Goal: Information Seeking & Learning: Check status

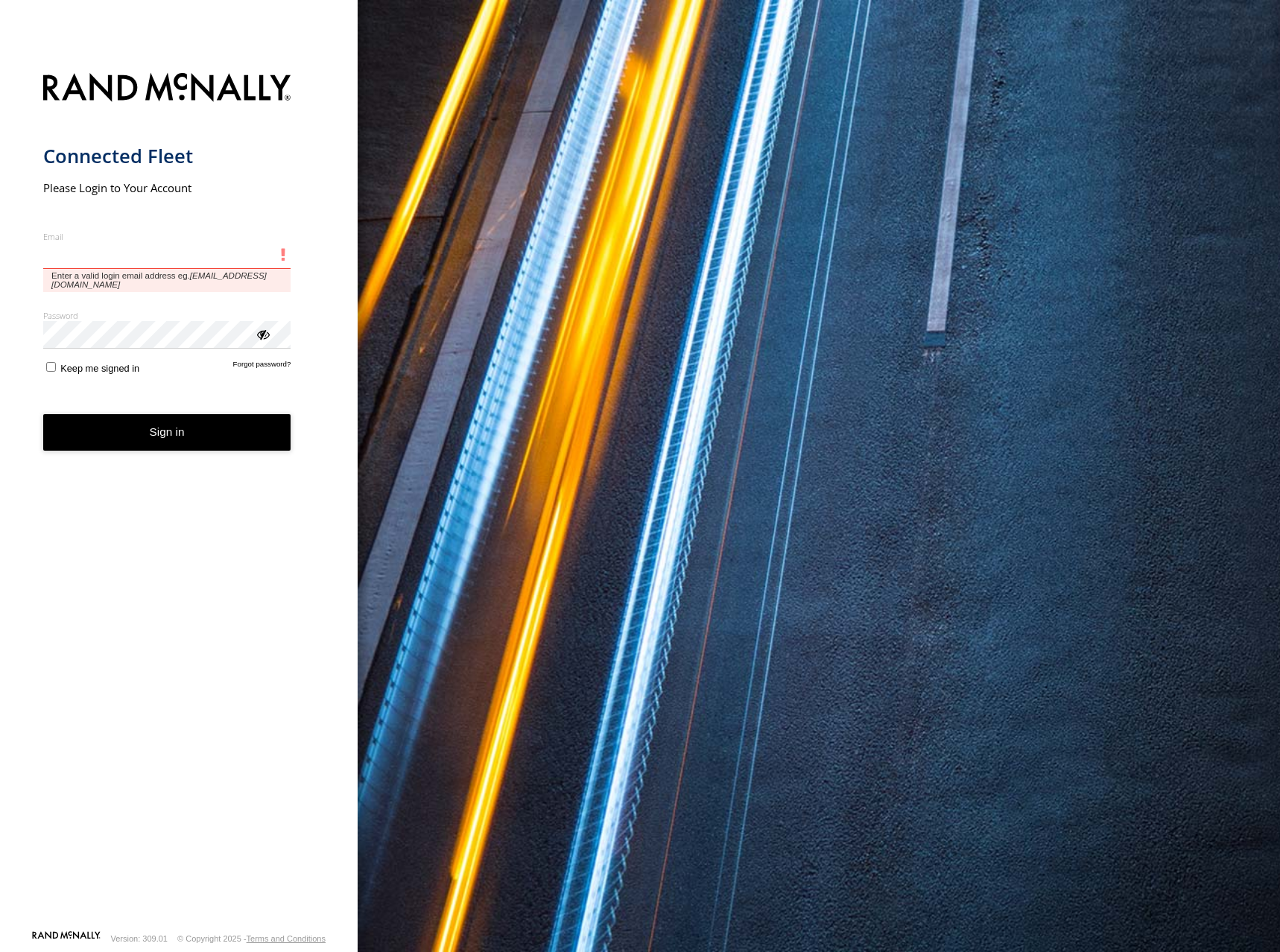
type input "**********"
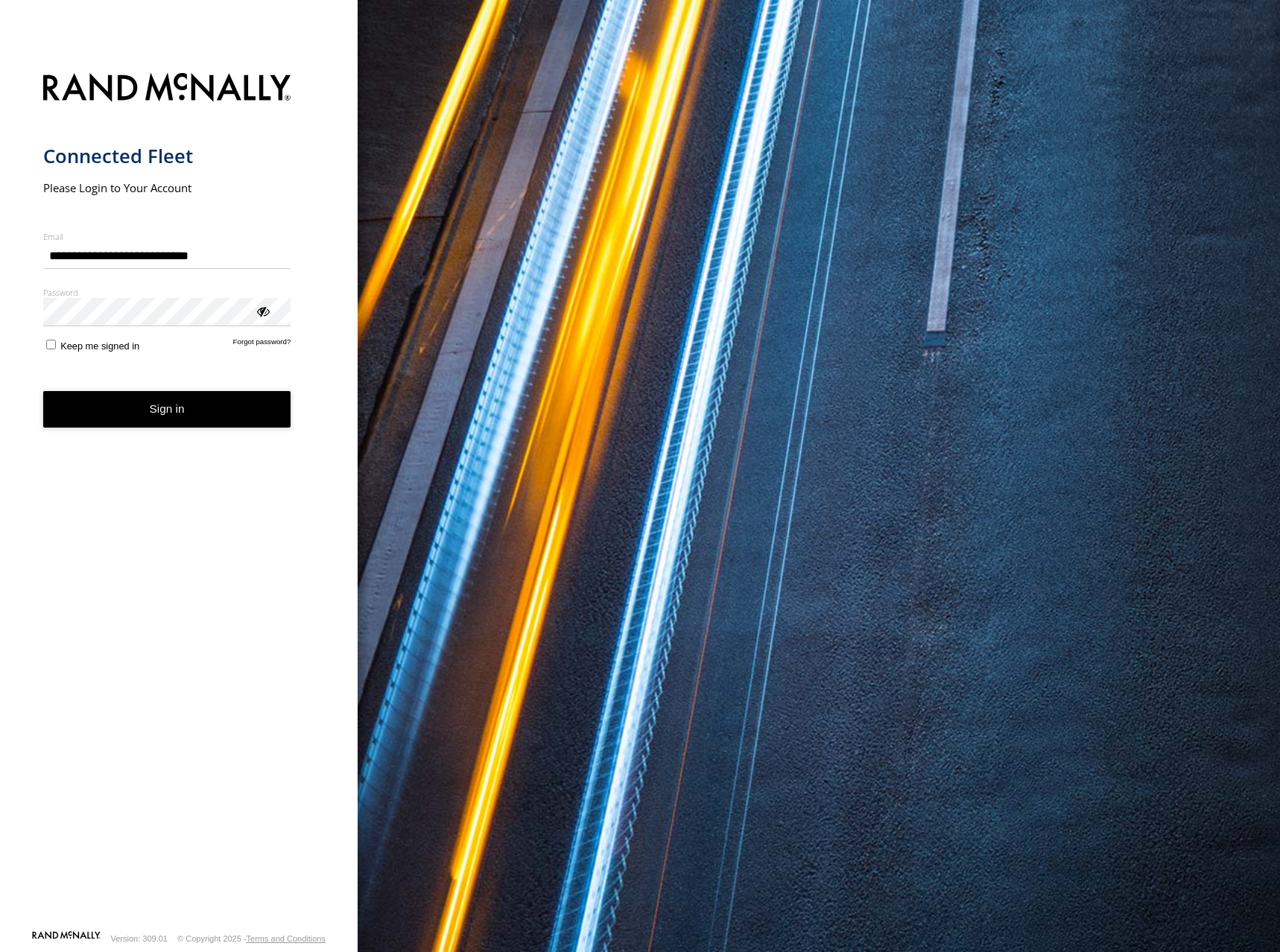
click at [692, 178] on div "You are using a web browser that is not supported by this application. This web…" at bounding box center [819, 476] width 922 height 952
click at [173, 401] on button "Sign in" at bounding box center [167, 409] width 248 height 36
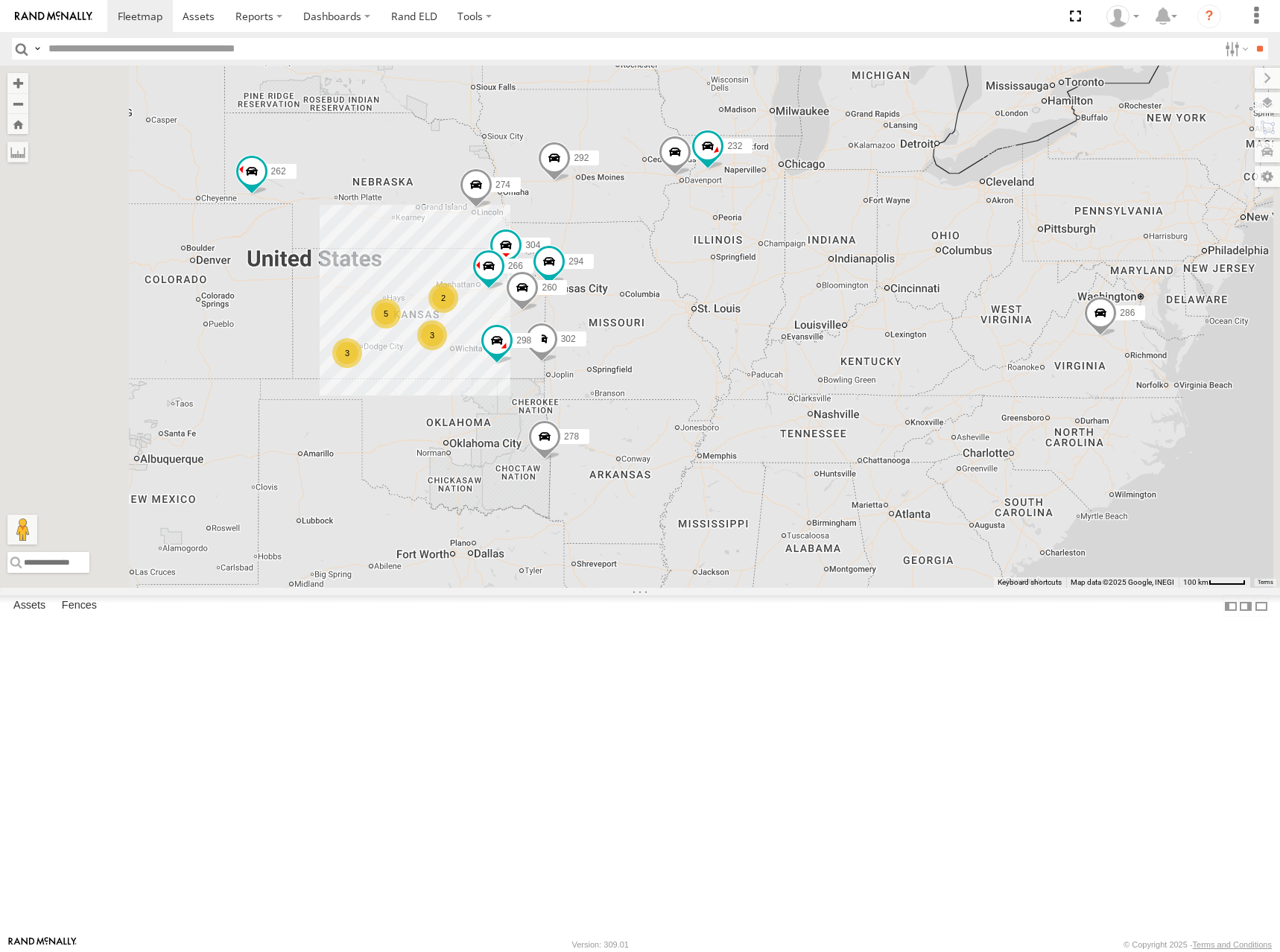
drag, startPoint x: 792, startPoint y: 570, endPoint x: 900, endPoint y: 545, distance: 110.9
click at [900, 545] on div "278 286 274 3 2 5 298 3 262 288 292 232 304 302 266 294 260" at bounding box center [640, 326] width 1280 height 522
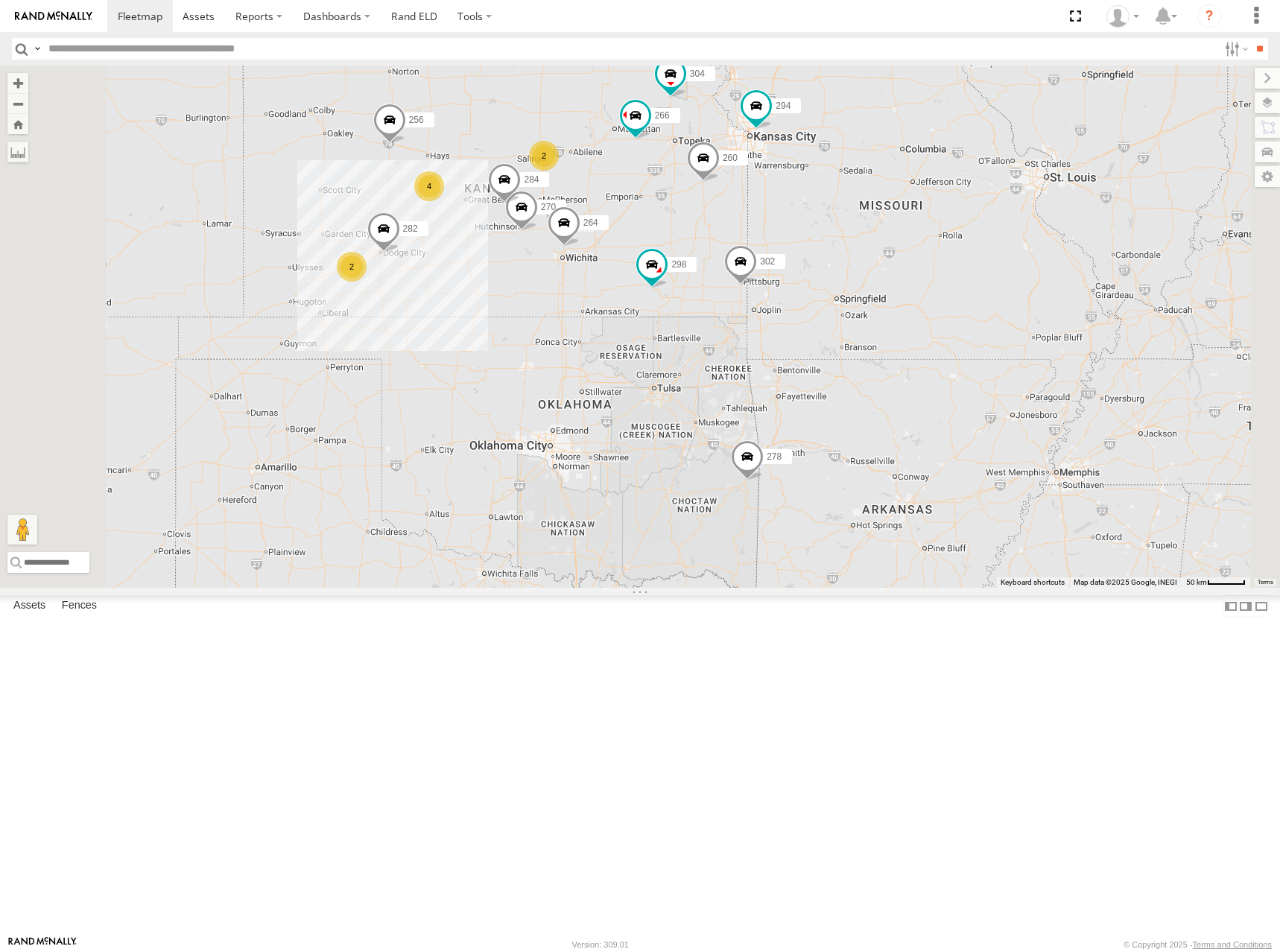
drag, startPoint x: 750, startPoint y: 539, endPoint x: 765, endPoint y: 534, distance: 15.8
click at [765, 534] on div "278 286 274 298 262 288 292 232 304 302 266 294 260 2 2 4 270 256 284 264 282" at bounding box center [640, 326] width 1280 height 522
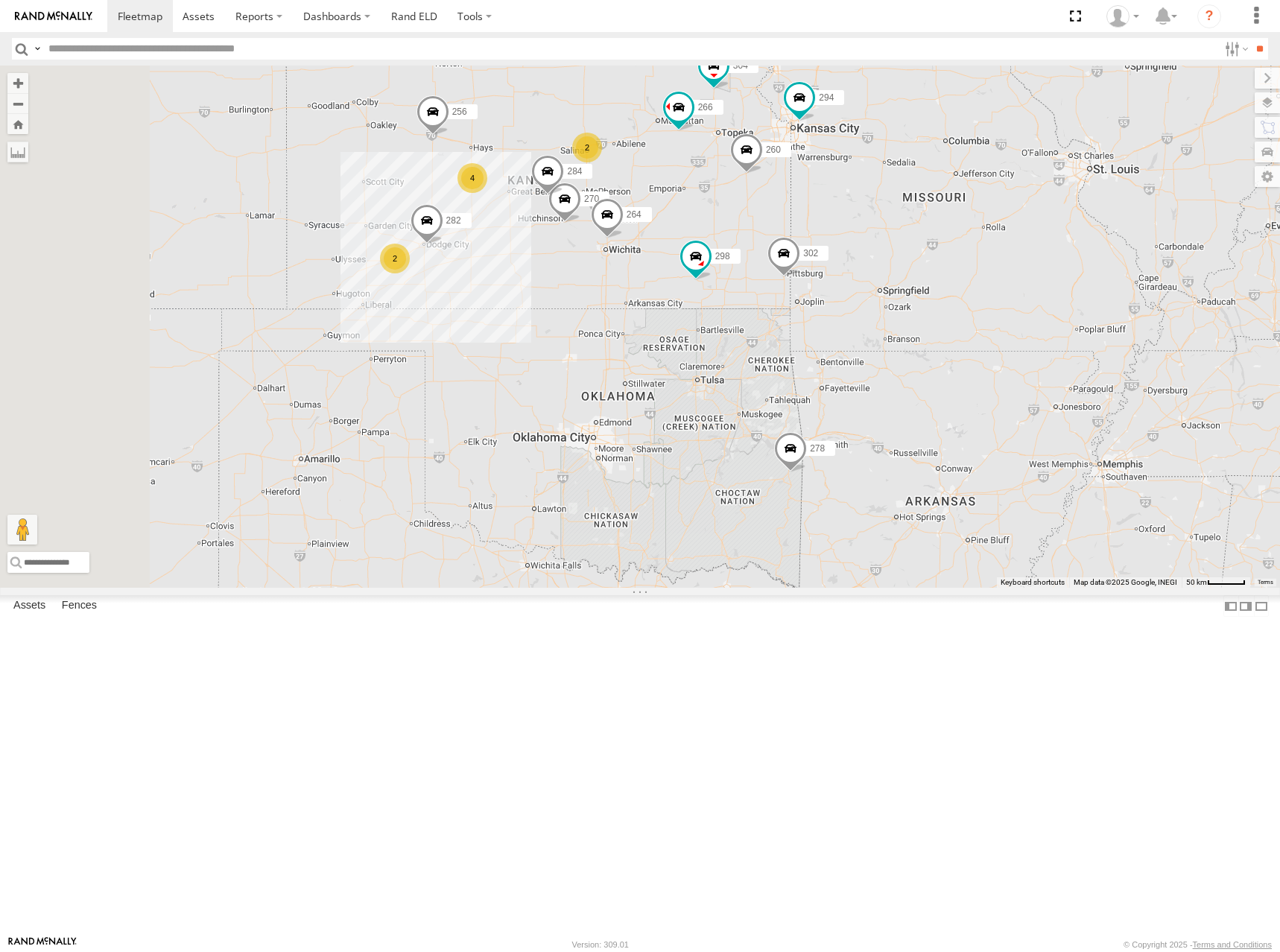
drag, startPoint x: 785, startPoint y: 524, endPoint x: 810, endPoint y: 522, distance: 25.1
click at [810, 522] on div "278 286 274 298 262 288 292 232 304 302 266 294 260 270 256 284 264 282 2 2 4" at bounding box center [640, 326] width 1280 height 522
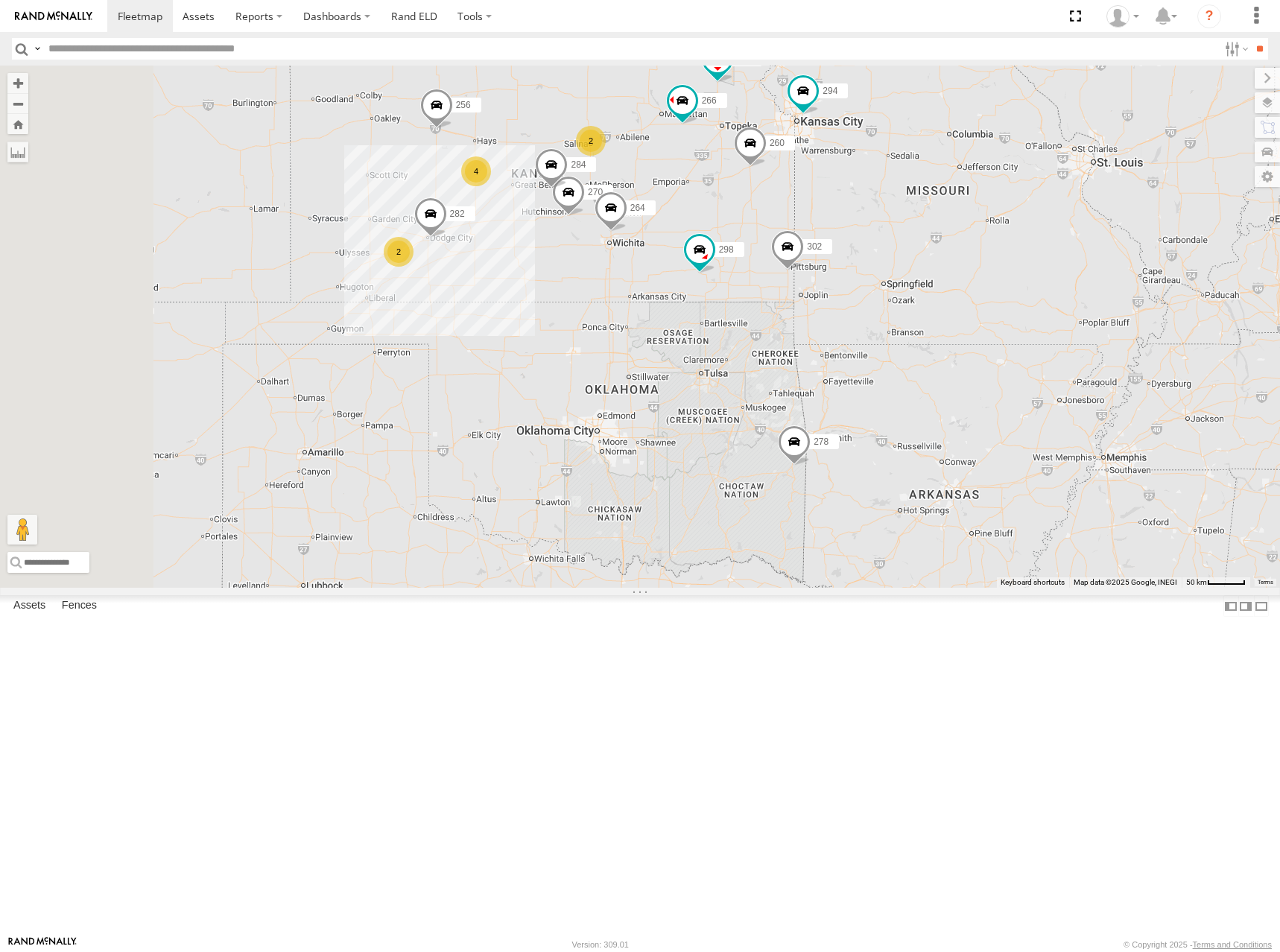
click at [832, 471] on div "278 286 274 298 262 288 292 232 304 302 266 294 260 270 256 284 264 282 2 2 4" at bounding box center [640, 326] width 1280 height 522
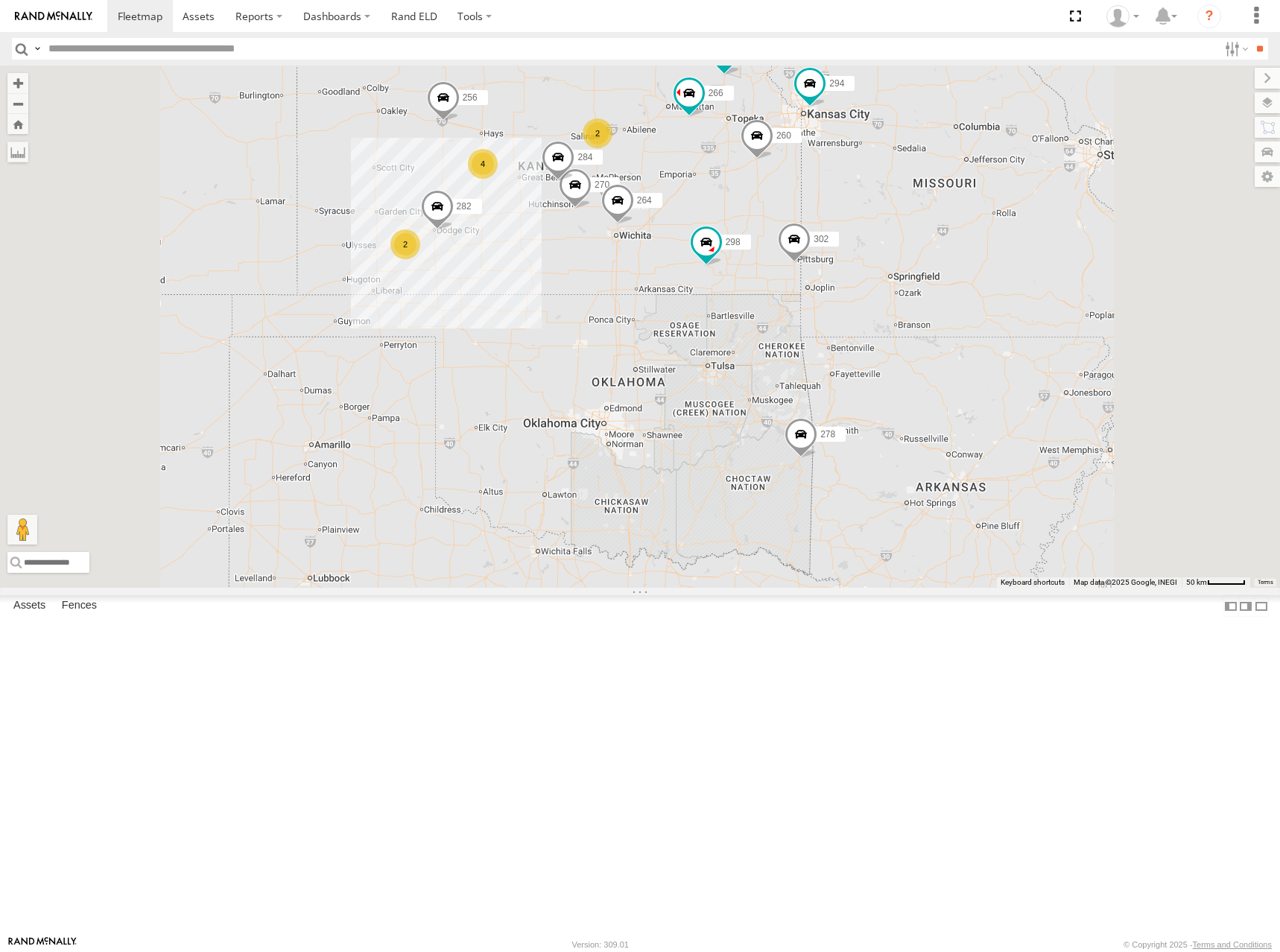
drag, startPoint x: 824, startPoint y: 490, endPoint x: 830, endPoint y: 481, distance: 10.8
click at [830, 481] on div "278 286 274 298 262 288 292 232 304 302 266 294 260 270 256 284 264 282 2 2 4" at bounding box center [640, 326] width 1280 height 522
click at [820, 456] on div "278 286 274 298 262 288 292 232 304 302 266 294 260 270 256 284 264 282 2 2 4" at bounding box center [640, 326] width 1280 height 522
drag, startPoint x: 820, startPoint y: 456, endPoint x: 828, endPoint y: 451, distance: 9.4
click at [828, 451] on div "278 286 274 298 262 288 292 232 304 302 266 294 260 270 256 284 264 282 2 2 4" at bounding box center [640, 326] width 1280 height 522
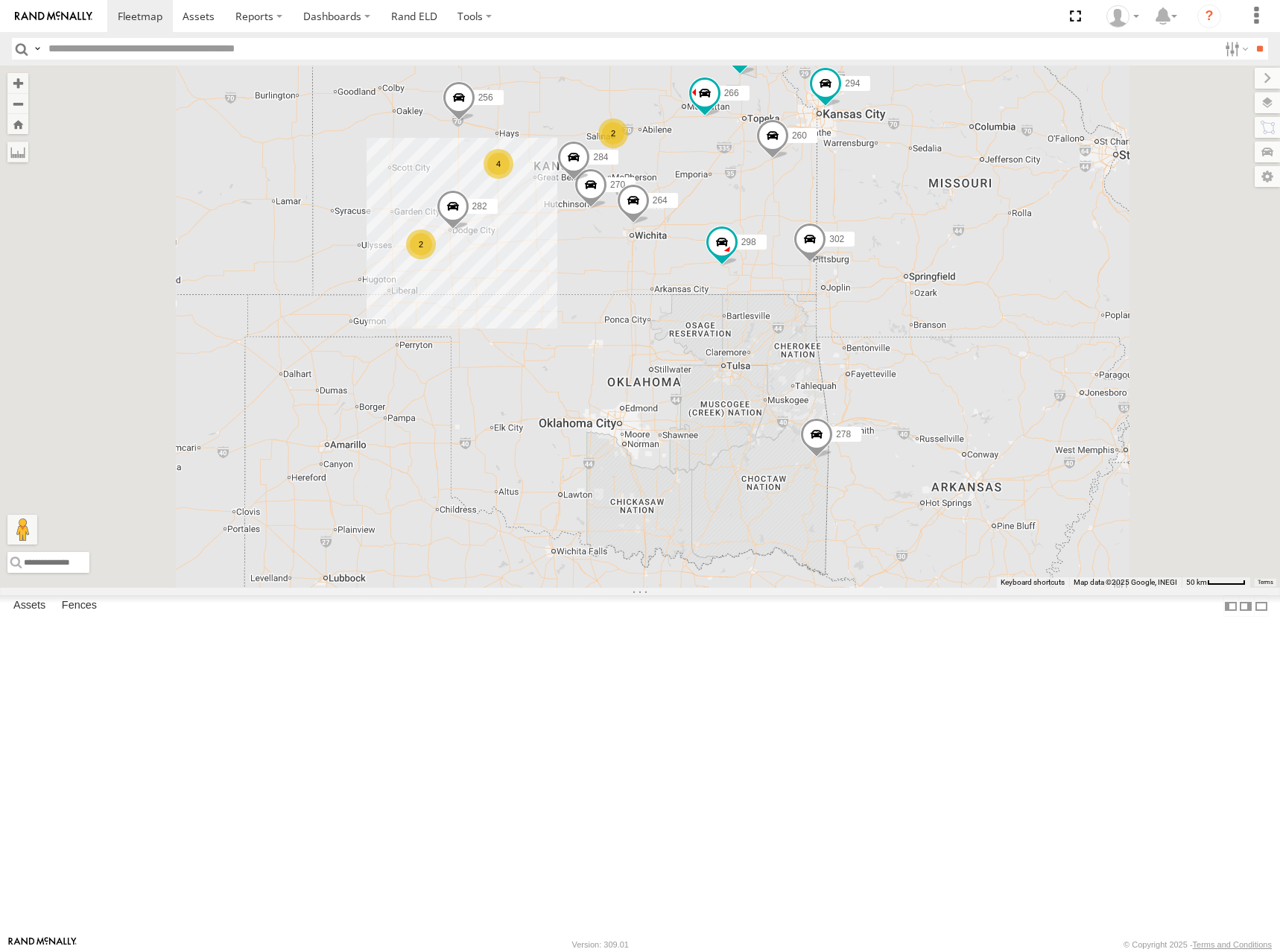
drag, startPoint x: 825, startPoint y: 455, endPoint x: 847, endPoint y: 455, distance: 22.0
click at [847, 455] on div "278 286 274 298 262 288 292 232 304 302 266 294 260 270 256 284 264 282 2 2 4" at bounding box center [640, 326] width 1280 height 522
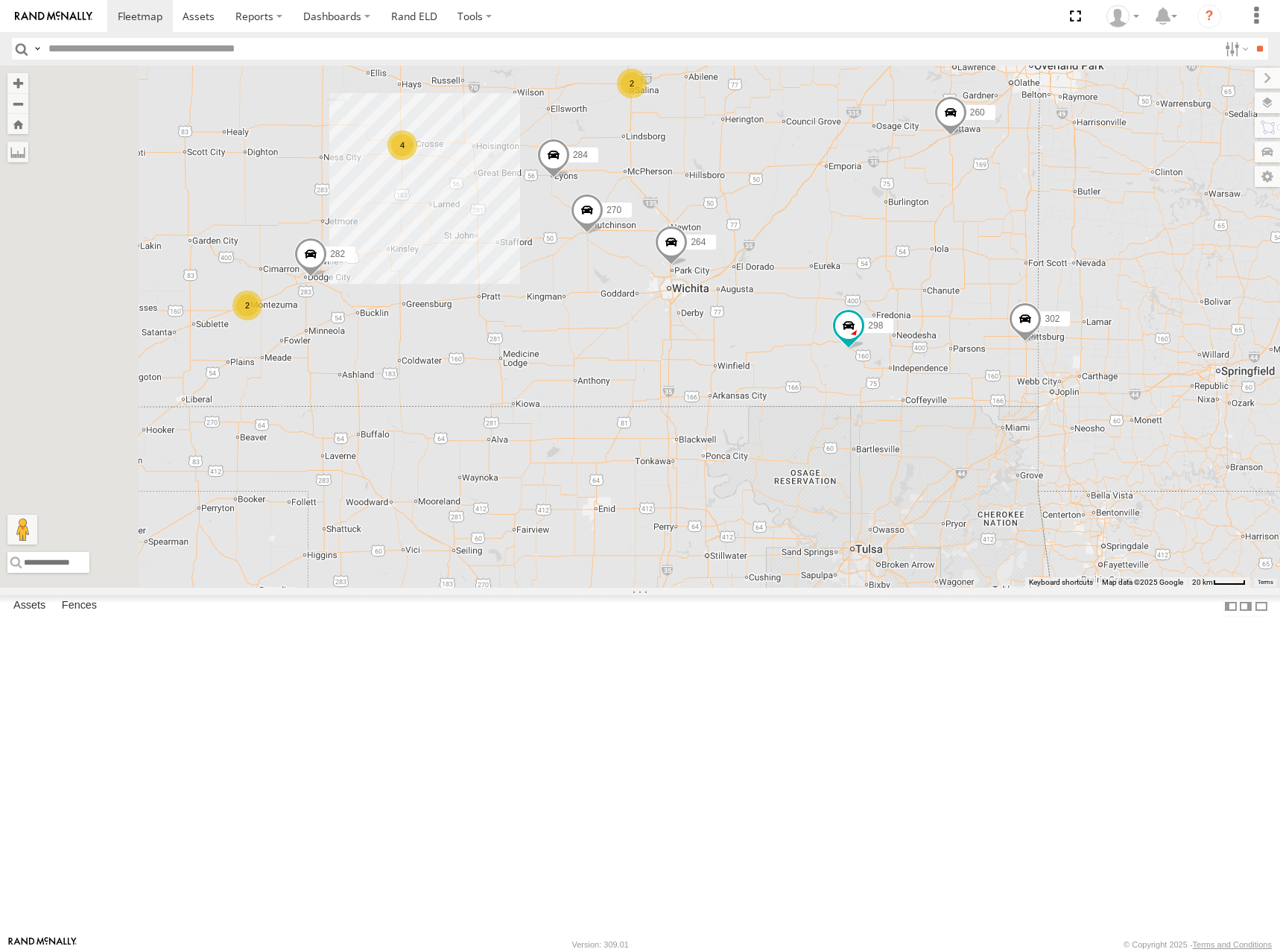
drag, startPoint x: 728, startPoint y: 388, endPoint x: 745, endPoint y: 453, distance: 67.2
click at [745, 453] on div "278 286 274 298 262 288 292 232 304 302 266 294 260 270 256 284 264 282 2 2 4" at bounding box center [640, 326] width 1280 height 522
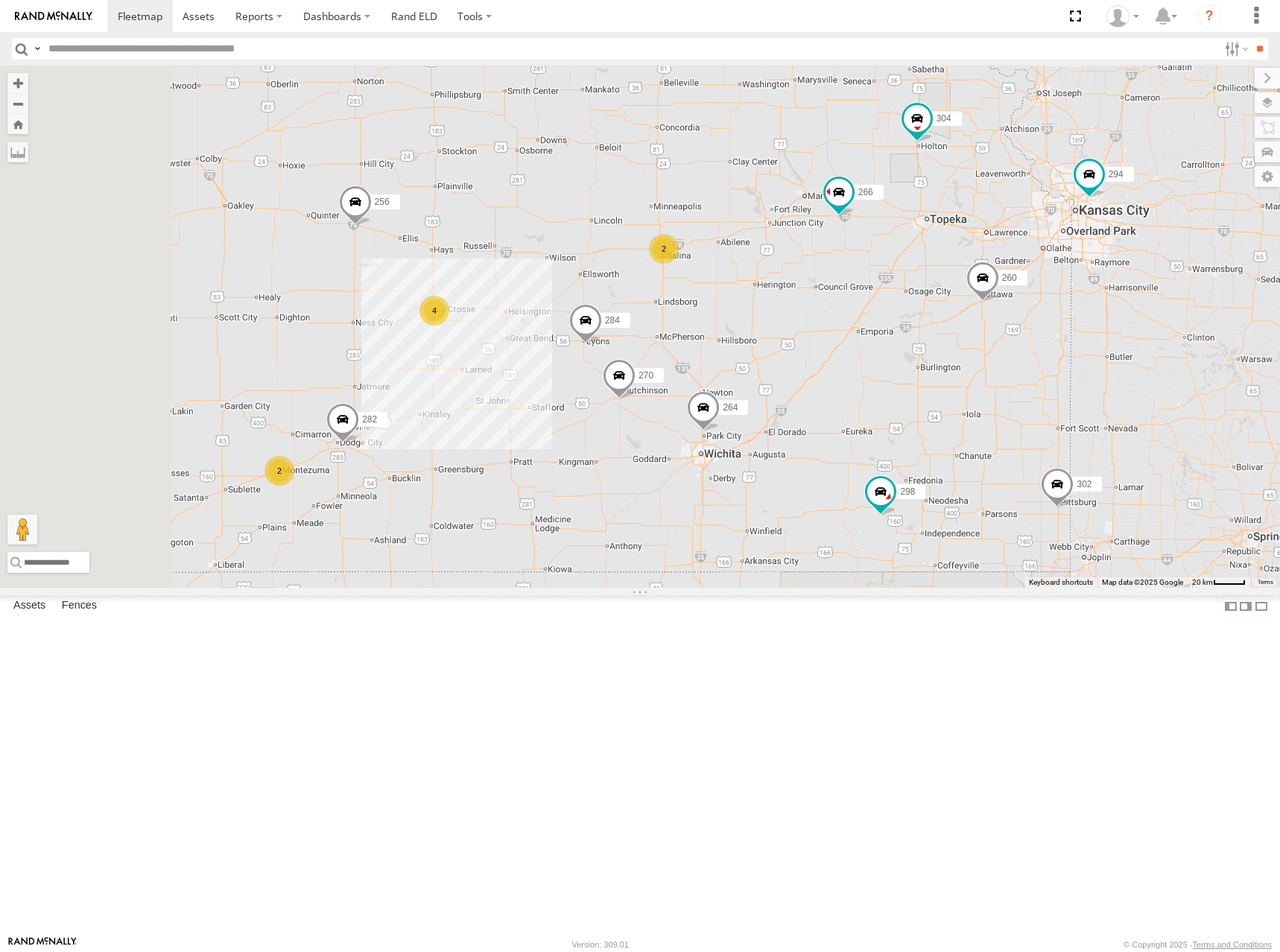
drag, startPoint x: 808, startPoint y: 131, endPoint x: 842, endPoint y: 299, distance: 171.4
click at [842, 299] on div "298 270 256 304 284 264 302 282 266 278 294 260 2 2 4" at bounding box center [640, 326] width 1280 height 522
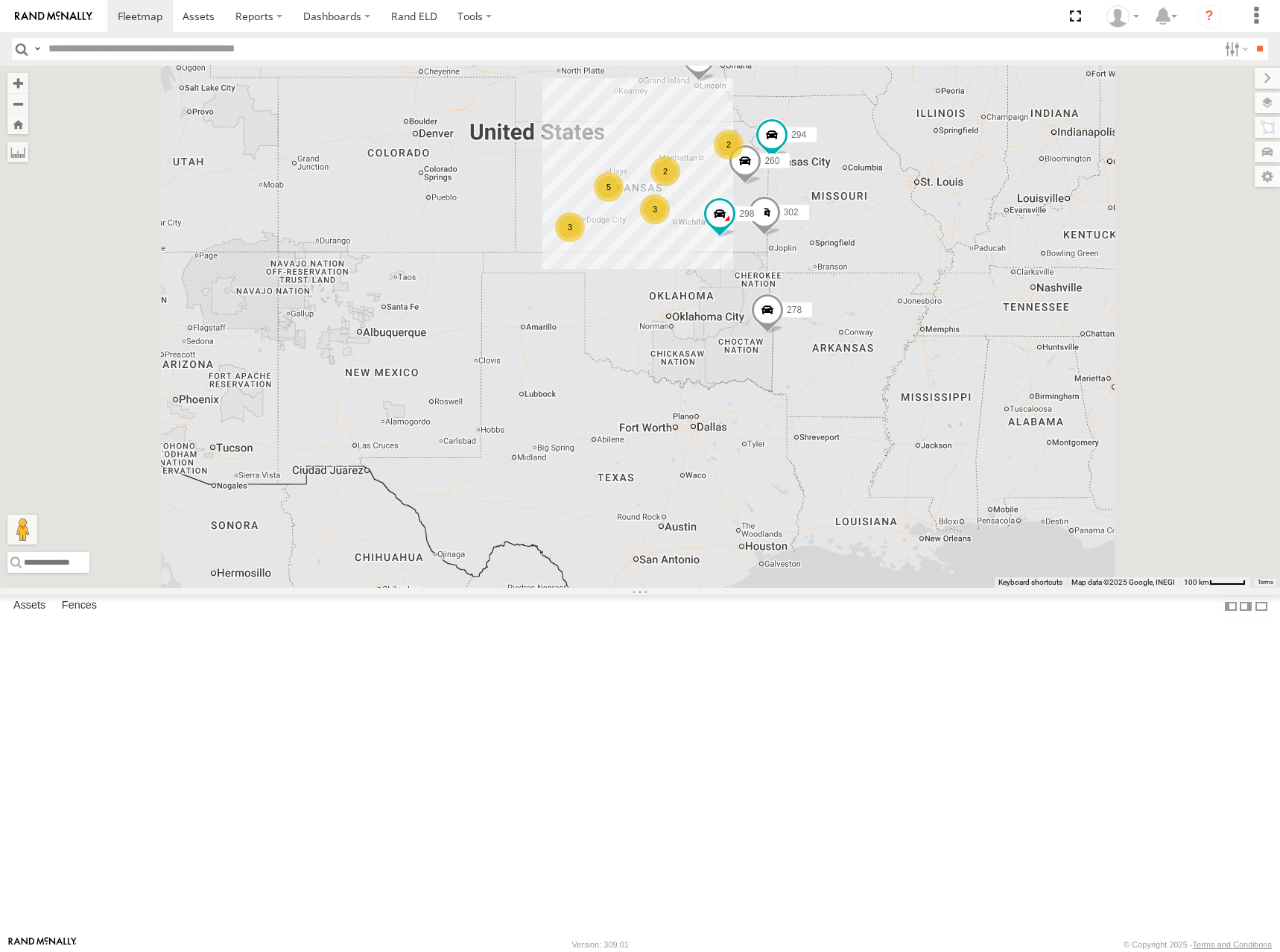
drag, startPoint x: 830, startPoint y: 249, endPoint x: 840, endPoint y: 266, distance: 19.7
click at [840, 266] on div "298 302 278 294 260 274 262 292 3 2 5 3 288 232 2" at bounding box center [640, 326] width 1280 height 522
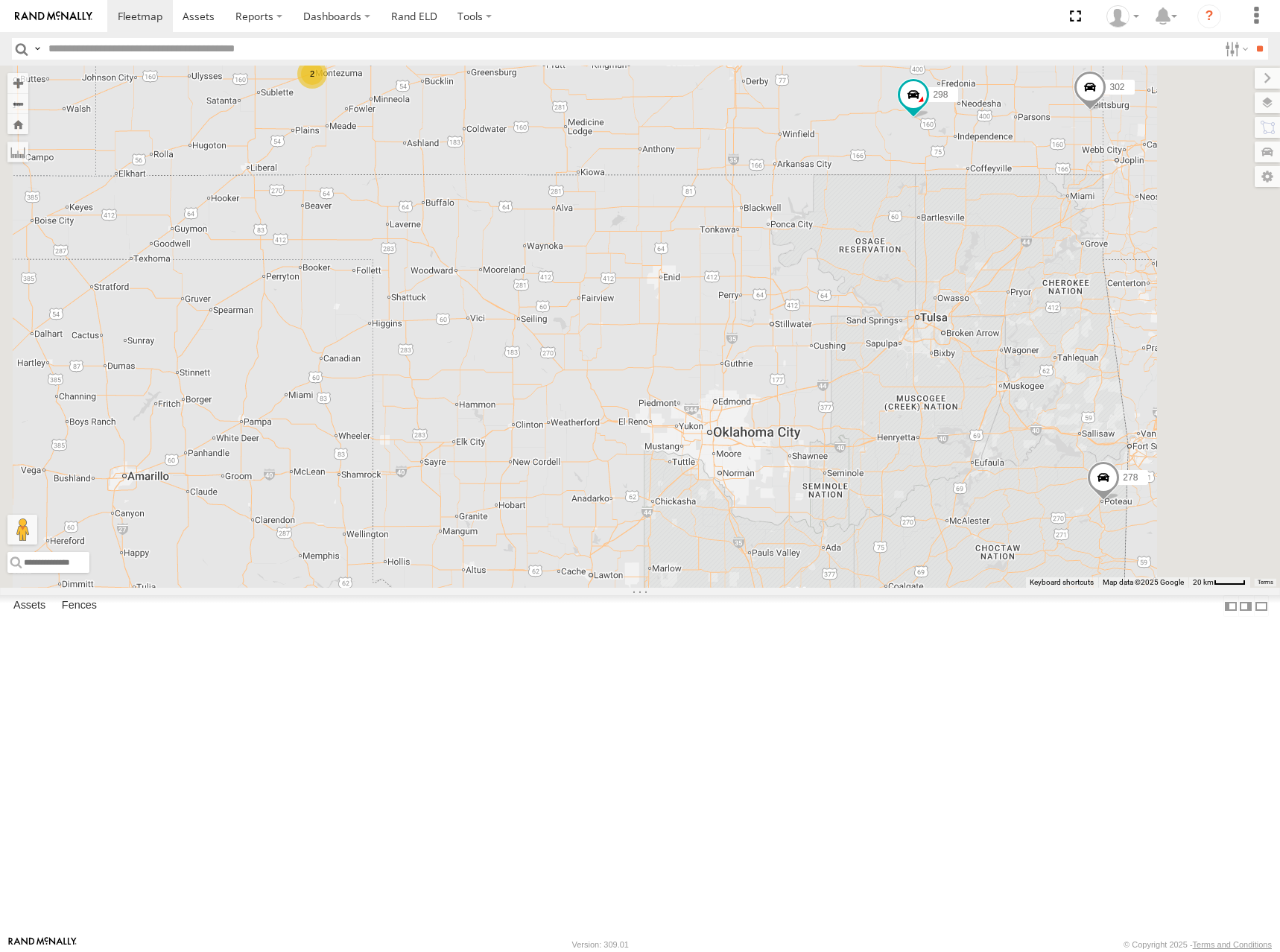
drag, startPoint x: 927, startPoint y: 299, endPoint x: 937, endPoint y: 357, distance: 58.9
click at [937, 357] on div "298 302 278 294 260 274 262 292 288 232 270 256 304 284 264 282 266 2" at bounding box center [640, 326] width 1280 height 522
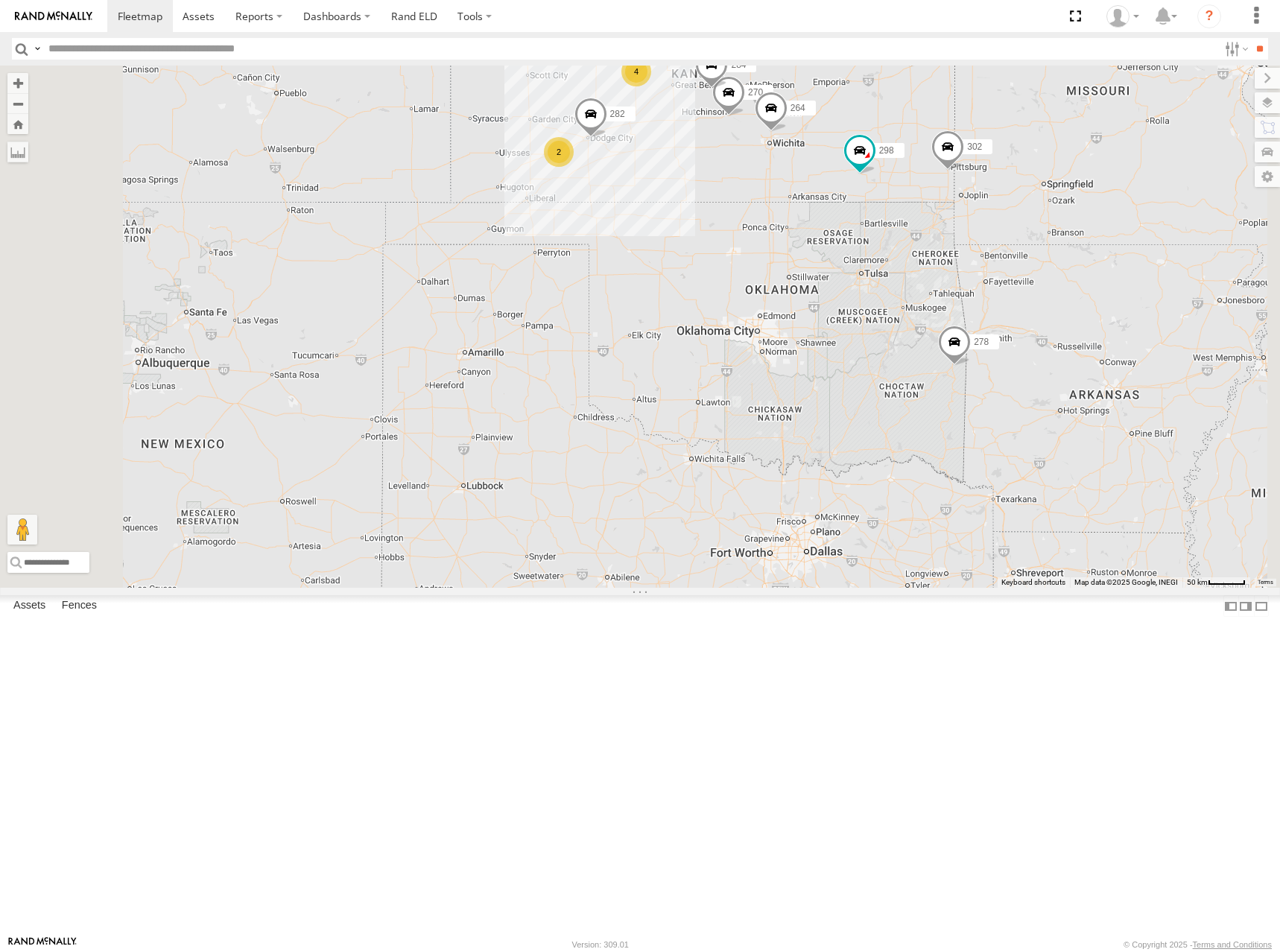
drag, startPoint x: 952, startPoint y: 155, endPoint x: 959, endPoint y: 181, distance: 26.9
click at [959, 181] on div "298 302 278 294 260 274 262 292 288 232 270 256 304 284 264 282 266 2 2 4" at bounding box center [640, 326] width 1280 height 522
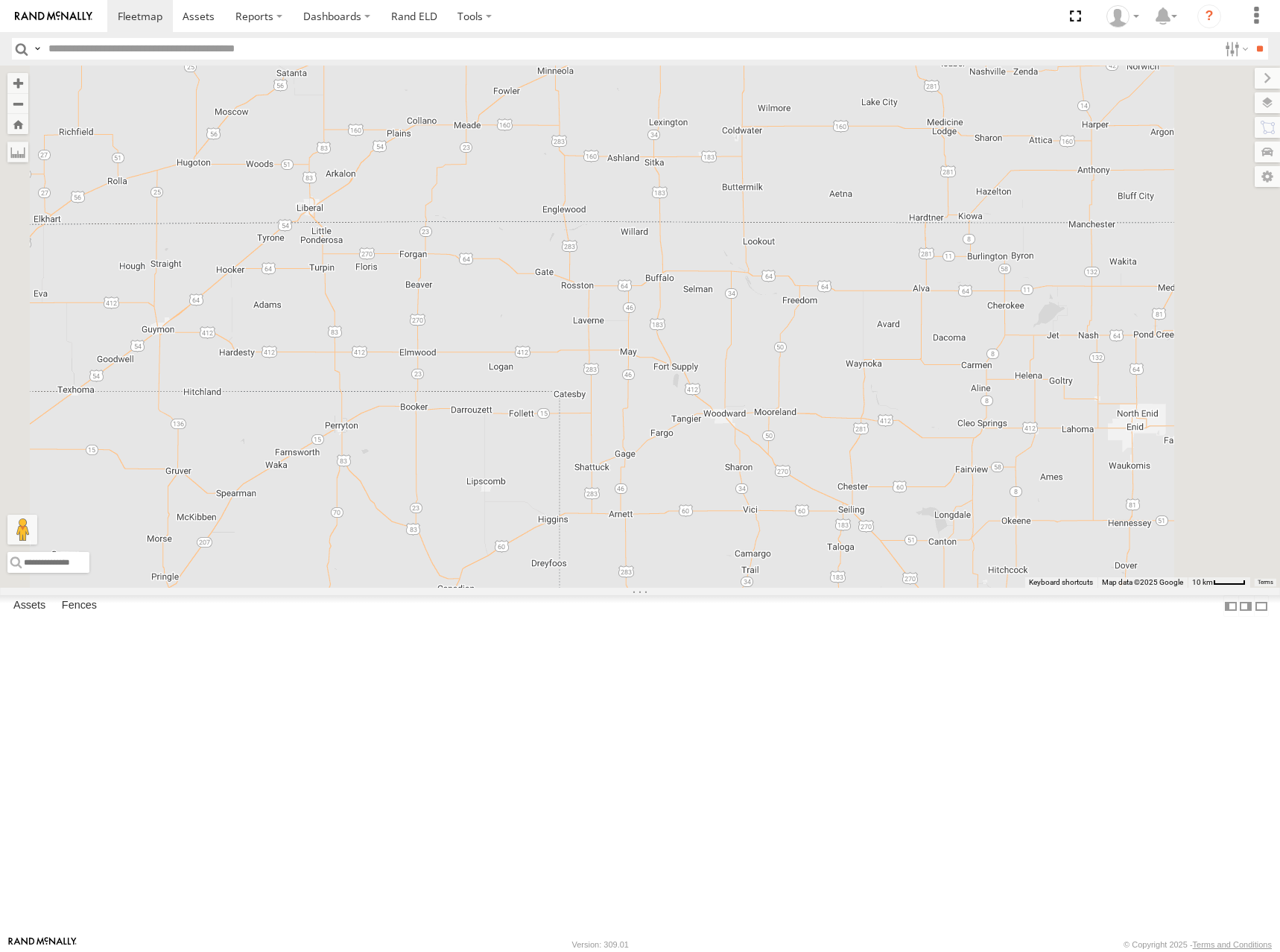
drag, startPoint x: 797, startPoint y: 249, endPoint x: 818, endPoint y: 299, distance: 54.2
click at [818, 299] on div "298 302 278 294 260 274 262 292 288 232 270 256 304 284 264 282 266 2" at bounding box center [640, 326] width 1280 height 522
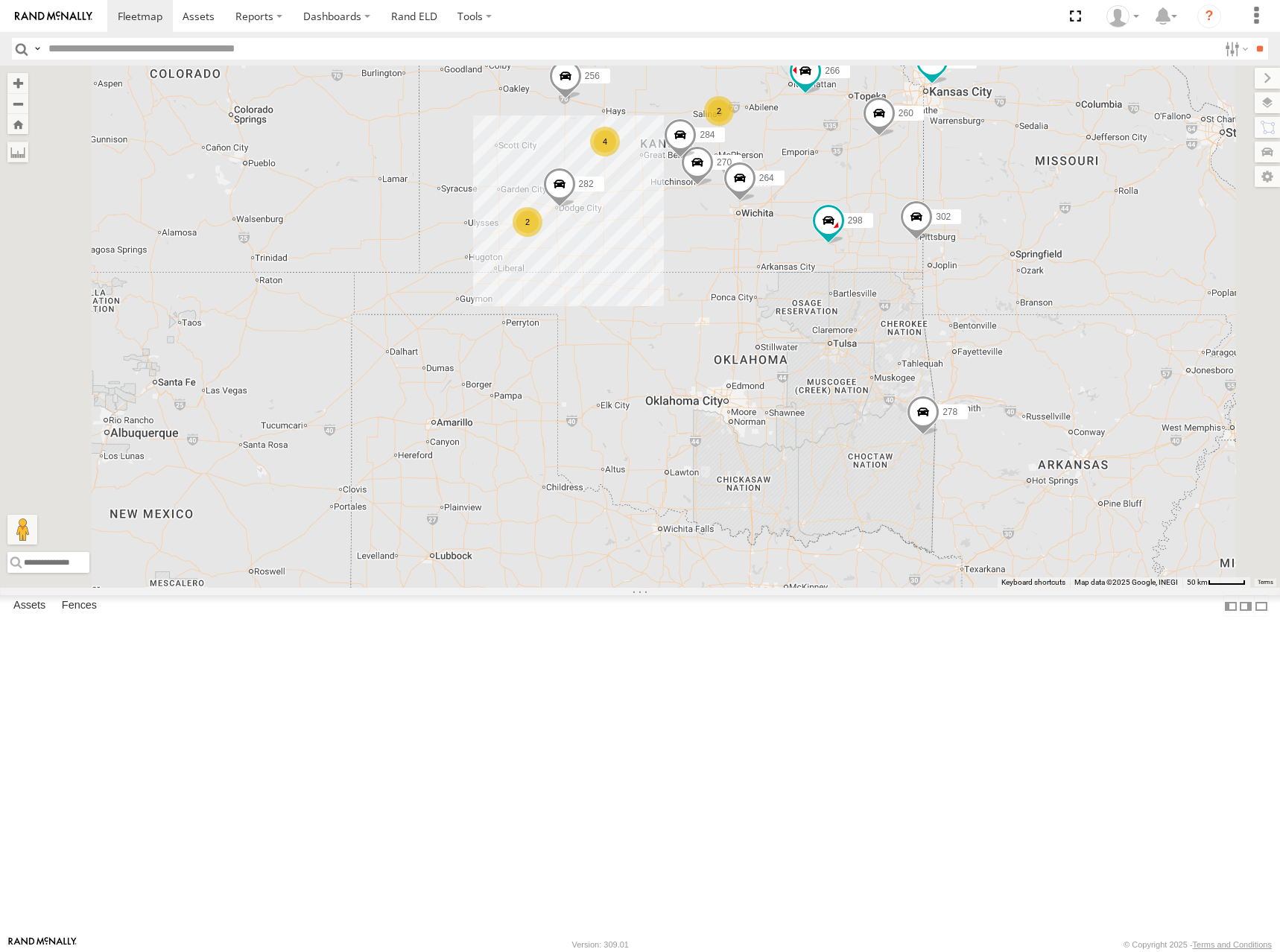
drag, startPoint x: 1037, startPoint y: 146, endPoint x: 1008, endPoint y: 306, distance: 162.6
click at [1008, 306] on div "298 302 278 294 260 274 262 292 288 232 270 256 304 284 264 282 266 2 2 4" at bounding box center [640, 326] width 1280 height 522
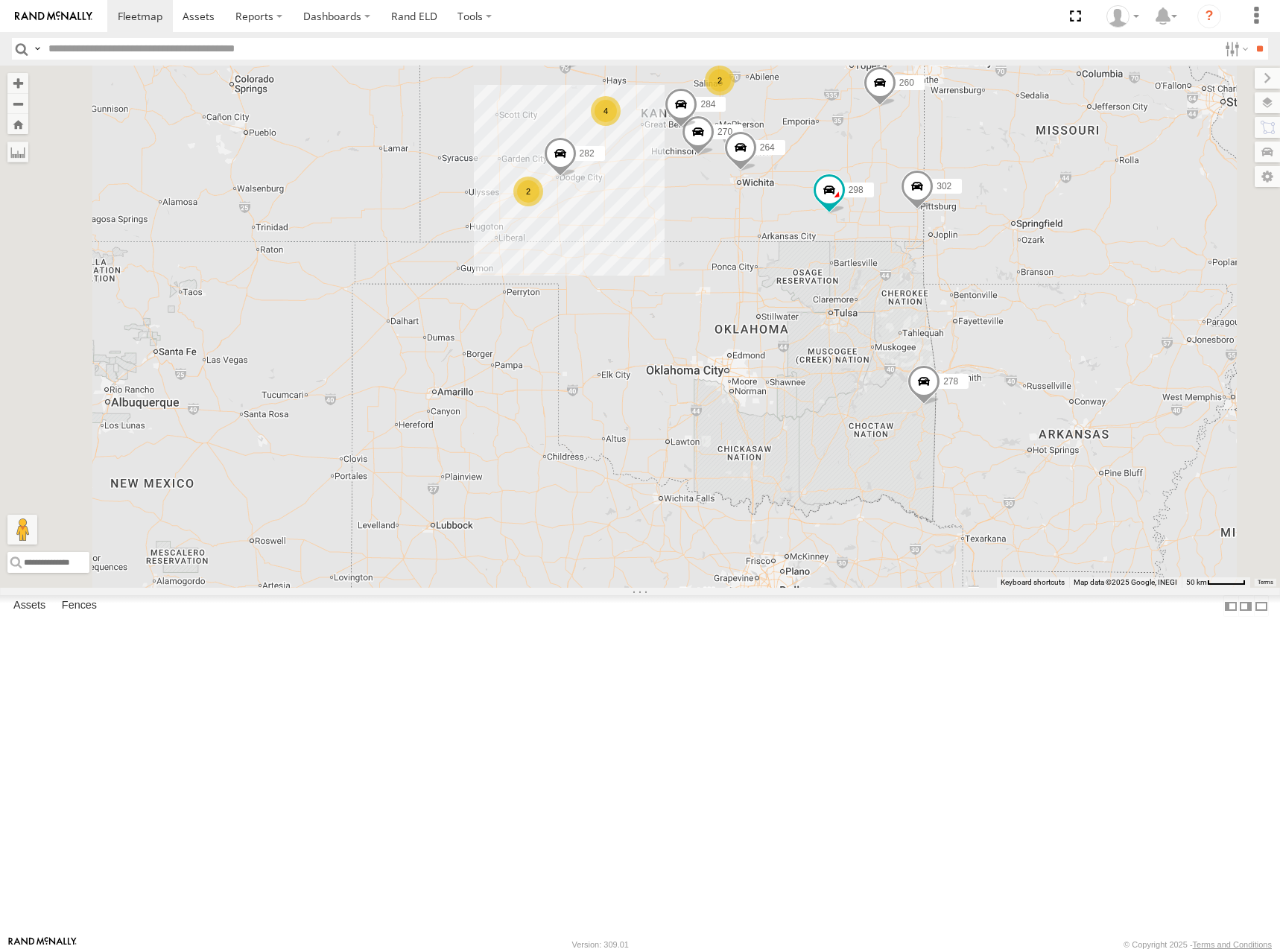
drag, startPoint x: 1005, startPoint y: 308, endPoint x: 1007, endPoint y: 269, distance: 39.1
click at [1007, 269] on div "298 302 278 294 260 274 262 292 288 232 270 256 304 284 264 282 266 2 2 4" at bounding box center [640, 326] width 1280 height 522
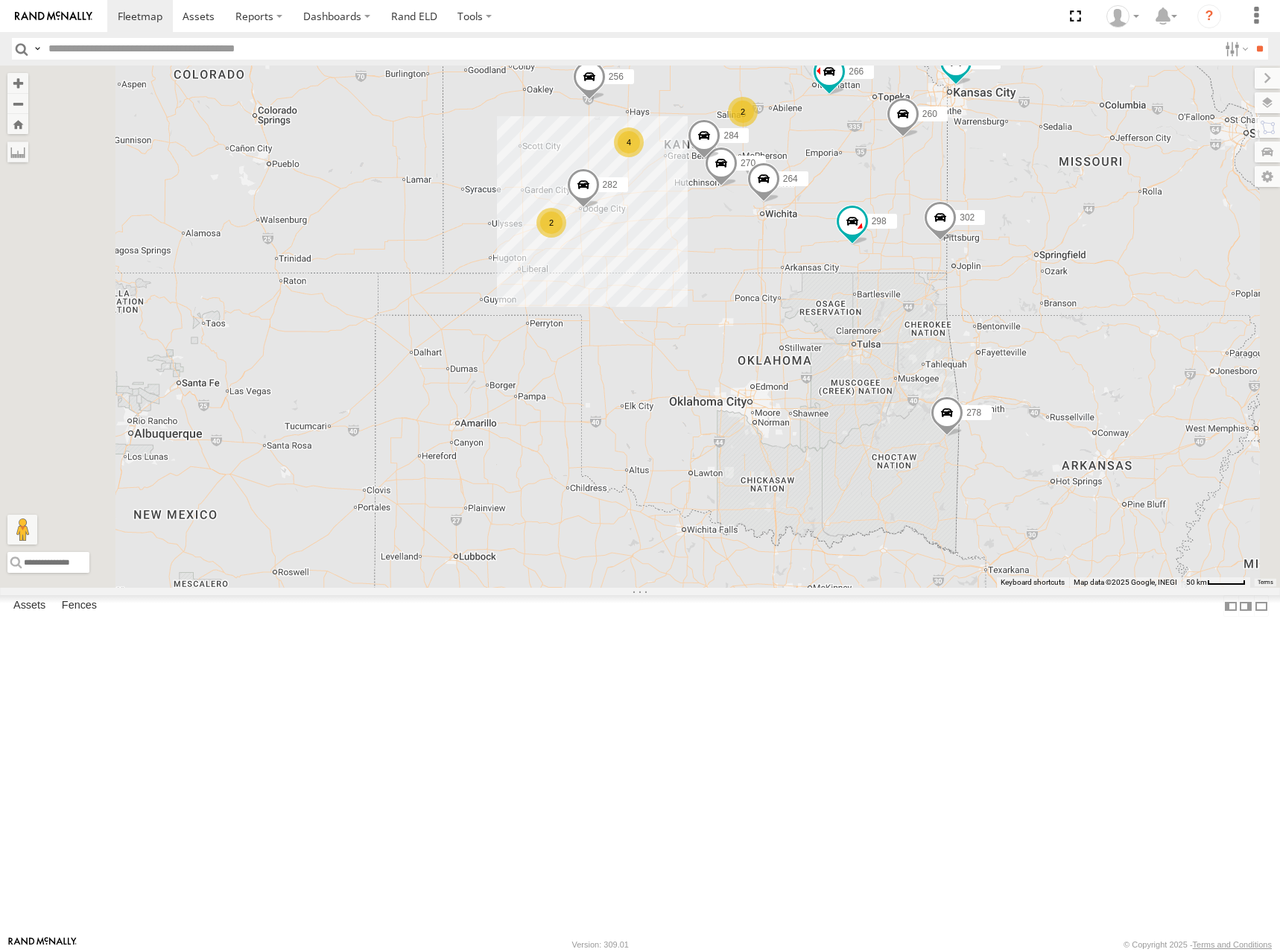
drag, startPoint x: 1017, startPoint y: 309, endPoint x: 1039, endPoint y: 341, distance: 38.8
click at [1039, 341] on div "298 302 278 294 260 274 262 292 288 232 270 256 304 284 264 282 266 2 2 4" at bounding box center [640, 326] width 1280 height 522
click at [1028, 324] on div "298 302 278 294 260 274 262 292 288 232 270 256 304 284 264 282 266 2 2 4" at bounding box center [640, 326] width 1280 height 522
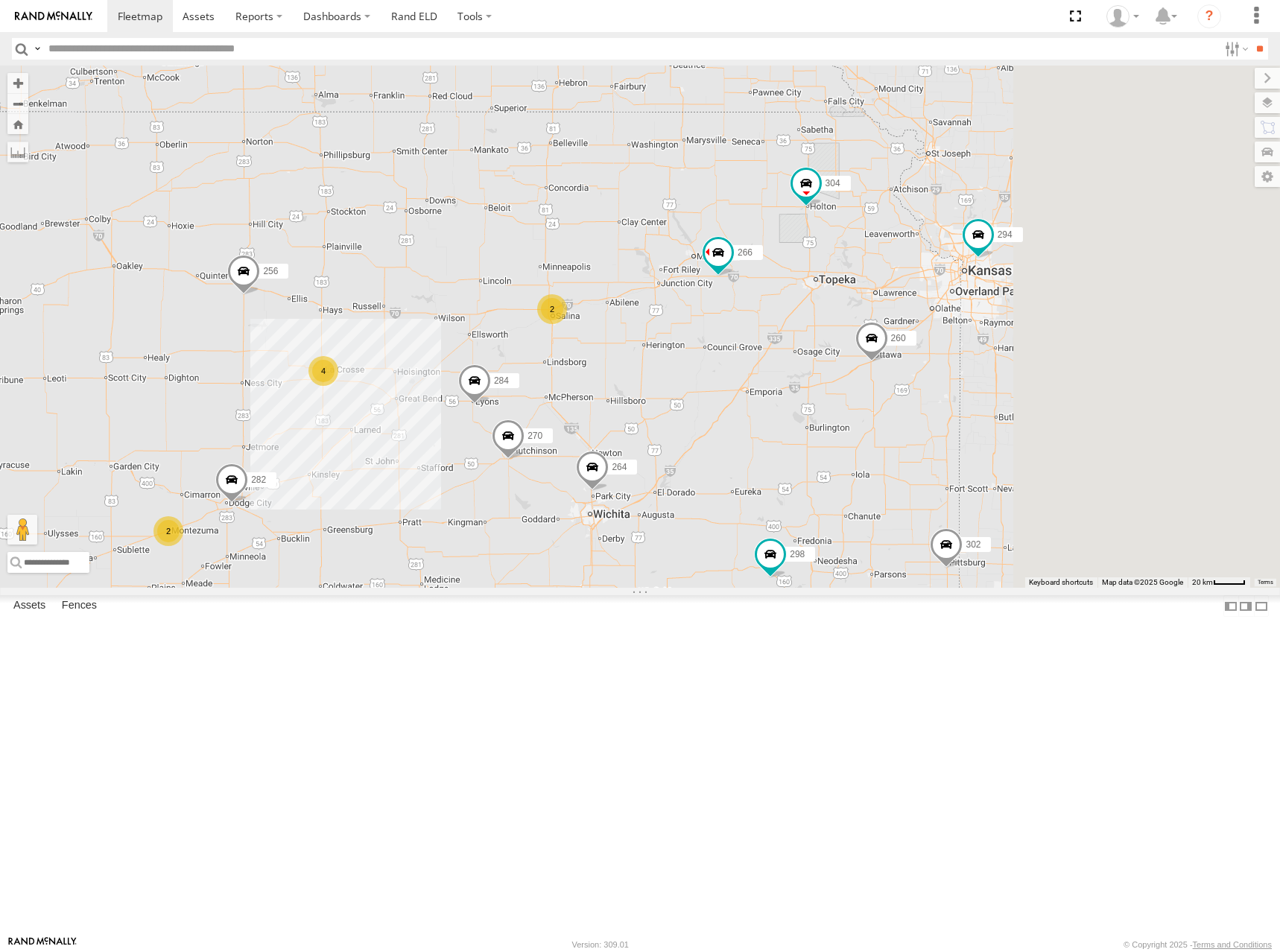
drag, startPoint x: 1059, startPoint y: 190, endPoint x: 747, endPoint y: 418, distance: 386.4
click at [747, 418] on div "298 302 278 294 260 274 262 292 288 232 270 256 304 284 264 282 266 2 2 4" at bounding box center [640, 326] width 1280 height 522
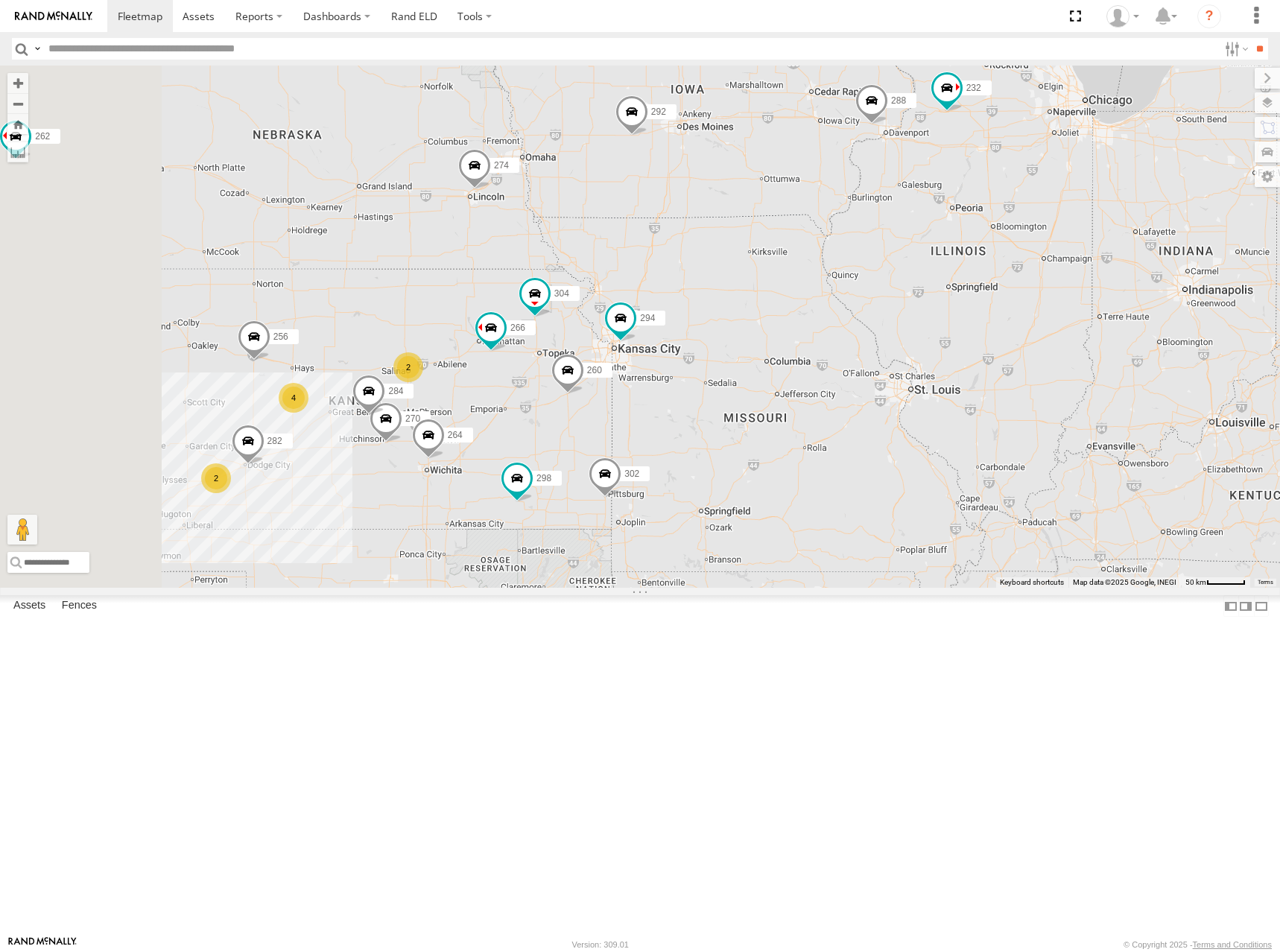
drag, startPoint x: 830, startPoint y: 353, endPoint x: 900, endPoint y: 356, distance: 70.1
click at [900, 356] on div "298 302 278 294 260 274 262 292 288 232 270 256 304 284 264 282 266 2 2 4" at bounding box center [640, 326] width 1280 height 522
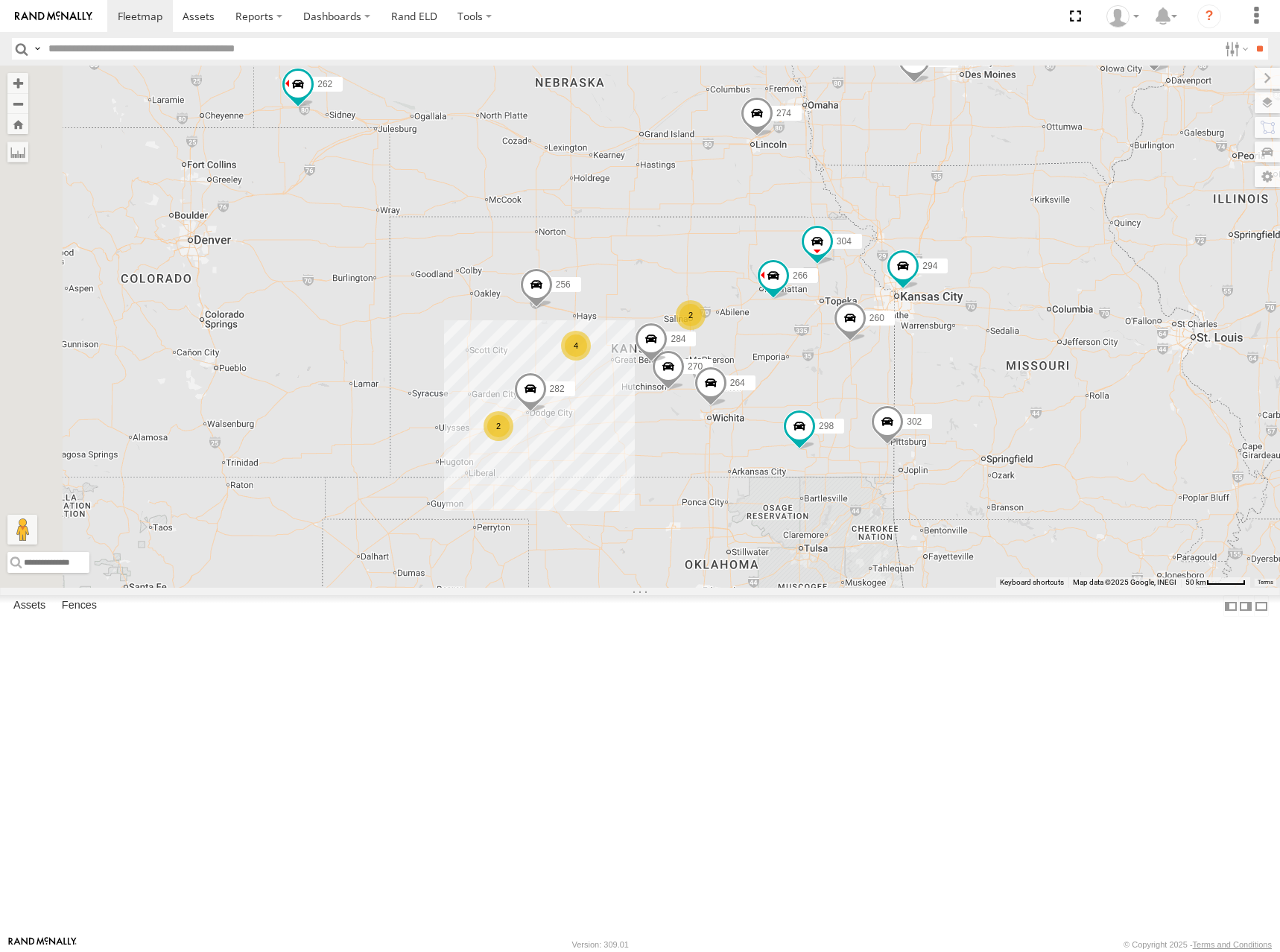
drag, startPoint x: 729, startPoint y: 403, endPoint x: 968, endPoint y: 346, distance: 245.7
click at [968, 346] on div "298 302 278 294 260 274 262 292 288 232 270 256 304 284 264 282 266 2 2 4" at bounding box center [640, 326] width 1280 height 522
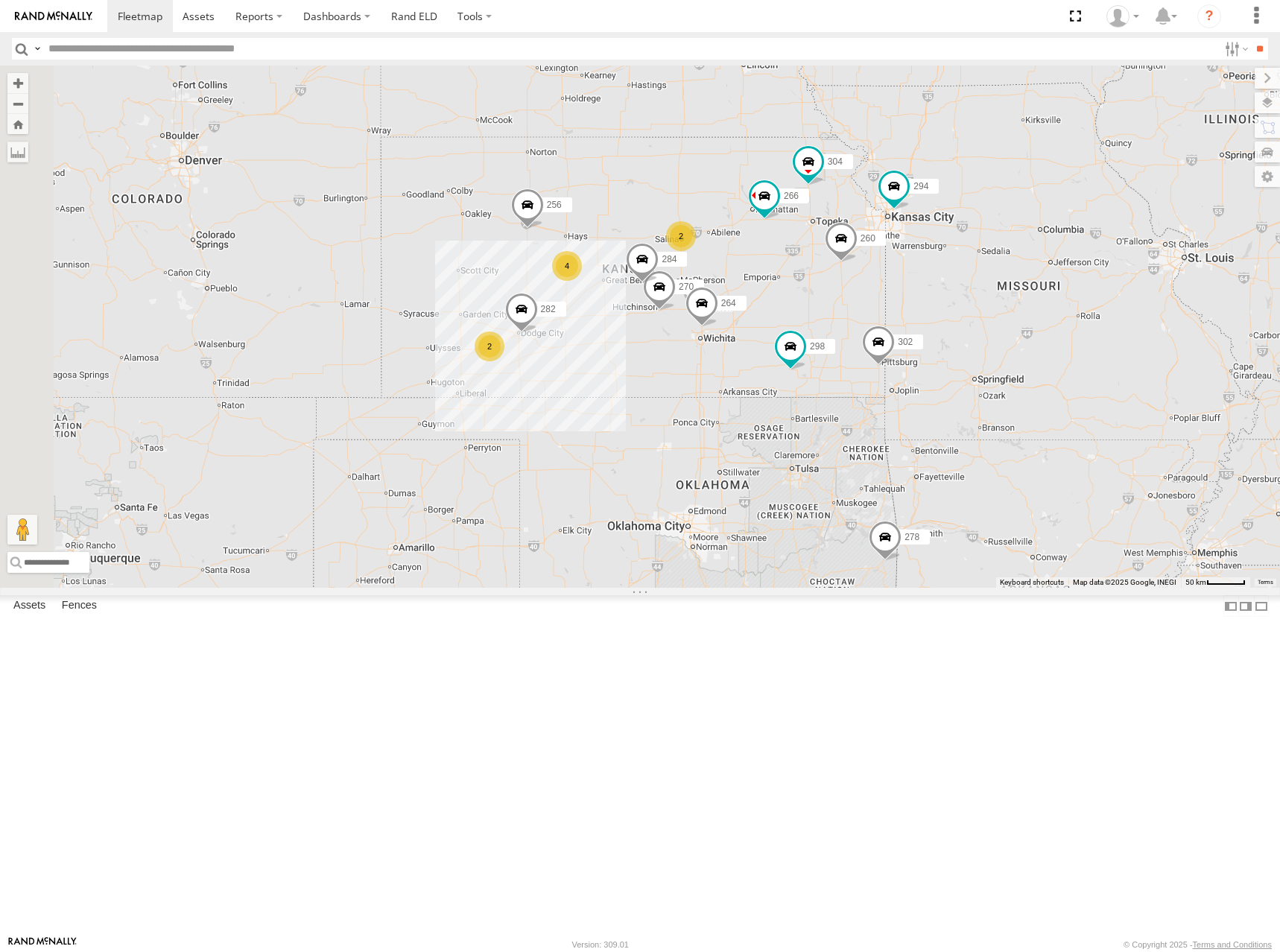
drag, startPoint x: 894, startPoint y: 433, endPoint x: 884, endPoint y: 349, distance: 84.6
click at [884, 349] on div "298 302 278 294 260 274 262 292 288 232 270 256 304 284 264 282 266 2 2 4" at bounding box center [640, 326] width 1280 height 522
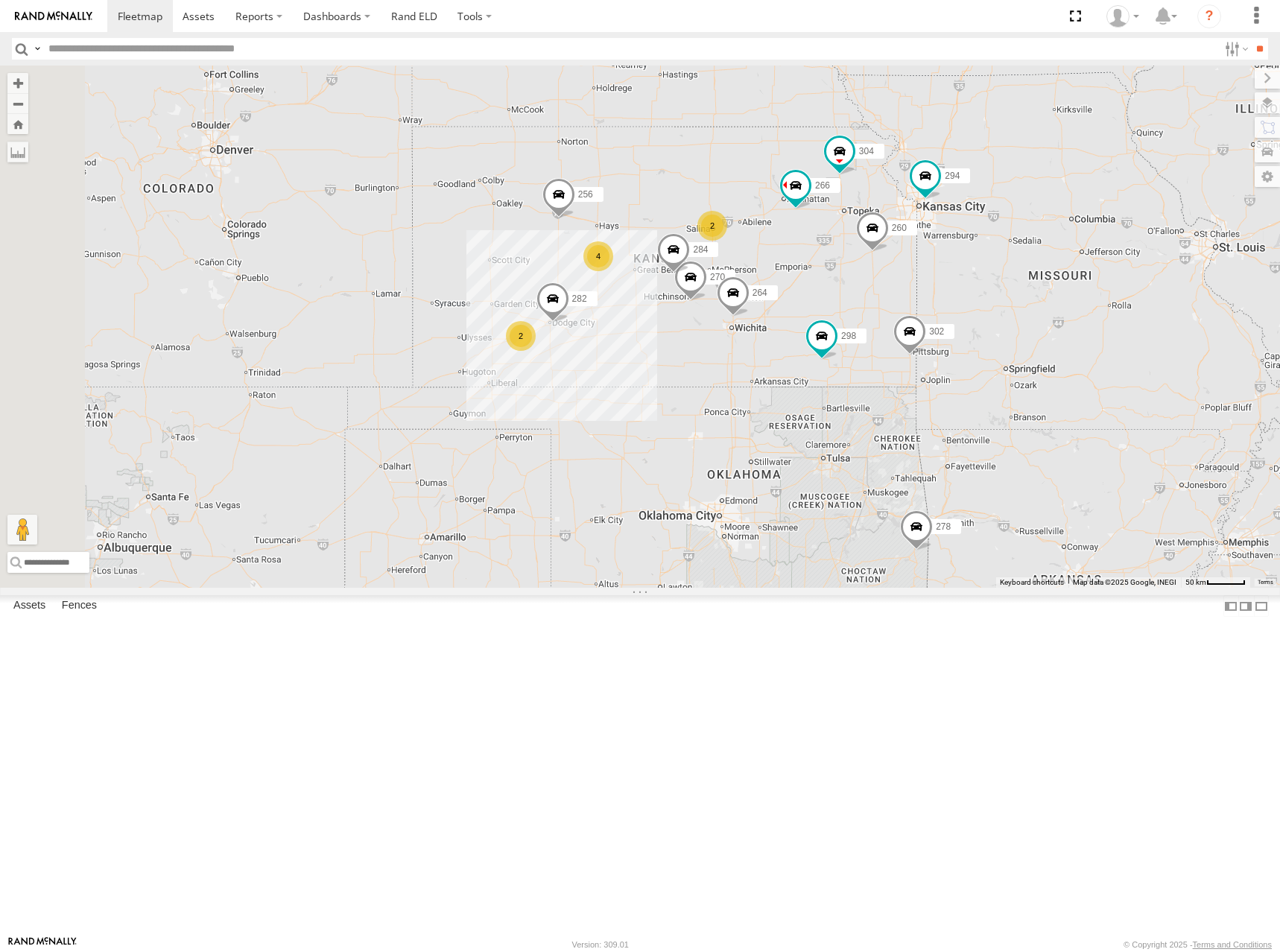
drag, startPoint x: 887, startPoint y: 357, endPoint x: 911, endPoint y: 351, distance: 24.7
click at [911, 351] on div "298 302 278 294 260 274 262 292 288 232 270 256 304 284 264 282 266 2 2 4" at bounding box center [640, 326] width 1280 height 522
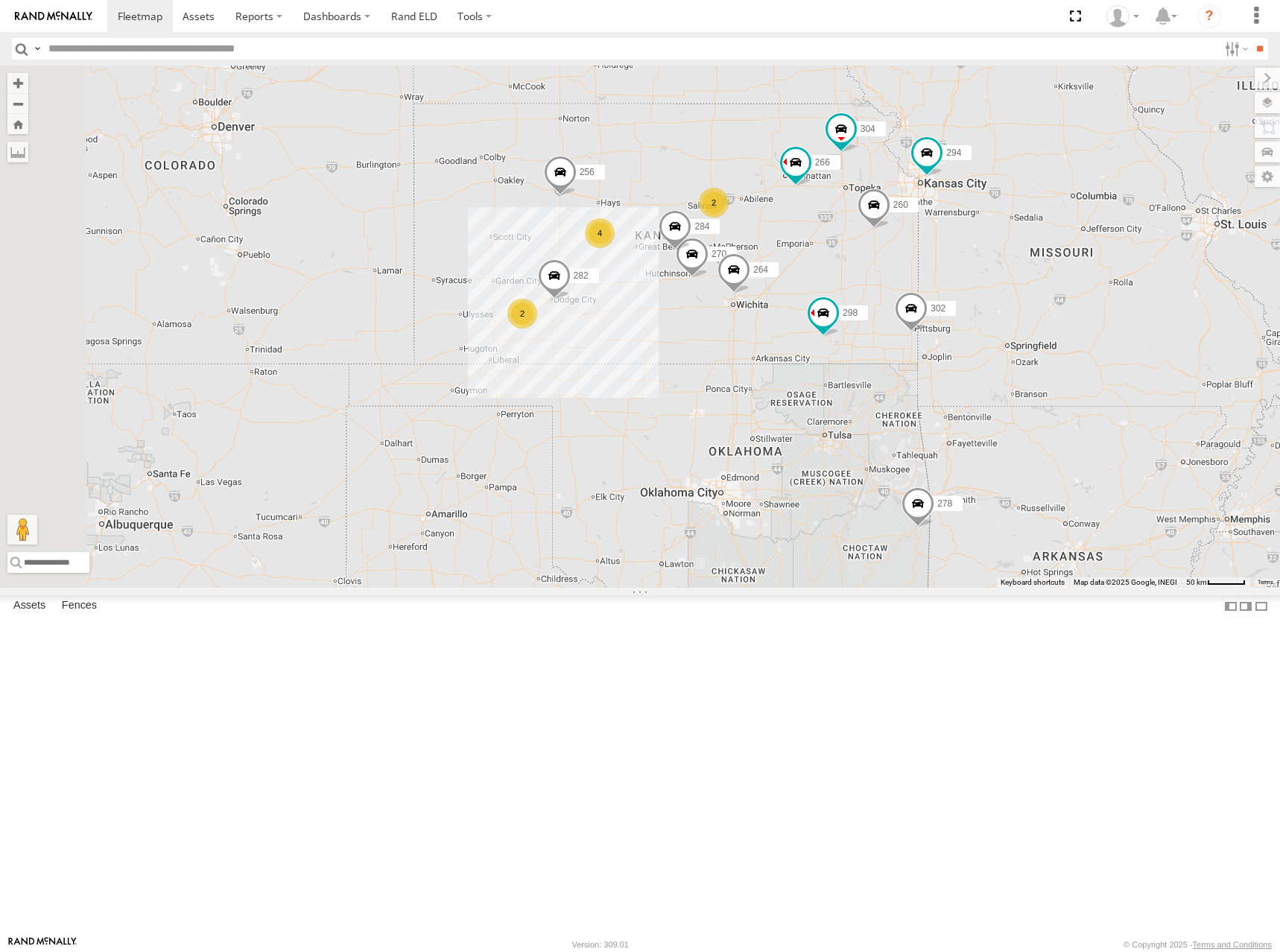
drag, startPoint x: 943, startPoint y: 326, endPoint x: 926, endPoint y: 288, distance: 41.6
click at [926, 288] on div "274 298 270 262 292 256 304 284 264 302 282 266 278 294 260 2 2 4" at bounding box center [640, 326] width 1280 height 522
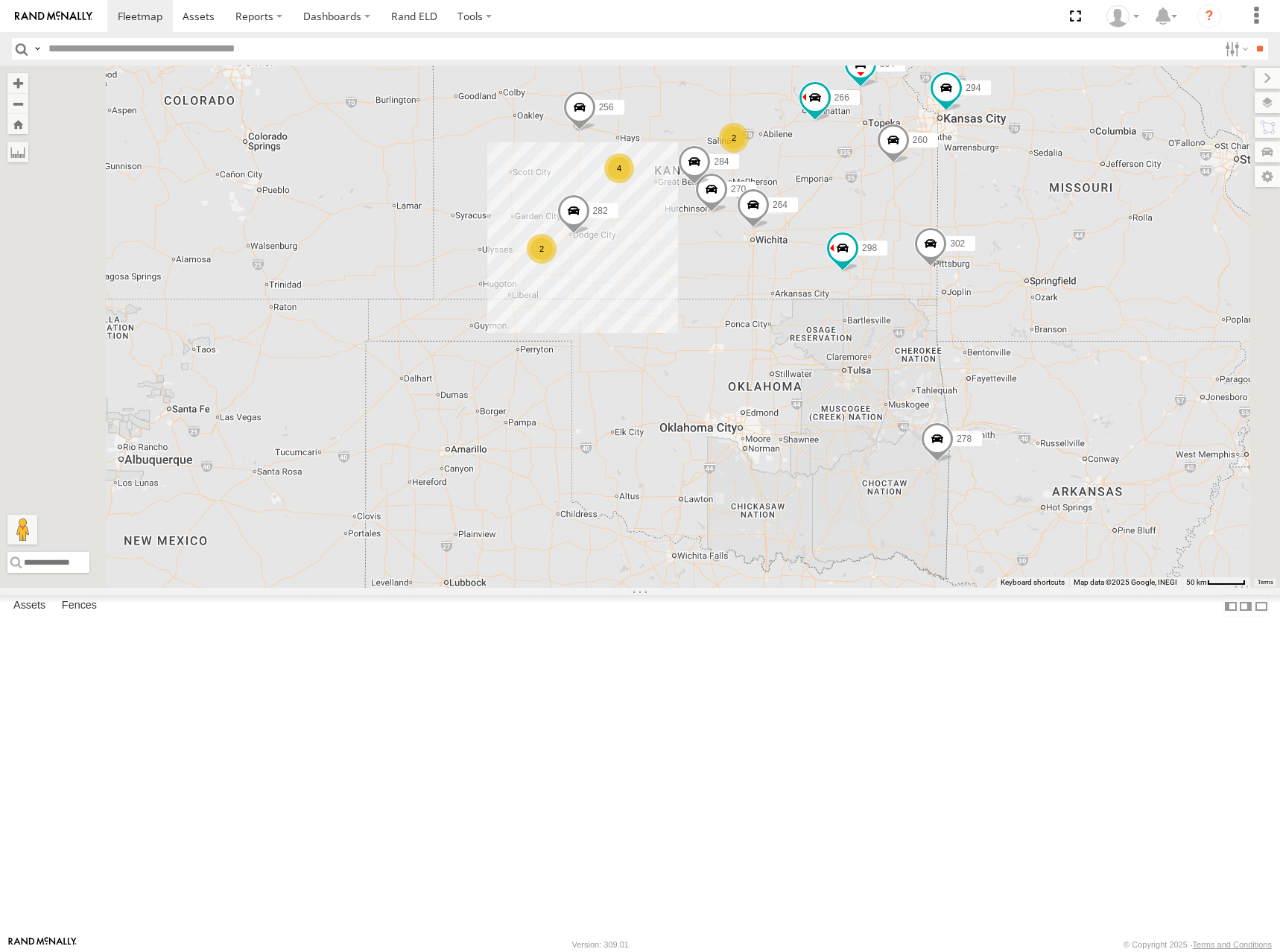
drag, startPoint x: 941, startPoint y: 356, endPoint x: 1022, endPoint y: 385, distance: 86.0
click at [1022, 385] on div "274 298 270 262 292 256 304 284 264 302 282 266 278 294 260 2 2 4" at bounding box center [640, 326] width 1280 height 522
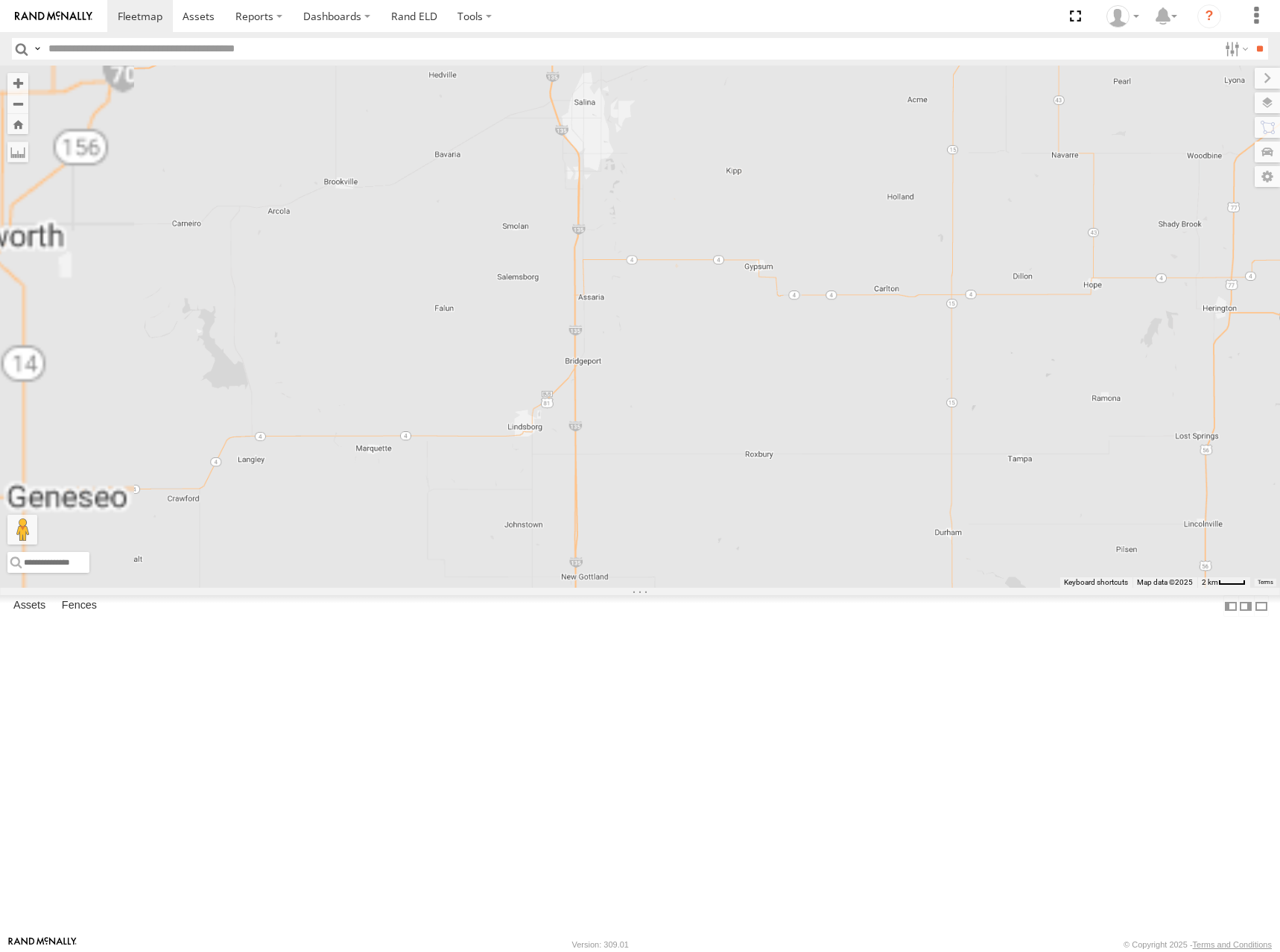
drag, startPoint x: 819, startPoint y: 222, endPoint x: 927, endPoint y: 451, distance: 253.2
click at [927, 451] on div "274 298 270 262 292 256 304 284 264 302 282 266 278 294 260" at bounding box center [640, 326] width 1280 height 522
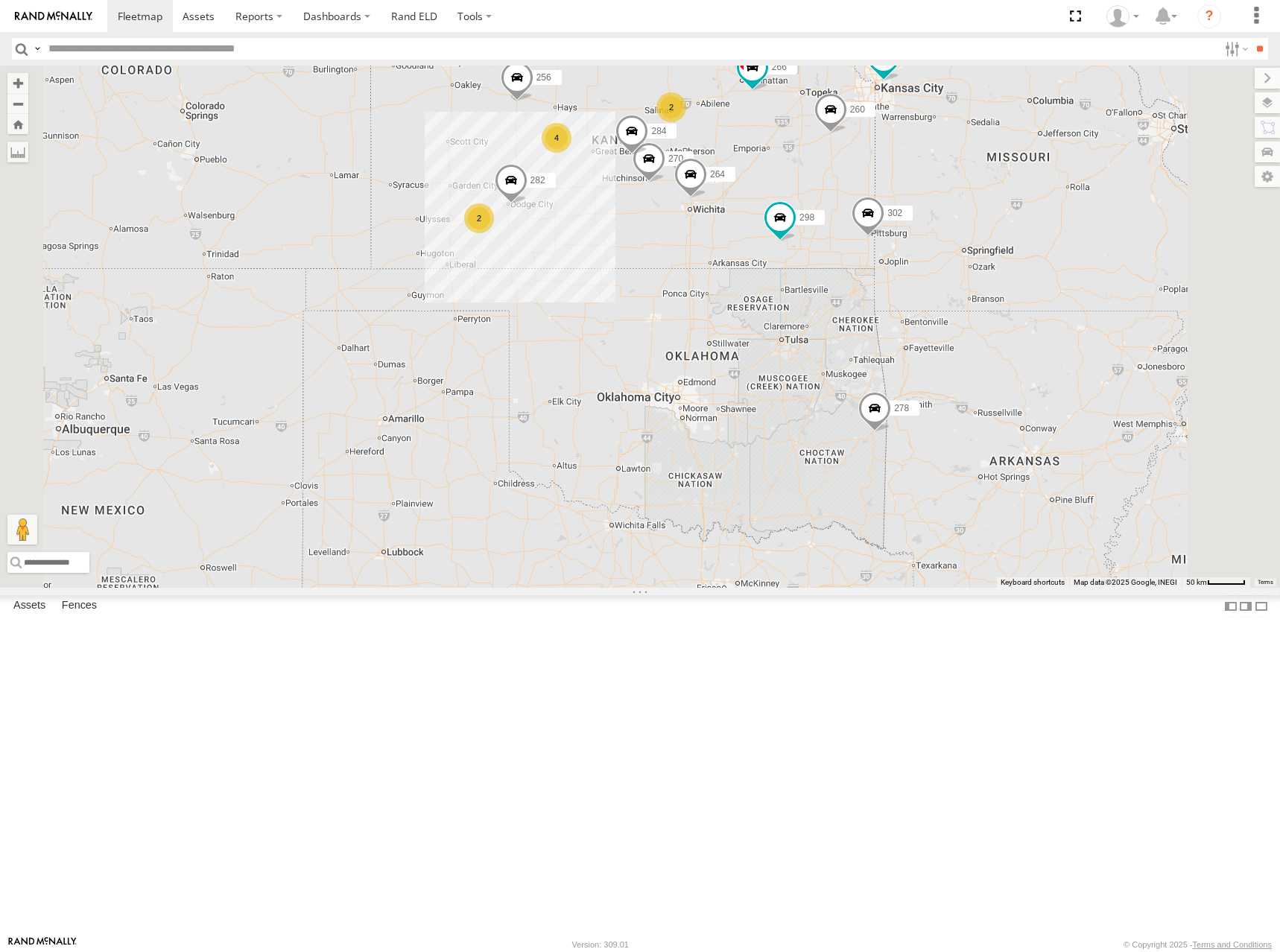
drag, startPoint x: 873, startPoint y: 286, endPoint x: 943, endPoint y: 314, distance: 75.4
click at [943, 314] on div "274 298 270 262 292 256 304 284 264 302 282 266 278 294 260 2 2 4" at bounding box center [640, 326] width 1280 height 522
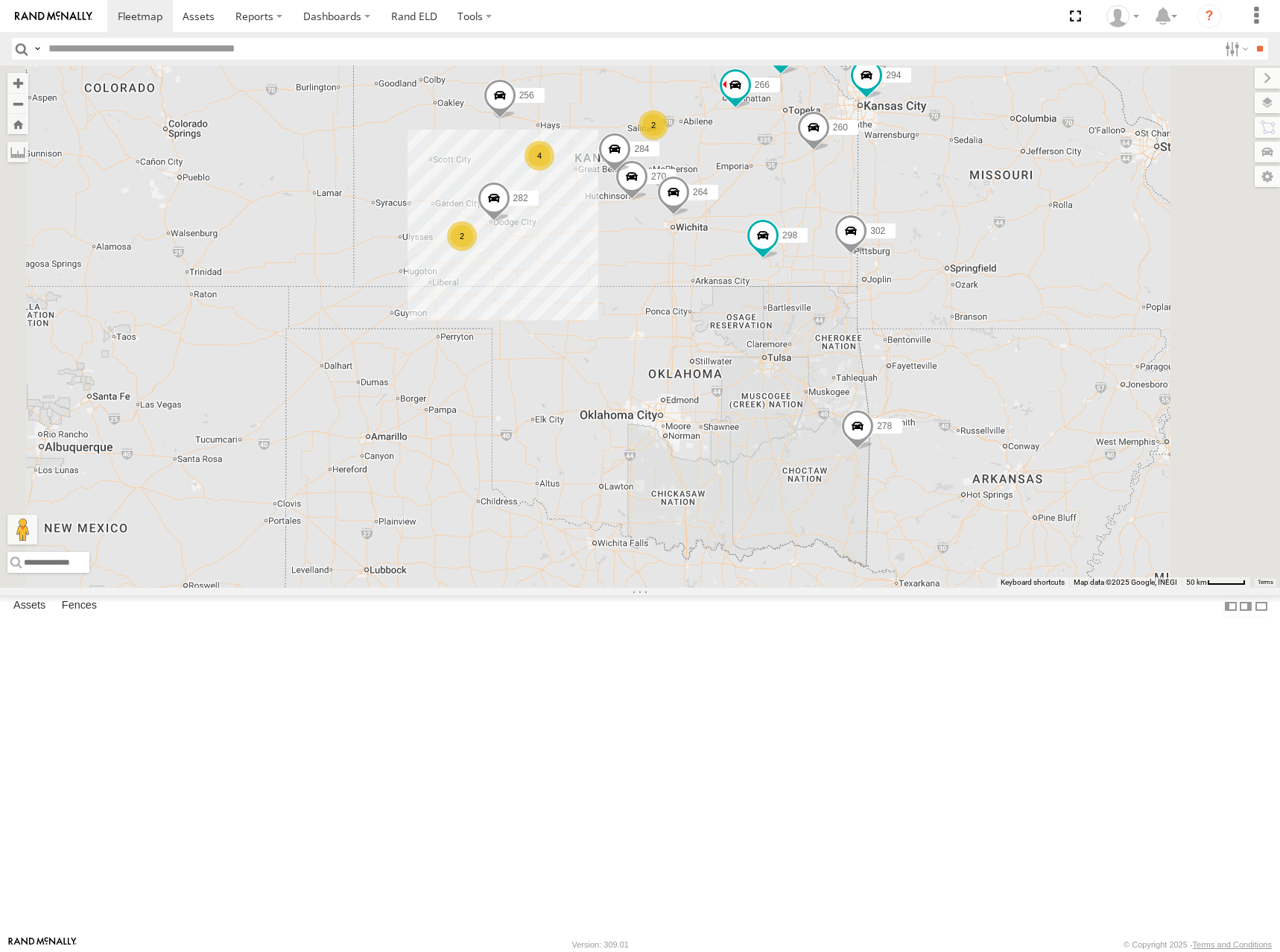
drag, startPoint x: 978, startPoint y: 205, endPoint x: 904, endPoint y: 208, distance: 74.1
click at [904, 208] on div "274 298 270 262 292 256 304 284 264 302 282 266 278 294 260 2 2 4" at bounding box center [640, 326] width 1280 height 522
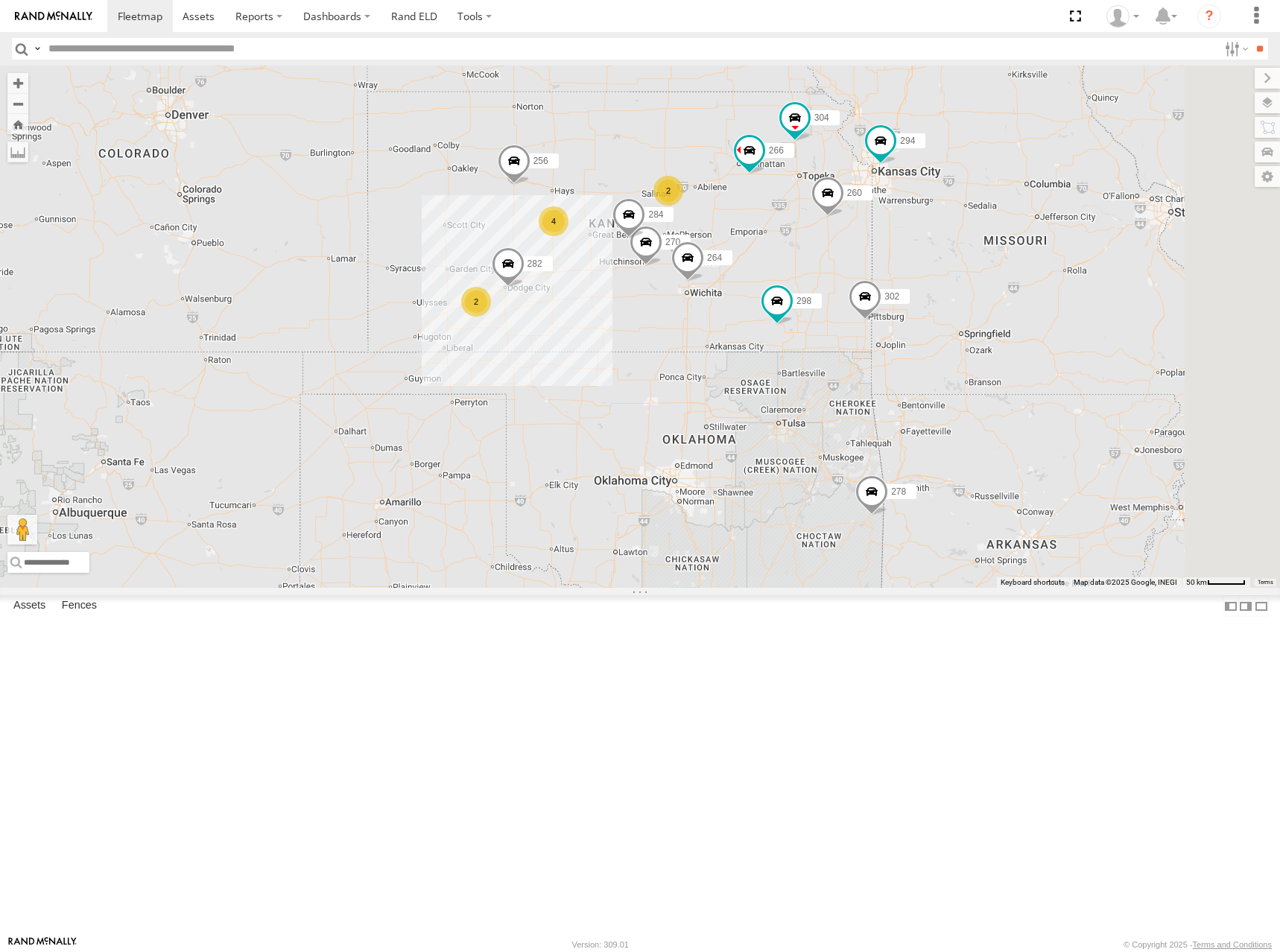
drag, startPoint x: 896, startPoint y: 200, endPoint x: 912, endPoint y: 273, distance: 74.7
click at [912, 273] on div "274 298 270 262 292 256 304 284 264 302 282 266 278 294 260 2 2 4" at bounding box center [640, 326] width 1280 height 522
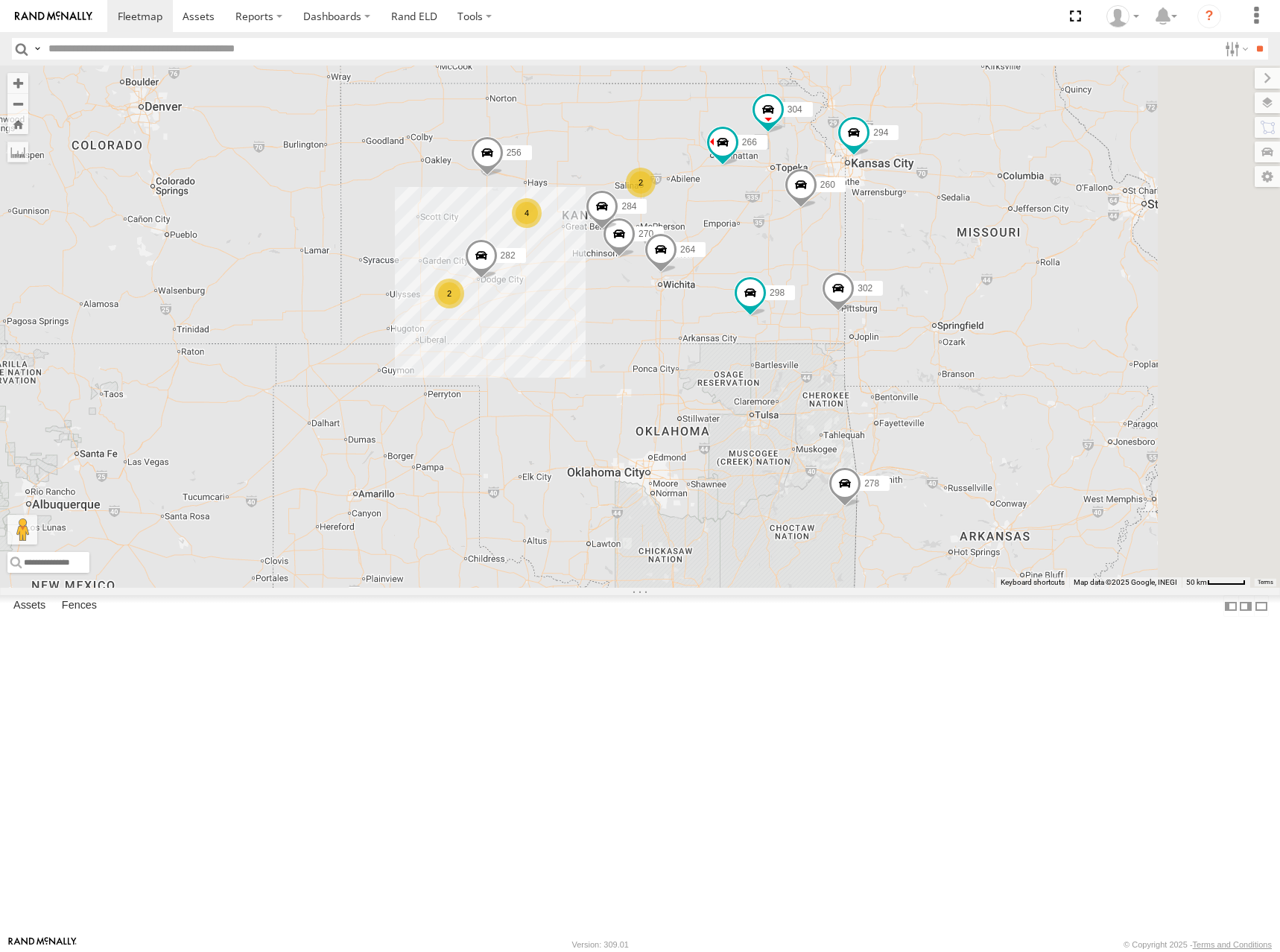
drag, startPoint x: 860, startPoint y: 250, endPoint x: 828, endPoint y: 241, distance: 33.2
click at [828, 241] on div "274 298 270 262 292 256 304 284 264 302 282 266 278 294 260 2 2 4" at bounding box center [640, 326] width 1280 height 522
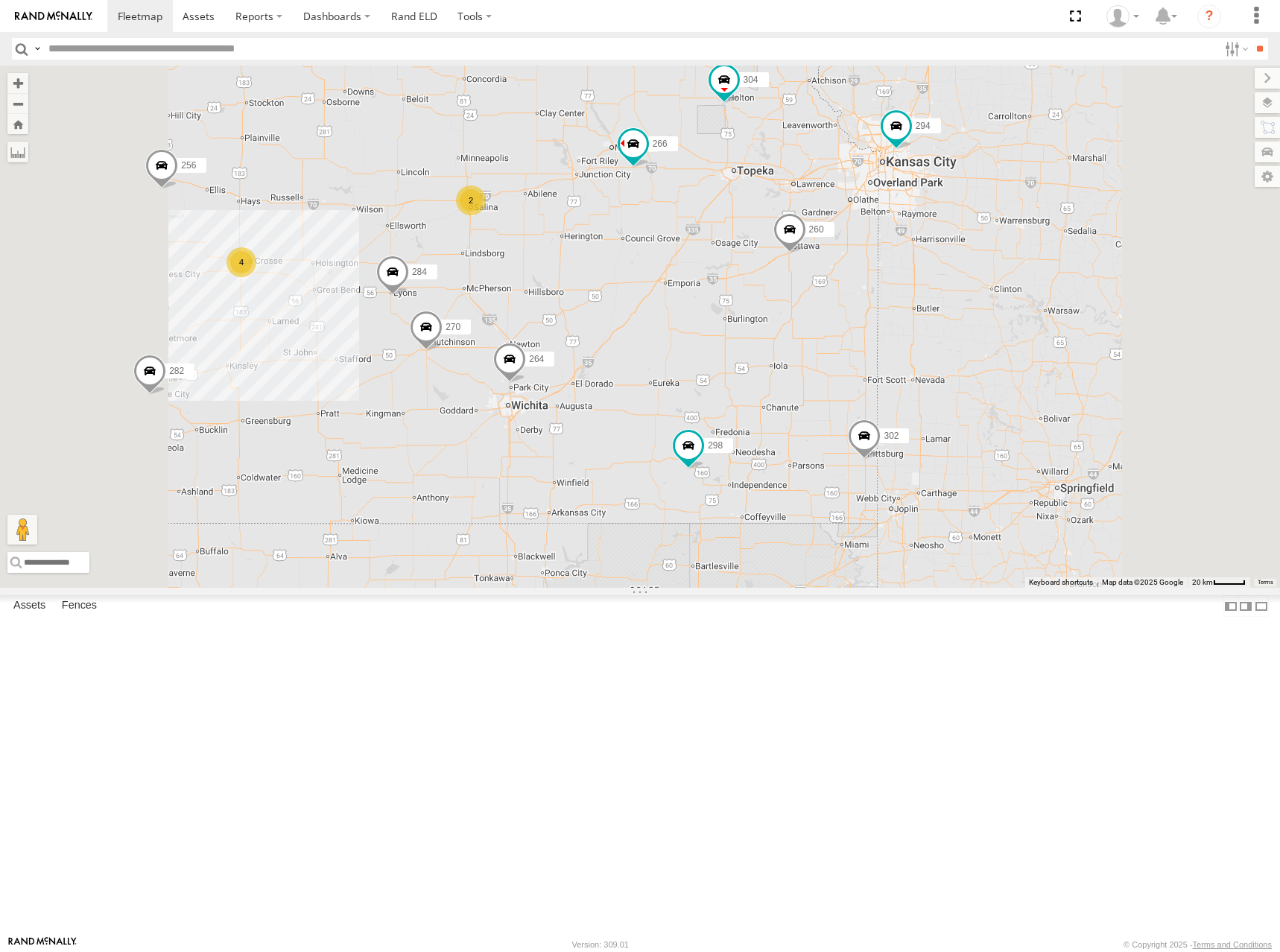
drag, startPoint x: 716, startPoint y: 247, endPoint x: 883, endPoint y: 239, distance: 167.2
click at [883, 239] on div "274 298 270 262 292 256 304 284 264 302 282 266 278 294 260 2 4" at bounding box center [640, 326] width 1280 height 522
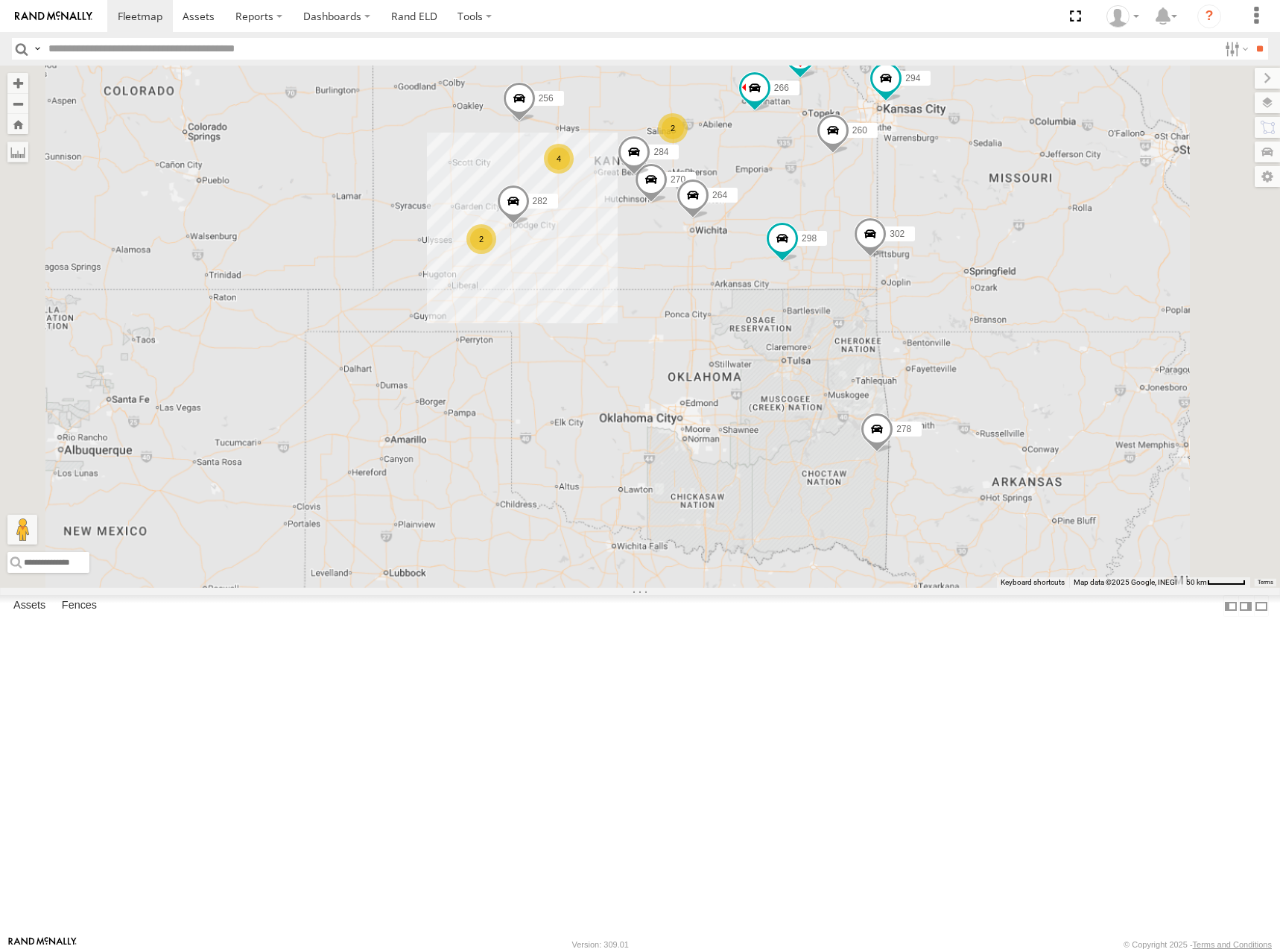
click at [859, 241] on div "274 298 270 262 292 256 304 284 264 302 282 266 278 294 260 2 2 4" at bounding box center [640, 326] width 1280 height 522
click at [836, 232] on div "274 298 270 262 292 256 304 284 264 302 282 266 278 294 260 2 2 4" at bounding box center [640, 326] width 1280 height 522
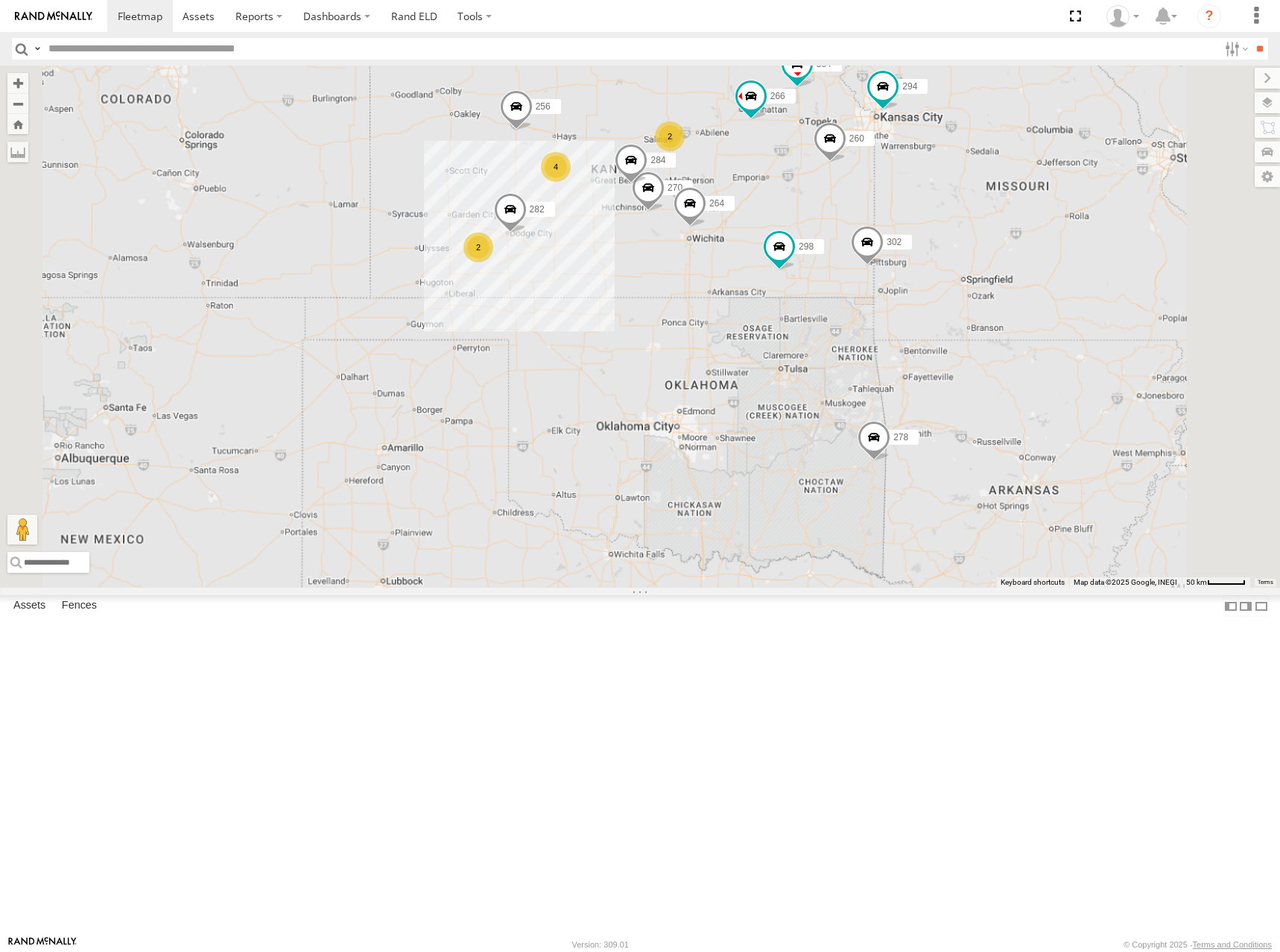
drag, startPoint x: 877, startPoint y: 202, endPoint x: 892, endPoint y: 195, distance: 16.6
click at [892, 195] on div "274 298 270 262 292 256 304 284 264 302 282 266 278 294 260 2 2 4" at bounding box center [640, 326] width 1280 height 522
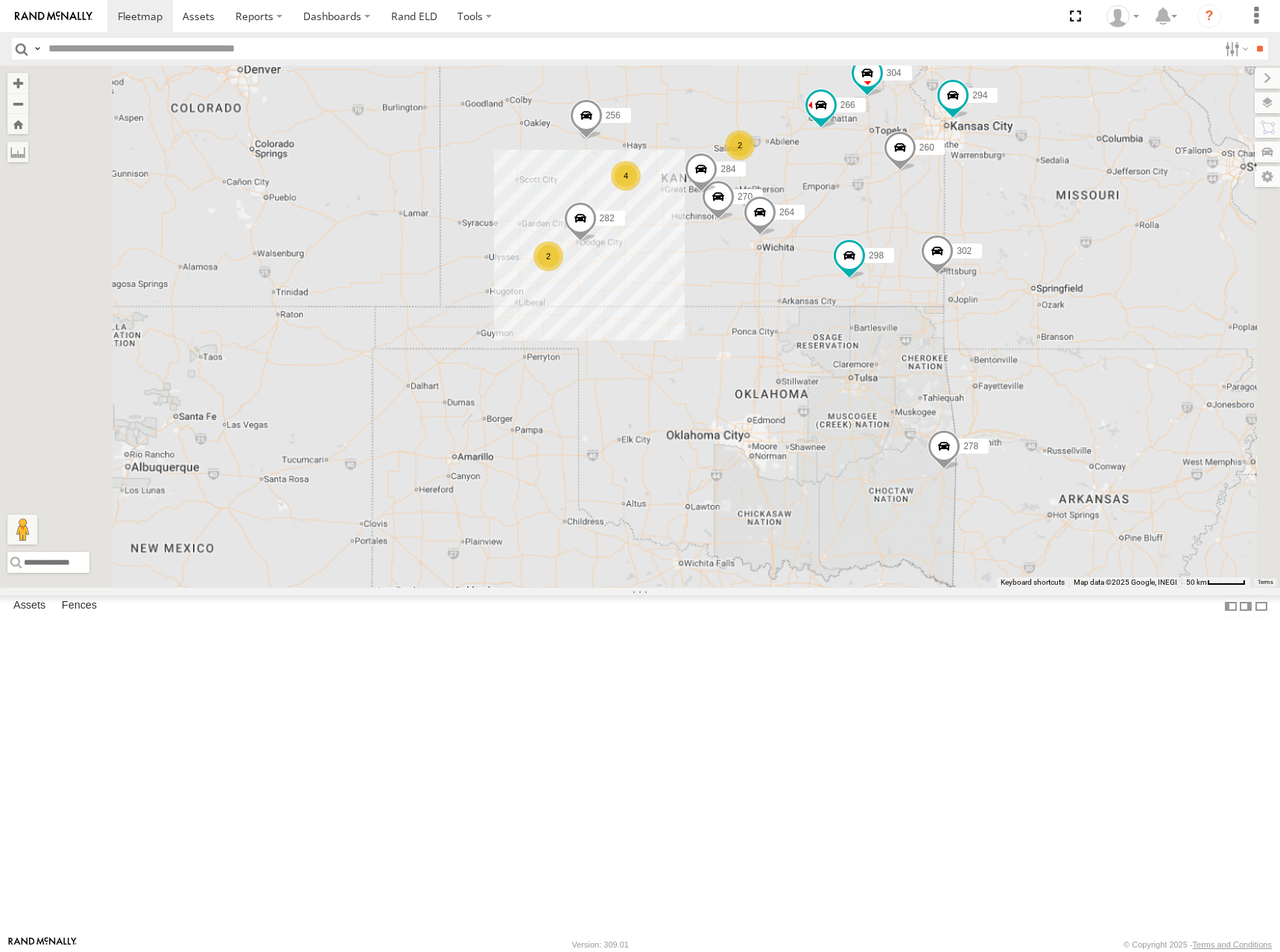
drag, startPoint x: 832, startPoint y: 223, endPoint x: 891, endPoint y: 238, distance: 60.9
click at [891, 238] on div "274 298 270 262 292 256 304 284 264 302 282 266 278 294 260 2 2 4" at bounding box center [640, 326] width 1280 height 522
drag, startPoint x: 932, startPoint y: 228, endPoint x: 933, endPoint y: 239, distance: 11.0
click at [933, 239] on div "274 298 270 262 292 256 304 284 264 302 282 266 278 294 260 2 2 4" at bounding box center [640, 326] width 1280 height 522
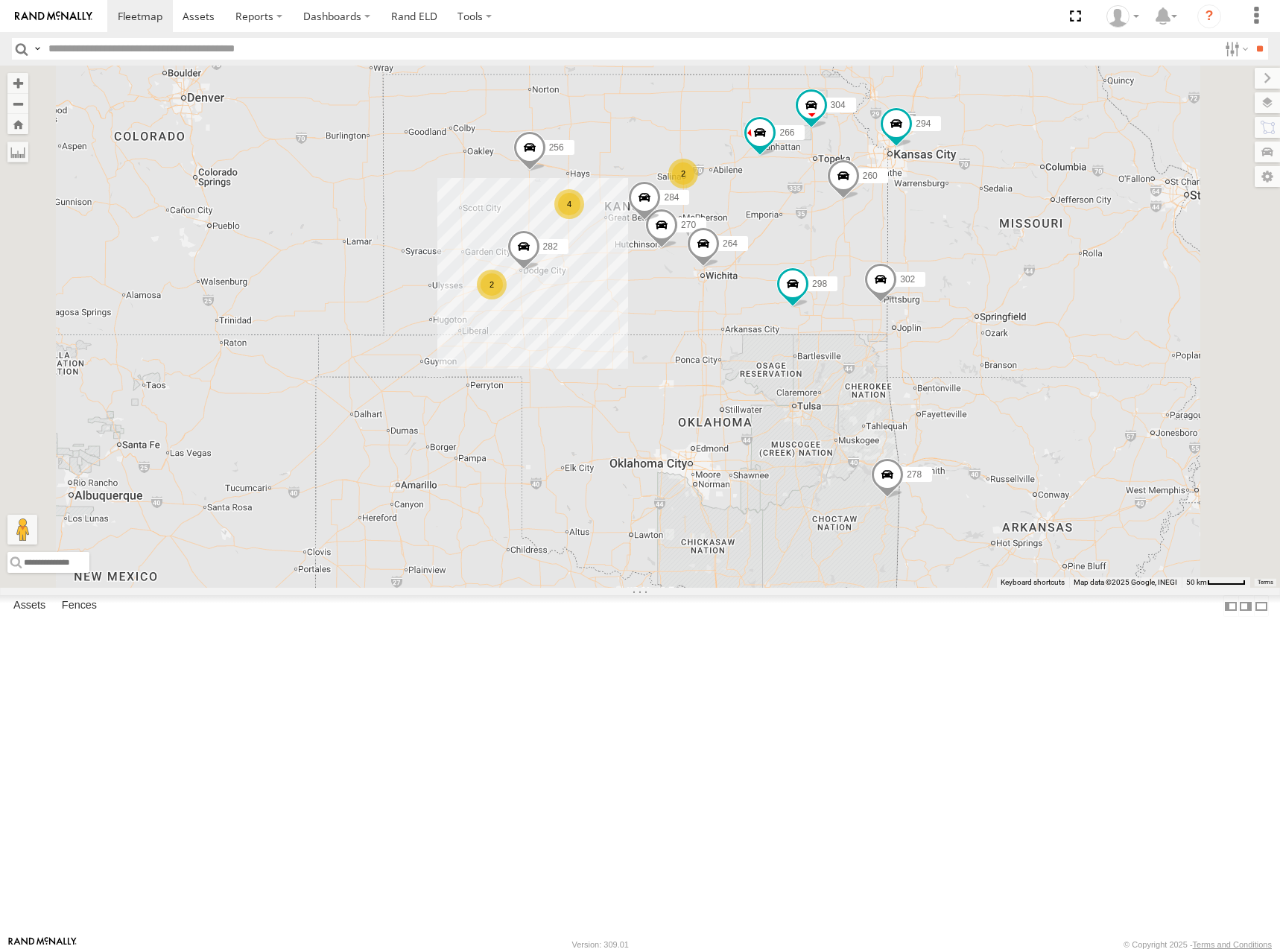
drag, startPoint x: 897, startPoint y: 212, endPoint x: 820, endPoint y: 241, distance: 82.3
click at [820, 241] on div "274 298 270 262 292 256 304 284 264 302 282 266 278 294 260 2 2 4" at bounding box center [640, 326] width 1280 height 522
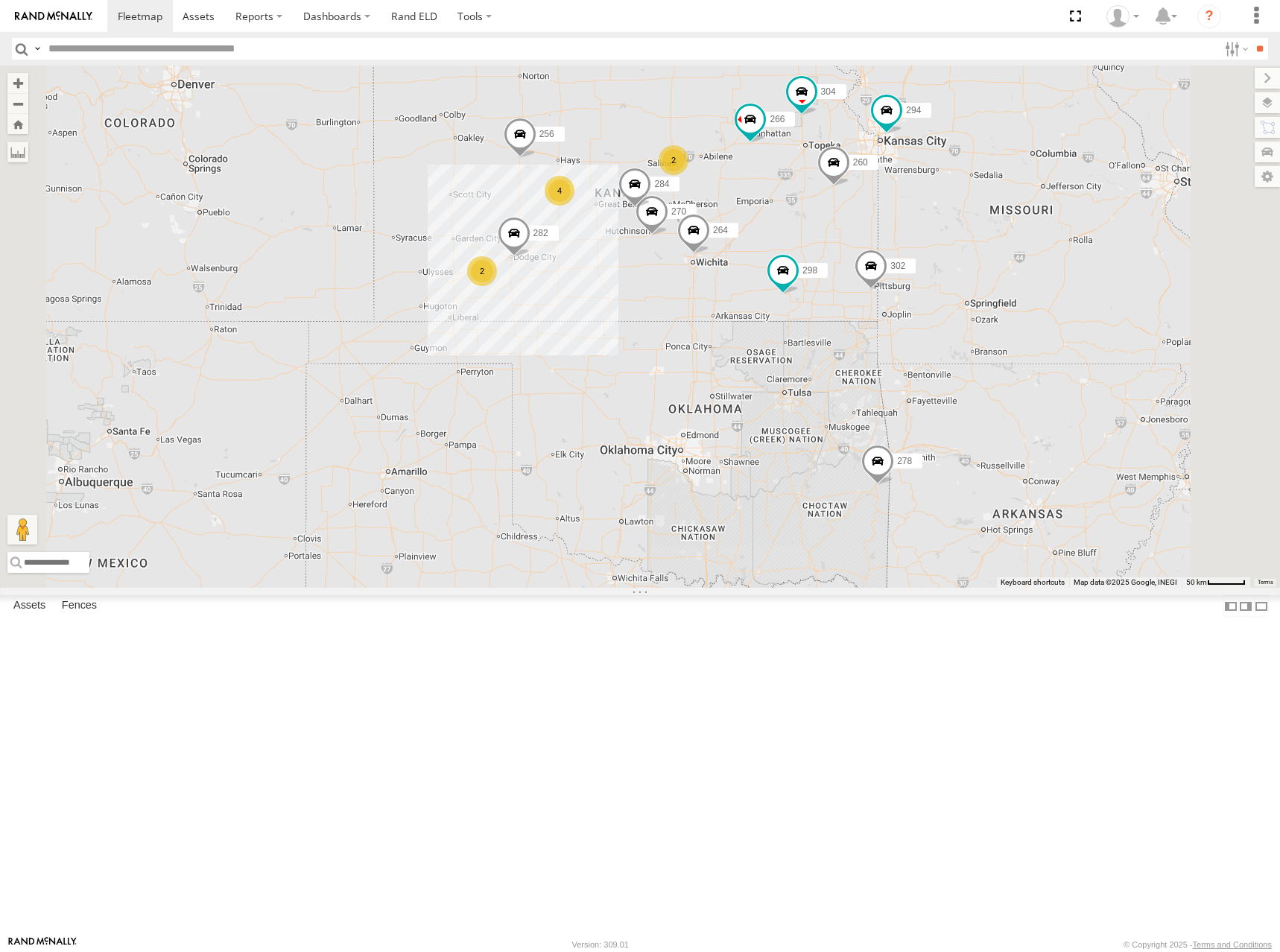
drag, startPoint x: 822, startPoint y: 279, endPoint x: 818, endPoint y: 261, distance: 18.4
click at [818, 261] on div "274 298 270 262 292 256 304 284 264 302 282 266 278 294 260 2 2 4" at bounding box center [640, 326] width 1280 height 522
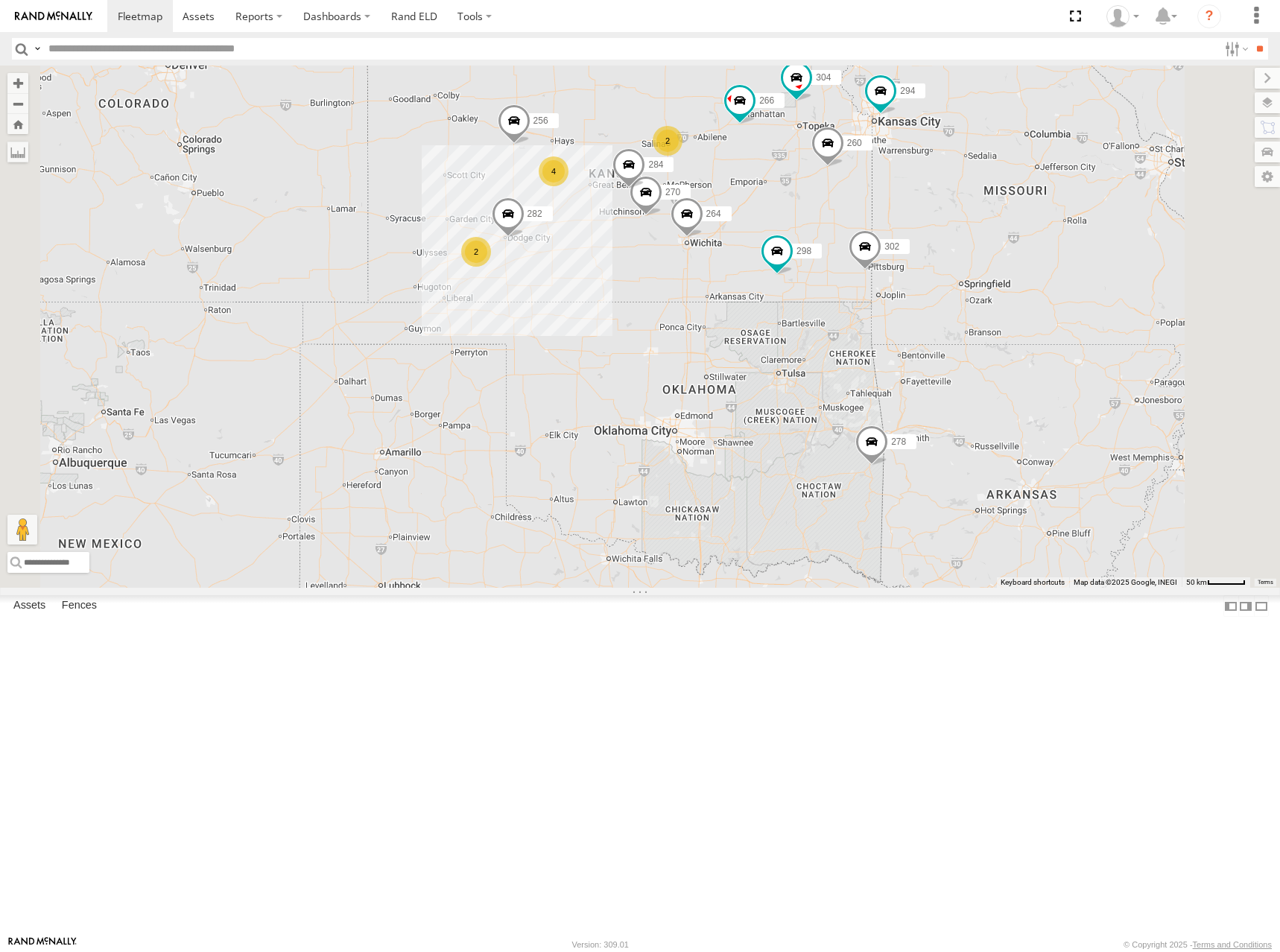
drag, startPoint x: 927, startPoint y: 197, endPoint x: 919, endPoint y: 169, distance: 29.1
click at [919, 169] on div "274 298 270 262 292 256 304 284 264 302 282 266 278 294 260 2 2 4" at bounding box center [640, 326] width 1280 height 522
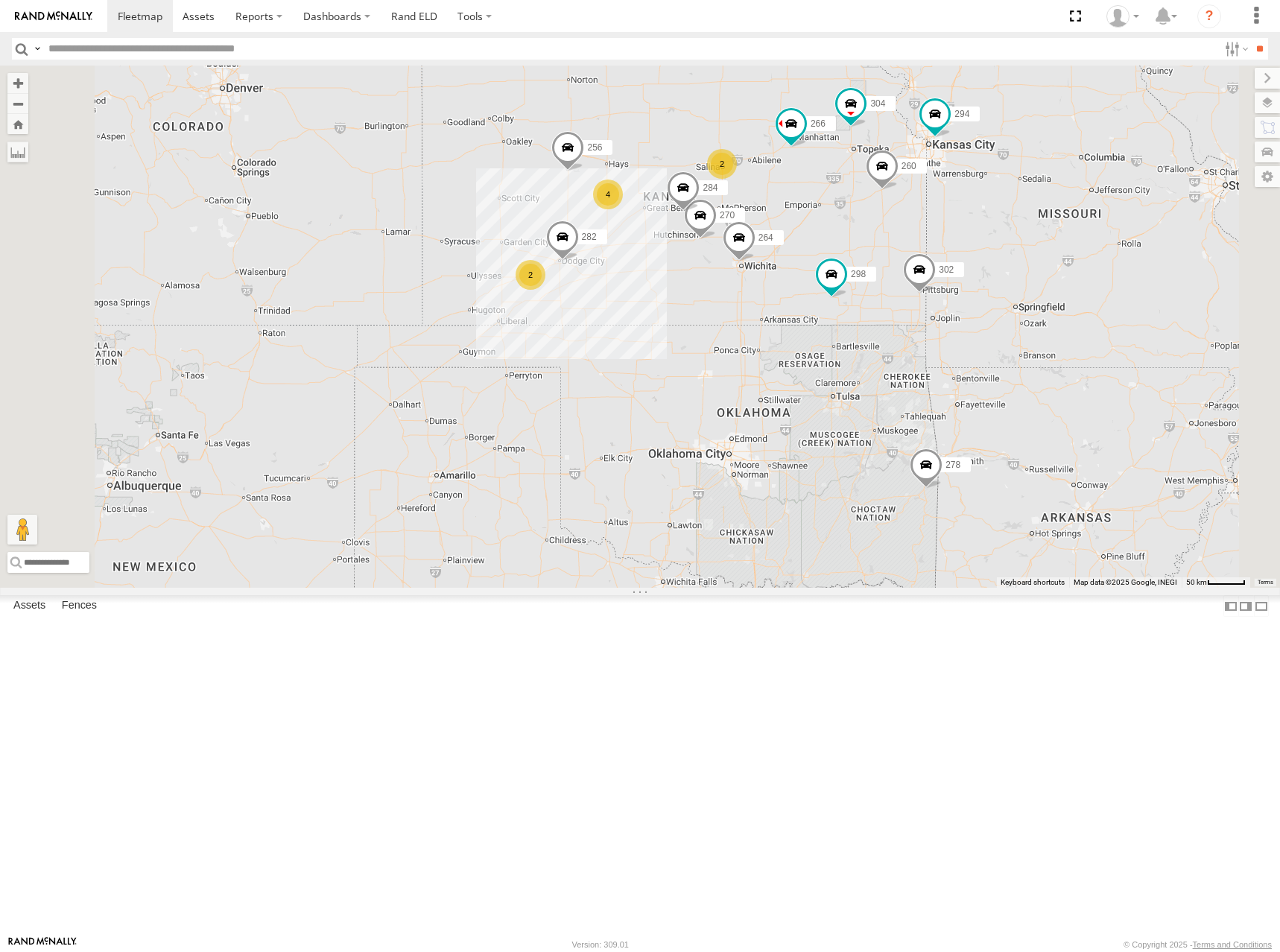
drag, startPoint x: 850, startPoint y: 230, endPoint x: 906, endPoint y: 258, distance: 62.6
click at [906, 253] on div "274 298 270 262 292 256 304 284 264 302 282 266 278 294 260 2 2 4" at bounding box center [640, 326] width 1280 height 522
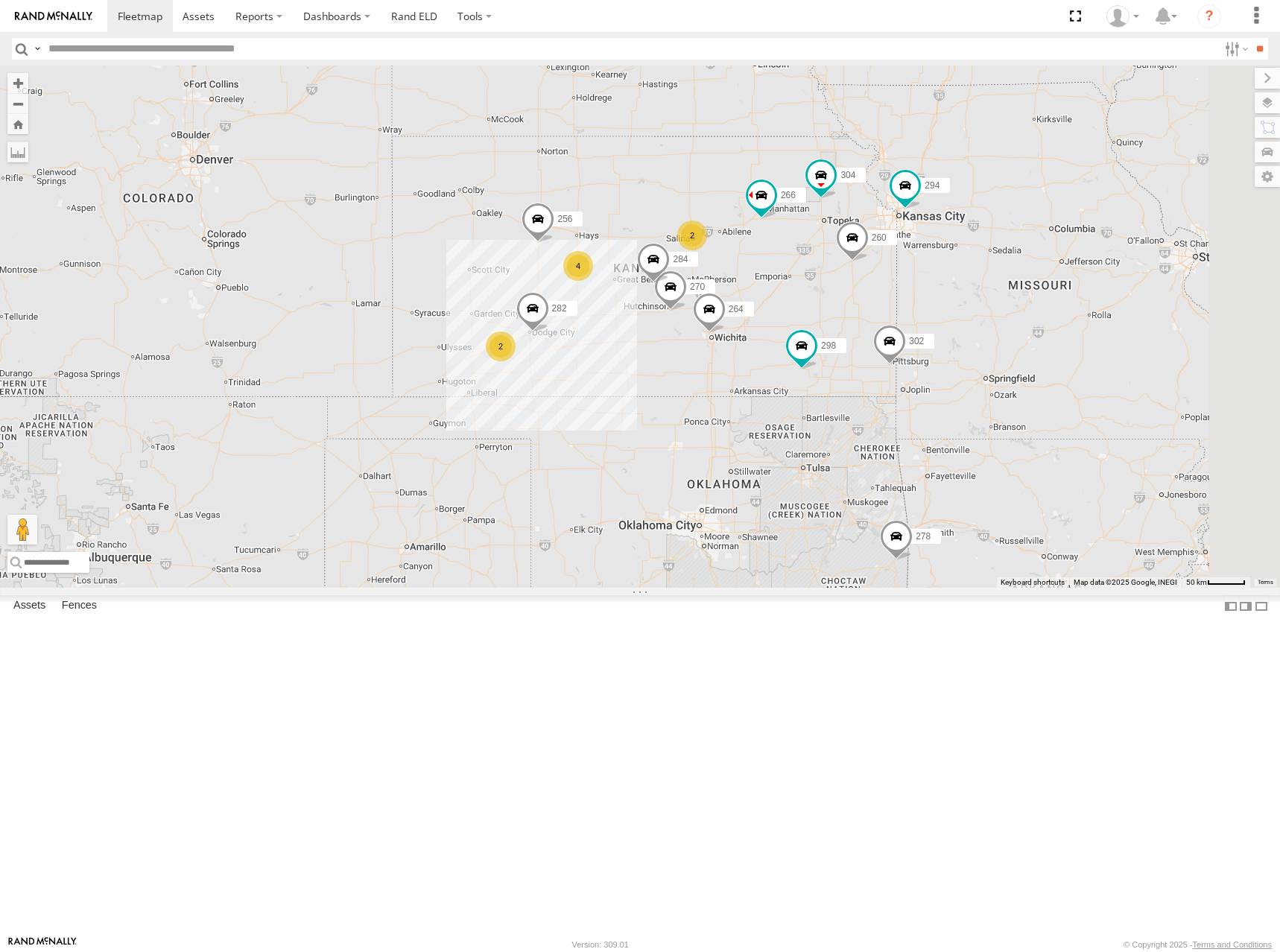
drag, startPoint x: 706, startPoint y: 212, endPoint x: 680, endPoint y: 285, distance: 77.5
click at [680, 285] on div "274 298 270 262 292 256 304 284 264 302 282 266 278 294 260 2 2 4" at bounding box center [640, 326] width 1280 height 522
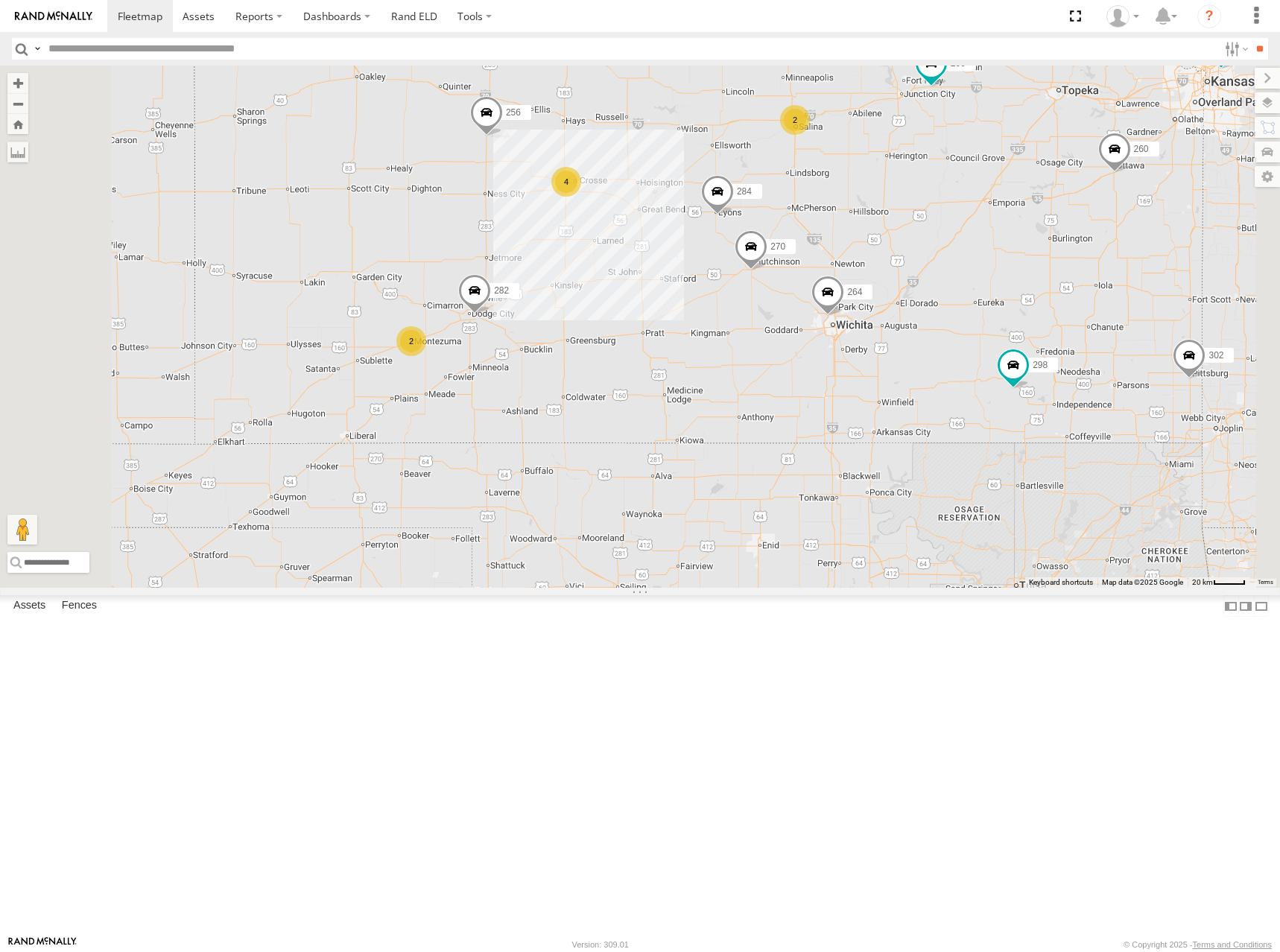
drag, startPoint x: 802, startPoint y: 335, endPoint x: 828, endPoint y: 311, distance: 35.4
click at [828, 311] on div "274 298 270 262 292 256 304 284 264 302 282 266 278 294 260 2 2 4" at bounding box center [640, 326] width 1280 height 522
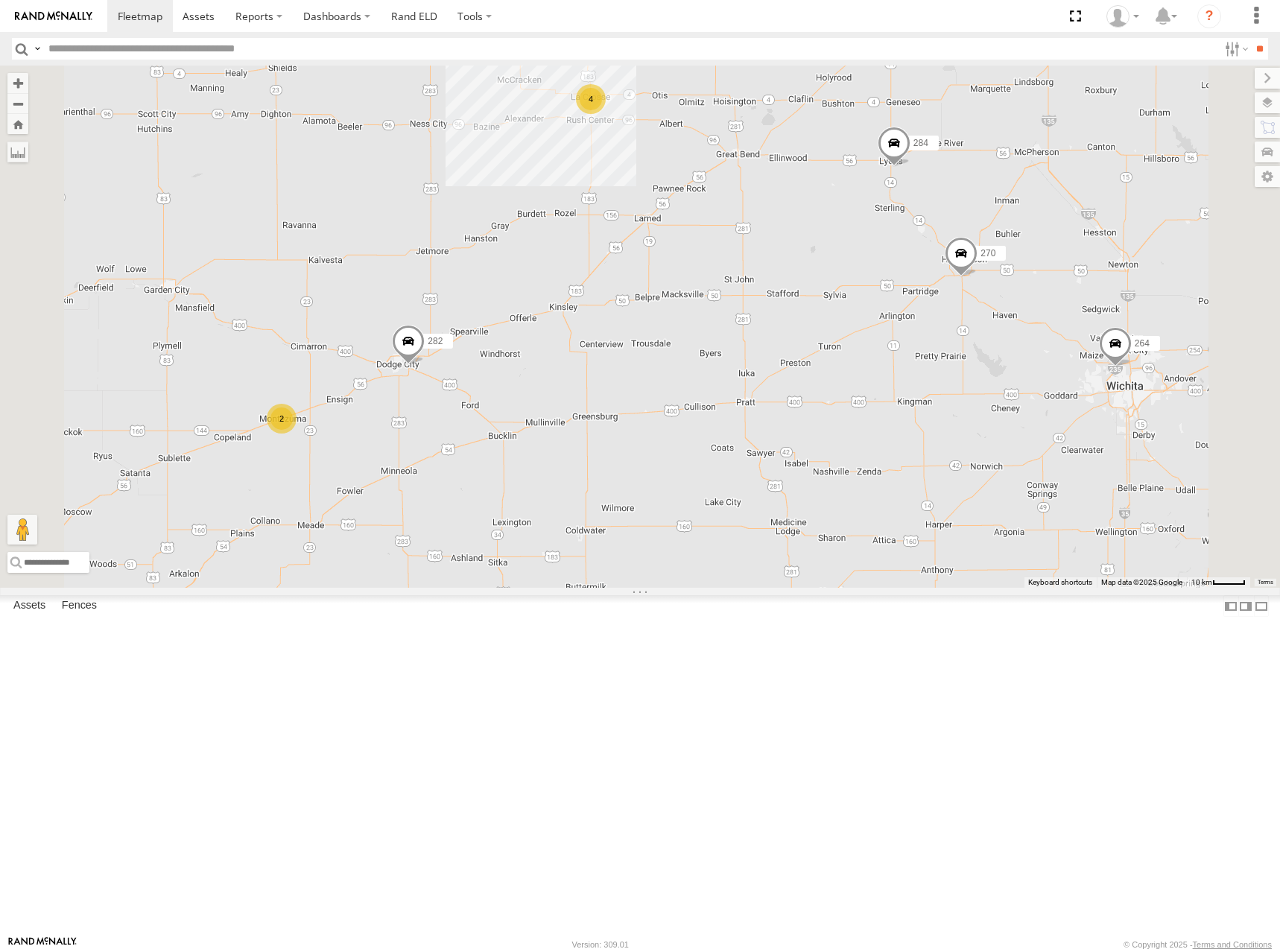
drag, startPoint x: 670, startPoint y: 412, endPoint x: 706, endPoint y: 356, distance: 66.6
click at [706, 356] on div "274 298 270 262 292 256 304 284 264 302 282 266 278 294 260 2 2 4" at bounding box center [640, 326] width 1280 height 522
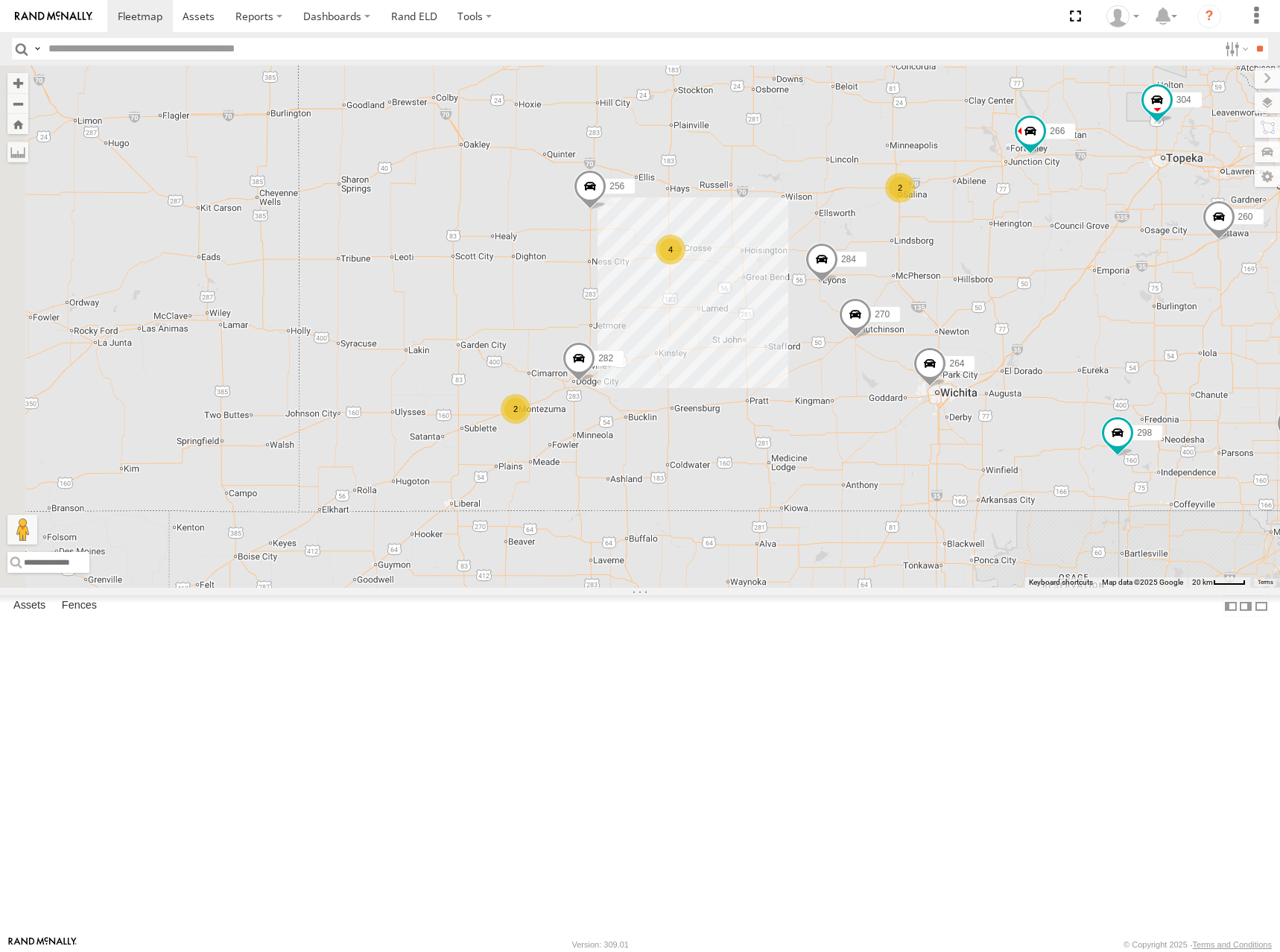
drag, startPoint x: 586, startPoint y: 376, endPoint x: 827, endPoint y: 355, distance: 241.9
click at [827, 355] on div "274 298 270 262 292 256 304 284 264 302 282 266 278 294 260 288 232 2 2 4" at bounding box center [640, 326] width 1280 height 522
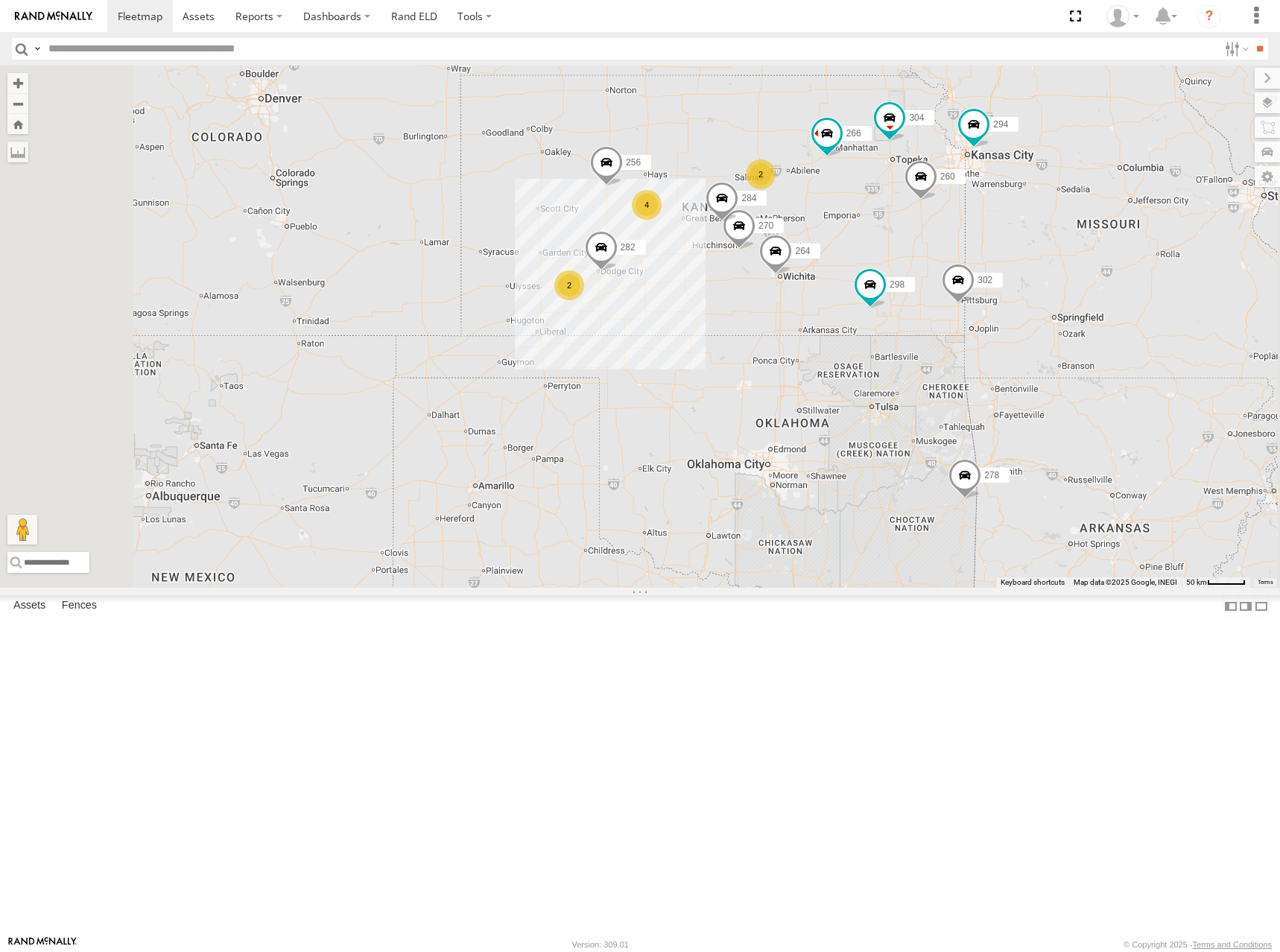
drag, startPoint x: 937, startPoint y: 221, endPoint x: 943, endPoint y: 239, distance: 19.0
click at [943, 239] on div "274 298 270 262 292 256 304 284 264 302 282 266 278 294 260 288 232 2 2 4" at bounding box center [640, 326] width 1280 height 522
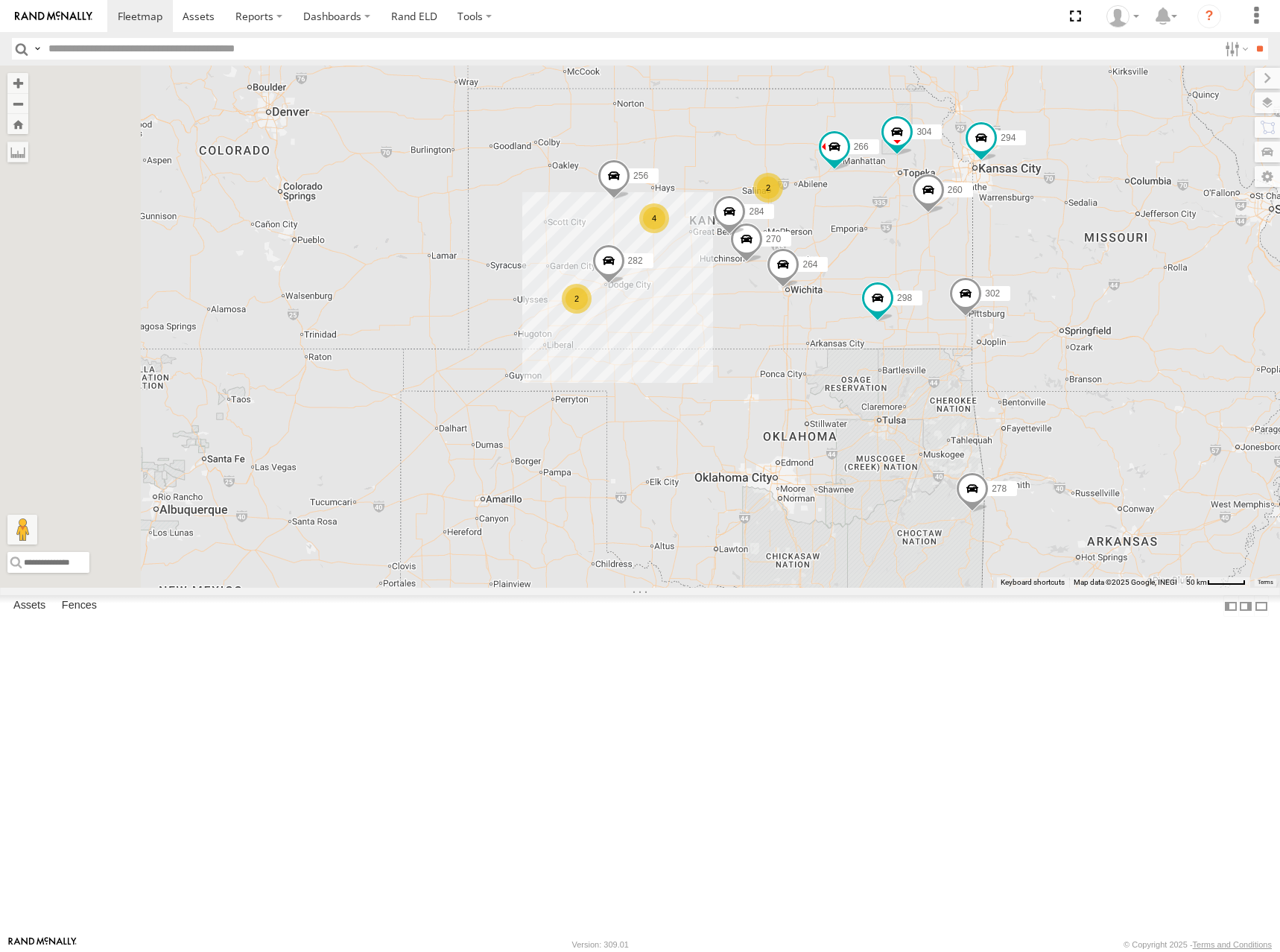
drag, startPoint x: 935, startPoint y: 260, endPoint x: 945, endPoint y: 277, distance: 19.7
click at [945, 277] on div "274 298 270 262 292 256 304 284 264 302 282 266 278 294 260 288 232 2 2 4" at bounding box center [640, 326] width 1280 height 522
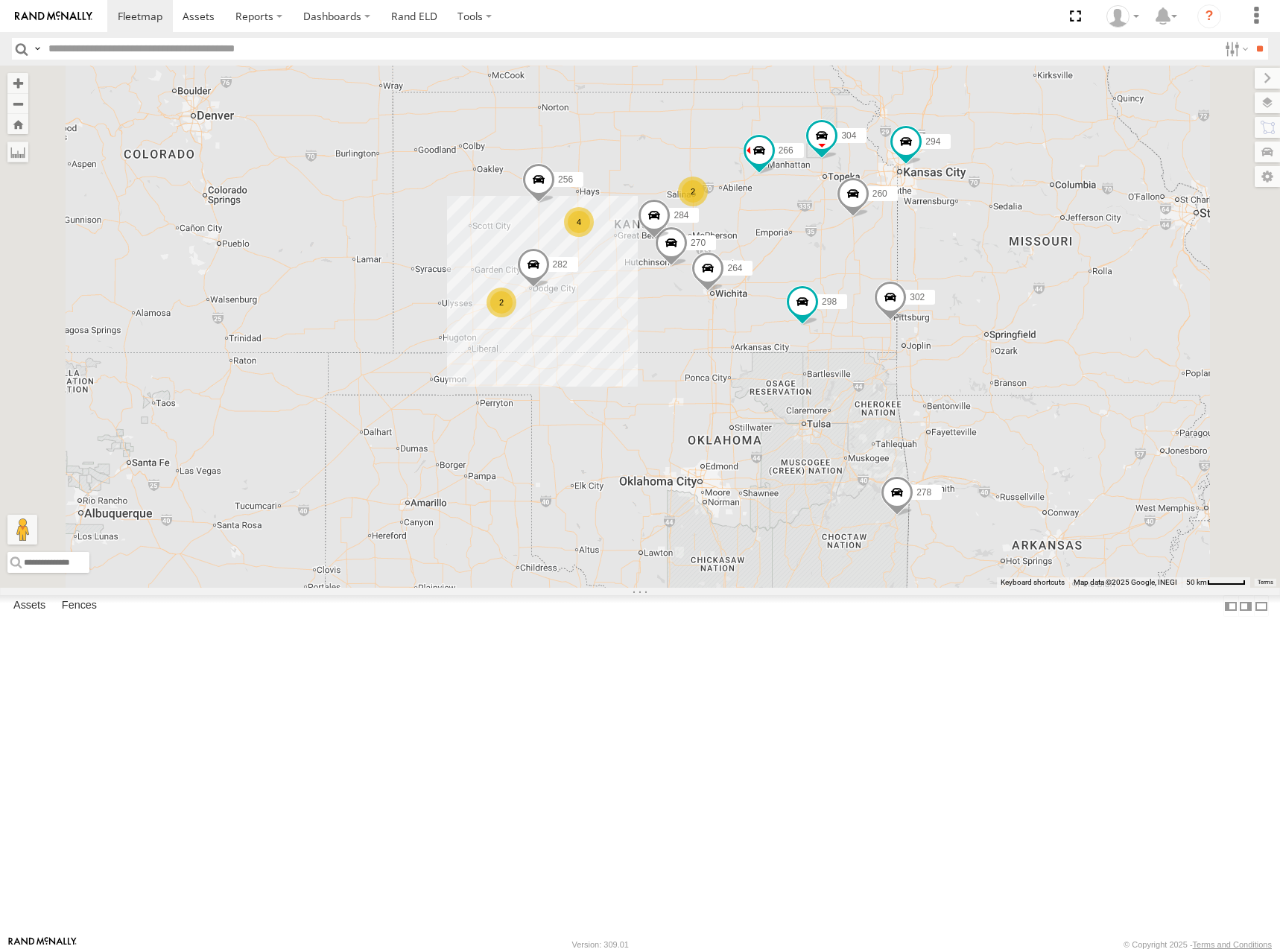
drag, startPoint x: 926, startPoint y: 262, endPoint x: 849, endPoint y: 266, distance: 77.1
click at [849, 266] on div "274 298 270 262 292 256 304 284 264 302 282 266 278 294 260 288 232 2 2 4" at bounding box center [640, 326] width 1280 height 522
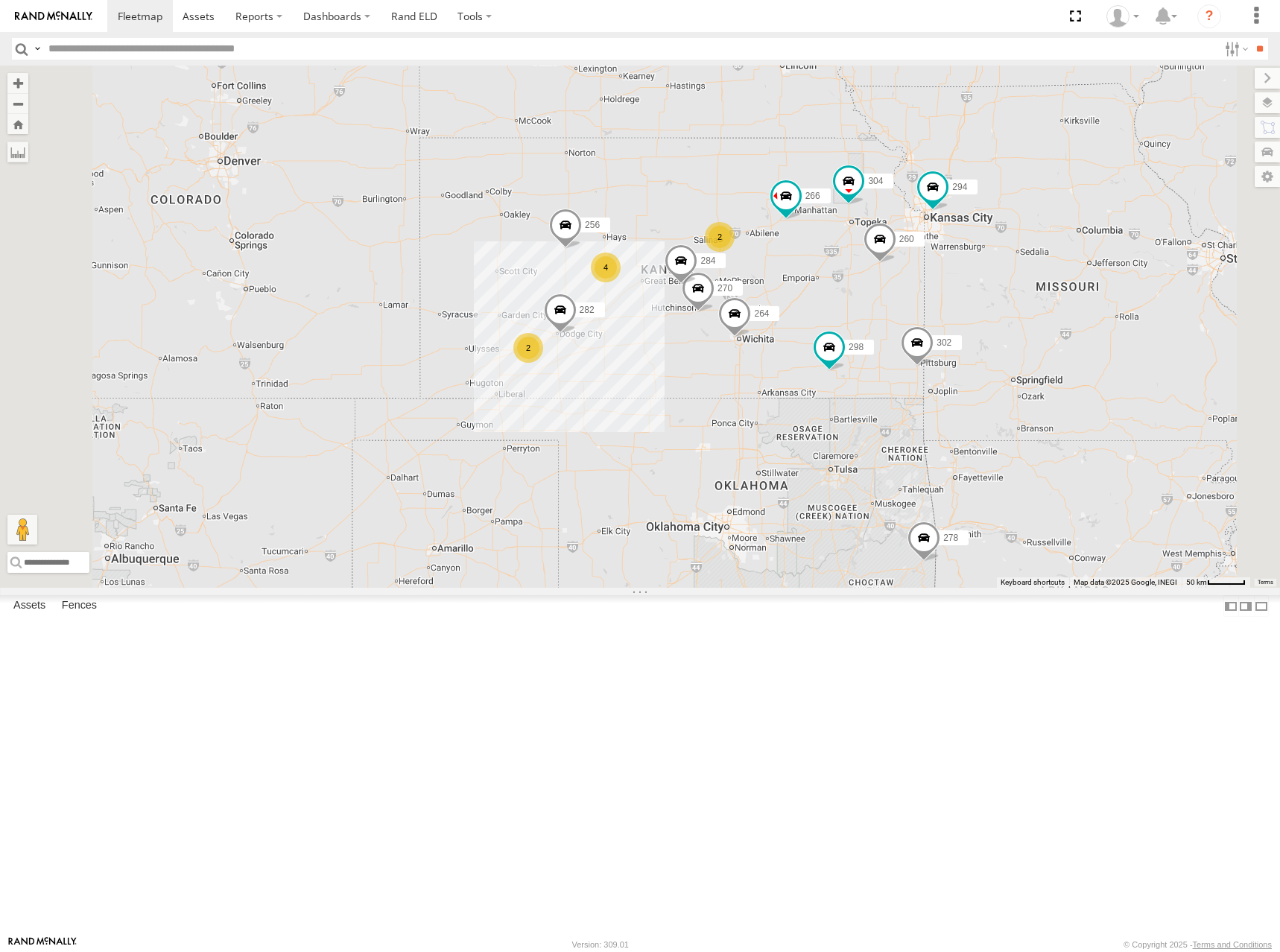
drag, startPoint x: 1139, startPoint y: 222, endPoint x: 1163, endPoint y: 271, distance: 54.6
click at [1163, 271] on div "274 298 270 262 292 256 304 284 264 302 282 266 278 294 260 288 232 2 2 4" at bounding box center [640, 326] width 1280 height 522
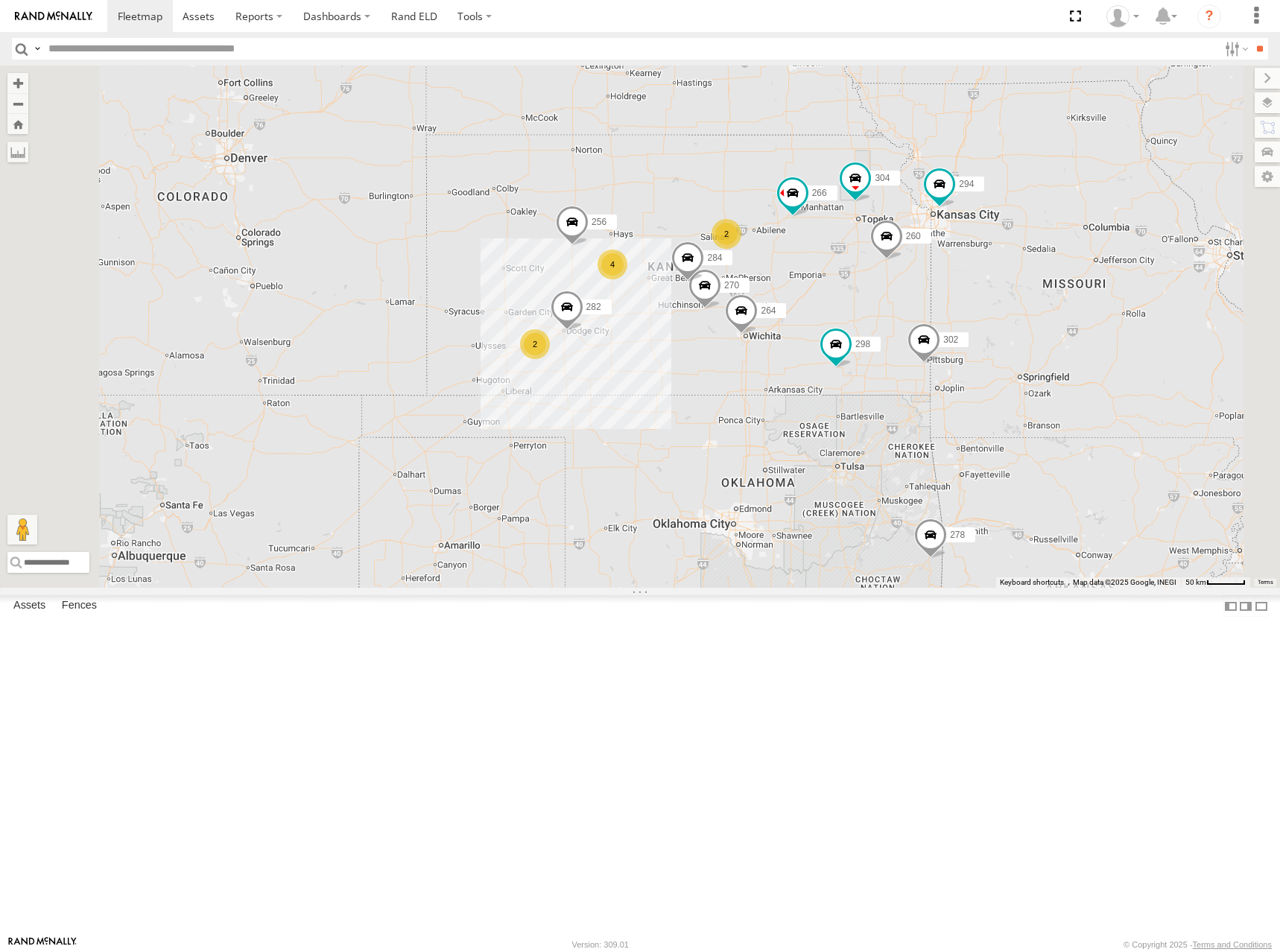
click at [955, 327] on div "274 298 270 262 292 256 304 284 264 302 282 266 278 294 260 288 232 2 2 4" at bounding box center [640, 326] width 1280 height 522
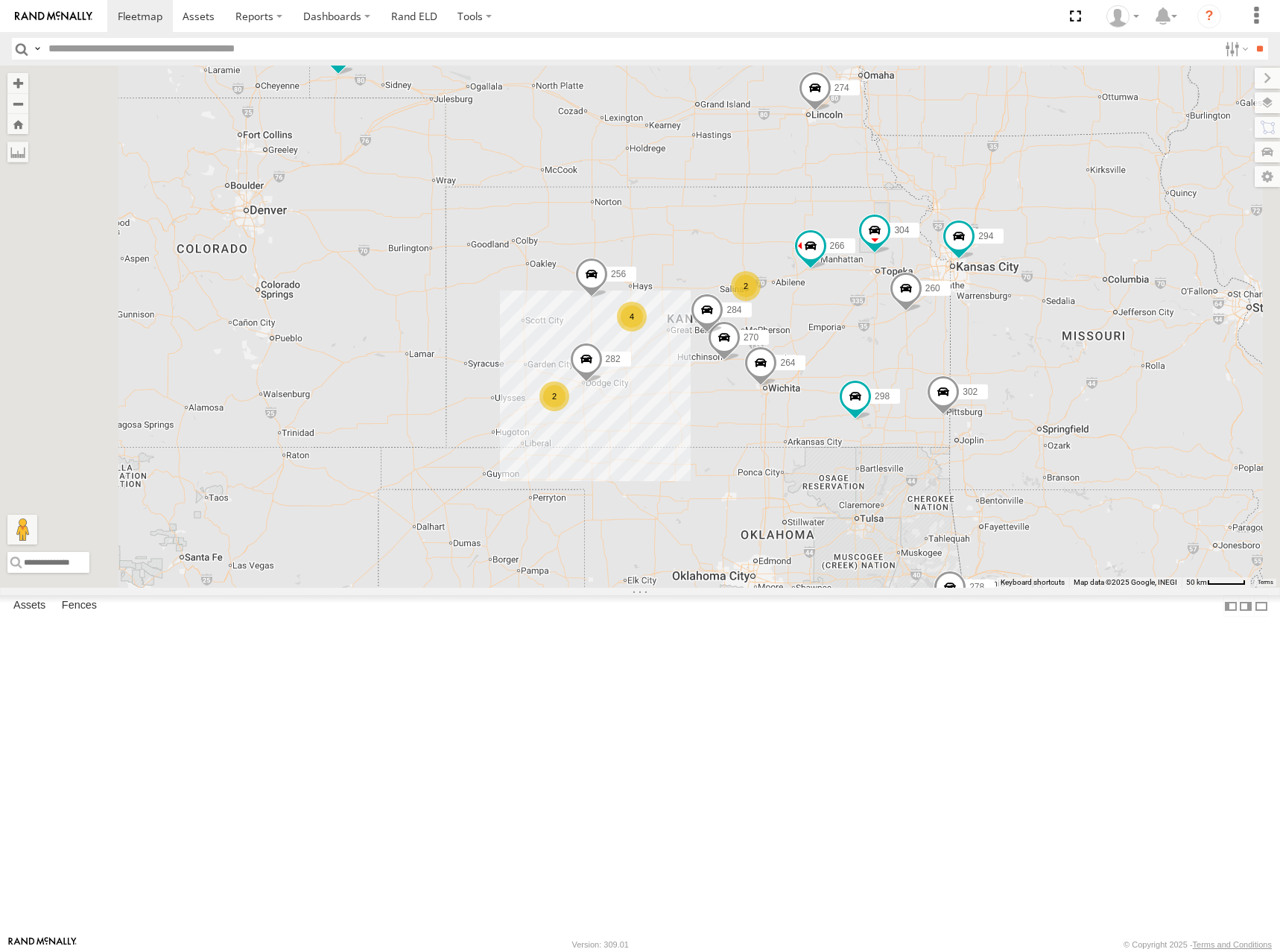
drag, startPoint x: 800, startPoint y: 235, endPoint x: 819, endPoint y: 292, distance: 60.1
click at [819, 292] on div "274 298 270 262 292 256 304 284 264 302 282 266 278 294 260 288 232 2 2 4" at bounding box center [640, 326] width 1280 height 522
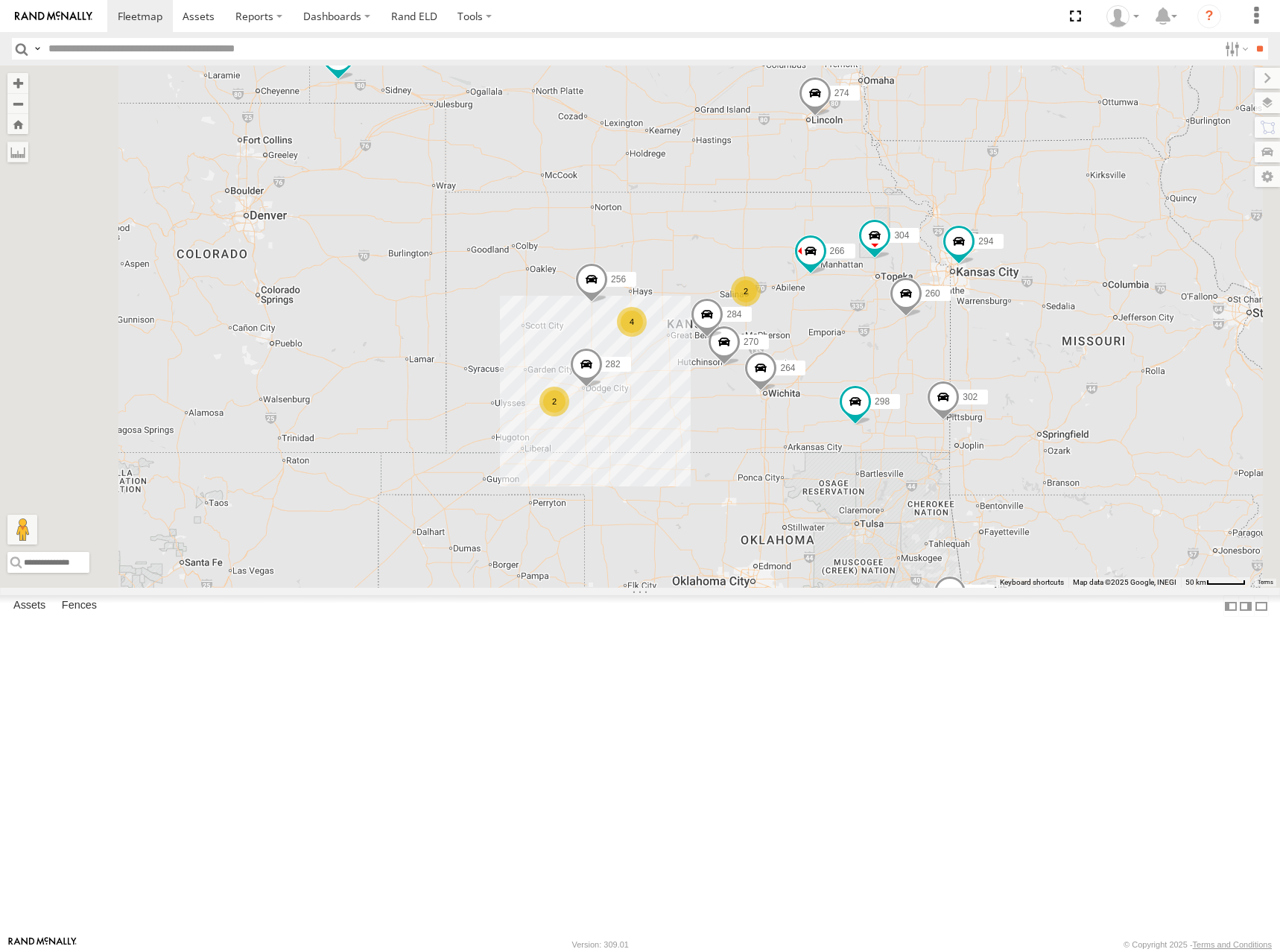
click at [845, 202] on div "274 298 270 262 292 256 304 284 264 302 282 266 278 294 260 288 232 2 2 4" at bounding box center [640, 326] width 1280 height 522
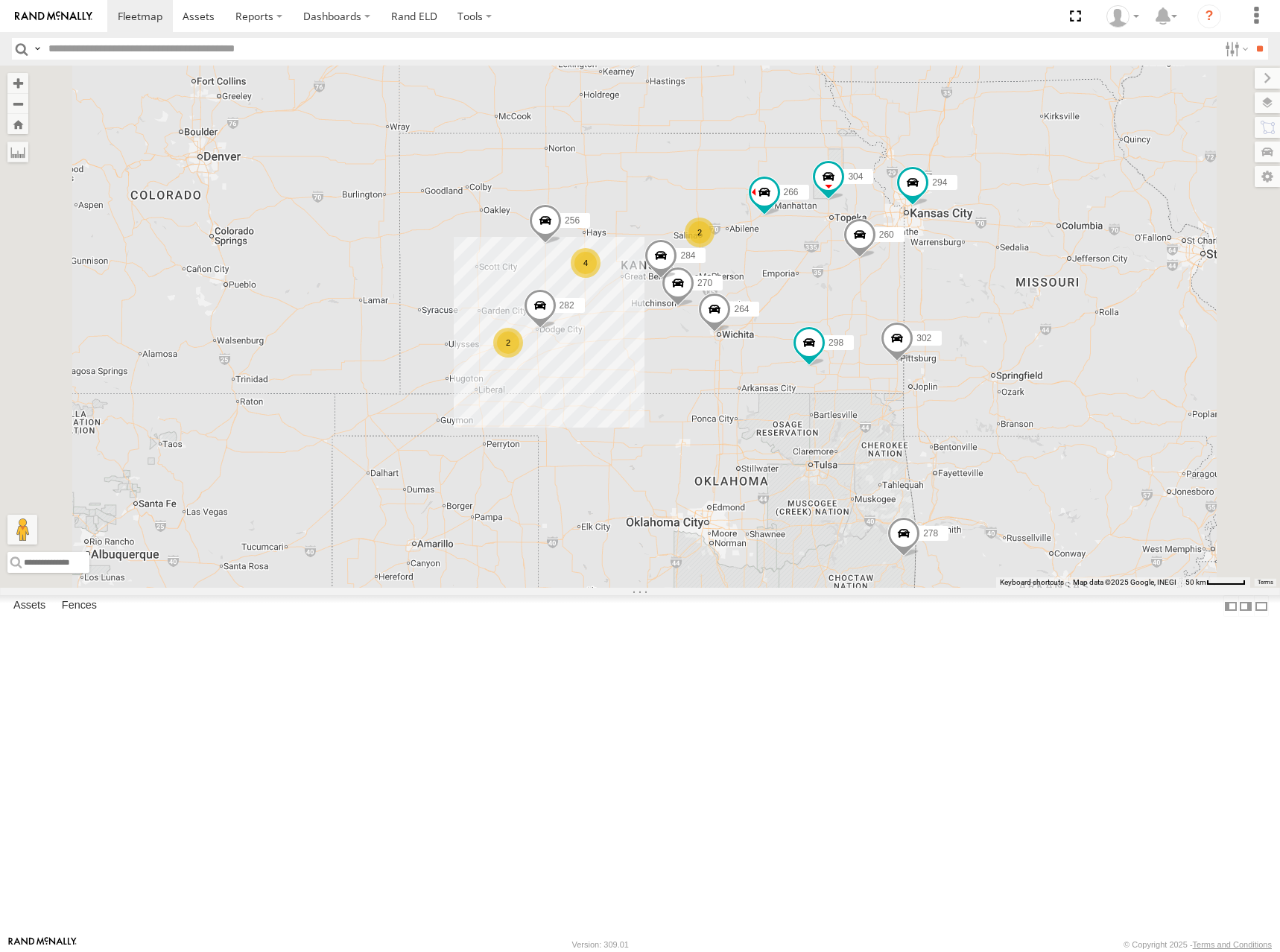
drag, startPoint x: 902, startPoint y: 333, endPoint x: 849, endPoint y: 254, distance: 95.1
click at [849, 254] on div "274 298 270 262 292 256 304 284 264 302 282 266 278 294 260 288 232 2 2 4" at bounding box center [640, 326] width 1280 height 522
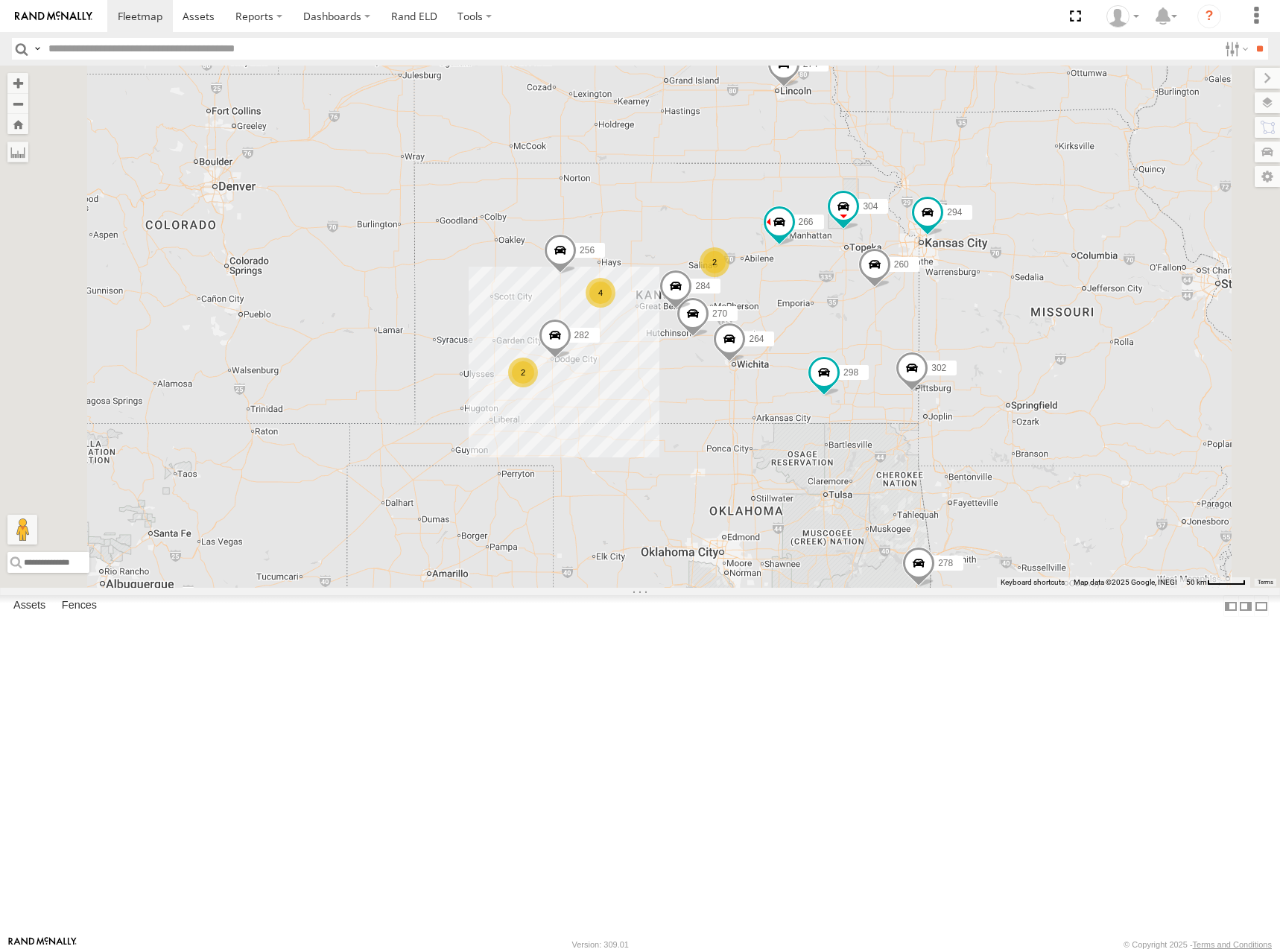
drag, startPoint x: 833, startPoint y: 256, endPoint x: 842, endPoint y: 274, distance: 20.1
click at [842, 274] on div "274 298 270 262 292 256 304 284 264 302 282 266 278 294 260 288 232 2 2 4" at bounding box center [640, 326] width 1280 height 522
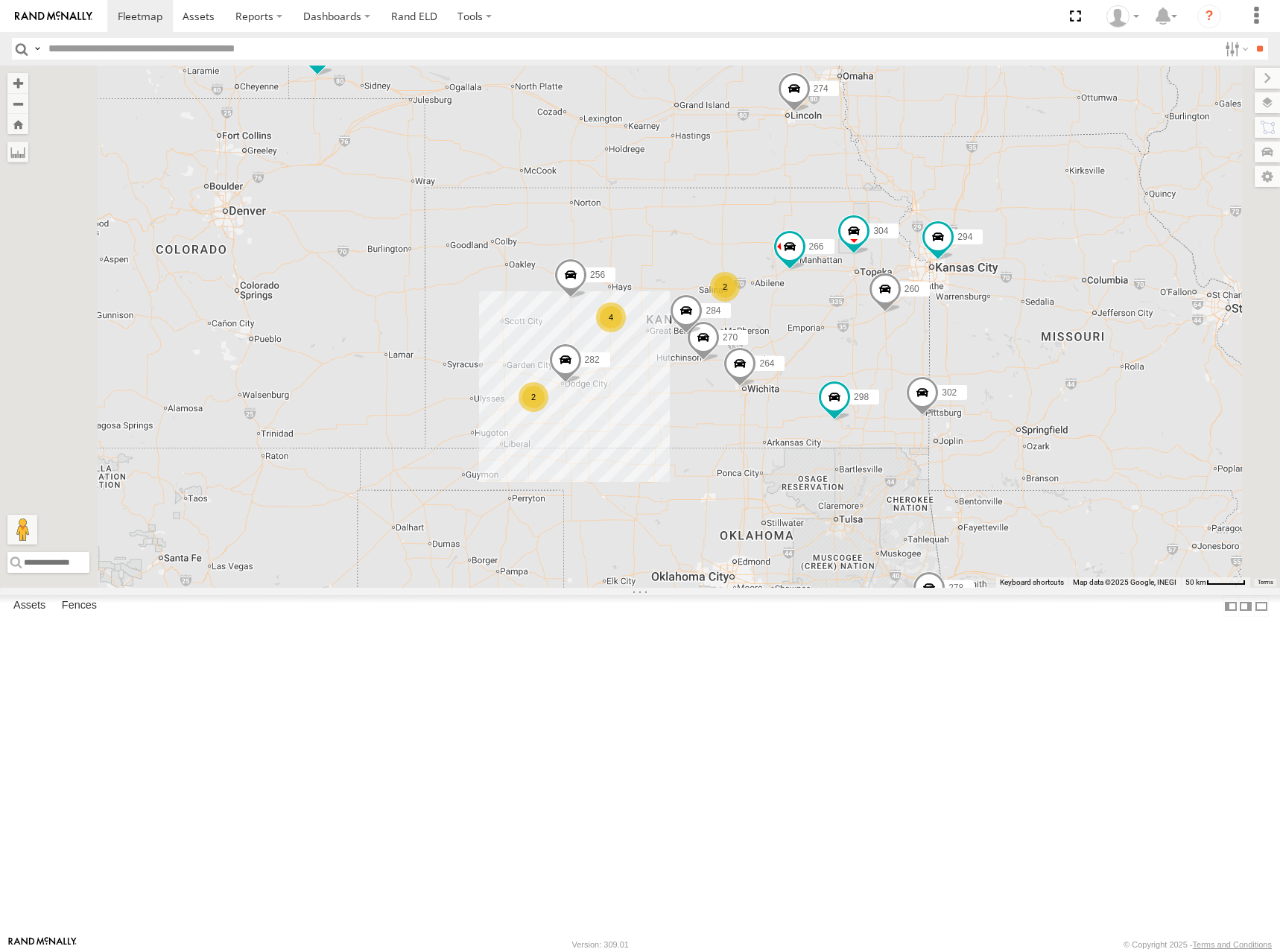
drag, startPoint x: 852, startPoint y: 237, endPoint x: 865, endPoint y: 267, distance: 32.7
click at [865, 267] on div "274 298 270 262 292 256 304 284 264 302 282 266 278 294 260 288 232 2 2 4" at bounding box center [640, 326] width 1280 height 522
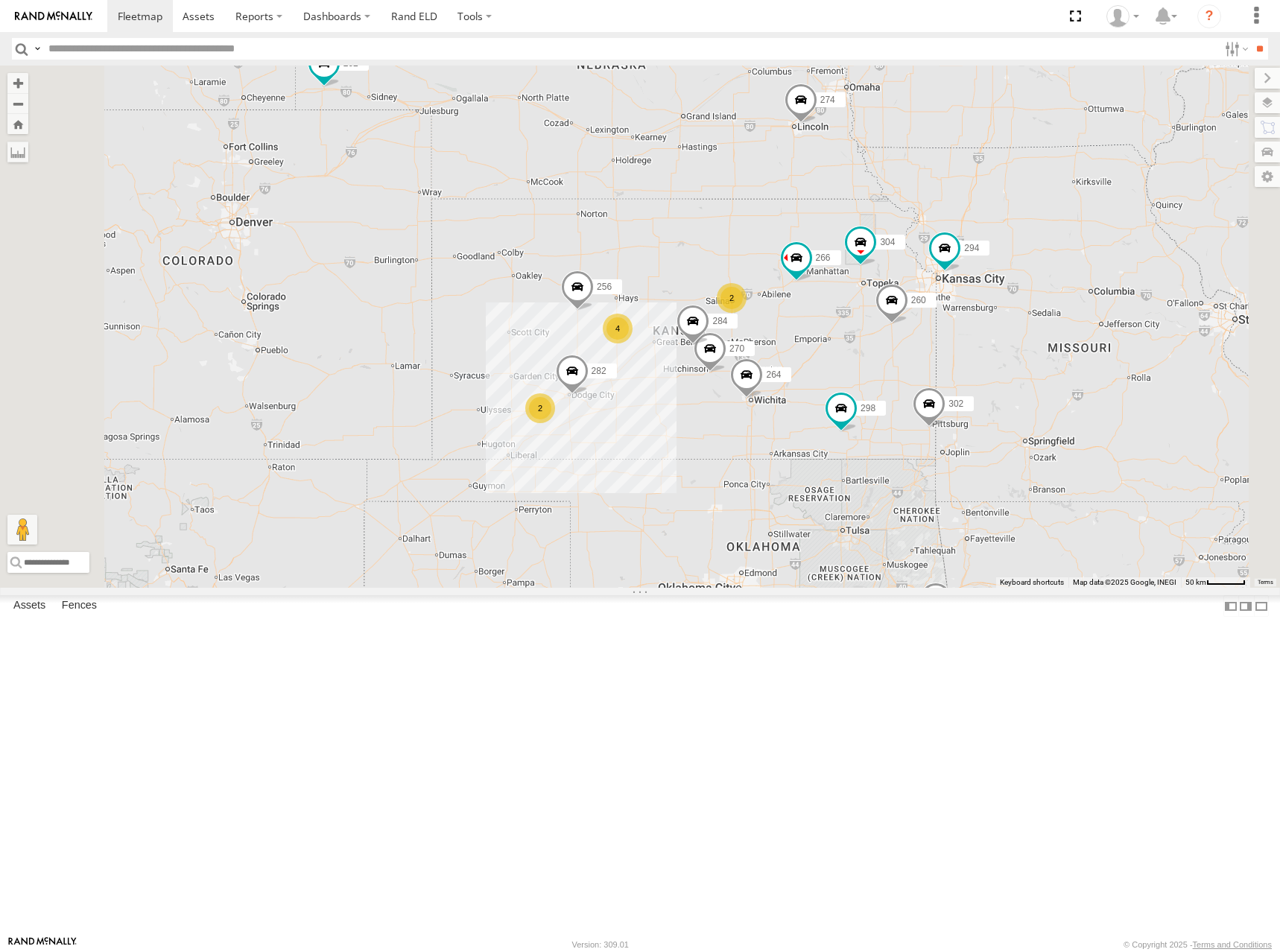
drag, startPoint x: 890, startPoint y: 290, endPoint x: 899, endPoint y: 282, distance: 12.0
click at [895, 299] on div "274 298 270 262 292 256 304 284 264 302 282 266 278 294 260 288 232 2 2 4" at bounding box center [640, 326] width 1280 height 522
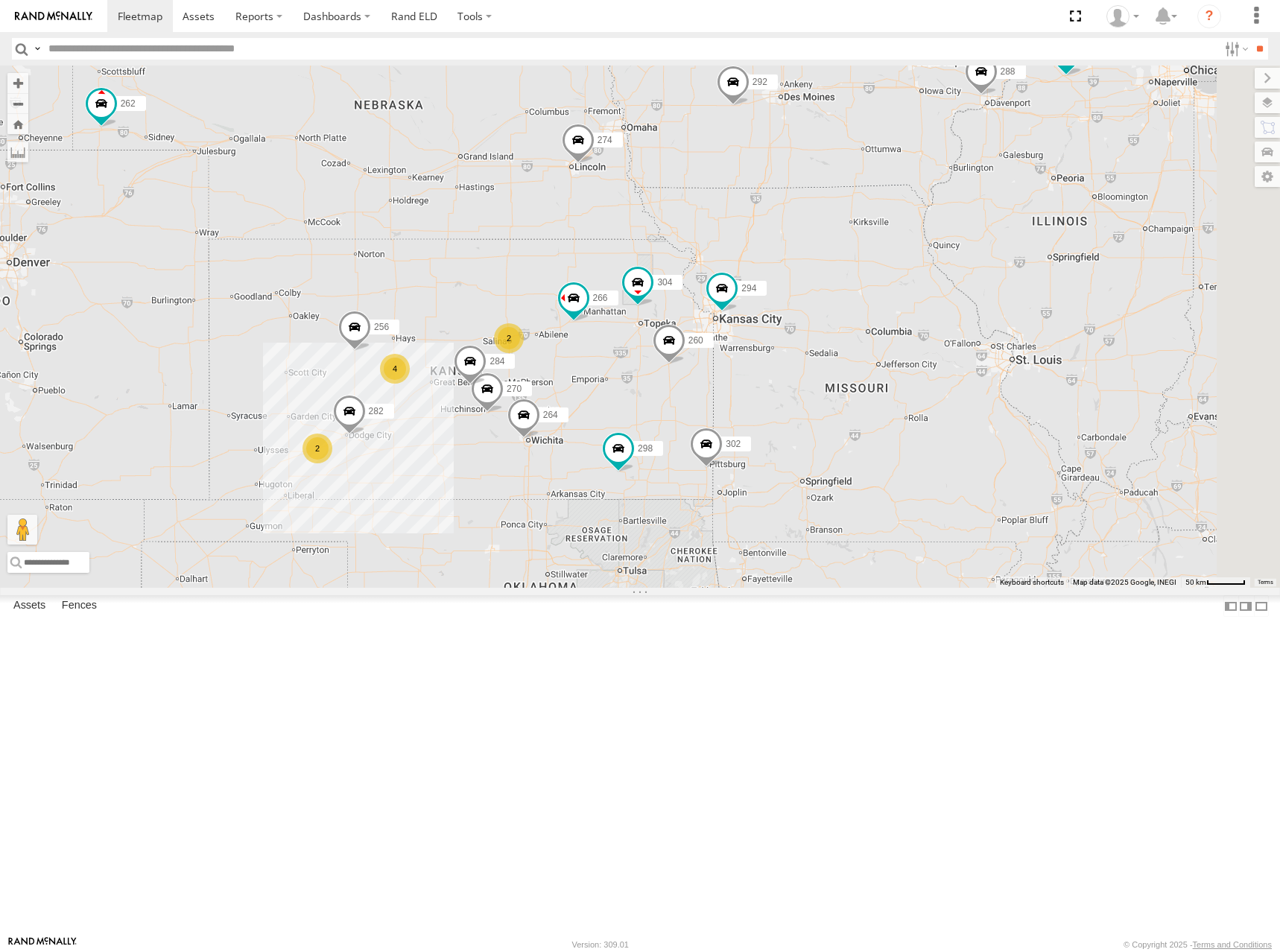
drag, startPoint x: 864, startPoint y: 268, endPoint x: 617, endPoint y: 293, distance: 248.3
click at [617, 295] on div "274 298 270 262 292 256 304 284 264 302 282 266 278 294 260 288 232 2 2 4" at bounding box center [640, 326] width 1280 height 522
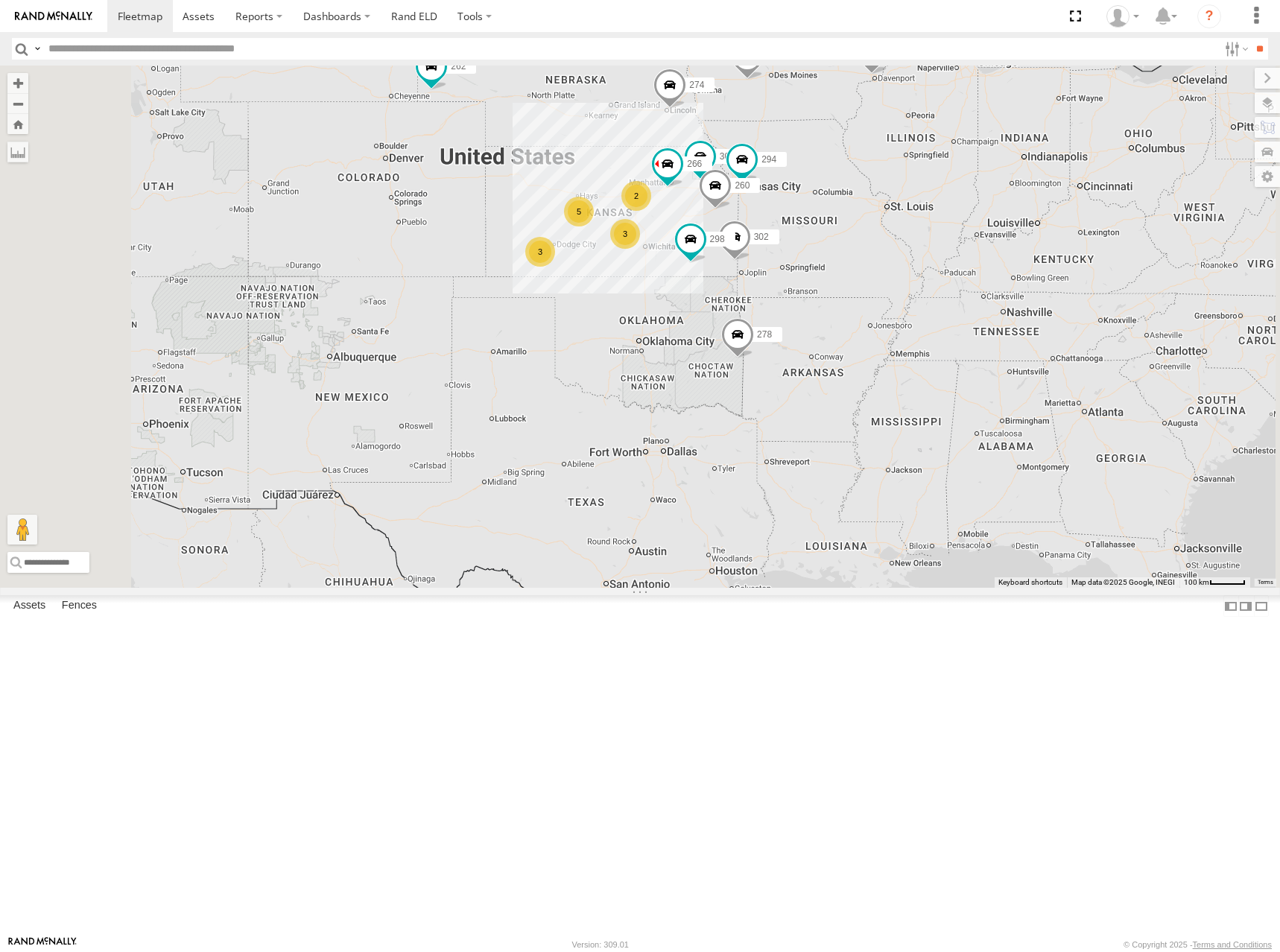
drag, startPoint x: 630, startPoint y: 209, endPoint x: 804, endPoint y: 232, distance: 175.5
click at [804, 232] on div "274 298 262 292 304 302 266 278 294 260 288 232 3 2 5 3" at bounding box center [640, 326] width 1280 height 522
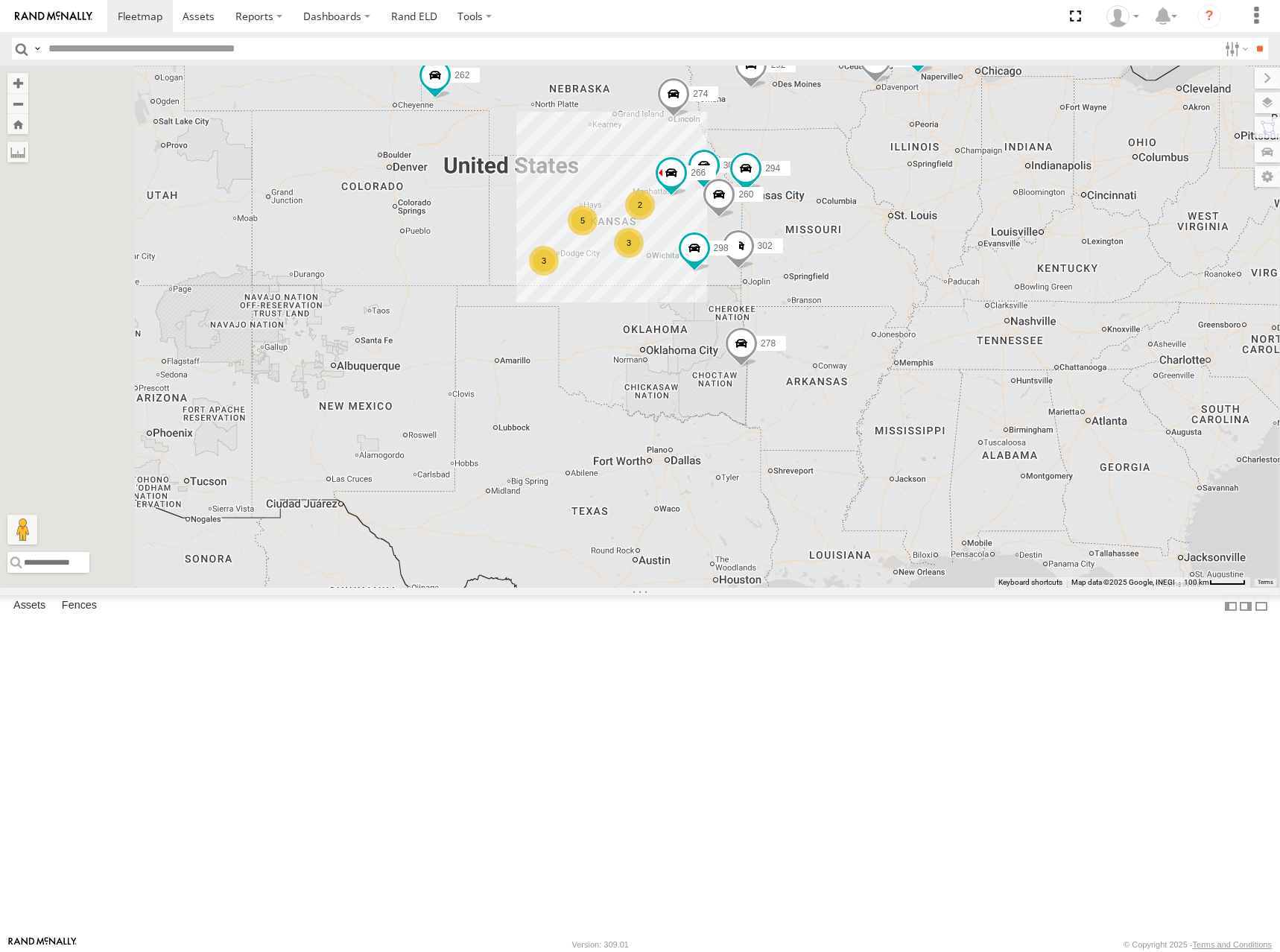
drag, startPoint x: 919, startPoint y: 202, endPoint x: 915, endPoint y: 217, distance: 15.5
click at [915, 217] on div "274 298 262 292 304 302 266 278 294 260 288 232 3 2 5 3" at bounding box center [640, 326] width 1280 height 522
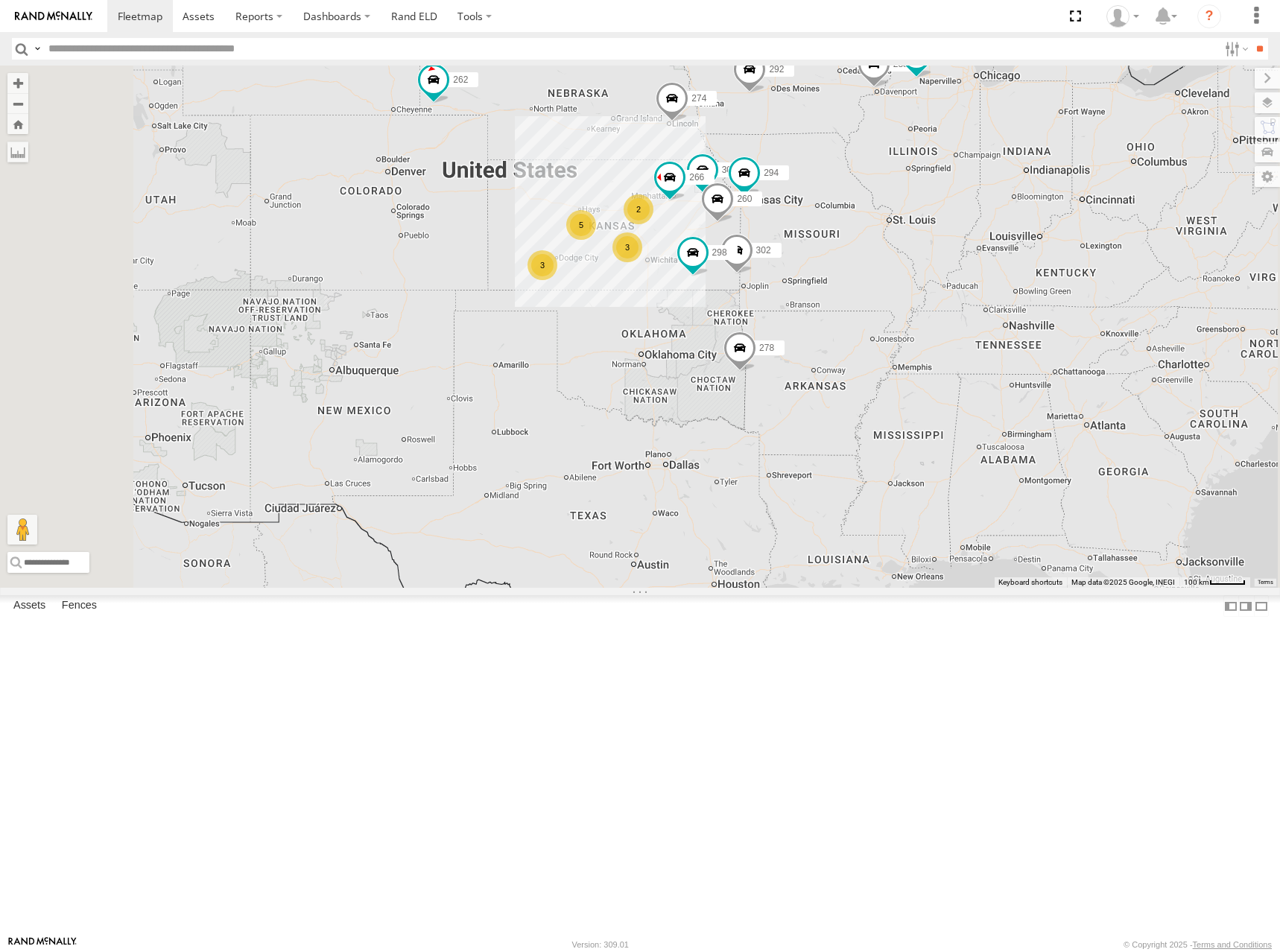
drag, startPoint x: 1005, startPoint y: 274, endPoint x: 990, endPoint y: 287, distance: 19.8
click at [990, 287] on div "274 298 262 292 304 302 266 278 294 260 288 232 3 2 5 3" at bounding box center [640, 326] width 1280 height 522
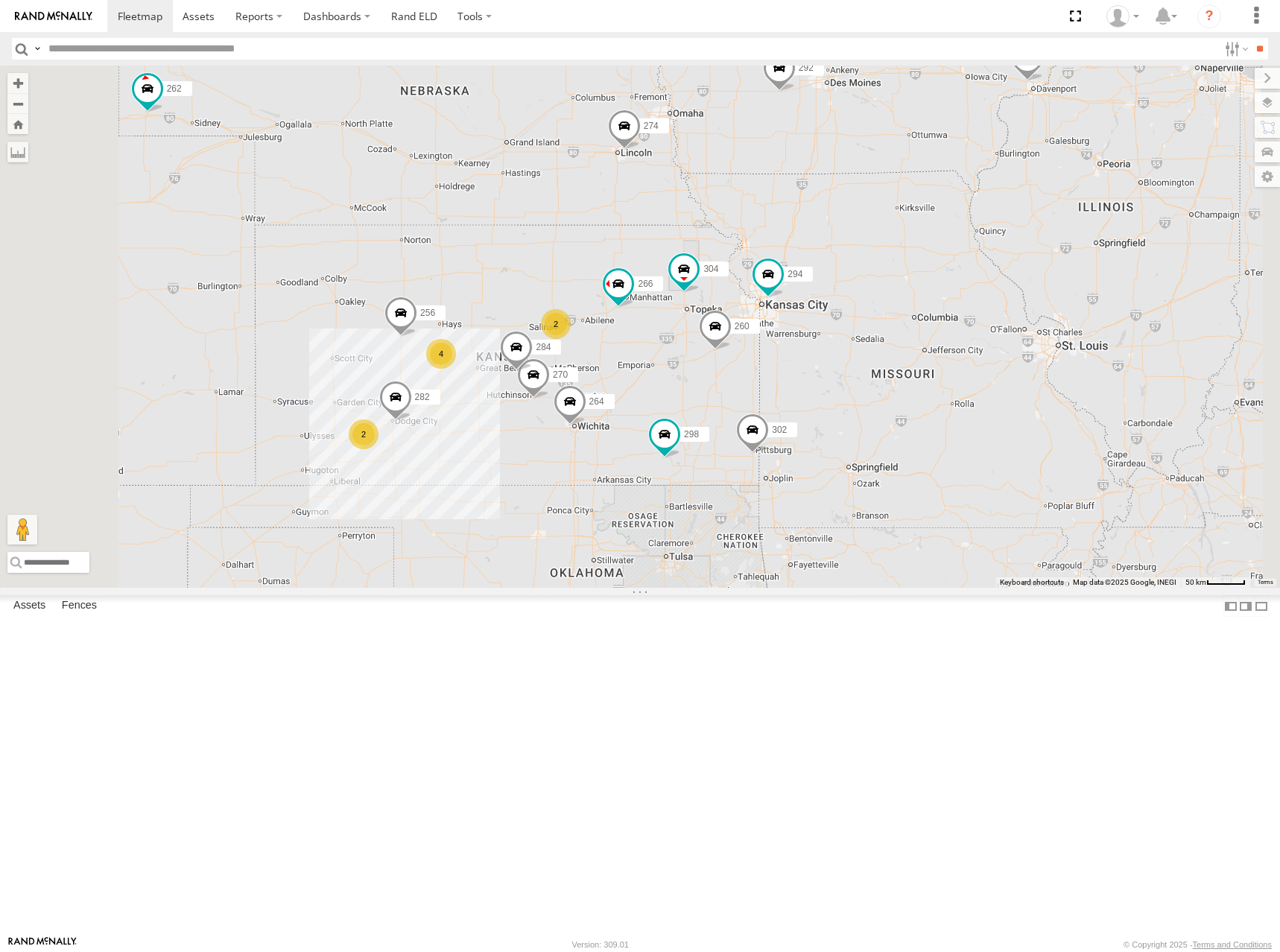
drag, startPoint x: 705, startPoint y: 272, endPoint x: 774, endPoint y: 263, distance: 69.6
click at [774, 263] on div "274 298 262 292 304 302 266 278 294 260 288 232 2 2 4 270 256 284 264 282" at bounding box center [640, 326] width 1280 height 522
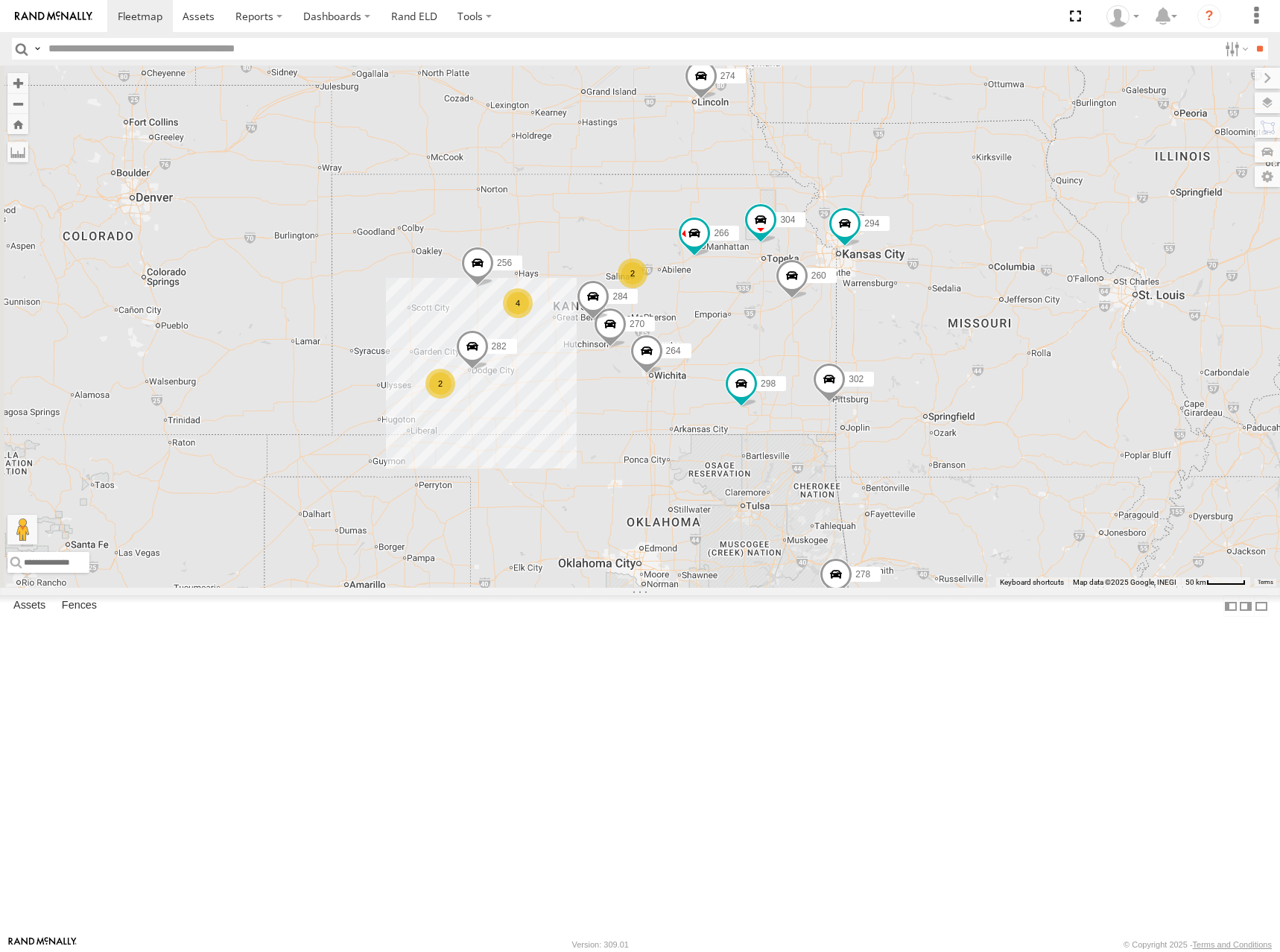
drag, startPoint x: 775, startPoint y: 400, endPoint x: 860, endPoint y: 343, distance: 102.3
click at [860, 343] on div "274 298 262 292 304 302 266 278 294 260 288 232 2 2 4 270 256 284 264 282" at bounding box center [640, 326] width 1280 height 522
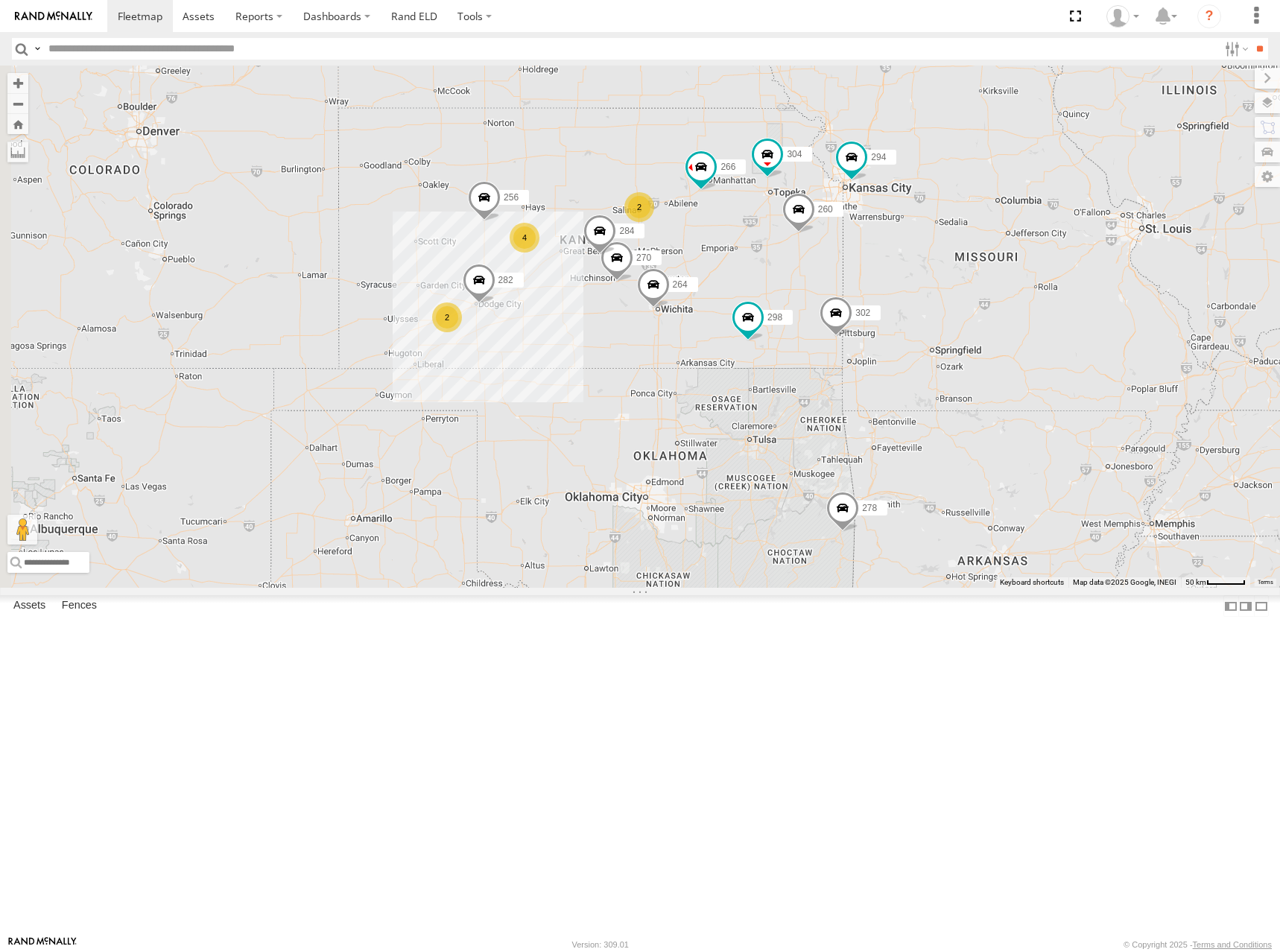
drag, startPoint x: 745, startPoint y: 364, endPoint x: 747, endPoint y: 224, distance: 140.0
click at [747, 225] on div "274 298 262 292 304 302 266 278 294 260 288 232 2 2 4 270 256 284 264 282" at bounding box center [640, 326] width 1280 height 522
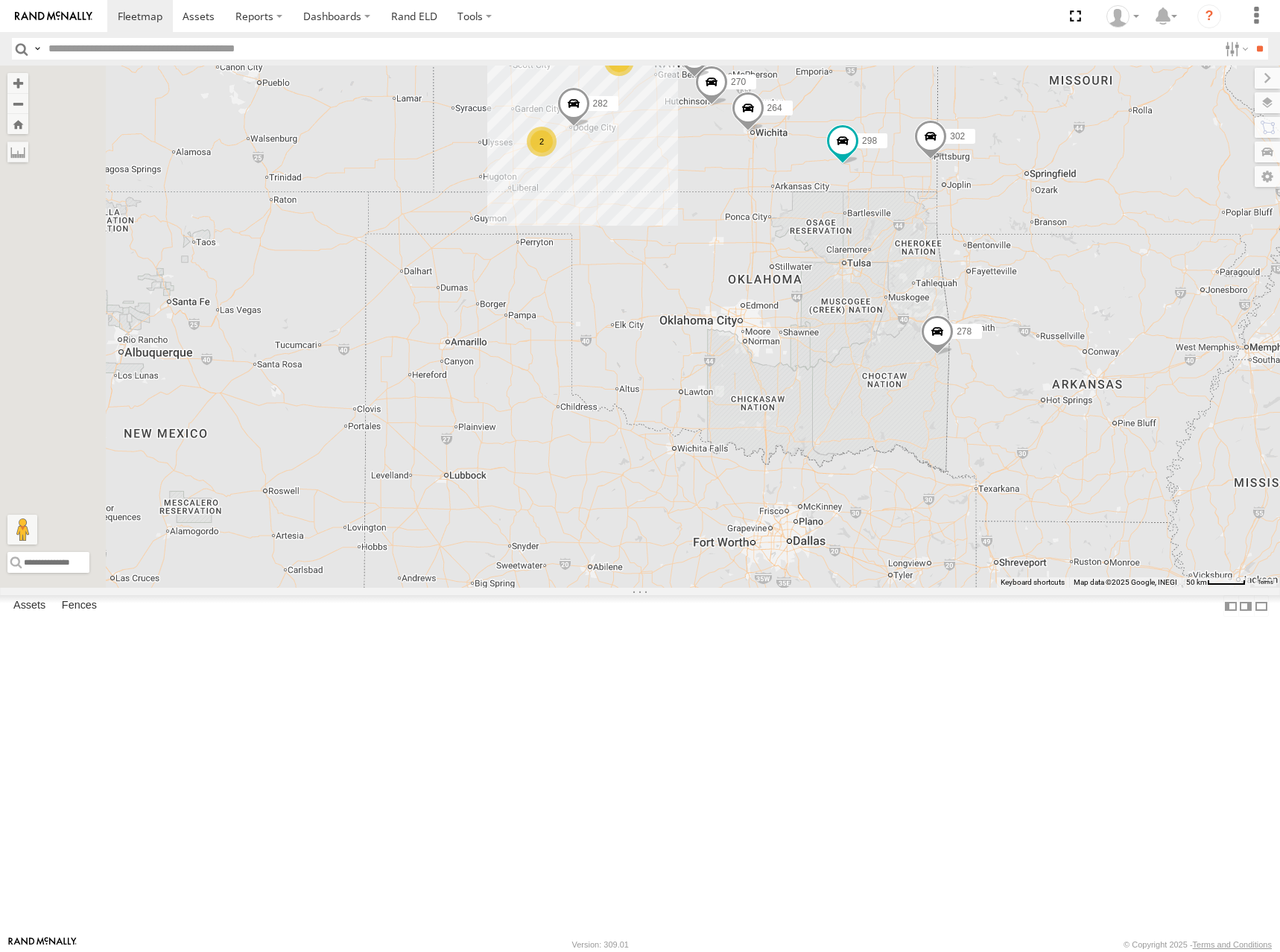
drag, startPoint x: 756, startPoint y: 610, endPoint x: 847, endPoint y: 516, distance: 130.8
click at [847, 516] on div "274 298 262 292 304 302 266 278 294 260 288 232 2 2 4 270 256 284 264 282" at bounding box center [640, 326] width 1280 height 522
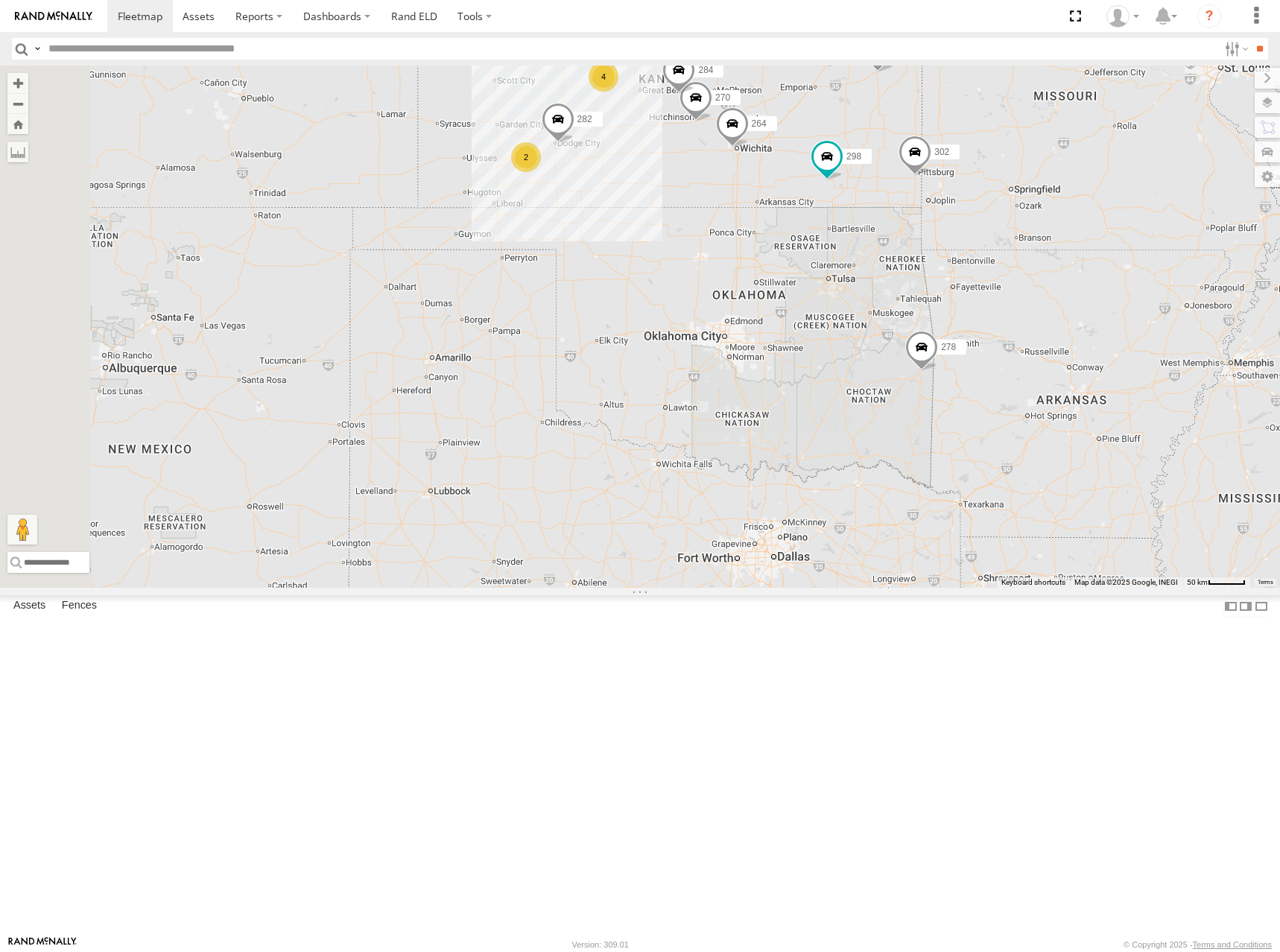
drag, startPoint x: 864, startPoint y: 480, endPoint x: 846, endPoint y: 499, distance: 26.2
click at [846, 499] on div "274 298 262 292 304 302 266 278 294 260 288 232 2 2 4 270 256 284 264 282" at bounding box center [640, 326] width 1280 height 522
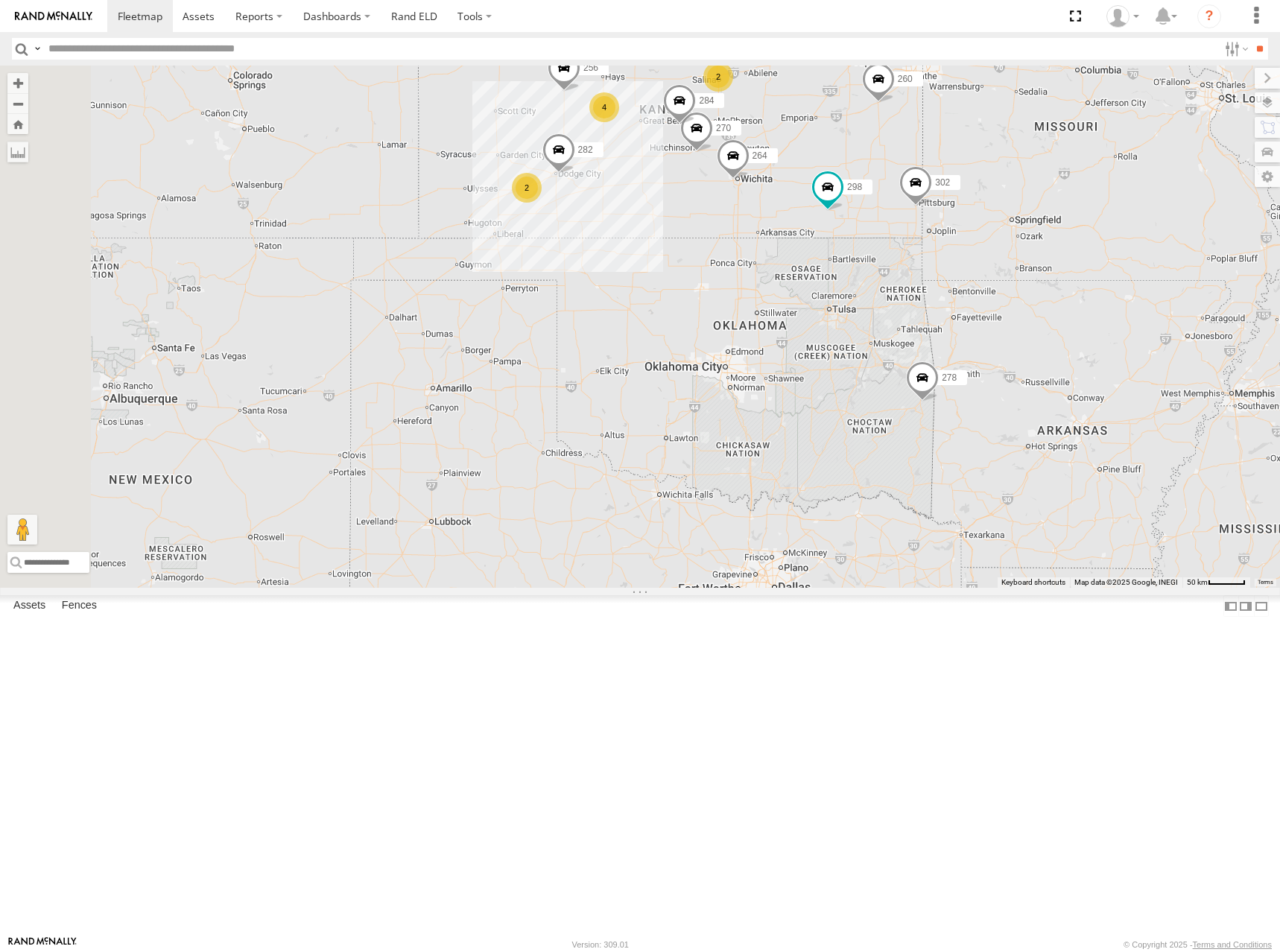
drag, startPoint x: 847, startPoint y: 142, endPoint x: 849, endPoint y: 196, distance: 54.0
click at [849, 196] on div "274 298 270 256 304 284 264 302 282 266 278 294 260 2 2 4" at bounding box center [640, 326] width 1280 height 522
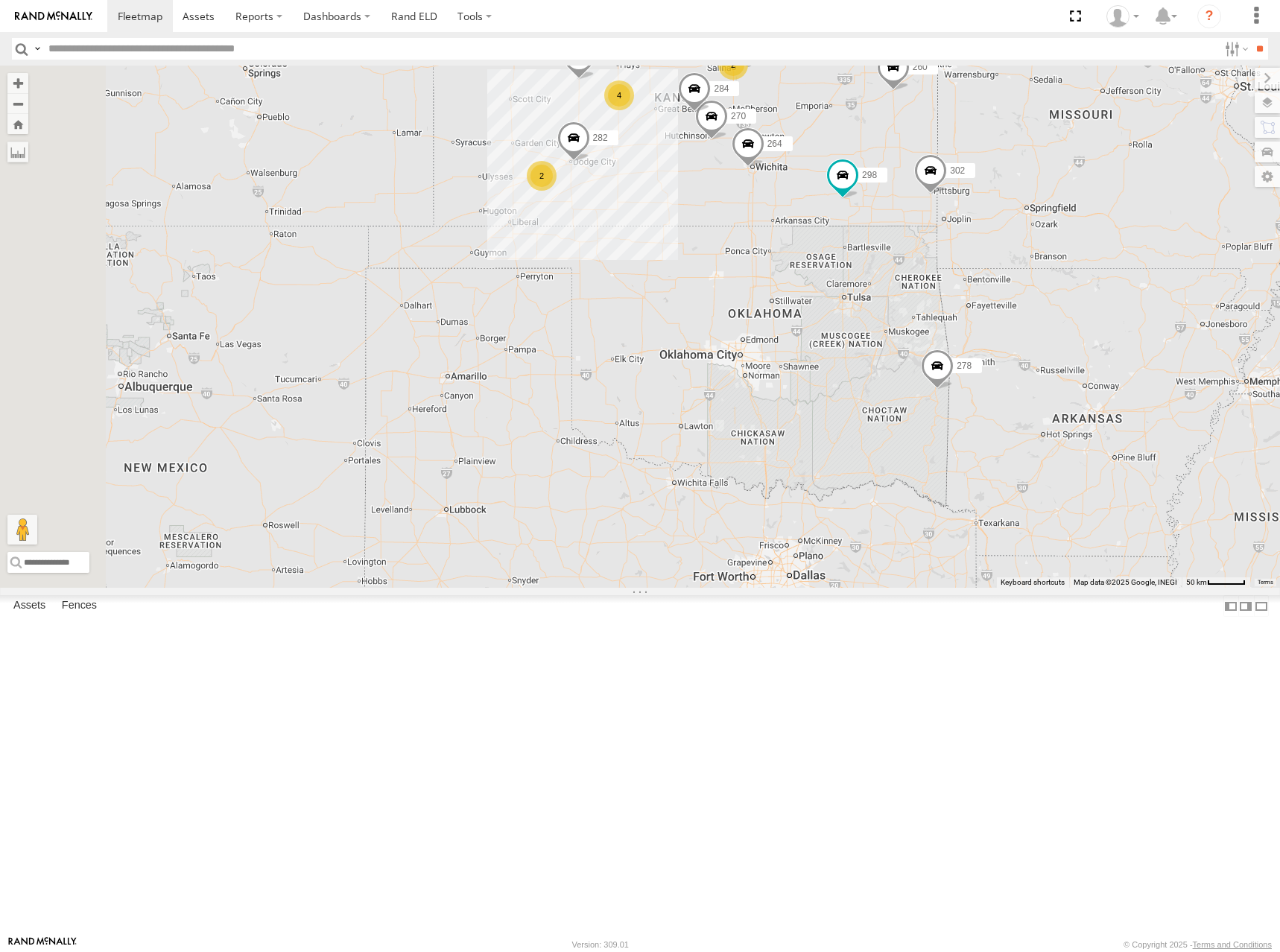
drag, startPoint x: 853, startPoint y: 212, endPoint x: 867, endPoint y: 180, distance: 34.9
click at [867, 180] on div "274 298 270 256 304 284 264 302 282 266 278 294 260 2 2 4" at bounding box center [640, 326] width 1280 height 522
click at [914, 196] on div "274 298 270 256 304 284 264 302 282 266 278 294 260 2 2 4" at bounding box center [640, 326] width 1280 height 522
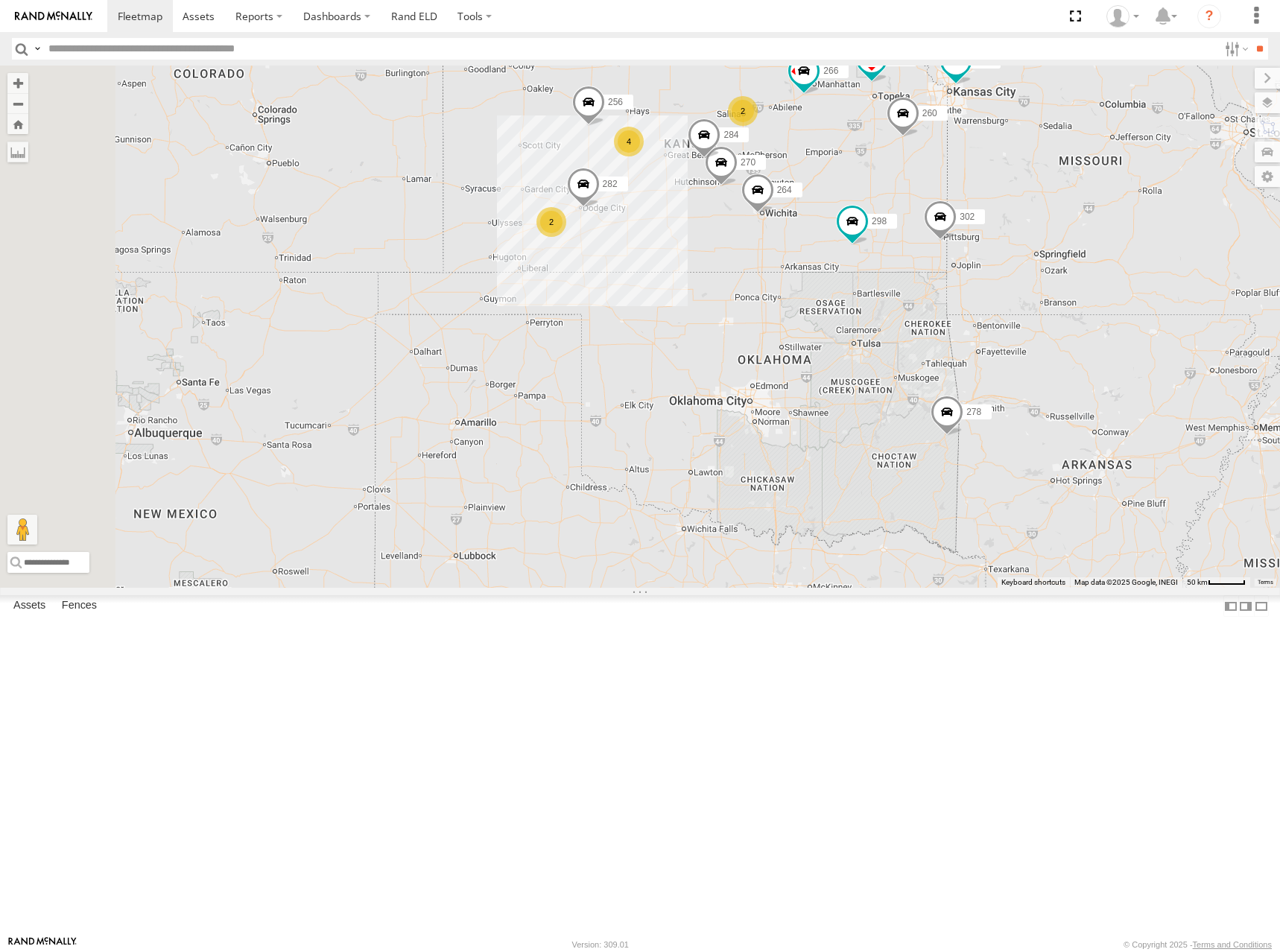
drag, startPoint x: 902, startPoint y: 174, endPoint x: 912, endPoint y: 216, distance: 43.2
click at [912, 216] on div "274 298 270 256 304 284 264 302 282 266 278 294 260 2 2 4 262" at bounding box center [640, 326] width 1280 height 522
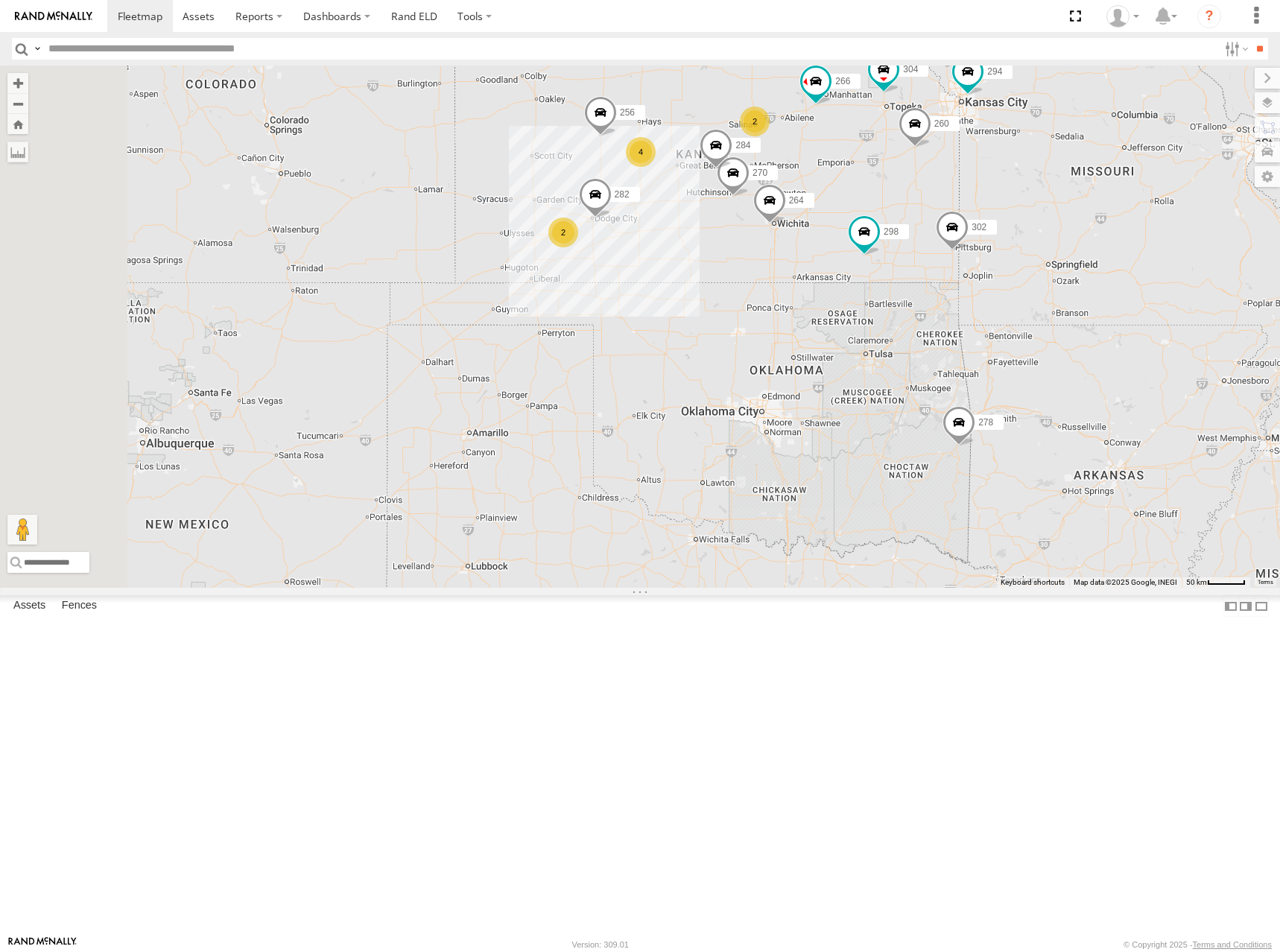
drag, startPoint x: 871, startPoint y: 220, endPoint x: 886, endPoint y: 232, distance: 19.2
click at [886, 232] on div "274 298 270 256 304 284 264 302 282 266 278 294 260 2 2 4 262" at bounding box center [640, 326] width 1280 height 522
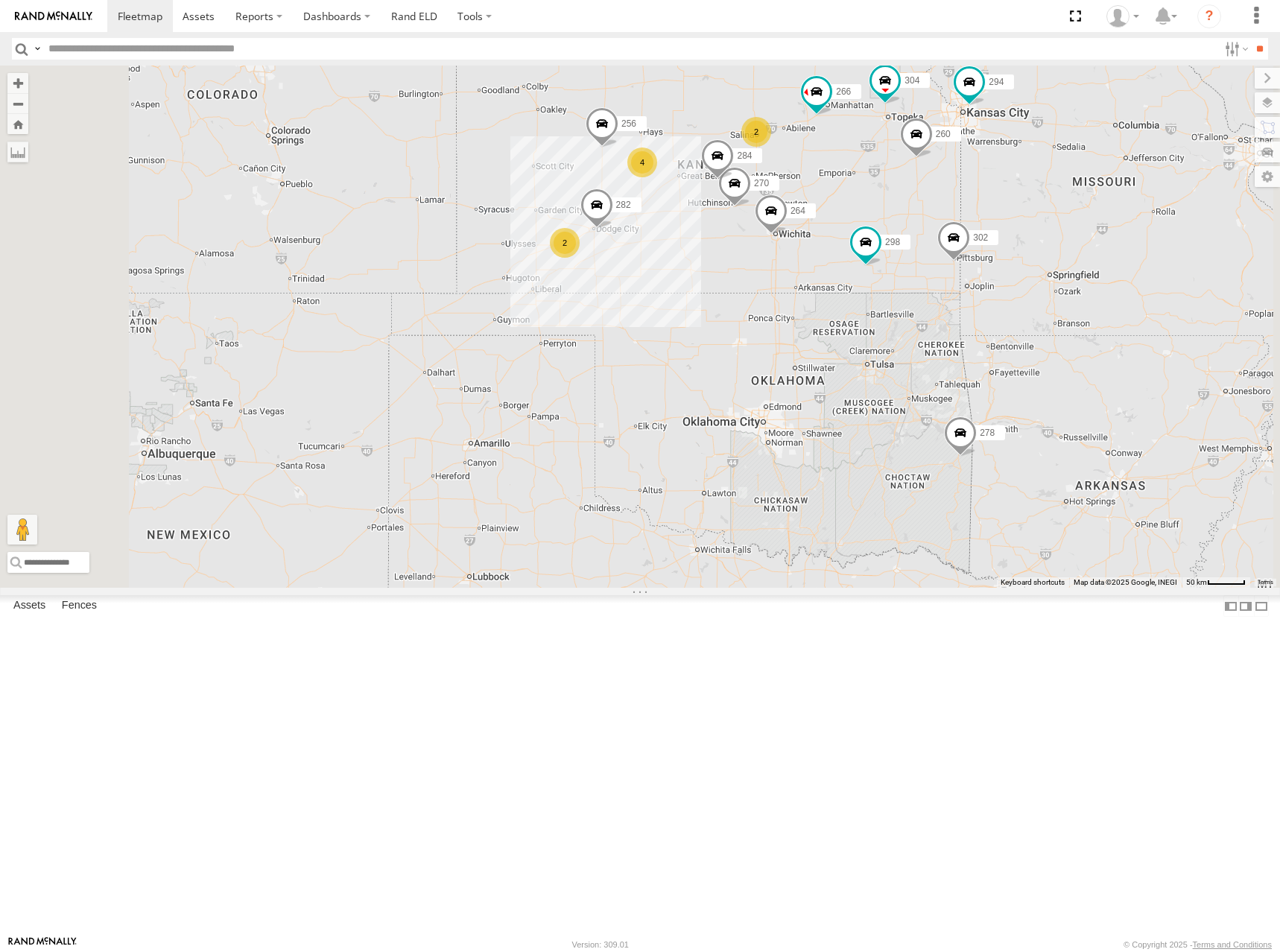
click at [905, 231] on div "274 298 270 256 304 284 264 302 282 266 278 294 260 262 292 2 2 4" at bounding box center [640, 326] width 1280 height 522
drag, startPoint x: 935, startPoint y: 222, endPoint x: 929, endPoint y: 232, distance: 11.7
click at [929, 232] on div "274 298 270 256 304 284 264 302 282 266 278 294 260 262 292 2 2 4" at bounding box center [640, 326] width 1280 height 522
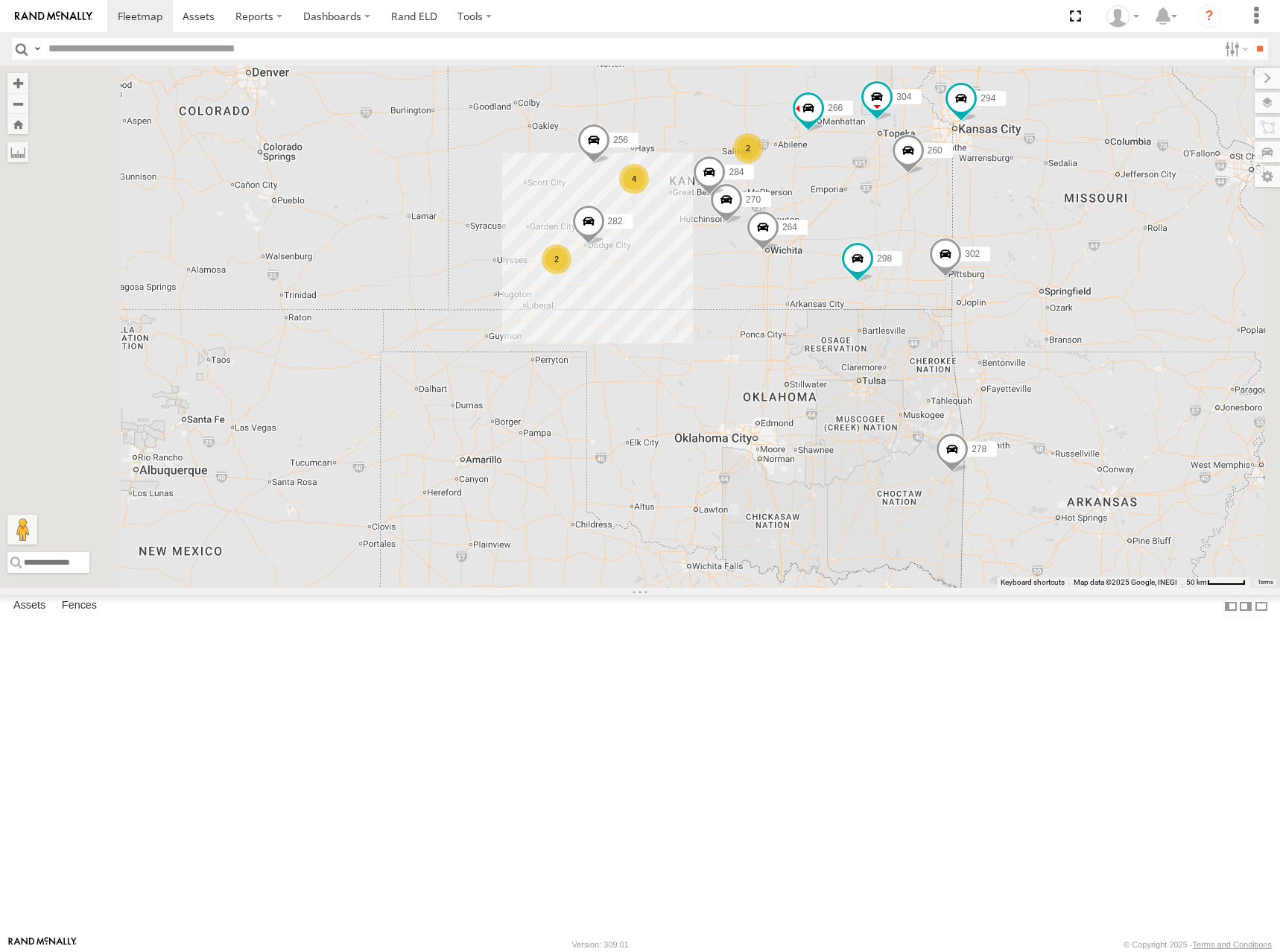
drag, startPoint x: 896, startPoint y: 226, endPoint x: 937, endPoint y: 242, distance: 44.0
click at [894, 241] on div "274 298 270 256 304 284 264 302 282 266 278 294 260 262 292 2 2 4" at bounding box center [640, 326] width 1280 height 522
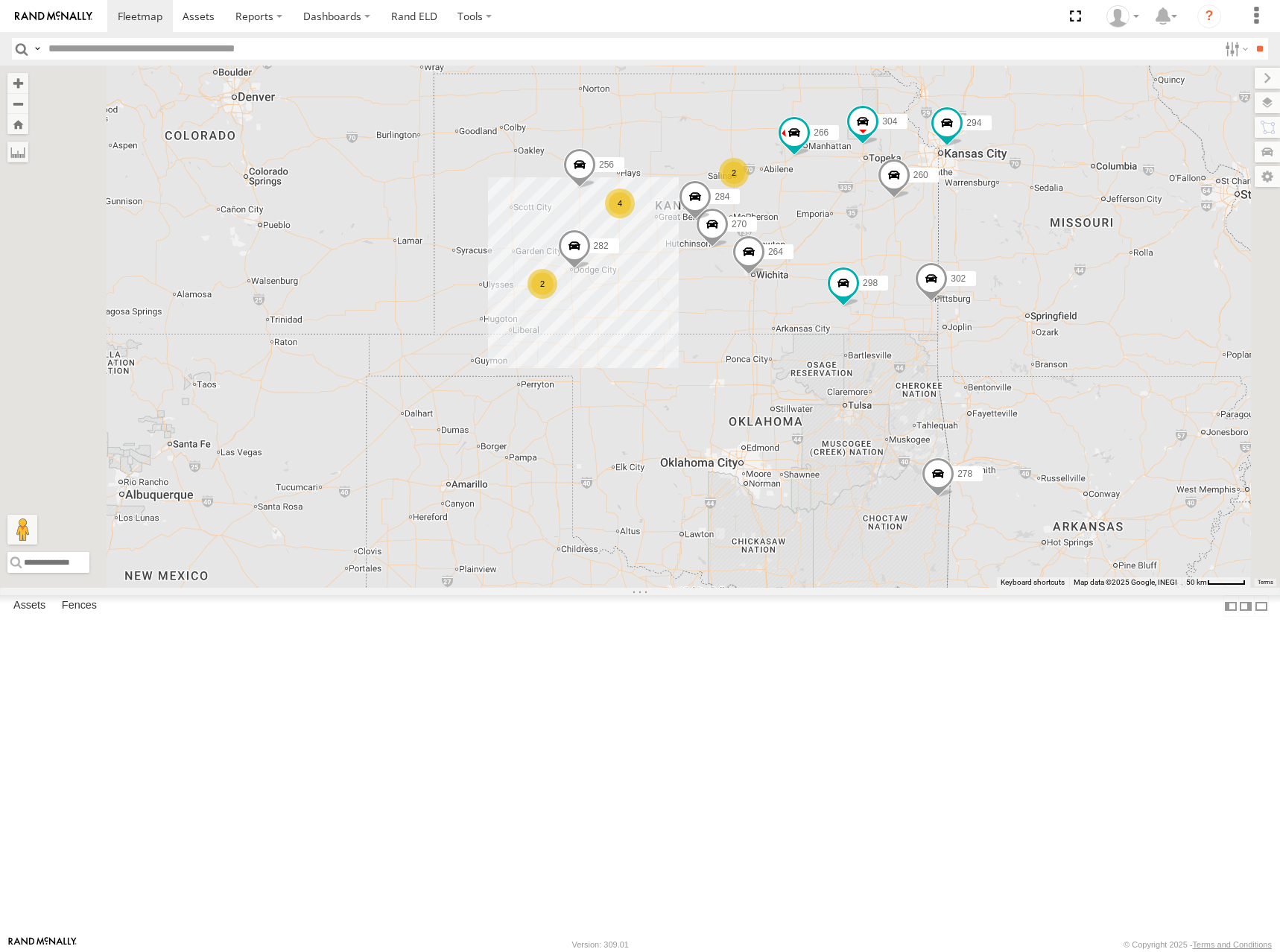
drag, startPoint x: 931, startPoint y: 234, endPoint x: 915, endPoint y: 260, distance: 30.5
click at [915, 260] on div "274 298 270 256 304 284 264 302 282 266 278 294 260 262 292 2 2 4" at bounding box center [640, 326] width 1280 height 522
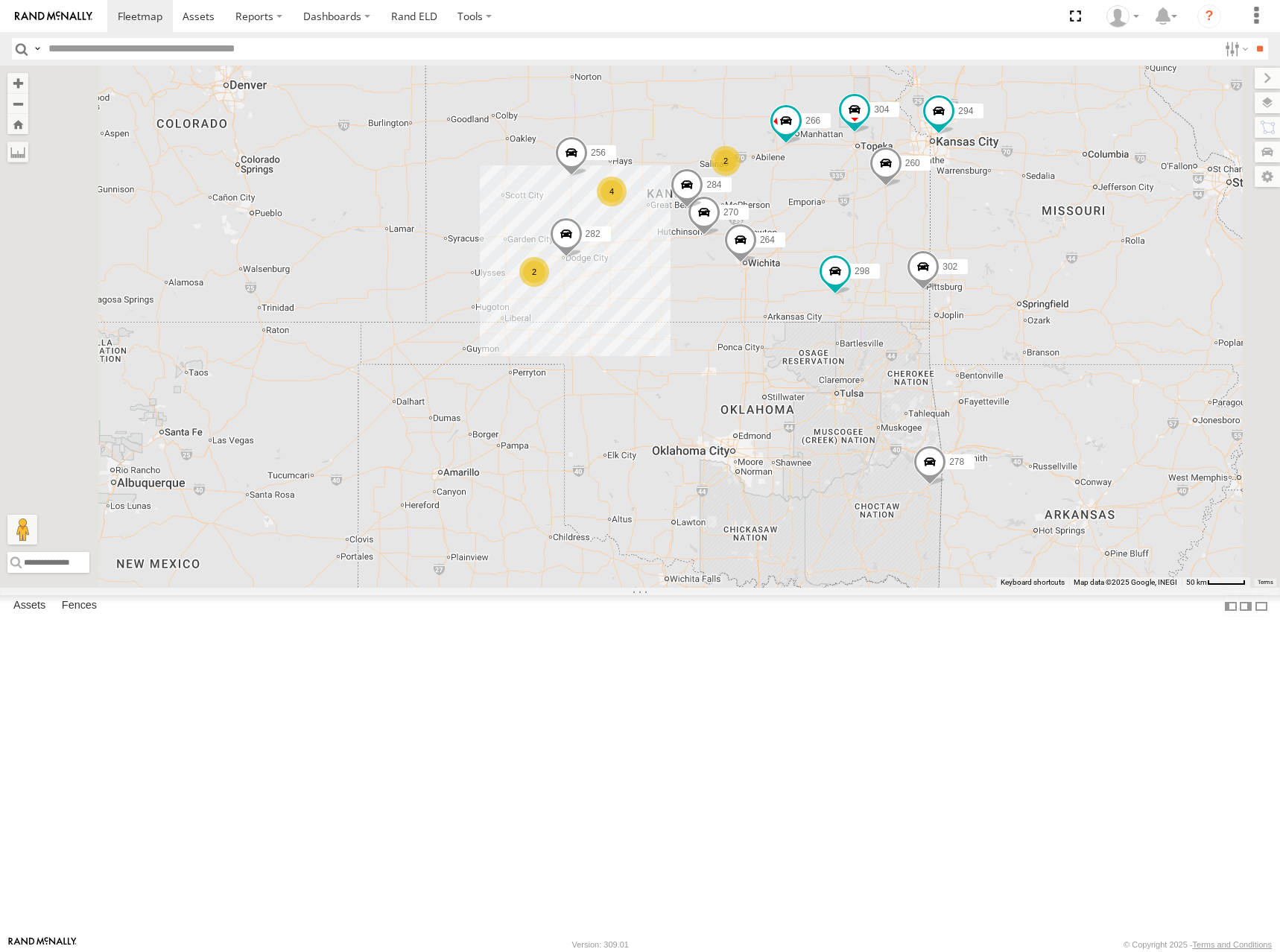
drag, startPoint x: 914, startPoint y: 251, endPoint x: 910, endPoint y: 239, distance: 12.6
click at [910, 239] on div "274 298 270 256 304 284 264 302 282 266 278 294 260 262 292 2 2 4" at bounding box center [640, 326] width 1280 height 522
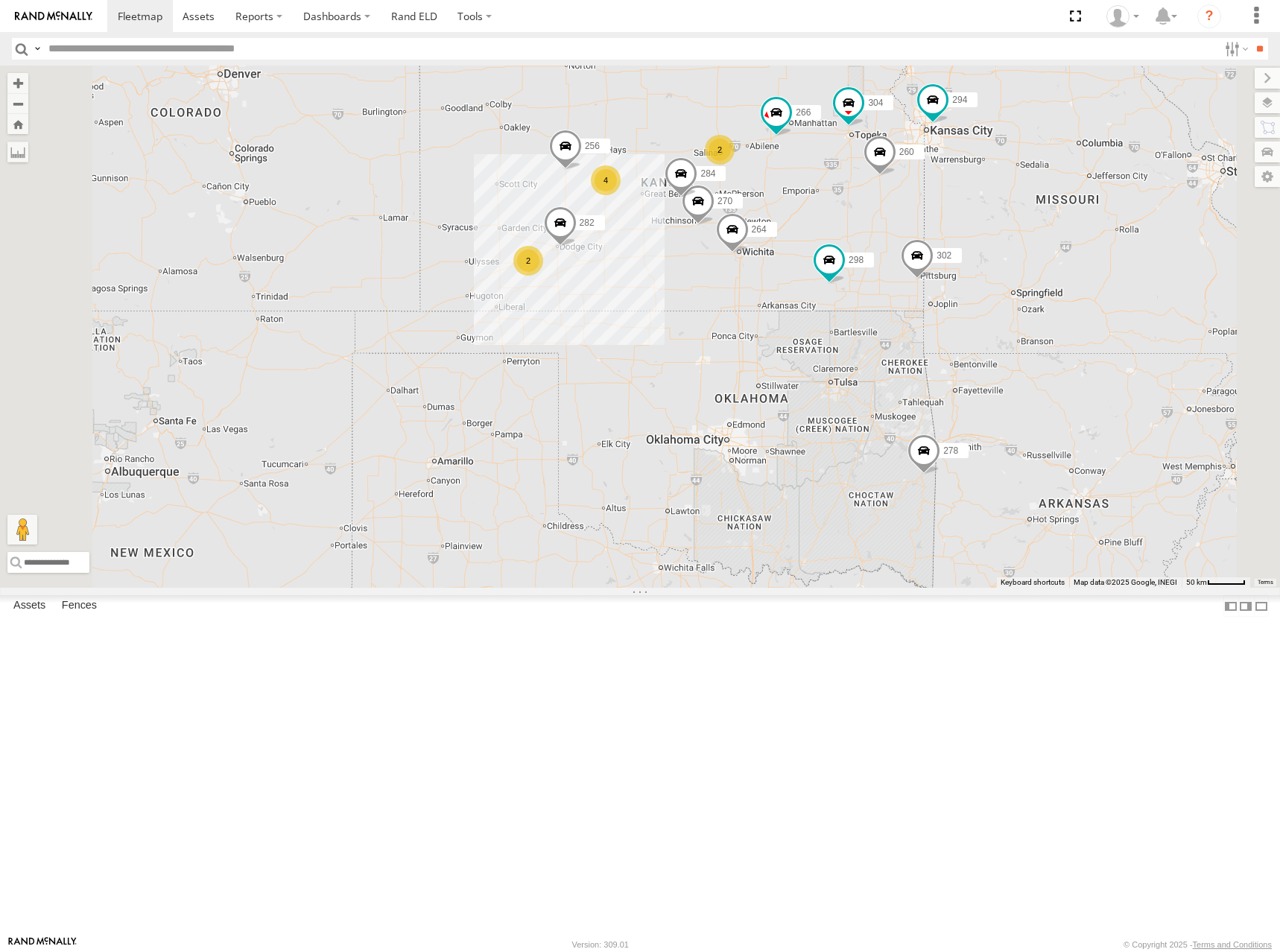
click at [912, 237] on div "274 298 270 256 304 284 264 302 282 266 278 294 260 262 292 2 2 4" at bounding box center [640, 326] width 1280 height 522
drag, startPoint x: 874, startPoint y: 232, endPoint x: 880, endPoint y: 246, distance: 15.2
click at [880, 246] on div "274 298 270 256 304 284 264 302 282 266 278 294 260 262 292 2 2 4" at bounding box center [640, 326] width 1280 height 522
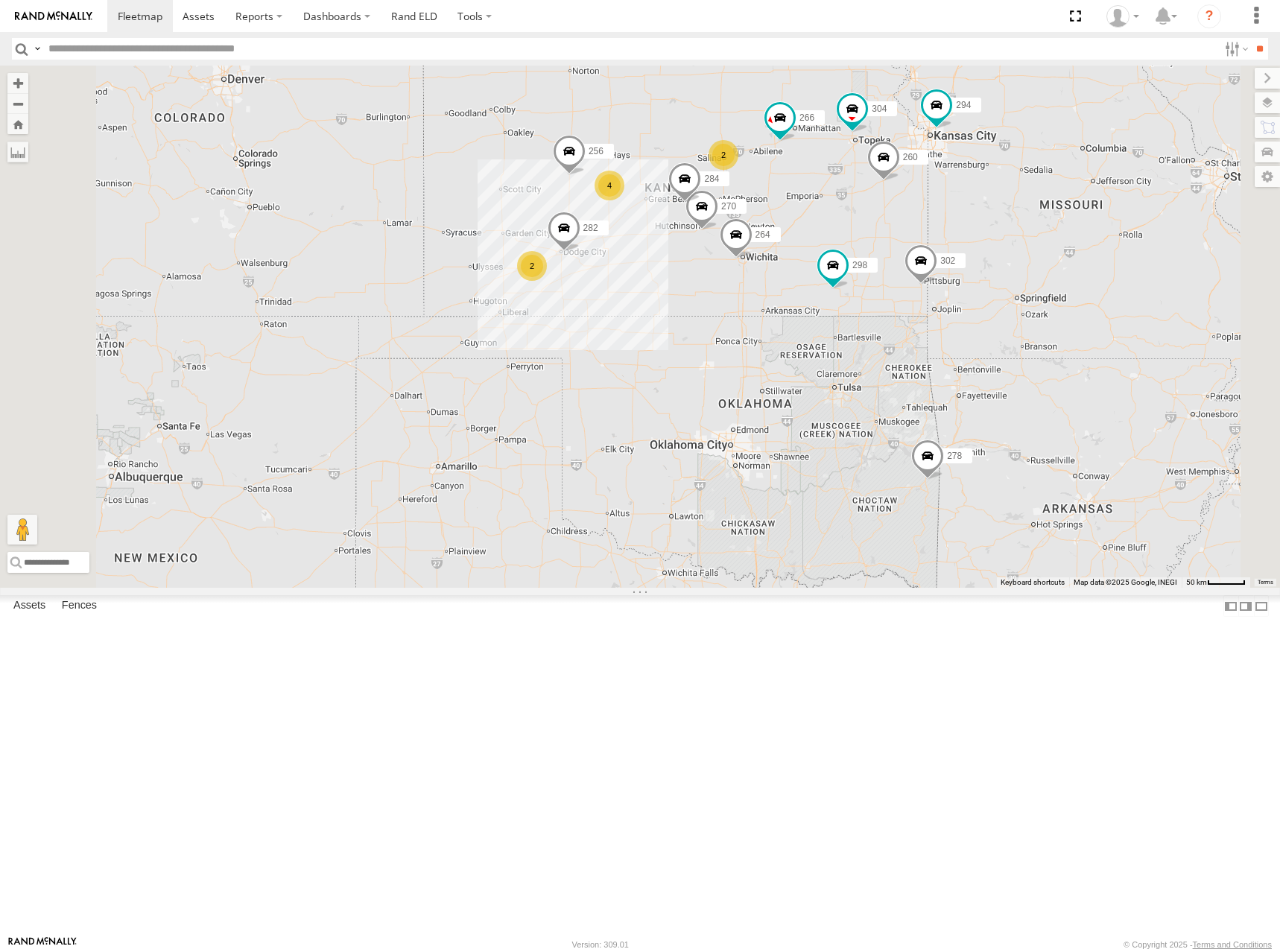
drag, startPoint x: 965, startPoint y: 268, endPoint x: 964, endPoint y: 260, distance: 8.1
click at [964, 260] on div "274 298 270 256 304 284 264 302 282 266 278 294 260 262 292 2 2 4" at bounding box center [640, 326] width 1280 height 522
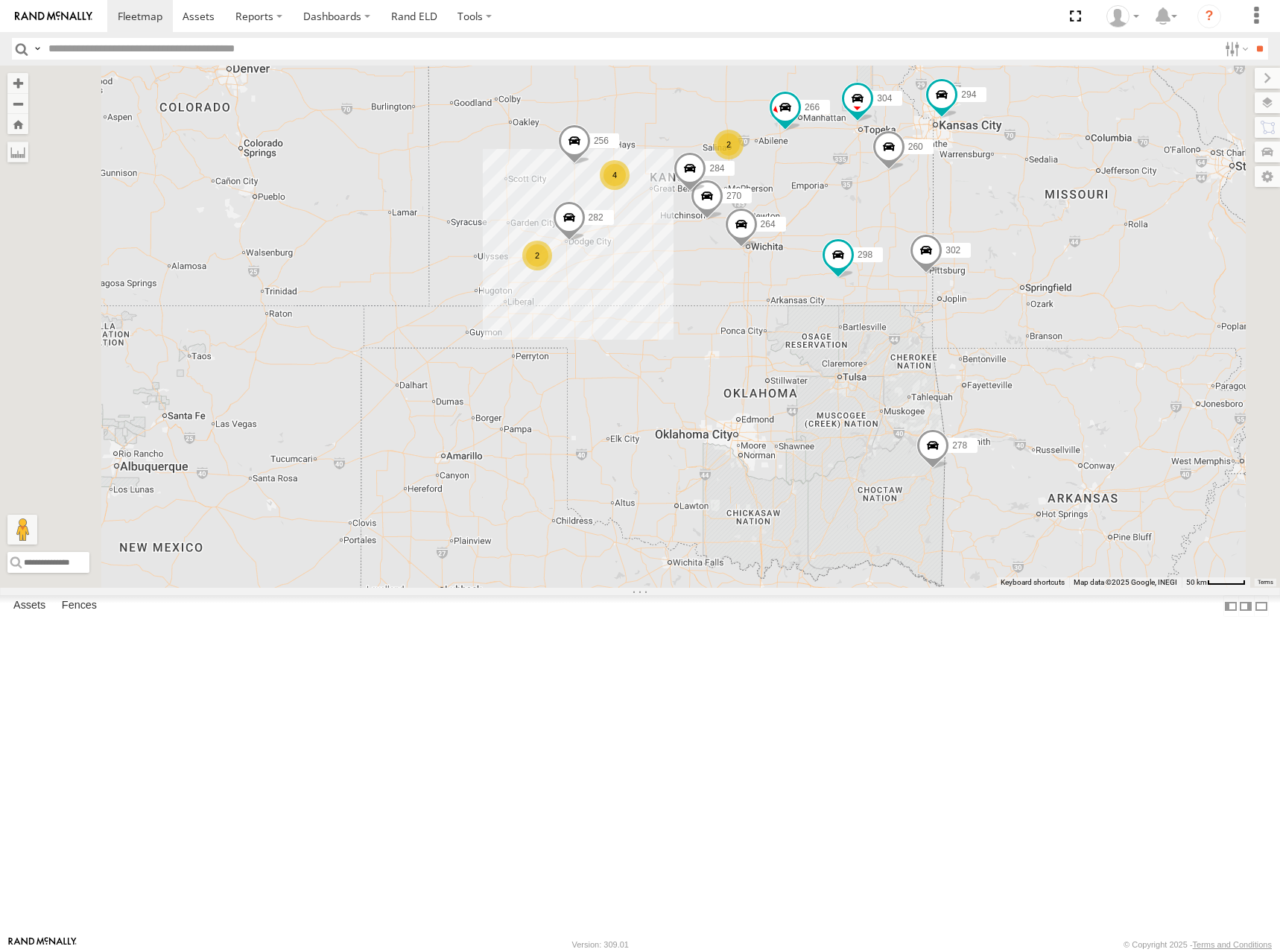
drag, startPoint x: 823, startPoint y: 263, endPoint x: 835, endPoint y: 250, distance: 17.7
click at [835, 250] on div "274 298 270 256 304 284 264 302 282 266 278 294 260 262 292 2 2 4" at bounding box center [640, 326] width 1280 height 522
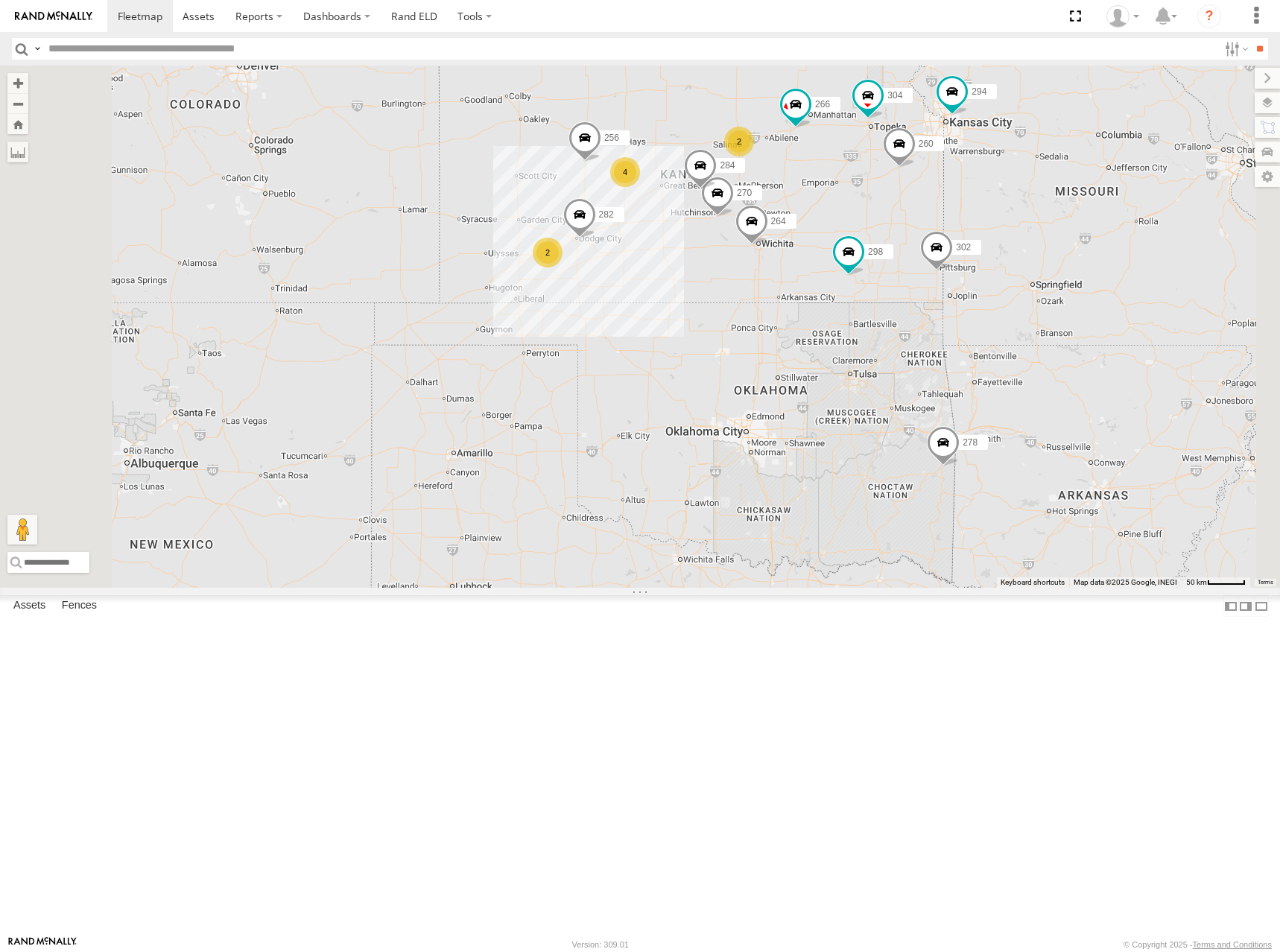
click at [977, 311] on div "274 298 270 256 304 284 264 302 282 266 278 294 260 262 292 2 2 4" at bounding box center [640, 326] width 1280 height 522
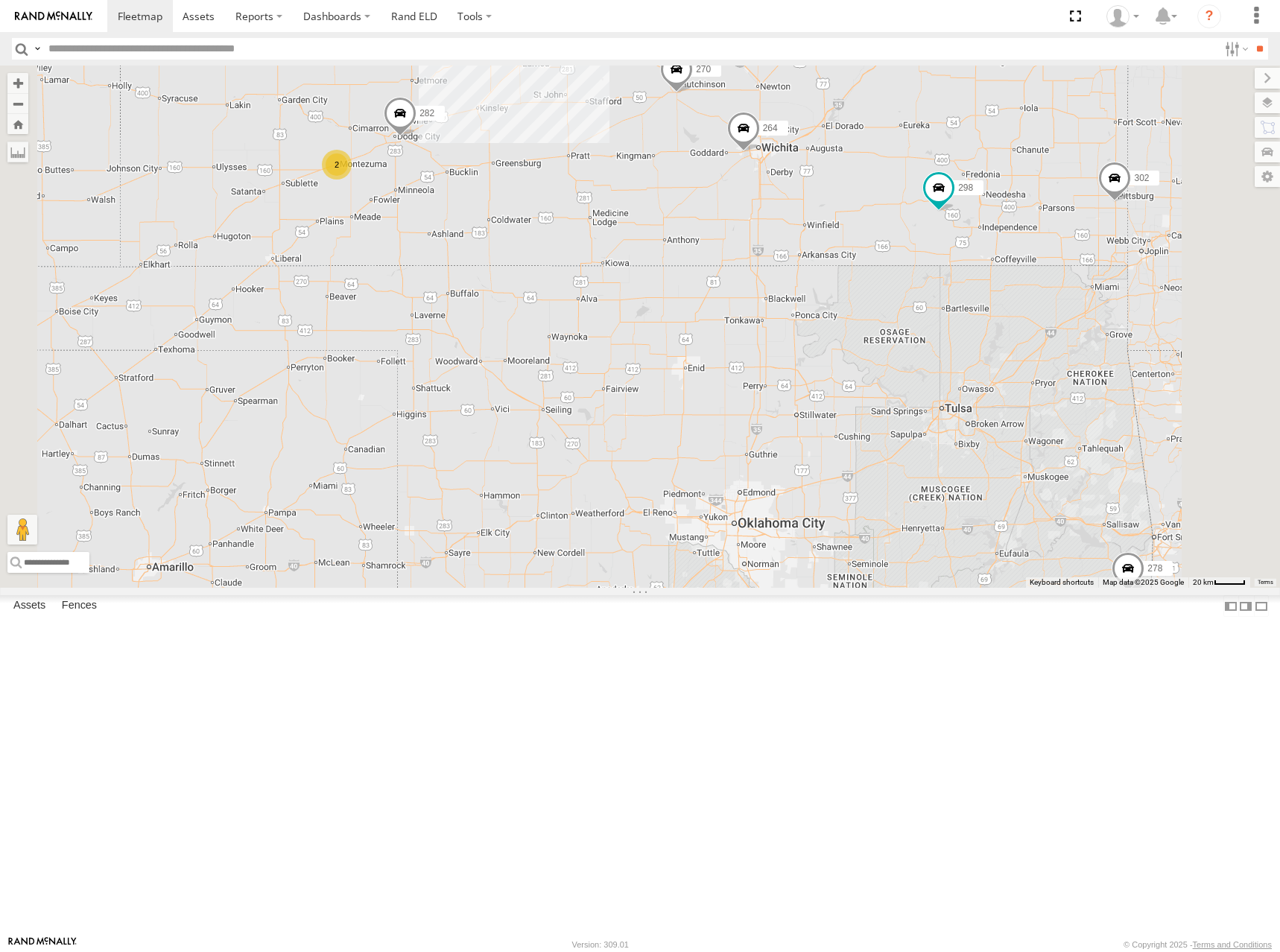
drag, startPoint x: 998, startPoint y: 221, endPoint x: 995, endPoint y: 245, distance: 24.2
click at [995, 245] on div "274 298 270 256 304 284 264 302 282 266 278 294 260 262 292 2 2 4" at bounding box center [640, 326] width 1280 height 522
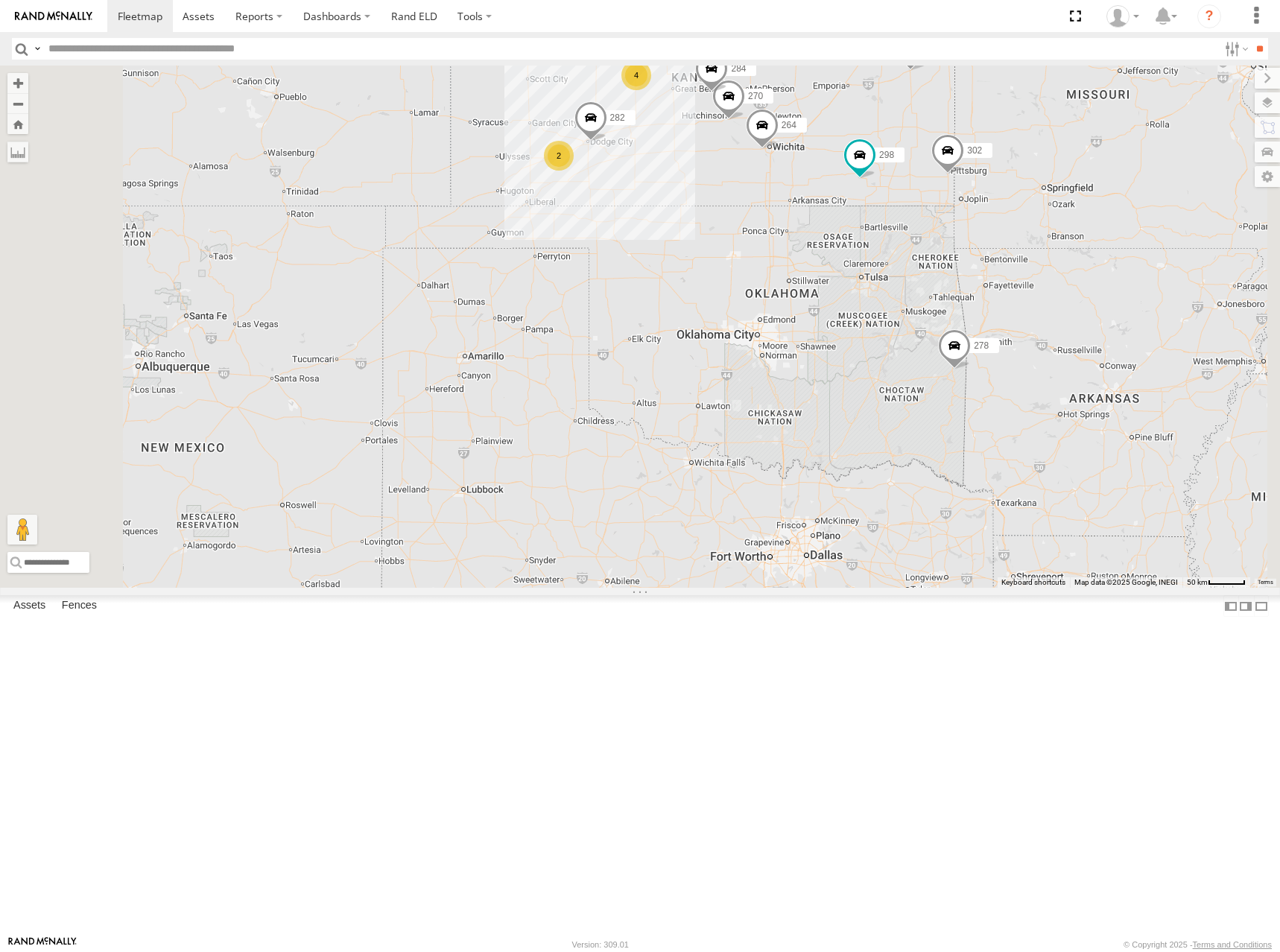
drag, startPoint x: 892, startPoint y: 160, endPoint x: 883, endPoint y: 172, distance: 15.0
click at [883, 172] on div "274 298 270 256 304 284 264 302 282 266 278 294 260 262 292 2 2 4" at bounding box center [640, 326] width 1280 height 522
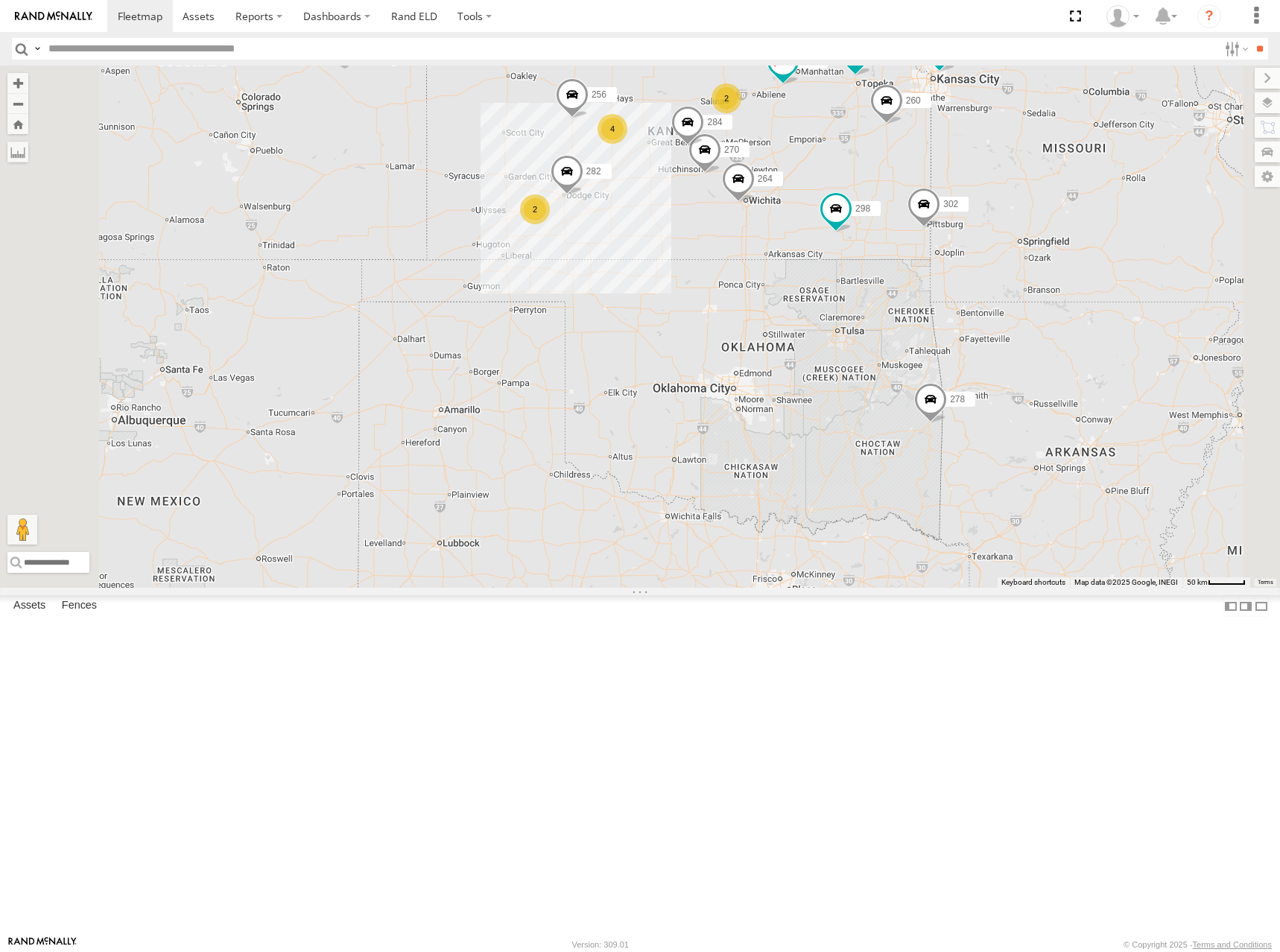
drag, startPoint x: 900, startPoint y: 152, endPoint x: 879, endPoint y: 209, distance: 60.7
click at [879, 209] on div "274 298 270 256 304 284 264 302 282 266 278 294 260 262 292 2 2 4" at bounding box center [640, 326] width 1280 height 522
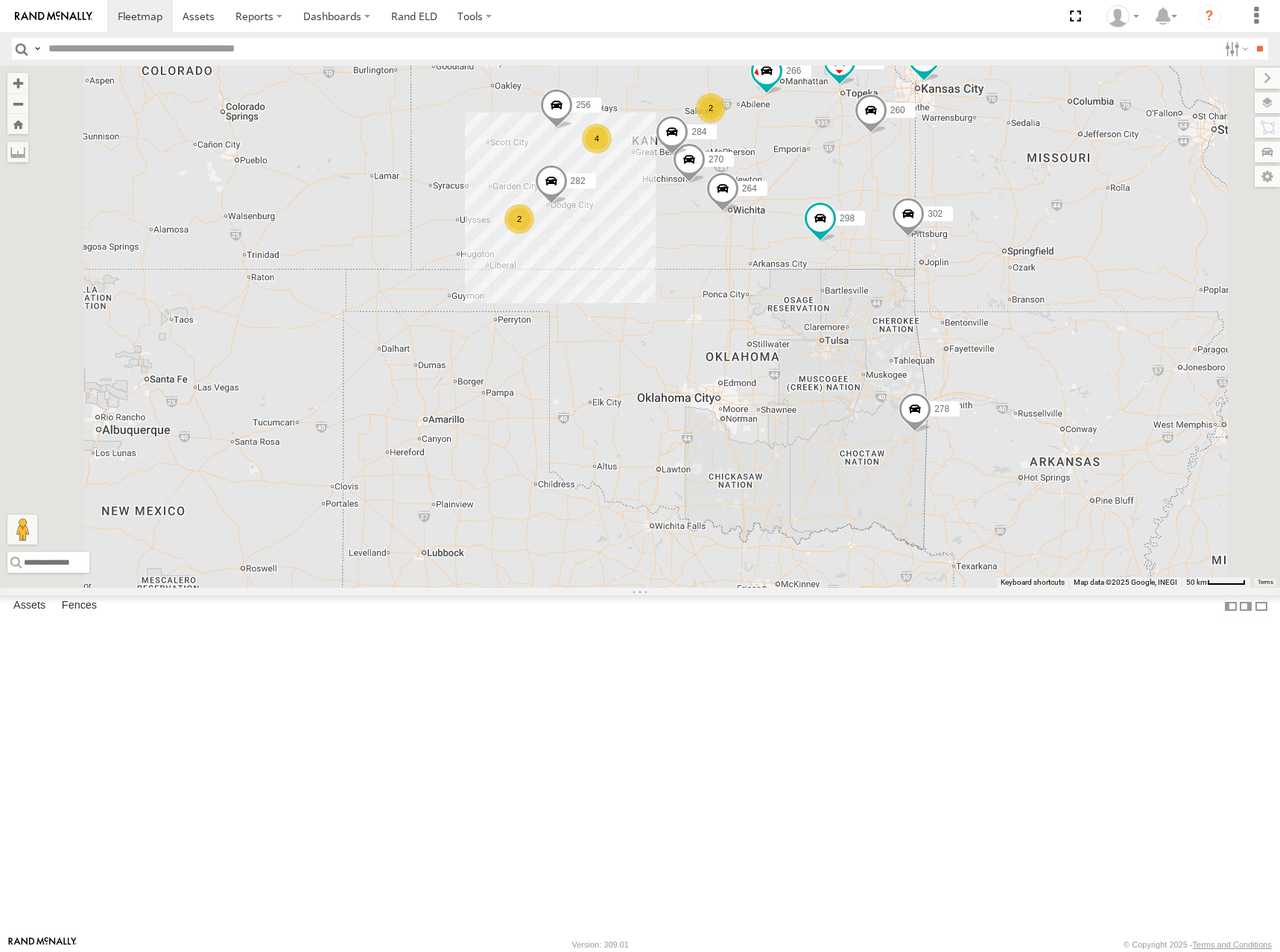
drag, startPoint x: 900, startPoint y: 202, endPoint x: 900, endPoint y: 221, distance: 19.0
click at [900, 221] on div "274 298 270 256 304 284 264 302 282 266 278 294 260 262 292 2 2 4" at bounding box center [640, 326] width 1280 height 522
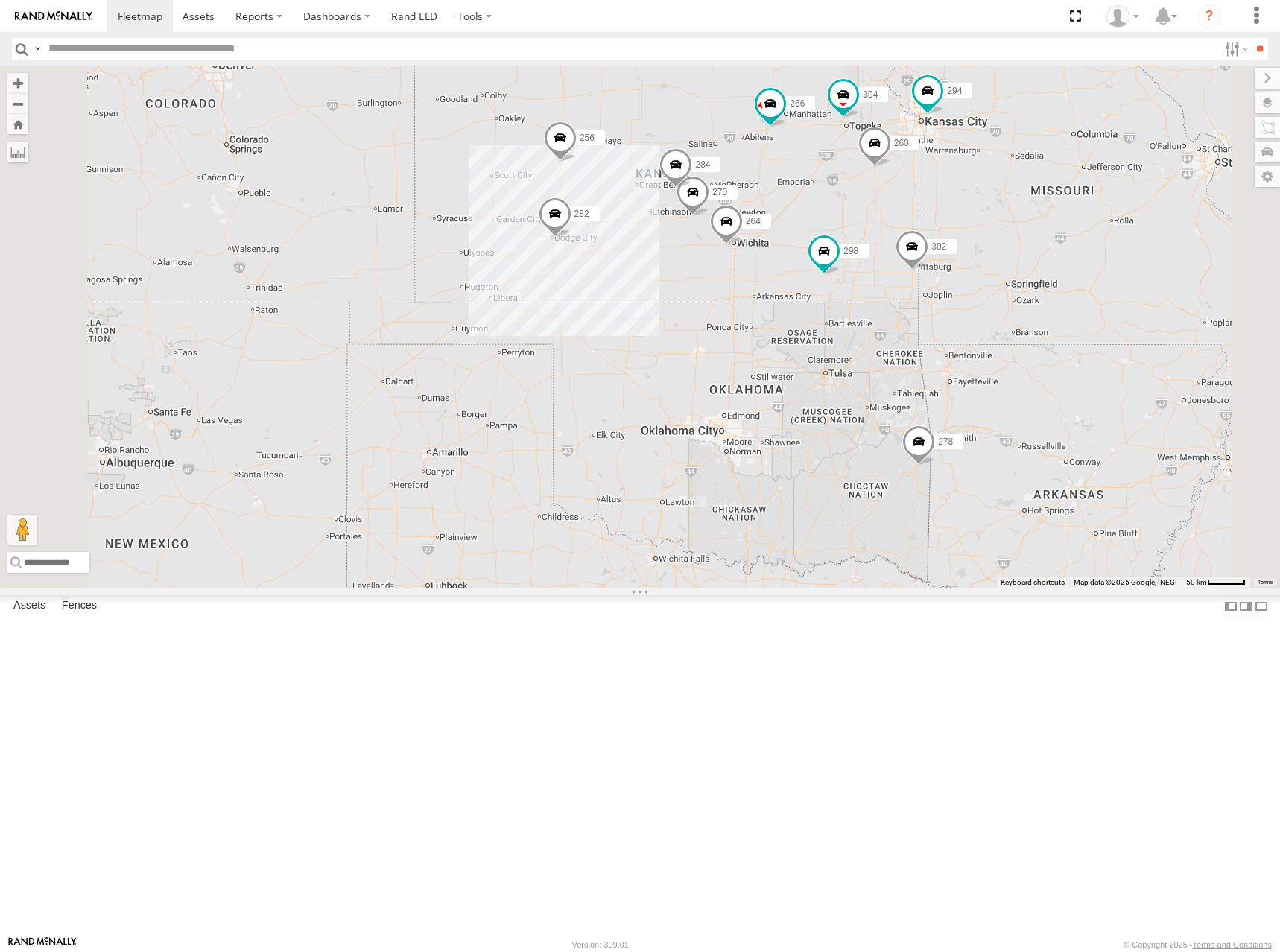
drag, startPoint x: 901, startPoint y: 243, endPoint x: 906, endPoint y: 267, distance: 24.5
click at [906, 267] on div "274 298 270 262 292 256 304 284 264 302 282 266 278 294 260" at bounding box center [640, 326] width 1280 height 522
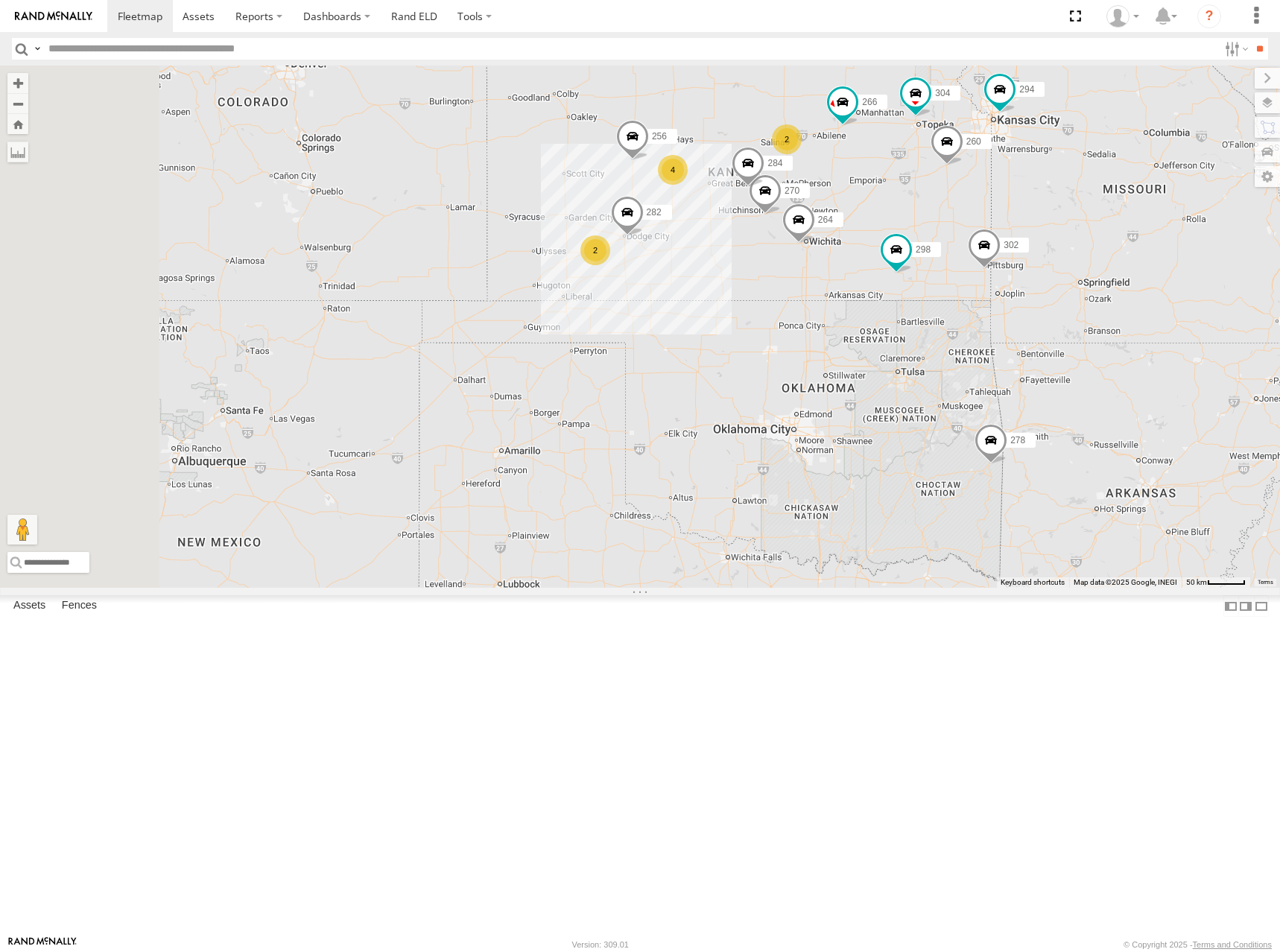
drag, startPoint x: 818, startPoint y: 268, endPoint x: 891, endPoint y: 272, distance: 73.1
click at [891, 272] on div "274 298 270 262 292 256 304 284 264 302 282 266 278 294 260 2 2 4" at bounding box center [640, 326] width 1280 height 522
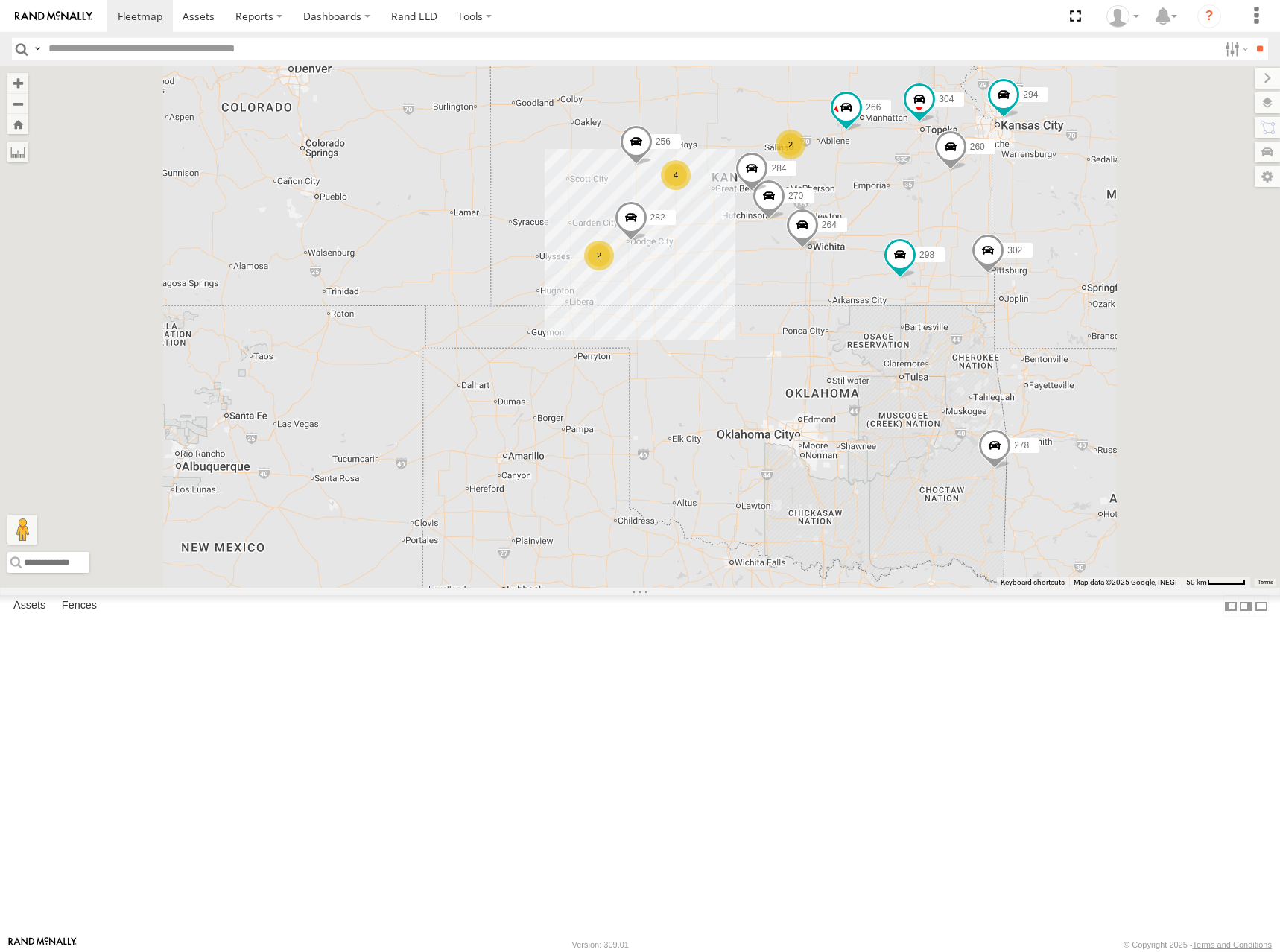
drag, startPoint x: 1081, startPoint y: 331, endPoint x: 1074, endPoint y: 338, distance: 9.9
click at [1074, 338] on div "274 298 270 262 292 256 304 284 264 302 282 266 278 294 260 2 2 4" at bounding box center [640, 326] width 1280 height 522
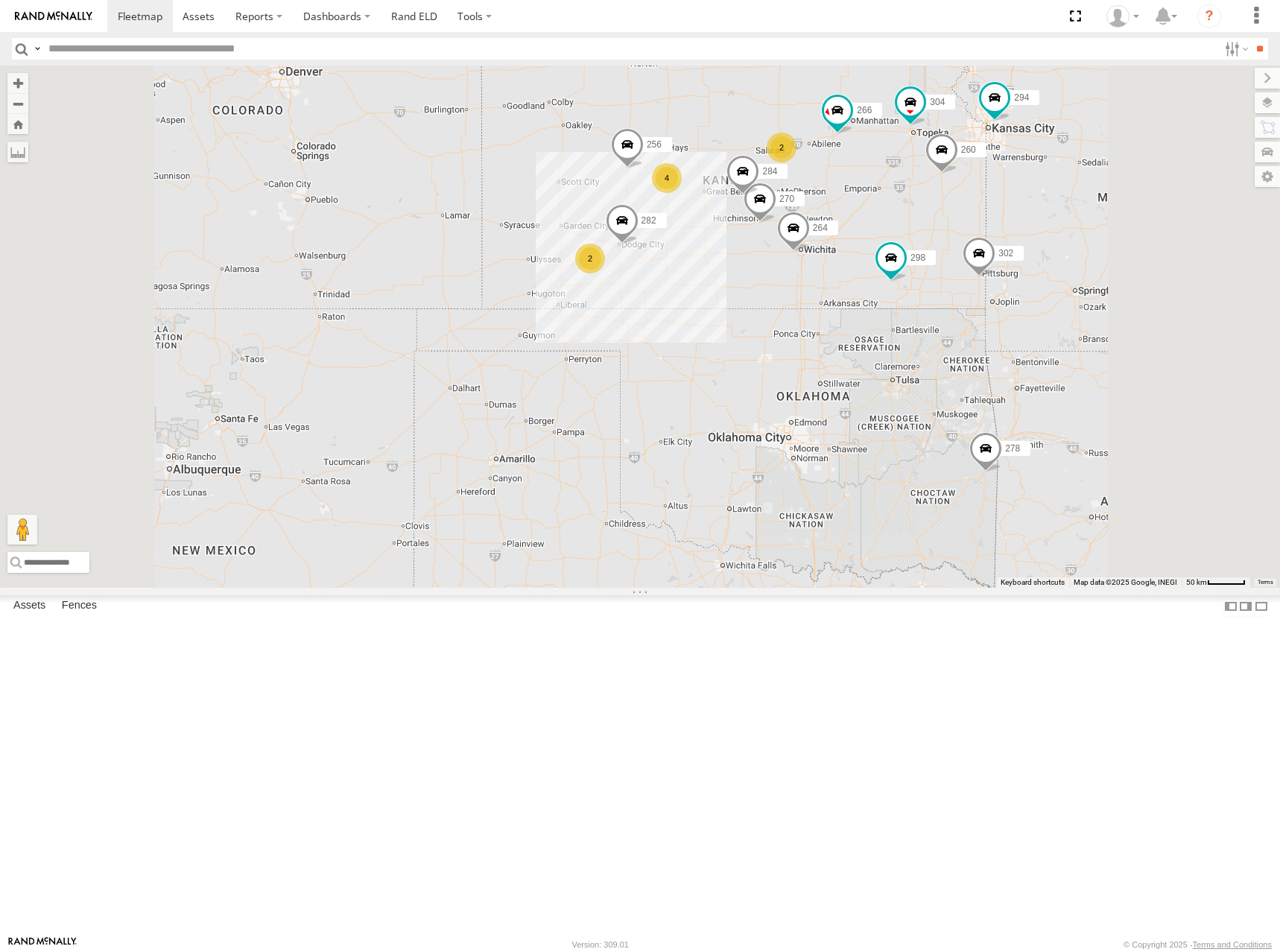
drag, startPoint x: 967, startPoint y: 273, endPoint x: 949, endPoint y: 275, distance: 18.1
click at [949, 275] on div "274 298 270 262 292 256 304 284 264 302 282 266 278 294 260 2 2 4" at bounding box center [640, 326] width 1280 height 522
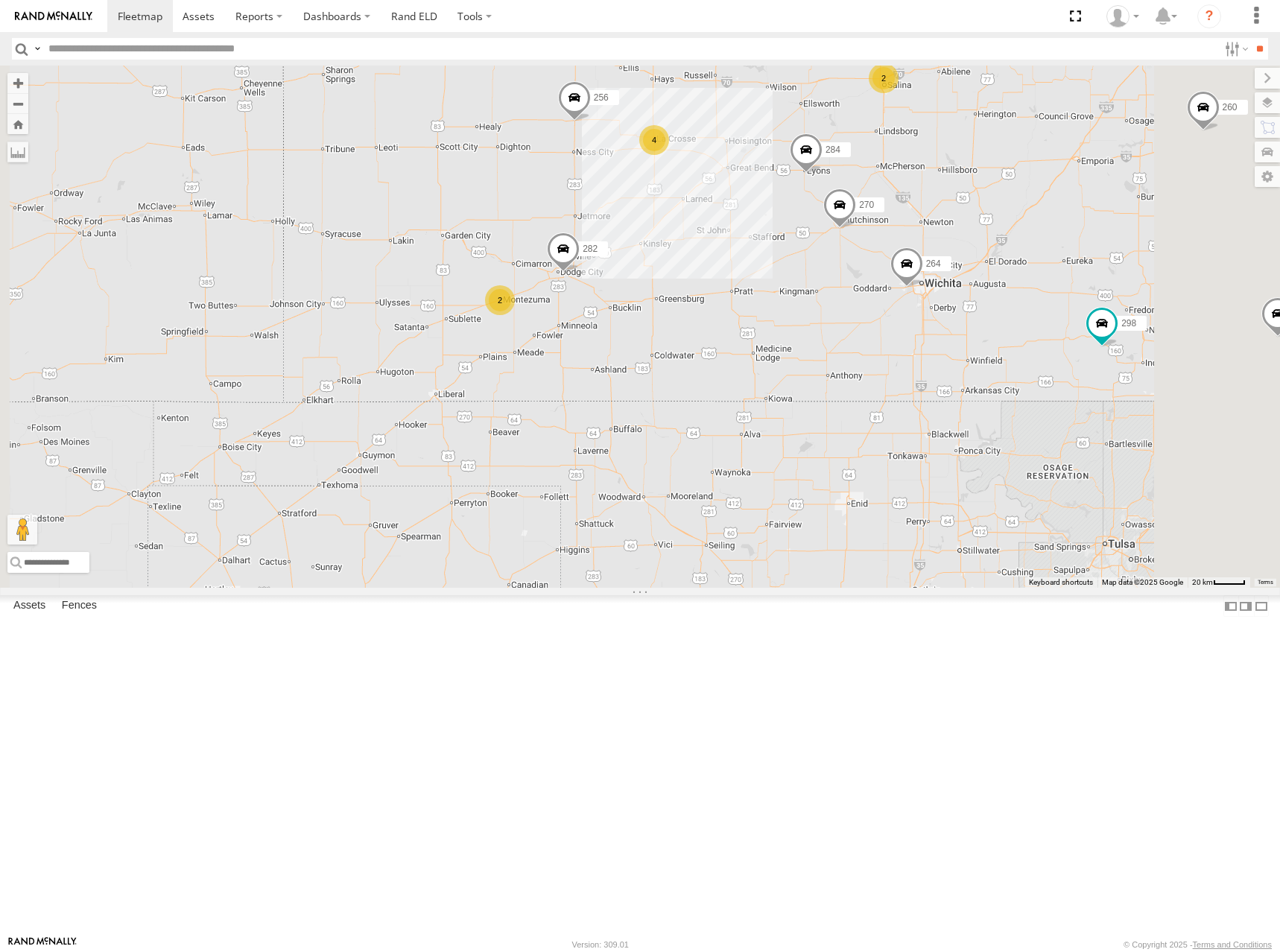
drag, startPoint x: 1002, startPoint y: 430, endPoint x: 932, endPoint y: 442, distance: 71.0
click at [933, 442] on div "274 298 270 262 292 256 304 284 264 302 282 266 278 294 260 2 2 4" at bounding box center [640, 326] width 1280 height 522
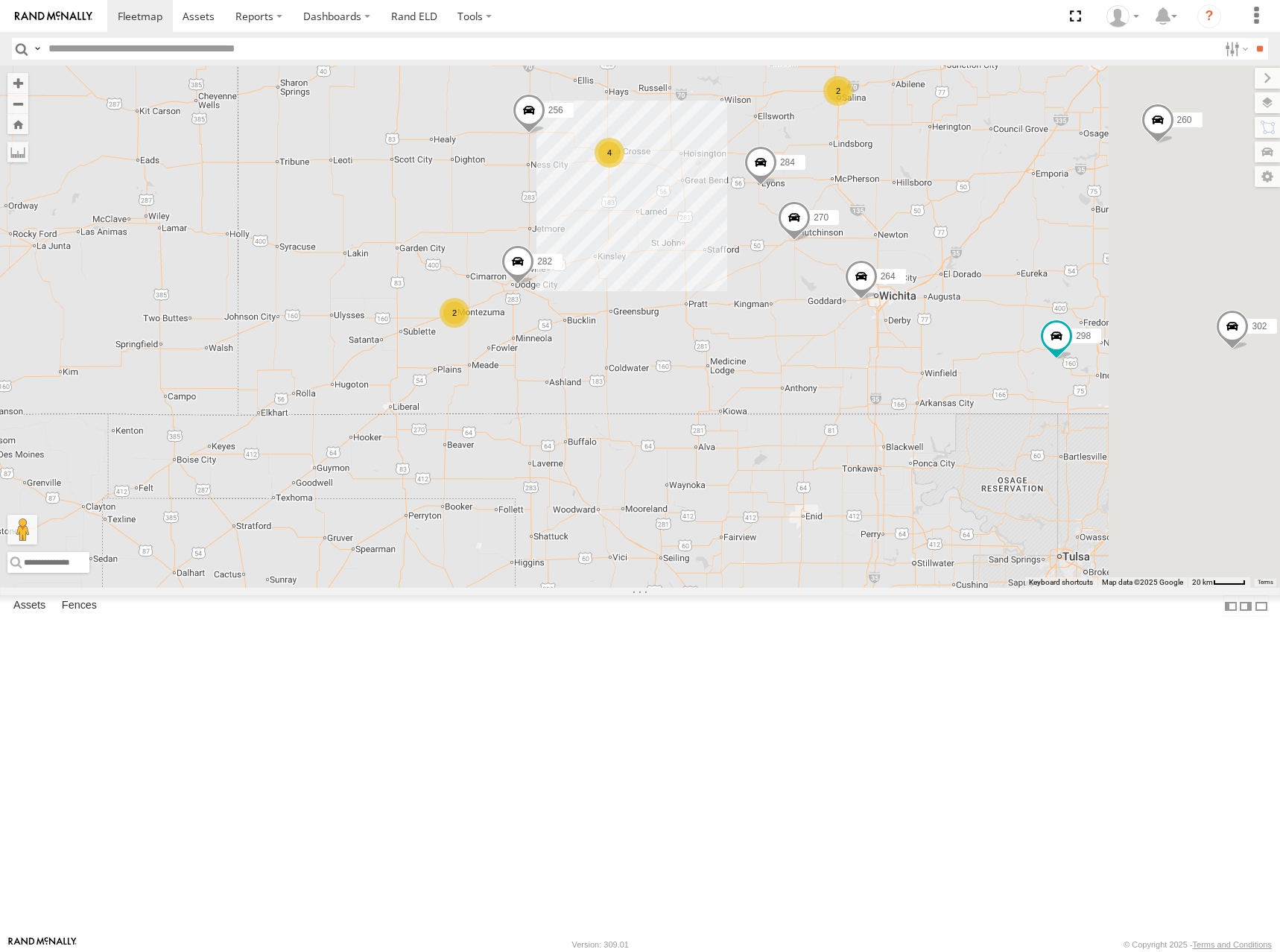
drag, startPoint x: 1098, startPoint y: 353, endPoint x: 1067, endPoint y: 366, distance: 33.6
click at [1067, 366] on div "274 298 270 262 292 256 304 284 264 302 282 266 278 294 260 2 2 4" at bounding box center [640, 326] width 1280 height 522
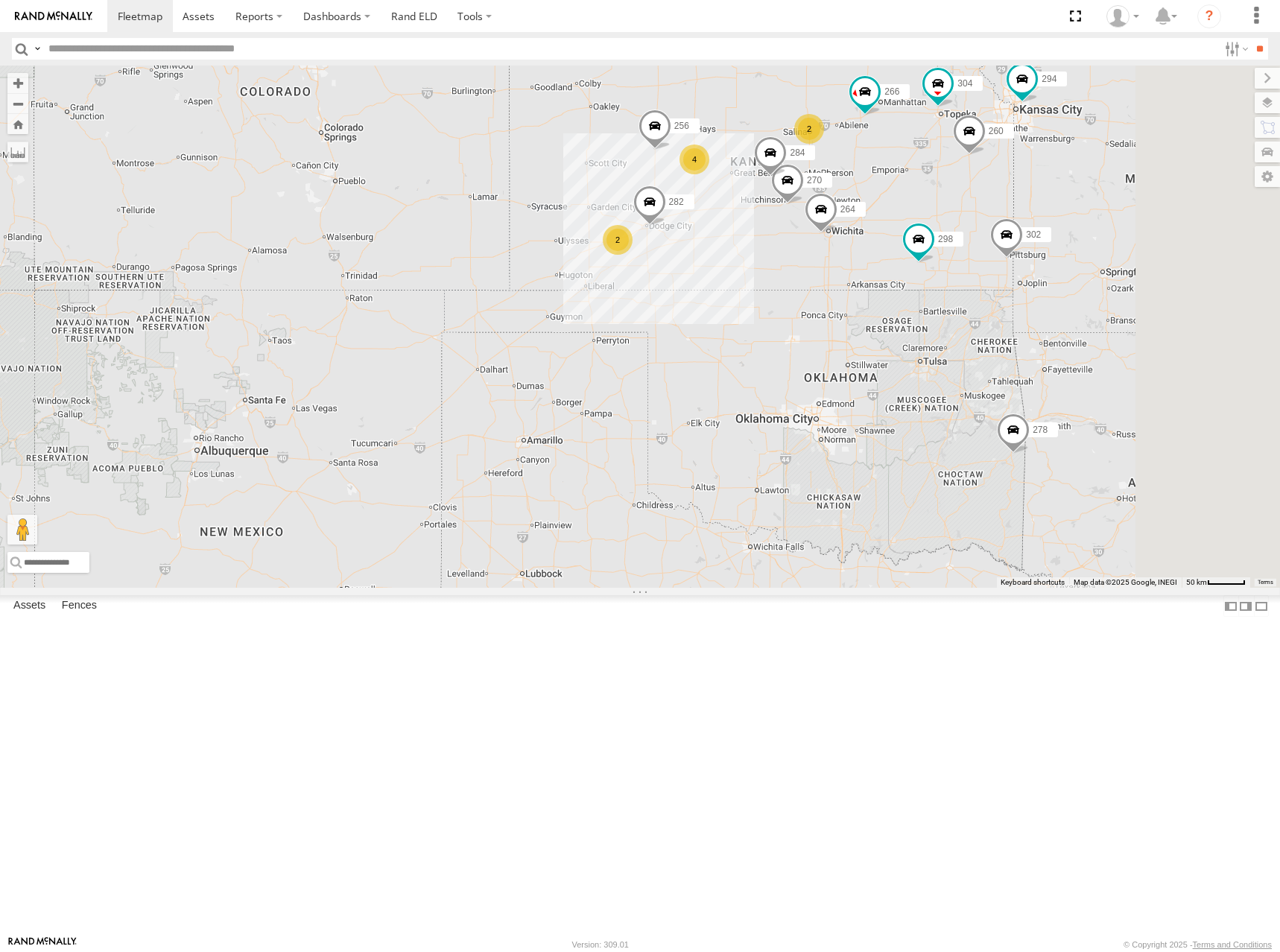
drag, startPoint x: 1053, startPoint y: 212, endPoint x: 1013, endPoint y: 216, distance: 40.2
click at [1013, 216] on div "274 298 270 262 292 256 304 284 264 302 282 266 278 294 260 2 2 4" at bounding box center [640, 326] width 1280 height 522
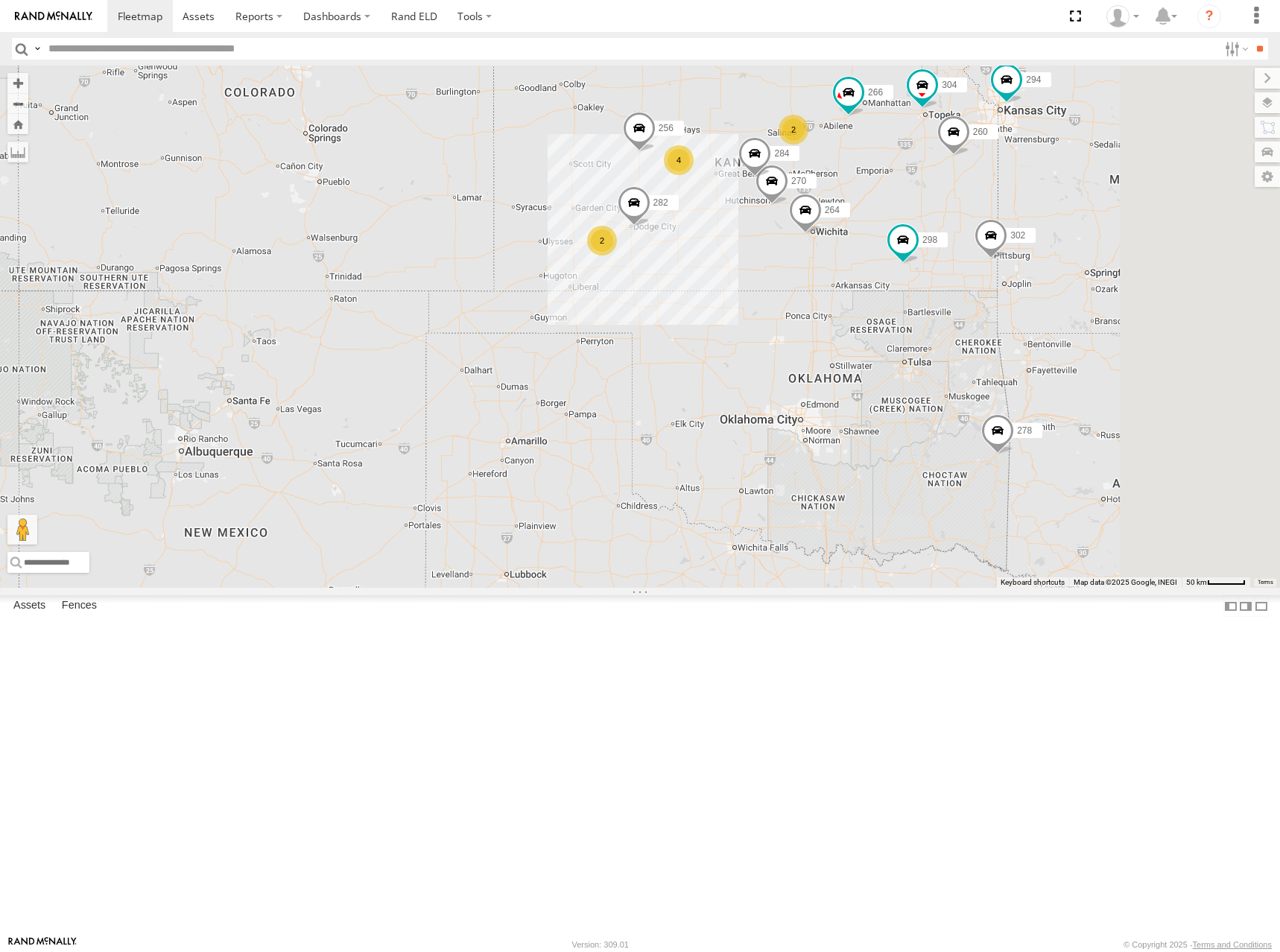
drag, startPoint x: 1032, startPoint y: 228, endPoint x: 1014, endPoint y: 227, distance: 18.0
click at [1014, 227] on div "274 298 270 262 292 256 304 284 264 302 282 266 278 294 260 2 2 4" at bounding box center [640, 326] width 1280 height 522
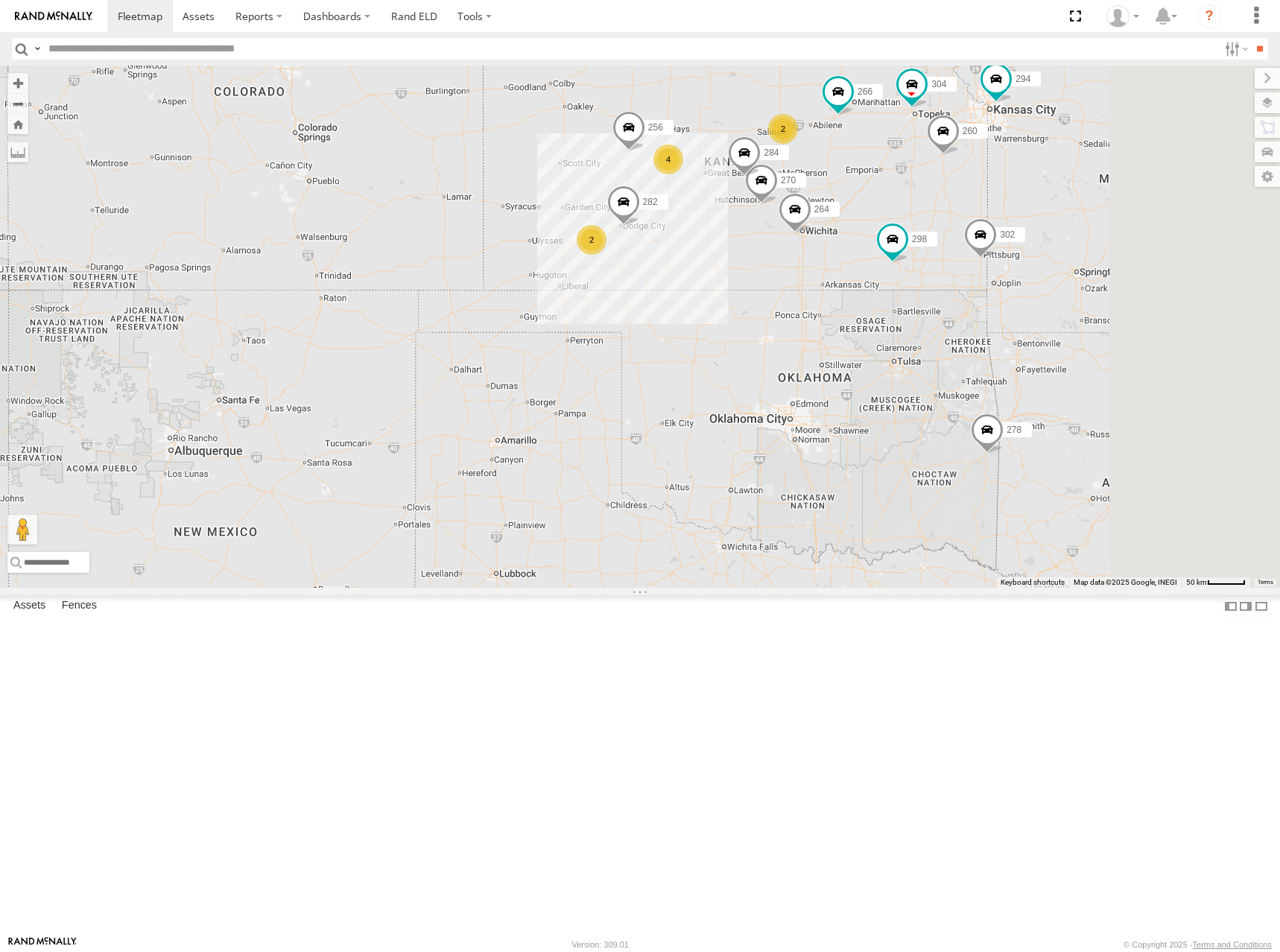
click at [999, 229] on div "274 298 270 262 292 256 304 284 264 302 282 266 278 294 260 2 2 4" at bounding box center [640, 326] width 1280 height 522
drag, startPoint x: 928, startPoint y: 237, endPoint x: 926, endPoint y: 225, distance: 12.2
click at [926, 225] on div "274 298 270 262 292 256 304 284 264 302 282 266 278 294 260 2 2 4" at bounding box center [640, 326] width 1280 height 522
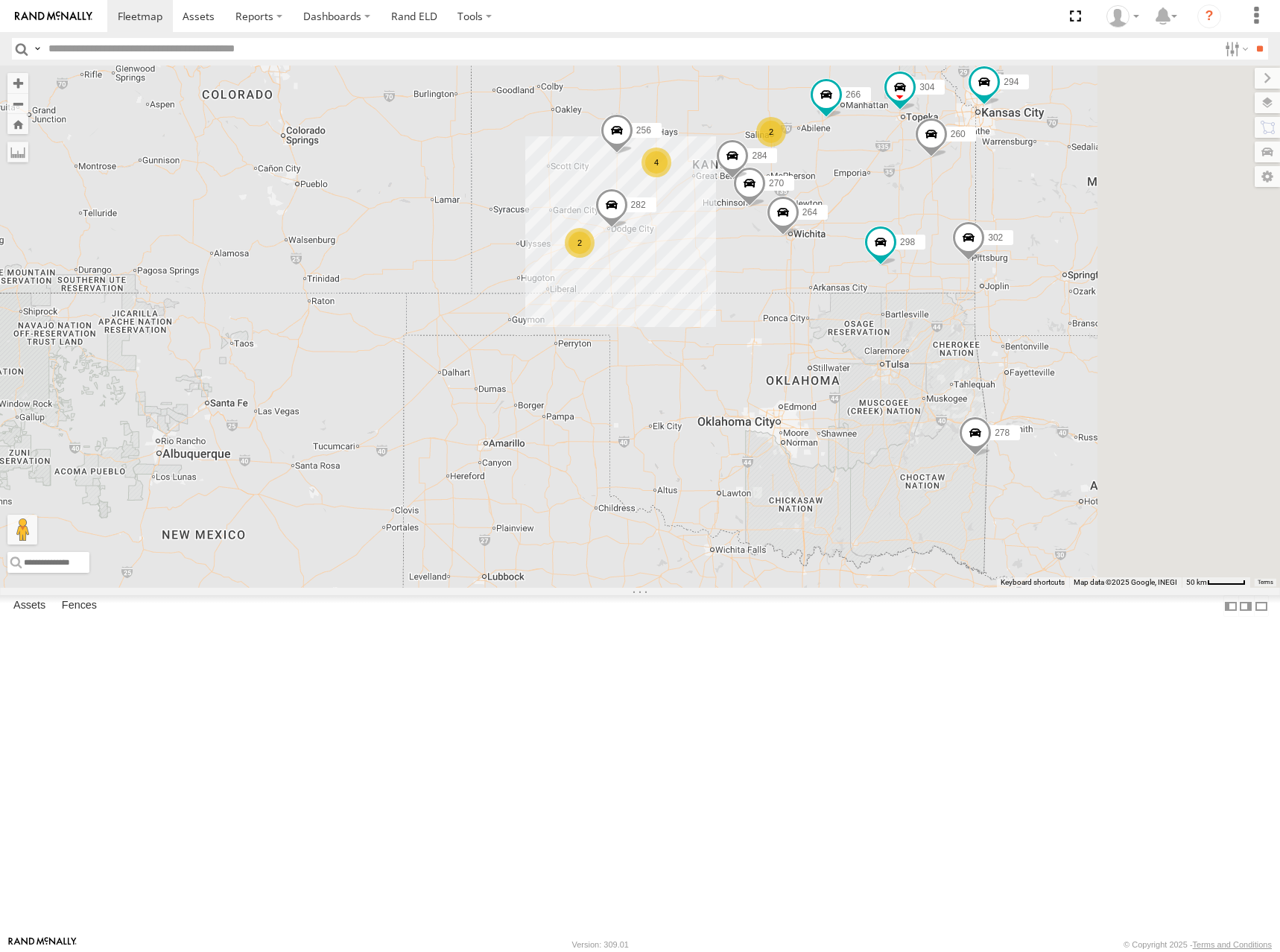
drag, startPoint x: 1040, startPoint y: 289, endPoint x: 1047, endPoint y: 298, distance: 11.4
click at [1036, 306] on div "274 298 270 262 292 256 304 284 264 302 282 266 278 294 260 2 2 4" at bounding box center [640, 326] width 1280 height 522
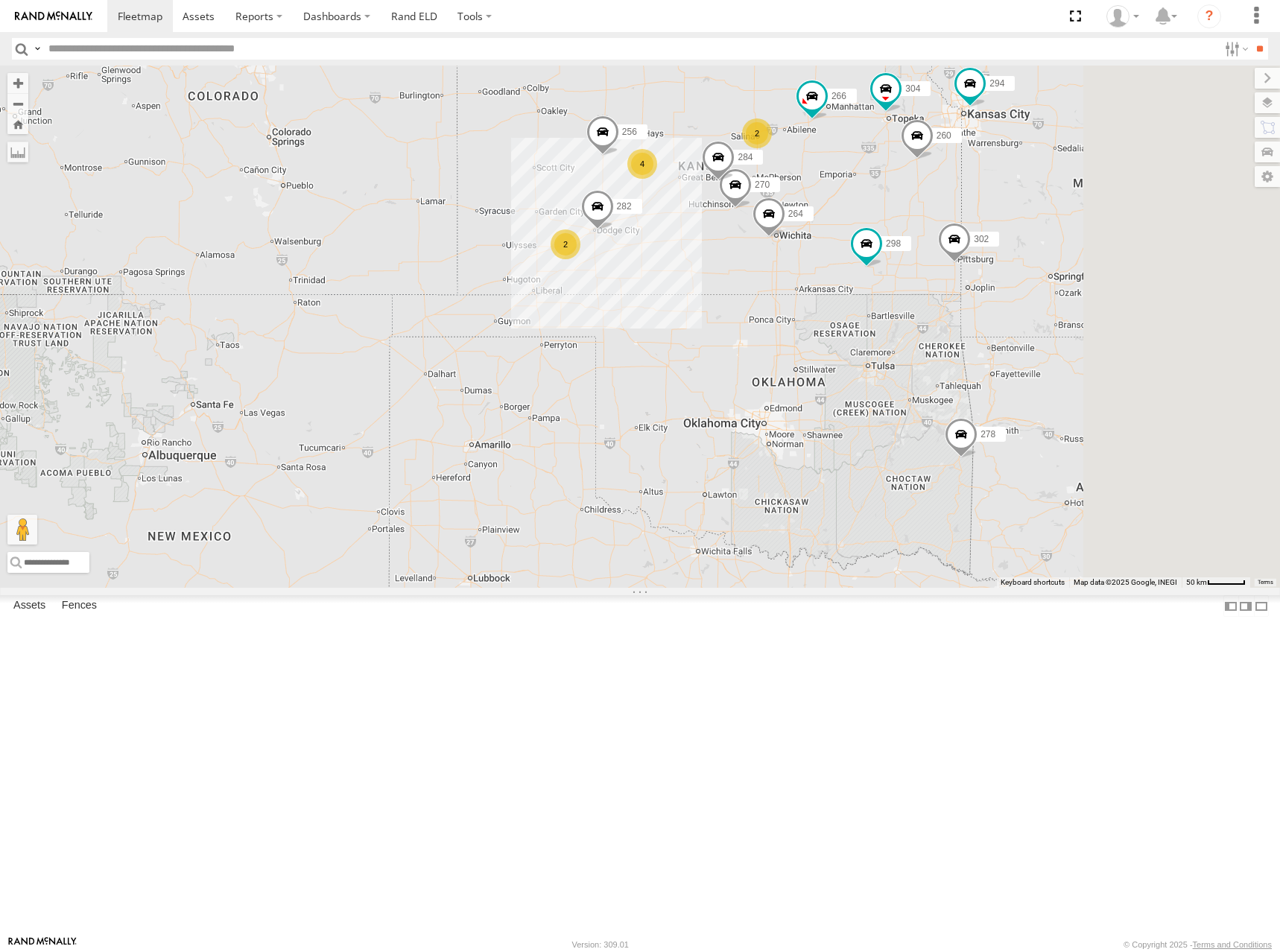
drag, startPoint x: 964, startPoint y: 229, endPoint x: 935, endPoint y: 228, distance: 29.0
click at [935, 228] on div "274 298 270 262 292 256 304 284 264 302 282 266 278 294 260 2 2 4" at bounding box center [640, 326] width 1280 height 522
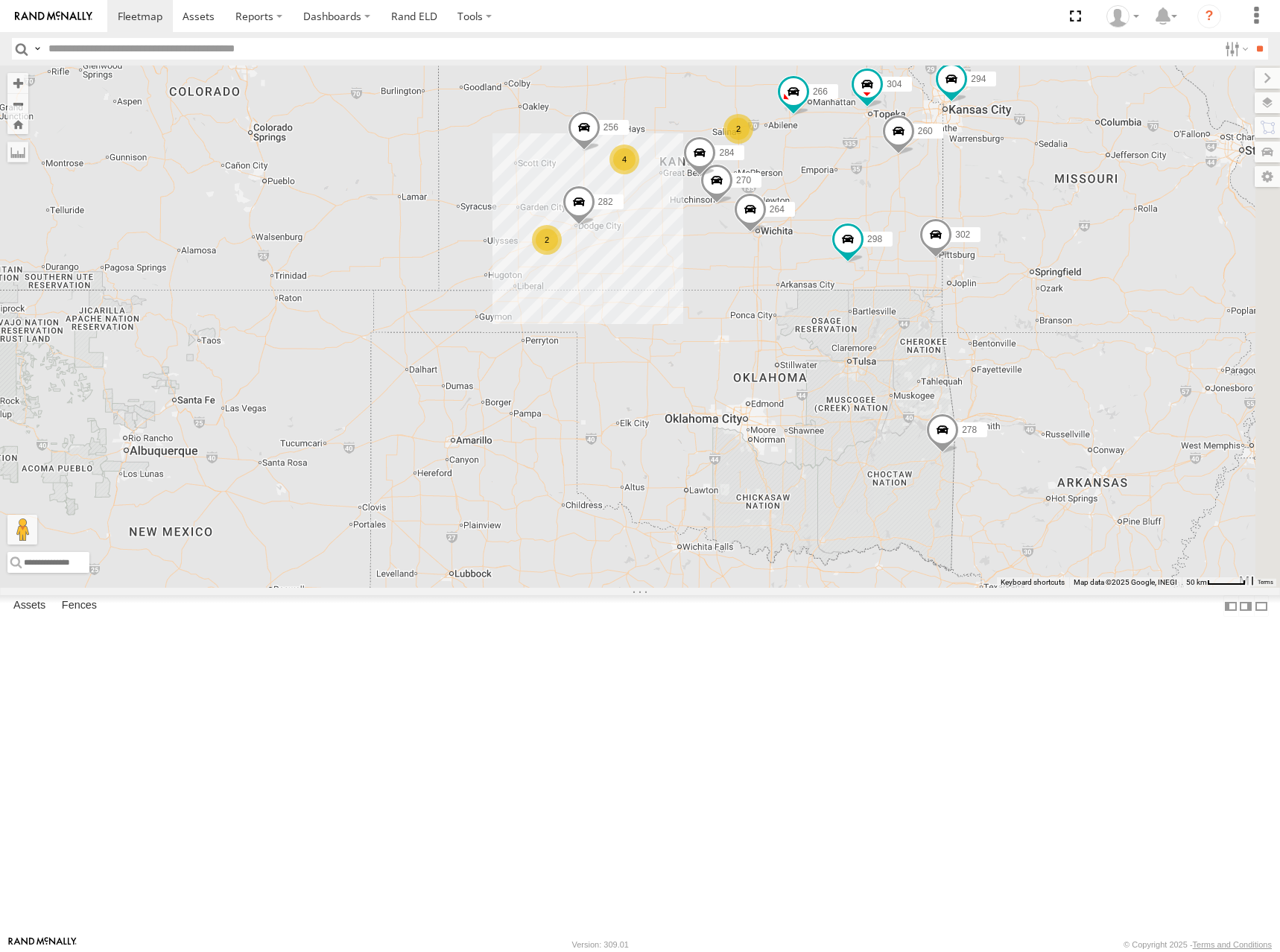
click at [862, 244] on div "274 298 270 262 292 256 304 284 264 302 282 266 278 294 260 2 2 4" at bounding box center [640, 326] width 1280 height 522
click at [961, 219] on div "274 298 270 262 292 256 304 284 264 302 282 266 278 294 260 2 2 4" at bounding box center [640, 326] width 1280 height 522
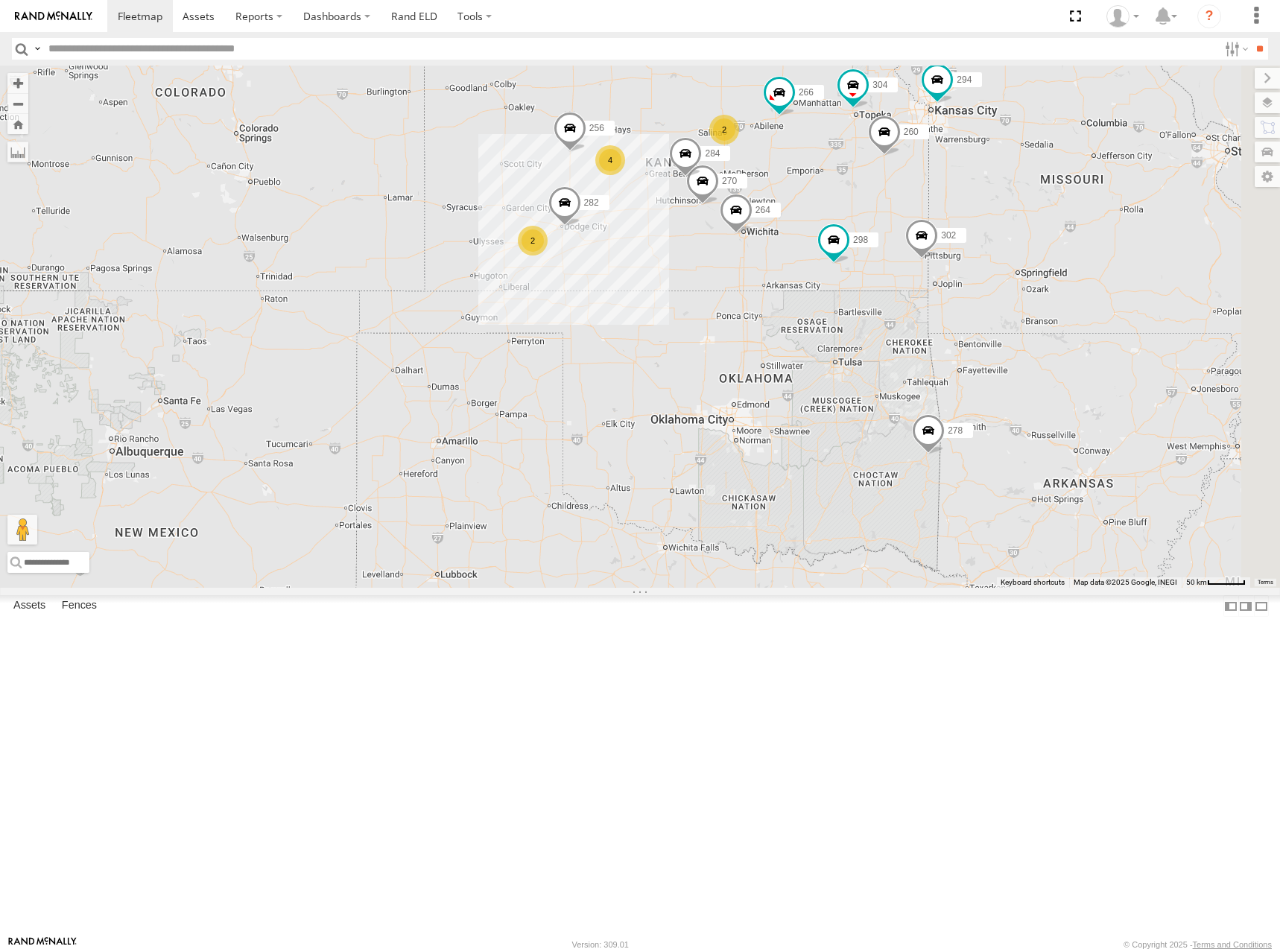
drag, startPoint x: 961, startPoint y: 221, endPoint x: 946, endPoint y: 221, distance: 15.0
click at [946, 221] on div "274 298 270 262 292 256 304 284 264 302 282 266 278 294 260 2 2 4" at bounding box center [640, 326] width 1280 height 522
drag, startPoint x: 975, startPoint y: 221, endPoint x: 967, endPoint y: 225, distance: 8.9
click at [967, 225] on div "274 298 270 262 292 256 304 284 264 302 282 266 278 294 260 2 2 4" at bounding box center [640, 326] width 1280 height 522
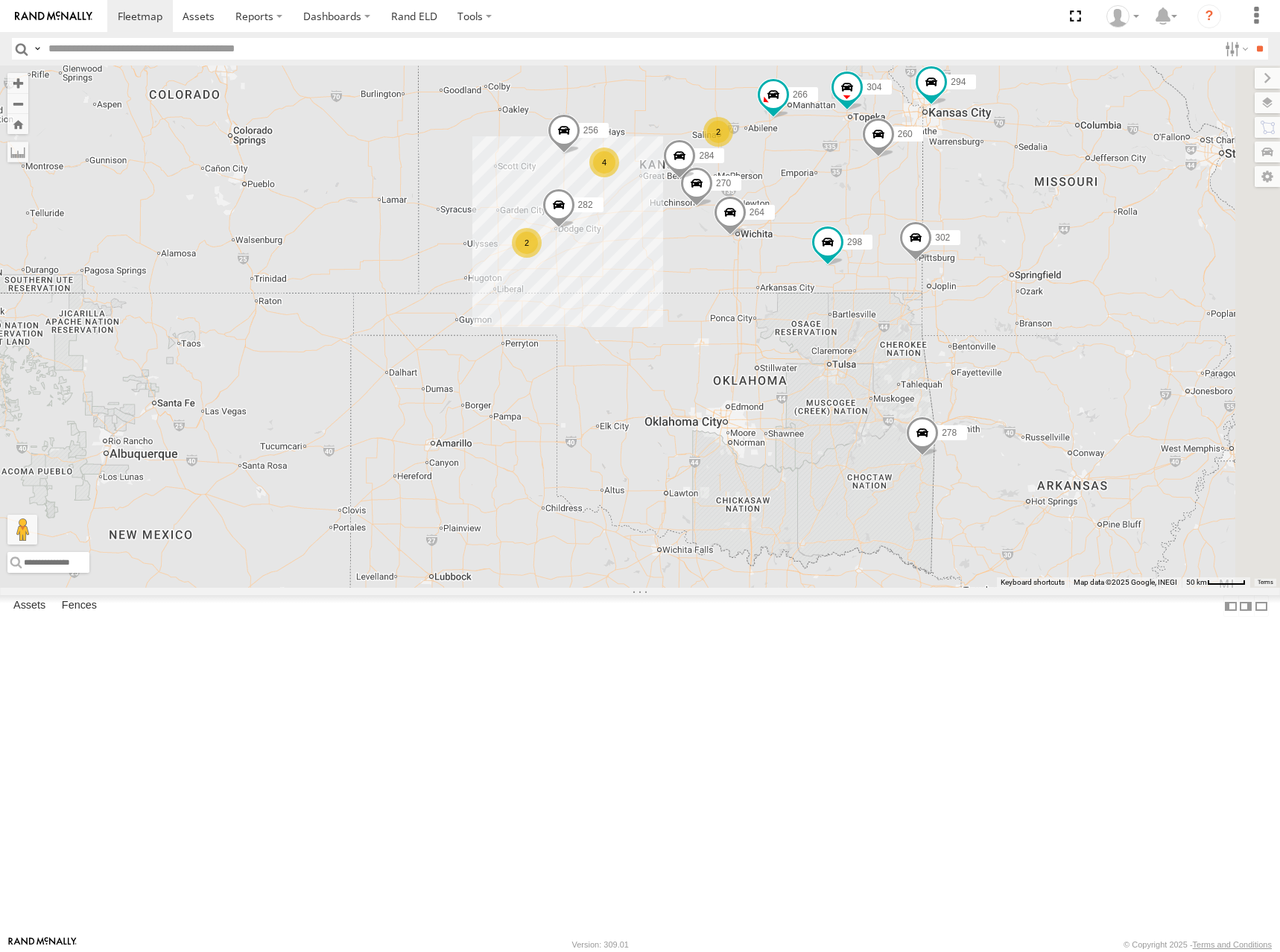
click at [870, 239] on div "274 298 270 262 292 256 304 284 264 302 282 266 278 294 260 2 2 4" at bounding box center [640, 326] width 1280 height 522
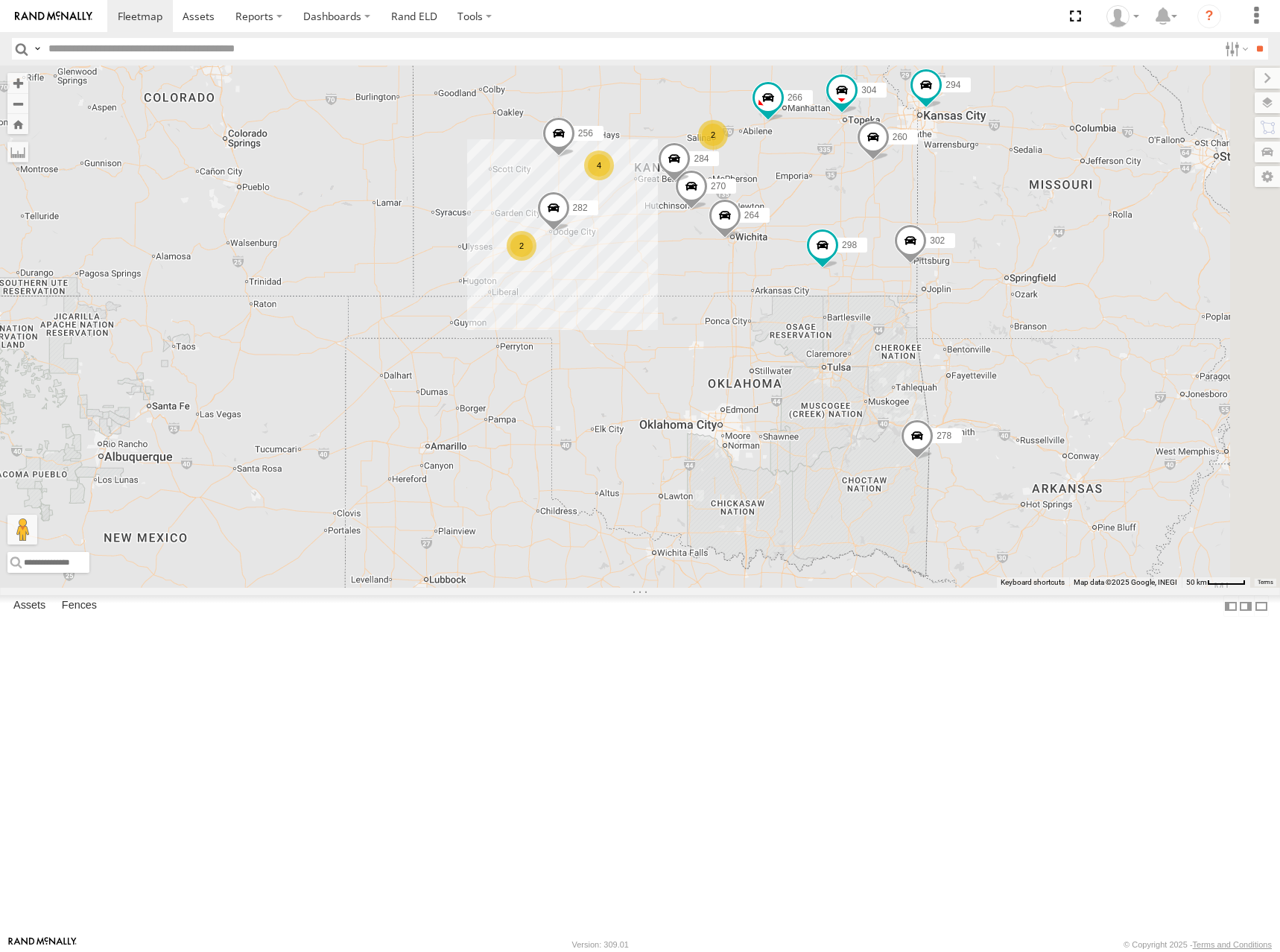
click at [923, 229] on div "274 298 270 262 292 256 304 284 264 302 282 266 278 294 260 2 2 4" at bounding box center [640, 326] width 1280 height 522
drag, startPoint x: 911, startPoint y: 221, endPoint x: 910, endPoint y: 232, distance: 11.0
click at [910, 232] on div "274 298 270 262 292 256 304 284 264 302 282 266 278 294 260 2 2 4" at bounding box center [640, 326] width 1280 height 522
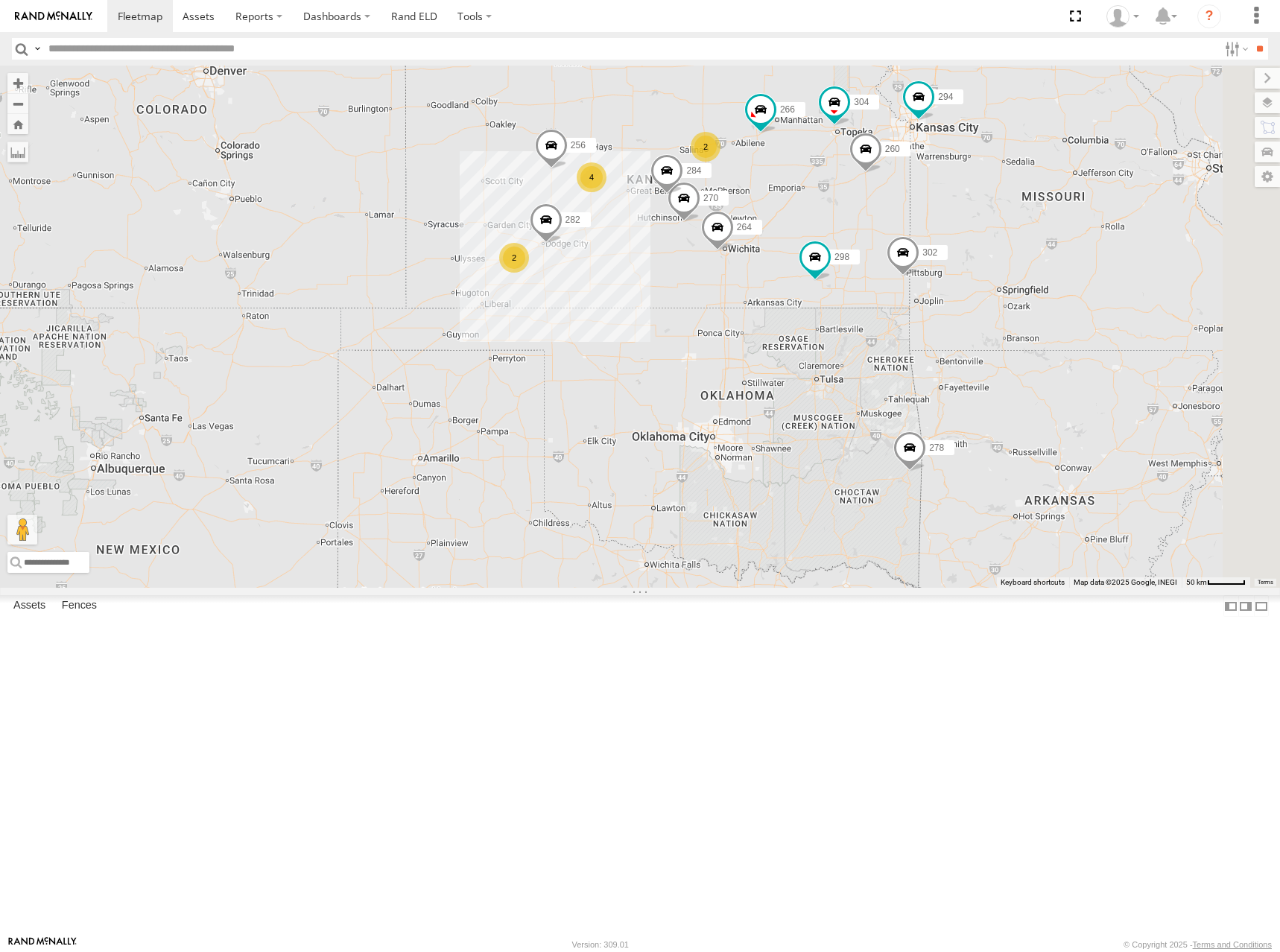
drag, startPoint x: 941, startPoint y: 239, endPoint x: 932, endPoint y: 244, distance: 10.3
click at [932, 244] on div "274 298 270 262 292 256 304 284 264 302 282 266 278 294 260 2 2 4" at bounding box center [640, 326] width 1280 height 522
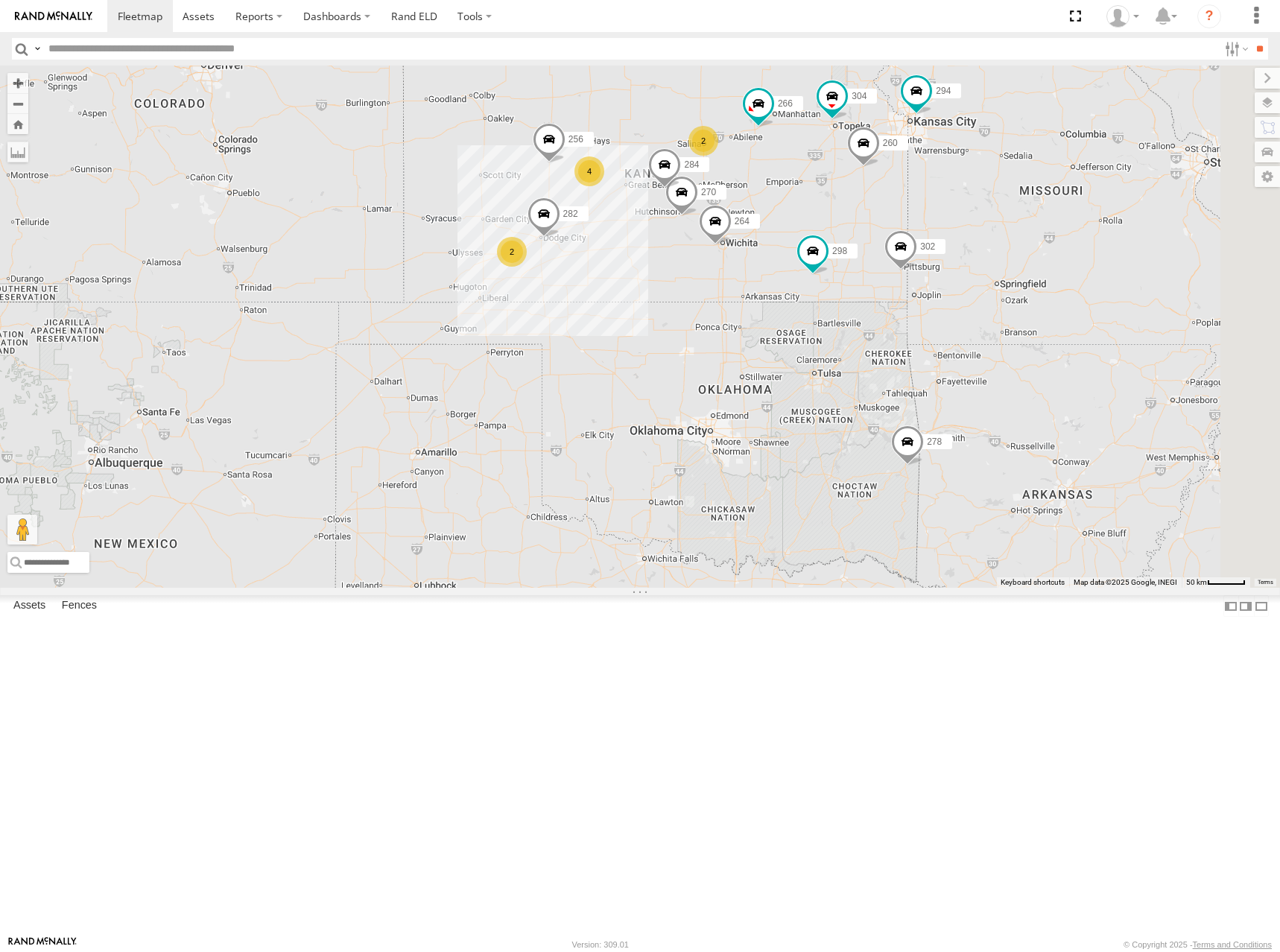
drag, startPoint x: 955, startPoint y: 227, endPoint x: 951, endPoint y: 212, distance: 15.5
click at [951, 212] on div "274 298 270 262 292 256 304 284 264 302 282 266 278 294 260 2 2 4" at bounding box center [640, 326] width 1280 height 522
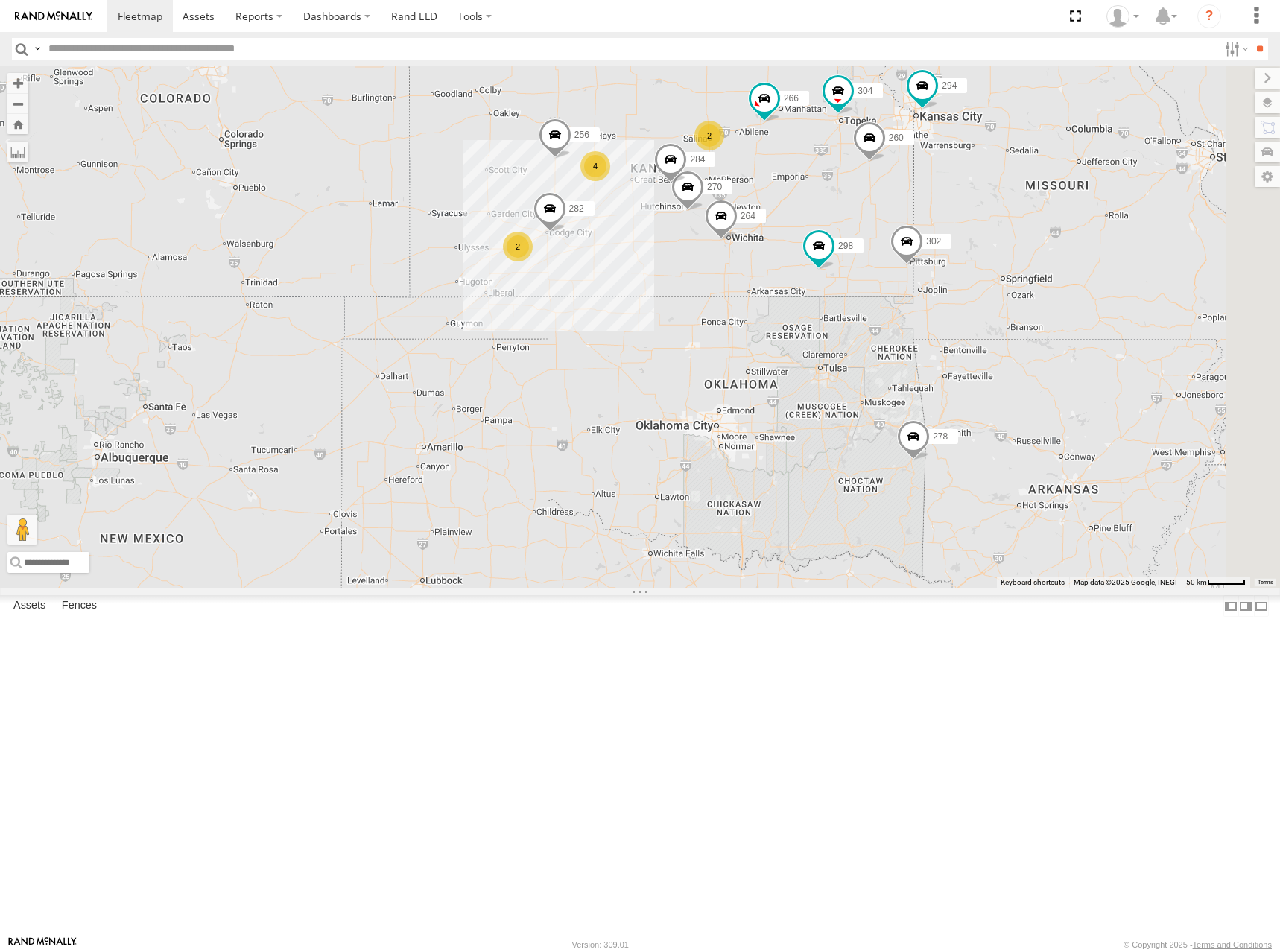
drag, startPoint x: 922, startPoint y: 218, endPoint x: 934, endPoint y: 219, distance: 12.0
click at [934, 219] on div "274 298 270 262 292 256 304 284 264 302 282 266 278 294 260 2 2 4" at bounding box center [640, 326] width 1280 height 522
click at [881, 240] on div "274 298 270 262 292 256 304 284 264 302 282 266 278 294 260 2 2 4" at bounding box center [640, 326] width 1280 height 522
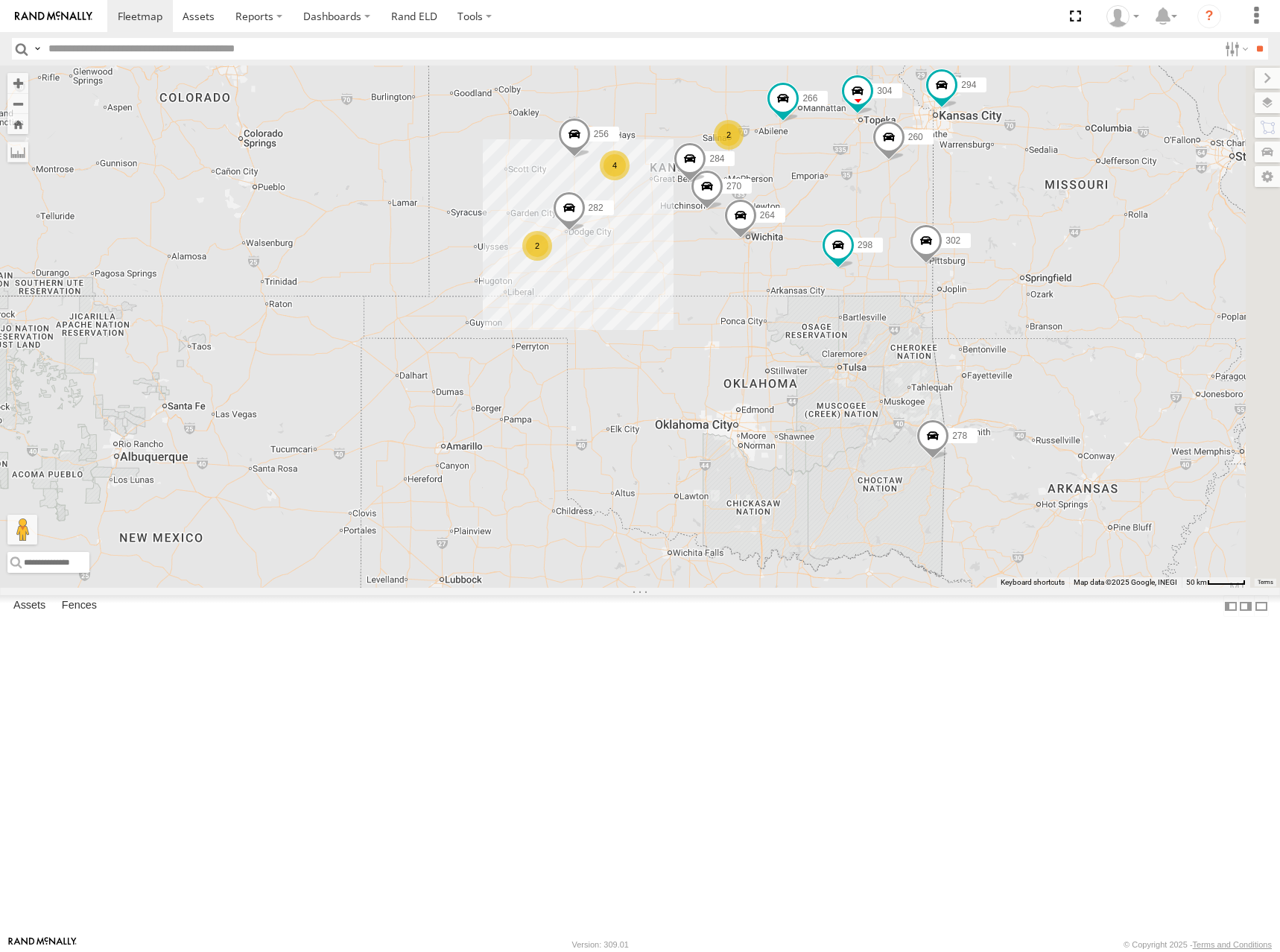
drag, startPoint x: 961, startPoint y: 229, endPoint x: 981, endPoint y: 227, distance: 20.1
click at [981, 227] on div "274 298 270 262 292 256 304 284 264 302 282 266 278 294 260 2 2 4" at bounding box center [640, 326] width 1280 height 522
click at [968, 232] on div "274 298 270 262 292 256 304 284 264 302 282 266 278 294 260 2 2 4" at bounding box center [640, 326] width 1280 height 522
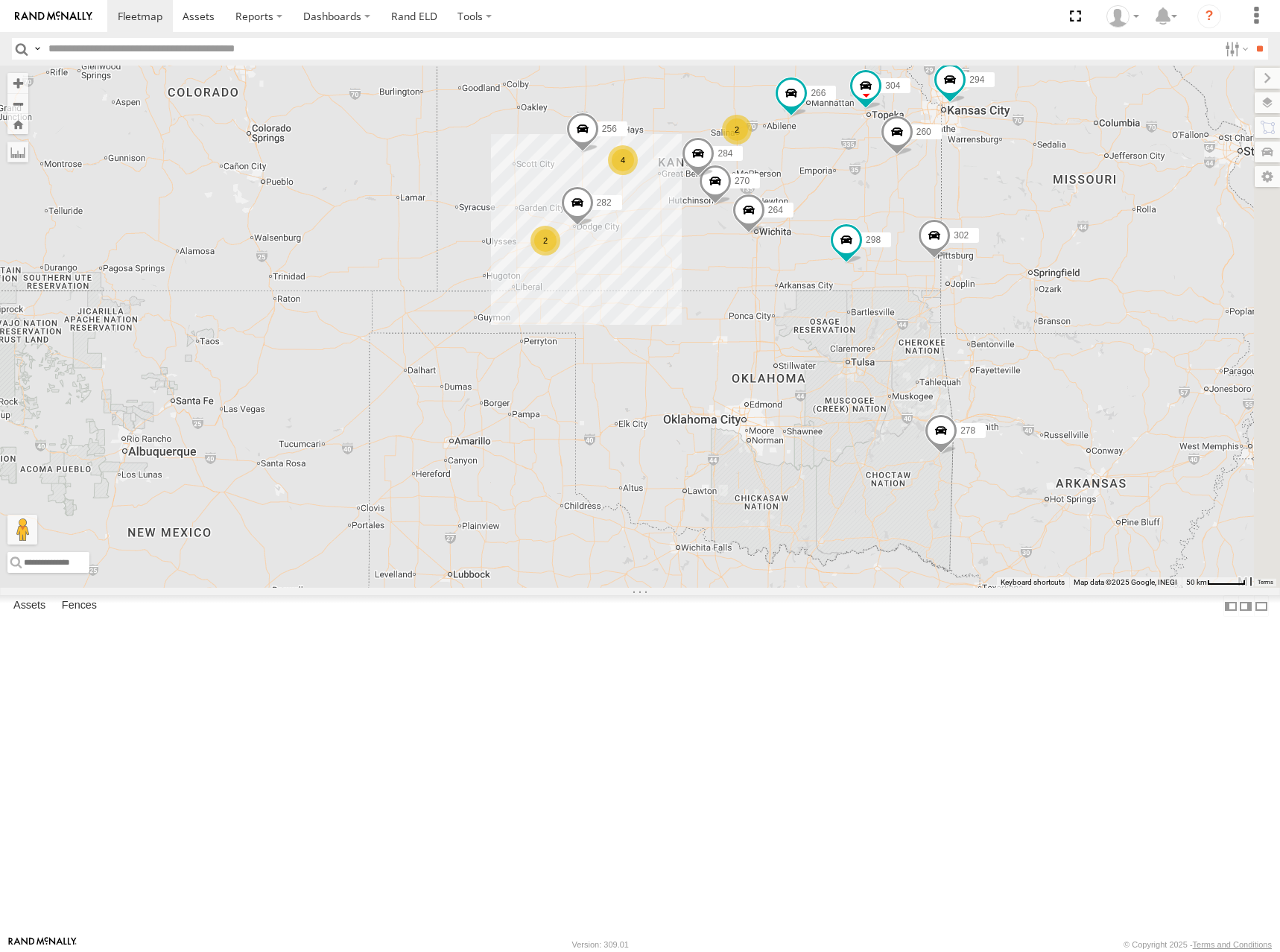
drag, startPoint x: 946, startPoint y: 234, endPoint x: 956, endPoint y: 227, distance: 12.2
click at [956, 227] on div "274 298 270 262 292 256 304 284 264 302 282 266 278 294 260 2 2 4" at bounding box center [640, 326] width 1280 height 522
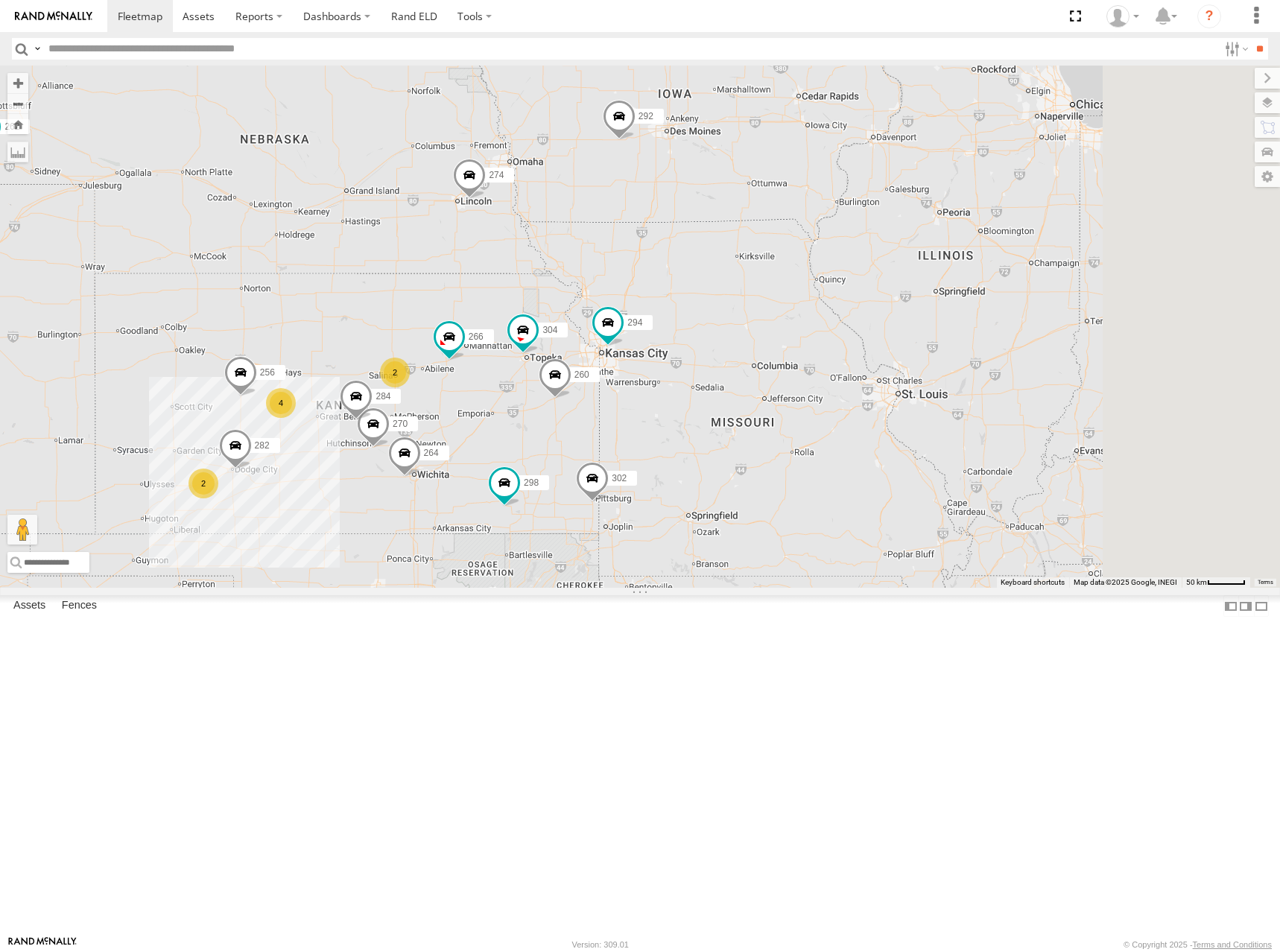
drag, startPoint x: 1128, startPoint y: 151, endPoint x: 781, endPoint y: 401, distance: 427.7
click at [781, 401] on div "274 298 270 262 292 256 304 284 264 302 282 266 278 294 260 2 2 4" at bounding box center [640, 326] width 1280 height 522
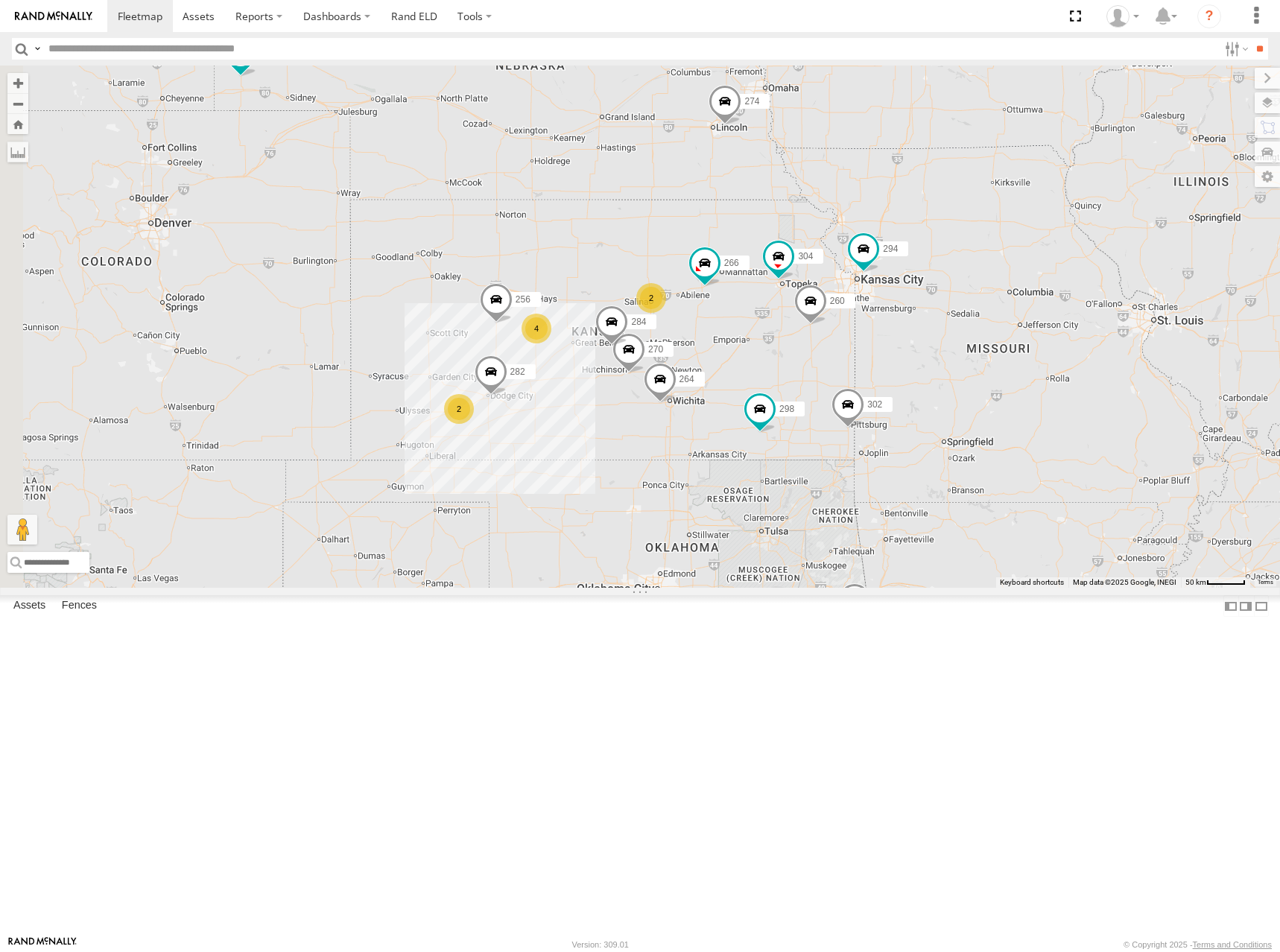
drag, startPoint x: 789, startPoint y: 400, endPoint x: 1105, endPoint y: 313, distance: 327.8
click at [1105, 313] on div "274 298 270 262 292 256 304 284 264 302 282 266 278 294 260 2 2 4 288 232" at bounding box center [640, 326] width 1280 height 522
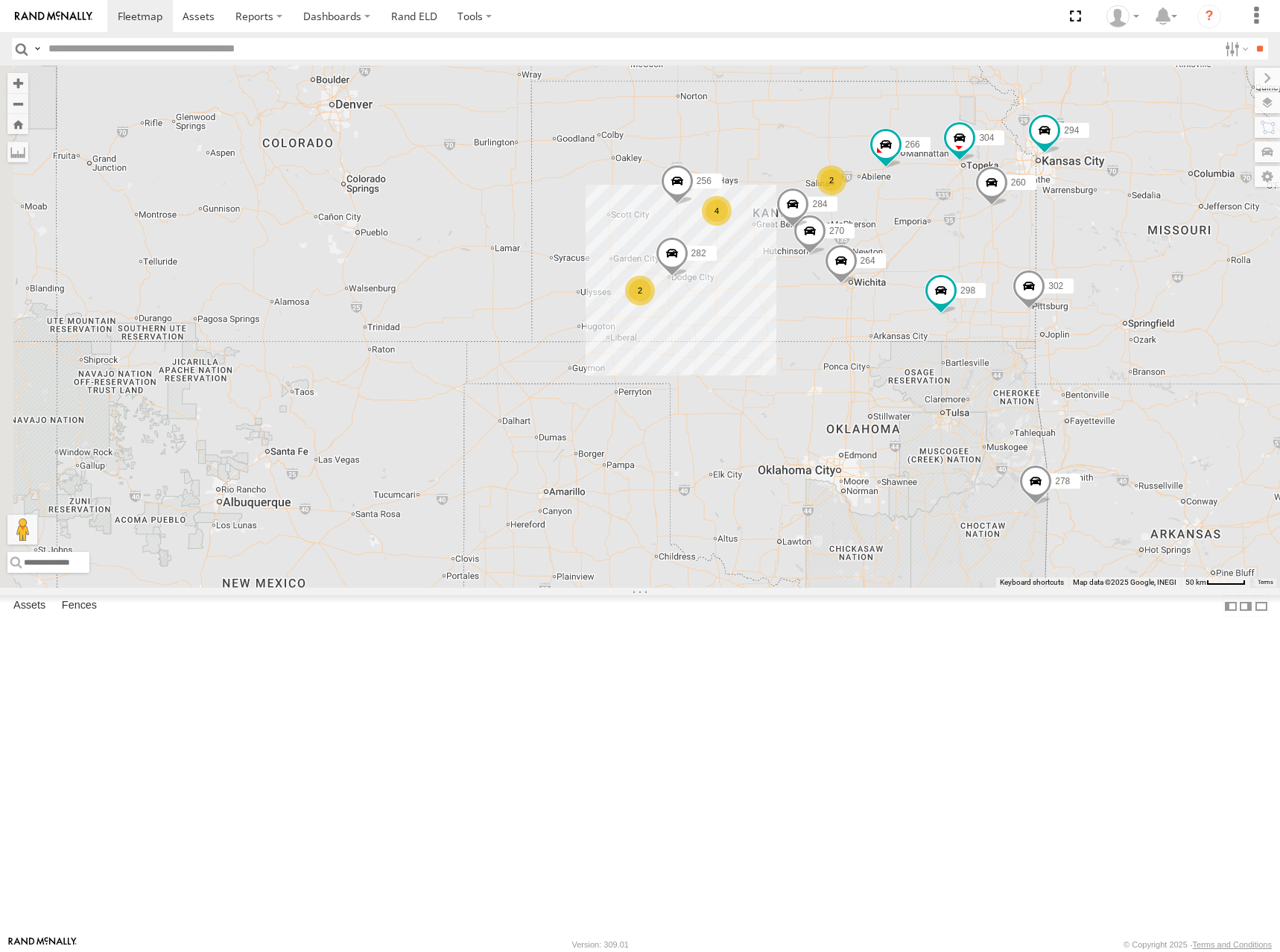
drag, startPoint x: 838, startPoint y: 366, endPoint x: 850, endPoint y: 326, distance: 41.8
click at [850, 326] on div "274 298 270 262 292 256 304 284 264 302 282 266 278 294 260 2 2 4 288 232" at bounding box center [640, 326] width 1280 height 522
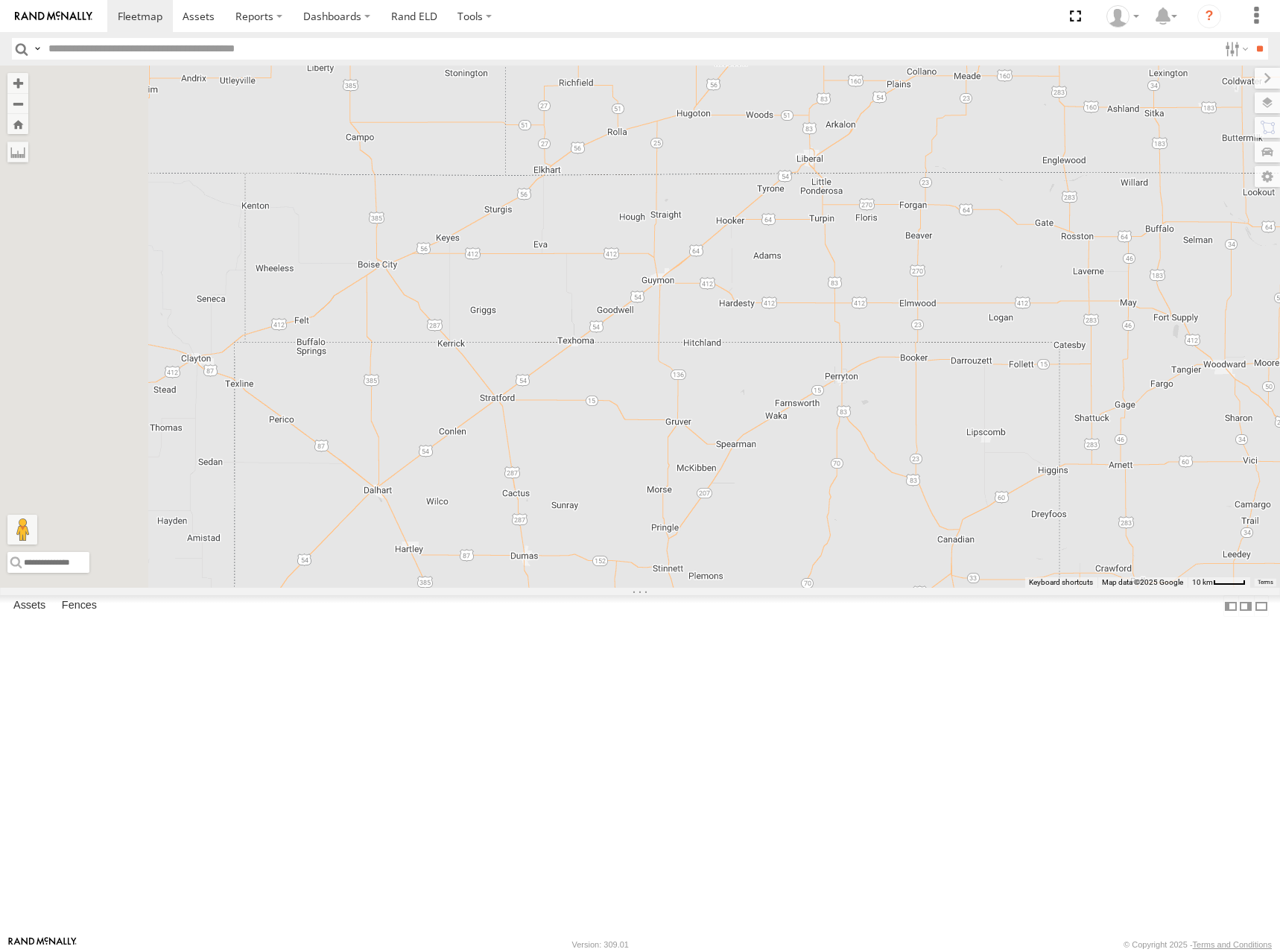
drag, startPoint x: 790, startPoint y: 439, endPoint x: 806, endPoint y: 416, distance: 28.0
click at [806, 416] on div "274 298 270 262 292 256 304 284 264 302 282 266 278 294 260 288 232 2" at bounding box center [640, 326] width 1280 height 522
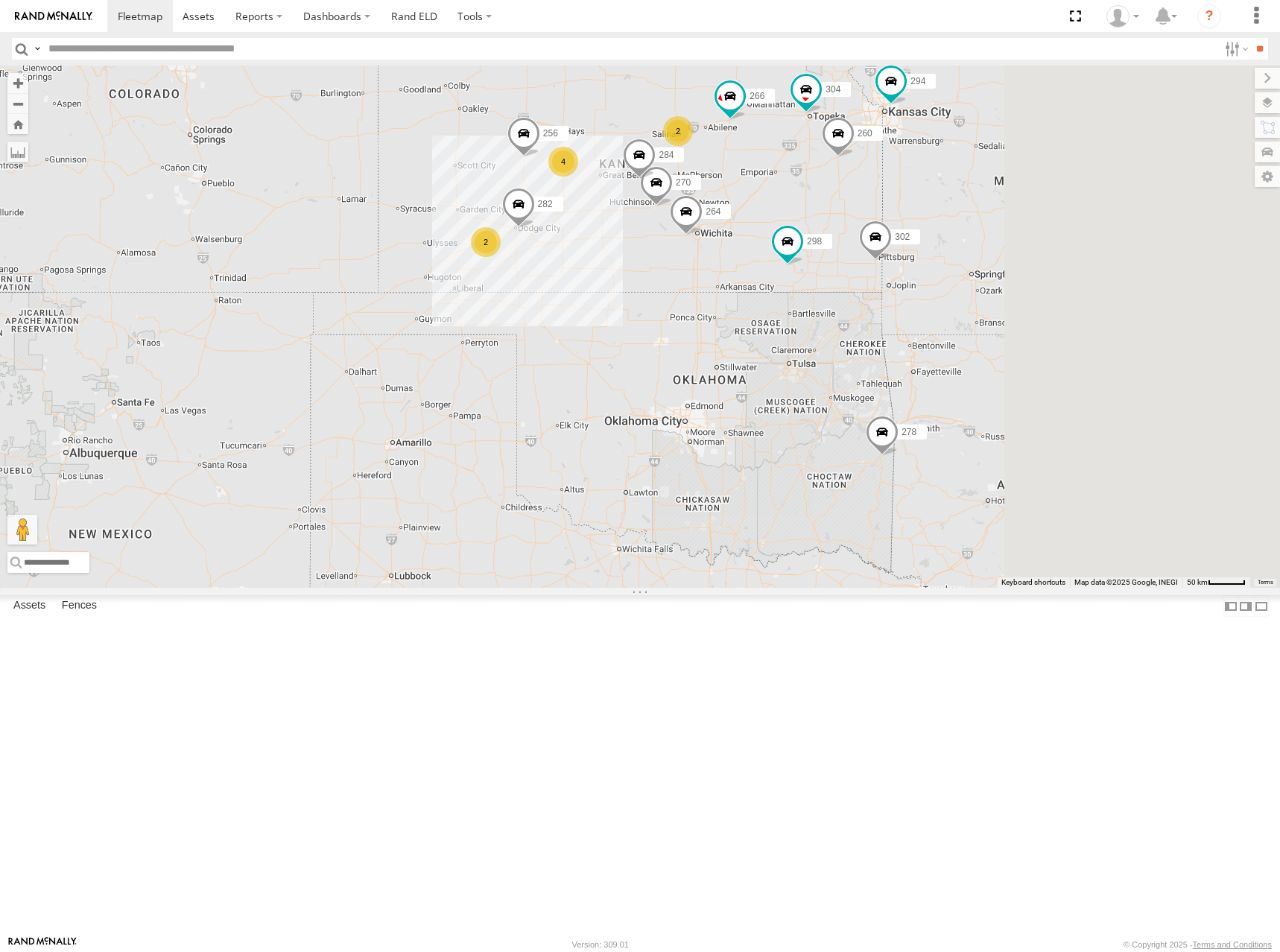
drag, startPoint x: 982, startPoint y: 189, endPoint x: 621, endPoint y: 312, distance: 381.4
click at [621, 312] on div "274 298 270 262 292 256 304 284 264 302 282 266 278 294 260 288 232 2 2 4" at bounding box center [640, 326] width 1280 height 522
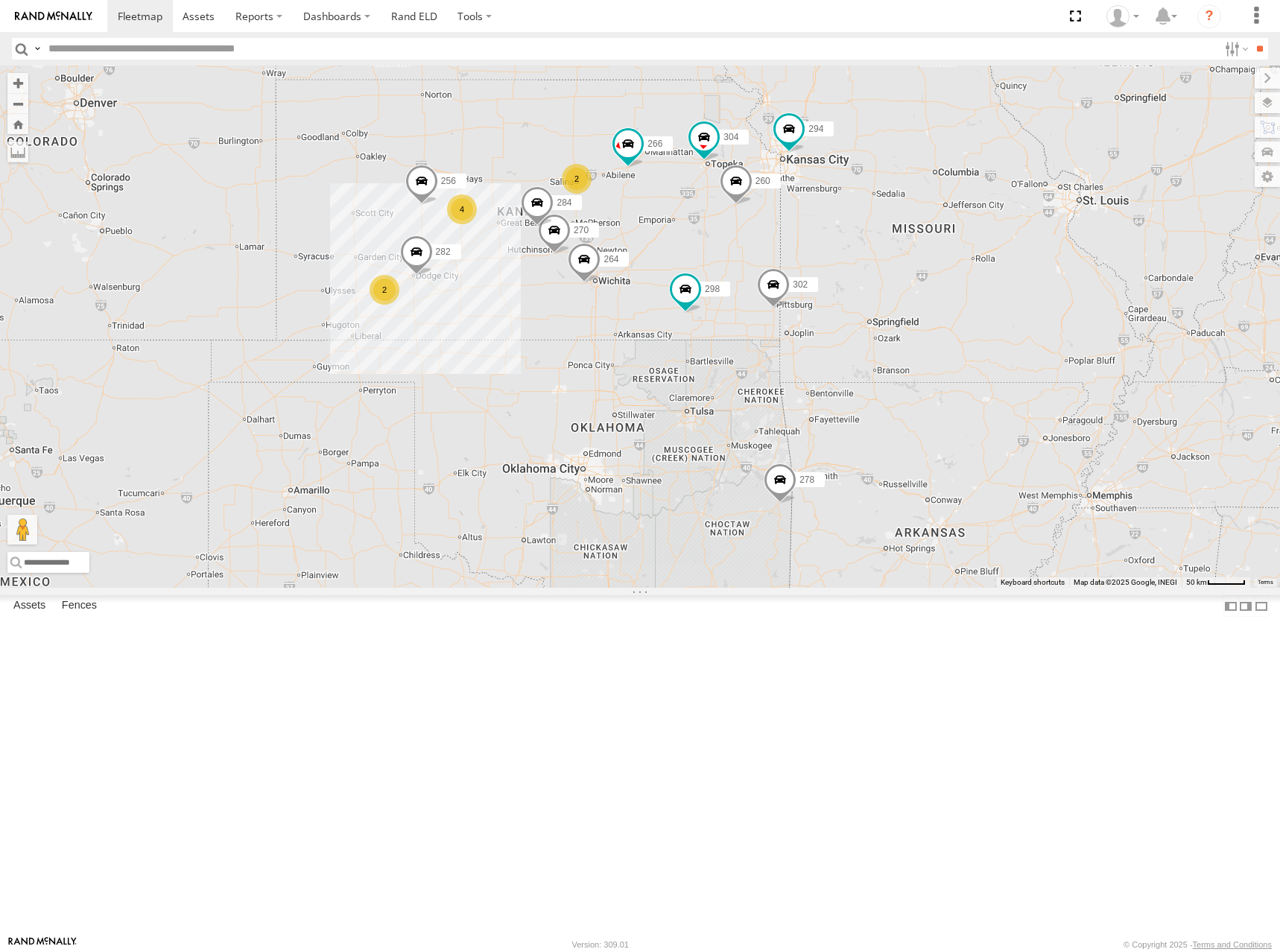
drag, startPoint x: 658, startPoint y: 257, endPoint x: 716, endPoint y: 250, distance: 58.4
click at [716, 250] on div "274 298 270 262 292 256 304 284 264 302 282 266 278 294 260 288 232 2 2 4" at bounding box center [640, 326] width 1280 height 522
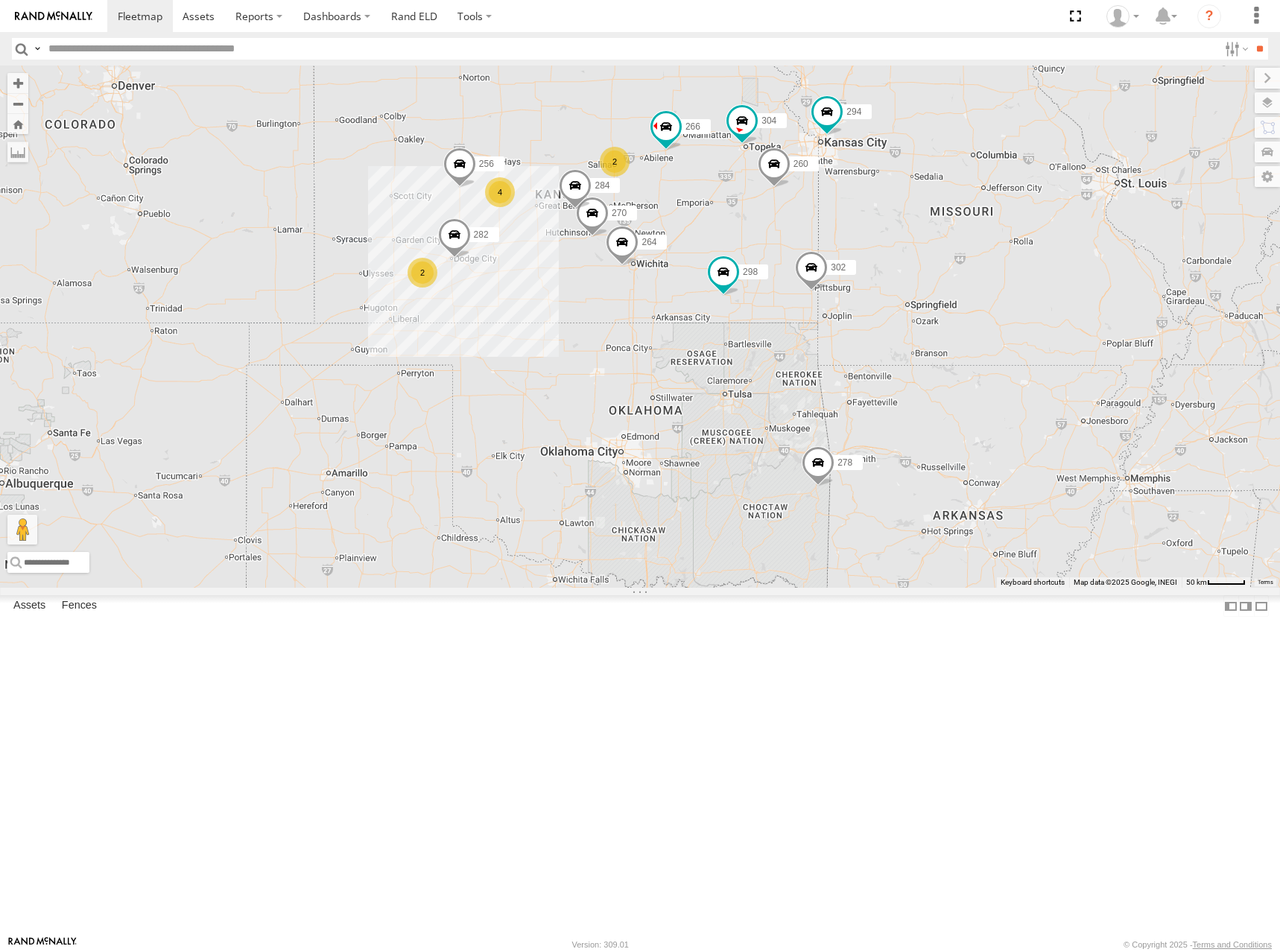
drag, startPoint x: 735, startPoint y: 285, endPoint x: 757, endPoint y: 271, distance: 26.1
click at [757, 271] on div "274 298 270 262 292 256 304 284 264 302 282 266 278 294 260 288 232 2 2 4" at bounding box center [640, 326] width 1280 height 522
drag, startPoint x: 795, startPoint y: 253, endPoint x: 815, endPoint y: 252, distance: 20.0
click at [815, 252] on div "274 298 270 262 292 256 304 284 264 302 282 266 278 294 260 288 232 2 2 4" at bounding box center [640, 326] width 1280 height 522
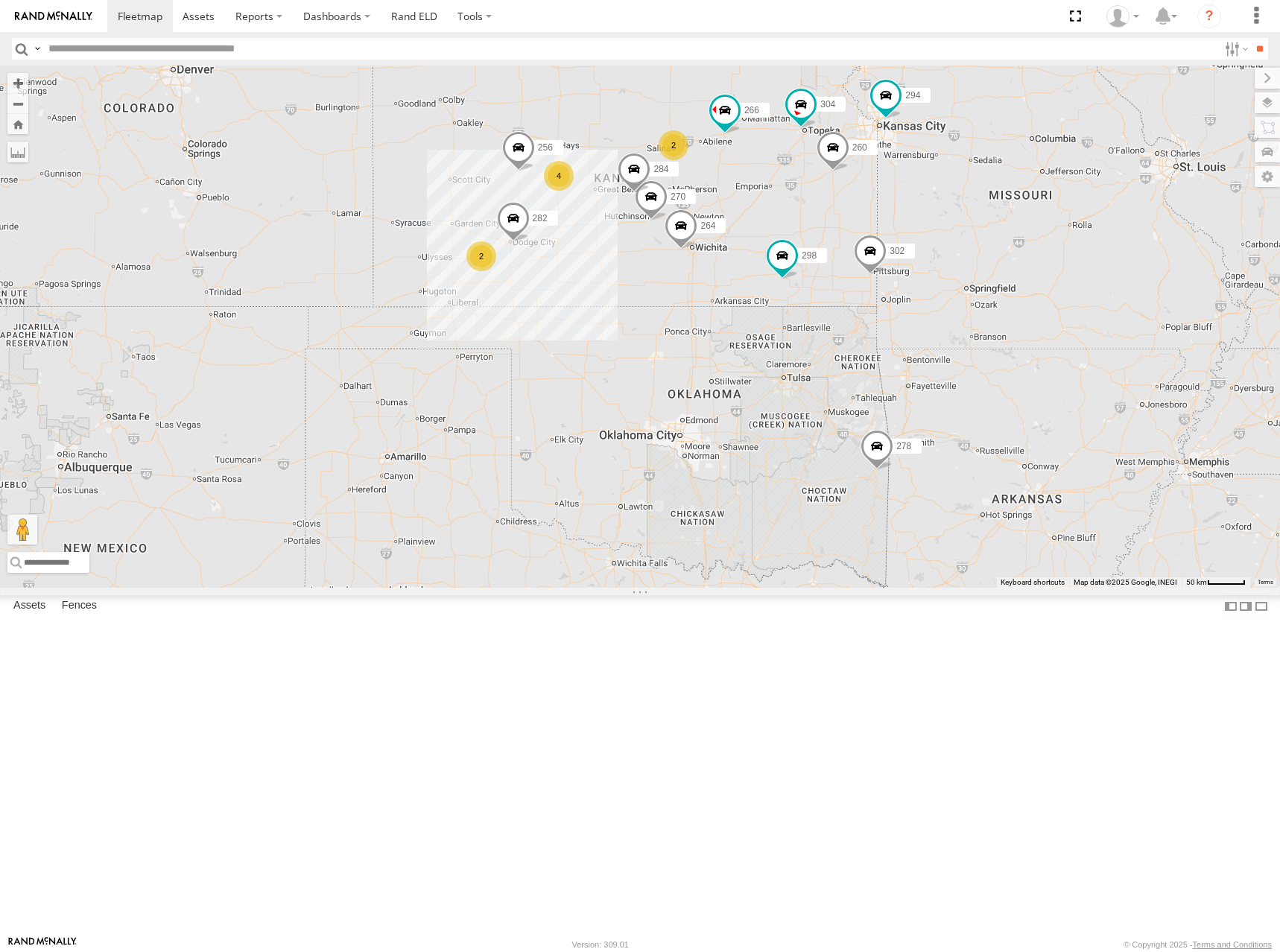
drag, startPoint x: 866, startPoint y: 264, endPoint x: 898, endPoint y: 253, distance: 33.8
click at [898, 253] on div "274 298 270 262 292 256 304 284 264 302 282 266 278 294 260 288 232 2 2 4" at bounding box center [640, 326] width 1280 height 522
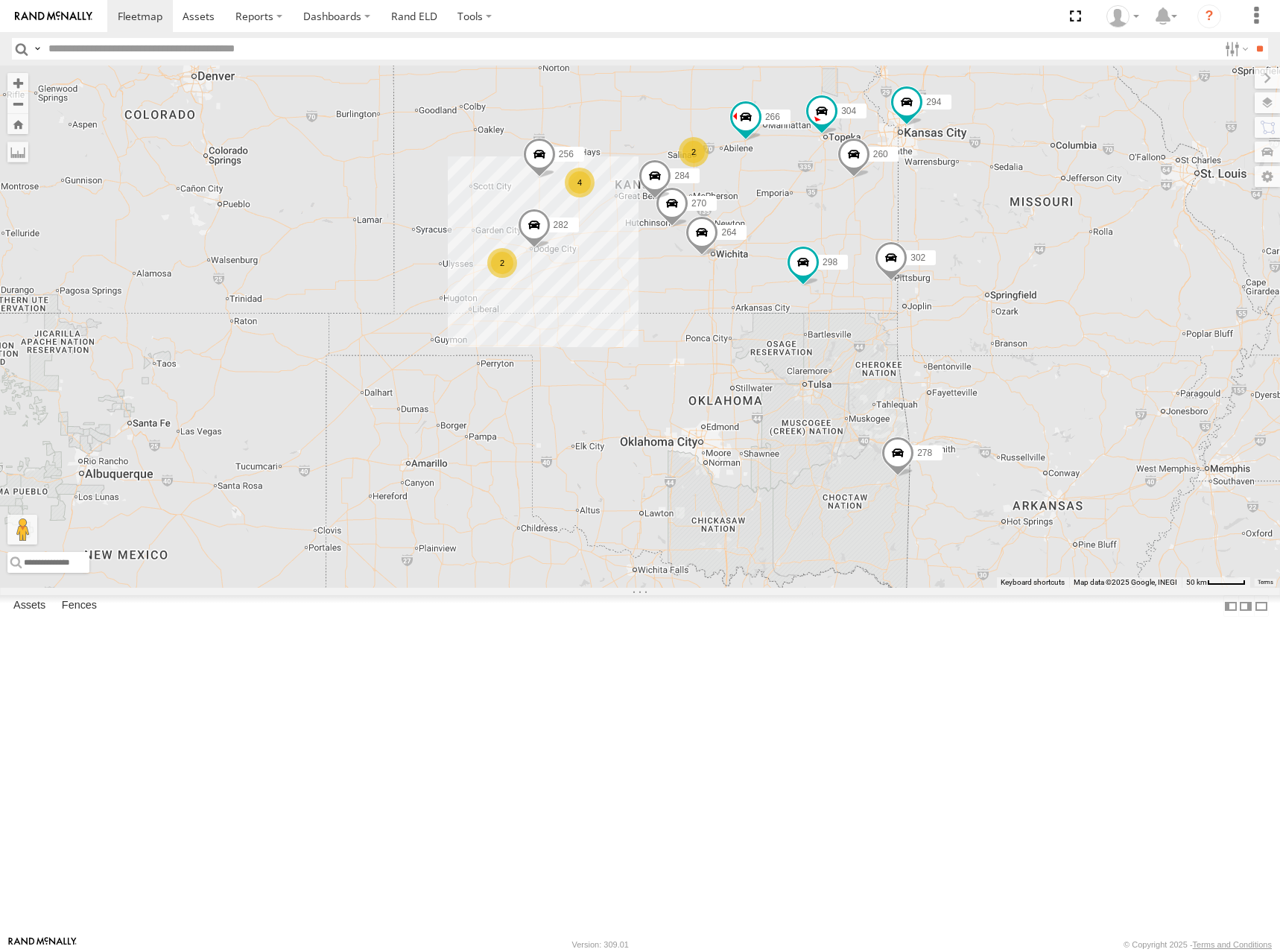
drag, startPoint x: 881, startPoint y: 234, endPoint x: 1134, endPoint y: 180, distance: 258.7
click at [877, 248] on div "274 298 270 262 292 256 304 284 264 302 282 266 278 294 260 288 232 2 2 4" at bounding box center [640, 326] width 1280 height 522
click at [873, 252] on div "274 298 270 262 292 256 304 284 264 302 282 266 278 294 260 288 232 2 2 4" at bounding box center [640, 326] width 1280 height 522
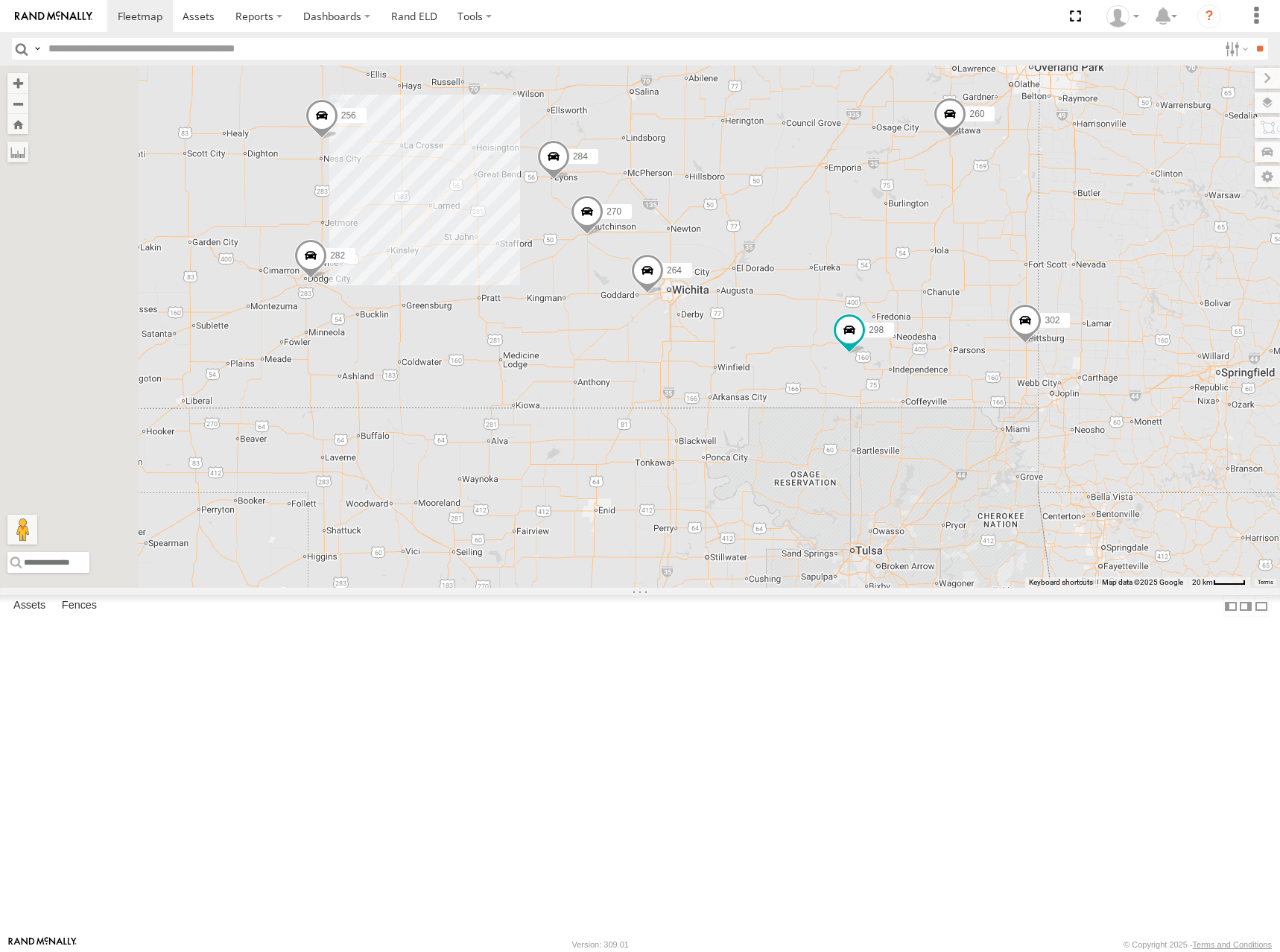
drag, startPoint x: 877, startPoint y: 413, endPoint x: 925, endPoint y: 392, distance: 52.4
click at [925, 392] on div "274 298 270 262 292 256 304 284 264 302 282 266 278 294 260 288 232" at bounding box center [640, 326] width 1280 height 522
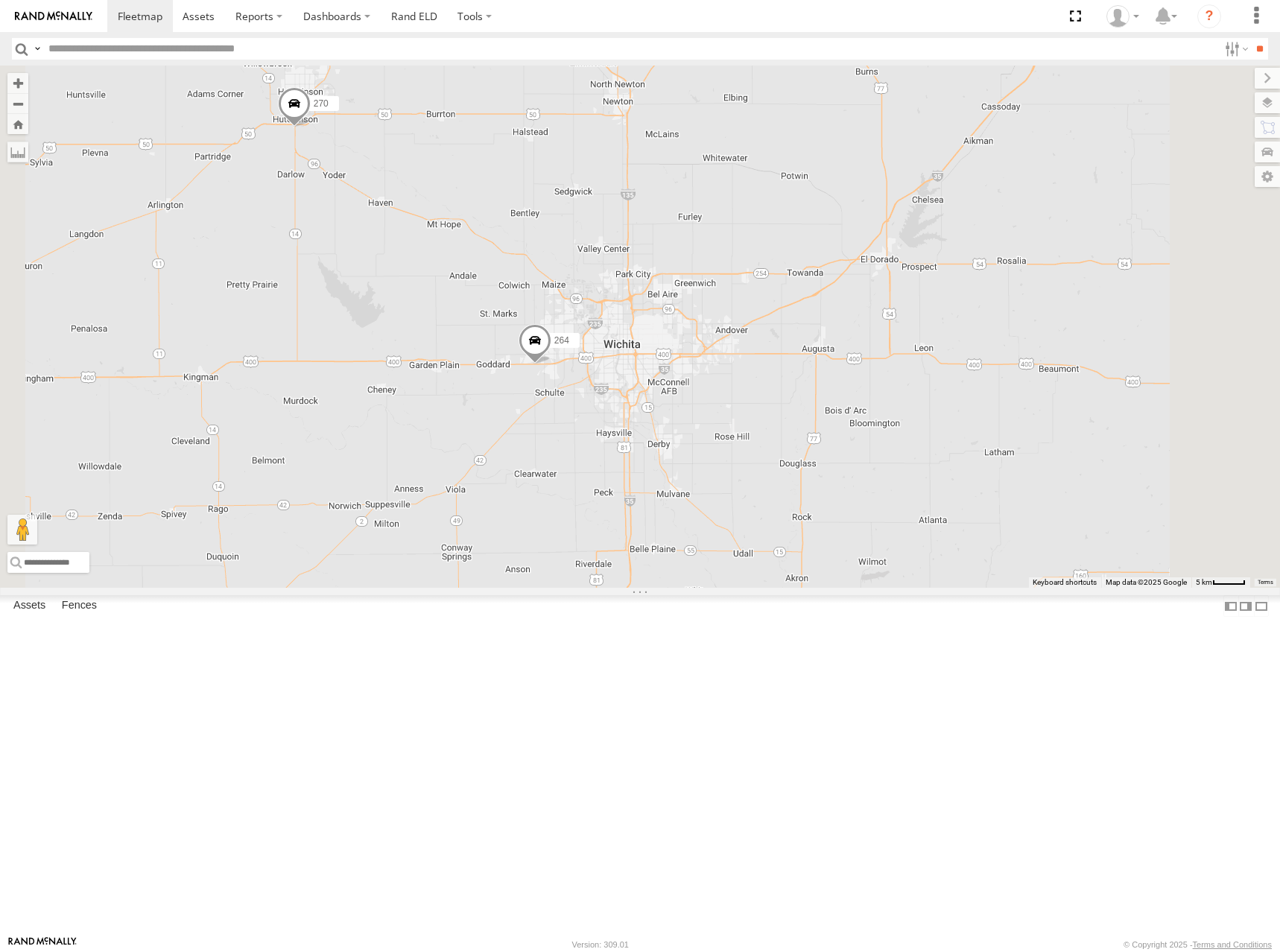
drag, startPoint x: 902, startPoint y: 423, endPoint x: 960, endPoint y: 389, distance: 67.2
click at [960, 389] on div "274 298 270 262 292 256 304 284 264 302 282 266 278 294 260 288 232" at bounding box center [640, 326] width 1280 height 522
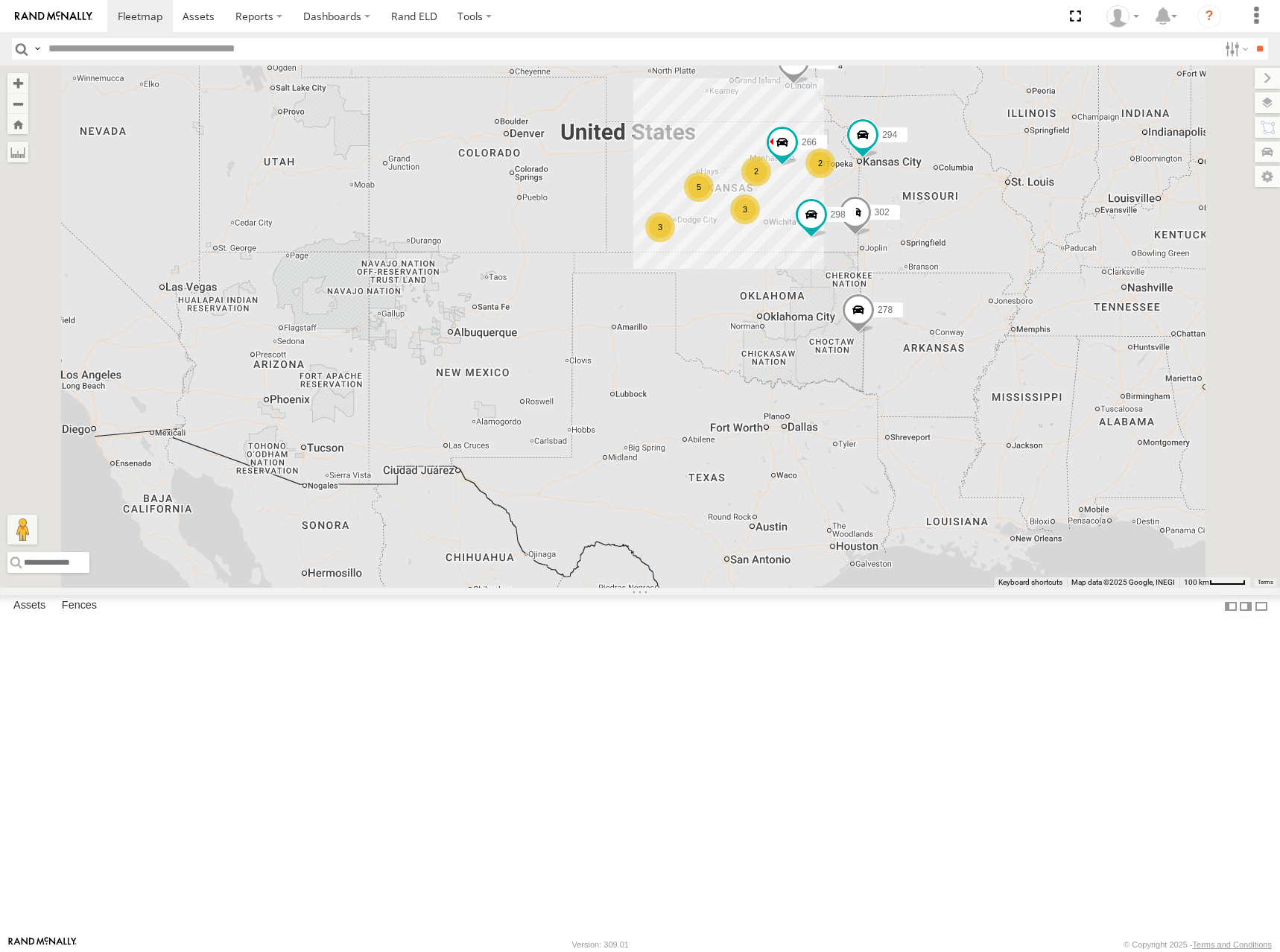
drag, startPoint x: 894, startPoint y: 276, endPoint x: 884, endPoint y: 282, distance: 11.7
click at [884, 282] on div "274 298 262 292 302 266 278 294 288 232 3 2 5 3 2" at bounding box center [640, 326] width 1280 height 522
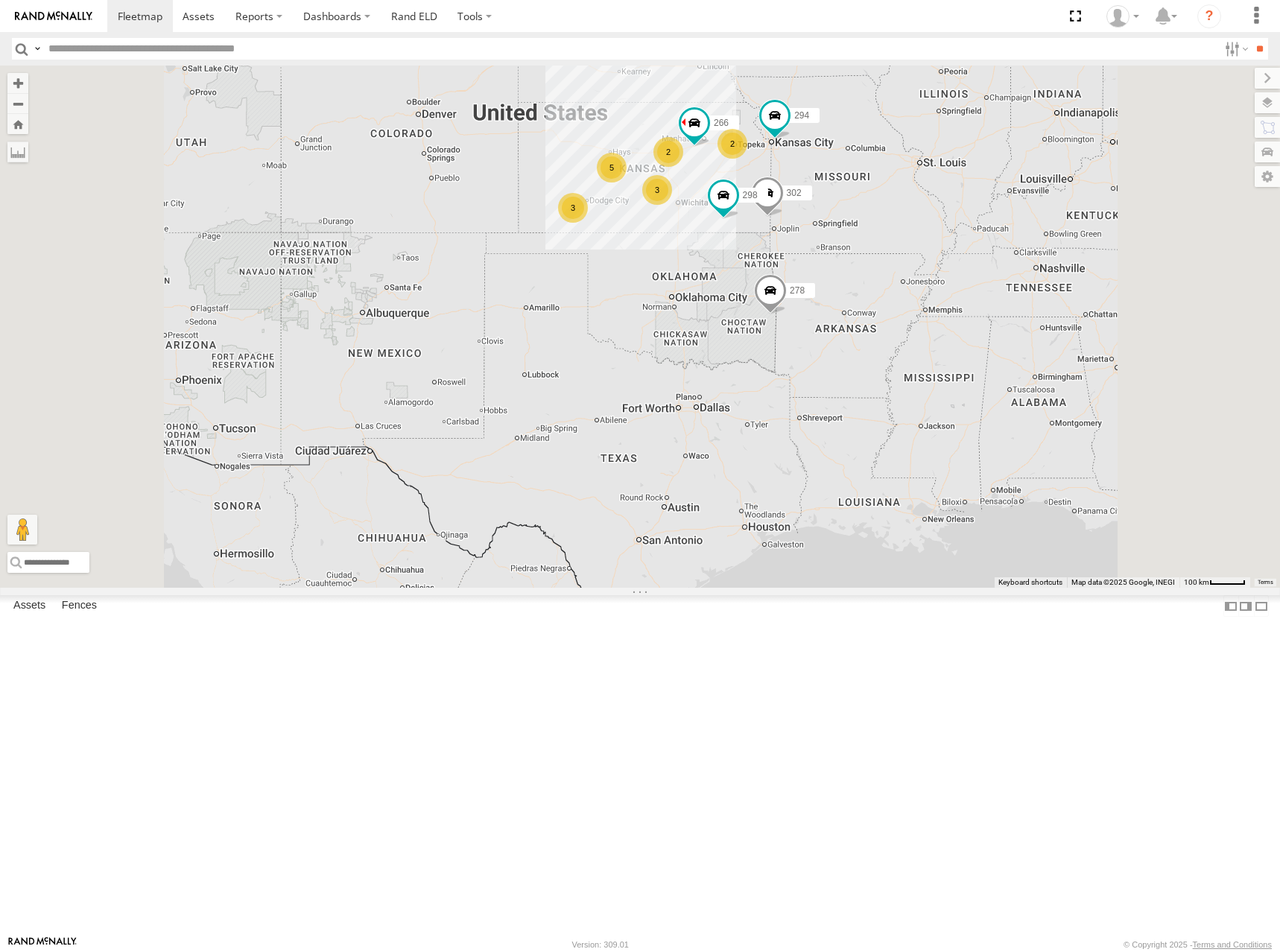
click at [874, 268] on div "274 298 262 292 302 266 278 294 288 232 3 2 5 3 2" at bounding box center [640, 326] width 1280 height 522
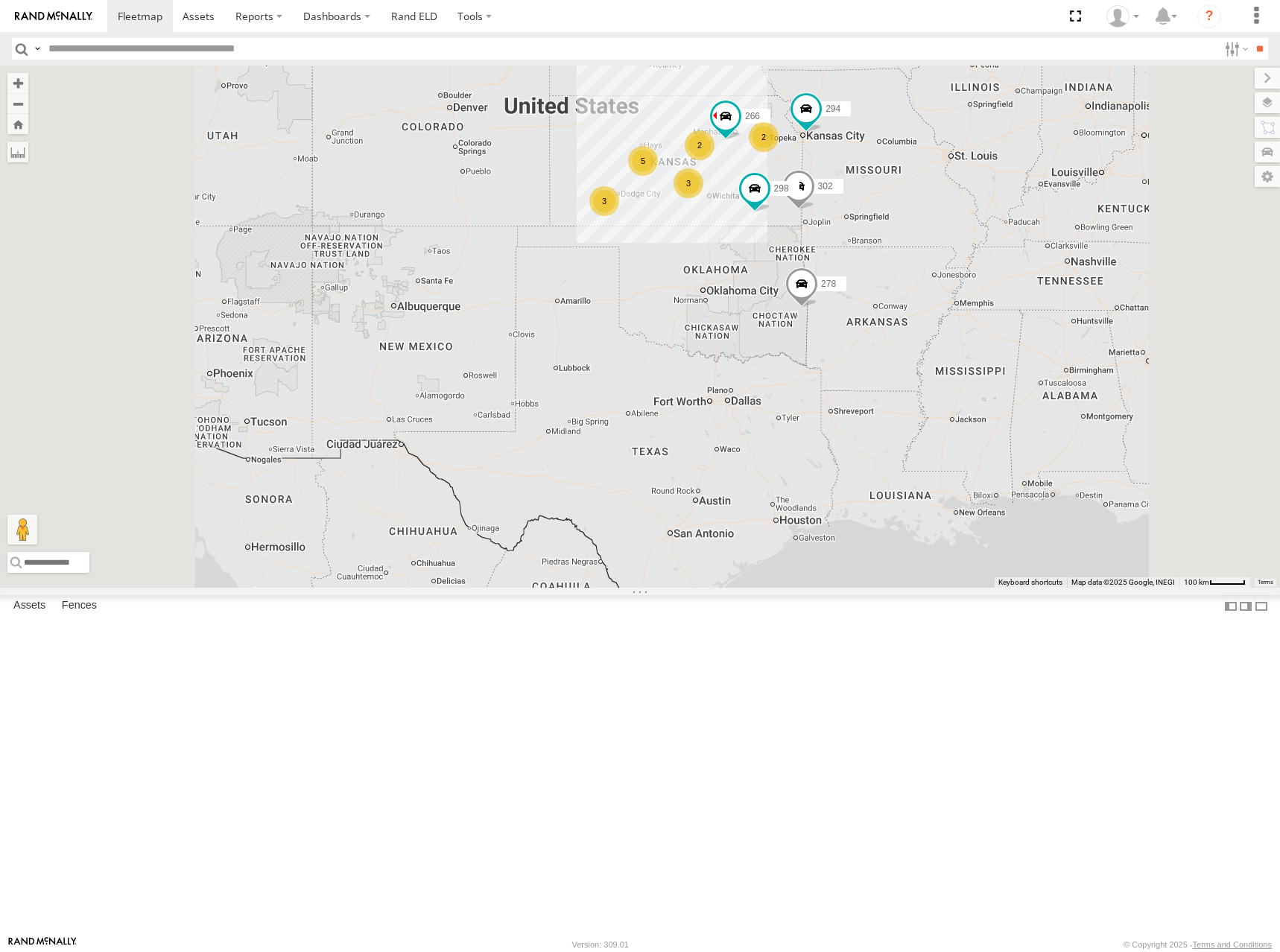
drag, startPoint x: 817, startPoint y: 259, endPoint x: 856, endPoint y: 245, distance: 41.4
click at [856, 245] on div "274 298 262 292 302 266 278 294 288 232 3 2 5 3 2" at bounding box center [640, 326] width 1280 height 522
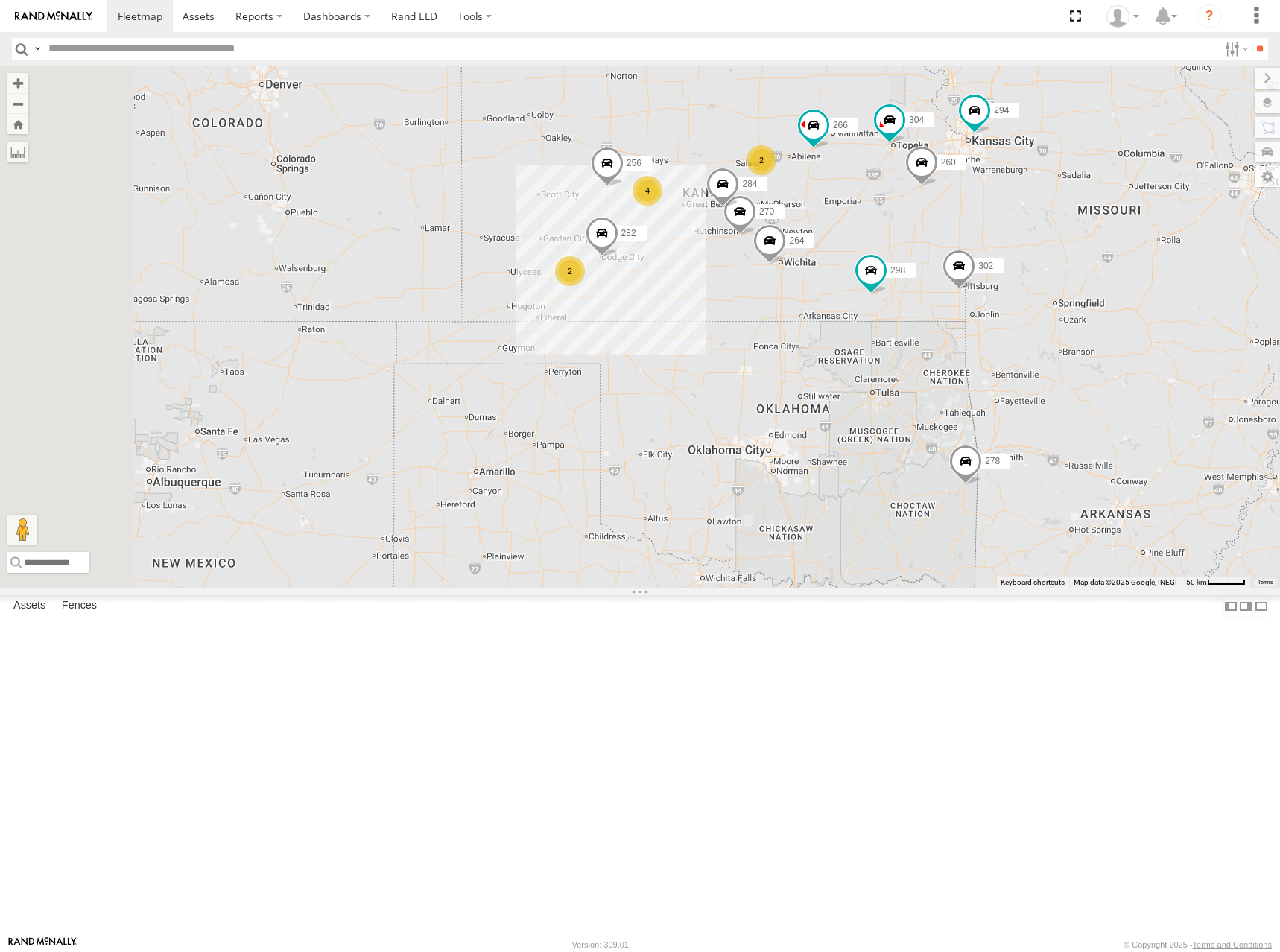
click at [857, 277] on div "274 298 262 292 302 266 278 294 288 232 2 2 4 270 256 304 284 264 282 260" at bounding box center [640, 326] width 1280 height 522
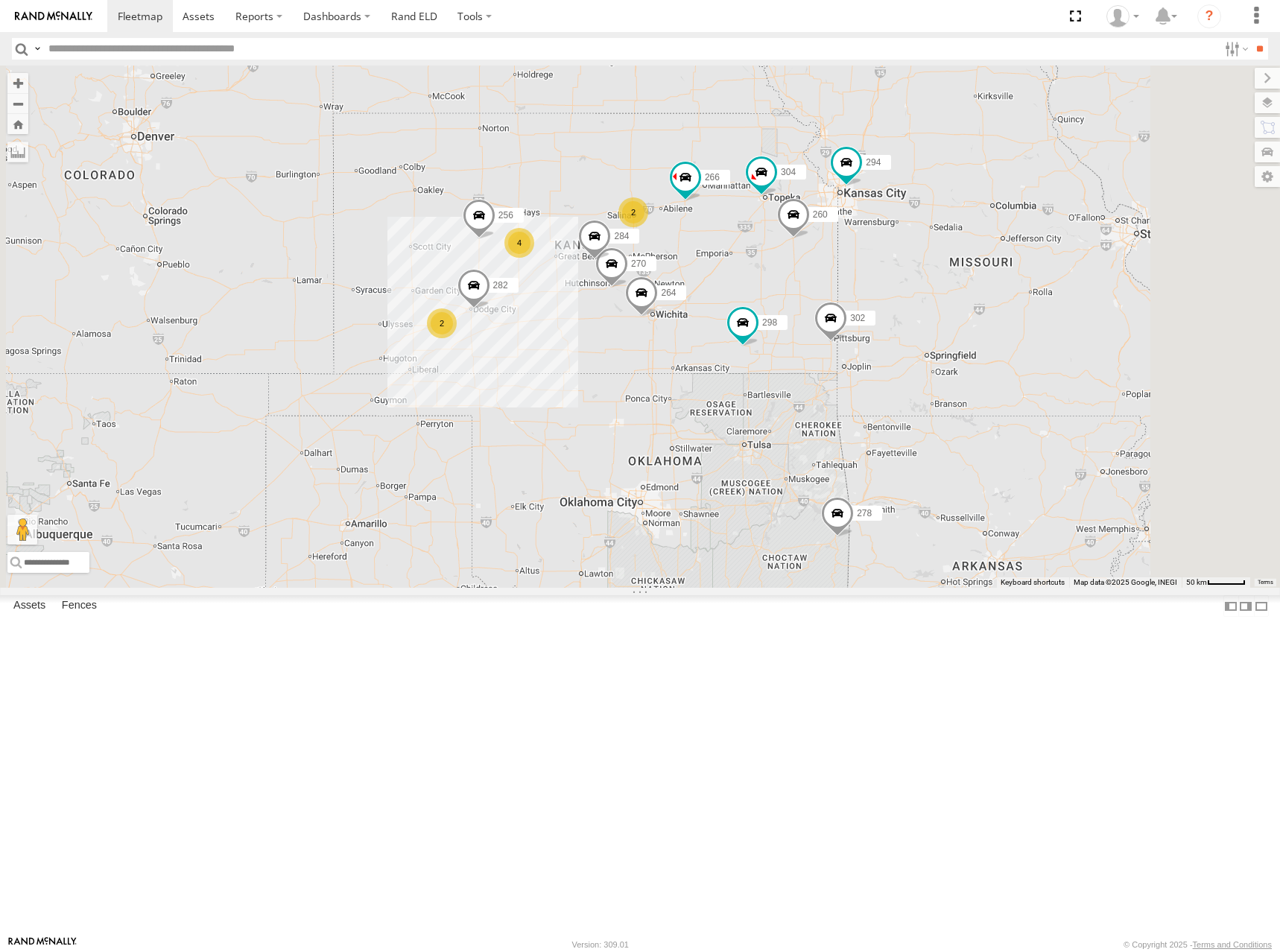
drag, startPoint x: 1103, startPoint y: 221, endPoint x: 1012, endPoint y: 259, distance: 98.6
click at [1012, 259] on div "274 298 262 292 302 266 278 294 288 232 2 2 4 270 256 304 284 264 282 260" at bounding box center [640, 326] width 1280 height 522
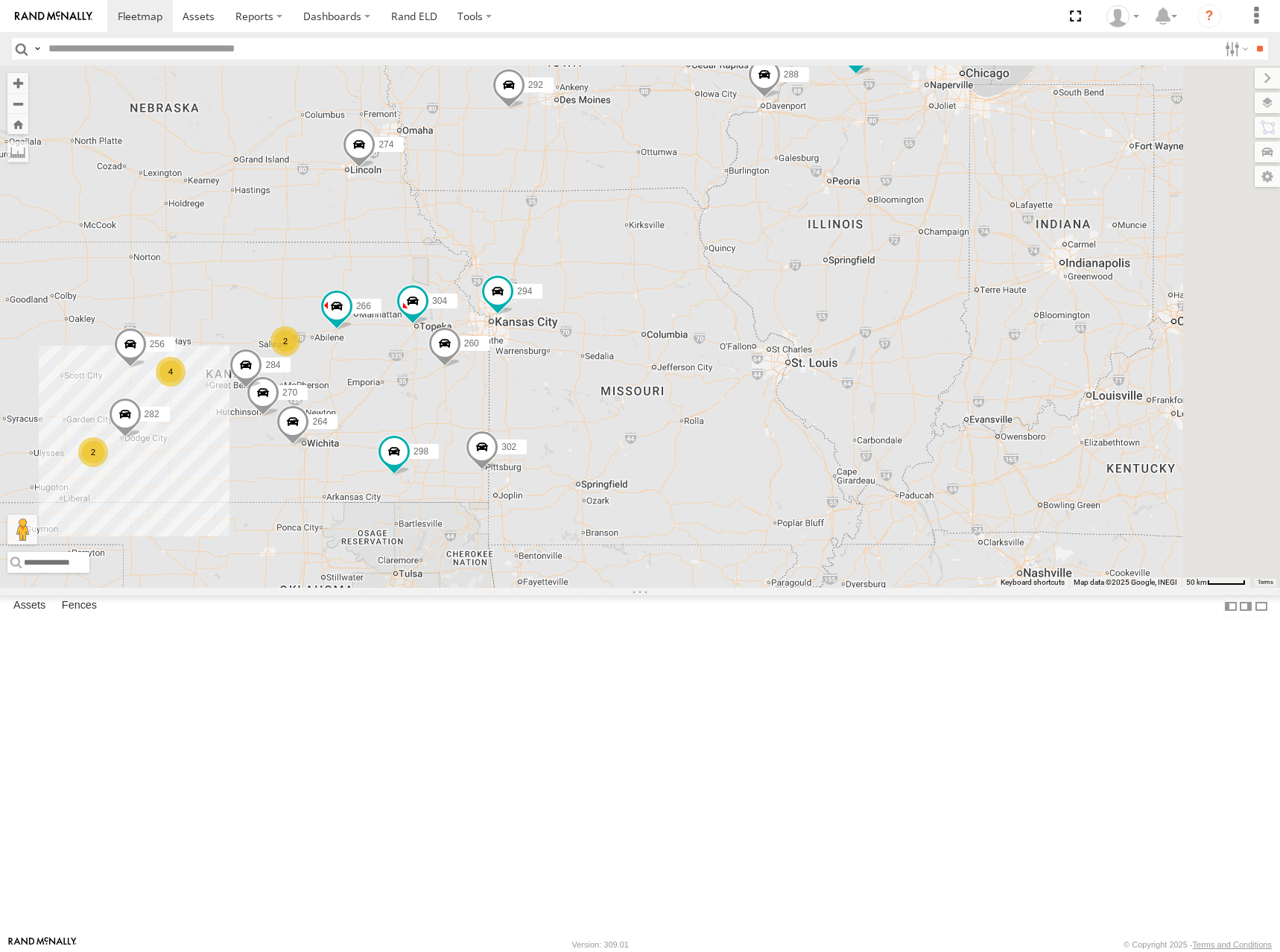
drag, startPoint x: 1058, startPoint y: 243, endPoint x: 708, endPoint y: 373, distance: 373.4
click at [708, 373] on div "274 298 262 292 302 266 278 294 288 232 2 2 4 270 256 304 284 264 282 260" at bounding box center [640, 326] width 1280 height 522
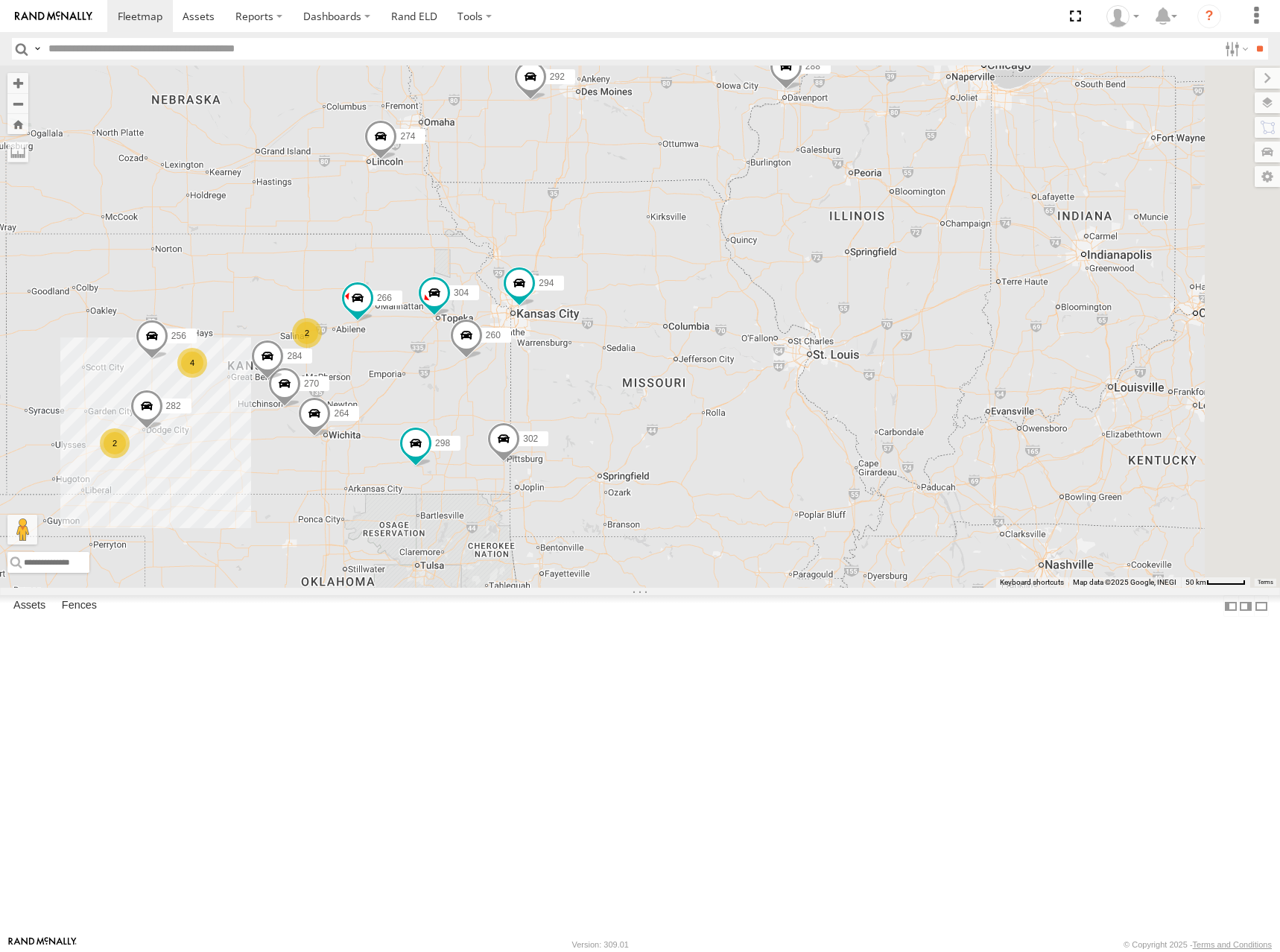
drag, startPoint x: 785, startPoint y: 365, endPoint x: 809, endPoint y: 356, distance: 25.6
click at [809, 356] on div "274 298 262 292 302 266 278 294 288 232 2 2 4 270 256 304 284 264 282 260" at bounding box center [640, 326] width 1280 height 522
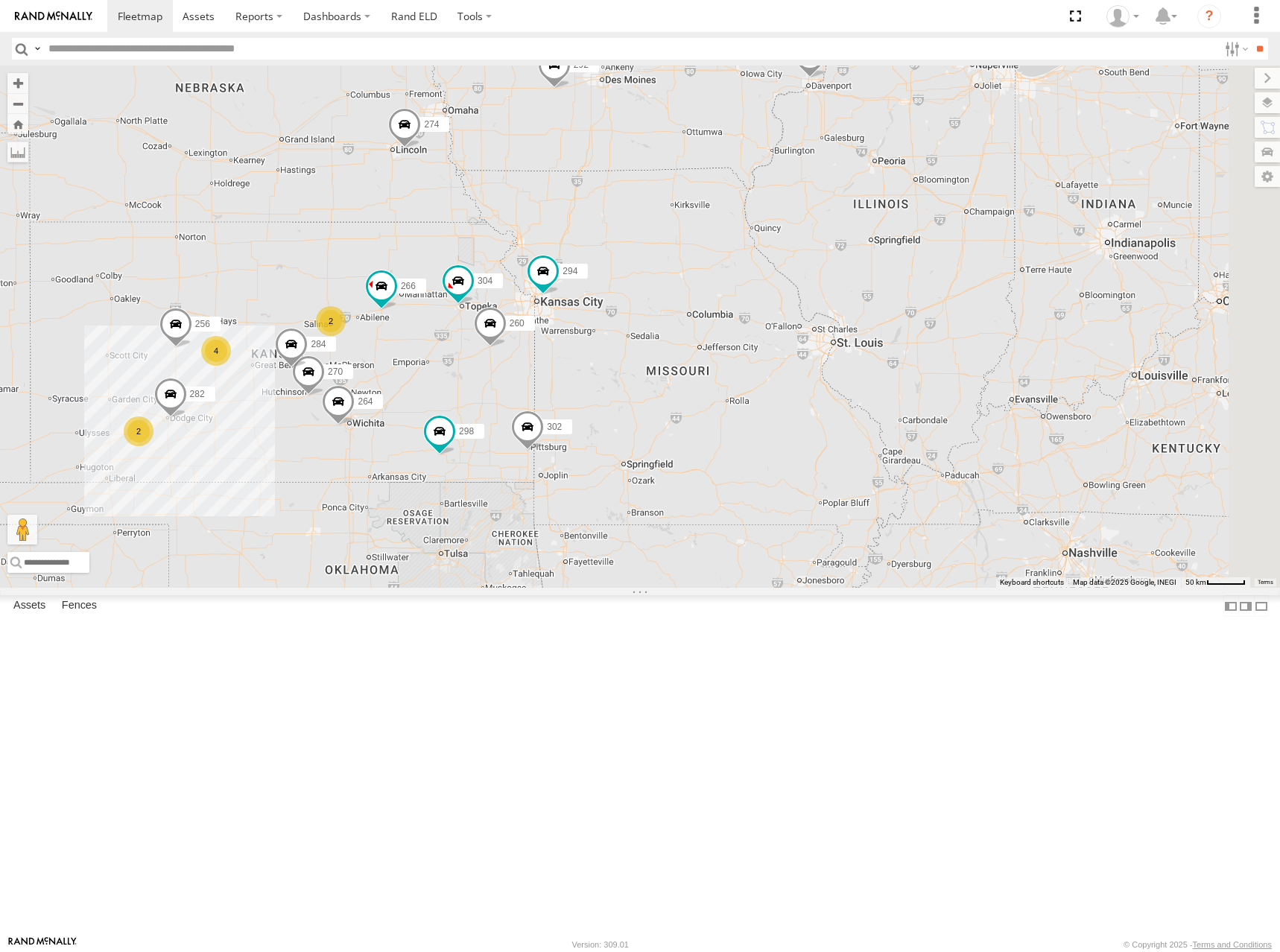
drag, startPoint x: 928, startPoint y: 326, endPoint x: 948, endPoint y: 317, distance: 21.9
click at [948, 317] on div "274 298 262 292 302 266 278 294 288 232 2 2 4 270 256 304 284 264 282 260" at bounding box center [640, 326] width 1280 height 522
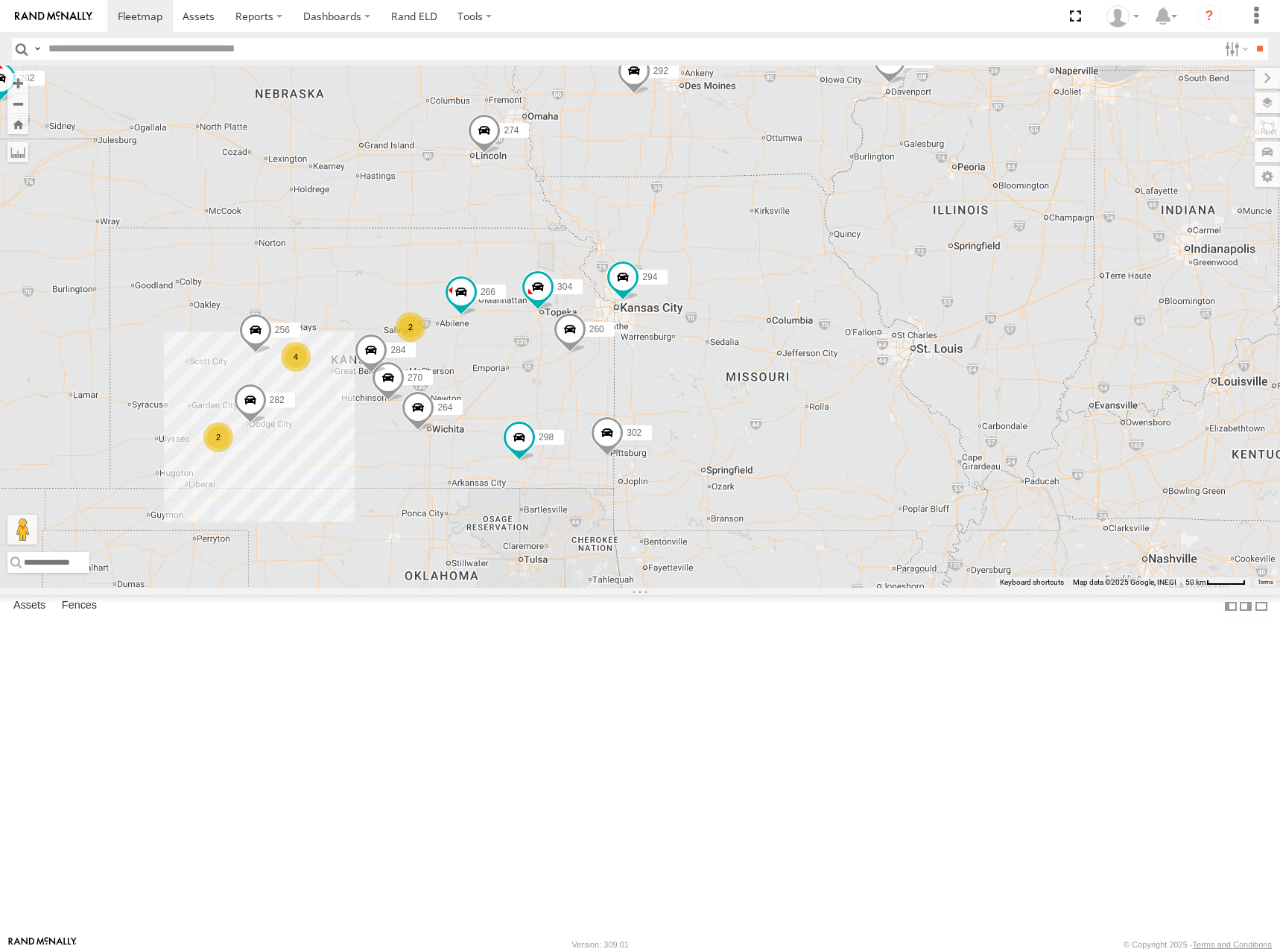
drag, startPoint x: 863, startPoint y: 307, endPoint x: 937, endPoint y: 317, distance: 74.7
click at [937, 317] on div "274 298 262 292 302 266 278 294 288 232 2 2 4 270 256 304 284 264 282 260" at bounding box center [640, 326] width 1280 height 522
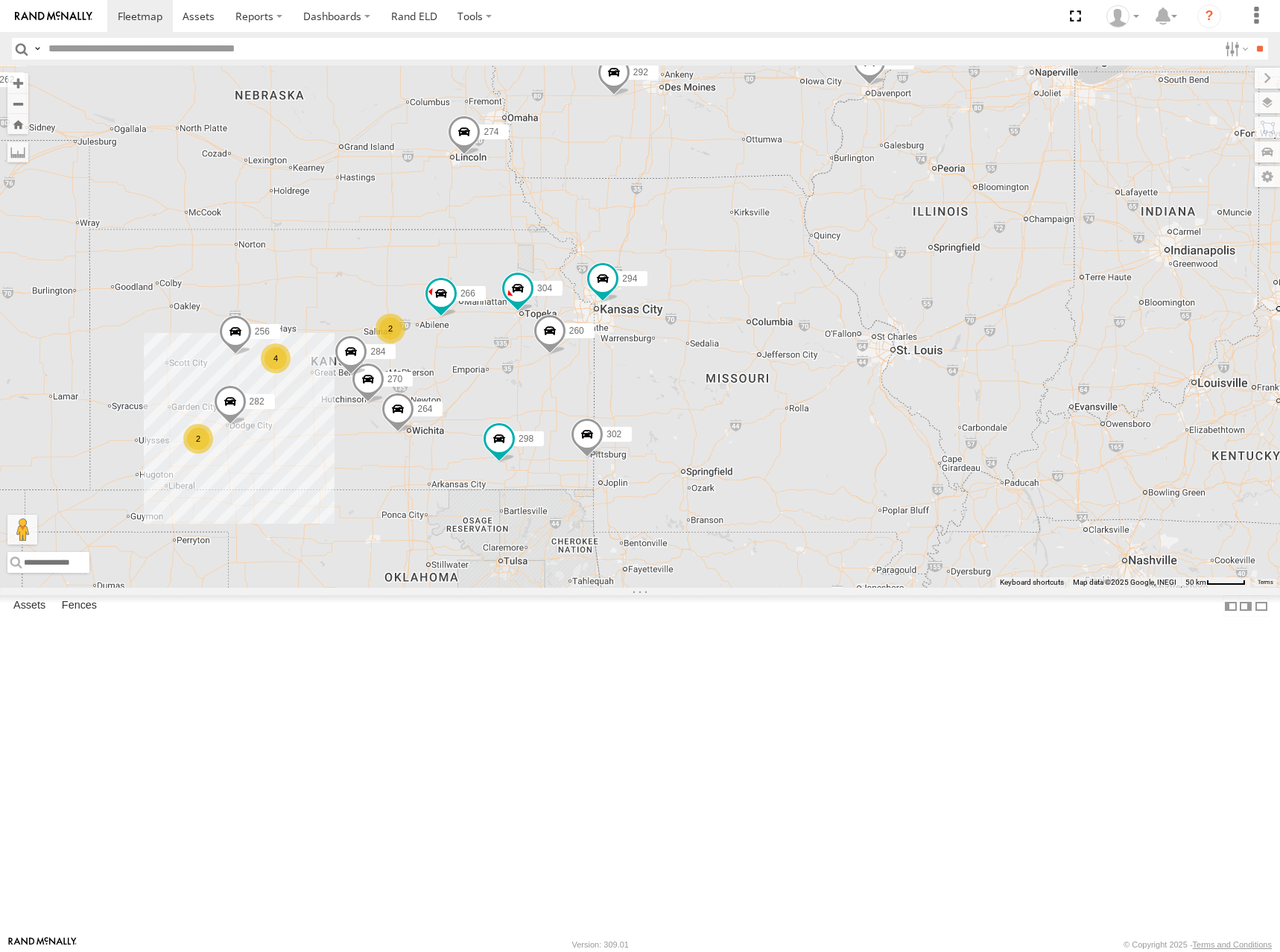
click at [910, 319] on div "274 298 262 292 302 266 278 294 288 232 2 2 4 270 256 304 284 264 282 260" at bounding box center [640, 326] width 1280 height 522
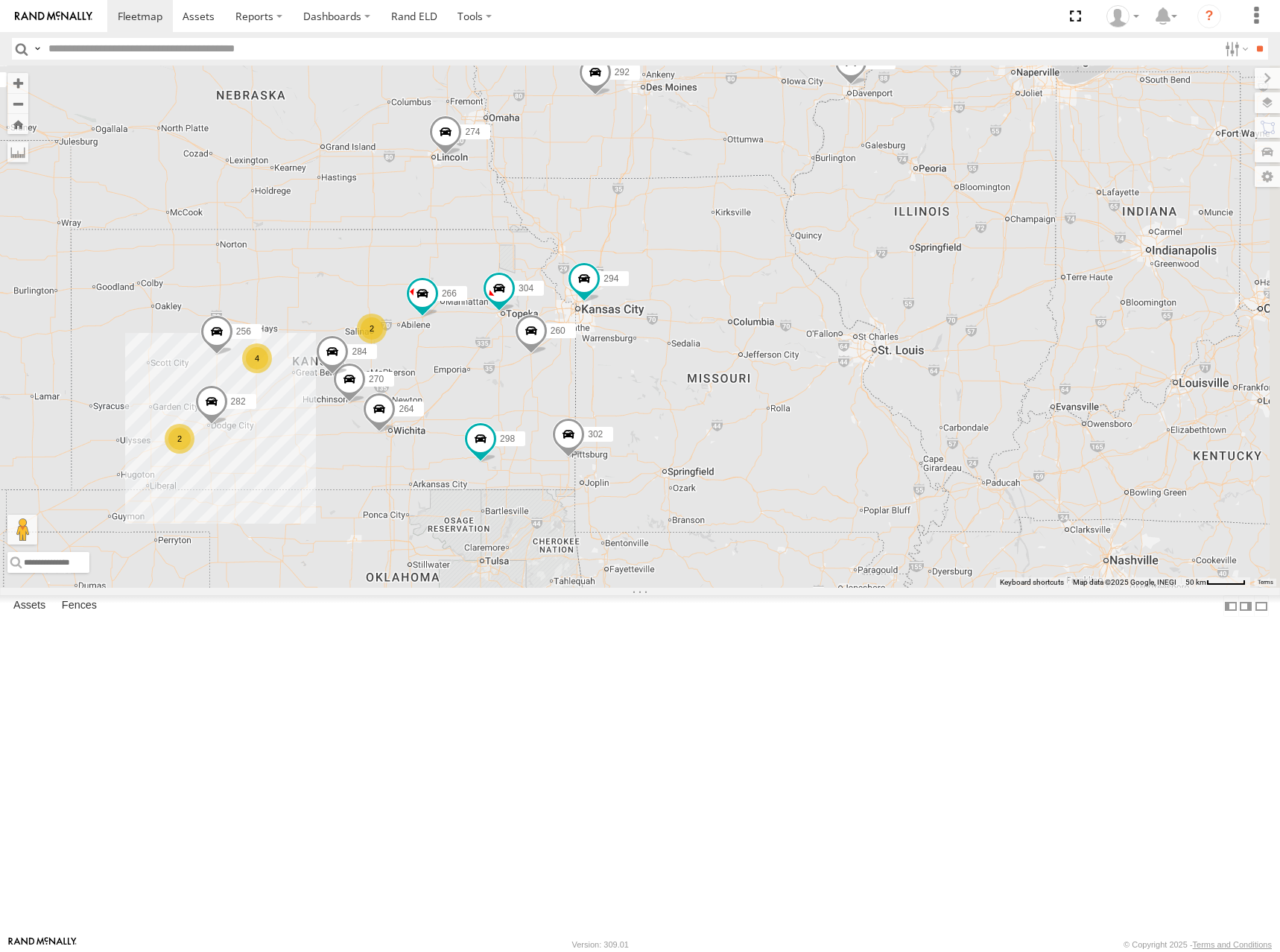
drag, startPoint x: 891, startPoint y: 313, endPoint x: 874, endPoint y: 315, distance: 17.1
click at [874, 315] on div "274 298 262 292 302 266 278 294 288 232 2 2 4 270 256 304 284 264 282 260" at bounding box center [640, 326] width 1280 height 522
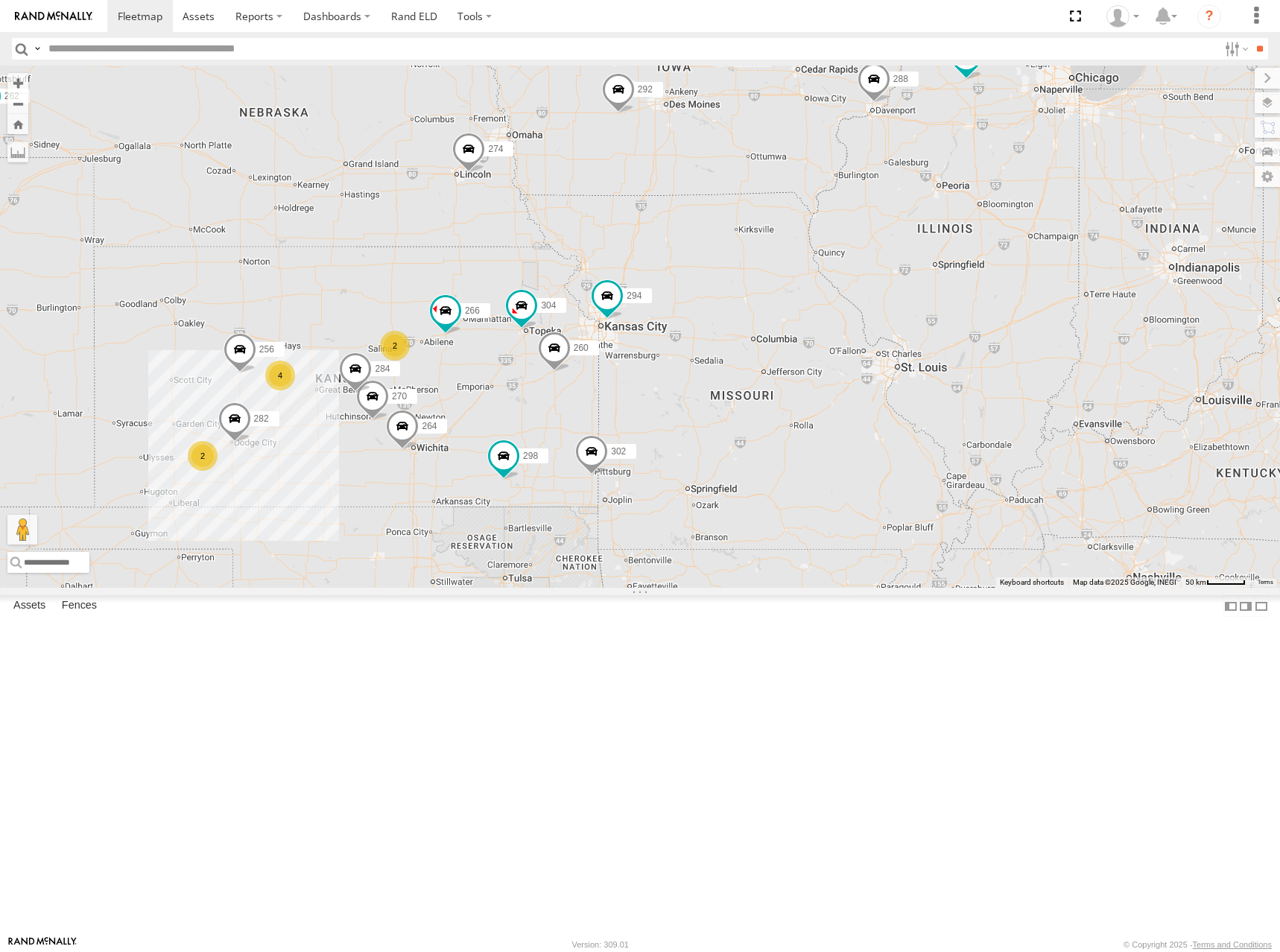
drag, startPoint x: 863, startPoint y: 295, endPoint x: 894, endPoint y: 313, distance: 35.8
click at [894, 313] on div "274 298 262 292 302 266 278 294 288 232 2 2 4 270 256 304 284 264 282 260" at bounding box center [640, 326] width 1280 height 522
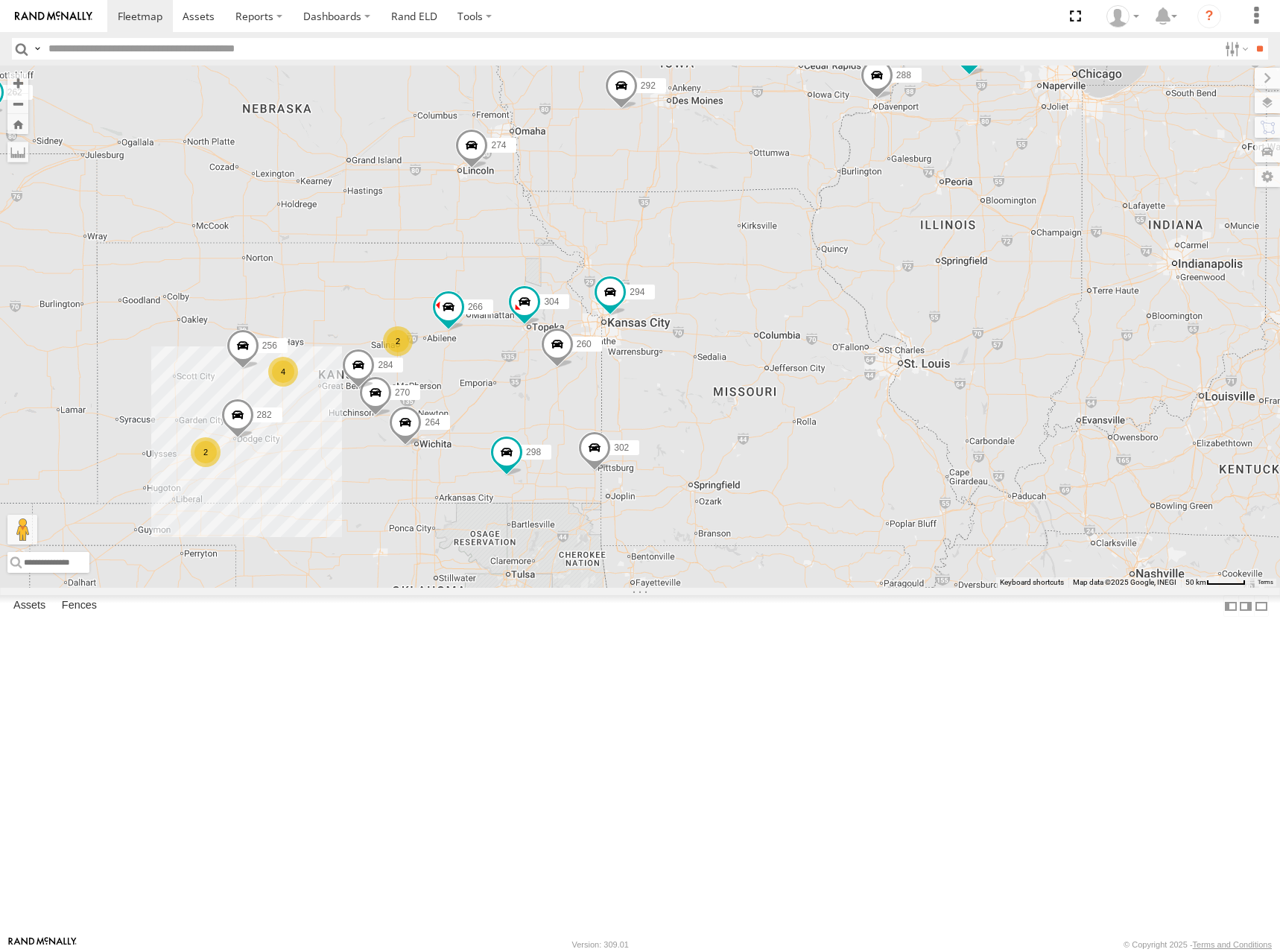
click at [881, 304] on div "274 298 262 292 302 266 278 294 288 232 2 2 4 270 256 304 284 264 282 260" at bounding box center [640, 326] width 1280 height 522
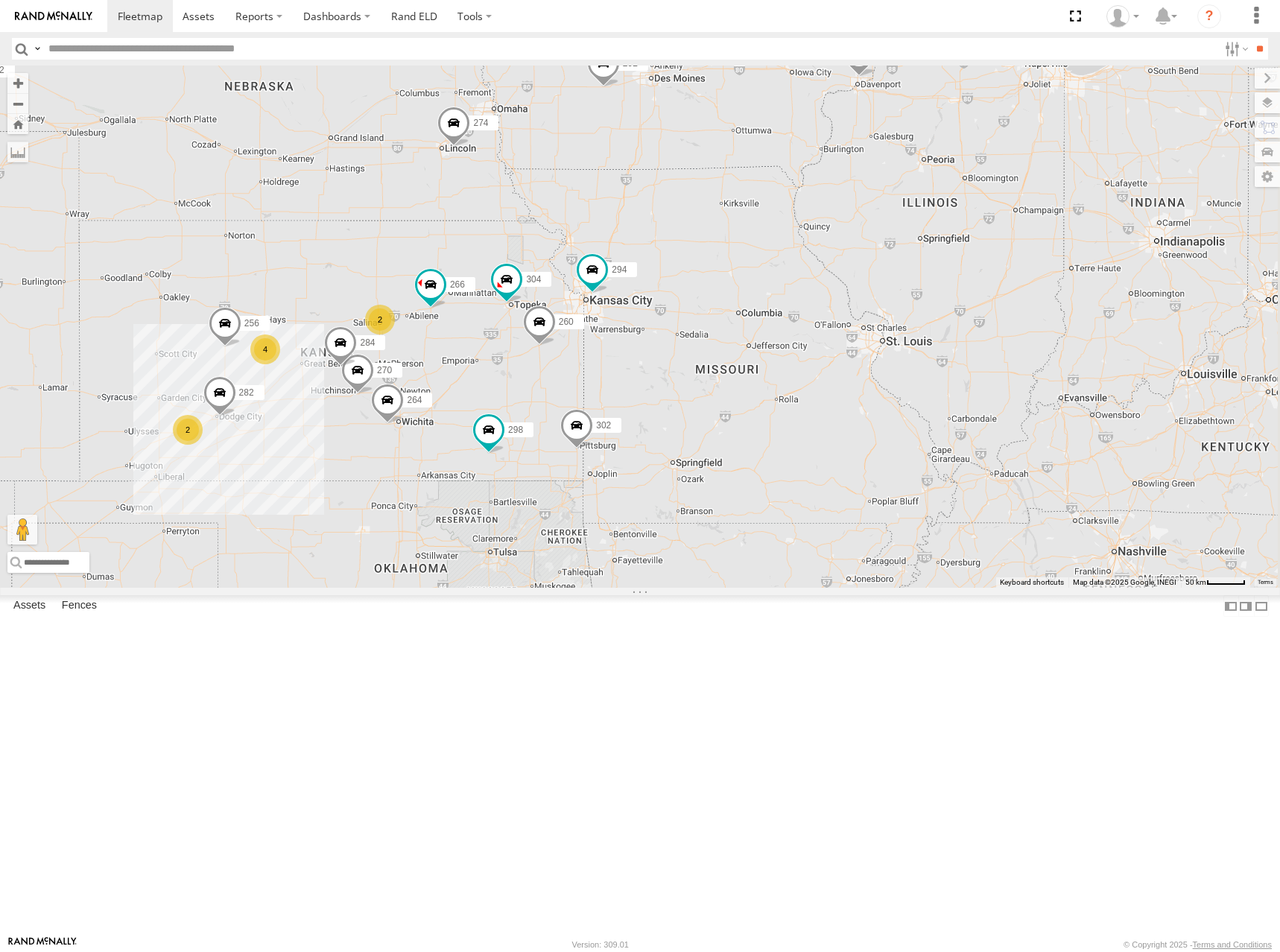
drag, startPoint x: 884, startPoint y: 282, endPoint x: 878, endPoint y: 275, distance: 9.2
click at [878, 275] on div "274 298 262 292 302 266 278 294 288 232 2 2 4 270 256 304 284 264 282 260" at bounding box center [640, 326] width 1280 height 522
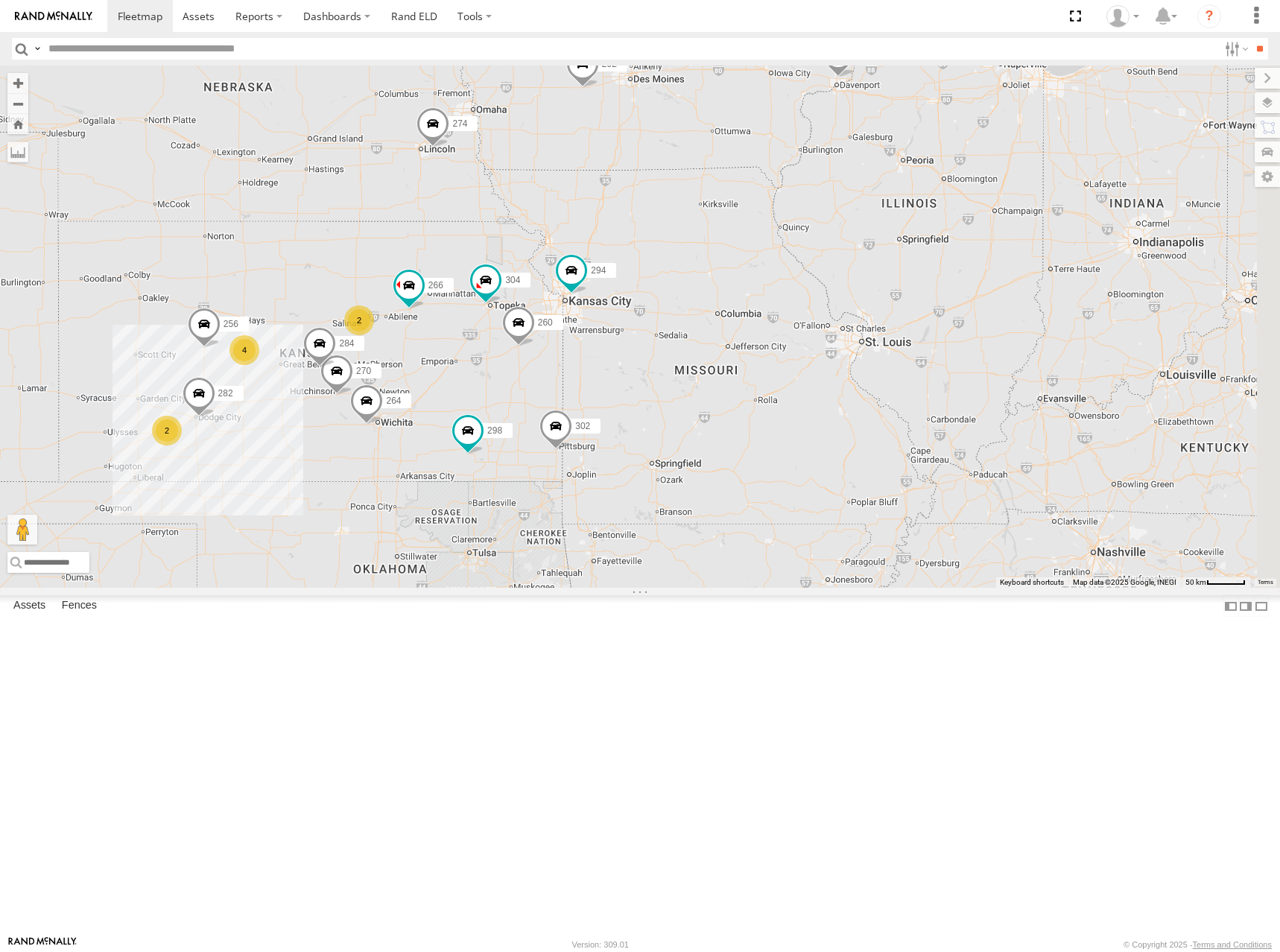
drag, startPoint x: 904, startPoint y: 278, endPoint x: 883, endPoint y: 279, distance: 21.0
click at [883, 279] on div "274 298 262 292 302 266 278 294 288 232 2 2 4 270 256 304 284 264 282 260" at bounding box center [640, 326] width 1280 height 522
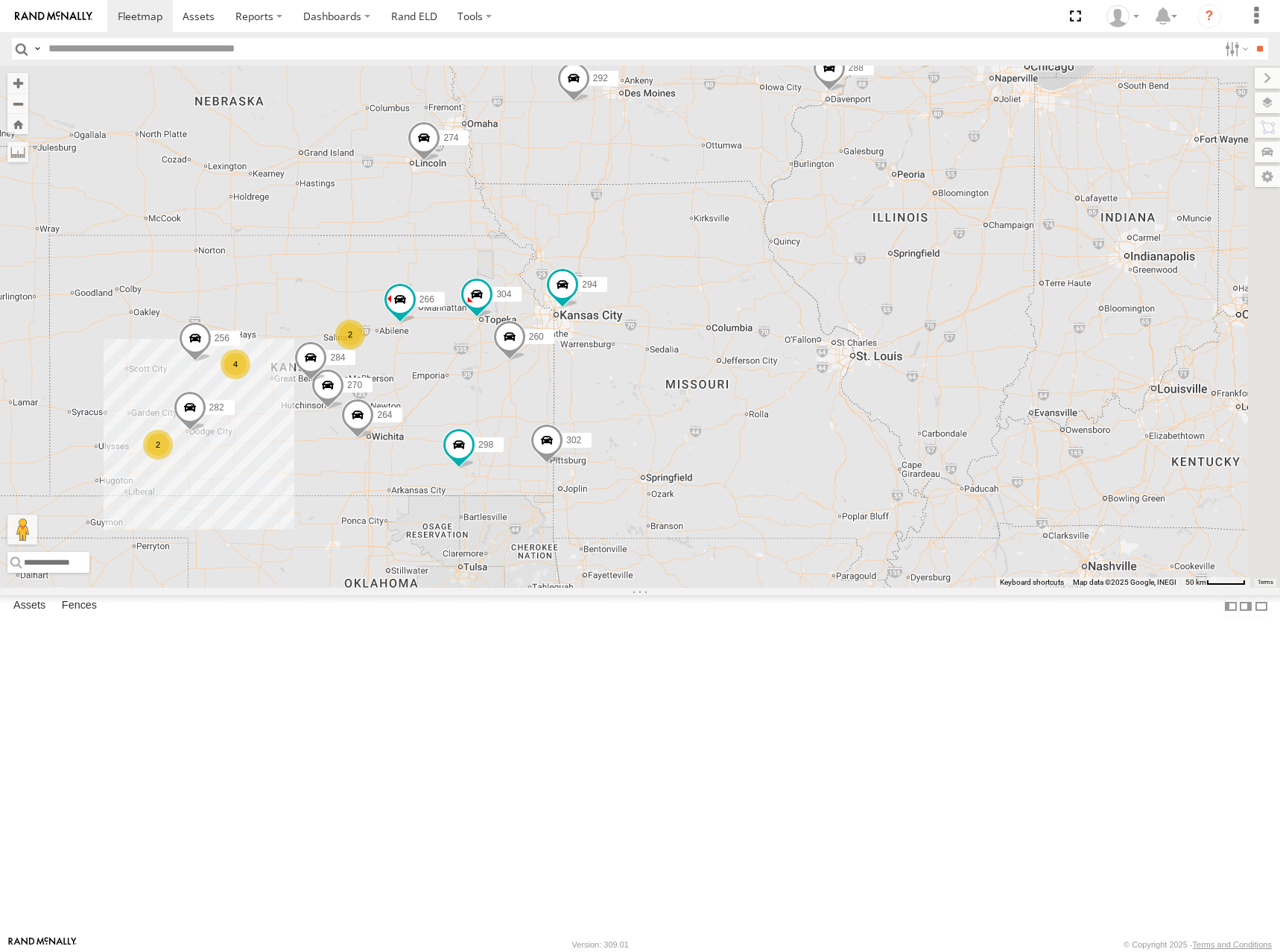
click at [963, 216] on div "274 298 262 292 302 266 278 294 288 232 2 2 4 270 256 304 284 264 282 260" at bounding box center [640, 326] width 1280 height 522
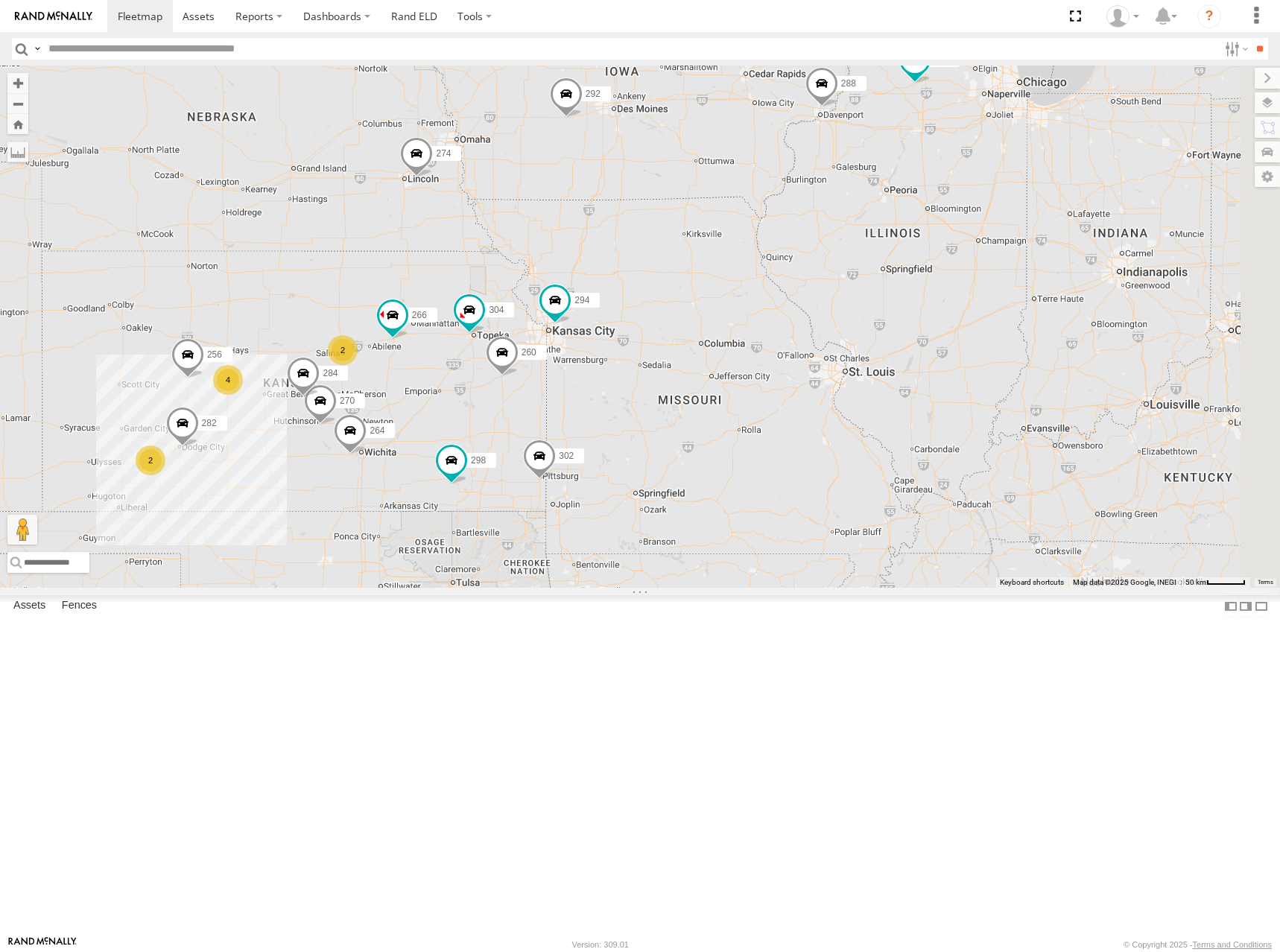
drag, startPoint x: 1074, startPoint y: 222, endPoint x: 1066, endPoint y: 243, distance: 22.5
click at [1066, 243] on div "274 298 262 292 302 266 278 294 288 232 2 2 4 270 256 304 284 264 282 260" at bounding box center [640, 326] width 1280 height 522
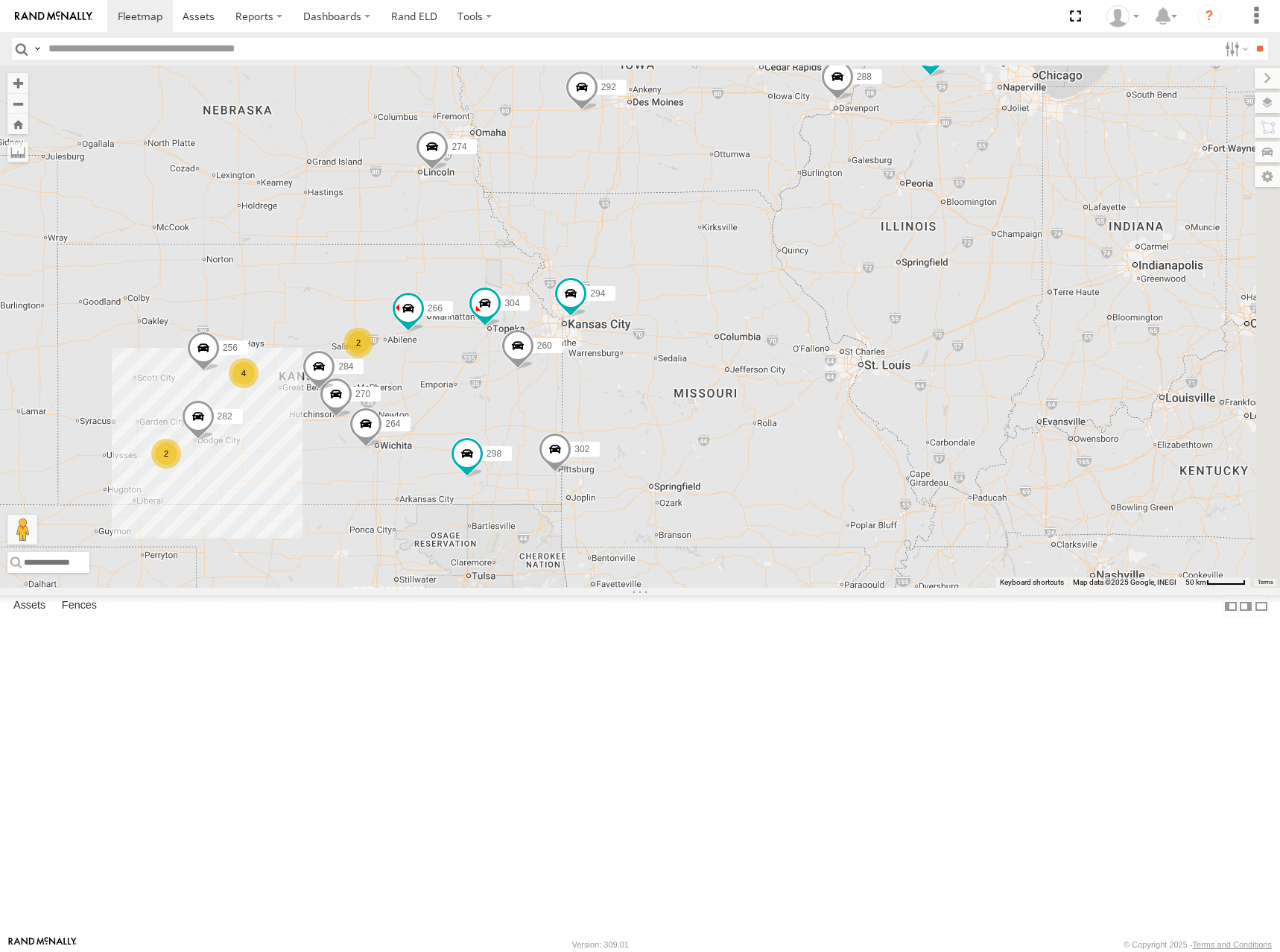
drag, startPoint x: 805, startPoint y: 219, endPoint x: 826, endPoint y: 212, distance: 22.1
click at [822, 212] on div "274 298 262 292 302 266 278 294 288 232 2 2 4 270 256 304 284 264 282 260" at bounding box center [640, 326] width 1280 height 522
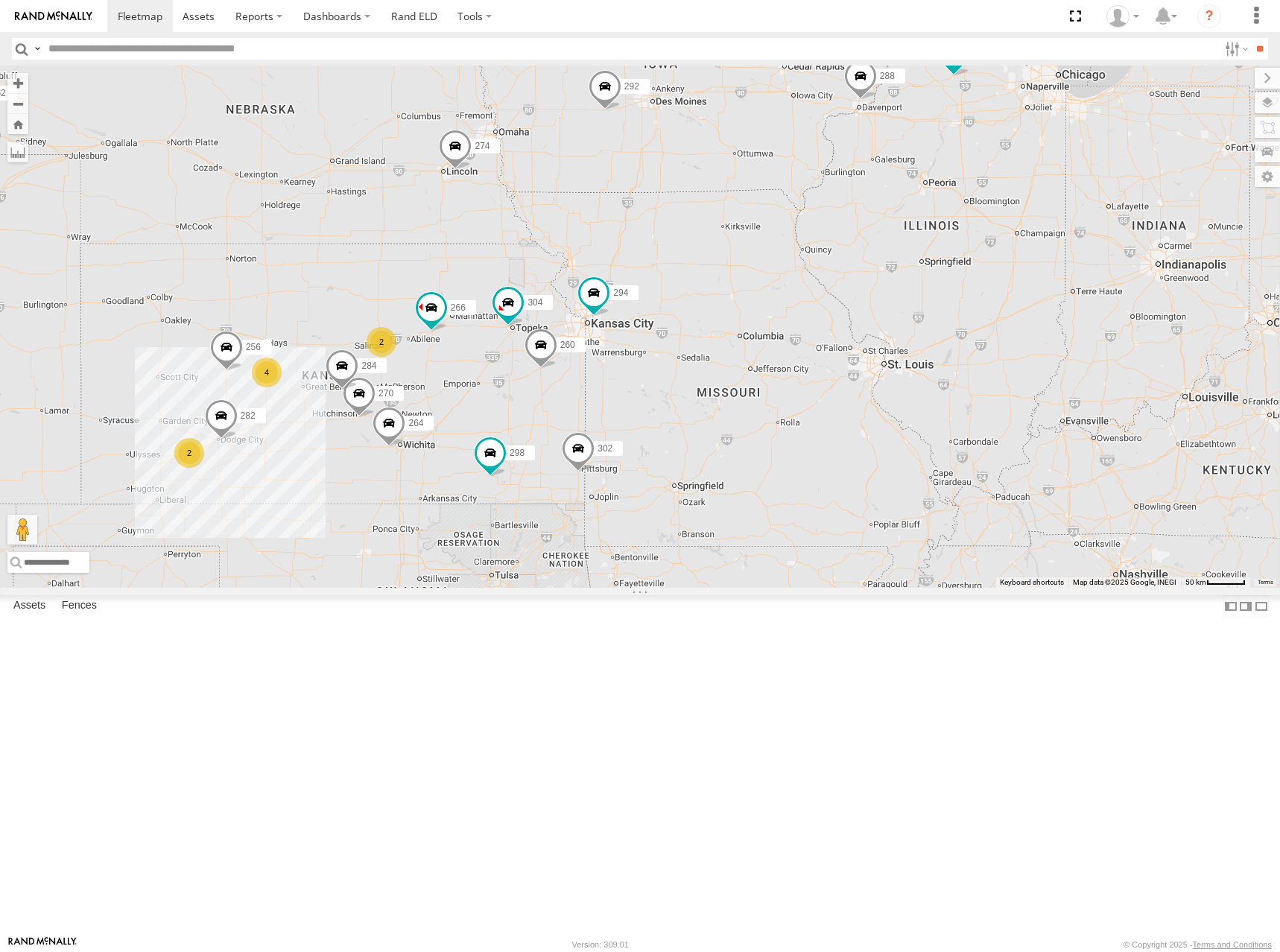
drag, startPoint x: 820, startPoint y: 212, endPoint x: 833, endPoint y: 211, distance: 13.0
click at [833, 211] on div "274 298 262 292 302 266 278 294 288 232 2 2 4 270 256 304 284 264 282 260" at bounding box center [640, 326] width 1280 height 522
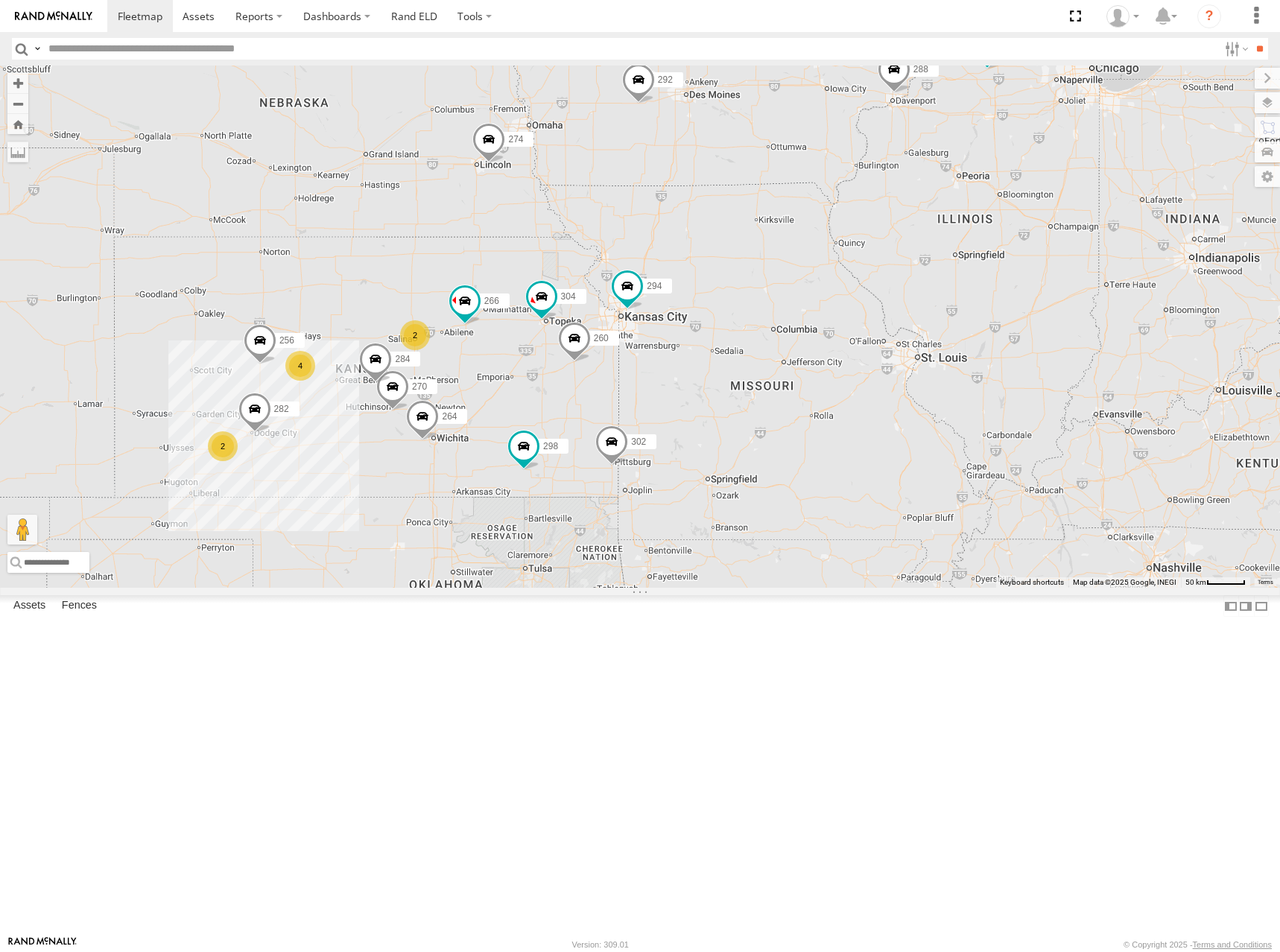
drag, startPoint x: 902, startPoint y: 260, endPoint x: 938, endPoint y: 254, distance: 36.5
click at [938, 254] on div "274 298 270 288 292 256 232 304 284 264 302 282 266 278 294 260 2 2 4" at bounding box center [640, 326] width 1280 height 522
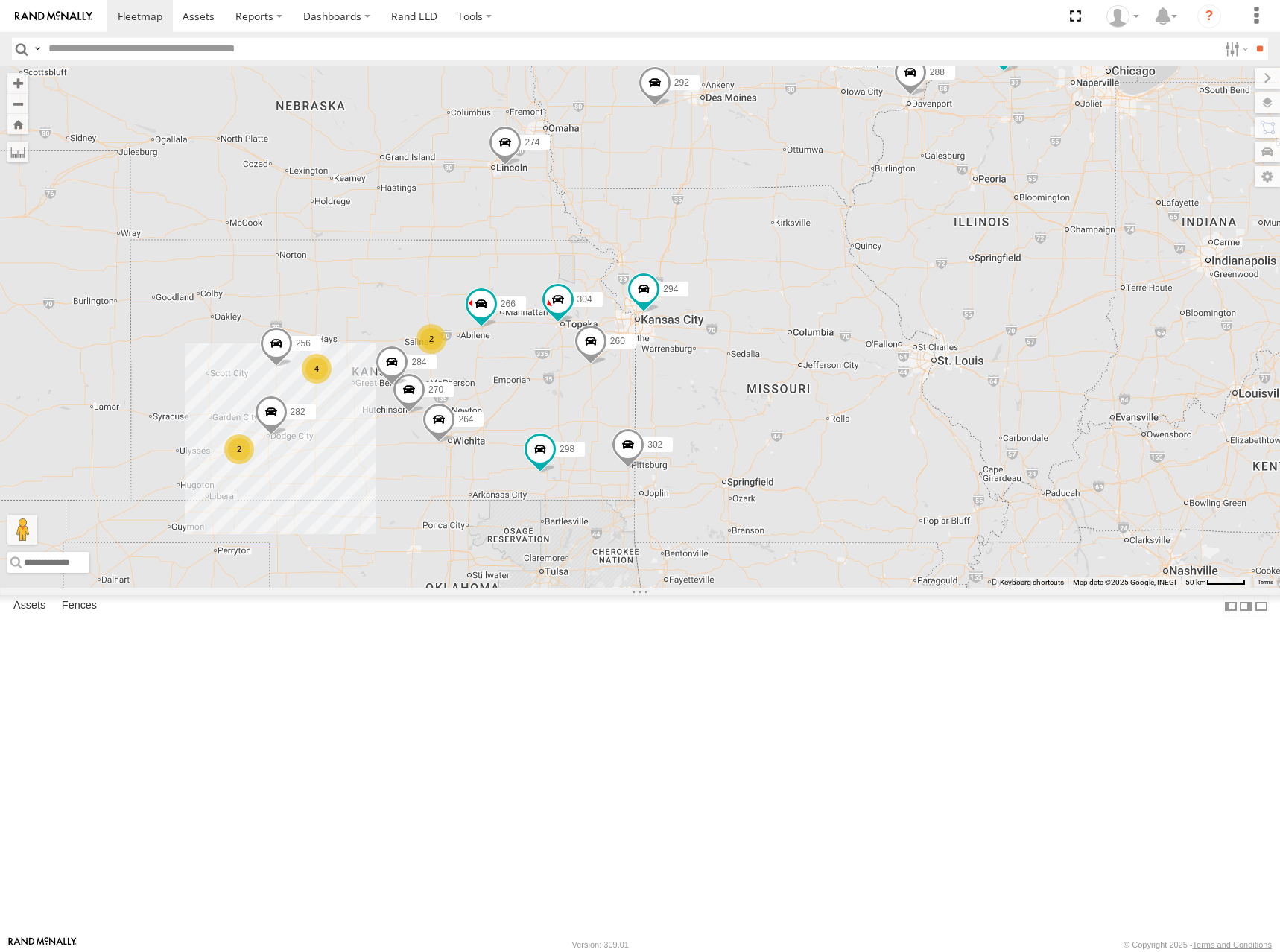
click at [974, 289] on div "274 298 270 288 292 256 232 304 284 264 302 282 266 278 294 260 2 2 4" at bounding box center [640, 326] width 1280 height 522
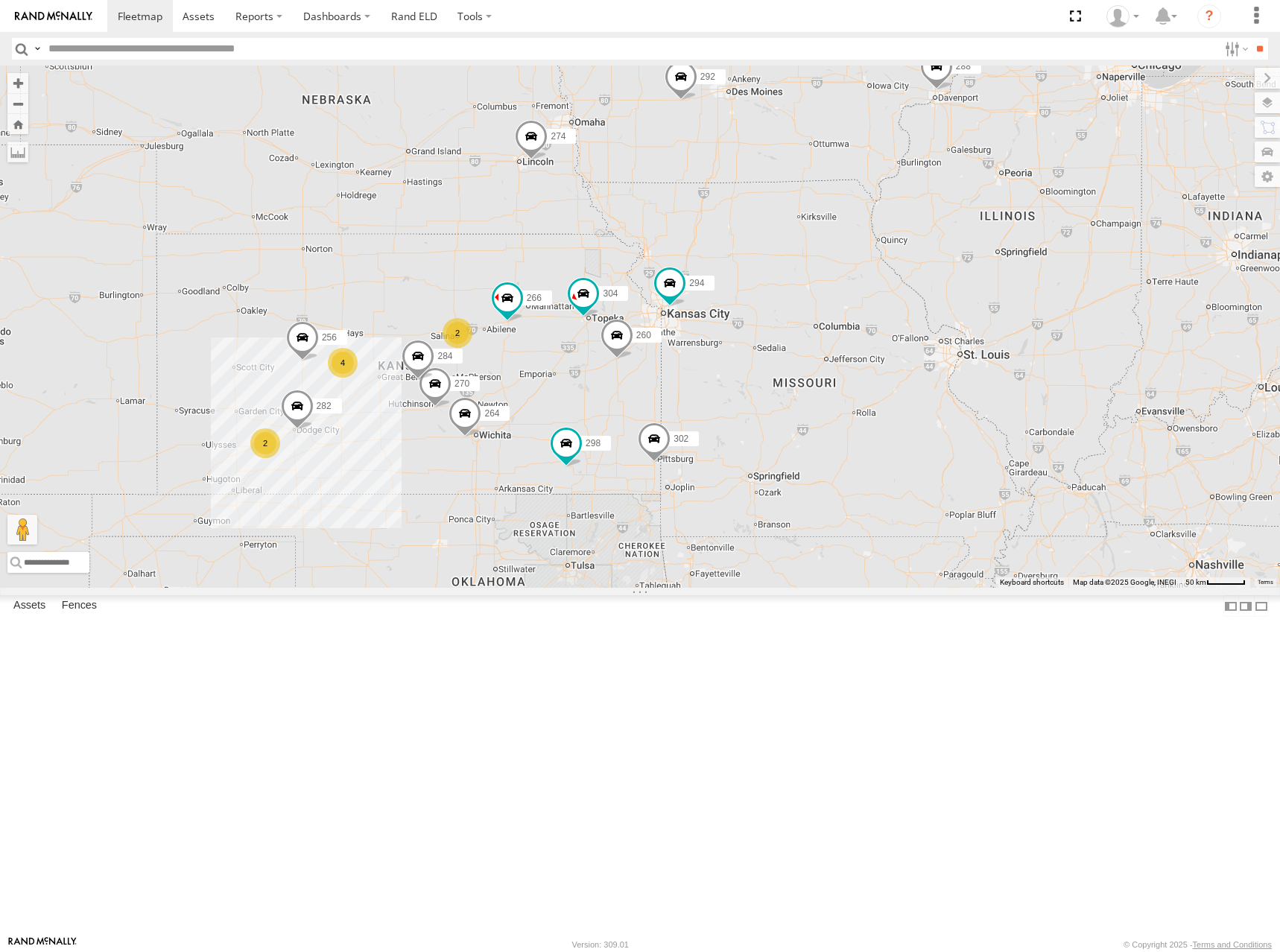
drag, startPoint x: 937, startPoint y: 328, endPoint x: 953, endPoint y: 324, distance: 16.5
click at [953, 324] on div "274 298 270 288 292 256 232 304 284 264 302 282 266 278 294 260 2 2 4" at bounding box center [640, 326] width 1280 height 522
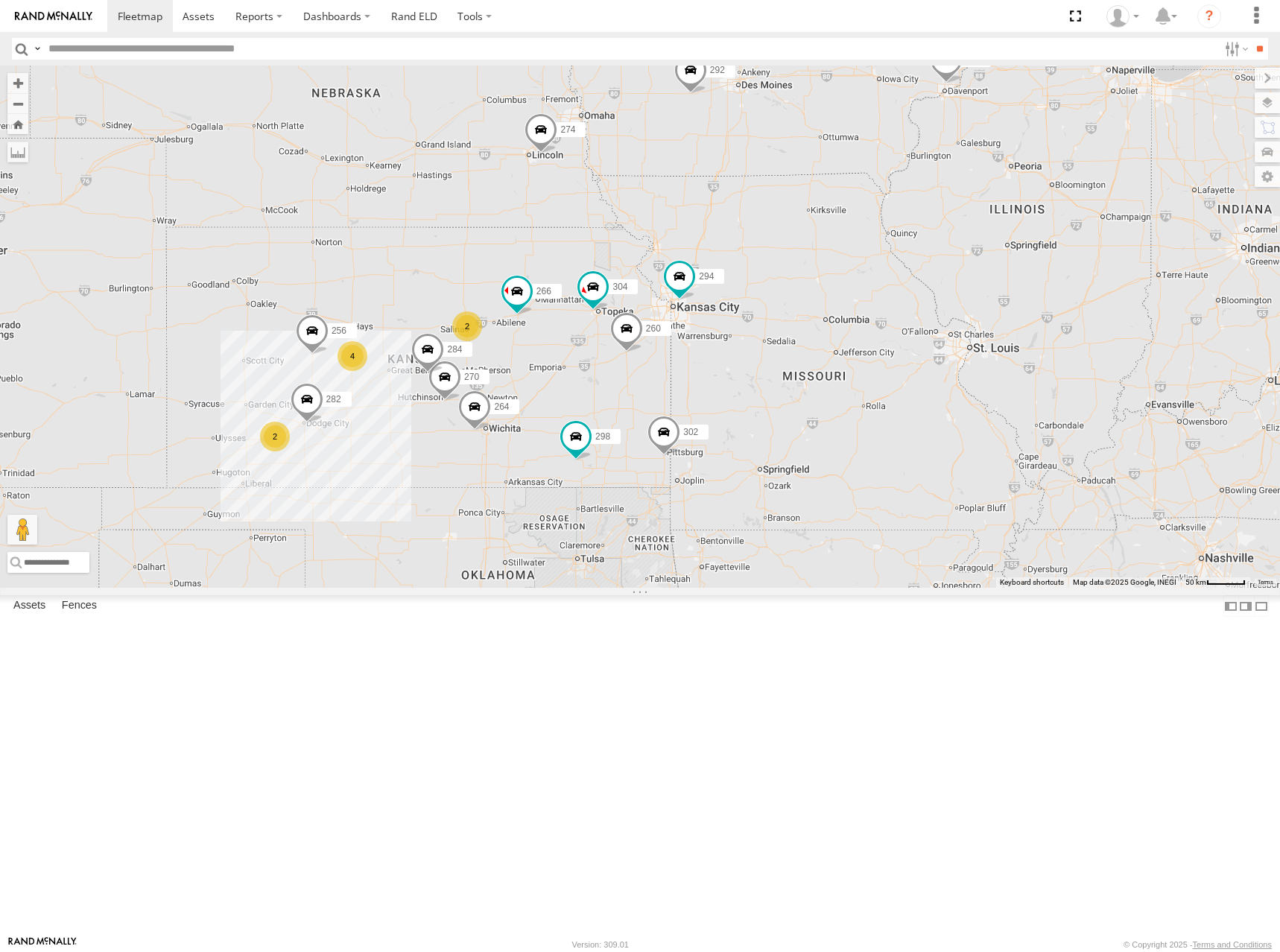
drag, startPoint x: 919, startPoint y: 347, endPoint x: 931, endPoint y: 339, distance: 14.4
click at [931, 339] on div "274 298 270 288 292 256 232 304 284 264 302 282 266 278 294 260 2 2 4" at bounding box center [640, 326] width 1280 height 522
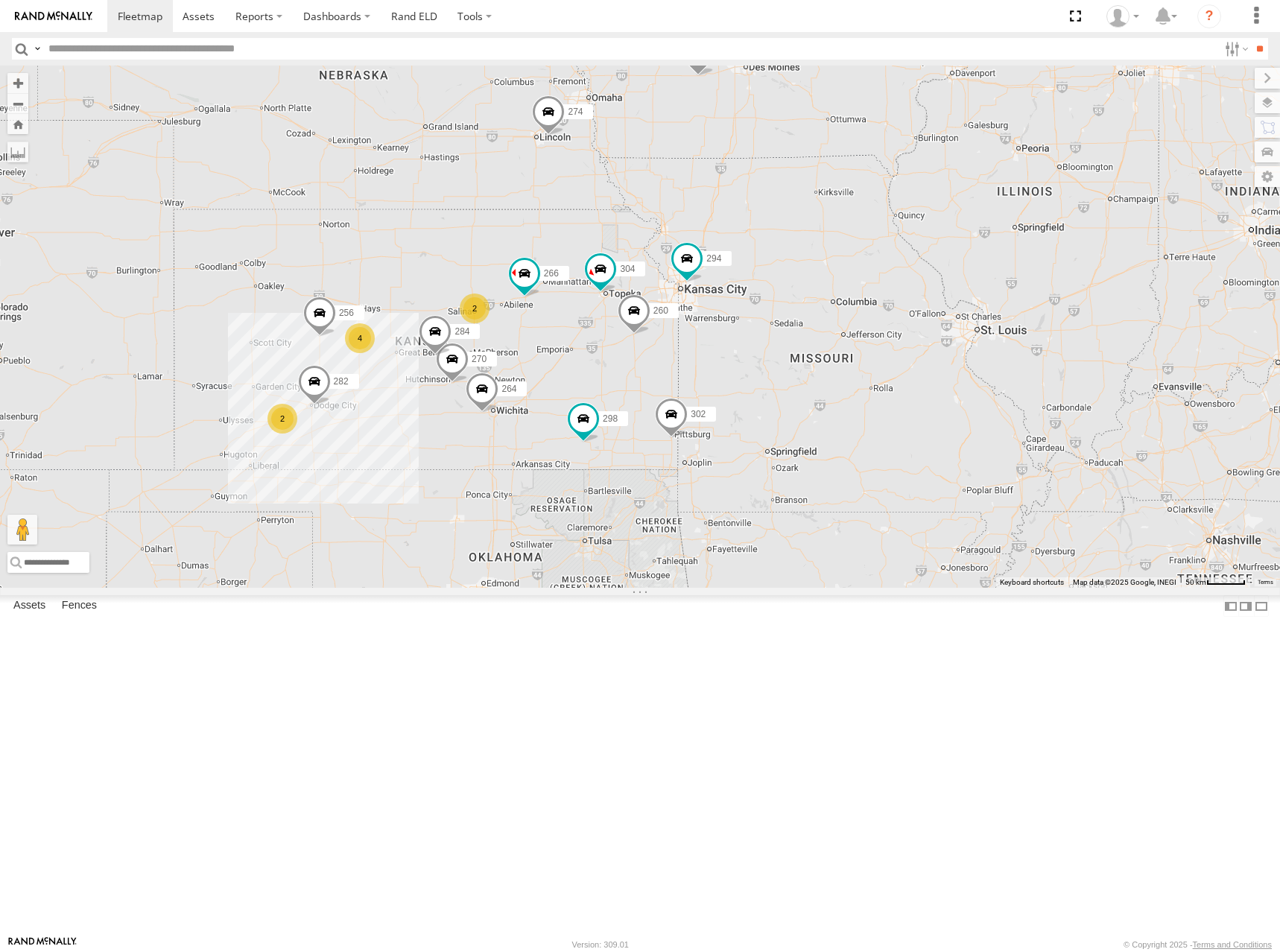
click at [937, 303] on div "274 298 270 288 292 256 232 304 284 264 302 282 266 278 294 260 2 2 4" at bounding box center [640, 326] width 1280 height 522
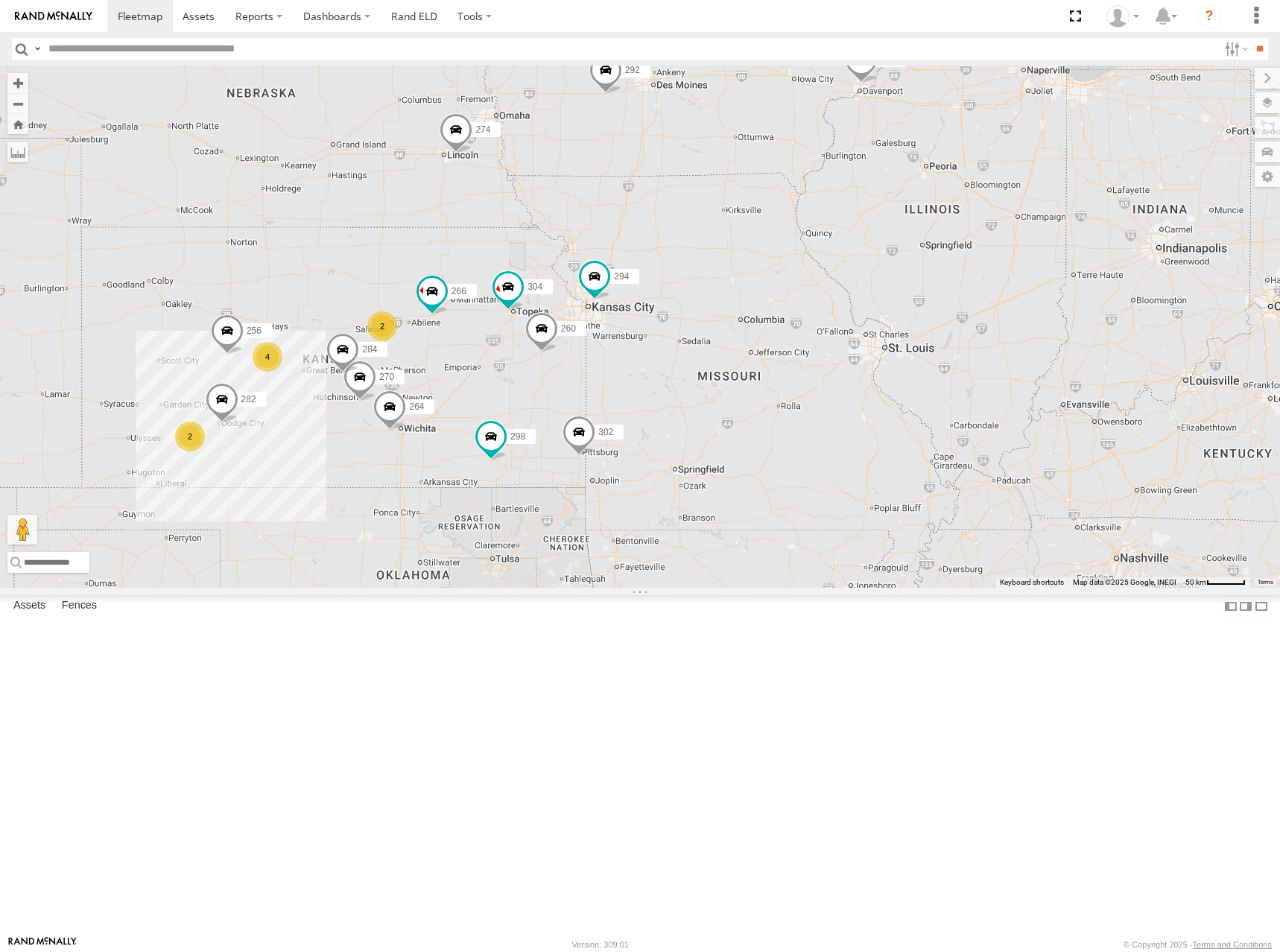
drag, startPoint x: 1022, startPoint y: 313, endPoint x: 924, endPoint y: 334, distance: 100.2
click at [924, 334] on div "274 298 270 288 292 256 232 304 284 264 302 282 266 278 294 260 2 2 4" at bounding box center [640, 326] width 1280 height 522
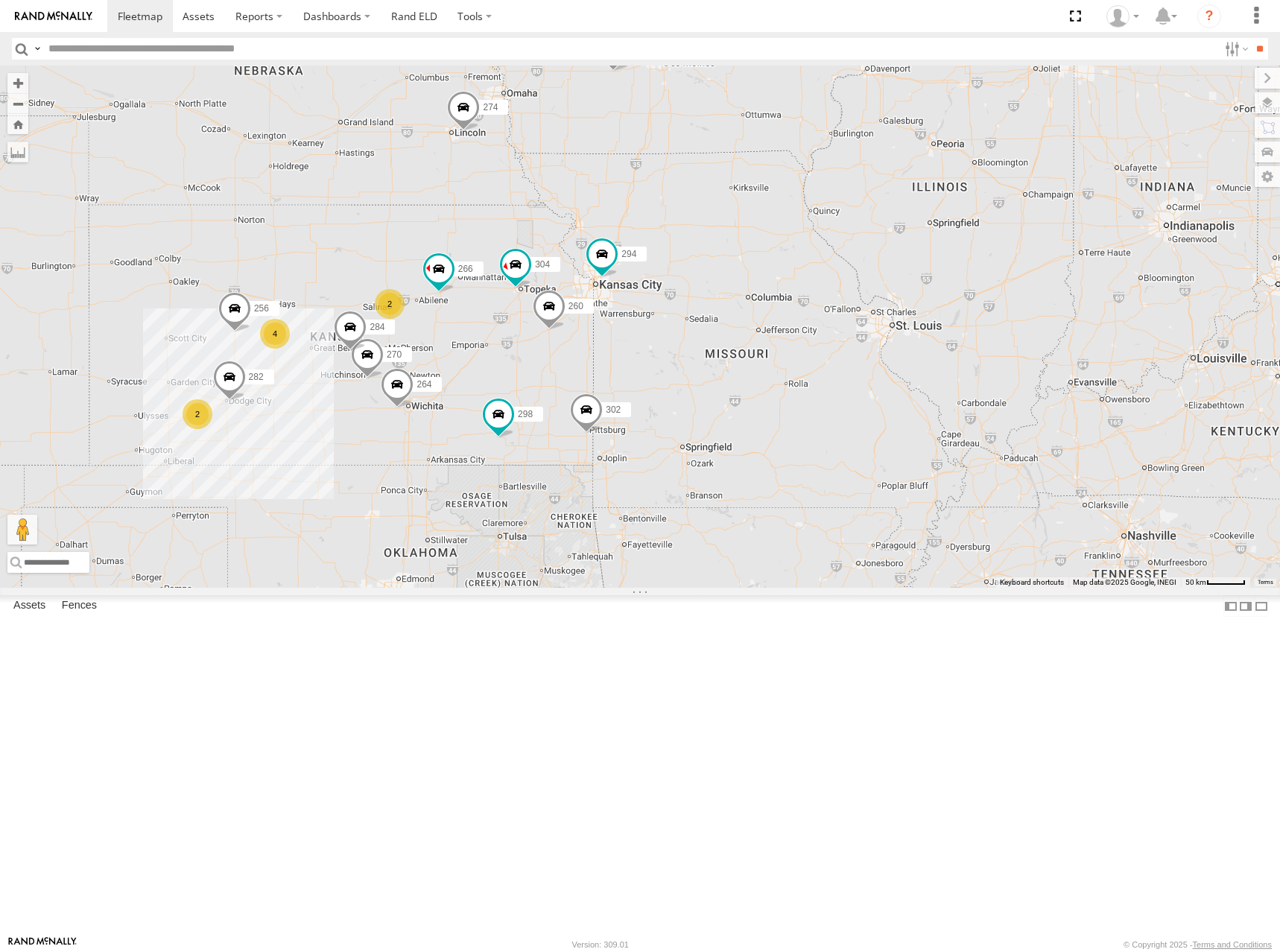
drag, startPoint x: 867, startPoint y: 315, endPoint x: 879, endPoint y: 299, distance: 20.0
click at [879, 299] on div "274 298 270 288 292 256 232 304 284 264 302 282 266 278 294 260 2 2 4" at bounding box center [640, 326] width 1280 height 522
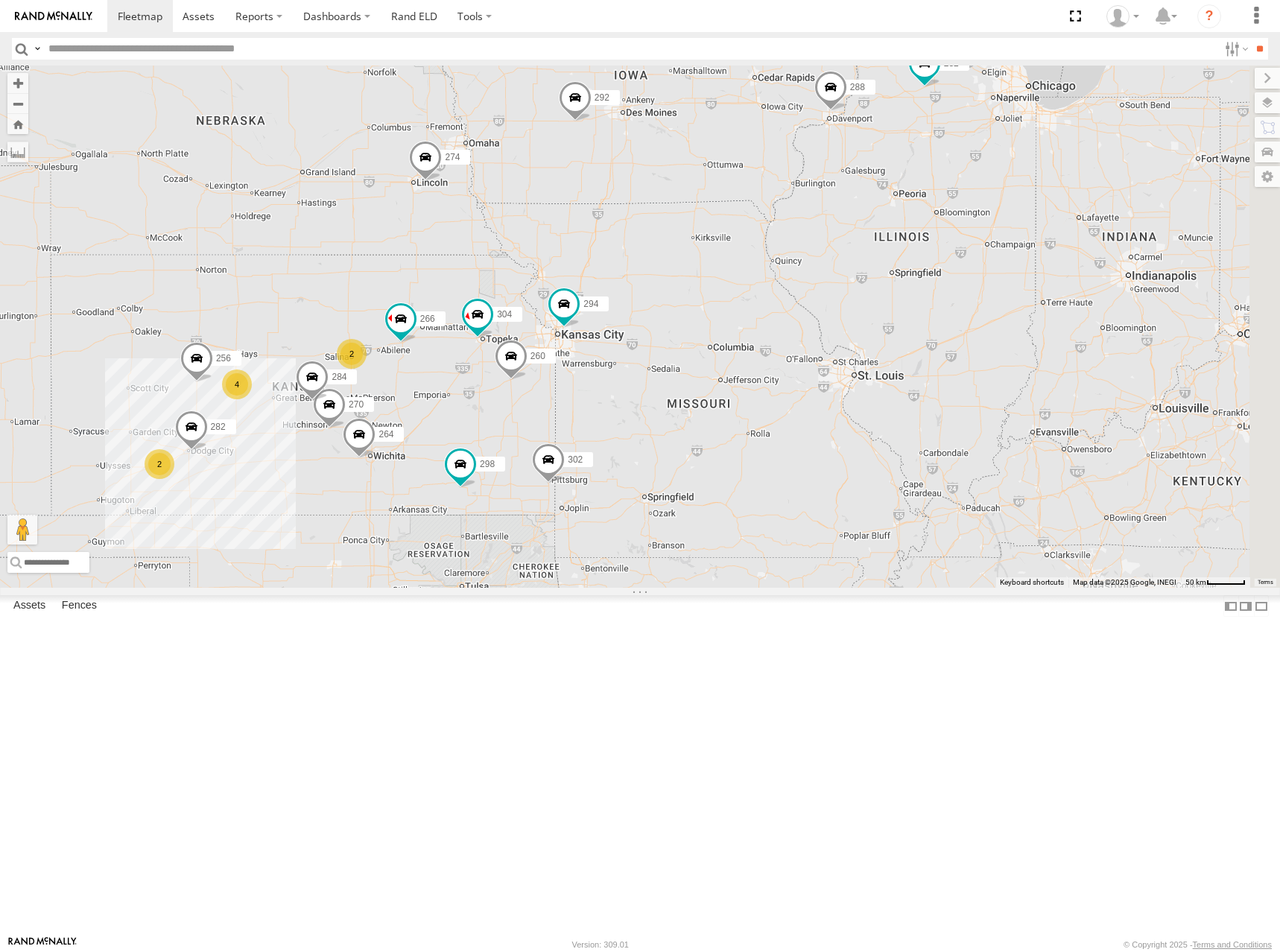
drag, startPoint x: 1010, startPoint y: 206, endPoint x: 954, endPoint y: 249, distance: 70.6
click at [964, 256] on div "274 298 270 288 292 256 232 304 284 264 302 282 266 278 294 260 2 2 4" at bounding box center [640, 326] width 1280 height 522
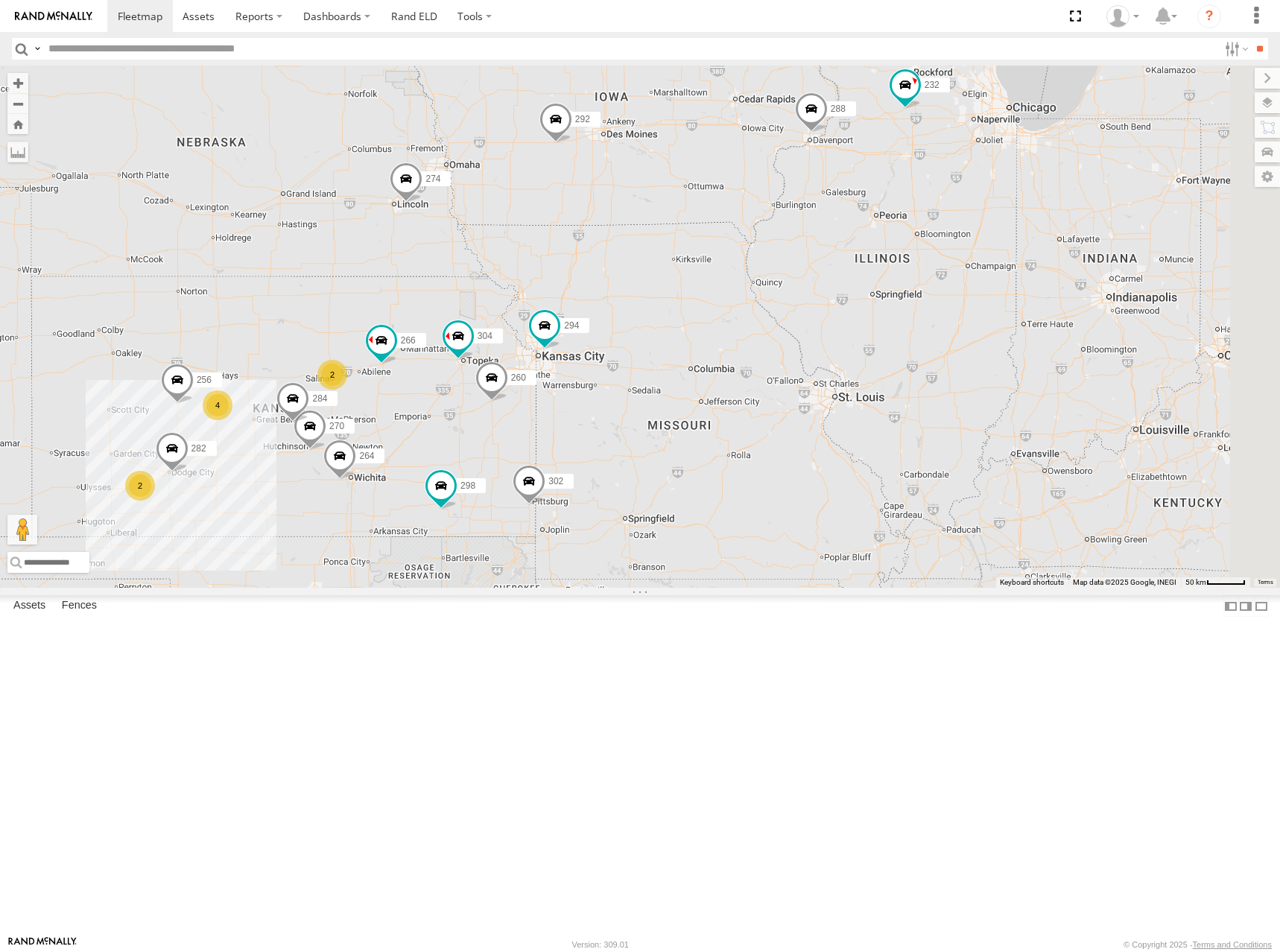
click at [1158, 172] on div "274 298 270 288 292 256 232 304 284 264 302 282 266 278 294 260 2 2 4" at bounding box center [640, 326] width 1280 height 522
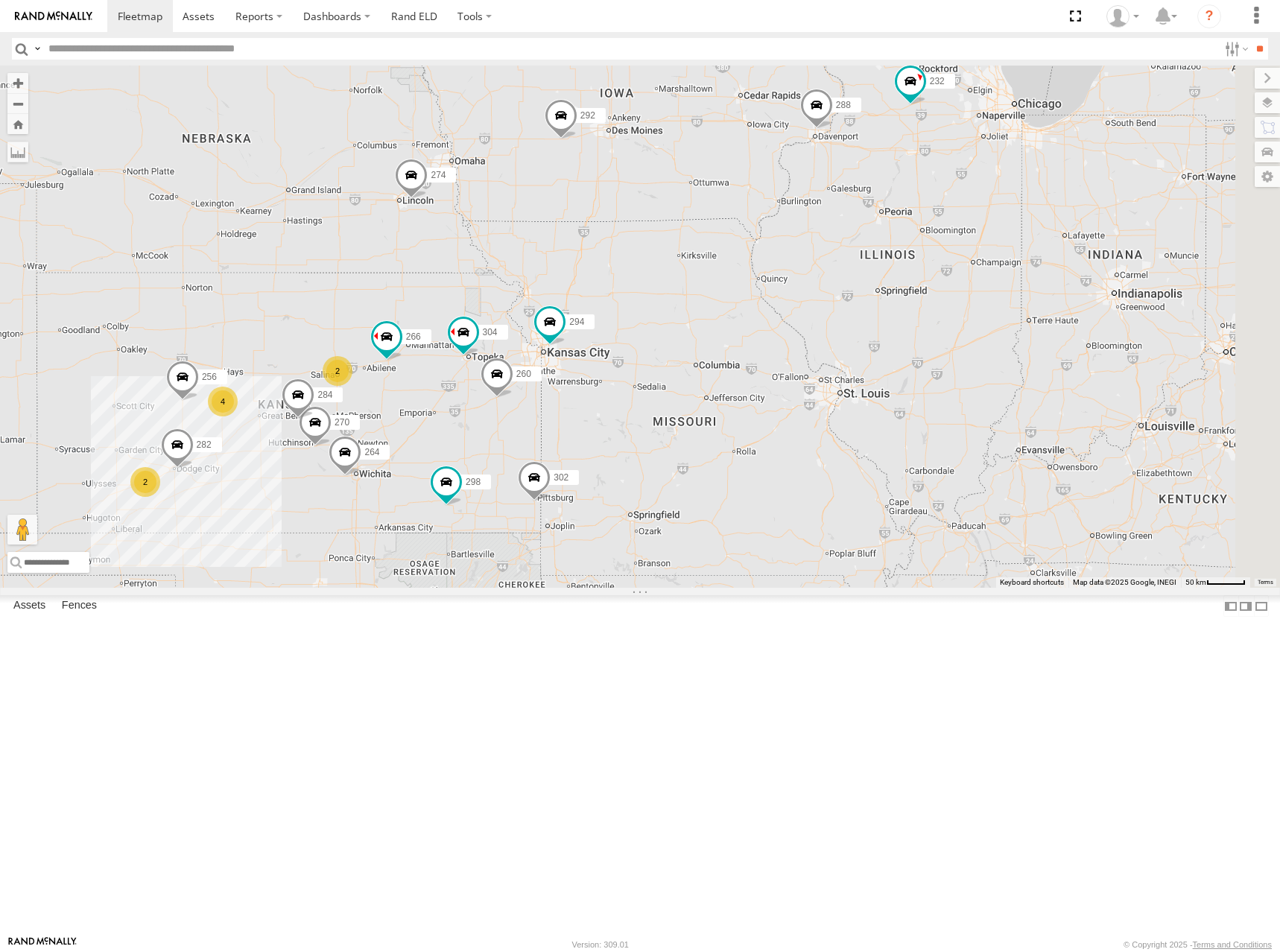
drag, startPoint x: 926, startPoint y: 389, endPoint x: 942, endPoint y: 377, distance: 20.0
click at [942, 377] on div "274 298 270 288 292 256 232 304 284 264 302 282 266 278 294 260 2 2 4" at bounding box center [640, 326] width 1280 height 522
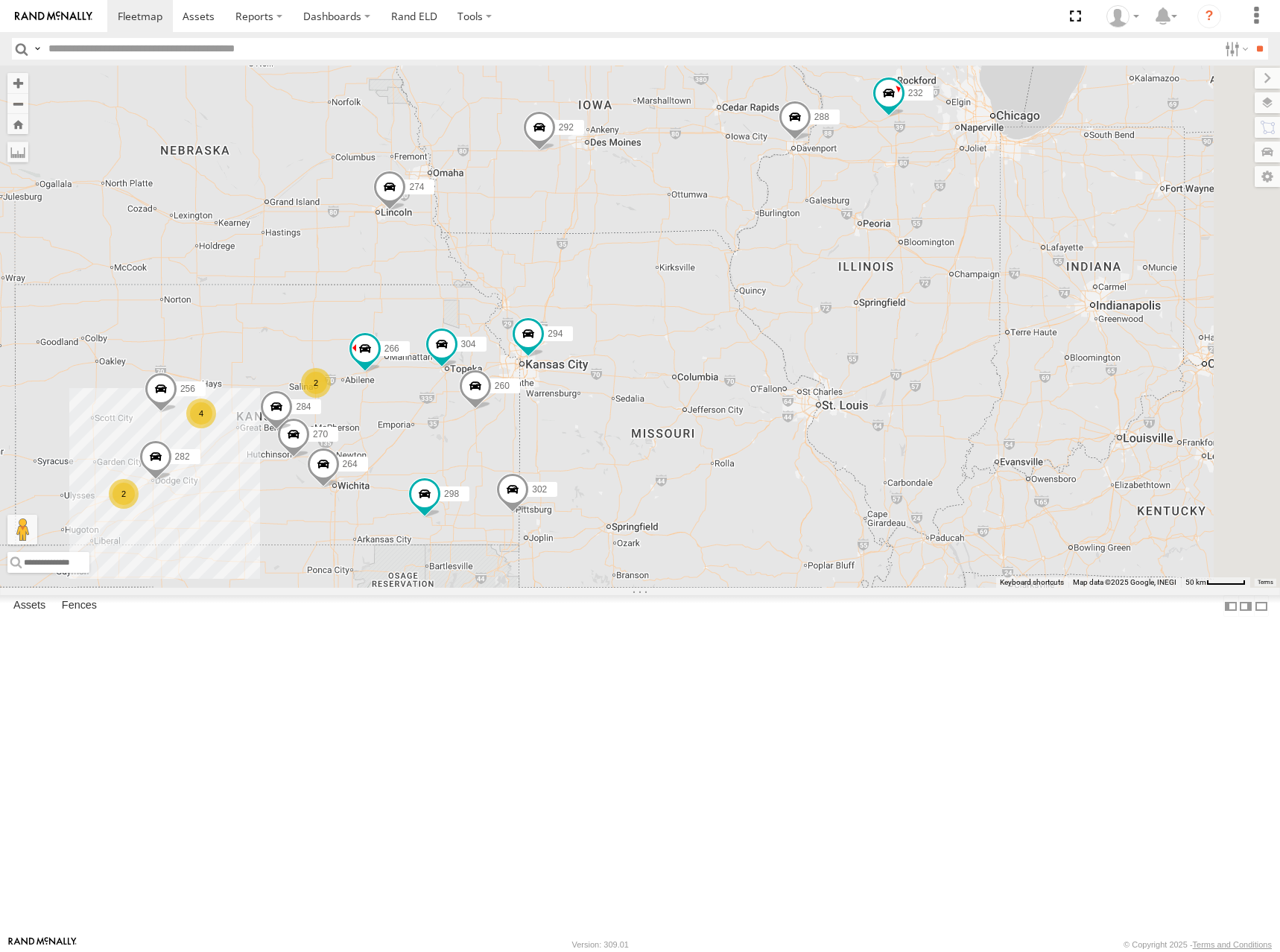
drag, startPoint x: 918, startPoint y: 235, endPoint x: 909, endPoint y: 244, distance: 12.7
click at [909, 244] on div "274 298 270 288 292 256 232 304 284 264 302 282 266 278 294 260 2 2 4" at bounding box center [640, 326] width 1280 height 522
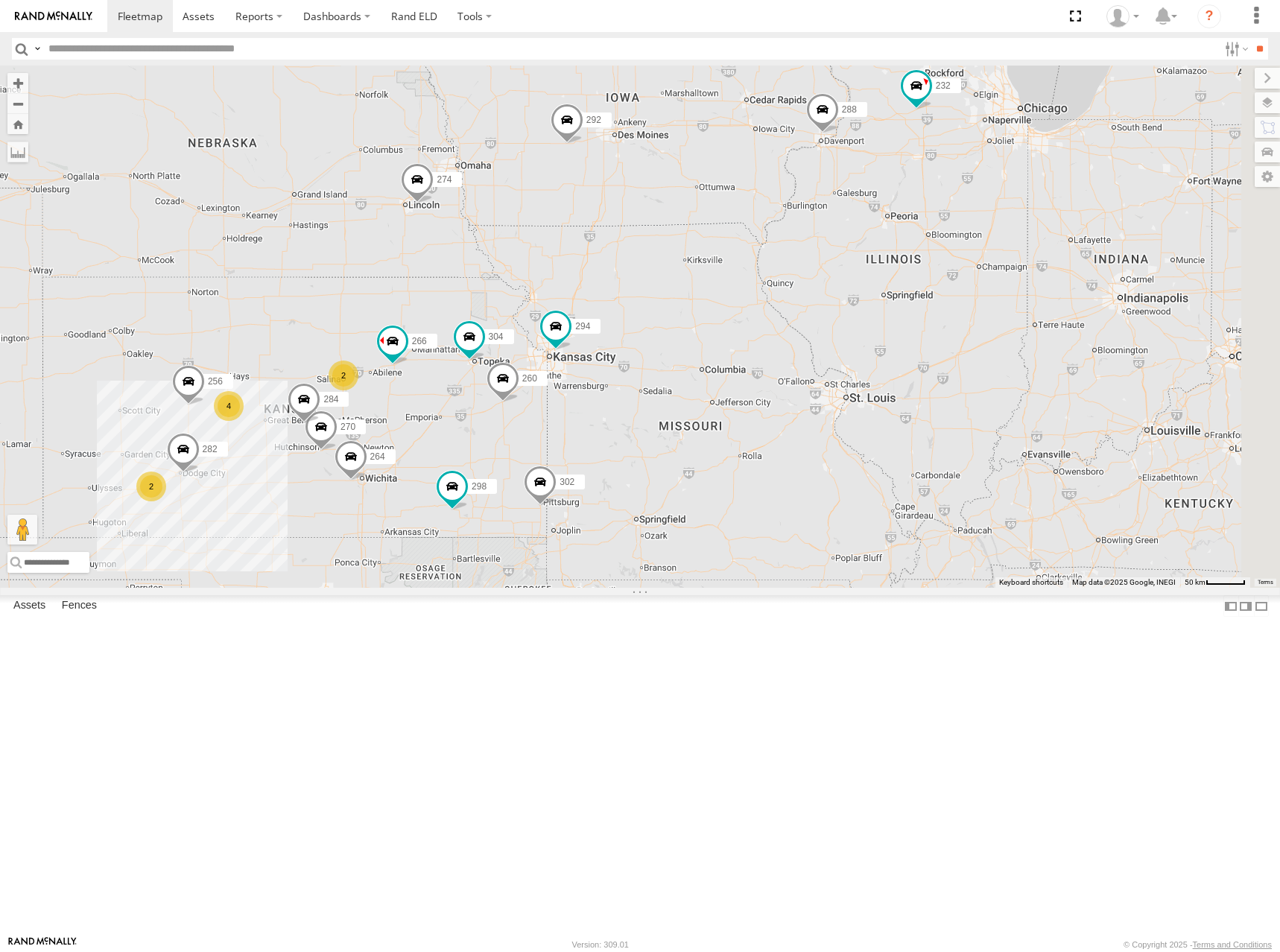
drag, startPoint x: 953, startPoint y: 249, endPoint x: 983, endPoint y: 239, distance: 31.6
click at [983, 239] on div "274 298 270 288 292 256 232 304 284 264 302 282 266 278 294 260 2 2 4" at bounding box center [640, 326] width 1280 height 522
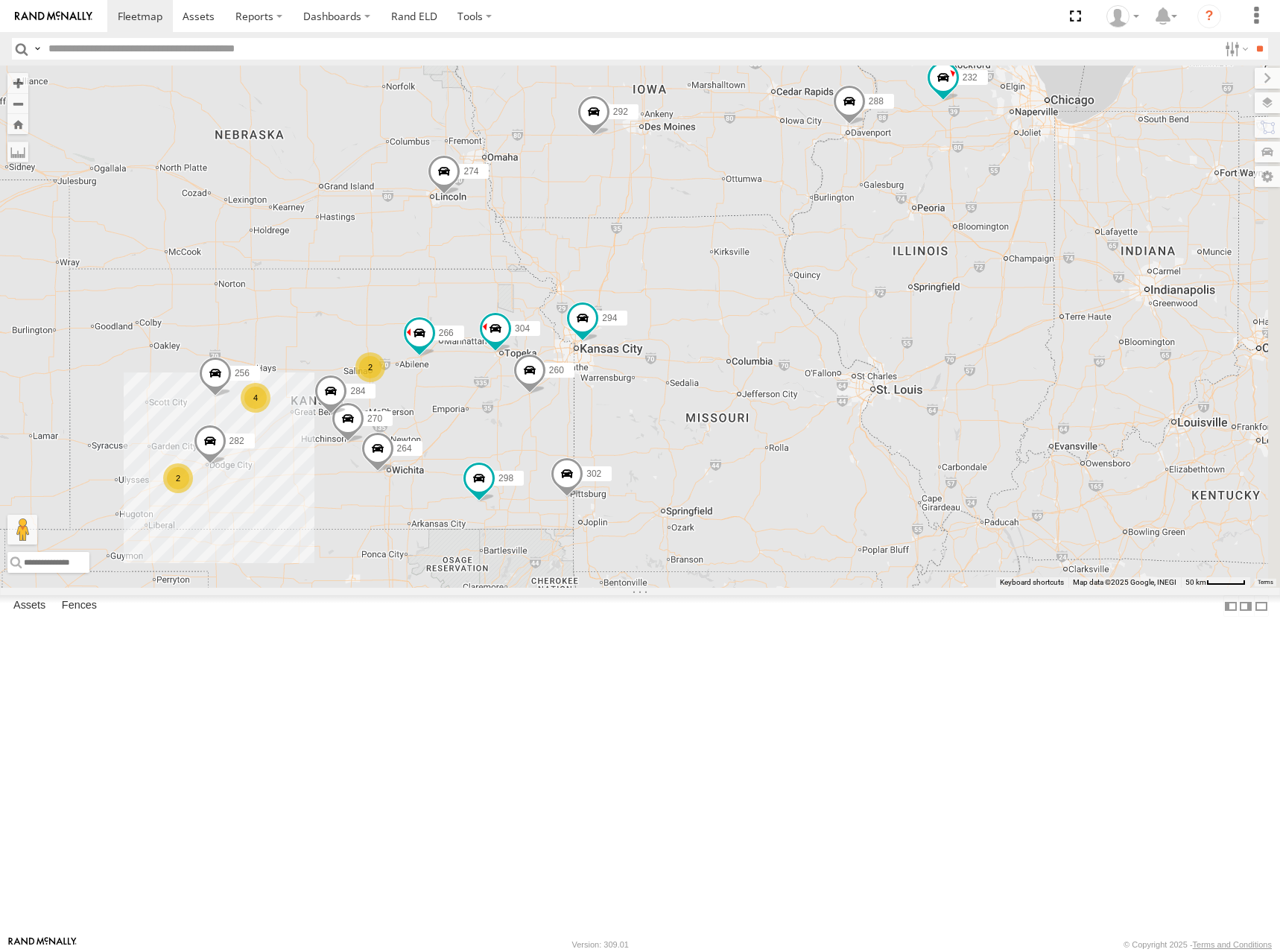
drag, startPoint x: 961, startPoint y: 244, endPoint x: 997, endPoint y: 235, distance: 37.1
click at [997, 235] on div "274 298 270 288 292 256 232 304 284 264 302 282 266 278 294 260 2 2 4" at bounding box center [640, 326] width 1280 height 522
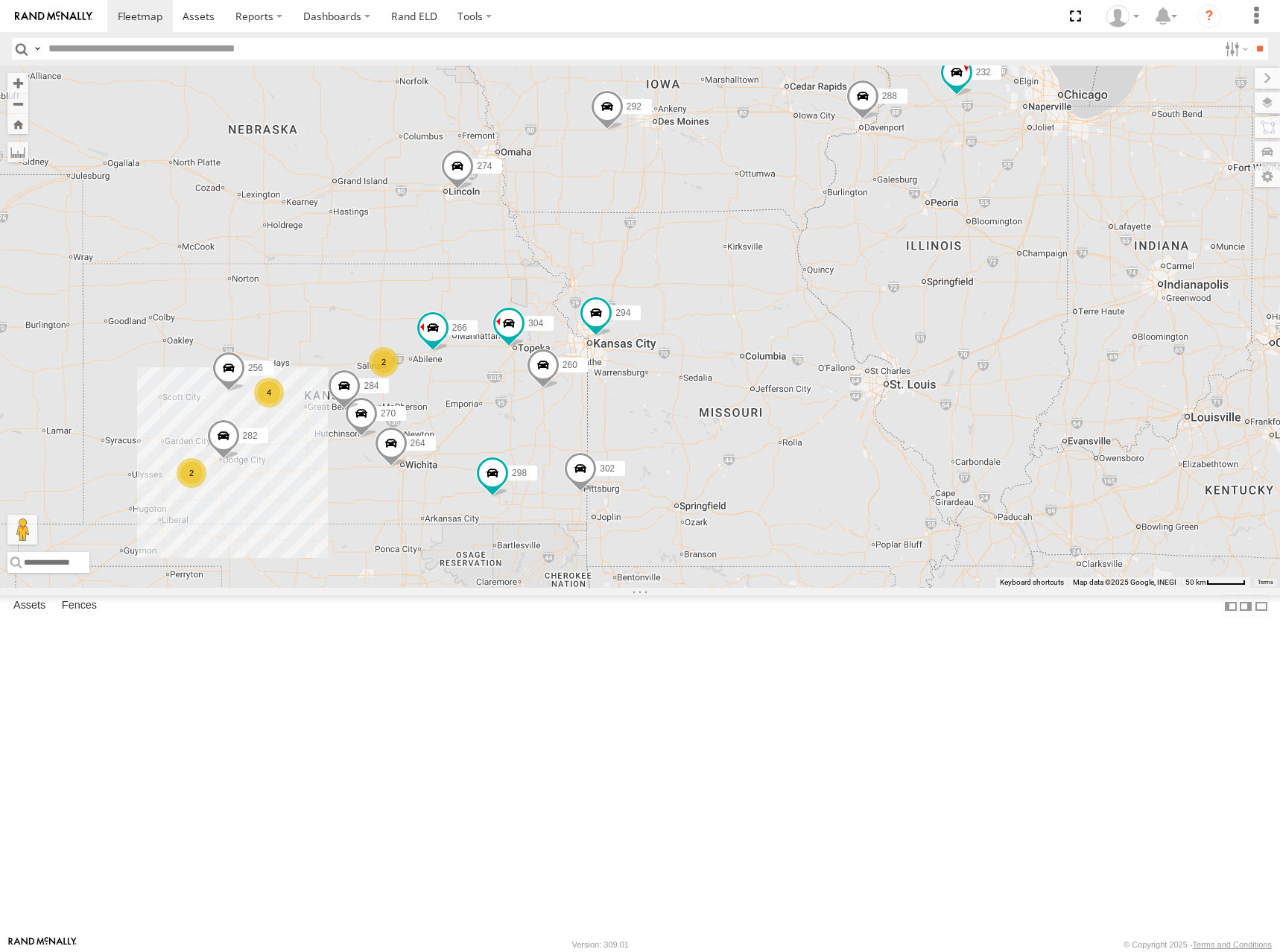
drag, startPoint x: 988, startPoint y: 243, endPoint x: 995, endPoint y: 238, distance: 8.6
click at [995, 238] on div "274 298 270 288 292 256 232 304 284 264 302 282 266 278 294 260 2 2 4" at bounding box center [640, 326] width 1280 height 522
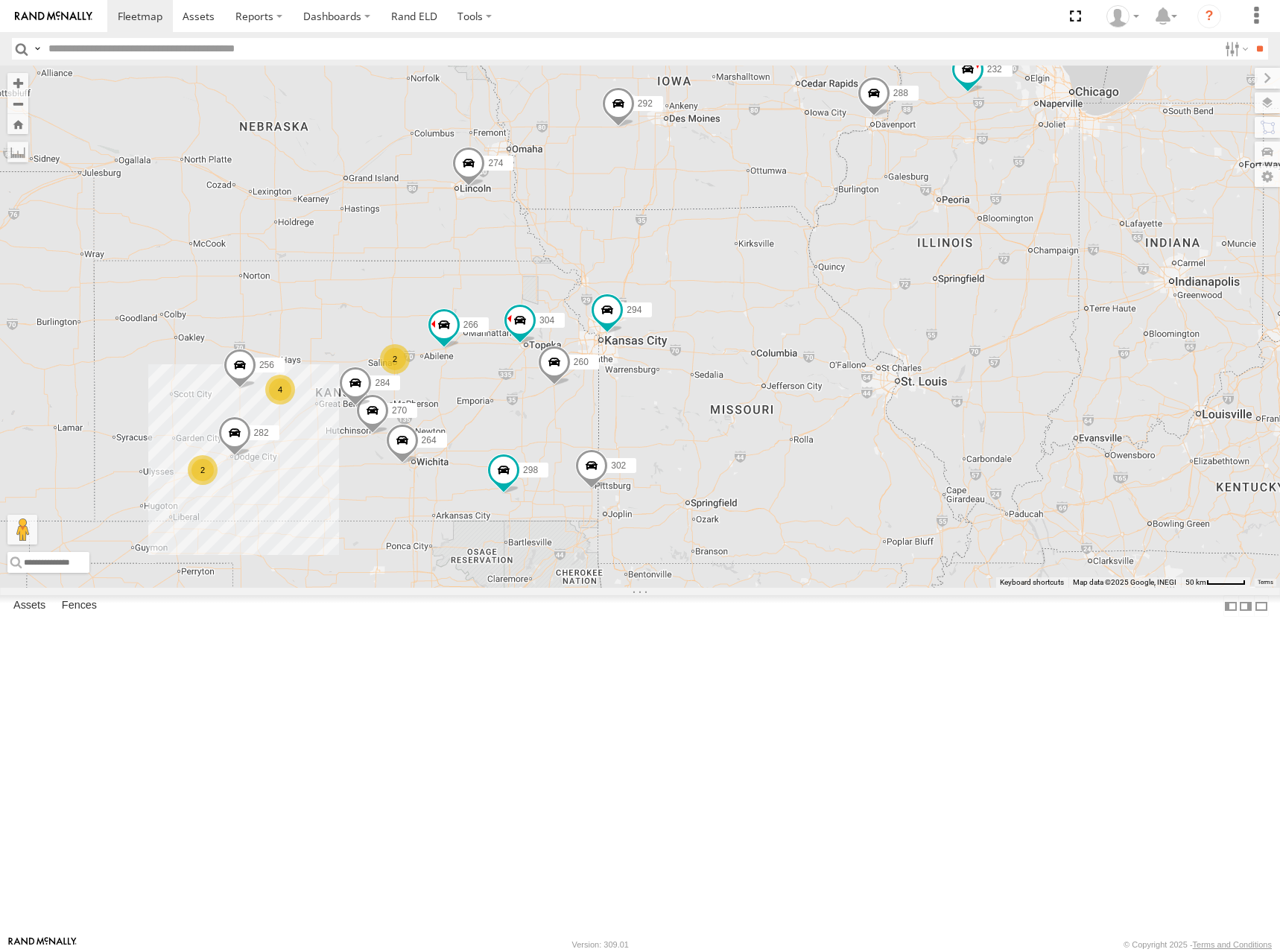
click at [1011, 234] on div "274 298 270 288 292 256 232 304 284 264 302 282 266 278 294 260 2 2 4" at bounding box center [640, 326] width 1280 height 522
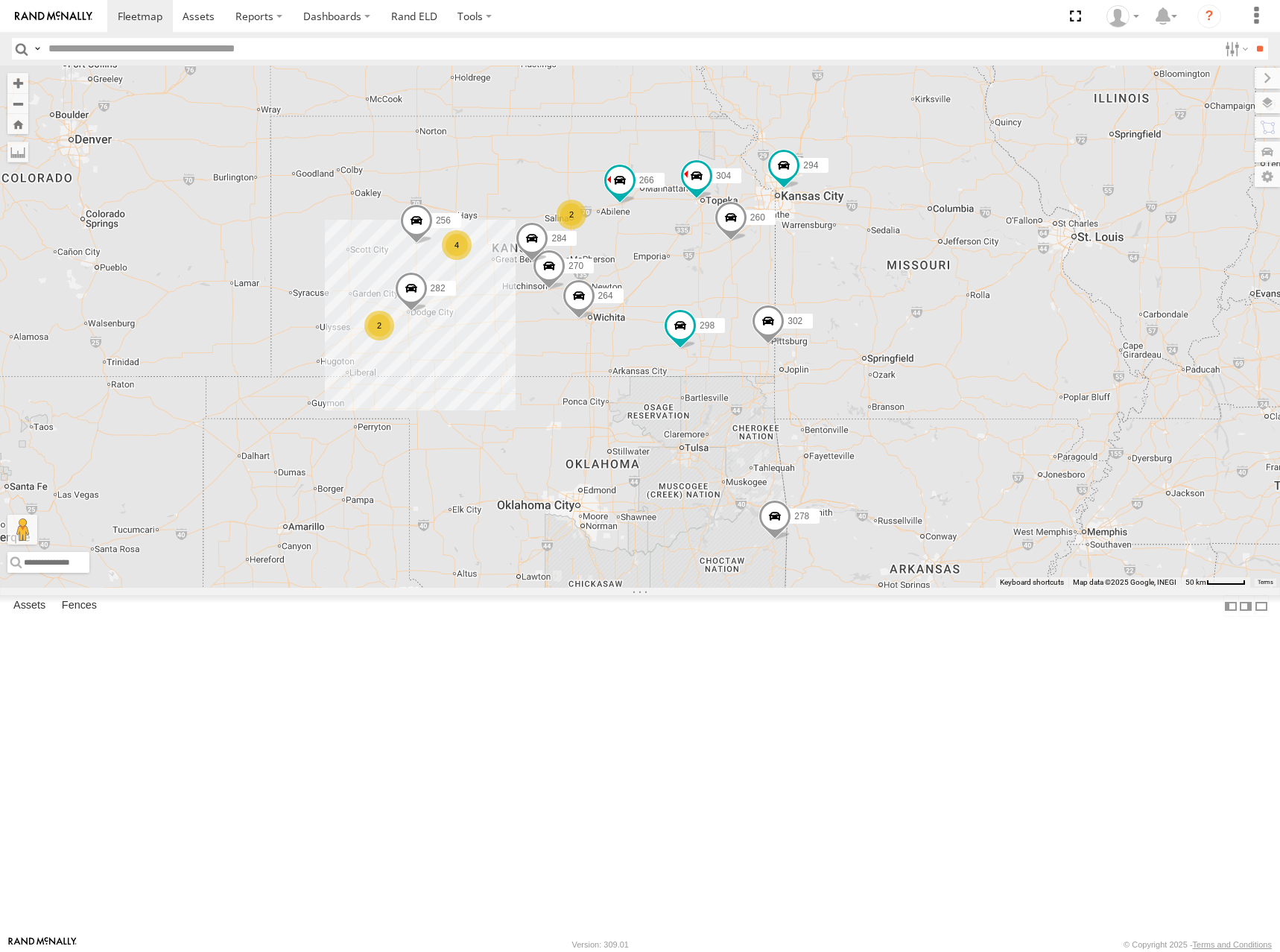
drag, startPoint x: 694, startPoint y: 314, endPoint x: 893, endPoint y: 159, distance: 252.2
click at [893, 159] on div "274 298 270 288 292 256 232 304 284 264 302 282 266 278 294 260 2 2 4" at bounding box center [640, 326] width 1280 height 522
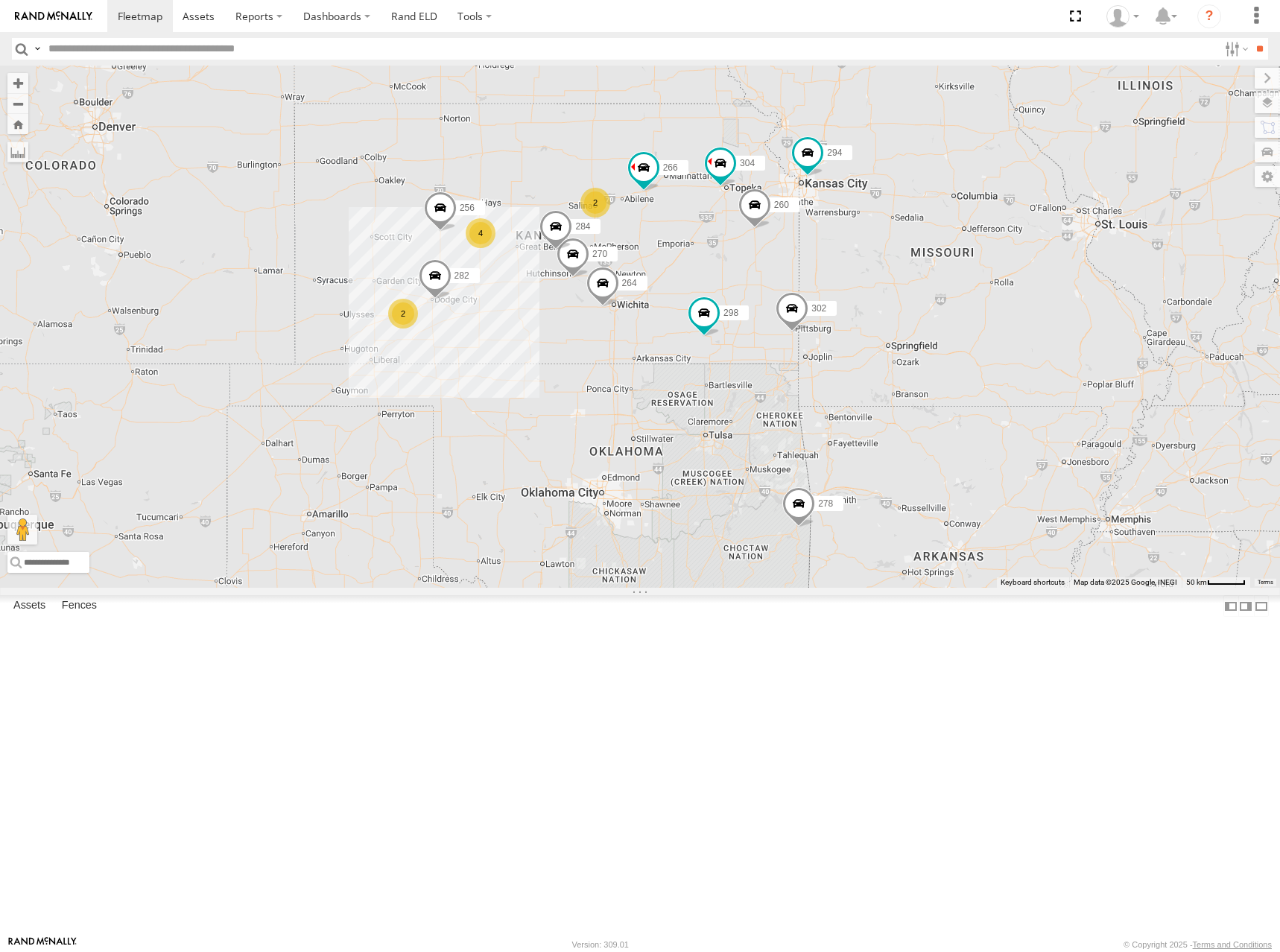
drag, startPoint x: 929, startPoint y: 175, endPoint x: 930, endPoint y: 183, distance: 8.1
click at [930, 183] on div "274 298 270 288 292 256 232 304 284 264 302 282 266 278 294 260 2 2 4" at bounding box center [640, 326] width 1280 height 522
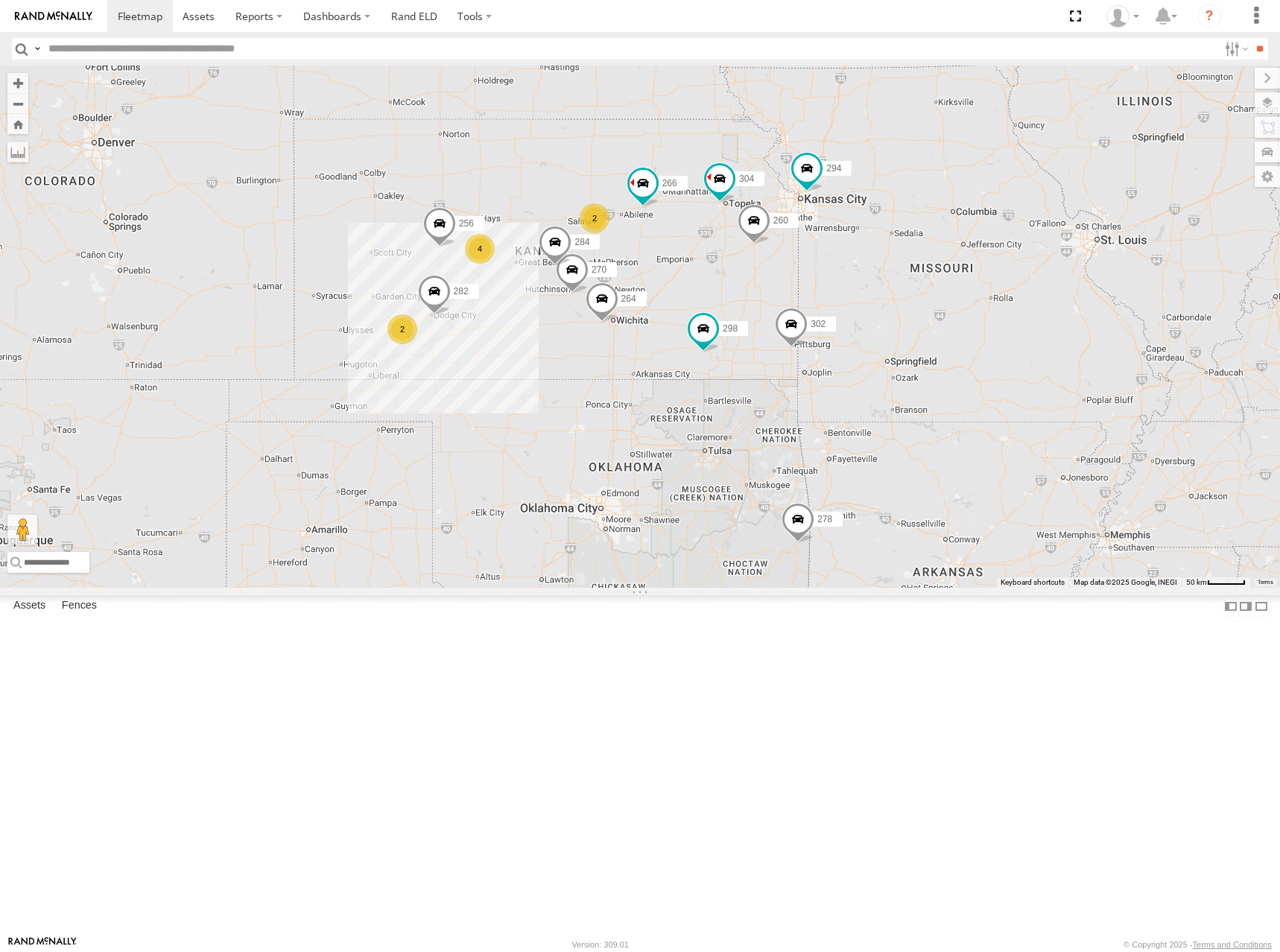
drag, startPoint x: 923, startPoint y: 192, endPoint x: 920, endPoint y: 200, distance: 8.5
click at [920, 200] on div "274 298 270 288 292 256 232 304 284 264 302 282 266 278 294 260 2 2 4 262" at bounding box center [640, 326] width 1280 height 522
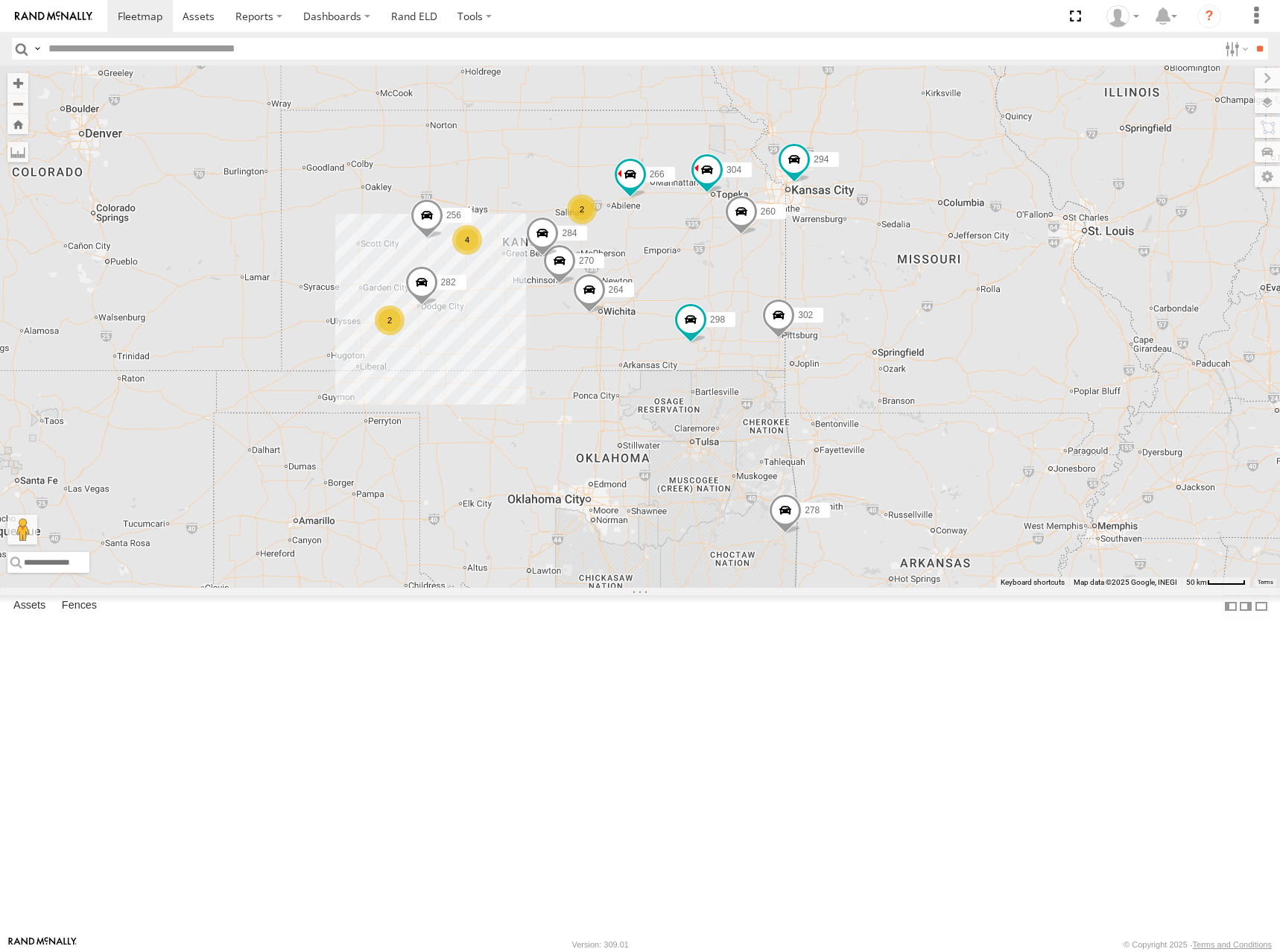
drag, startPoint x: 930, startPoint y: 193, endPoint x: 917, endPoint y: 184, distance: 15.8
click at [917, 184] on div "274 298 270 288 292 256 232 304 284 264 302 282 266 278 294 260 2 2 4 262" at bounding box center [640, 326] width 1280 height 522
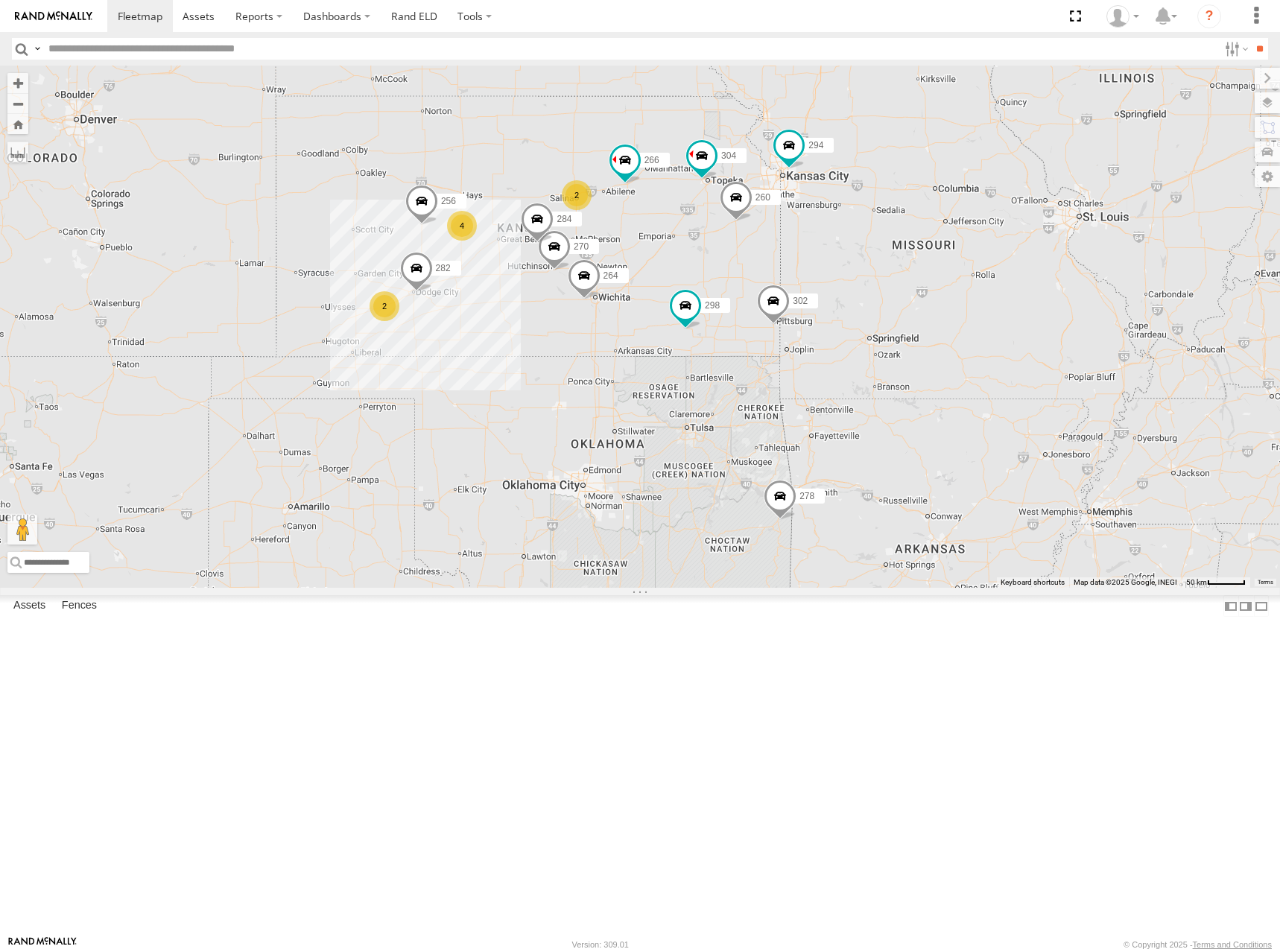
drag, startPoint x: 930, startPoint y: 208, endPoint x: 921, endPoint y: 189, distance: 21.0
click at [921, 189] on div "274 298 270 288 292 256 232 304 284 264 302 282 266 278 294 260 2 2 4 262" at bounding box center [640, 326] width 1280 height 522
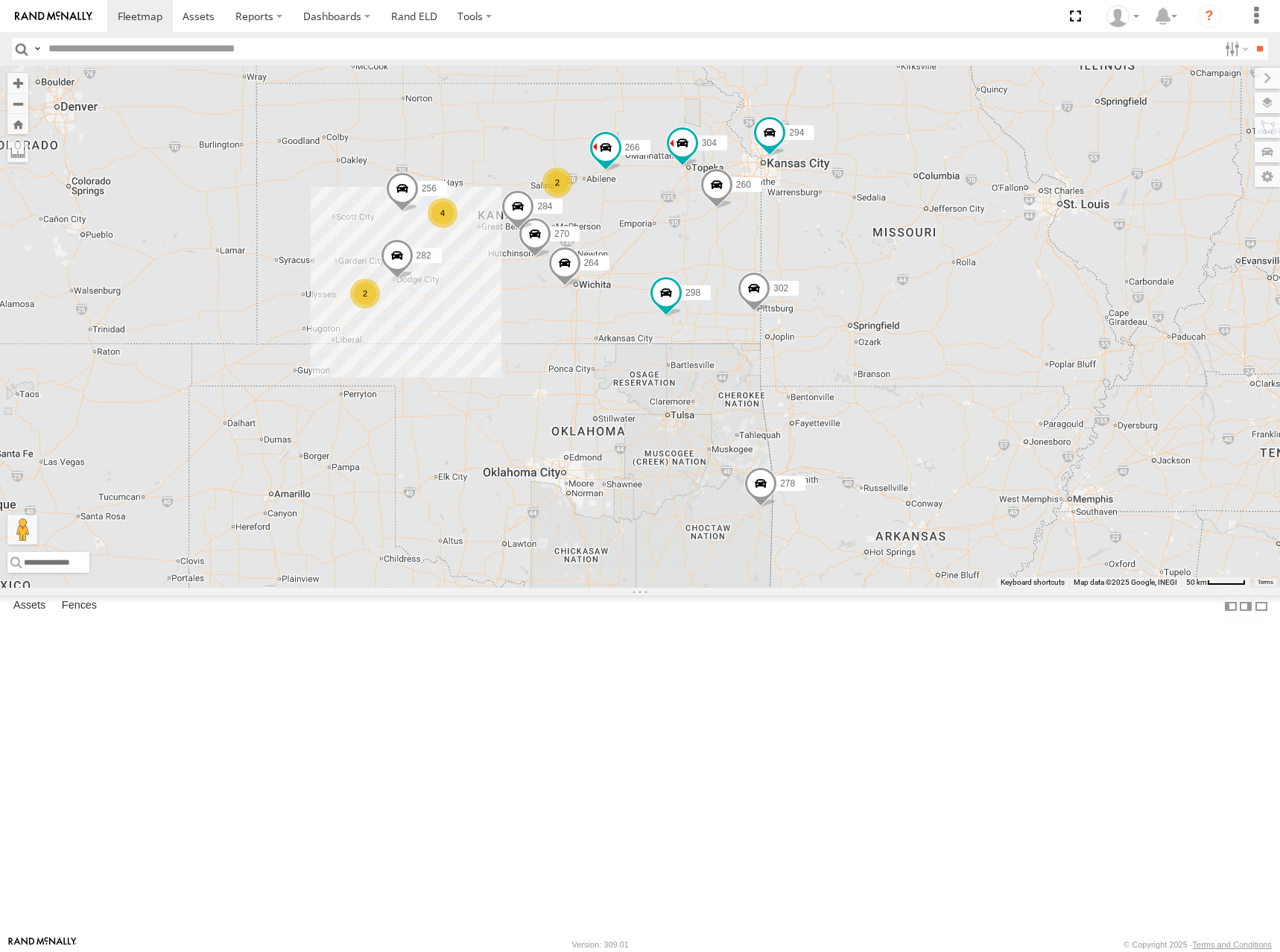
drag, startPoint x: 1125, startPoint y: 285, endPoint x: 1101, endPoint y: 268, distance: 29.4
click at [1101, 268] on div "274 298 270 288 292 256 232 304 284 264 302 282 266 278 294 260 2 2 4 262" at bounding box center [640, 326] width 1280 height 522
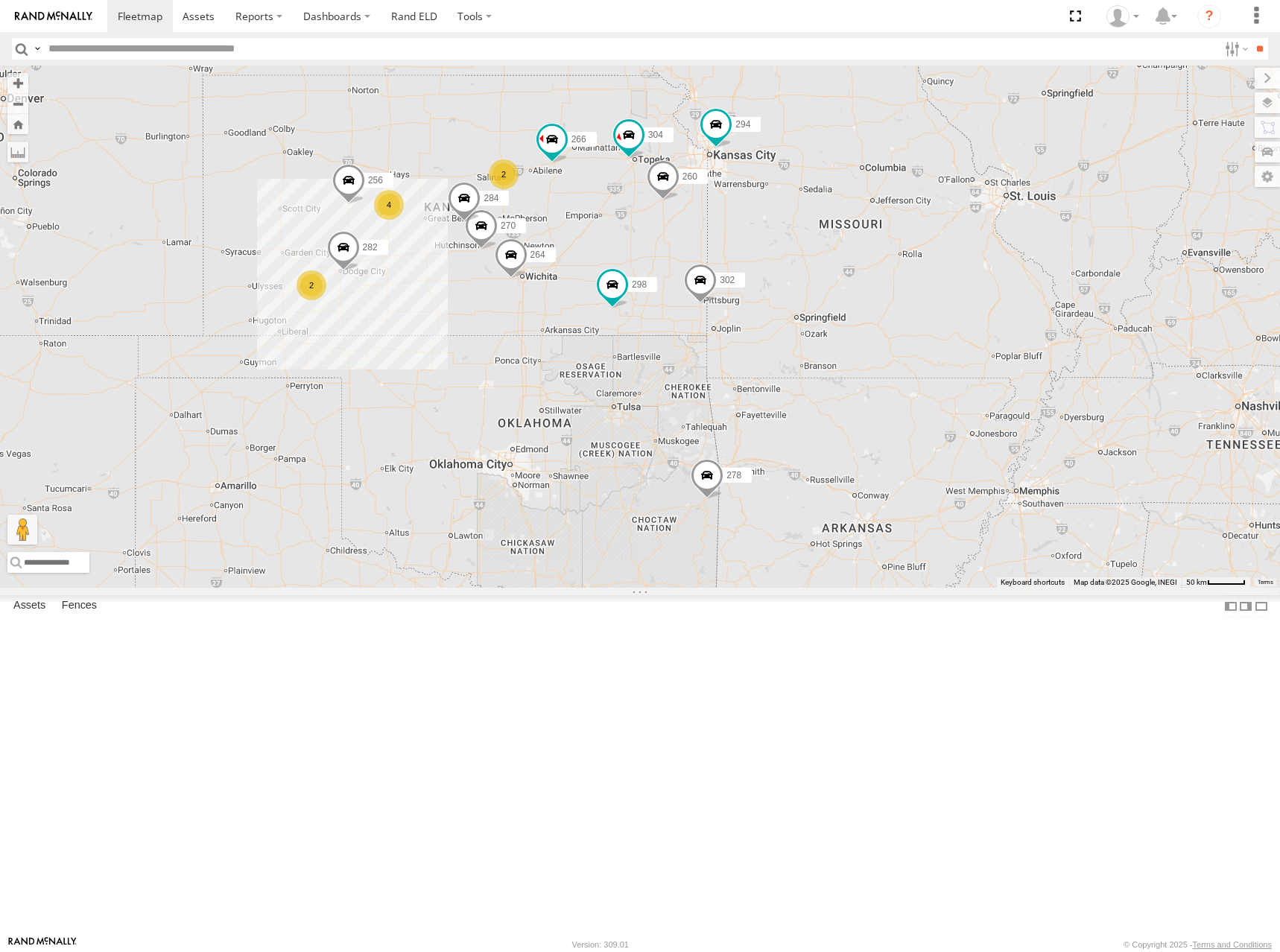
drag, startPoint x: 1105, startPoint y: 283, endPoint x: 1045, endPoint y: 276, distance: 60.4
click at [1045, 276] on div "274 298 270 288 292 256 232 304 284 264 302 282 266 278 294 260 2 2 4 262" at bounding box center [640, 326] width 1280 height 522
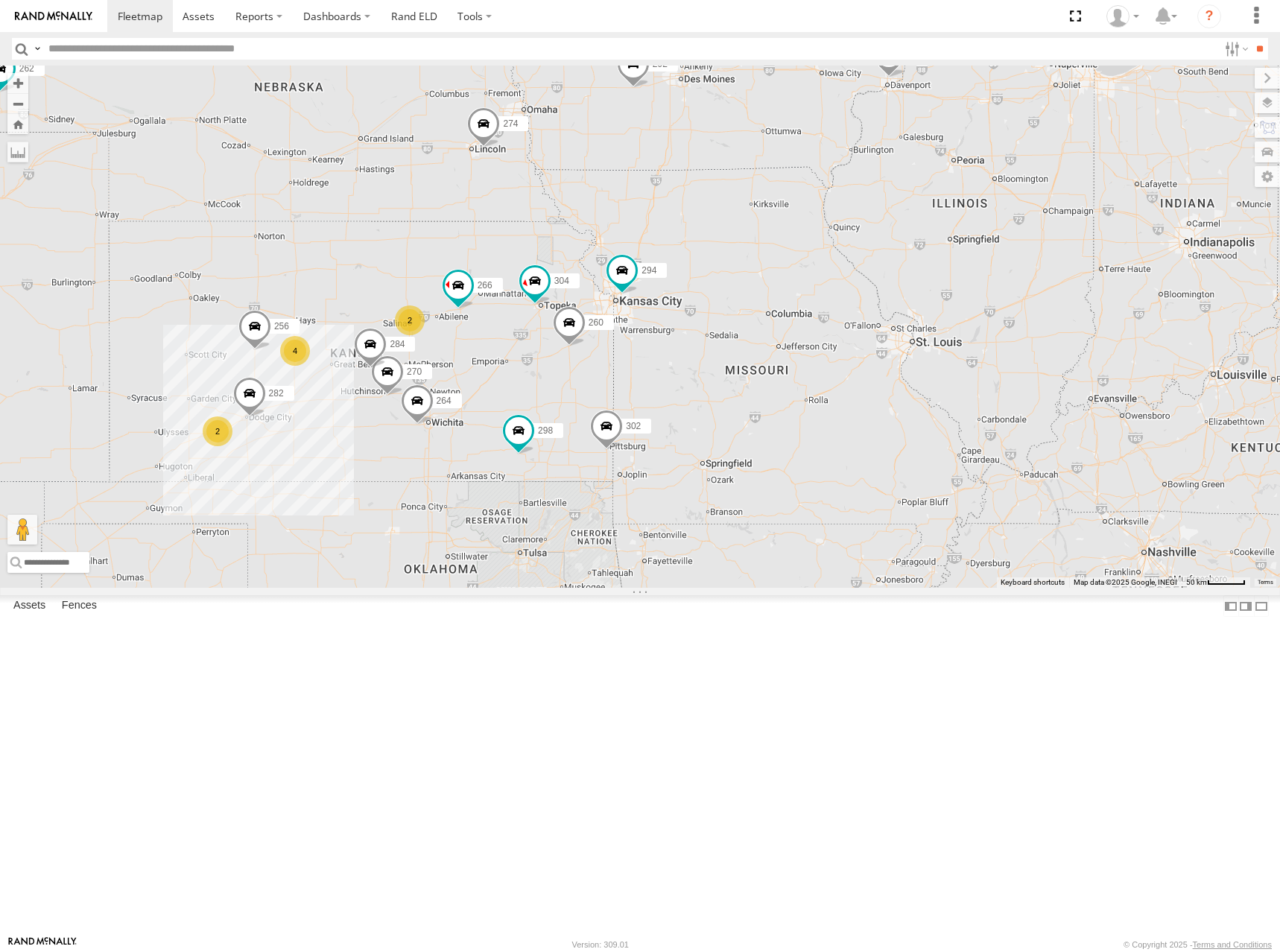
drag, startPoint x: 1196, startPoint y: 143, endPoint x: 1112, endPoint y: 275, distance: 156.5
click at [1112, 275] on div "274 298 270 288 292 256 232 304 284 264 302 282 266 278 294 260 2 2 4 262" at bounding box center [640, 326] width 1280 height 522
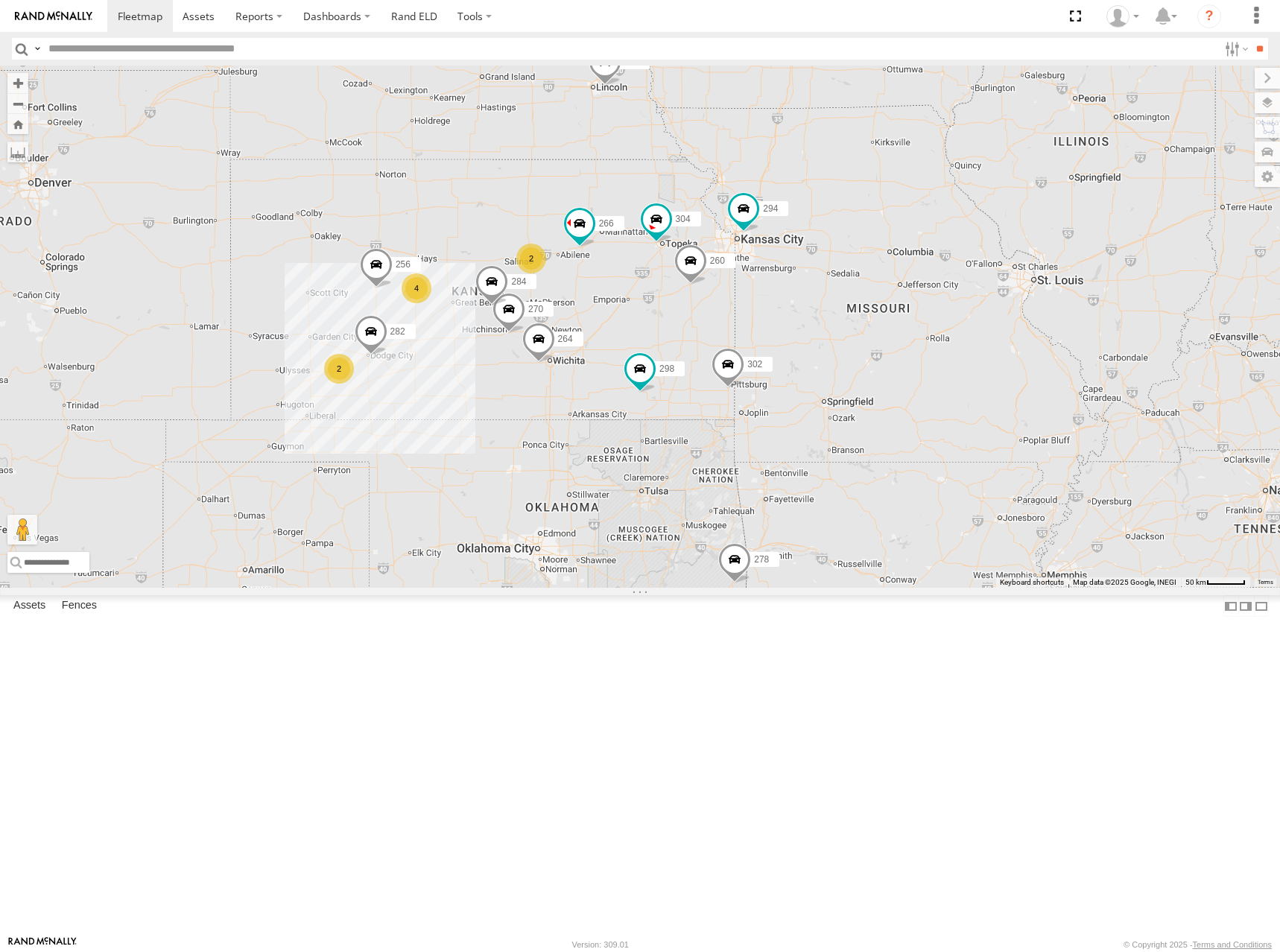
drag, startPoint x: 702, startPoint y: 370, endPoint x: 826, endPoint y: 306, distance: 139.5
click at [826, 306] on div "274 298 270 288 292 256 232 304 284 264 302 282 266 278 294 260 2 2 4 262" at bounding box center [640, 326] width 1280 height 522
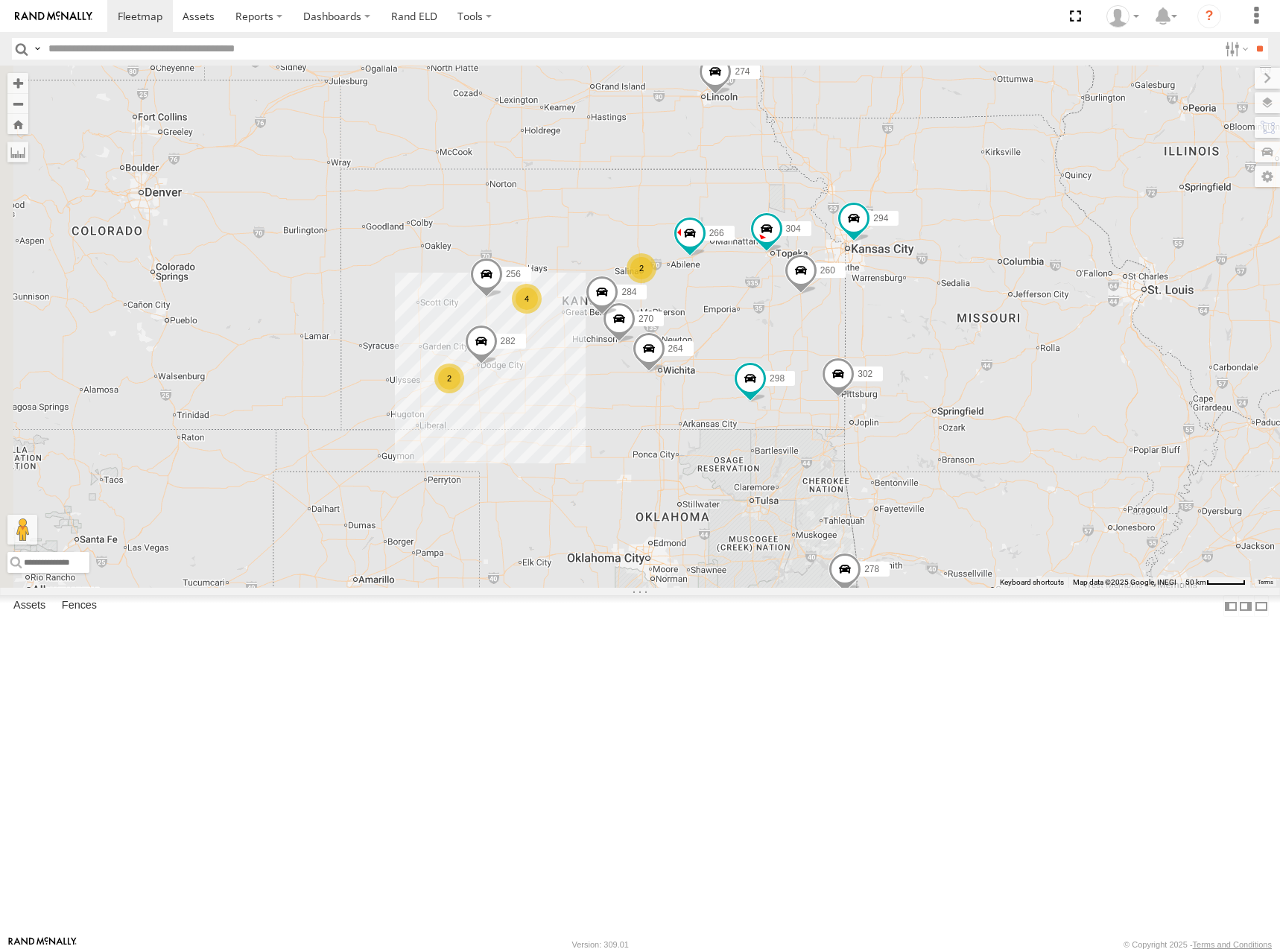
drag, startPoint x: 765, startPoint y: 328, endPoint x: 884, endPoint y: 339, distance: 119.5
click at [884, 339] on div "274 298 270 288 292 256 232 304 284 264 302 282 266 278 294 260 2 2 4 262" at bounding box center [640, 326] width 1280 height 522
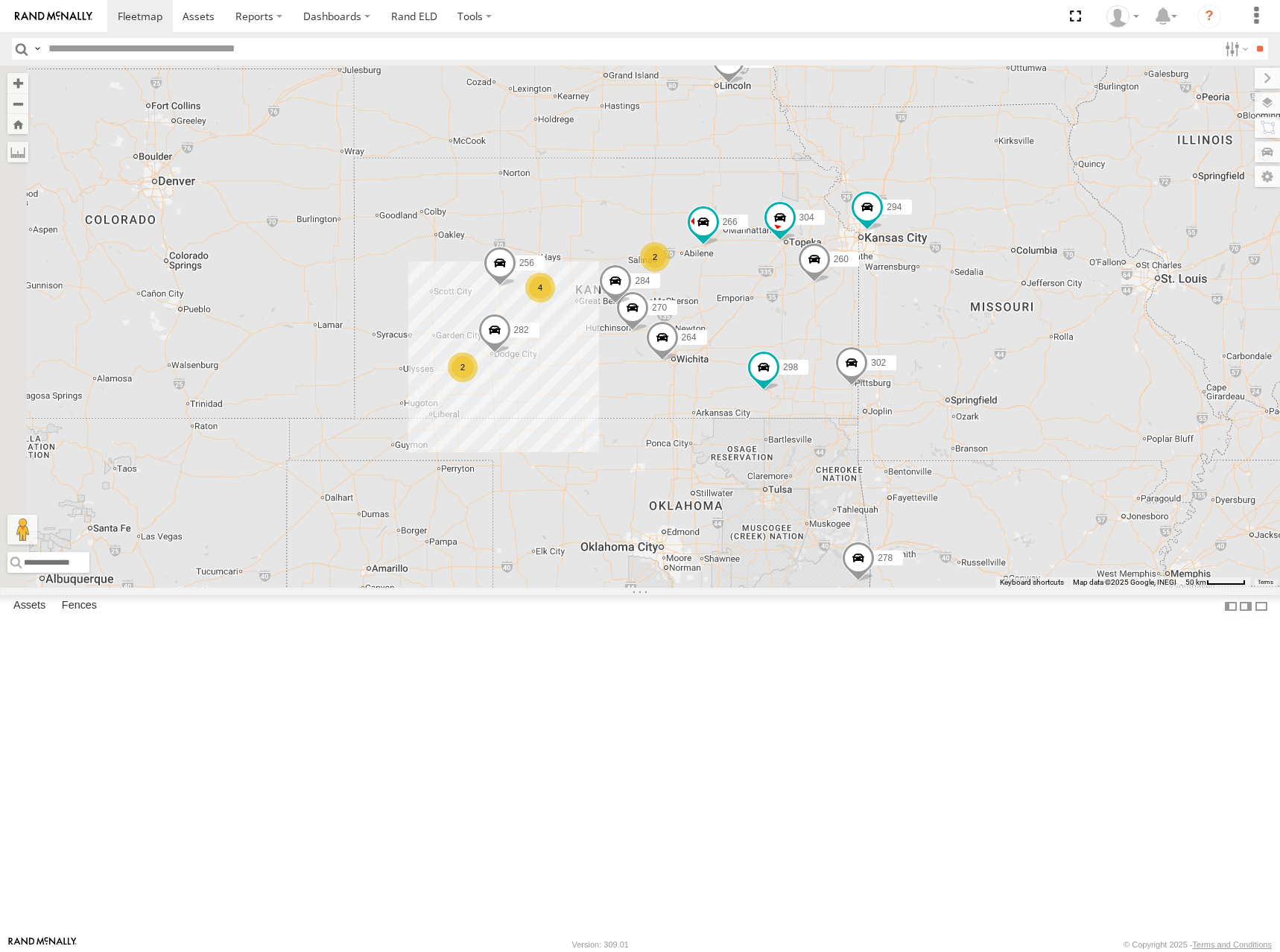
drag, startPoint x: 917, startPoint y: 342, endPoint x: 931, endPoint y: 316, distance: 29.5
click at [931, 316] on div "274 298 270 288 292 256 232 304 284 264 302 282 266 278 294 260 2 2 4 262" at bounding box center [640, 326] width 1280 height 522
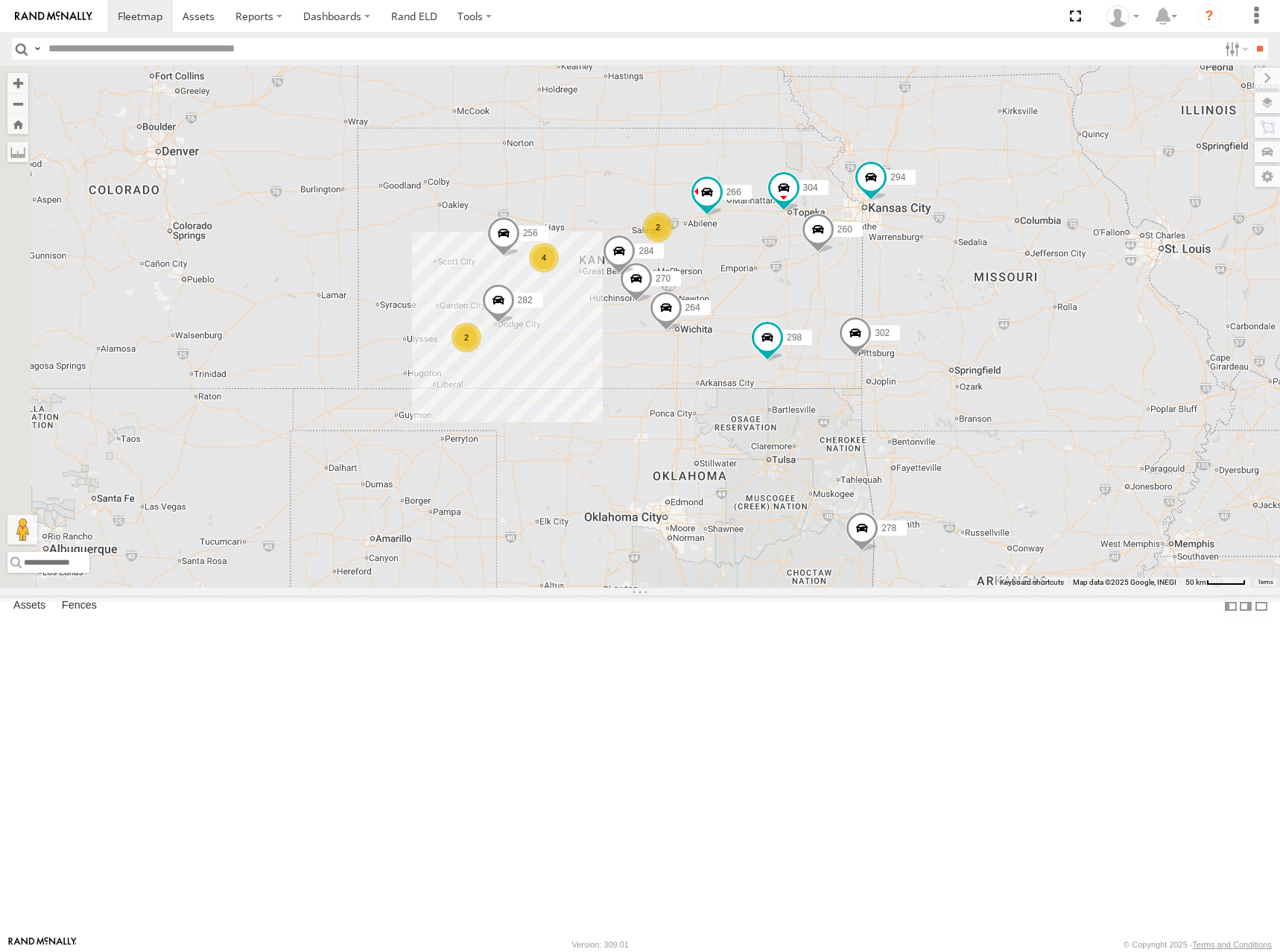
drag, startPoint x: 922, startPoint y: 319, endPoint x: 920, endPoint y: 309, distance: 10.2
click at [920, 309] on div "274 298 270 288 292 256 232 304 284 264 302 282 266 278 294 260 2 2 4 262" at bounding box center [640, 326] width 1280 height 522
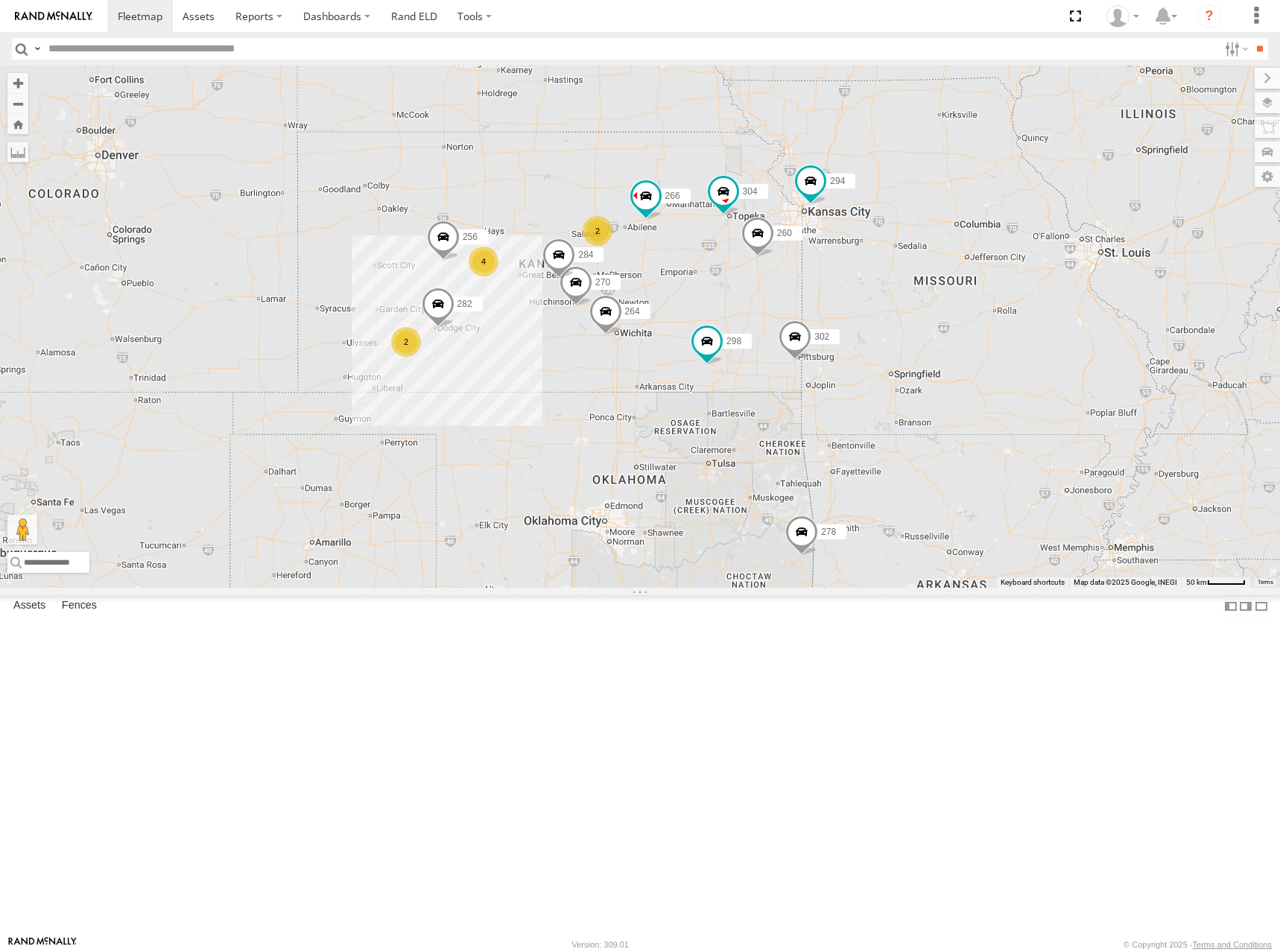
drag, startPoint x: 1102, startPoint y: 306, endPoint x: 961, endPoint y: 340, distance: 145.0
click at [961, 340] on div "274 298 270 288 292 256 232 304 284 264 302 282 266 278 294 260 2 2 4 262" at bounding box center [640, 326] width 1280 height 522
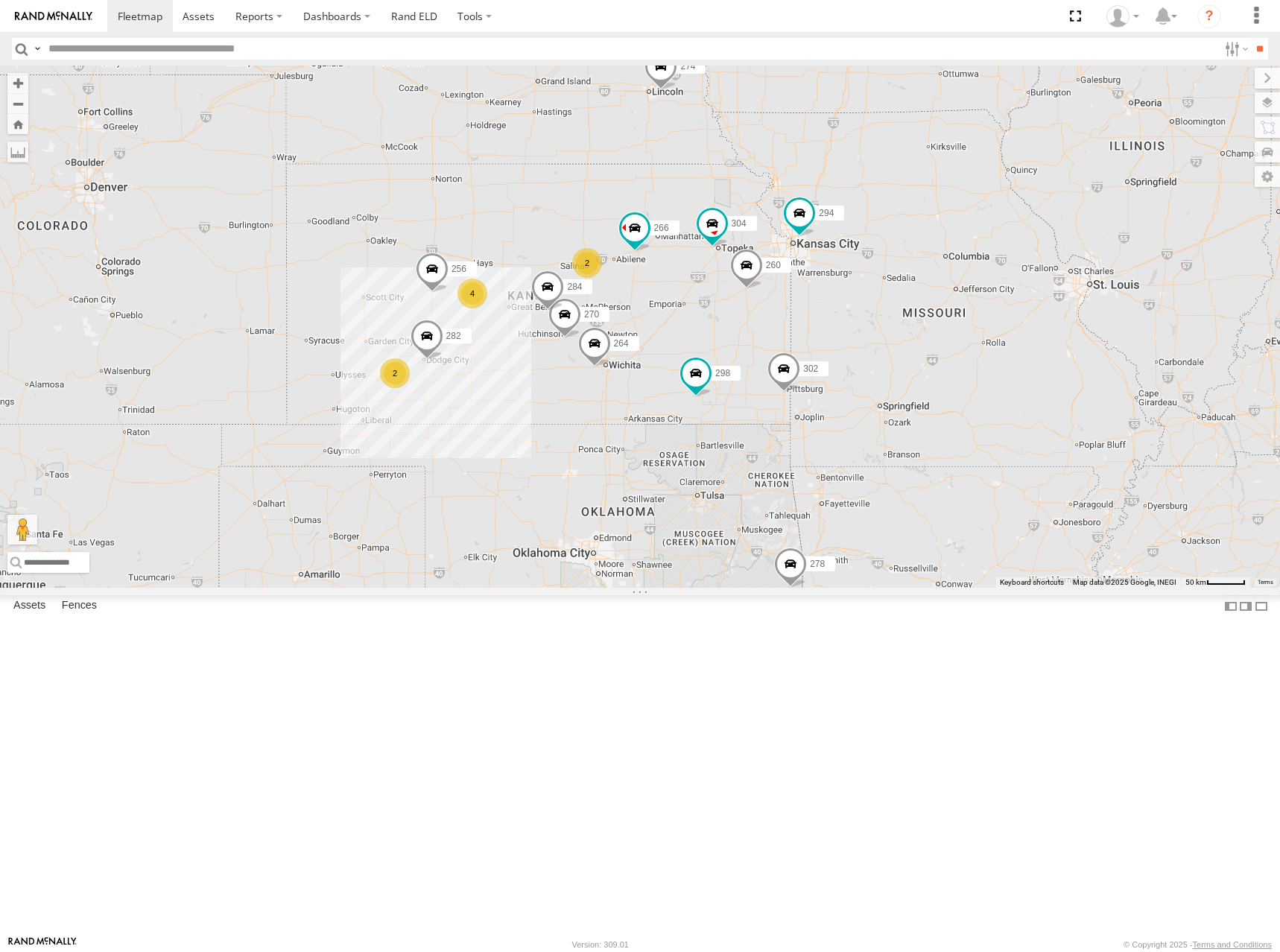
drag, startPoint x: 829, startPoint y: 320, endPoint x: 901, endPoint y: 340, distance: 74.7
click at [902, 339] on div "274 298 270 288 292 256 232 304 284 264 302 282 266 278 294 260 2 2 4 262" at bounding box center [640, 326] width 1280 height 522
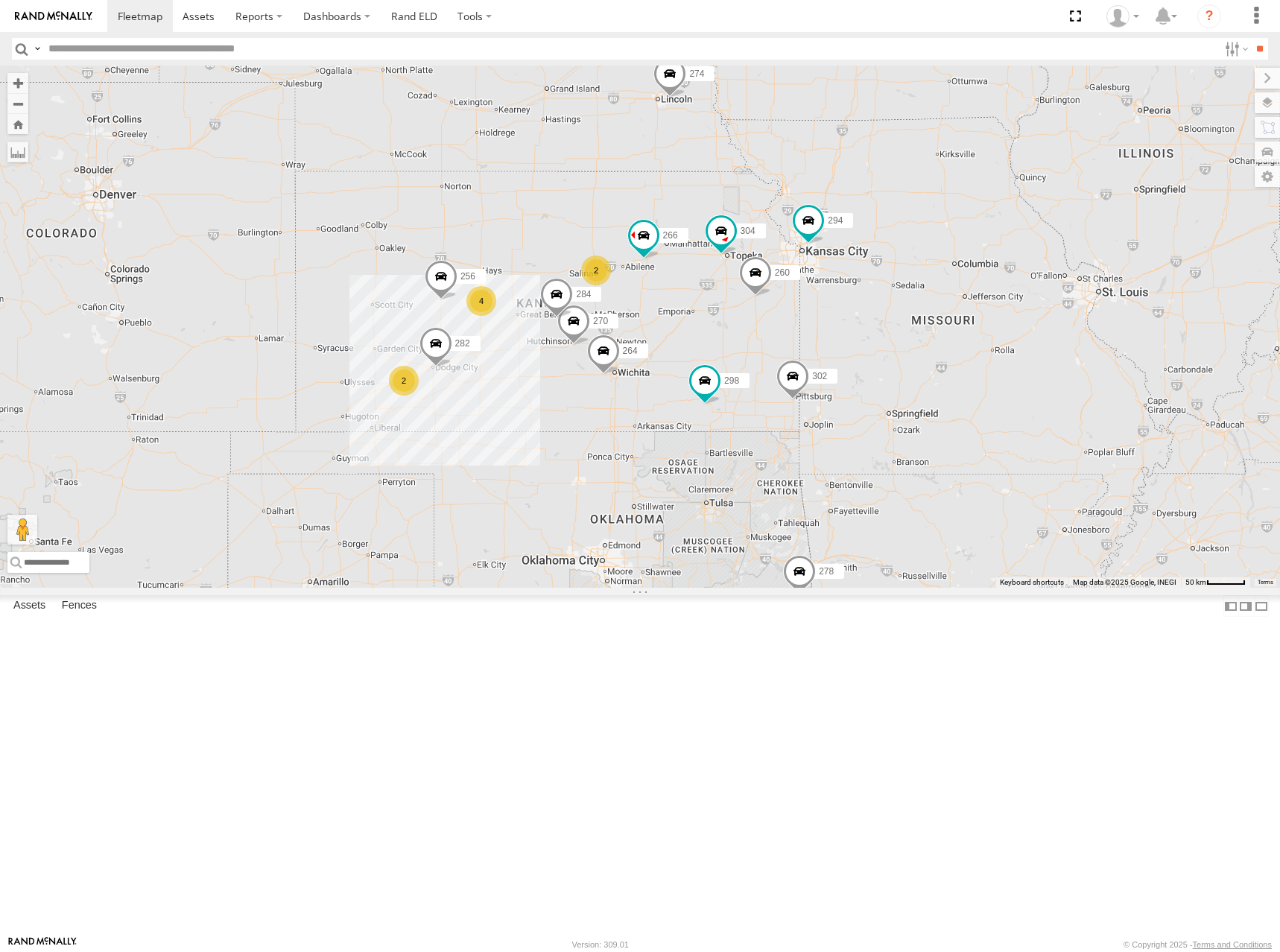
click at [879, 344] on div "274 298 270 288 292 256 232 304 284 264 302 282 266 278 294 260 2 2 4 262" at bounding box center [640, 326] width 1280 height 522
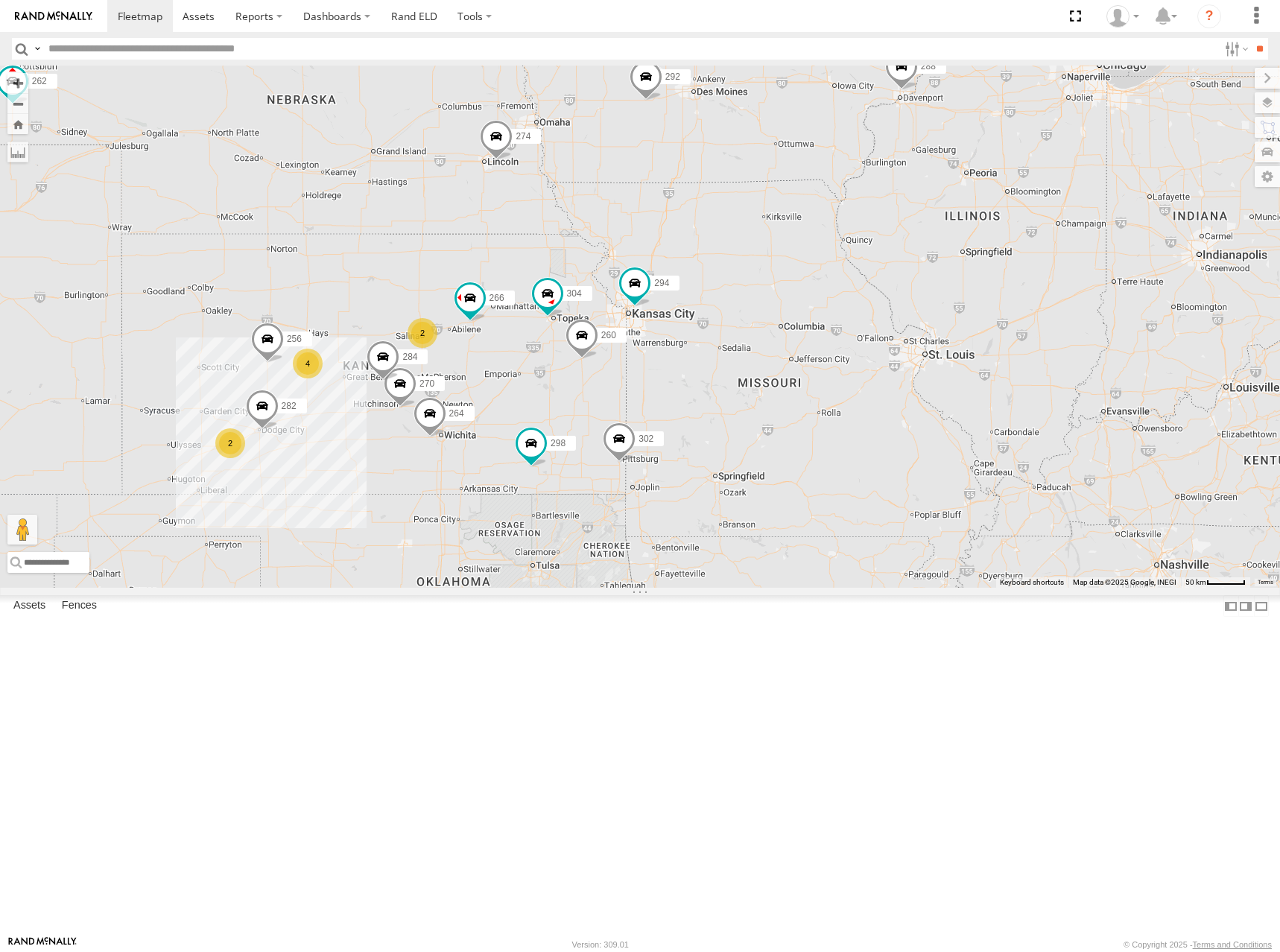
drag, startPoint x: 878, startPoint y: 349, endPoint x: 726, endPoint y: 402, distance: 161.0
click at [726, 402] on div "274 298 270 288 292 256 232 304 284 264 302 282 266 278 294 260 2 2 4 262" at bounding box center [640, 326] width 1280 height 522
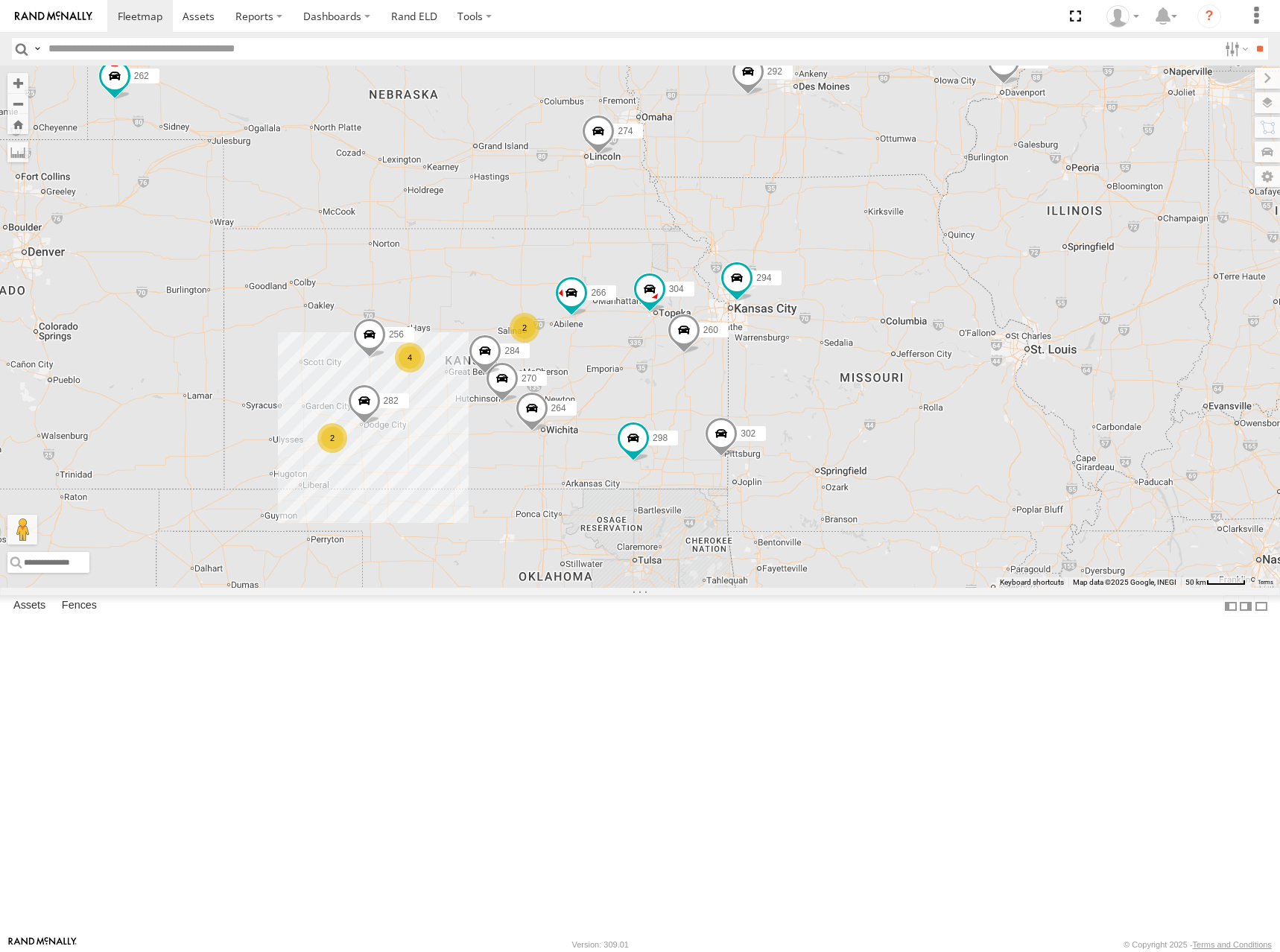
drag, startPoint x: 623, startPoint y: 410, endPoint x: 764, endPoint y: 405, distance: 141.1
click at [764, 405] on div "274 298 270 288 292 256 232 304 284 264 302 282 266 278 294 260 2 2 4 262" at bounding box center [640, 326] width 1280 height 522
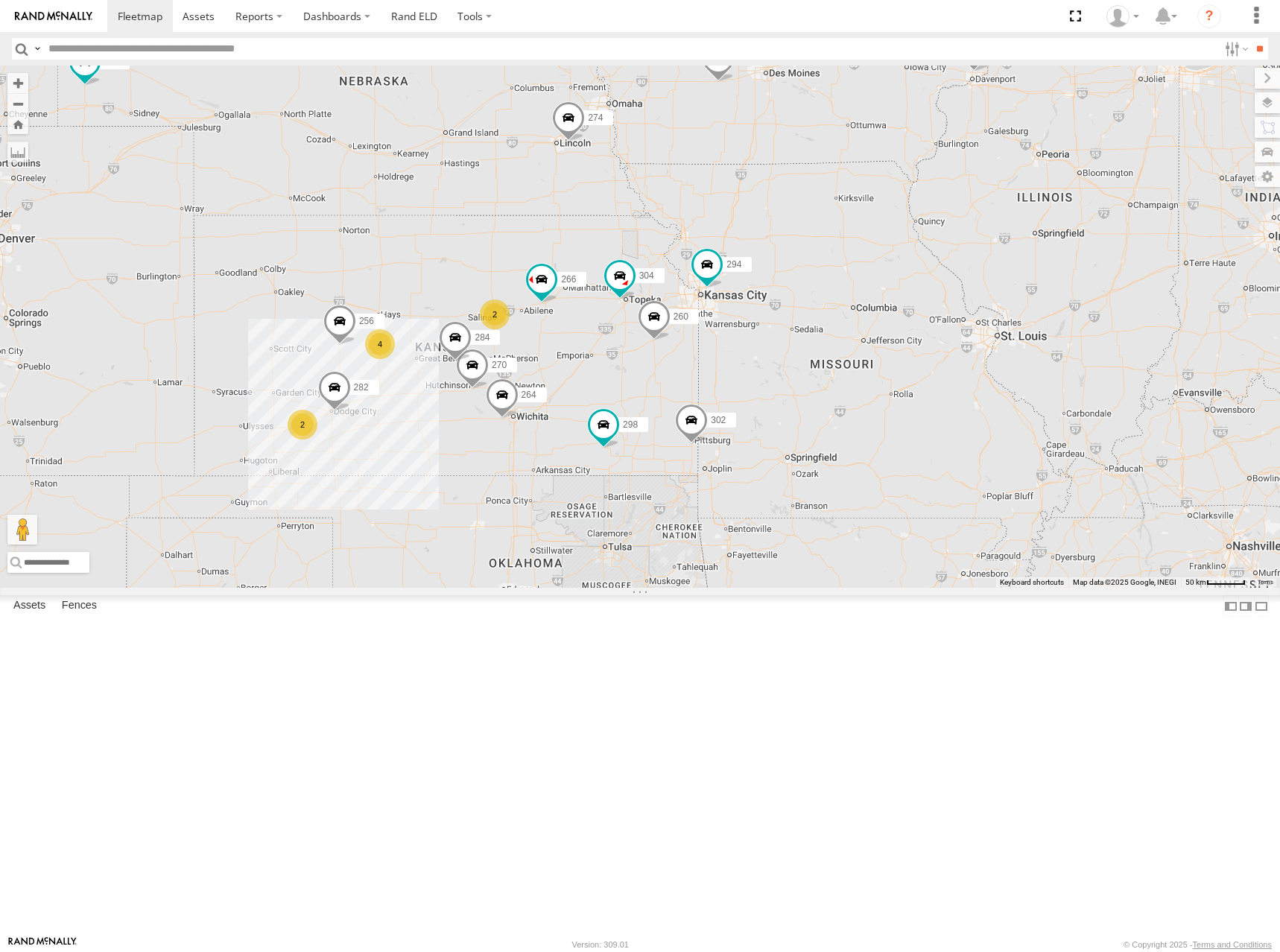
drag, startPoint x: 1008, startPoint y: 366, endPoint x: 896, endPoint y: 368, distance: 112.0
click at [917, 355] on div "274 298 270 288 292 256 232 304 284 264 302 282 266 278 294 260 2 2 4 262" at bounding box center [640, 326] width 1280 height 522
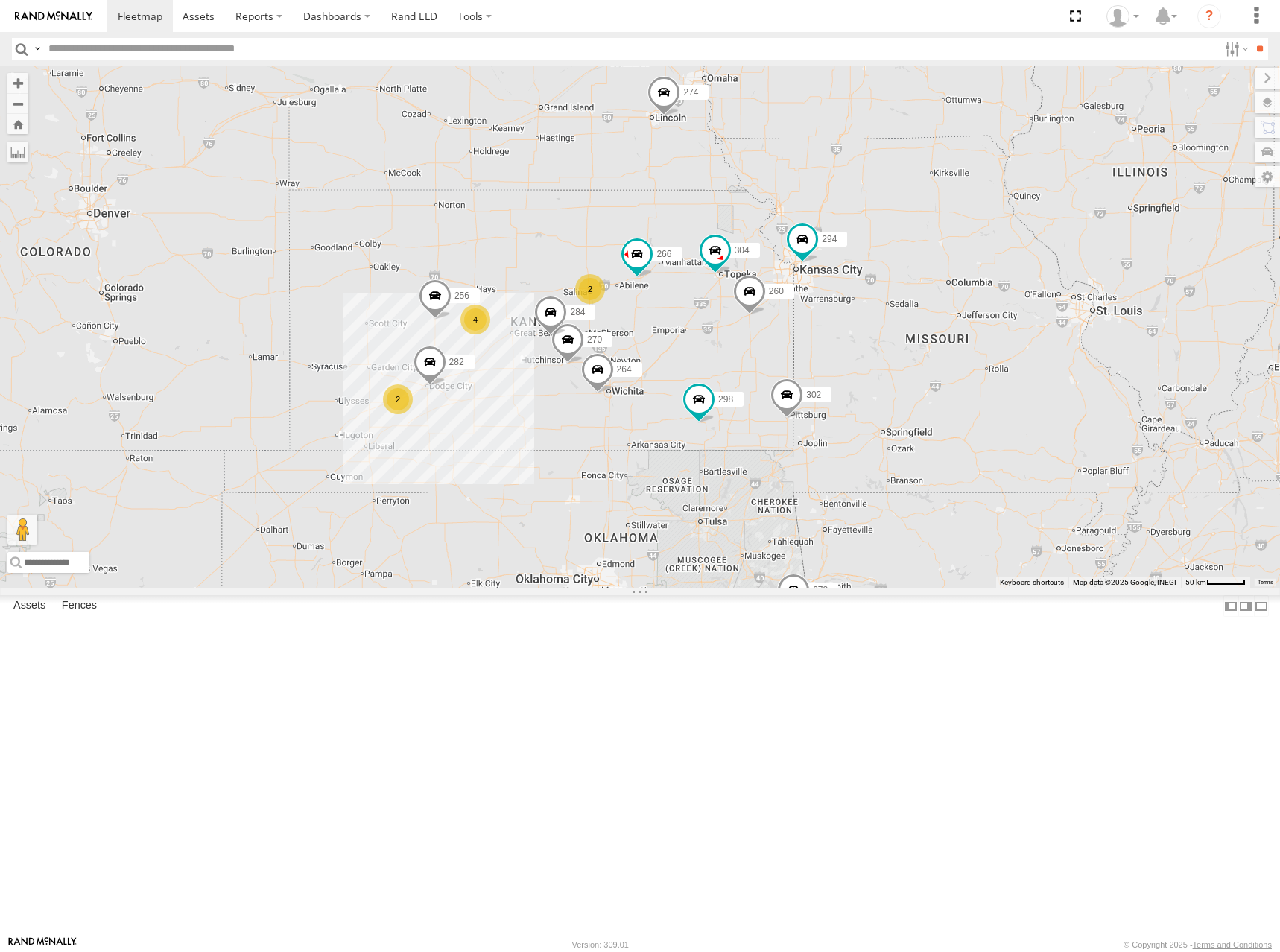
drag, startPoint x: 713, startPoint y: 392, endPoint x: 800, endPoint y: 369, distance: 90.0
click at [800, 369] on div "274 298 270 288 292 256 232 304 284 264 302 282 266 278 294 260 2 2 4 262" at bounding box center [640, 326] width 1280 height 522
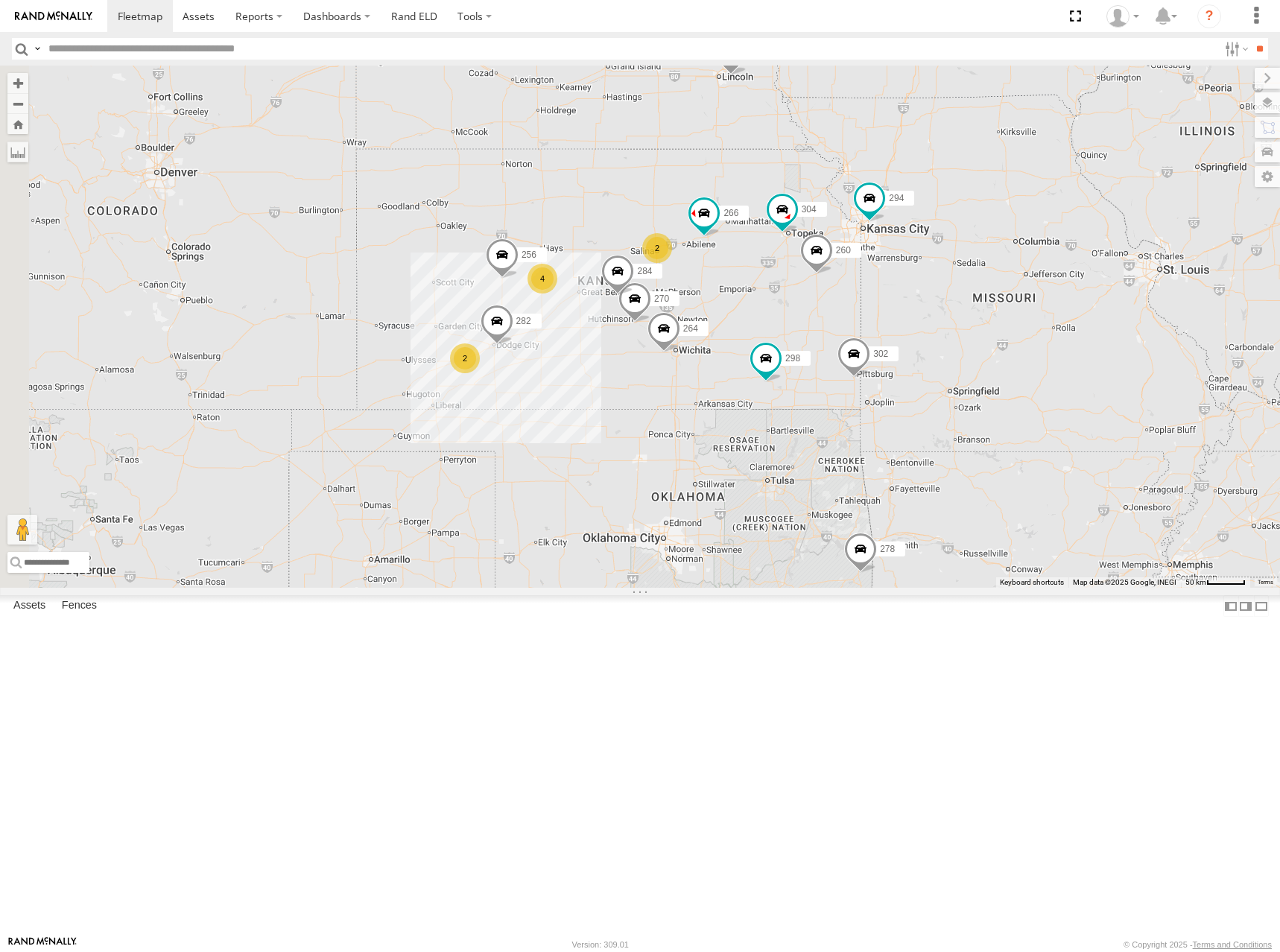
click at [840, 327] on div "274 298 270 288 292 256 232 304 284 264 302 282 266 278 294 260 2 2 4 262" at bounding box center [640, 326] width 1280 height 522
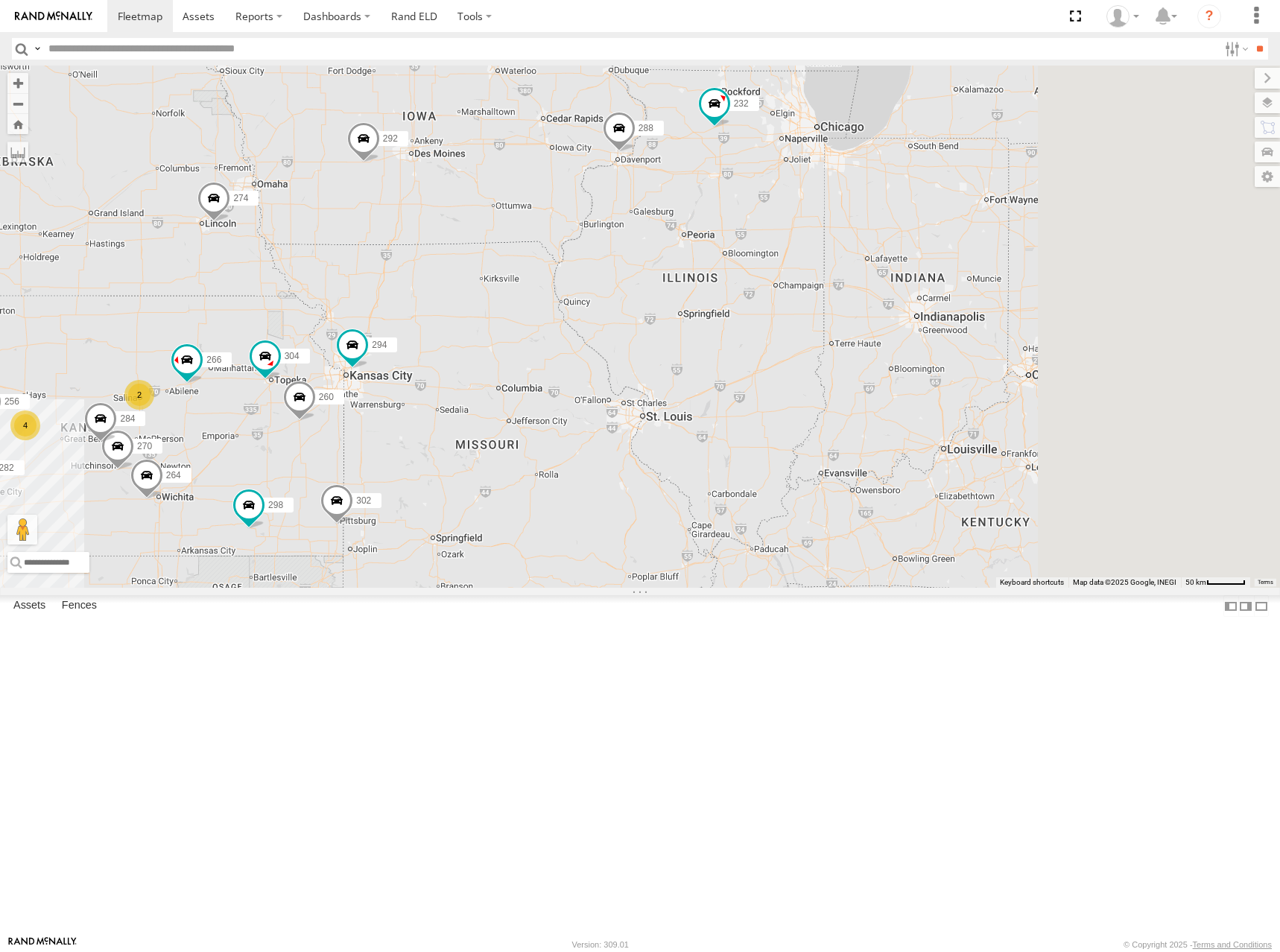
drag, startPoint x: 959, startPoint y: 315, endPoint x: 425, endPoint y: 469, distance: 555.8
click at [425, 469] on div "274 298 270 288 292 256 232 304 284 264 302 282 266 278 294 260 2 2 4 262" at bounding box center [640, 326] width 1280 height 522
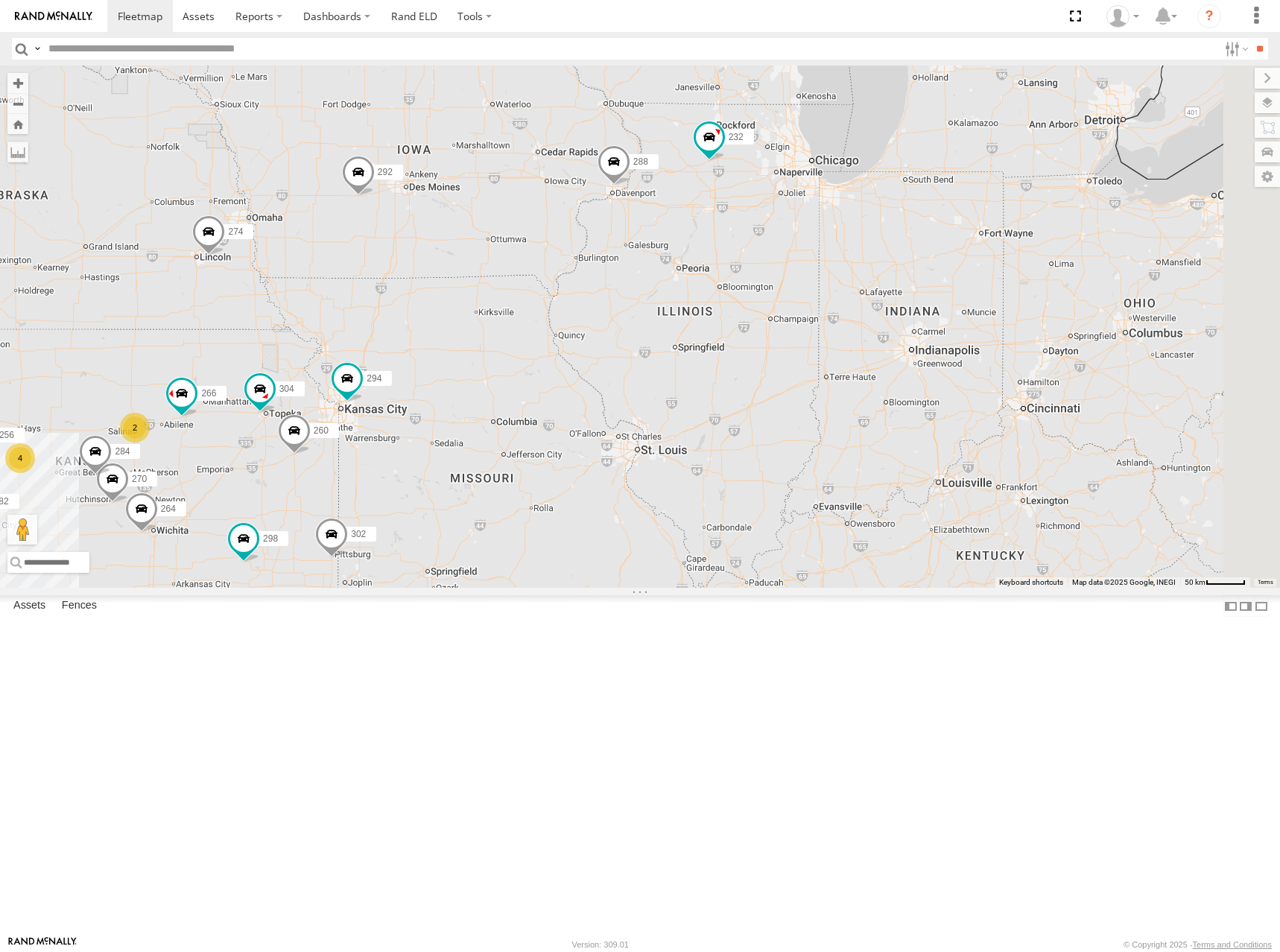
drag, startPoint x: 826, startPoint y: 289, endPoint x: 832, endPoint y: 372, distance: 83.2
click at [832, 372] on div "274 298 270 288 292 256 232 304 284 264 302 282 266 278 294 260 2 2 4 262" at bounding box center [640, 326] width 1280 height 522
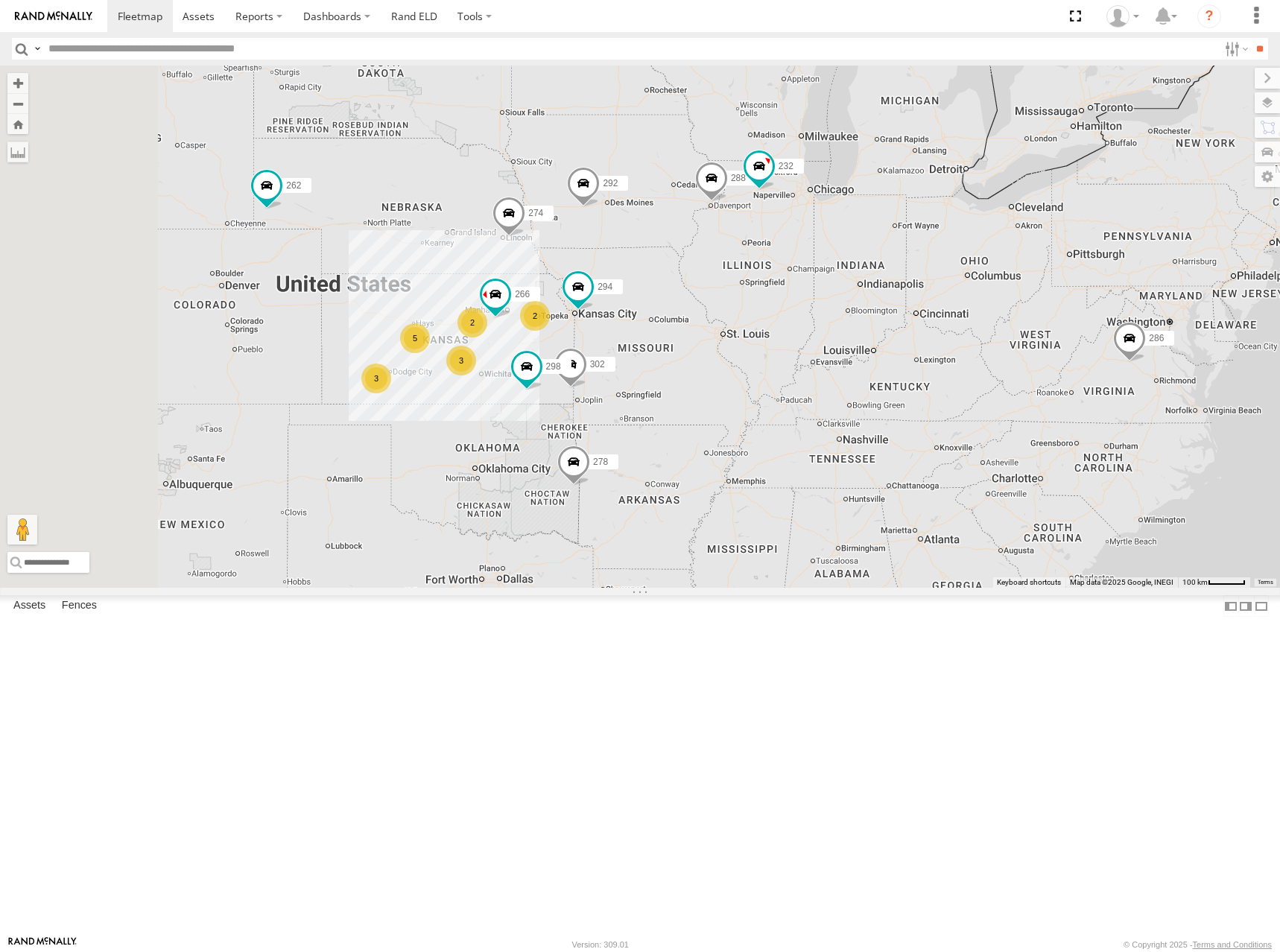
drag, startPoint x: 613, startPoint y: 434, endPoint x: 796, endPoint y: 413, distance: 184.2
click at [796, 413] on div "274 298 288 292 232 302 266 278 294 262 3 2 5 3 2 286" at bounding box center [640, 326] width 1280 height 522
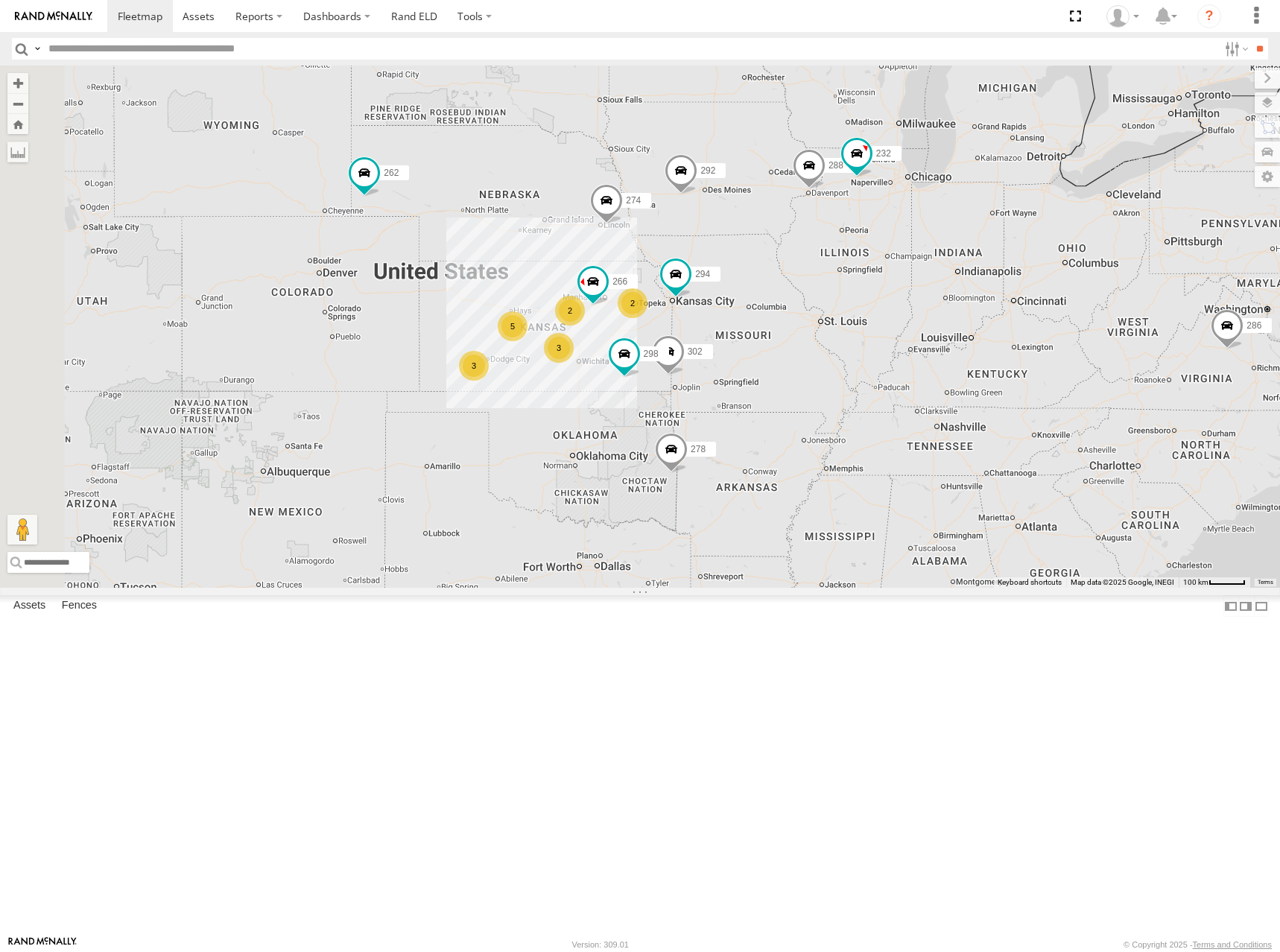
drag, startPoint x: 796, startPoint y: 413, endPoint x: 908, endPoint y: 402, distance: 112.5
click at [908, 402] on div "274 298 288 292 232 302 266 278 294 262 3 2 5 3 2 286" at bounding box center [640, 326] width 1280 height 522
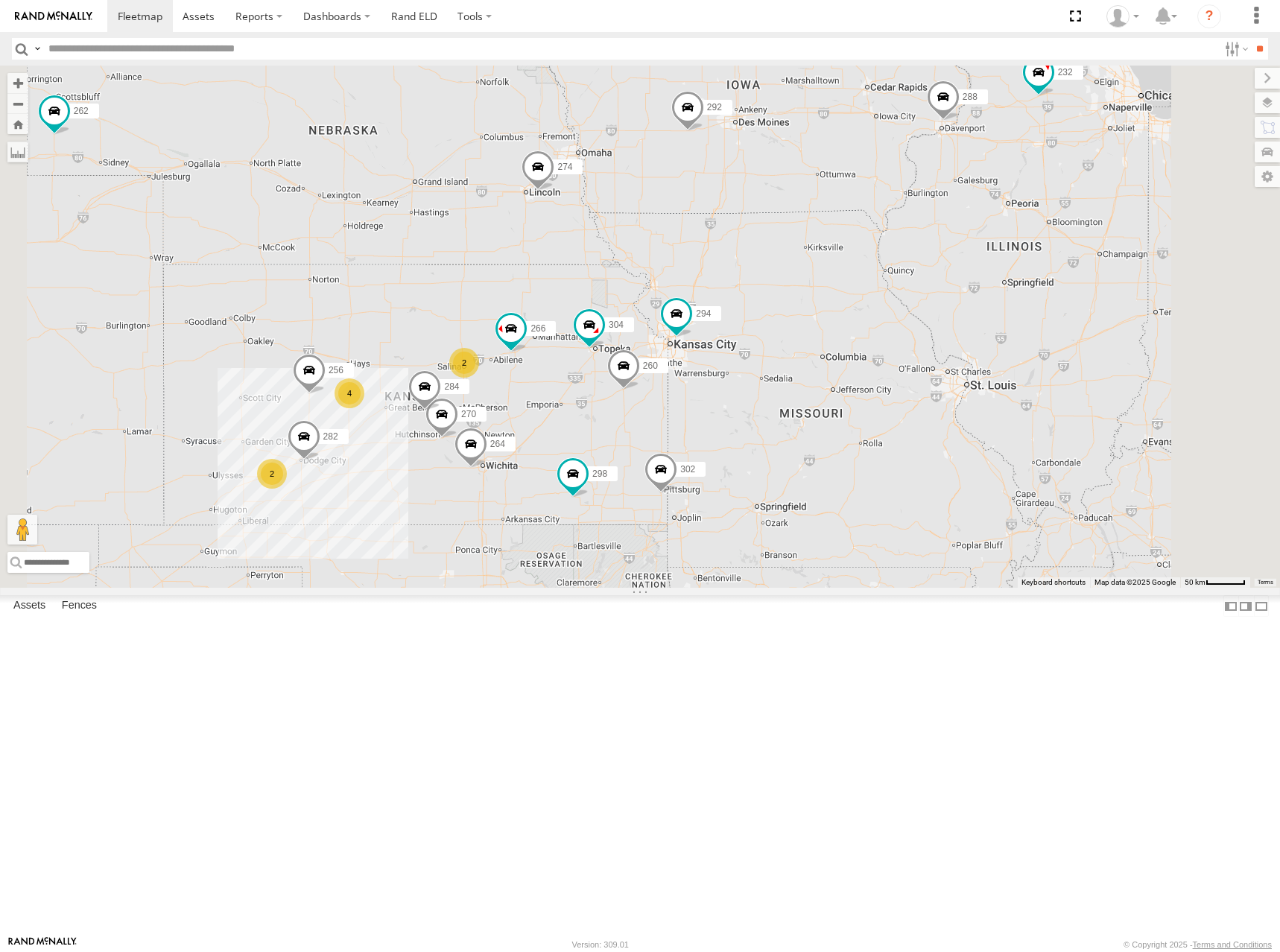
click at [881, 354] on div "274 298 288 292 232 302 266 278 294 262 286 270 256 304 284 264 282 260 2 2 4" at bounding box center [640, 326] width 1280 height 522
drag, startPoint x: 817, startPoint y: 383, endPoint x: 838, endPoint y: 374, distance: 22.8
click at [838, 374] on div "274 298 288 292 232 302 266 278 294 262 286 270 256 304 284 264 282 260 2 2 4" at bounding box center [640, 326] width 1280 height 522
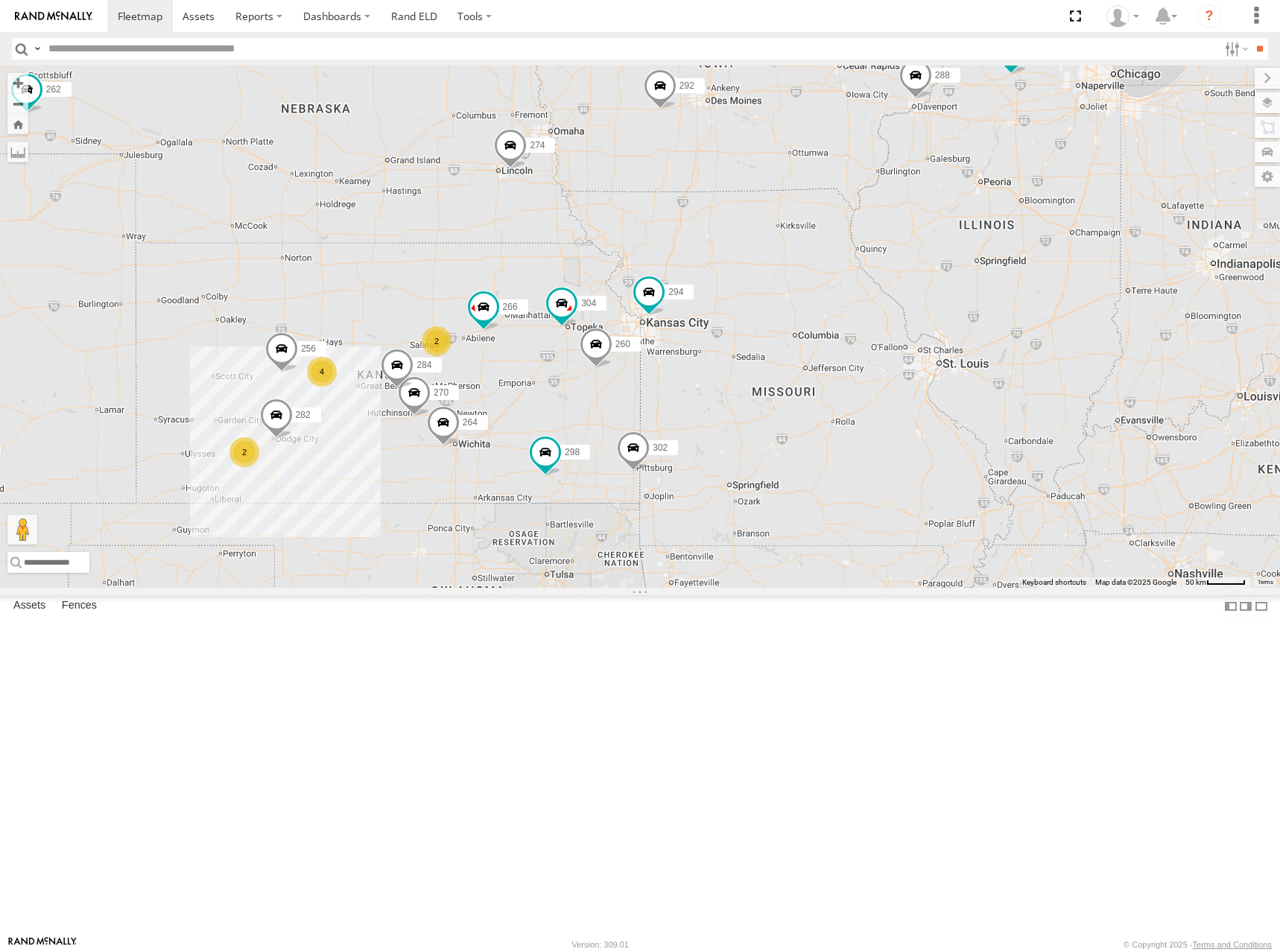
drag, startPoint x: 839, startPoint y: 374, endPoint x: 780, endPoint y: 361, distance: 60.4
click at [780, 361] on div "274 298 288 292 232 302 266 278 294 262 286 270 256 304 284 264 282 260 2 2 4" at bounding box center [640, 326] width 1280 height 522
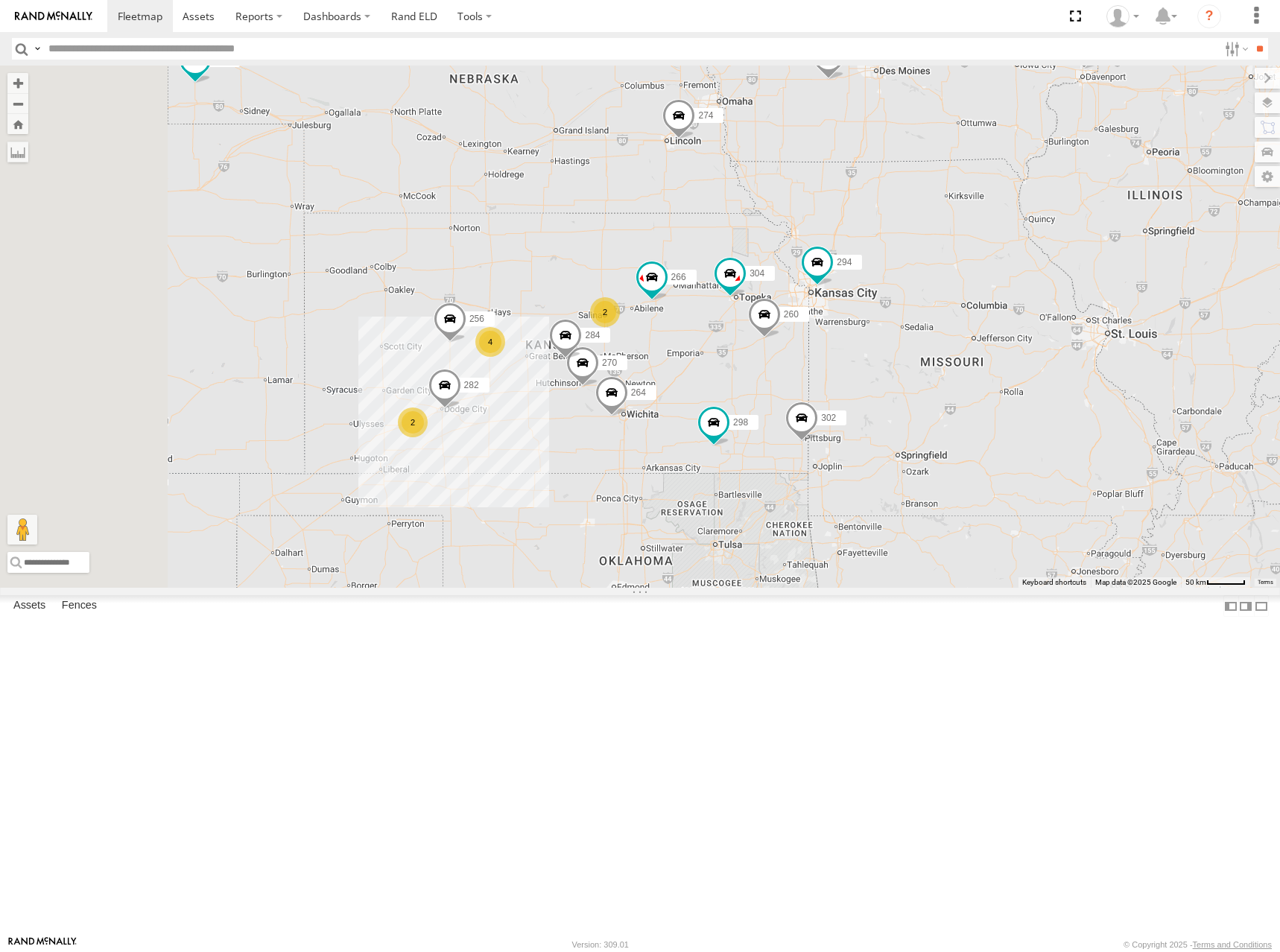
drag, startPoint x: 650, startPoint y: 392, endPoint x: 819, endPoint y: 362, distance: 171.6
click at [819, 362] on div "274 298 288 292 232 302 266 278 294 262 286 270 256 304 284 264 282 260 2 2 4" at bounding box center [640, 326] width 1280 height 522
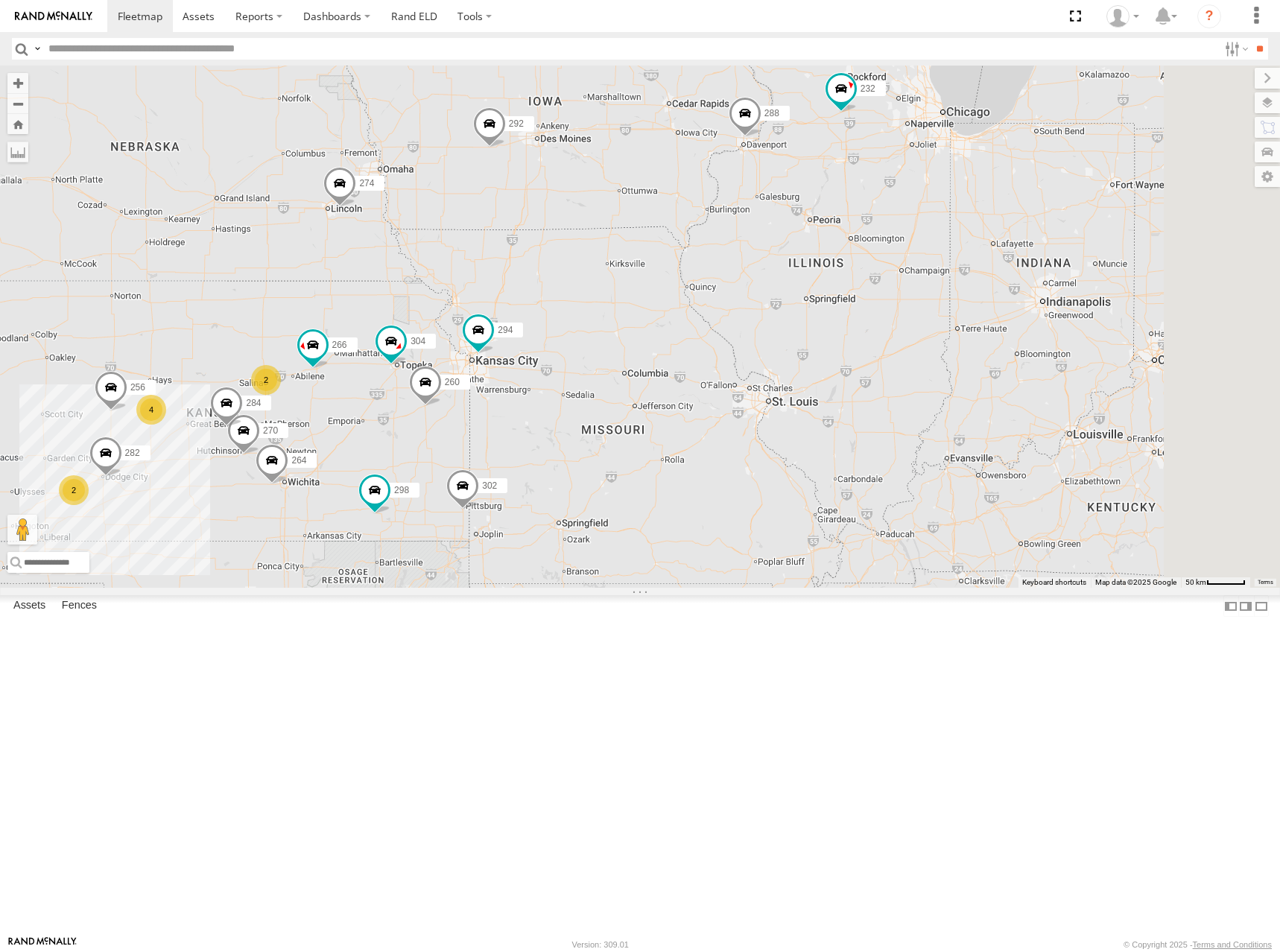
drag, startPoint x: 1169, startPoint y: 278, endPoint x: 789, endPoint y: 364, distance: 389.6
click at [789, 364] on div "274 298 288 292 232 302 266 278 294 262 286 270 256 304 284 264 282 260 2 2 4" at bounding box center [640, 326] width 1280 height 522
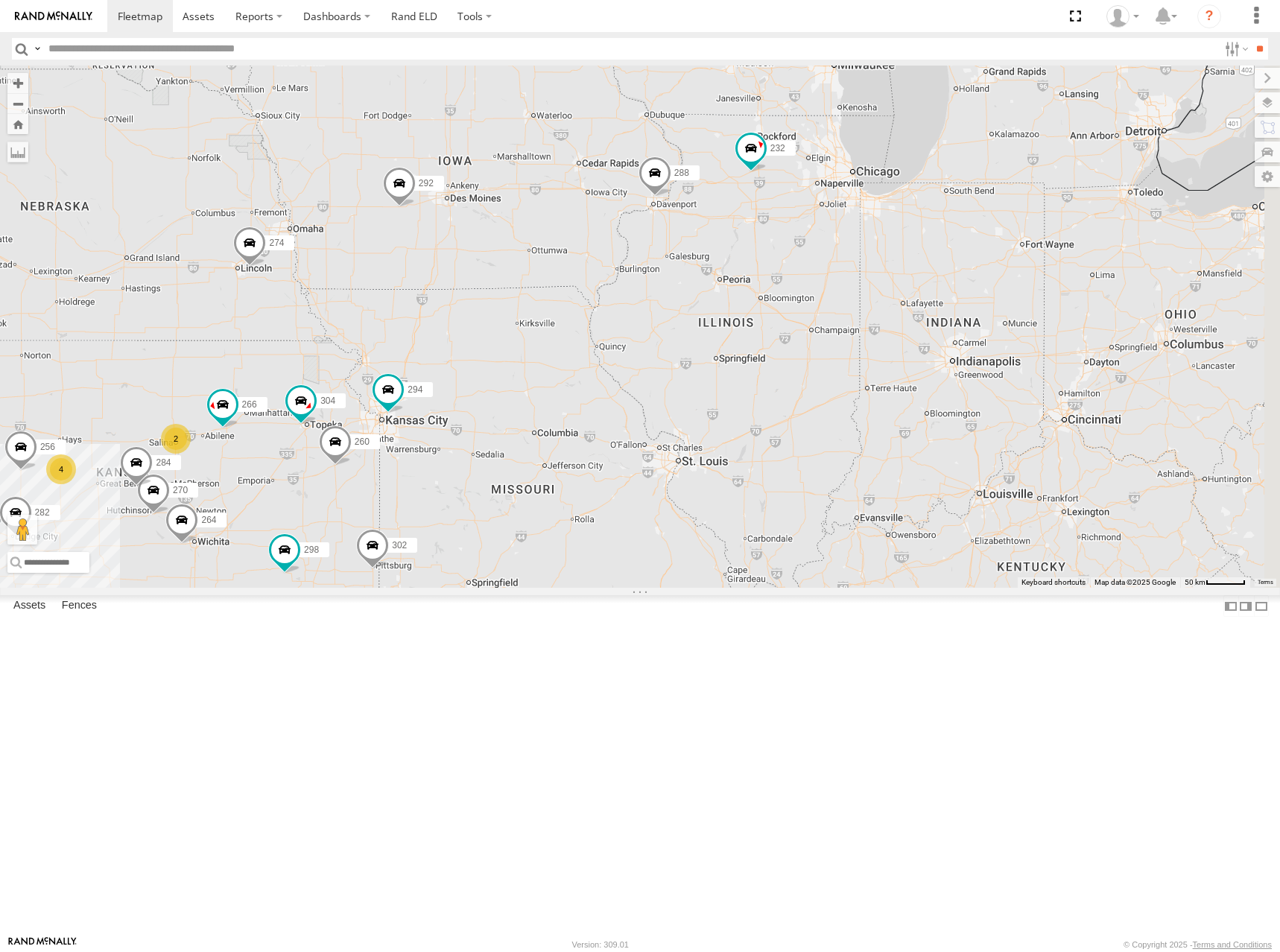
drag, startPoint x: 803, startPoint y: 286, endPoint x: 801, endPoint y: 309, distance: 23.1
click at [801, 309] on div "274 298 288 292 232 302 266 278 294 262 286 270 256 304 284 264 282 260 2 2 4" at bounding box center [640, 326] width 1280 height 522
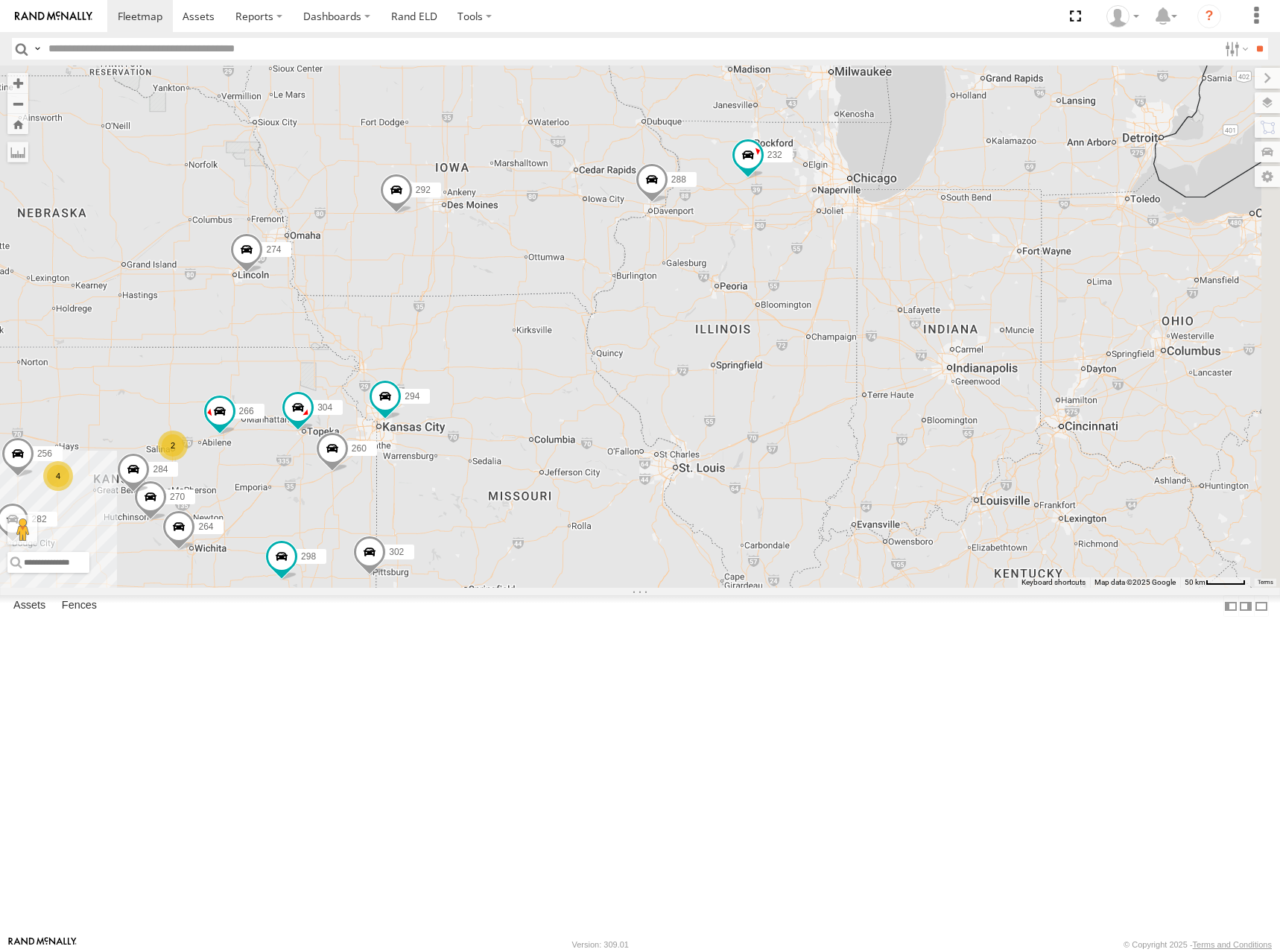
drag, startPoint x: 831, startPoint y: 272, endPoint x: 817, endPoint y: 295, distance: 26.9
click at [817, 295] on div "274 298 288 292 232 302 266 278 294 262 286 270 256 304 284 264 282 260 2 2 4" at bounding box center [640, 326] width 1280 height 522
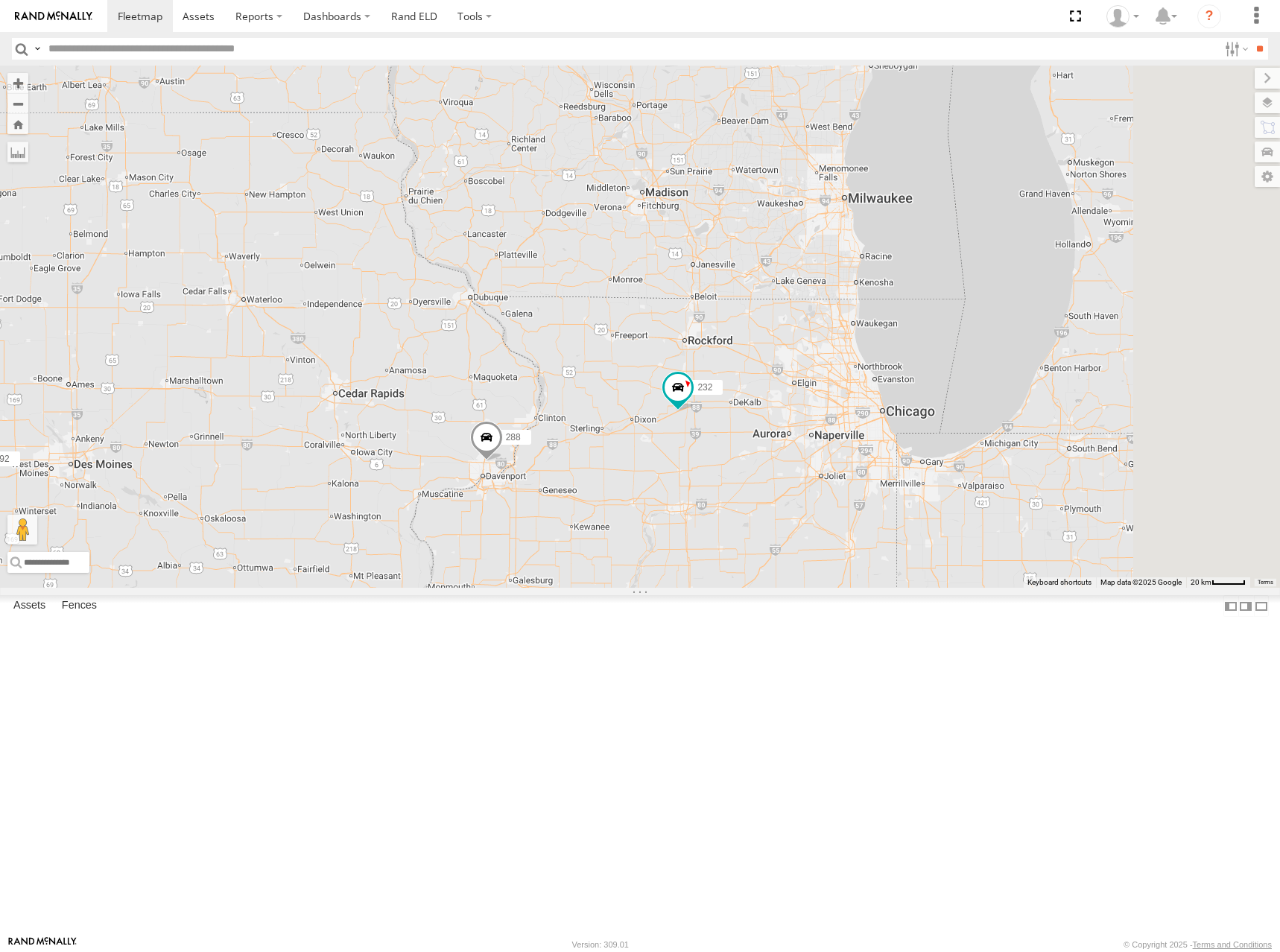
drag, startPoint x: 1011, startPoint y: 245, endPoint x: 990, endPoint y: 345, distance: 102.2
click at [990, 345] on div "274 298 288 292 232 302 266 278 294 262 286 270 256 304 284 264 282 260" at bounding box center [640, 326] width 1280 height 522
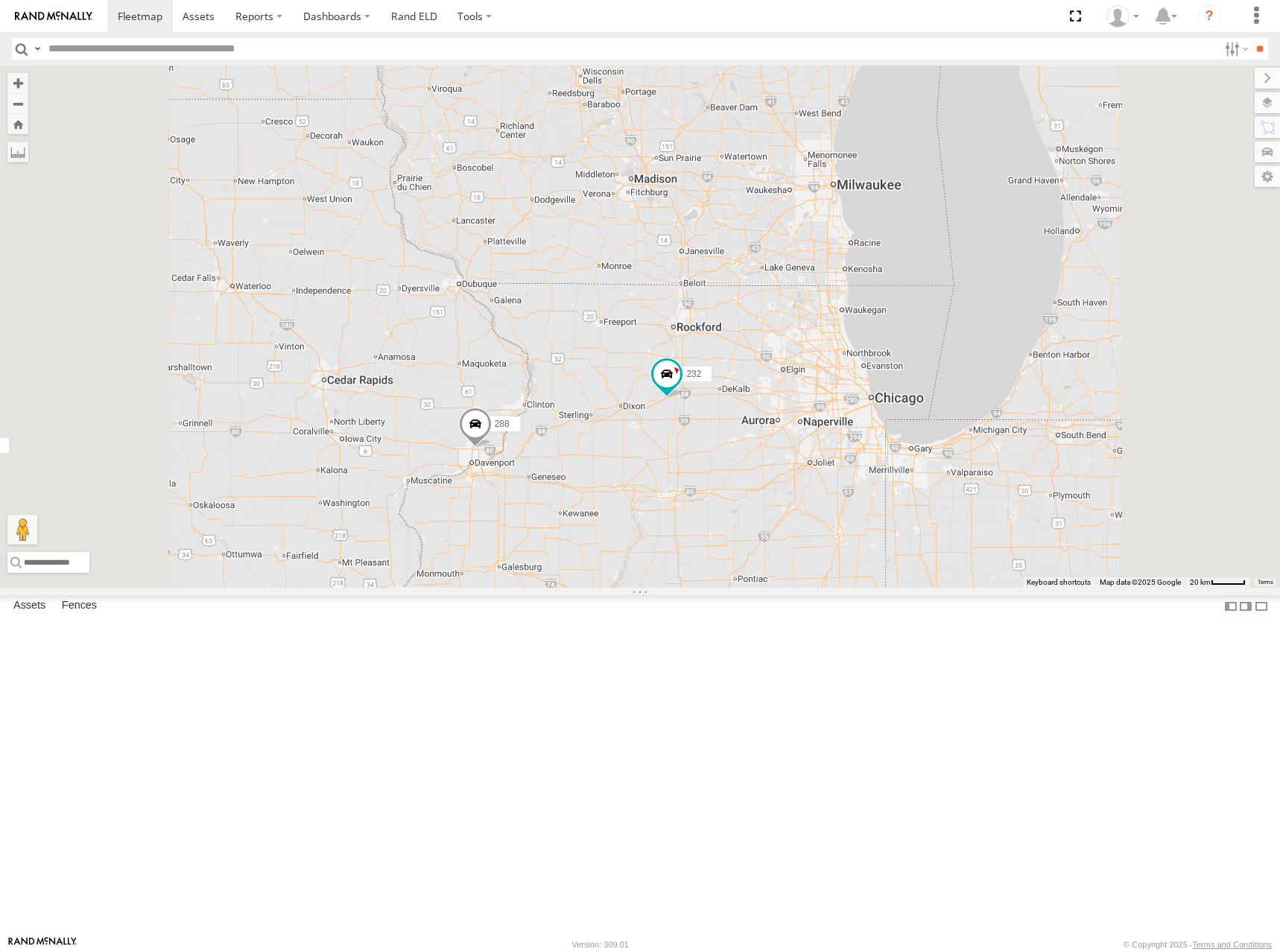
drag, startPoint x: 909, startPoint y: 395, endPoint x: 916, endPoint y: 376, distance: 20.2
click at [916, 376] on div "274 298 288 292 232 302 266 278 294 262 286 270 256 304 284 264 282 260" at bounding box center [640, 326] width 1280 height 522
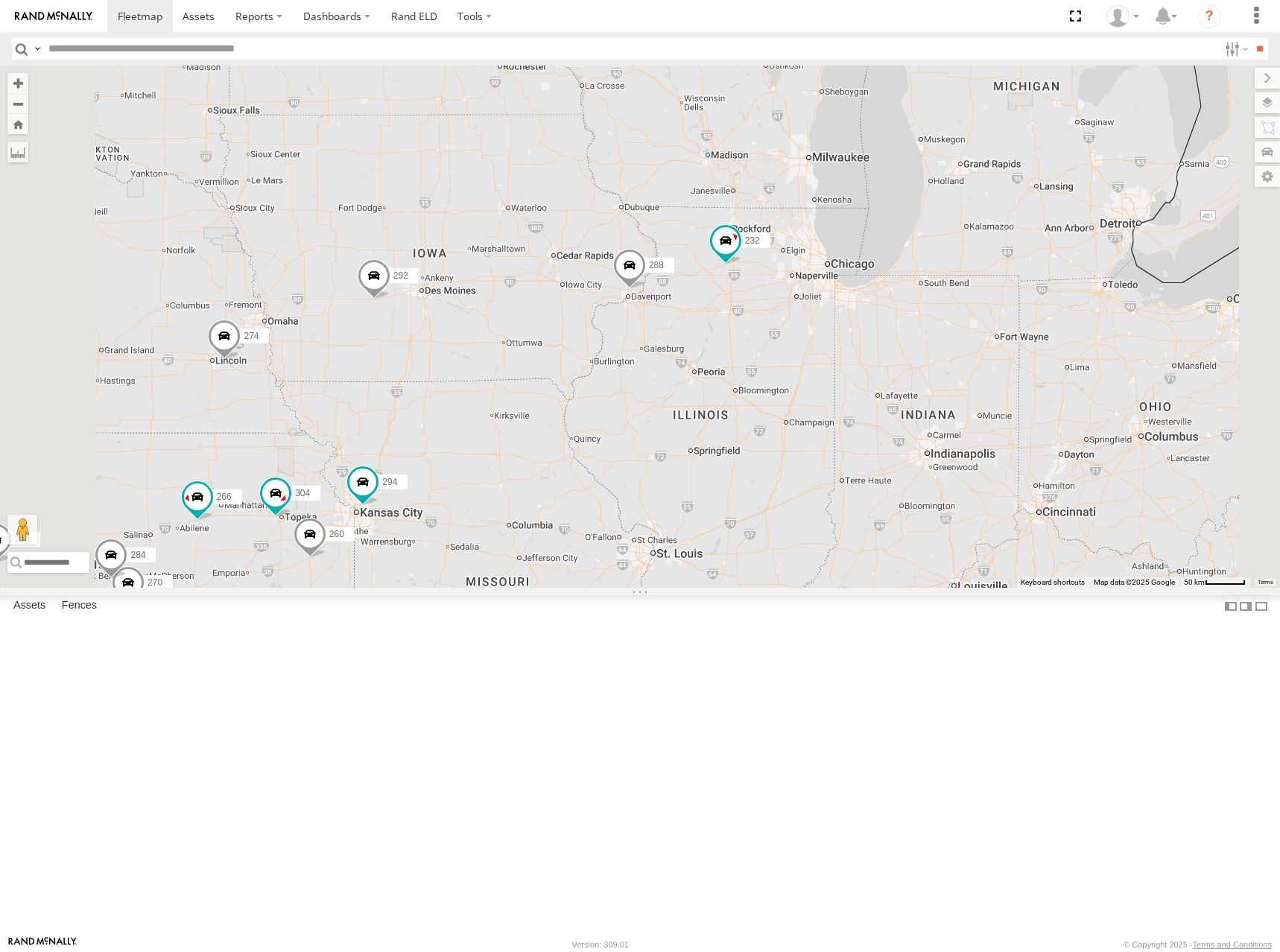
drag, startPoint x: 915, startPoint y: 397, endPoint x: 970, endPoint y: 339, distance: 79.9
click at [970, 339] on div "274 298 288 292 232 302 266 278 294 262 286 270 256 304 284 264 282 260" at bounding box center [640, 326] width 1280 height 522
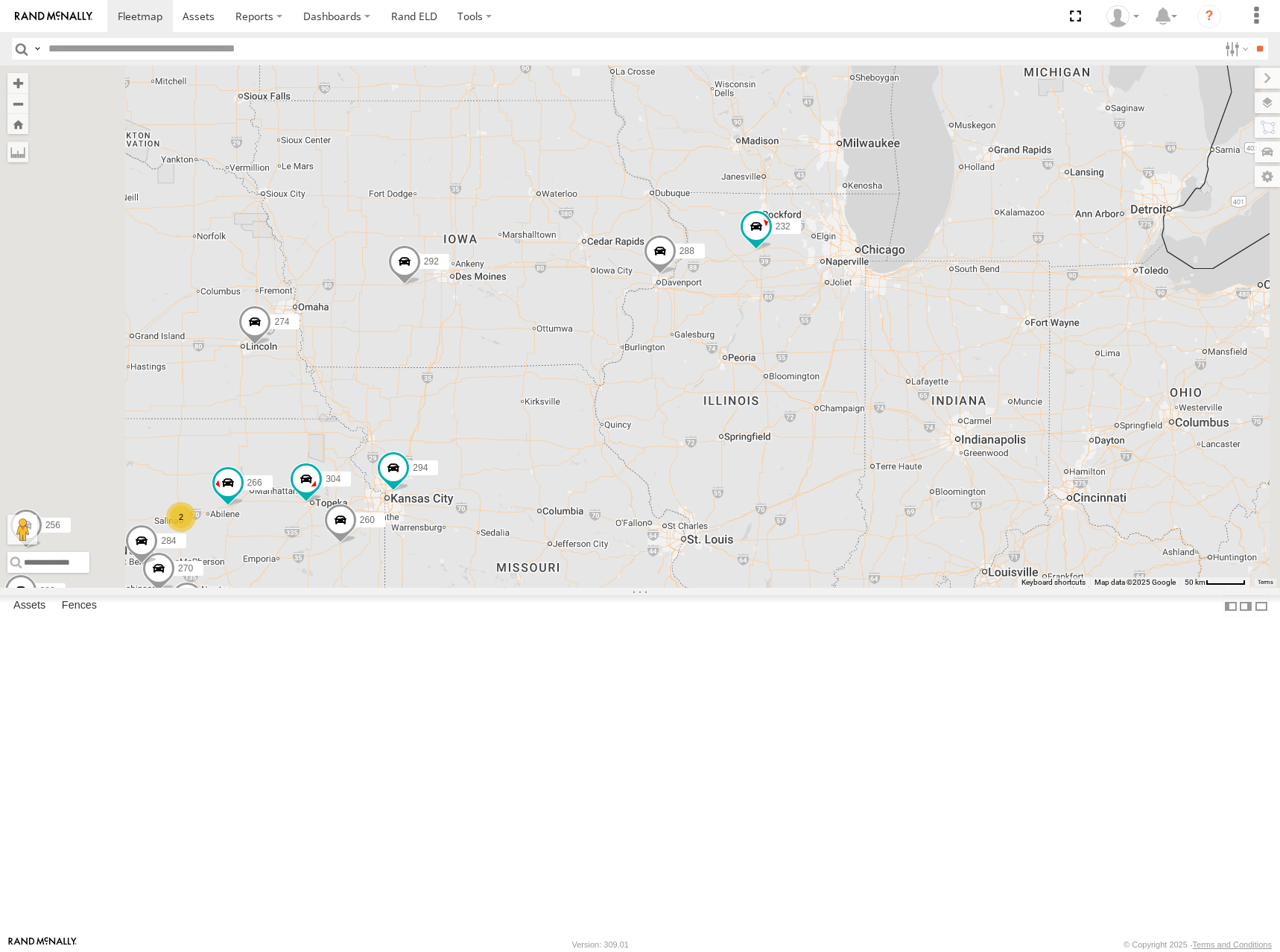
drag, startPoint x: 887, startPoint y: 346, endPoint x: 887, endPoint y: 362, distance: 16.0
click at [887, 362] on div "274 298 288 292 232 302 266 278 294 262 286 270 256 304 284 264 282 260 2" at bounding box center [640, 326] width 1280 height 522
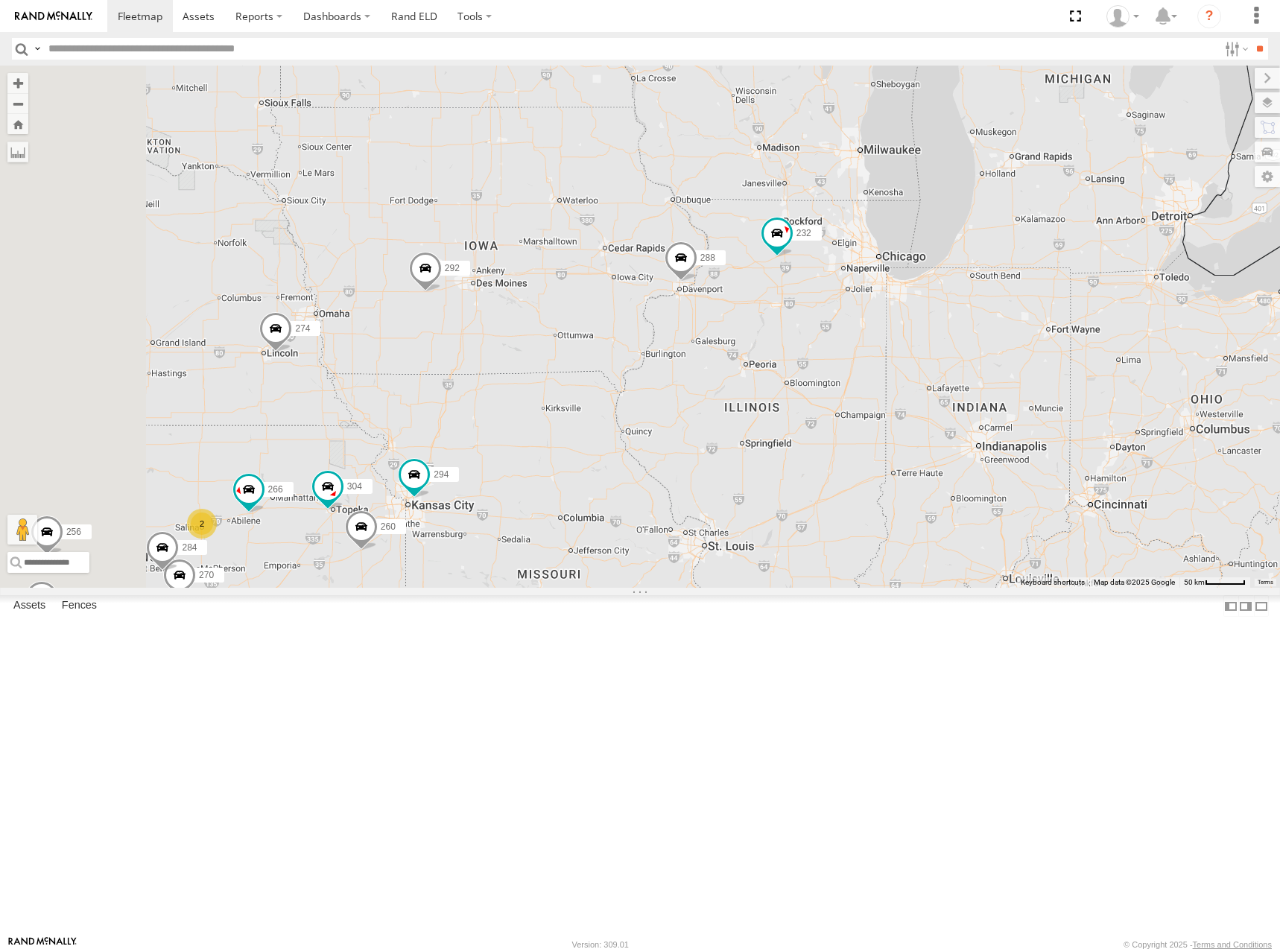
drag, startPoint x: 920, startPoint y: 349, endPoint x: 939, endPoint y: 353, distance: 19.4
click at [939, 353] on div "274 298 288 292 232 302 266 278 294 262 286 270 256 304 284 264 282 260 2" at bounding box center [640, 326] width 1280 height 522
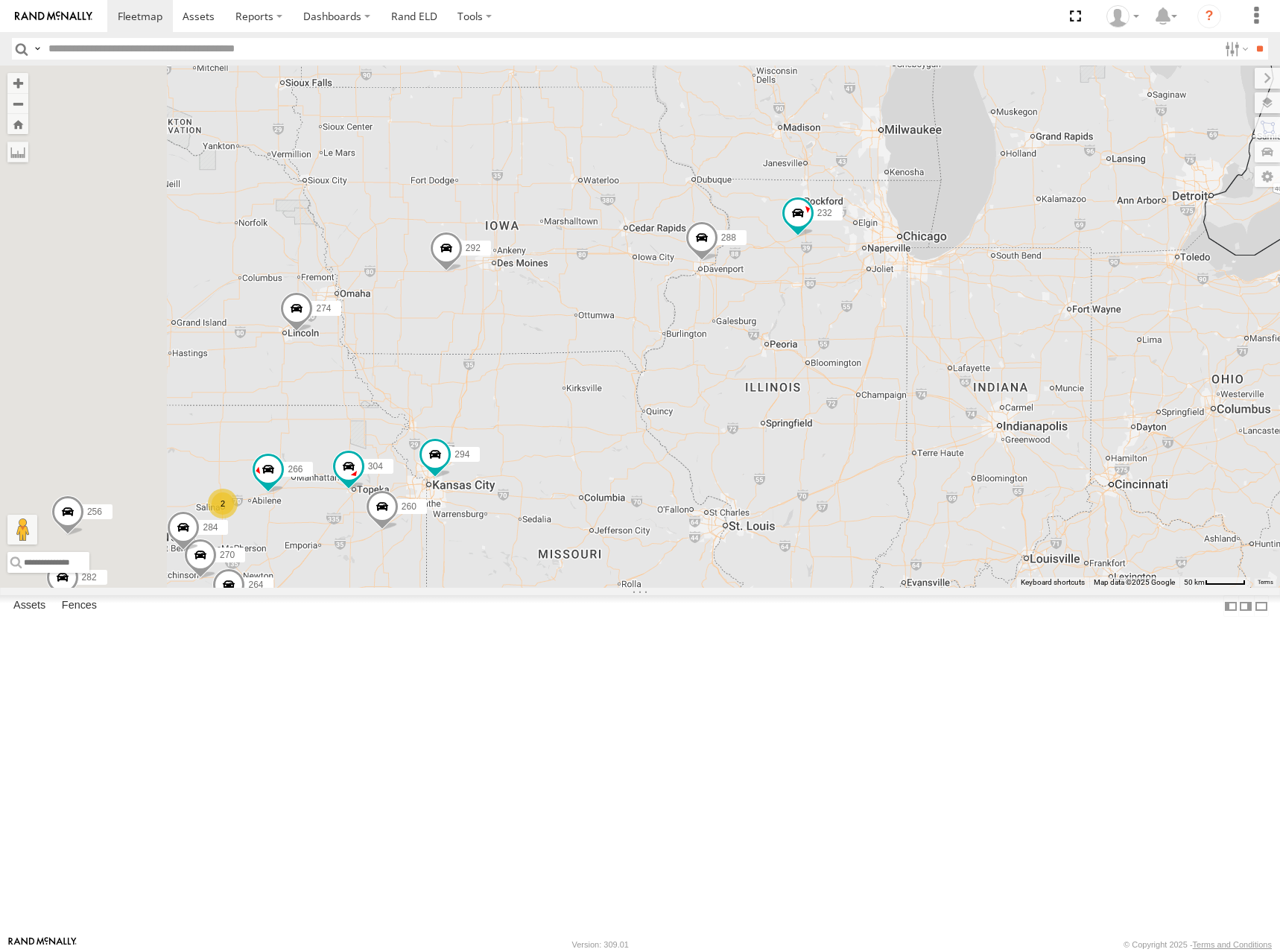
drag, startPoint x: 877, startPoint y: 324, endPoint x: 906, endPoint y: 298, distance: 38.9
click at [906, 298] on div "274 298 288 292 232 302 266 278 294 262 286 270 256 304 284 264 282 260 2" at bounding box center [640, 326] width 1280 height 522
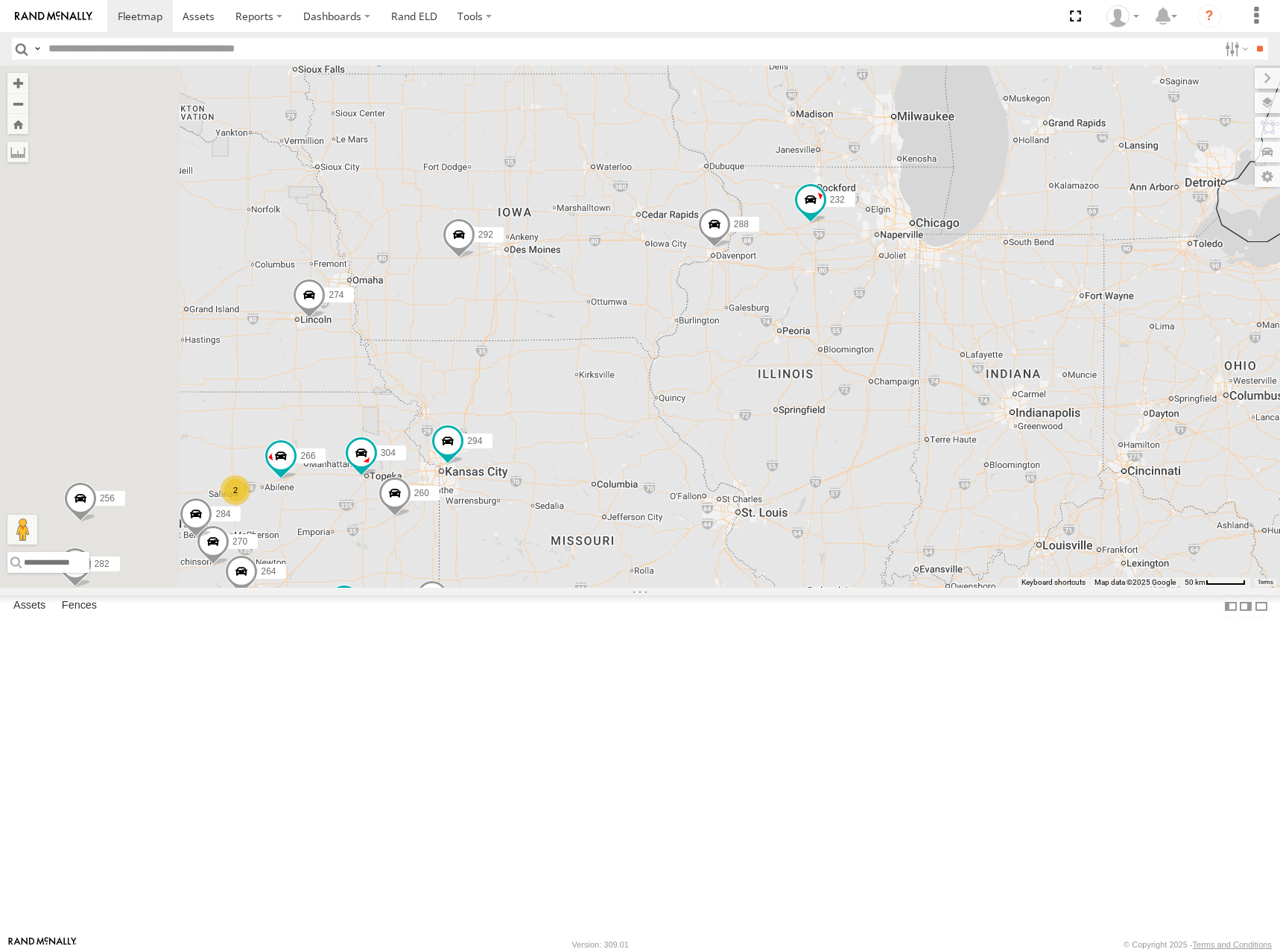
drag, startPoint x: 889, startPoint y: 332, endPoint x: 904, endPoint y: 314, distance: 23.4
click at [904, 314] on div "274 298 288 292 232 302 266 278 294 262 286 270 256 304 284 264 282 260 2" at bounding box center [640, 326] width 1280 height 522
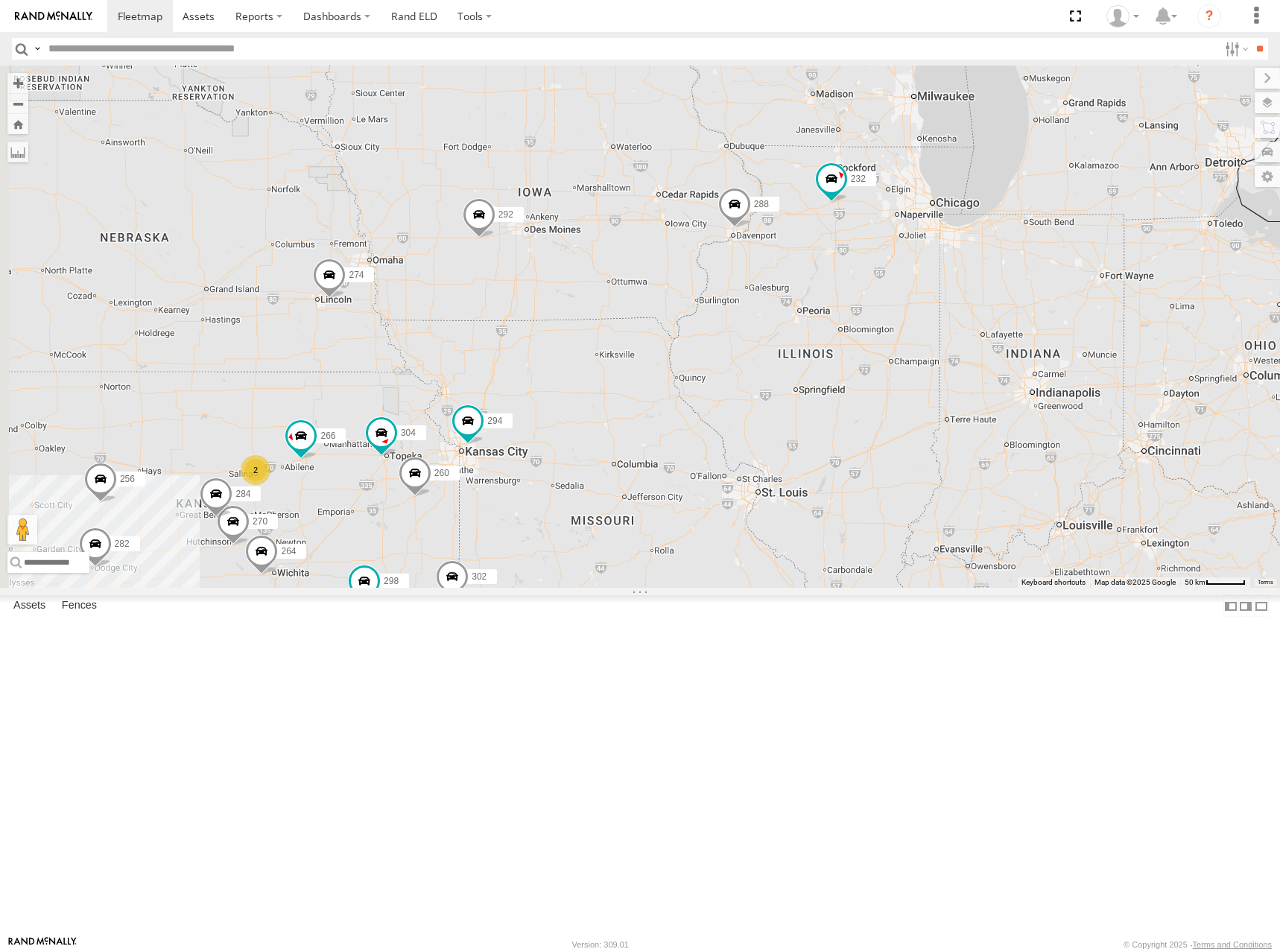
drag, startPoint x: 956, startPoint y: 289, endPoint x: 972, endPoint y: 270, distance: 24.8
click at [972, 270] on div "274 298 288 292 232 302 266 278 294 262 286 270 256 304 284 264 282 260 2" at bounding box center [640, 326] width 1280 height 522
click at [942, 300] on div "274 298 288 292 232 302 266 278 294 262 286 270 256 304 284 264 282 260 2" at bounding box center [640, 326] width 1280 height 522
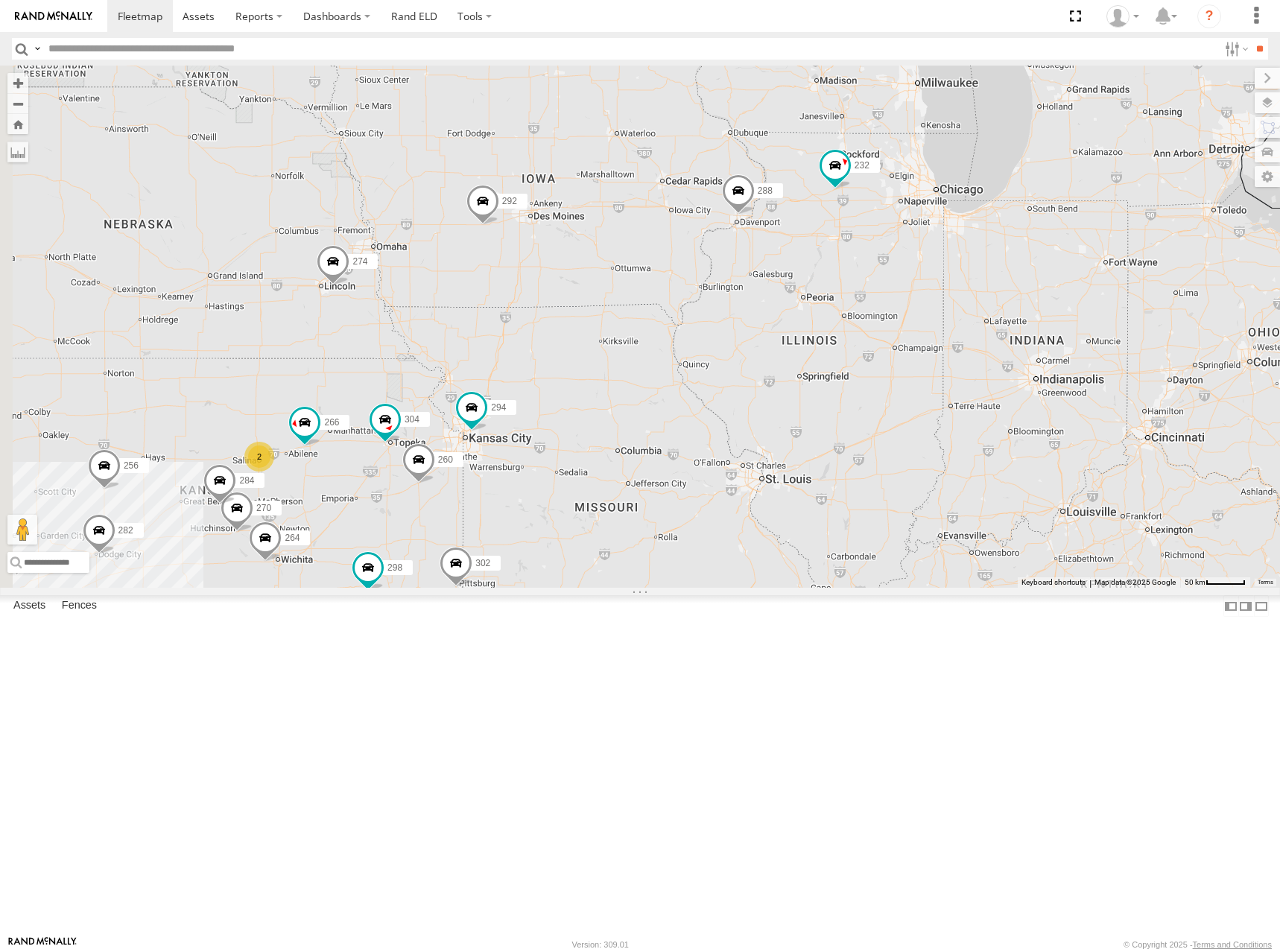
click at [961, 268] on div "274 298 288 292 232 302 266 278 294 262 286 270 256 304 284 264 282 260 2" at bounding box center [640, 326] width 1280 height 522
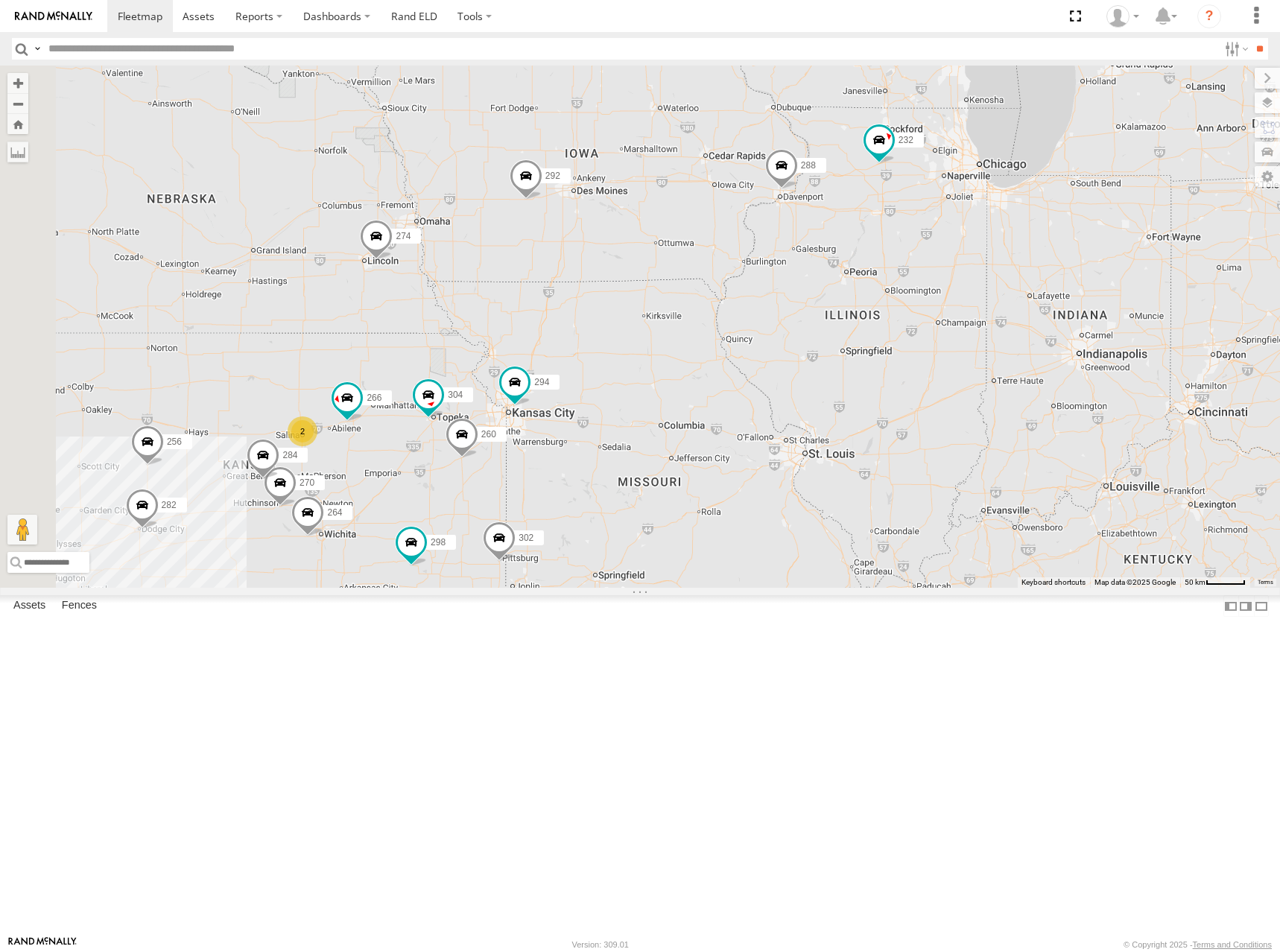
drag, startPoint x: 826, startPoint y: 412, endPoint x: 946, endPoint y: 366, distance: 128.5
click at [946, 366] on div "274 298 288 292 232 302 266 278 294 262 286 270 256 304 284 264 282 260 2" at bounding box center [640, 326] width 1280 height 522
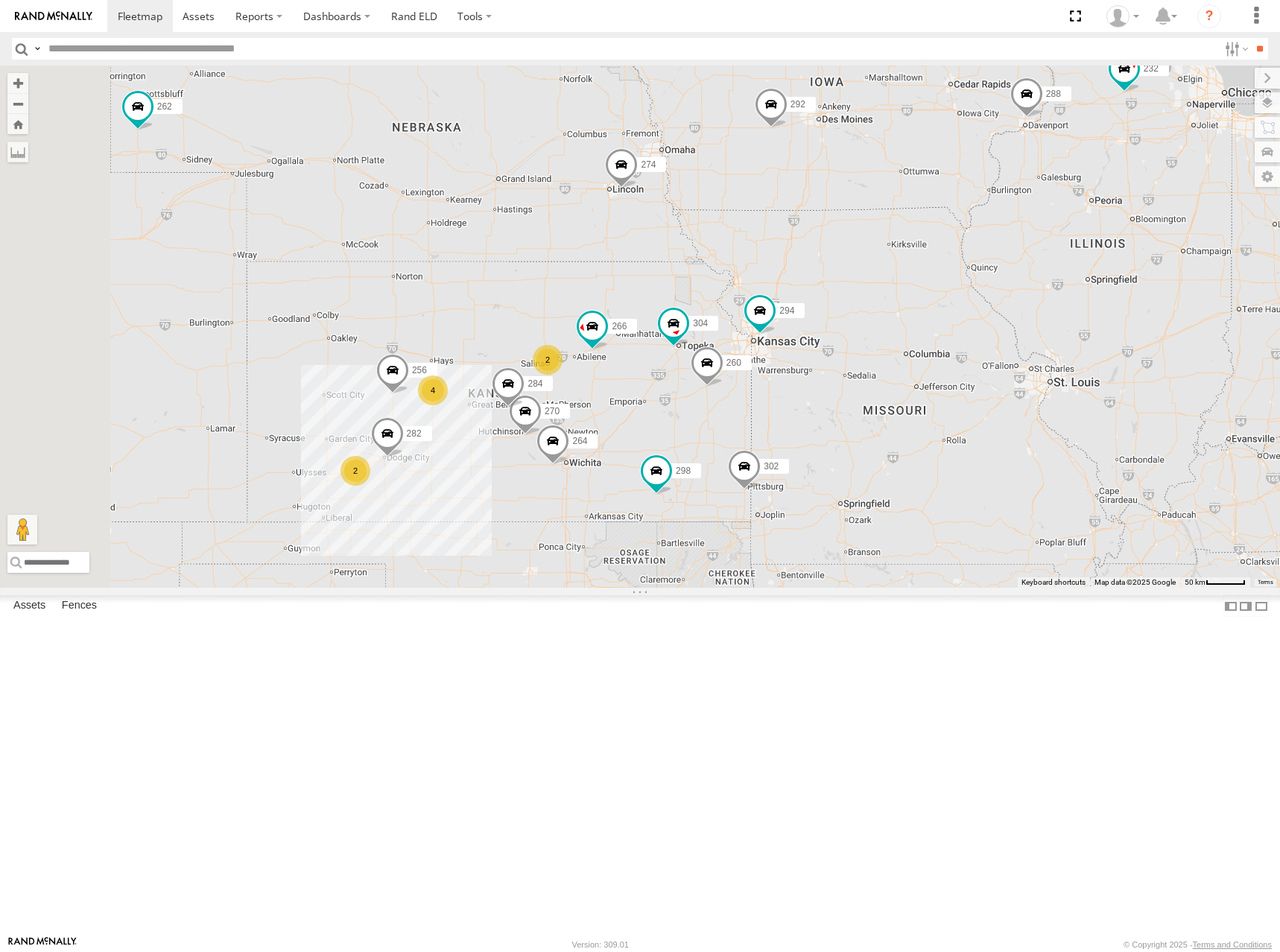
drag, startPoint x: 808, startPoint y: 425, endPoint x: 970, endPoint y: 373, distance: 170.1
click at [970, 373] on div "274 298 288 292 232 302 266 278 294 262 286 270 256 304 284 264 282 260 2 2 4" at bounding box center [640, 326] width 1280 height 522
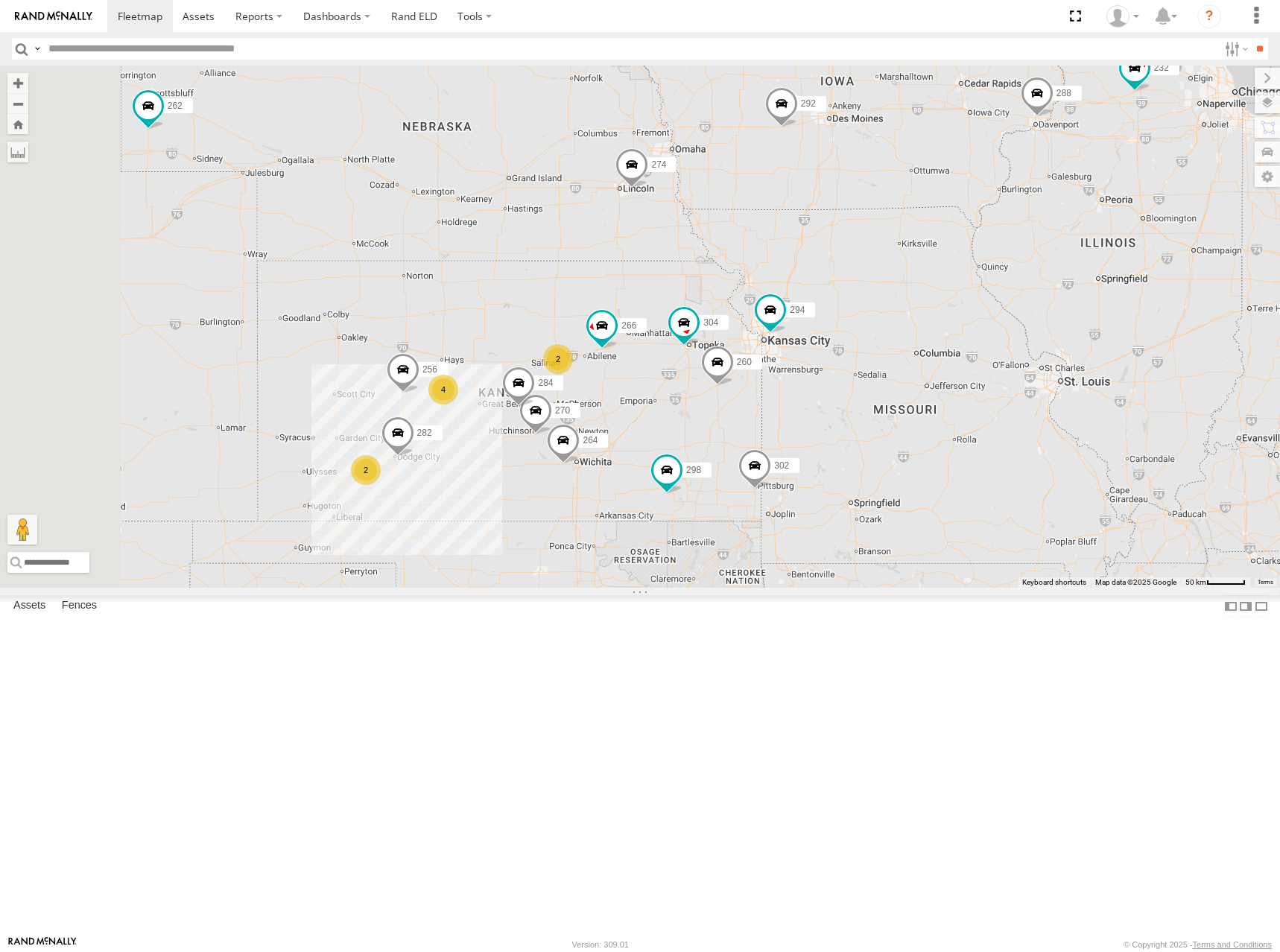
drag, startPoint x: 759, startPoint y: 279, endPoint x: 776, endPoint y: 276, distance: 17.3
click at [776, 276] on div "274 298 288 292 232 302 266 278 294 262 286 270 256 304 284 264 282 260 2 2 4" at bounding box center [640, 326] width 1280 height 522
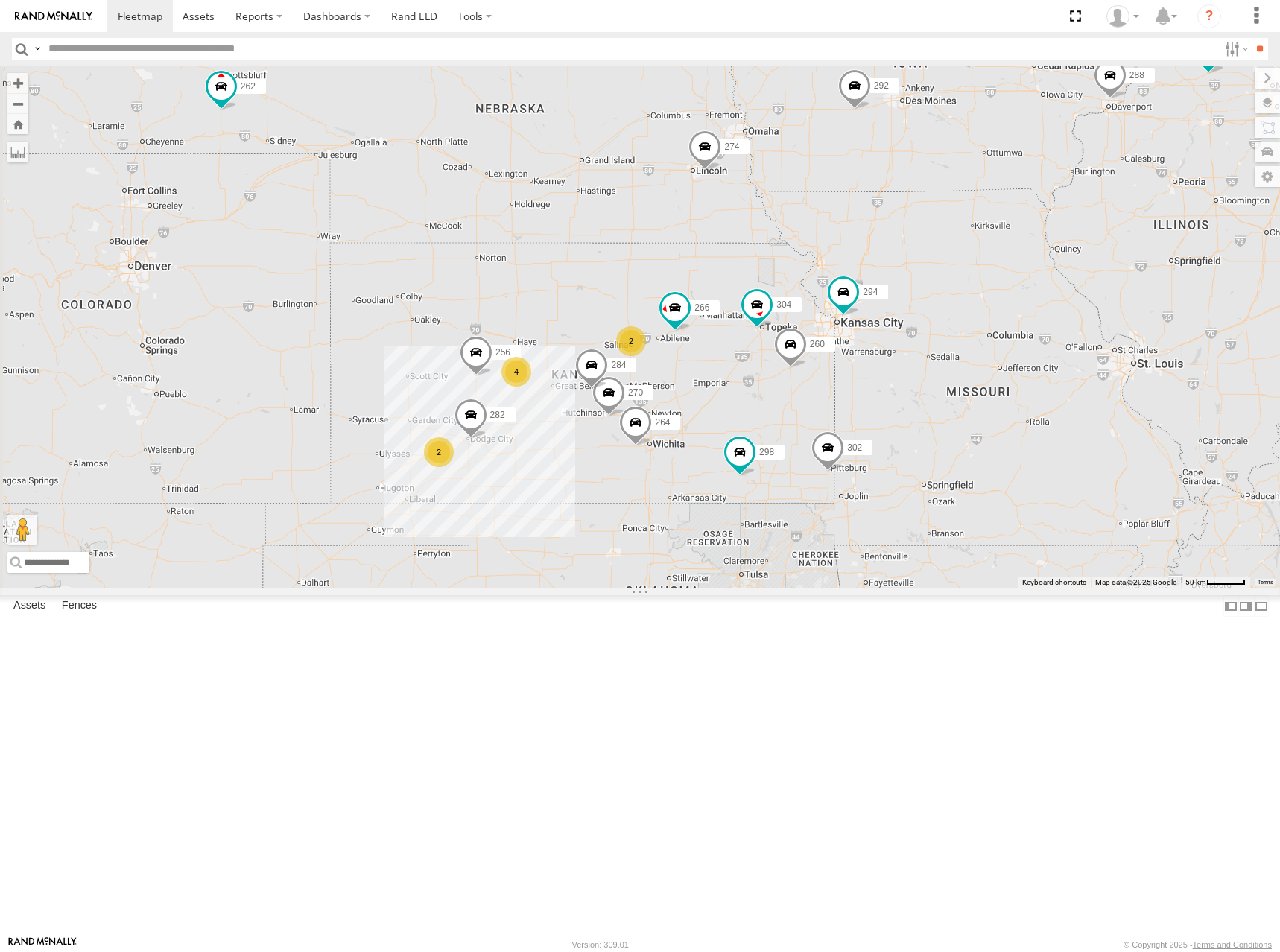
drag, startPoint x: 807, startPoint y: 295, endPoint x: 877, endPoint y: 279, distance: 71.8
click at [877, 279] on div "274 298 288 292 232 302 266 278 294 262 286 270 256 304 284 264 282 260 2 2 4" at bounding box center [640, 326] width 1280 height 522
drag, startPoint x: 791, startPoint y: 247, endPoint x: 799, endPoint y: 254, distance: 10.6
click at [799, 254] on div "274 298 288 292 232 302 266 278 294 262 286 270 256 304 284 264 282 260 2 2 4" at bounding box center [640, 326] width 1280 height 522
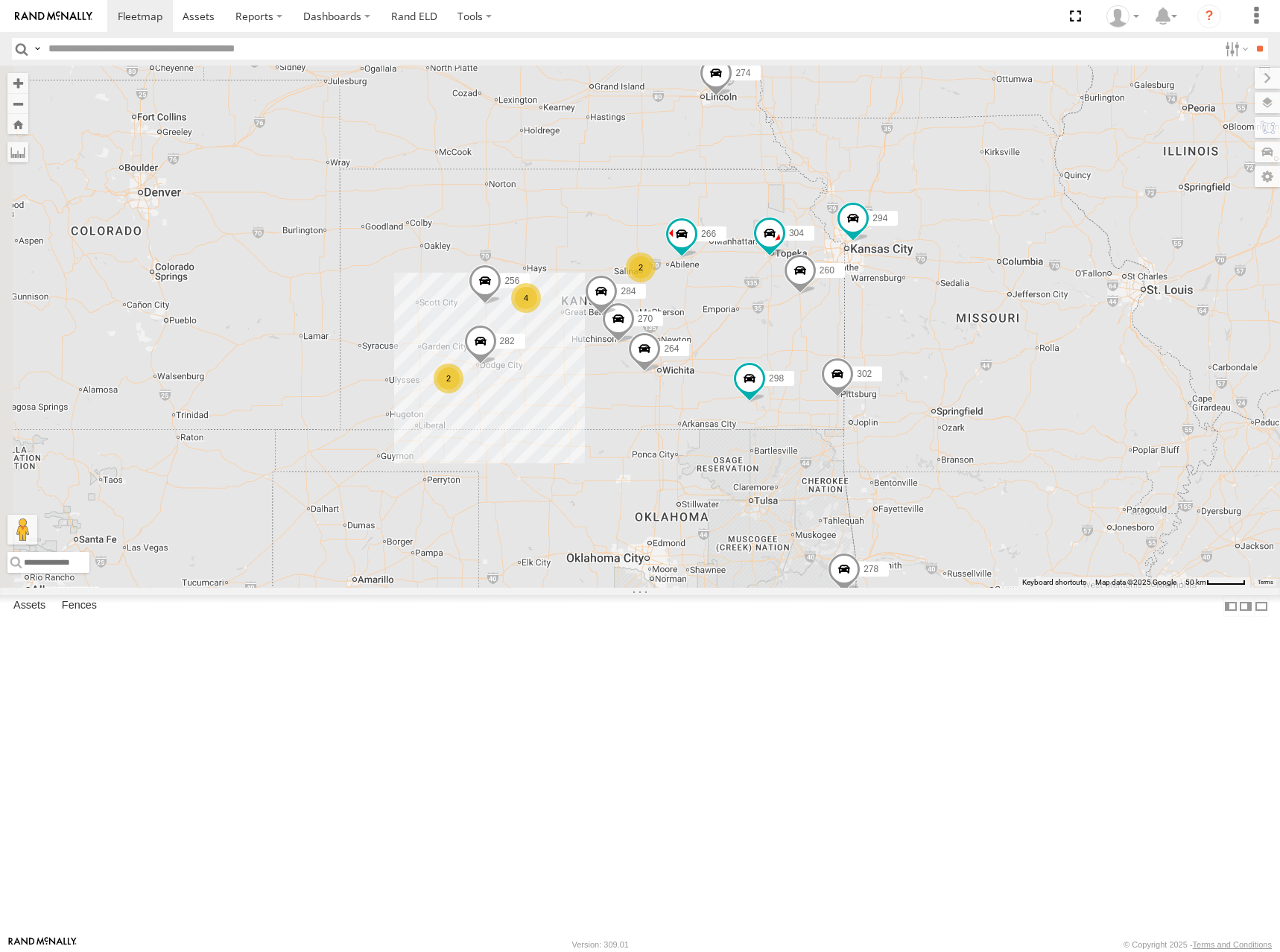
drag, startPoint x: 708, startPoint y: 352, endPoint x: 709, endPoint y: 263, distance: 89.0
click at [709, 263] on div "274 298 270 262 292 256 304 284 264 302 282 266 278 294 260 2 2 4" at bounding box center [640, 326] width 1280 height 522
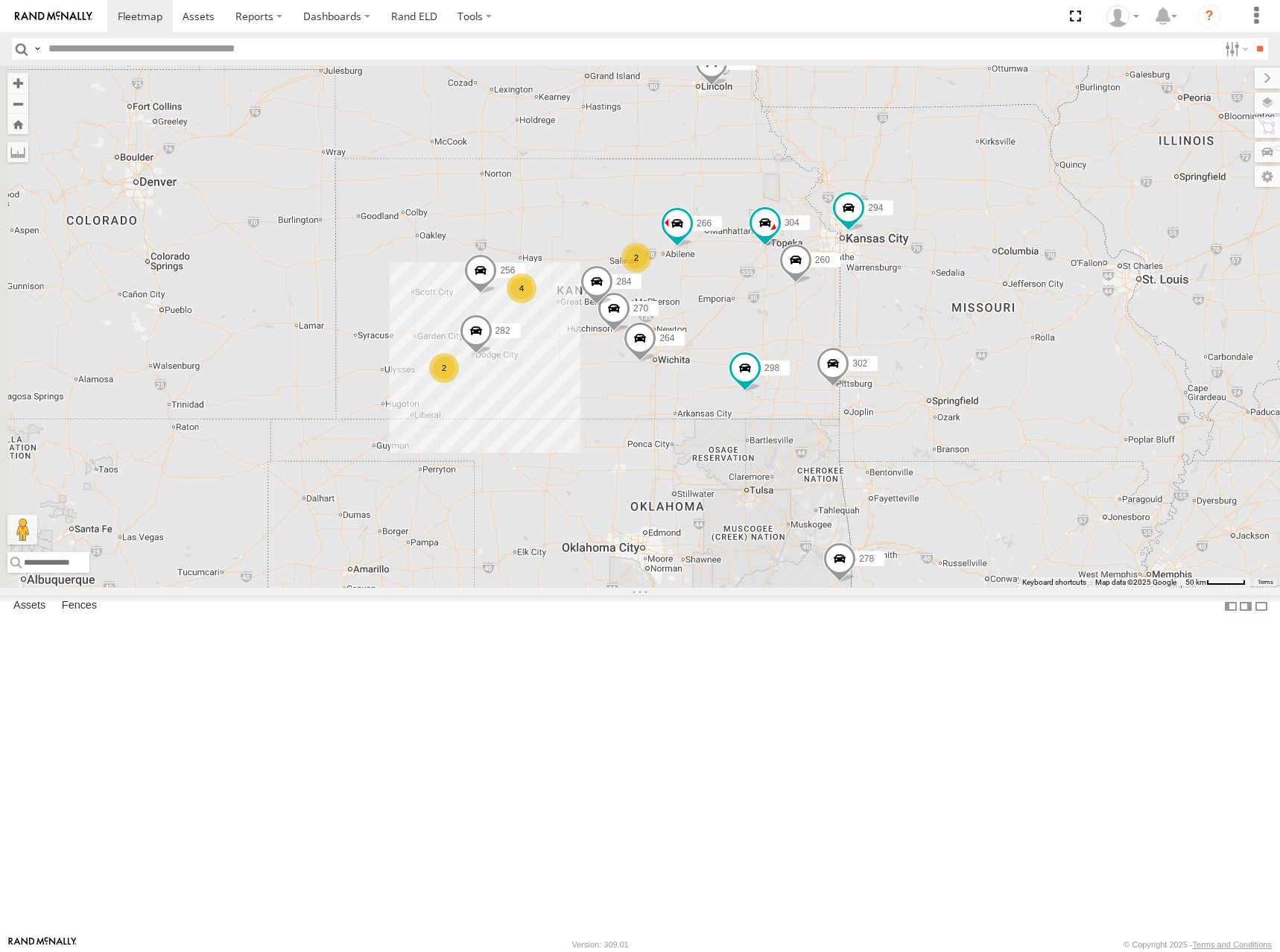
drag, startPoint x: 787, startPoint y: 384, endPoint x: 781, endPoint y: 367, distance: 18.0
click at [781, 367] on div "274 298 270 262 292 256 304 284 264 302 282 266 278 294 260 2 2 4" at bounding box center [640, 326] width 1280 height 522
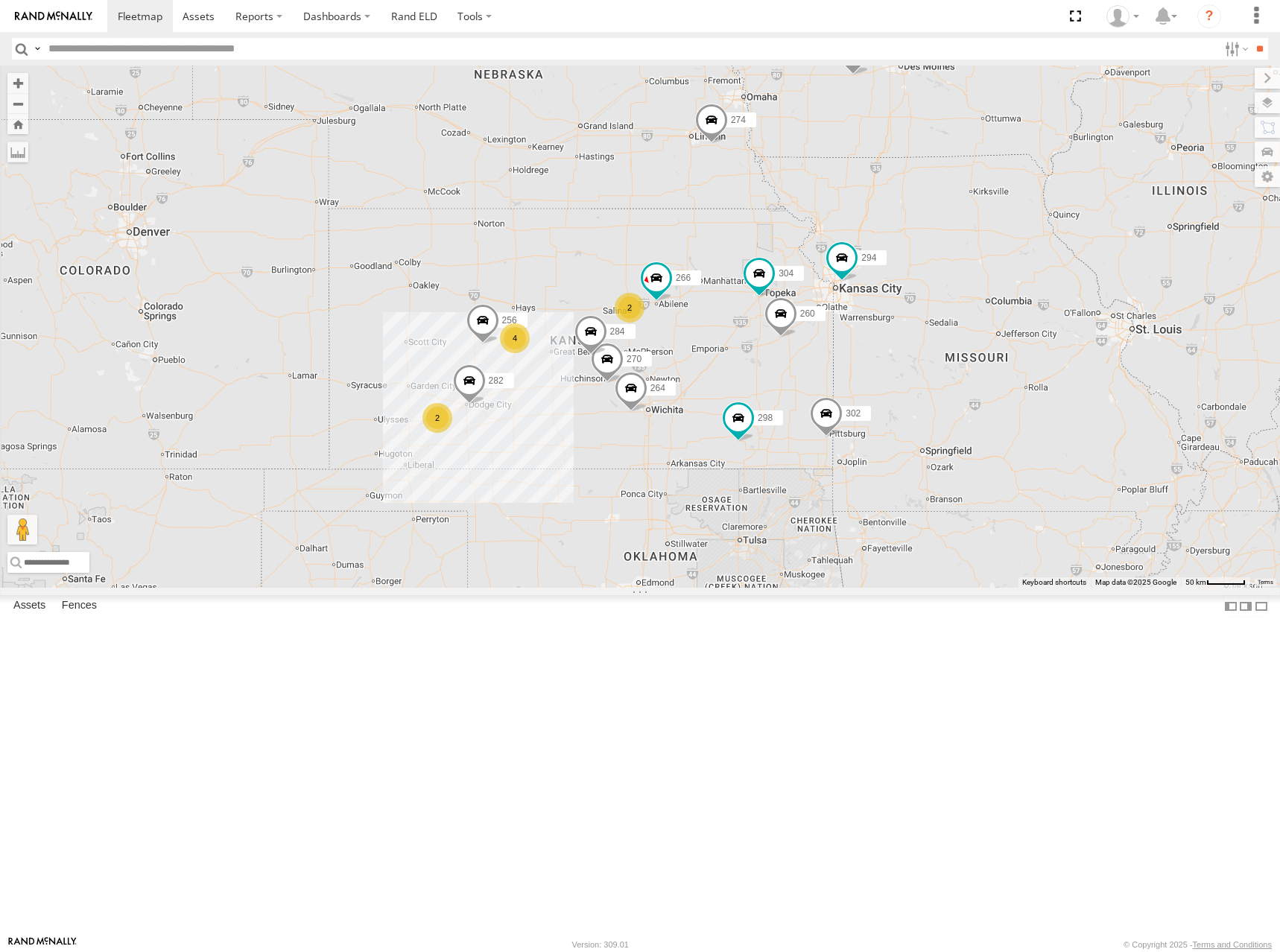
drag, startPoint x: 768, startPoint y: 203, endPoint x: 763, endPoint y: 252, distance: 49.3
click at [763, 252] on div "274 298 270 262 292 256 304 284 264 302 282 266 278 294 260 2 2 4" at bounding box center [640, 326] width 1280 height 522
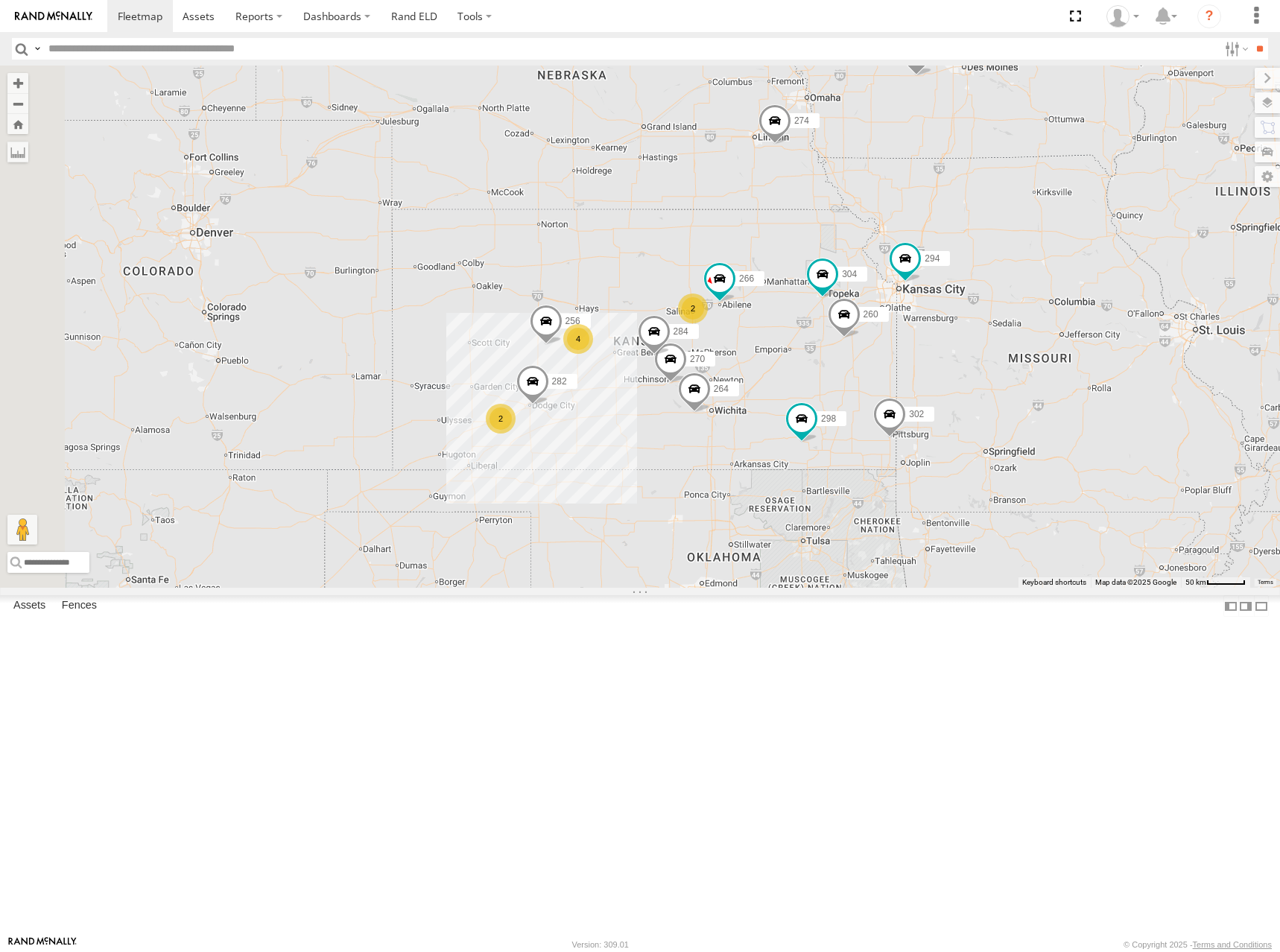
drag, startPoint x: 801, startPoint y: 259, endPoint x: 852, endPoint y: 260, distance: 51.0
click at [852, 260] on div "274 298 270 262 292 256 304 284 264 302 282 266 278 294 260 2 2 4" at bounding box center [640, 326] width 1280 height 522
drag, startPoint x: 815, startPoint y: 254, endPoint x: 806, endPoint y: 263, distance: 12.7
click at [812, 263] on div "274 298 270 262 292 256 304 284 264 302 282 266 278 294 260 2 2 4" at bounding box center [640, 326] width 1280 height 522
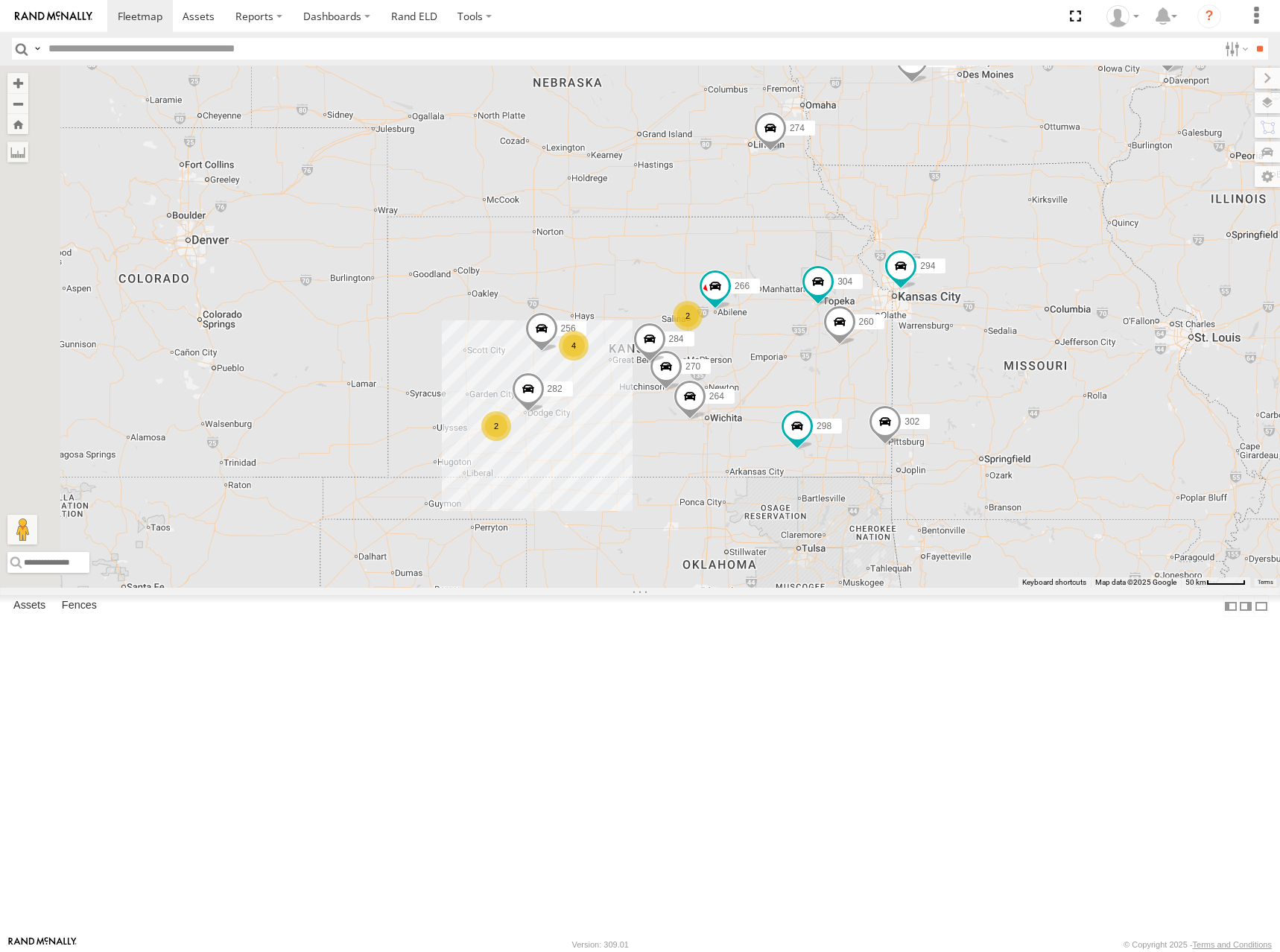
click at [780, 182] on div "274 298 270 262 292 256 304 284 264 302 282 266 278 294 260 2 2 4" at bounding box center [640, 326] width 1280 height 522
drag, startPoint x: 780, startPoint y: 235, endPoint x: 756, endPoint y: 231, distance: 24.3
click at [756, 231] on div "274 298 270 262 292 256 304 284 264 302 282 266 278 294 260 2 2 4" at bounding box center [640, 326] width 1280 height 522
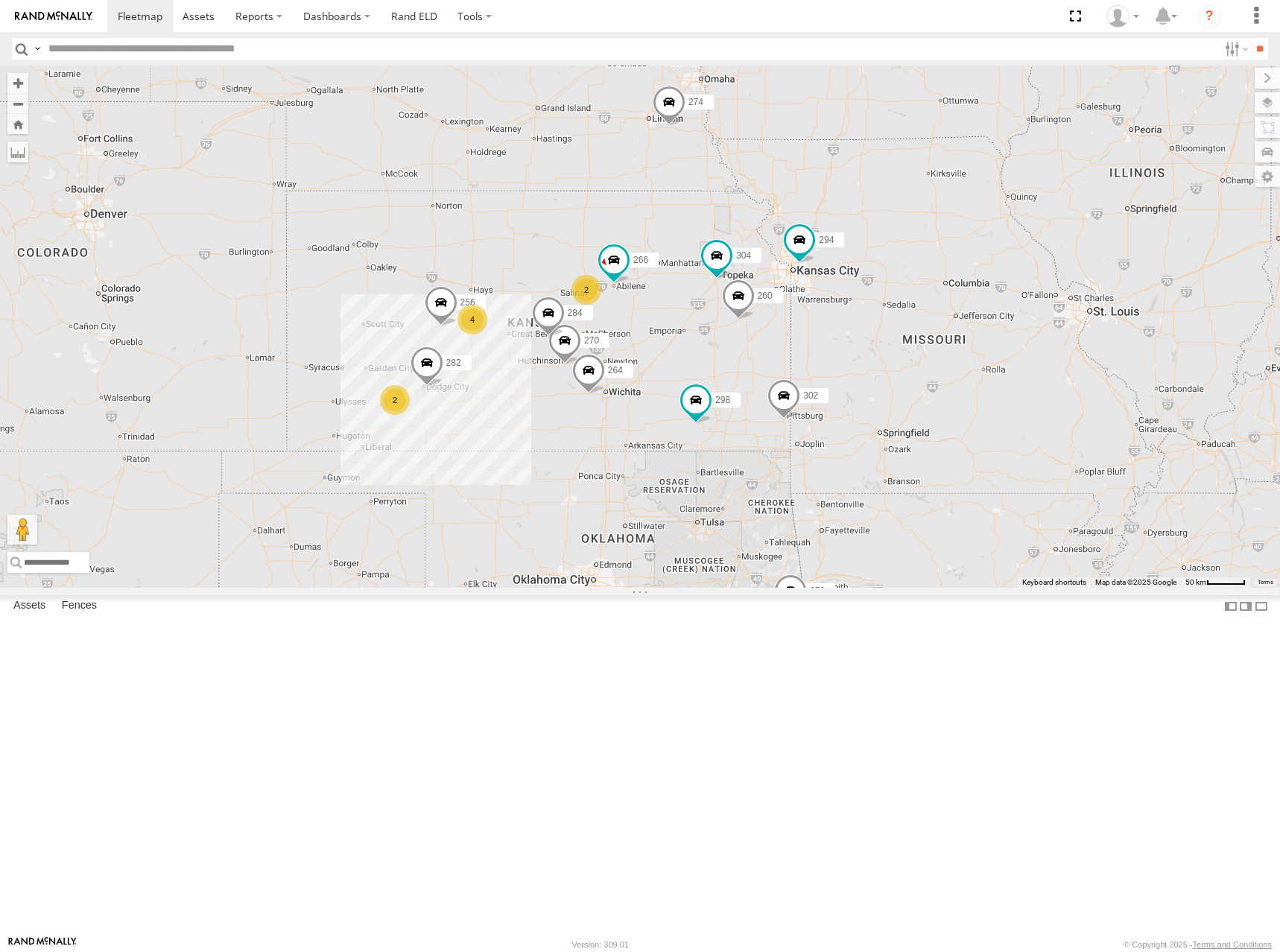
drag, startPoint x: 880, startPoint y: 332, endPoint x: 785, endPoint y: 308, distance: 98.0
click at [785, 308] on div "274 298 270 262 288 292 256 304 284 264 302 282 266 278 294 260 2 2 4" at bounding box center [640, 326] width 1280 height 522
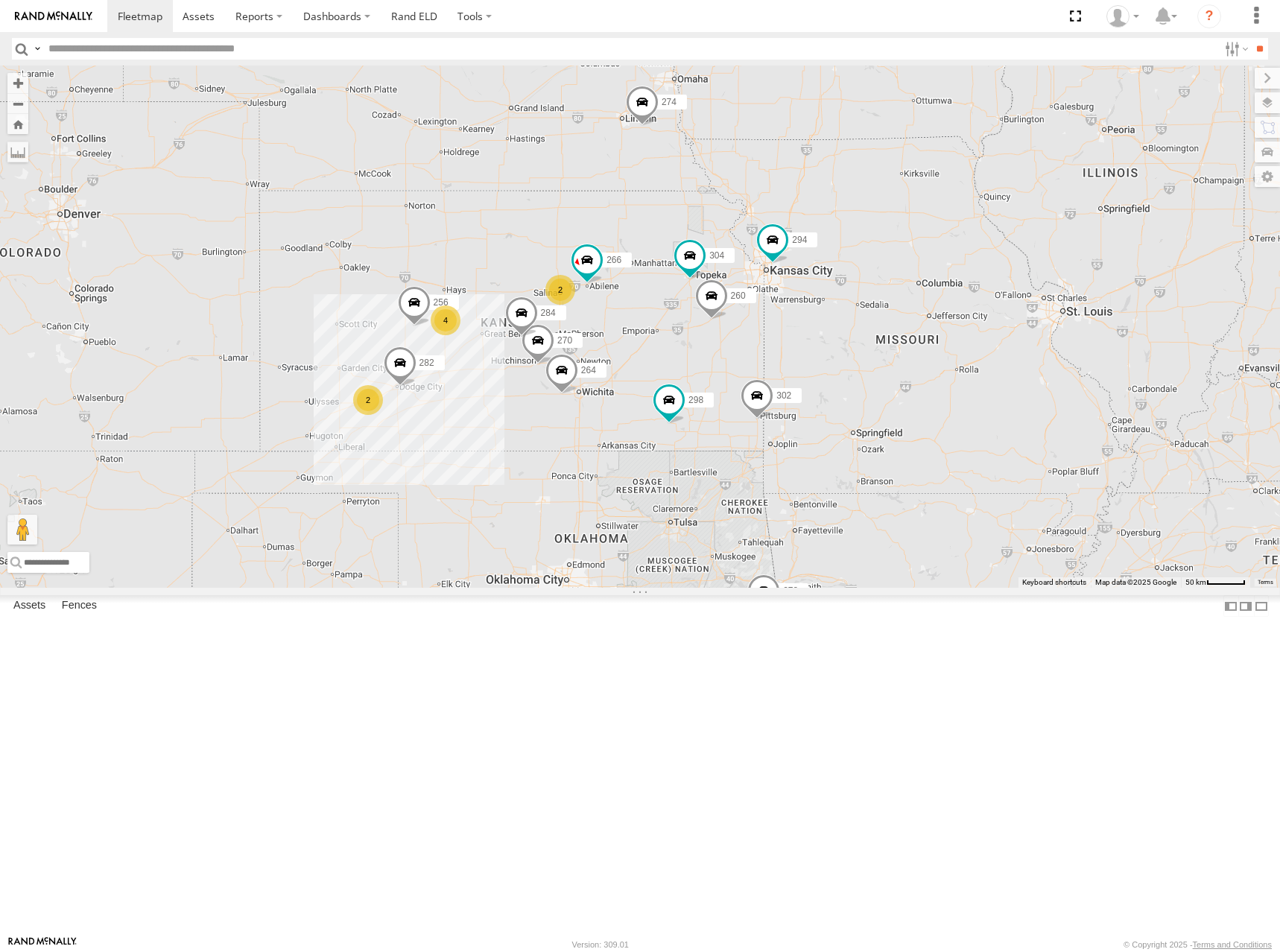
drag, startPoint x: 762, startPoint y: 309, endPoint x: 754, endPoint y: 309, distance: 8.0
click at [754, 309] on div "274 298 270 262 288 292 256 304 284 264 302 282 266 278 294 260 2 2 4" at bounding box center [640, 326] width 1280 height 522
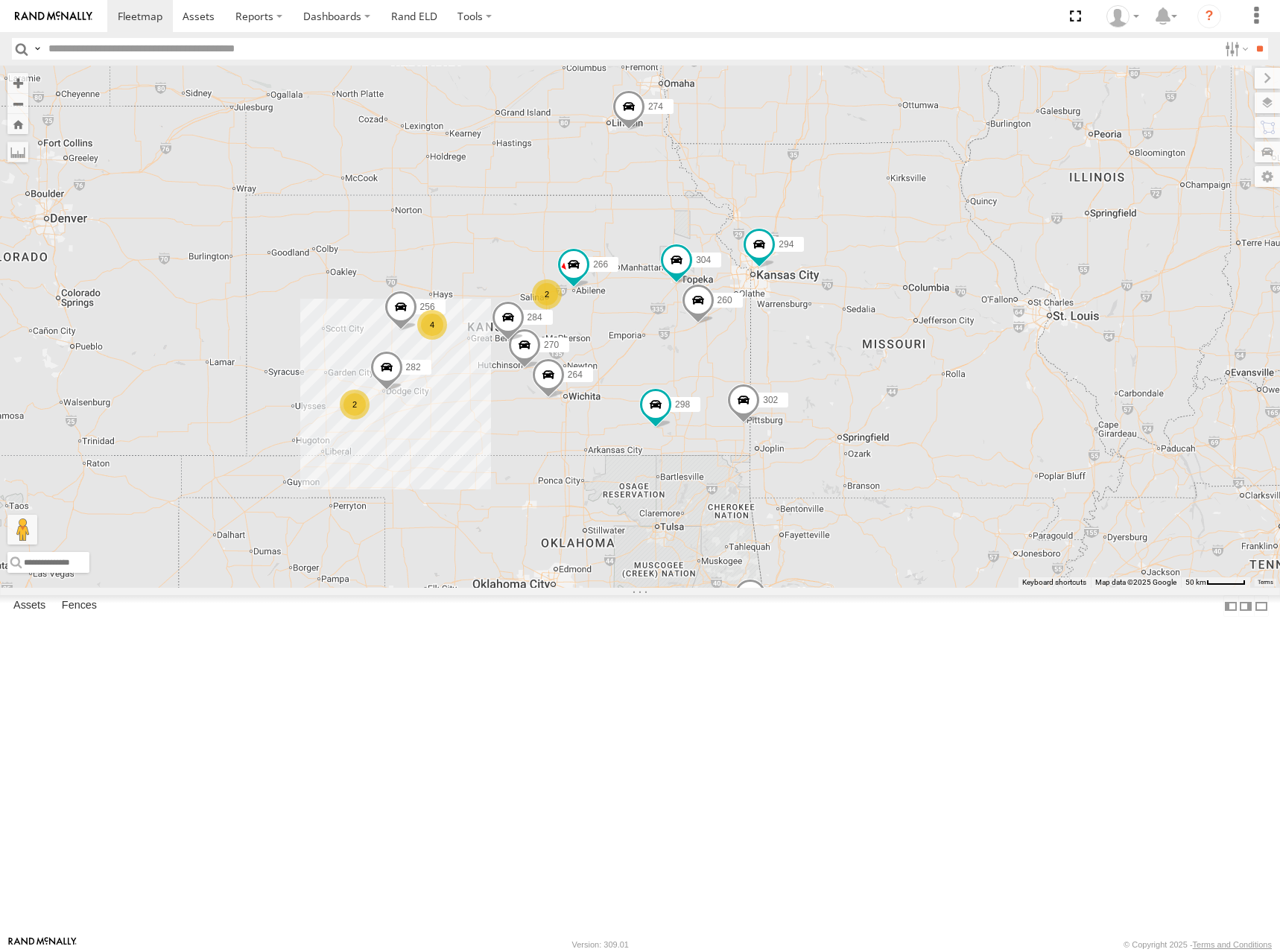
click at [702, 346] on div "274 298 270 262 288 292 256 304 284 264 302 282 266 278 294 260 2 2 4" at bounding box center [640, 326] width 1280 height 522
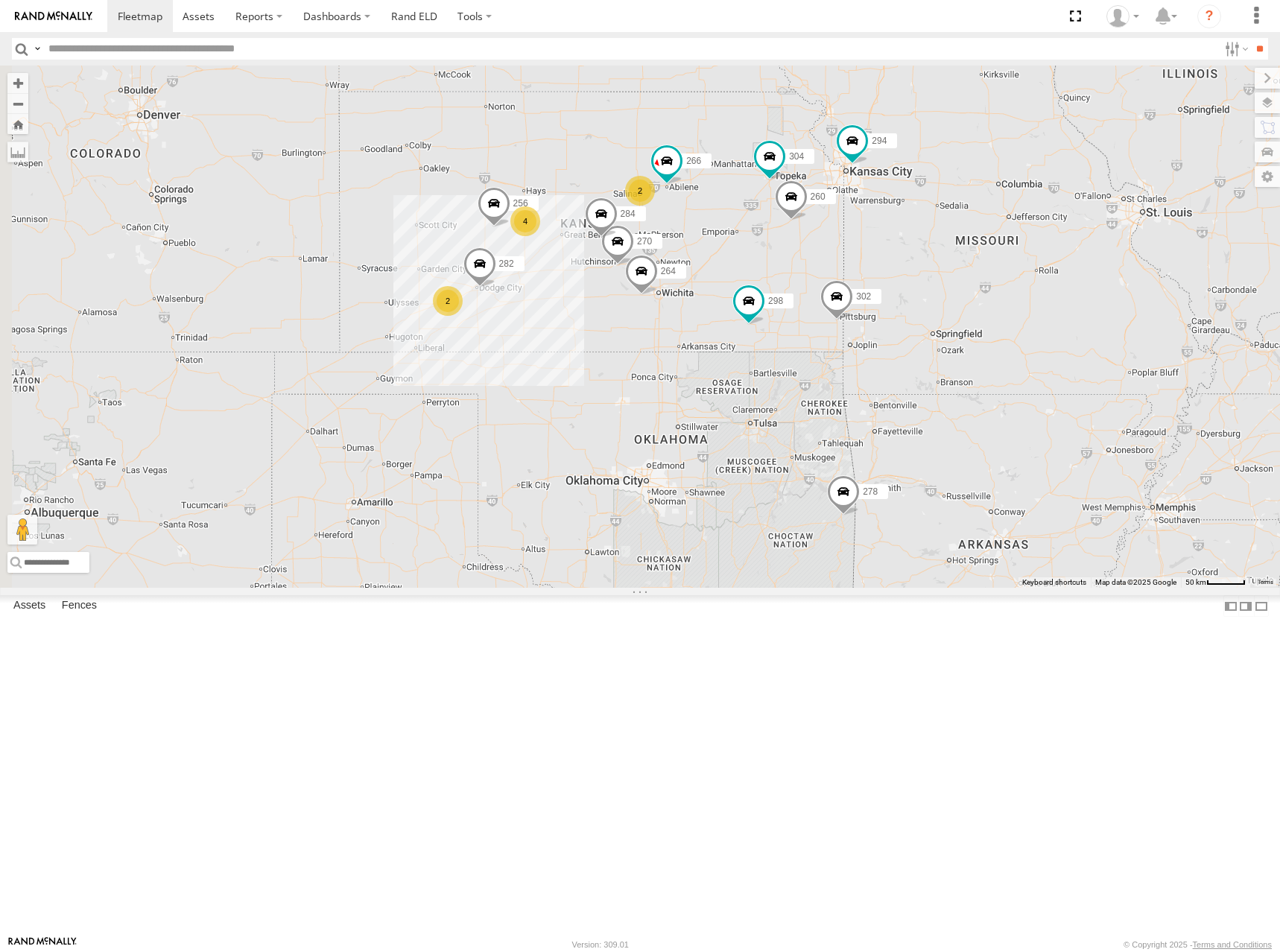
drag, startPoint x: 684, startPoint y: 422, endPoint x: 779, endPoint y: 316, distance: 142.3
click at [779, 316] on div "274 298 270 262 288 292 256 304 284 264 302 282 266 278 294 260 2 2 4" at bounding box center [640, 326] width 1280 height 522
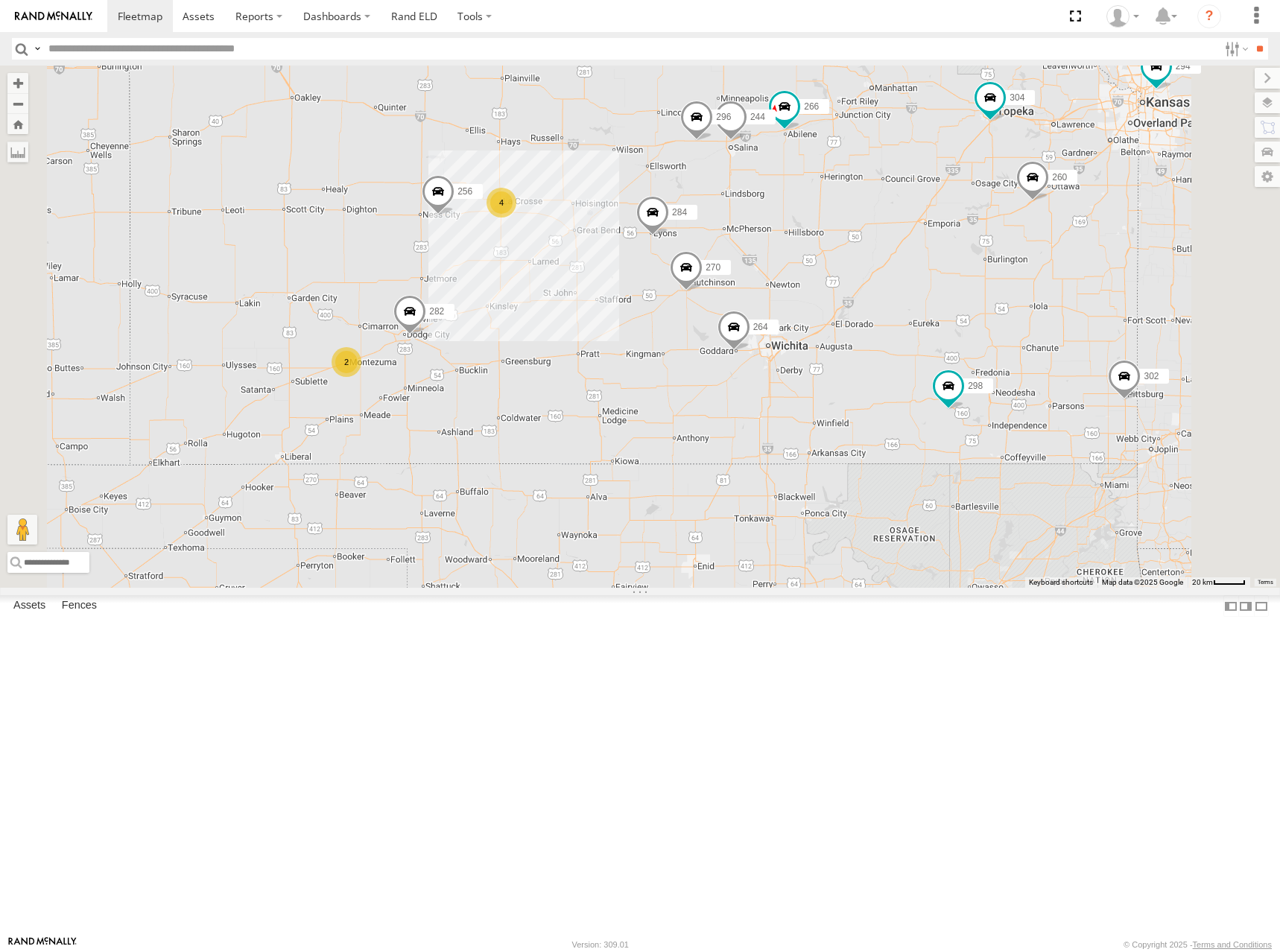
drag, startPoint x: 964, startPoint y: 350, endPoint x: 939, endPoint y: 370, distance: 32.0
click at [939, 370] on div "274 298 270 262 288 292 256 304 284 264 302 282 266 278 294 260 244 296 2 4" at bounding box center [640, 326] width 1280 height 522
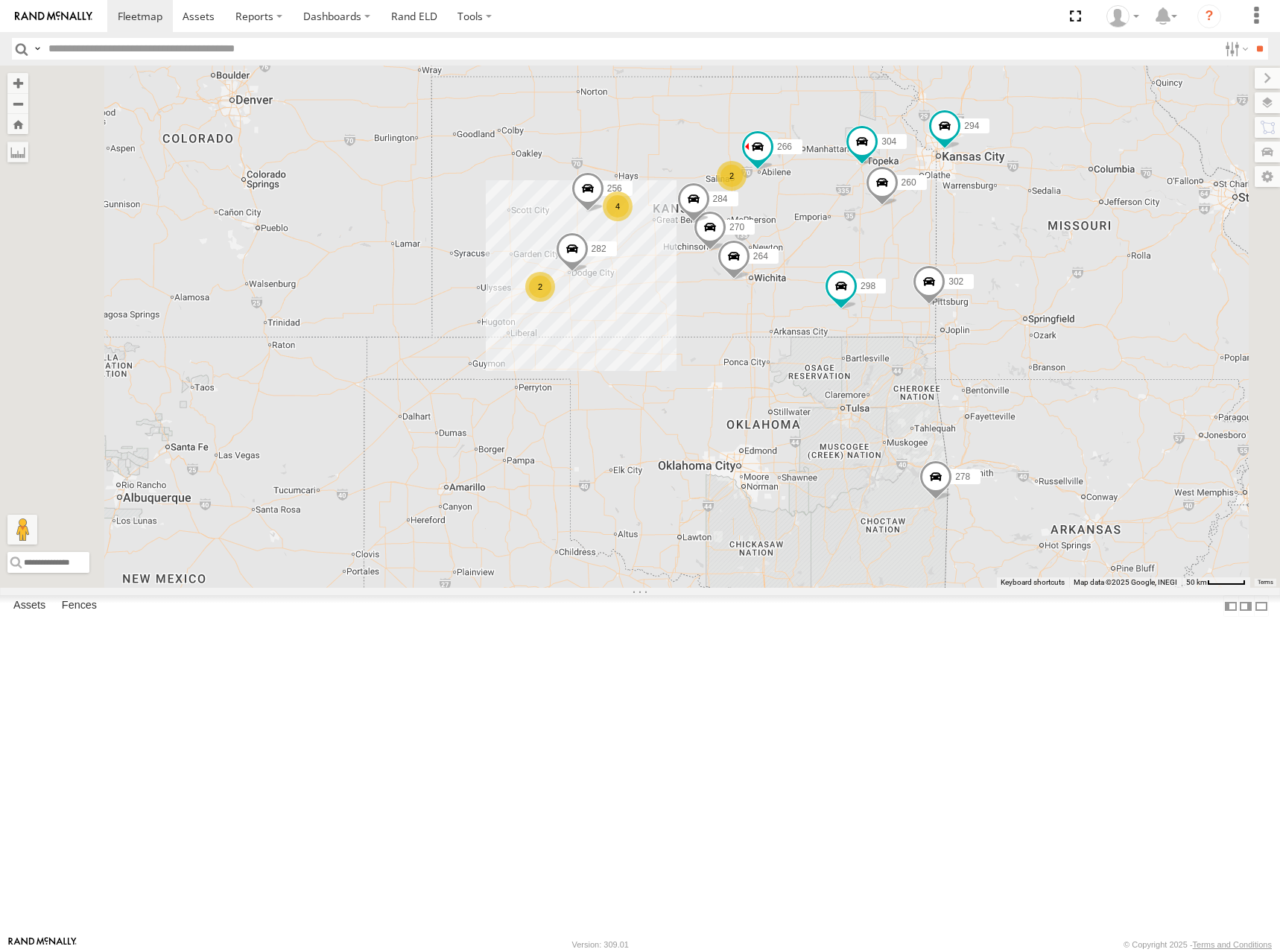
click at [975, 281] on div "274 298 270 262 288 292 256 304 284 264 302 282 266 278 294 260 2 2 4" at bounding box center [640, 326] width 1280 height 522
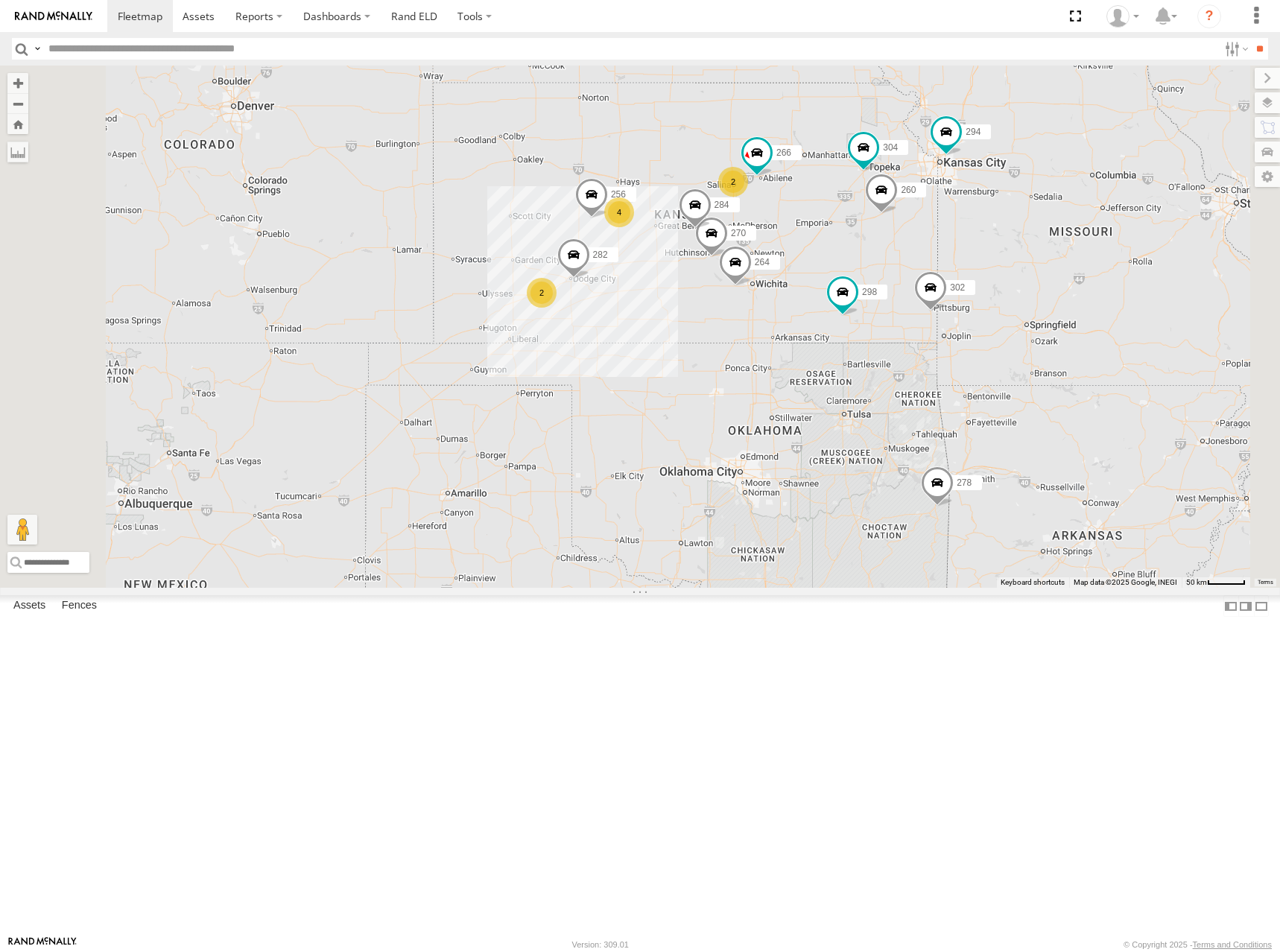
drag, startPoint x: 875, startPoint y: 299, endPoint x: 883, endPoint y: 326, distance: 28.2
click at [883, 326] on div "274 298 270 262 292 256 304 284 264 302 282 266 278 294 260 2 2 4" at bounding box center [640, 326] width 1280 height 522
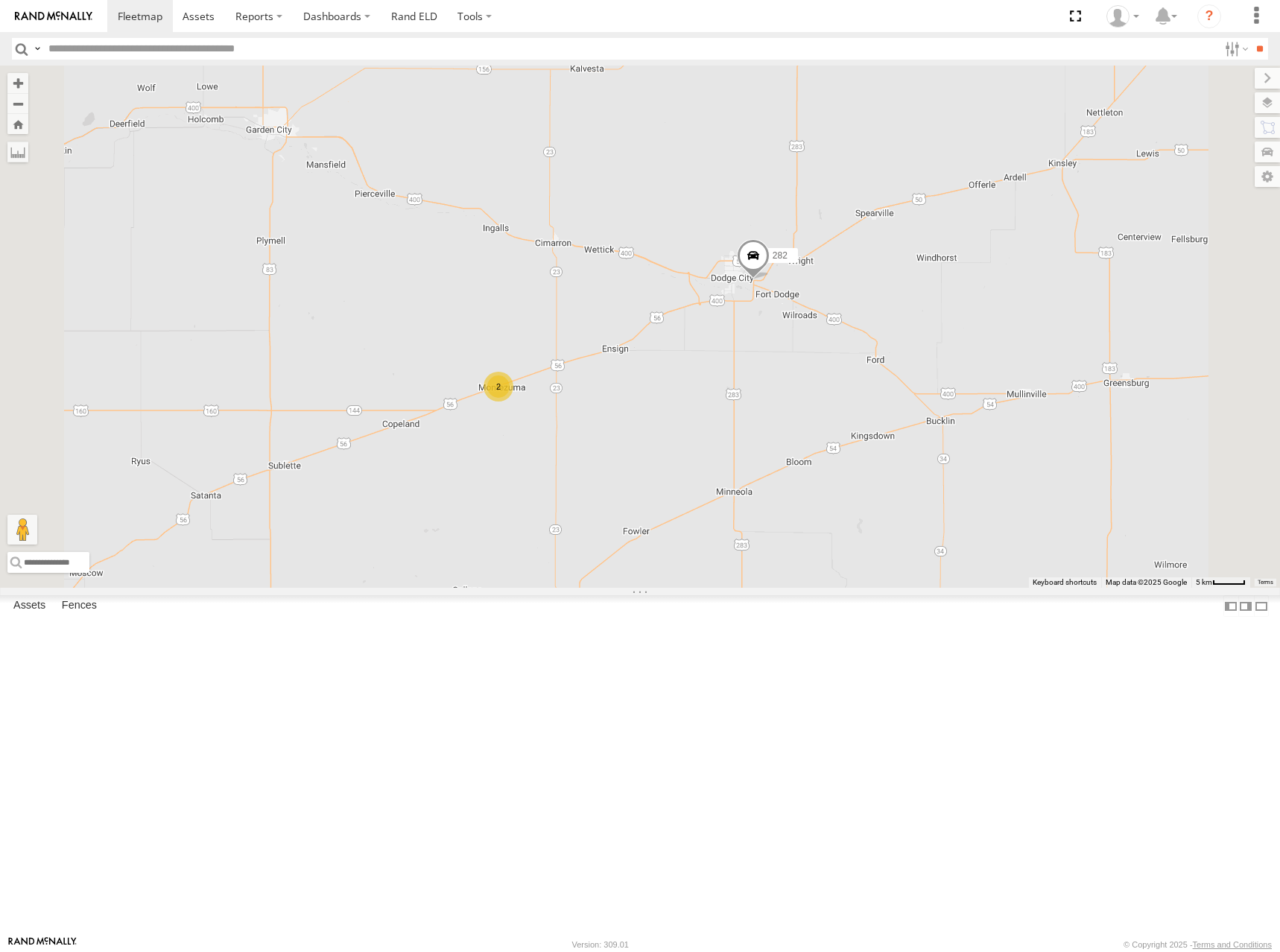
drag, startPoint x: 687, startPoint y: 599, endPoint x: 817, endPoint y: 505, distance: 160.4
click at [817, 505] on div "274 298 270 262 292 256 304 284 264 302 282 266 278 294 260 2" at bounding box center [640, 326] width 1280 height 522
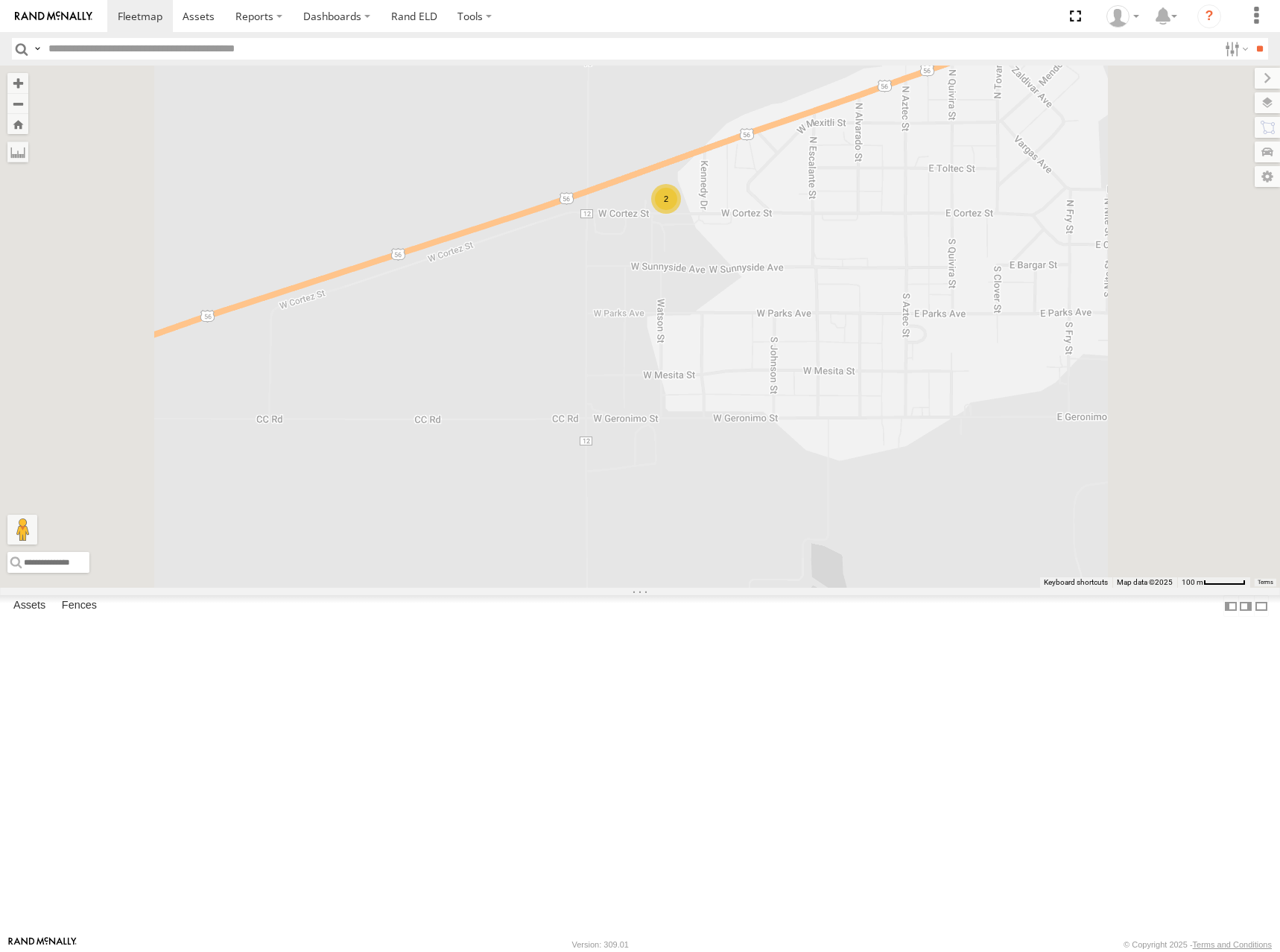
click at [681, 214] on div "2" at bounding box center [665, 198] width 30 height 30
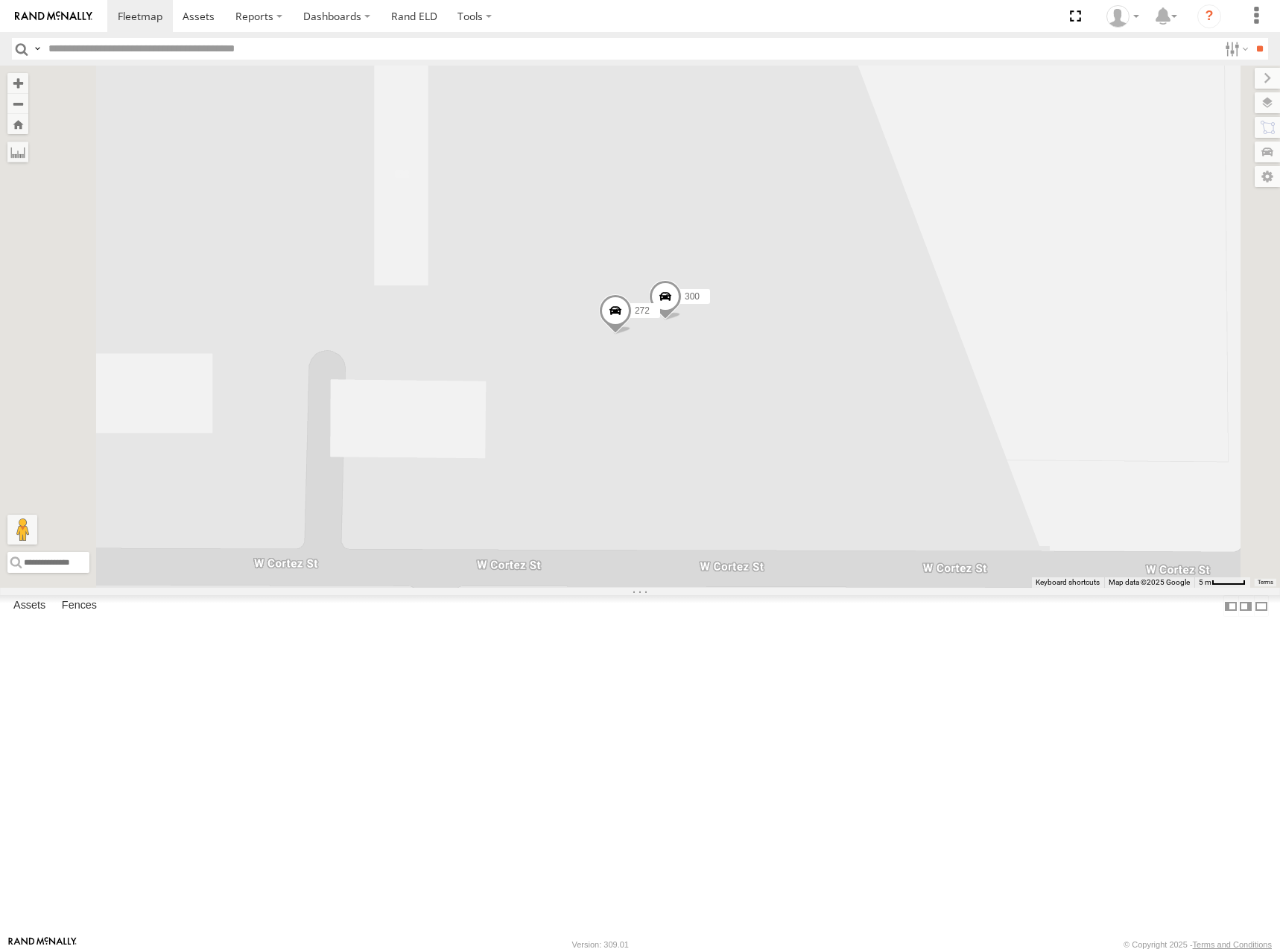
click at [700, 301] on span "300" at bounding box center [692, 295] width 15 height 11
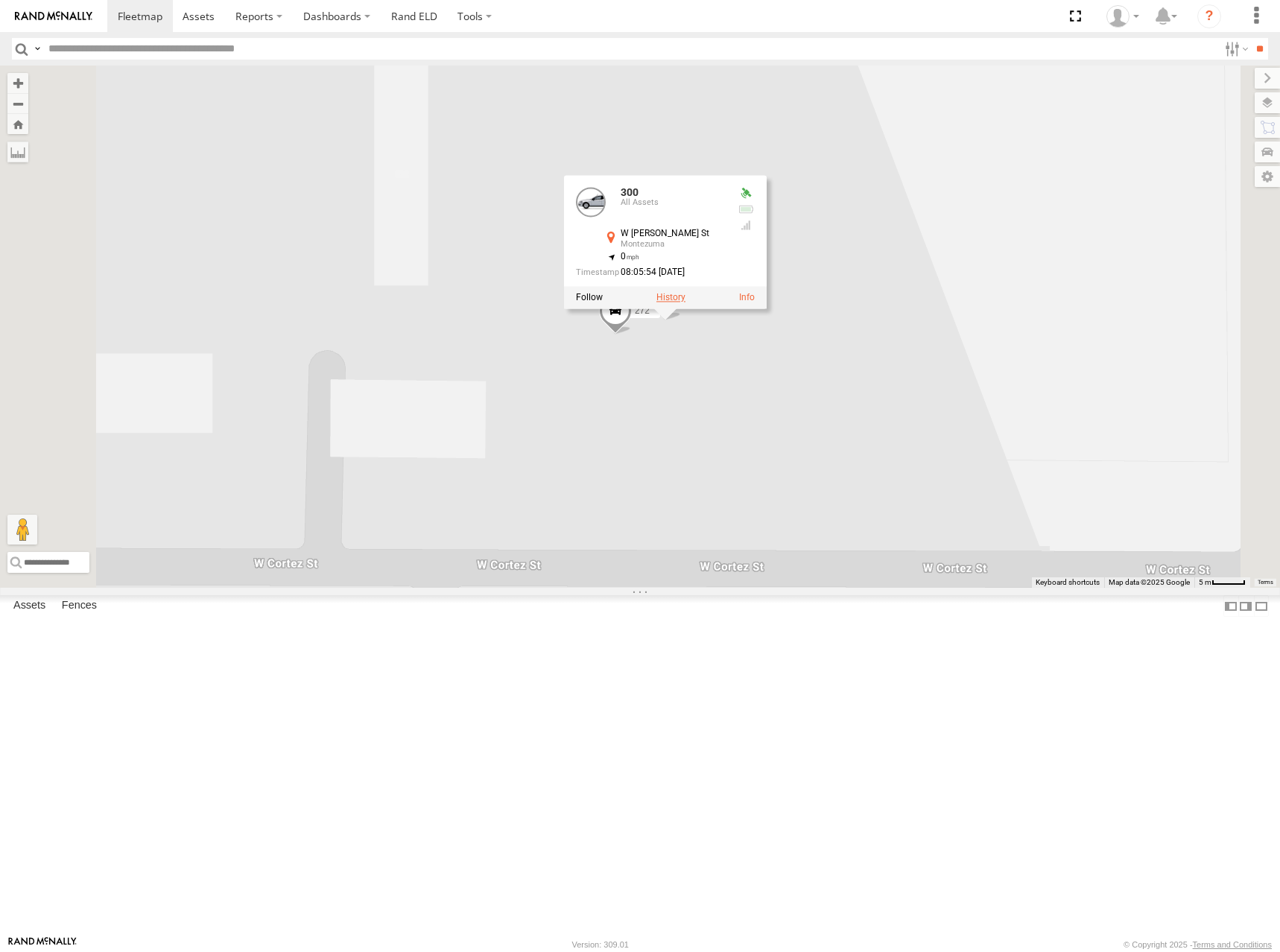
click at [686, 302] on label at bounding box center [671, 297] width 29 height 11
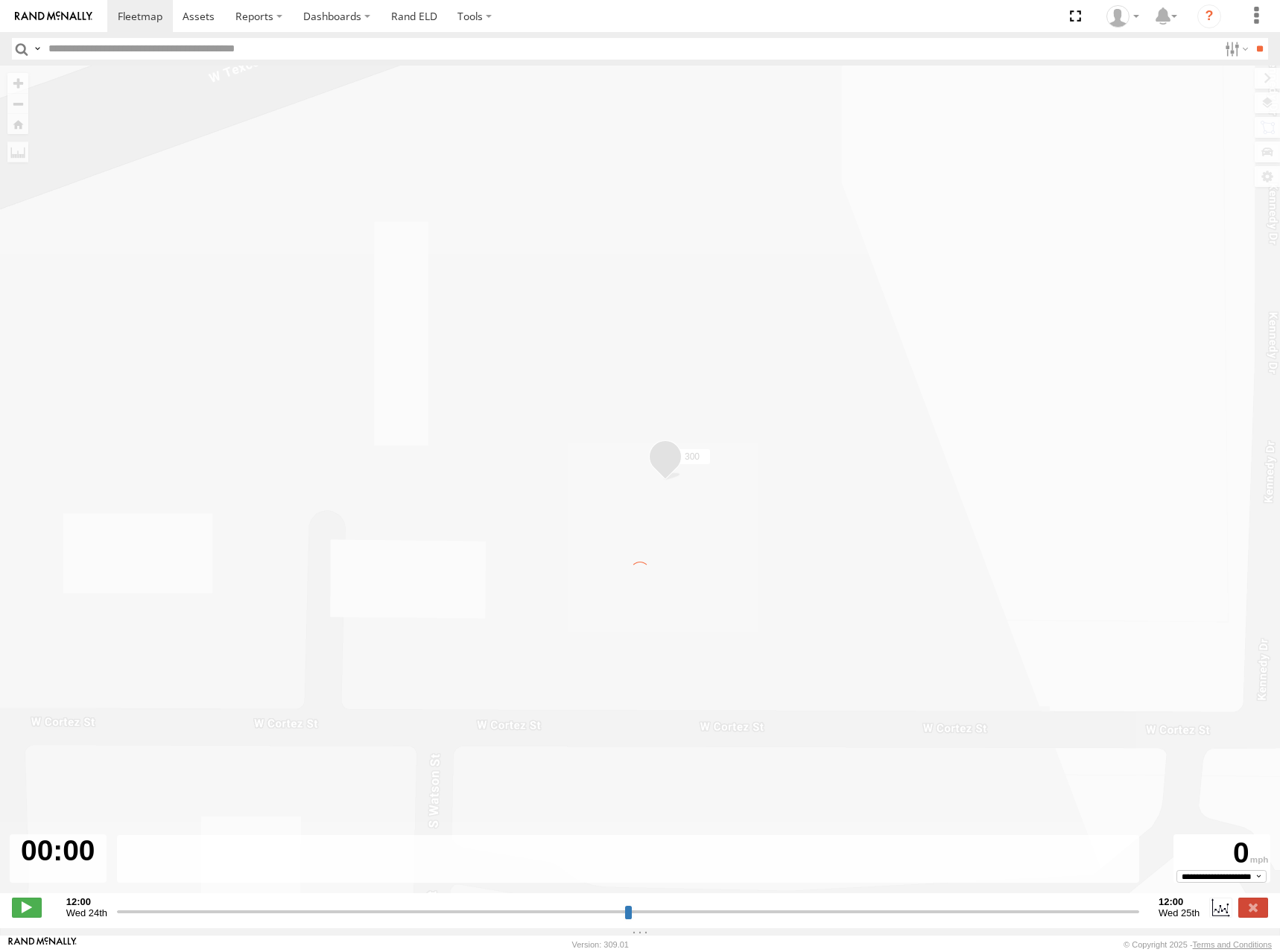
type input "**********"
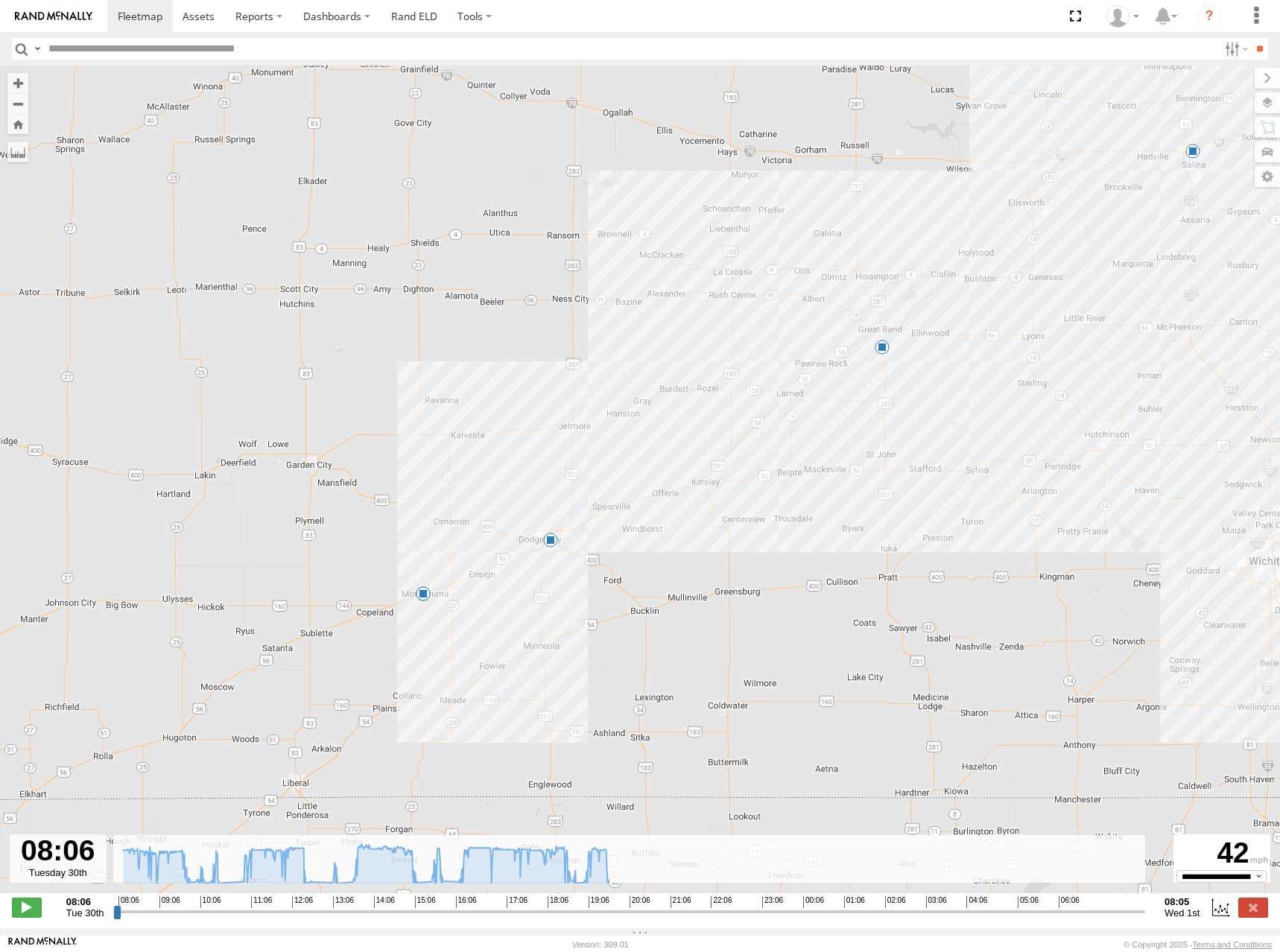
drag, startPoint x: 847, startPoint y: 577, endPoint x: 1059, endPoint y: 370, distance: 296.3
click at [1059, 370] on div "300 10:28 Tue 12:34 Tue 18:50 Tue 19:42 Tue 01:28 Wed" at bounding box center [640, 487] width 1280 height 844
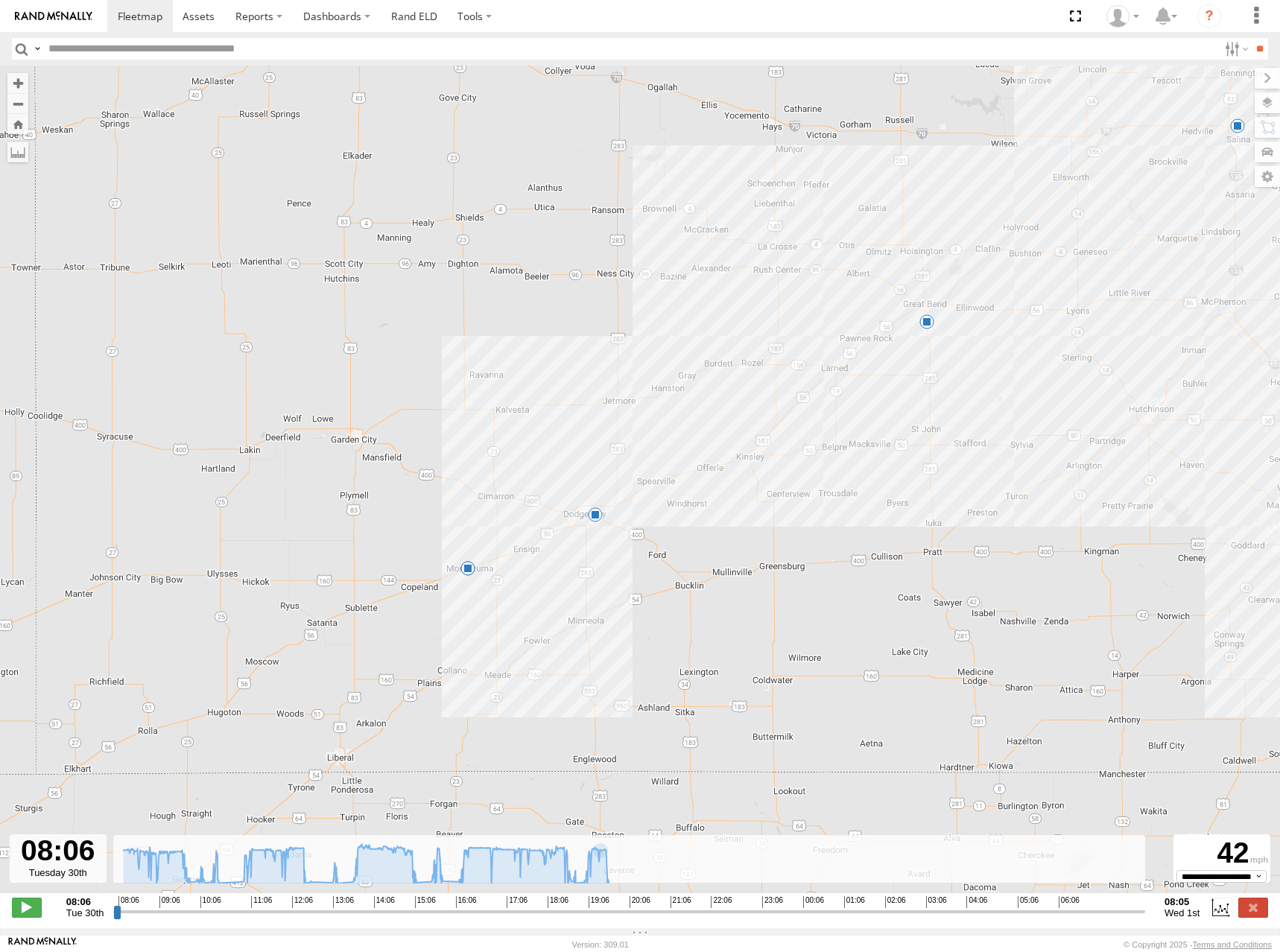
drag, startPoint x: 763, startPoint y: 394, endPoint x: 707, endPoint y: 392, distance: 56.0
click at [707, 392] on div "300 10:28 Tue 12:34 Tue 18:50 Tue 19:42 Tue 01:28 Wed" at bounding box center [640, 487] width 1280 height 844
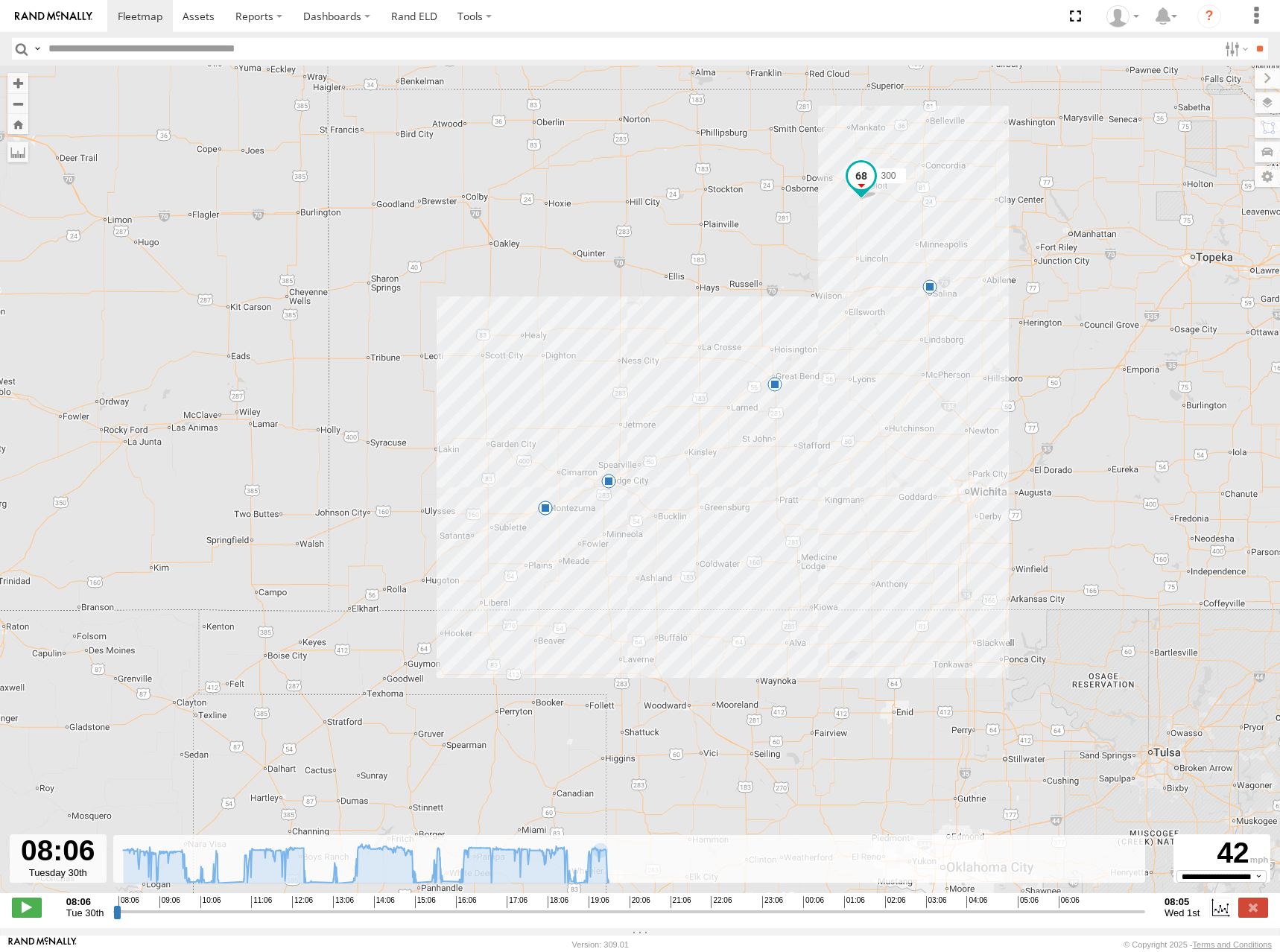
drag, startPoint x: 675, startPoint y: 326, endPoint x: 633, endPoint y: 357, distance: 52.2
click at [633, 357] on div "300 10:28 Tue 12:34 Tue 18:50 Tue 19:42 Tue 01:28 Wed" at bounding box center [640, 487] width 1280 height 844
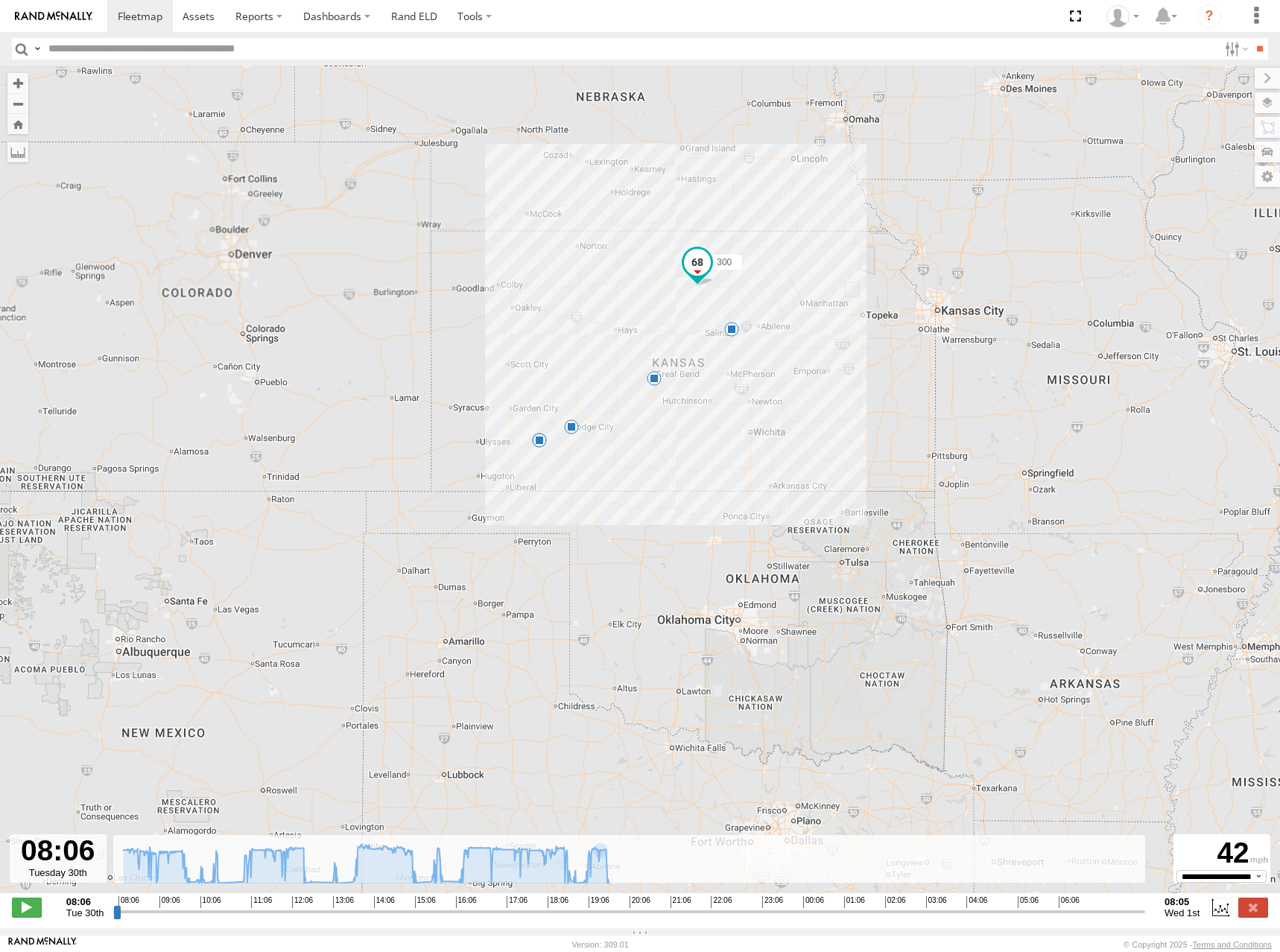
click at [585, 337] on div "300 10:28 Tue 12:34 Tue 18:50 Tue 19:42 Tue 01:28 Wed" at bounding box center [640, 487] width 1280 height 844
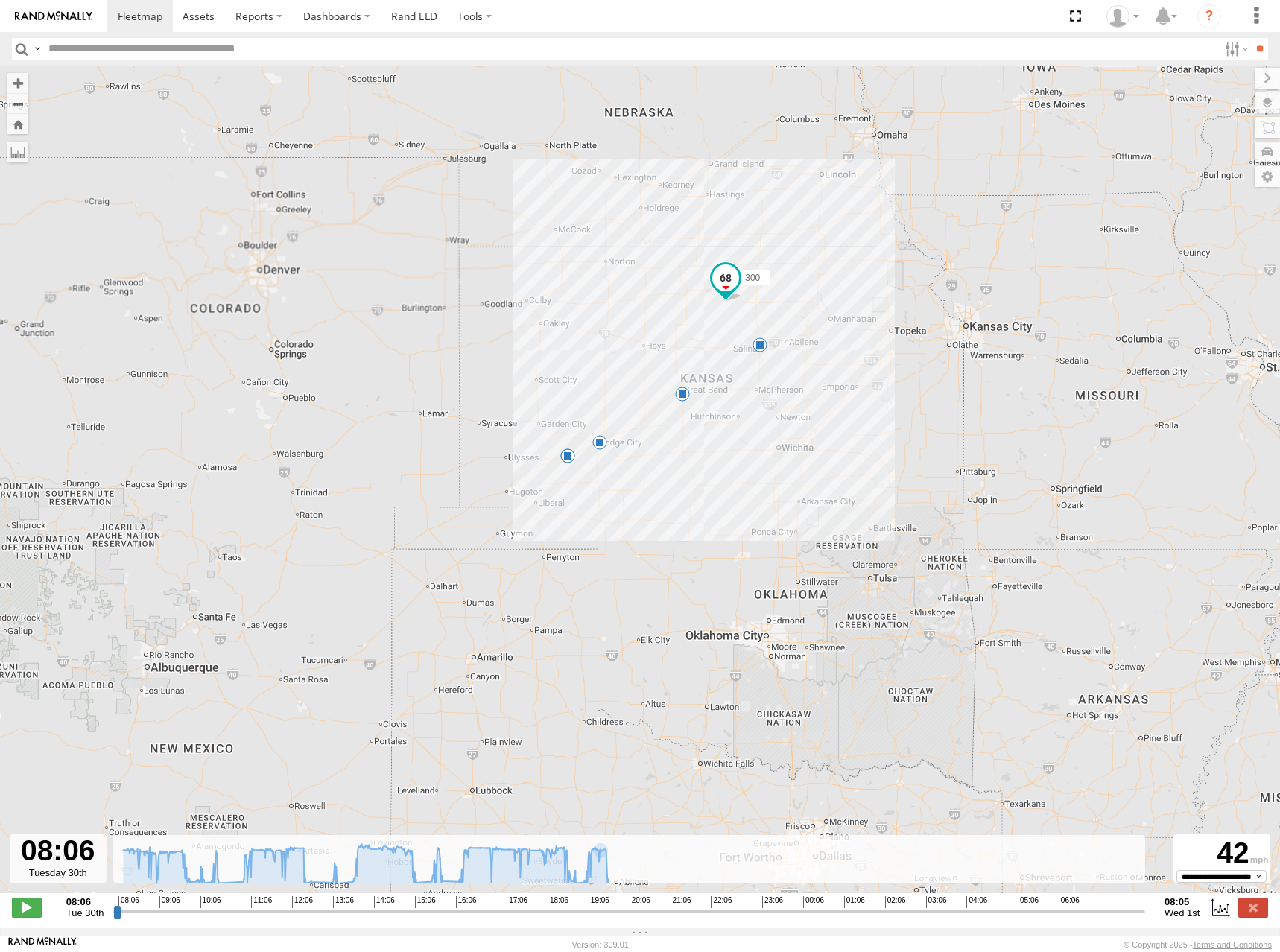
drag, startPoint x: 585, startPoint y: 329, endPoint x: 621, endPoint y: 337, distance: 36.9
click at [618, 344] on div "300 10:28 Tue 12:34 Tue 18:50 Tue 19:42 Tue 01:28 Wed" at bounding box center [640, 487] width 1280 height 844
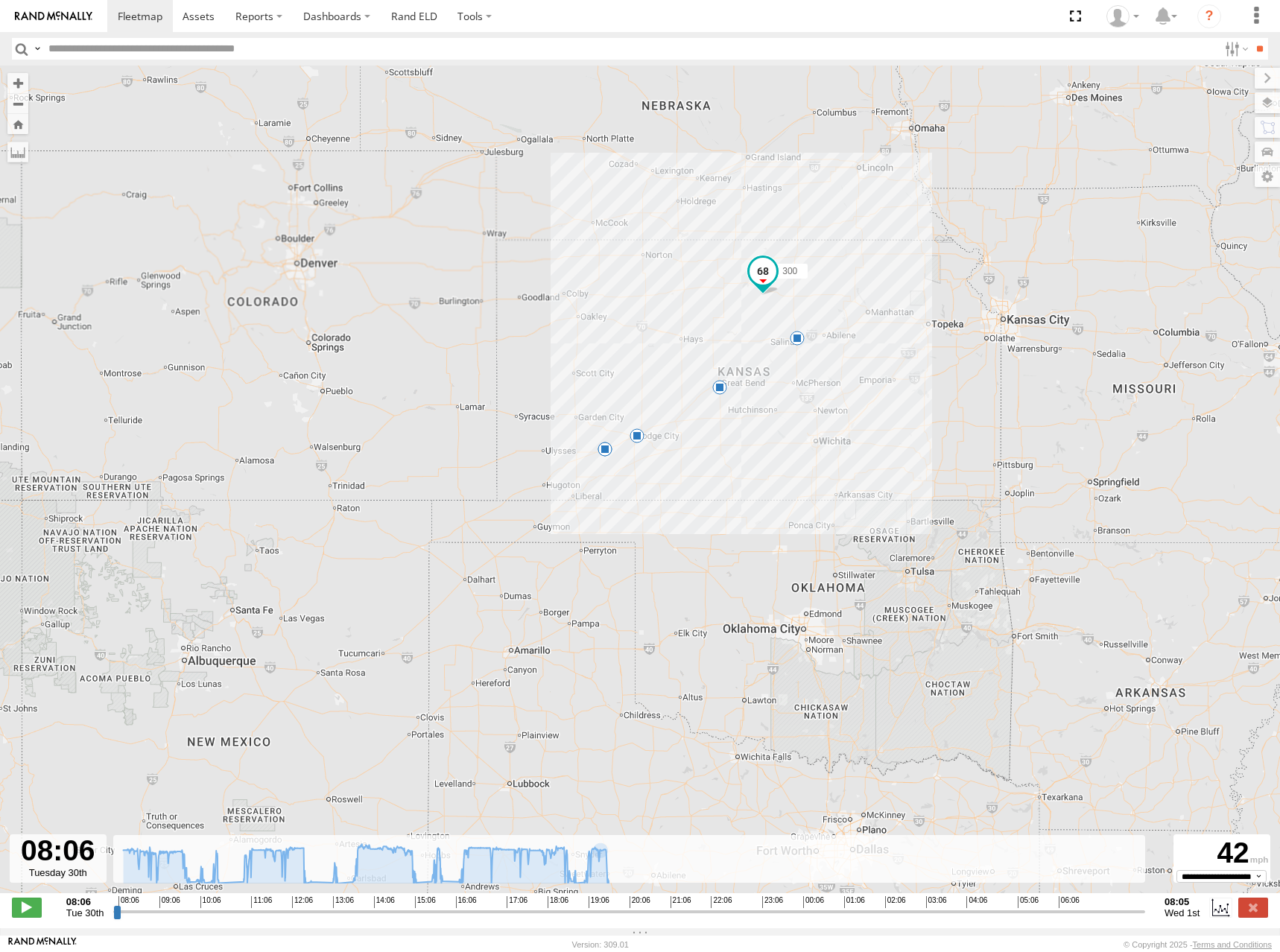
drag, startPoint x: 613, startPoint y: 344, endPoint x: 650, endPoint y: 337, distance: 37.7
click at [650, 337] on div "300 10:28 Tue 12:34 Tue 18:50 Tue 19:42 Tue 01:28 Wed" at bounding box center [640, 487] width 1280 height 844
drag, startPoint x: 647, startPoint y: 351, endPoint x: 657, endPoint y: 349, distance: 10.2
click at [657, 349] on div "300 10:28 Tue 12:34 Tue 18:50 Tue 19:42 Tue 01:28 Wed" at bounding box center [640, 487] width 1280 height 844
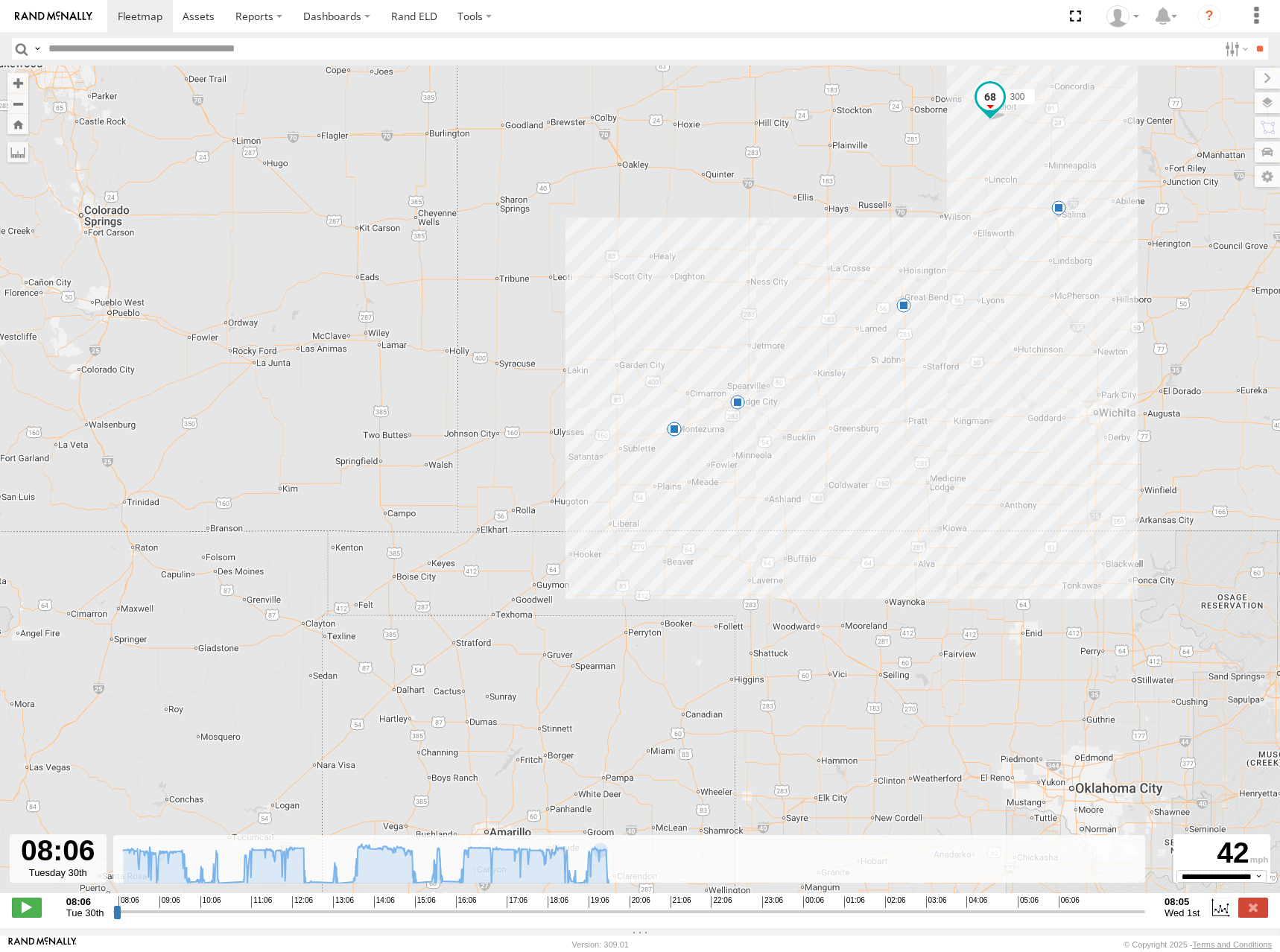
drag, startPoint x: 747, startPoint y: 315, endPoint x: 688, endPoint y: 348, distance: 67.6
click at [688, 348] on div "300 10:28 Tue 12:34 Tue 18:50 Tue 19:42 Tue 01:28 Wed" at bounding box center [640, 487] width 1280 height 844
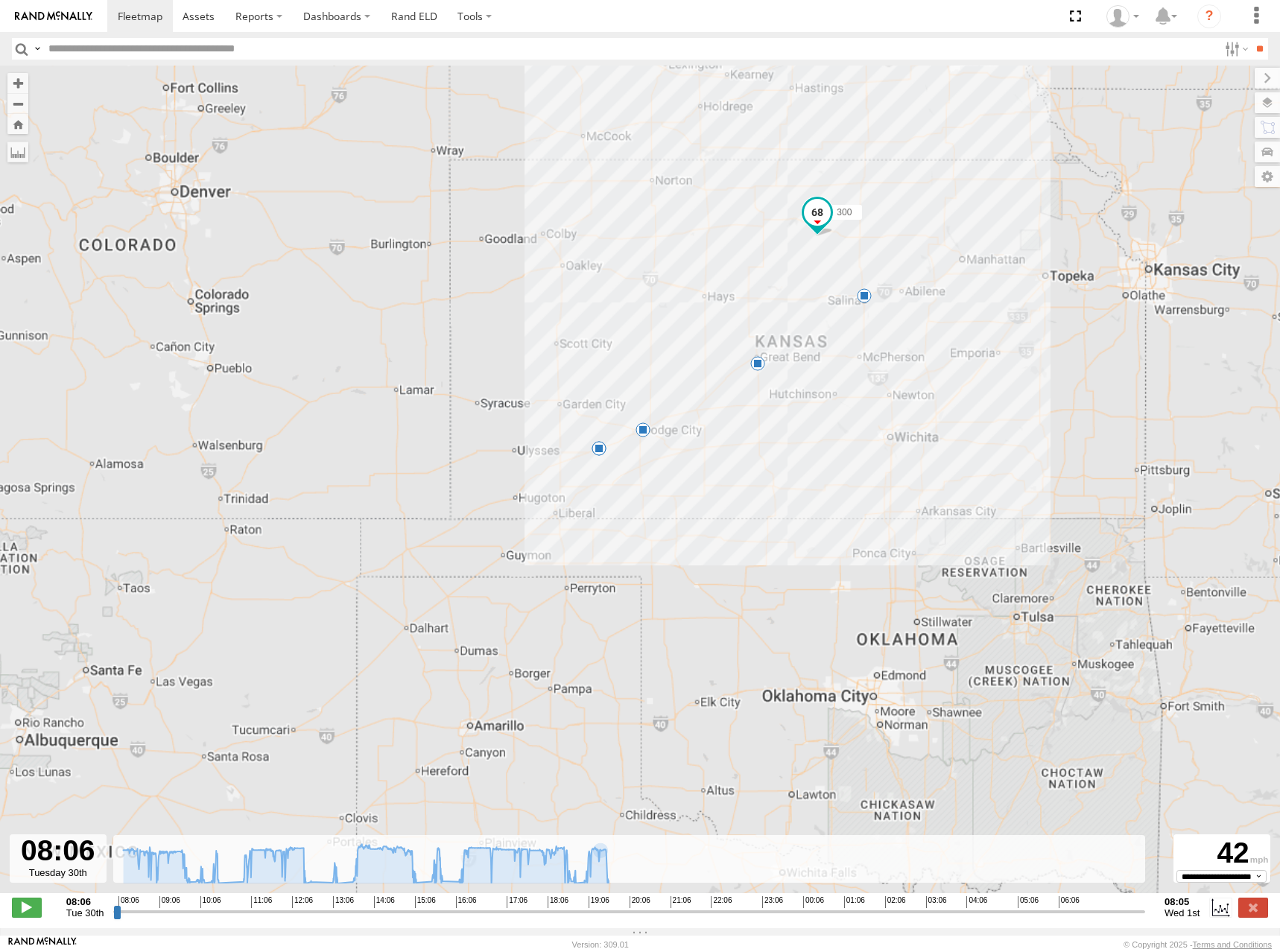
drag, startPoint x: 686, startPoint y: 334, endPoint x: 666, endPoint y: 346, distance: 23.3
click at [666, 346] on div "300 10:28 Tue 12:34 Tue 18:50 Tue 19:42 Tue 01:28 Wed" at bounding box center [640, 487] width 1280 height 844
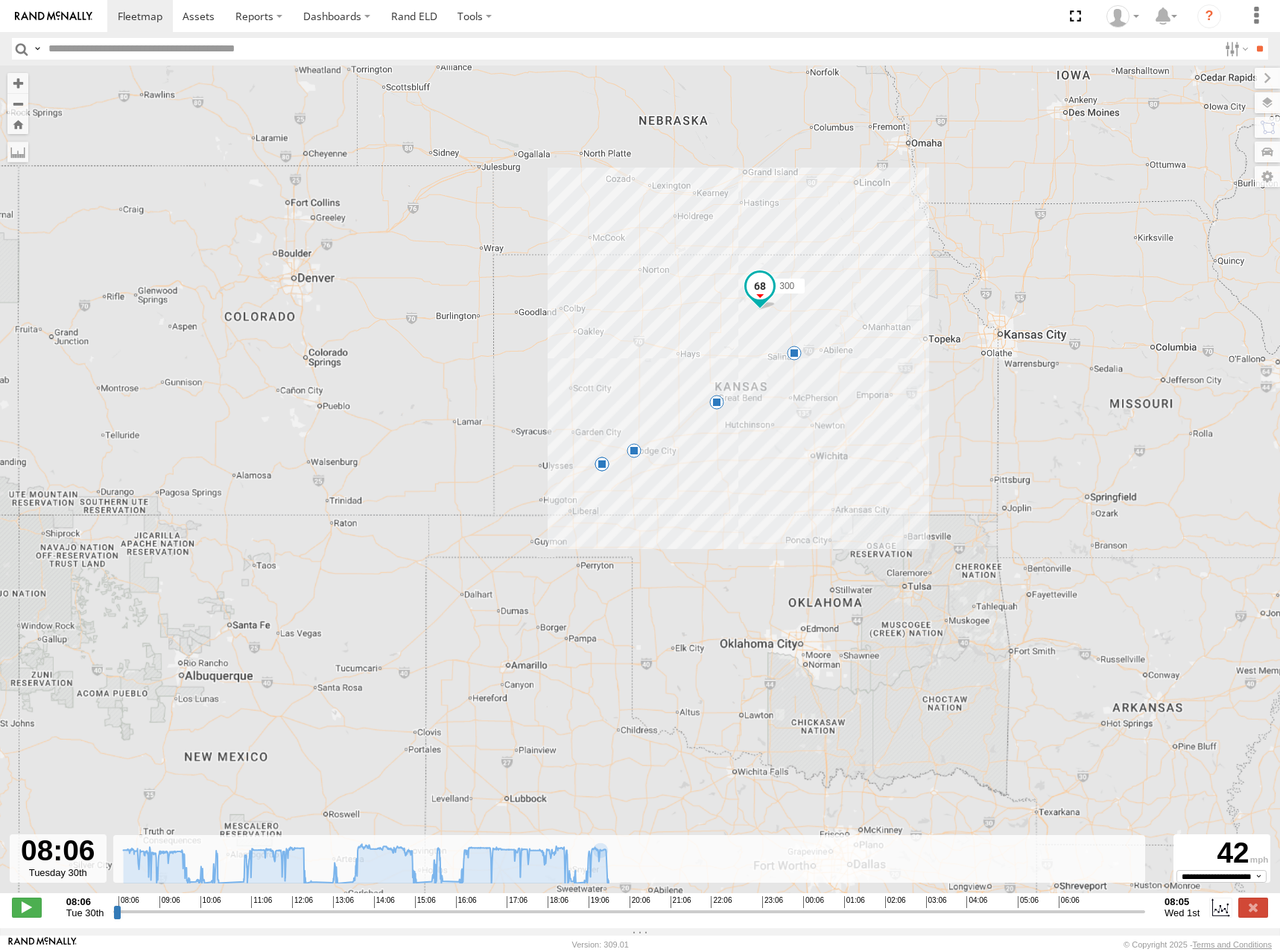
drag, startPoint x: 660, startPoint y: 355, endPoint x: 670, endPoint y: 341, distance: 17.2
click at [670, 341] on div "300 10:28 Tue 12:34 Tue 18:50 Tue 19:42 Tue 01:28 Wed" at bounding box center [640, 487] width 1280 height 844
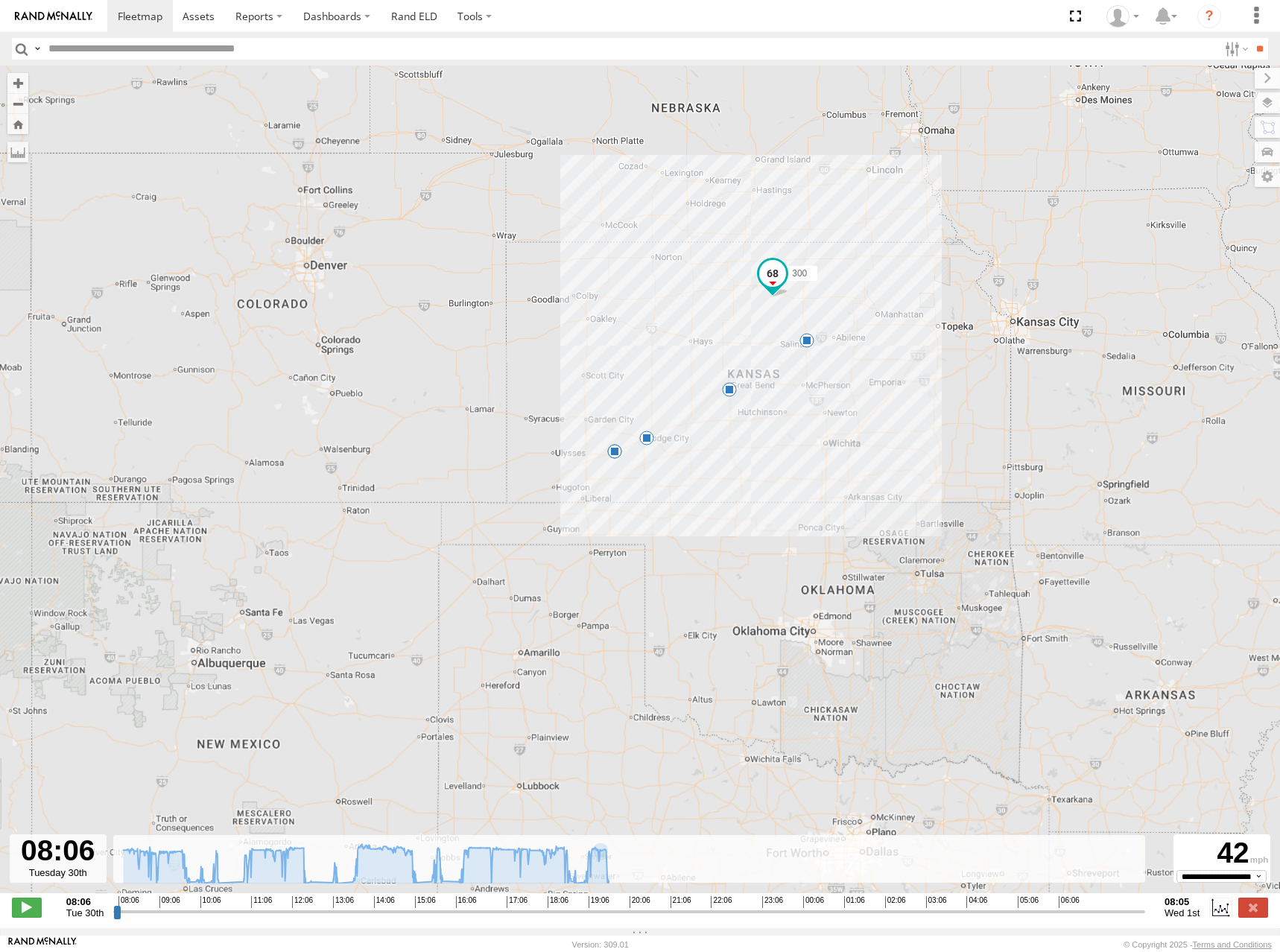
drag, startPoint x: 653, startPoint y: 380, endPoint x: 670, endPoint y: 366, distance: 22.0
click at [670, 366] on div "300 10:28 Tue 12:34 Tue 18:50 Tue 19:42 Tue 01:28 Wed" at bounding box center [640, 487] width 1280 height 844
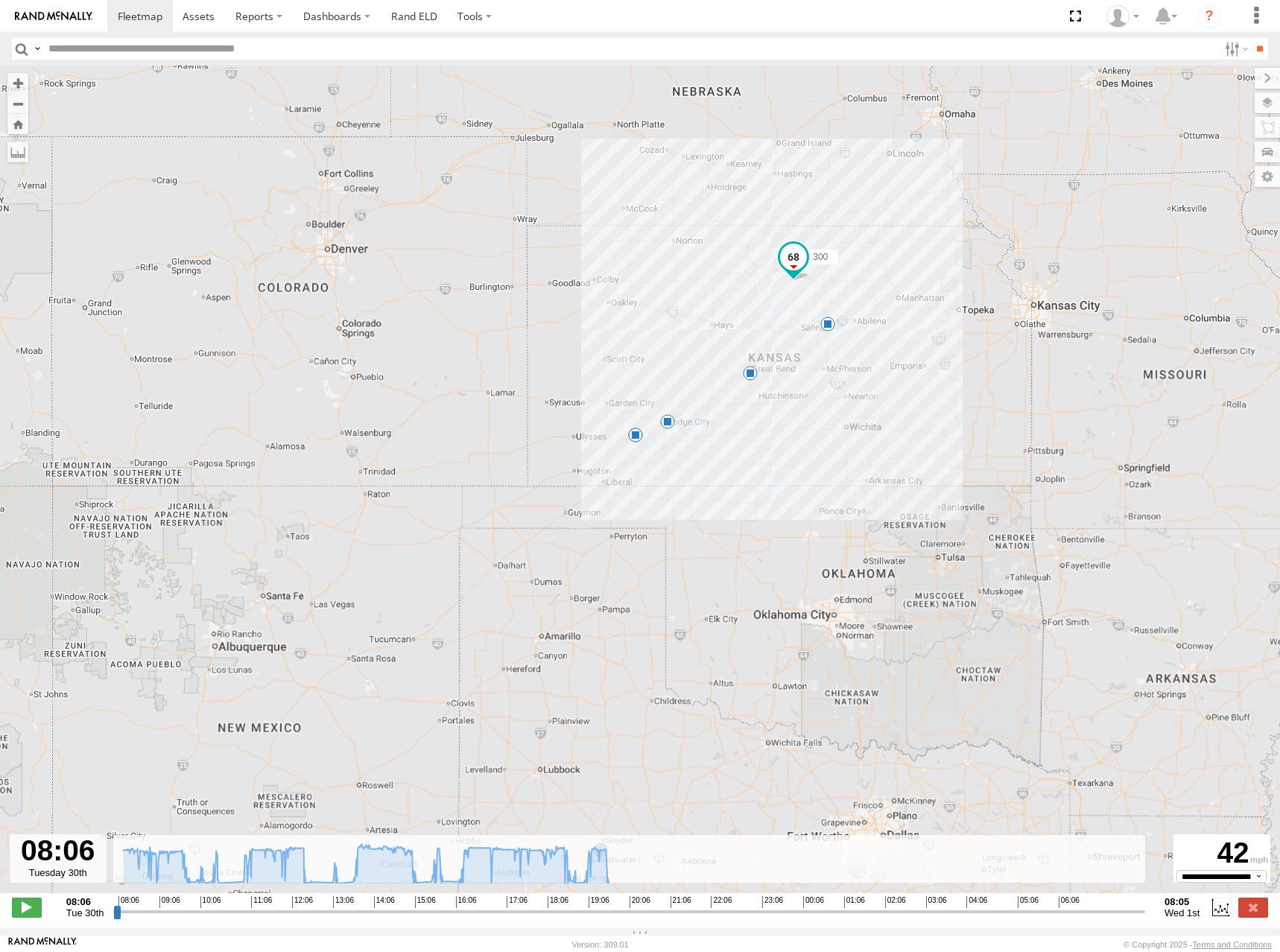
drag, startPoint x: 657, startPoint y: 379, endPoint x: 680, endPoint y: 360, distance: 29.8
click at [680, 360] on div "300 10:28 Tue 12:34 Tue 18:50 Tue 19:42 Tue 01:28 Wed" at bounding box center [640, 487] width 1280 height 844
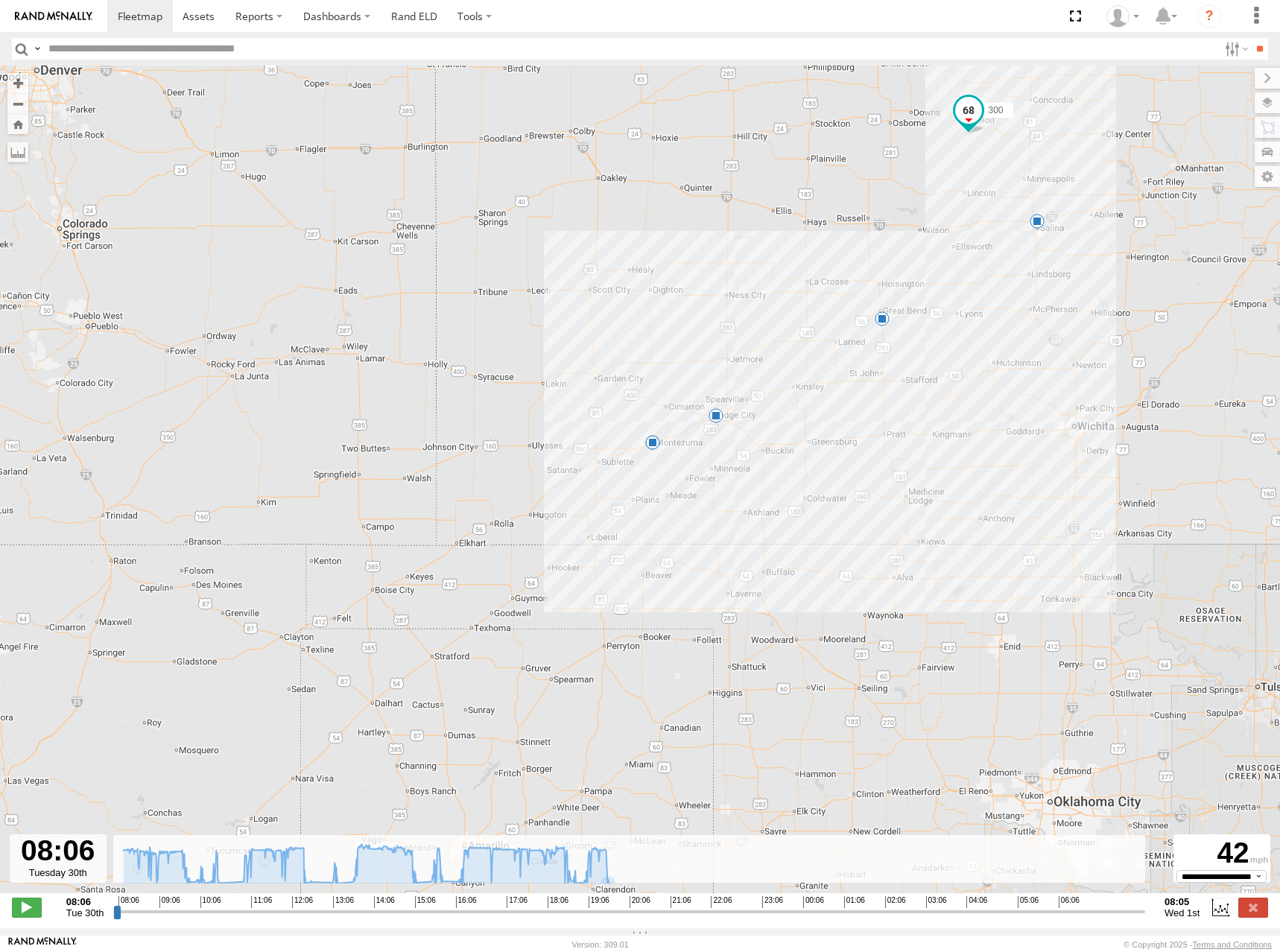
drag, startPoint x: 783, startPoint y: 307, endPoint x: 670, endPoint y: 380, distance: 134.5
click at [670, 380] on div "300 10:28 Tue 12:34 Tue 18:50 Tue 19:42 Tue 01:28 Wed" at bounding box center [640, 487] width 1280 height 844
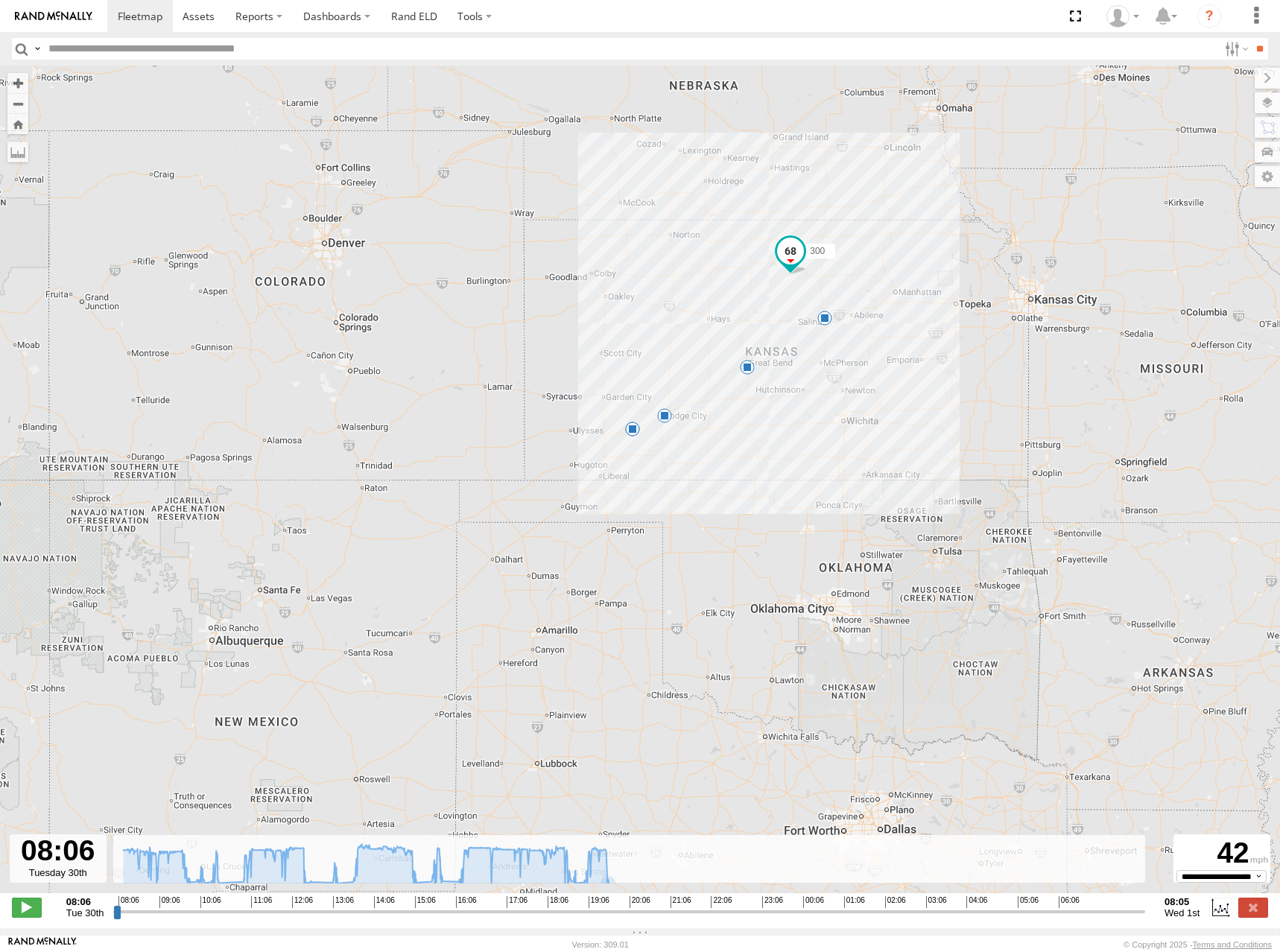
drag, startPoint x: 681, startPoint y: 286, endPoint x: 651, endPoint y: 302, distance: 34.0
click at [651, 302] on div "300 10:28 Tue 12:34 Tue 18:50 Tue 19:42 Tue 01:28 Wed" at bounding box center [640, 487] width 1280 height 844
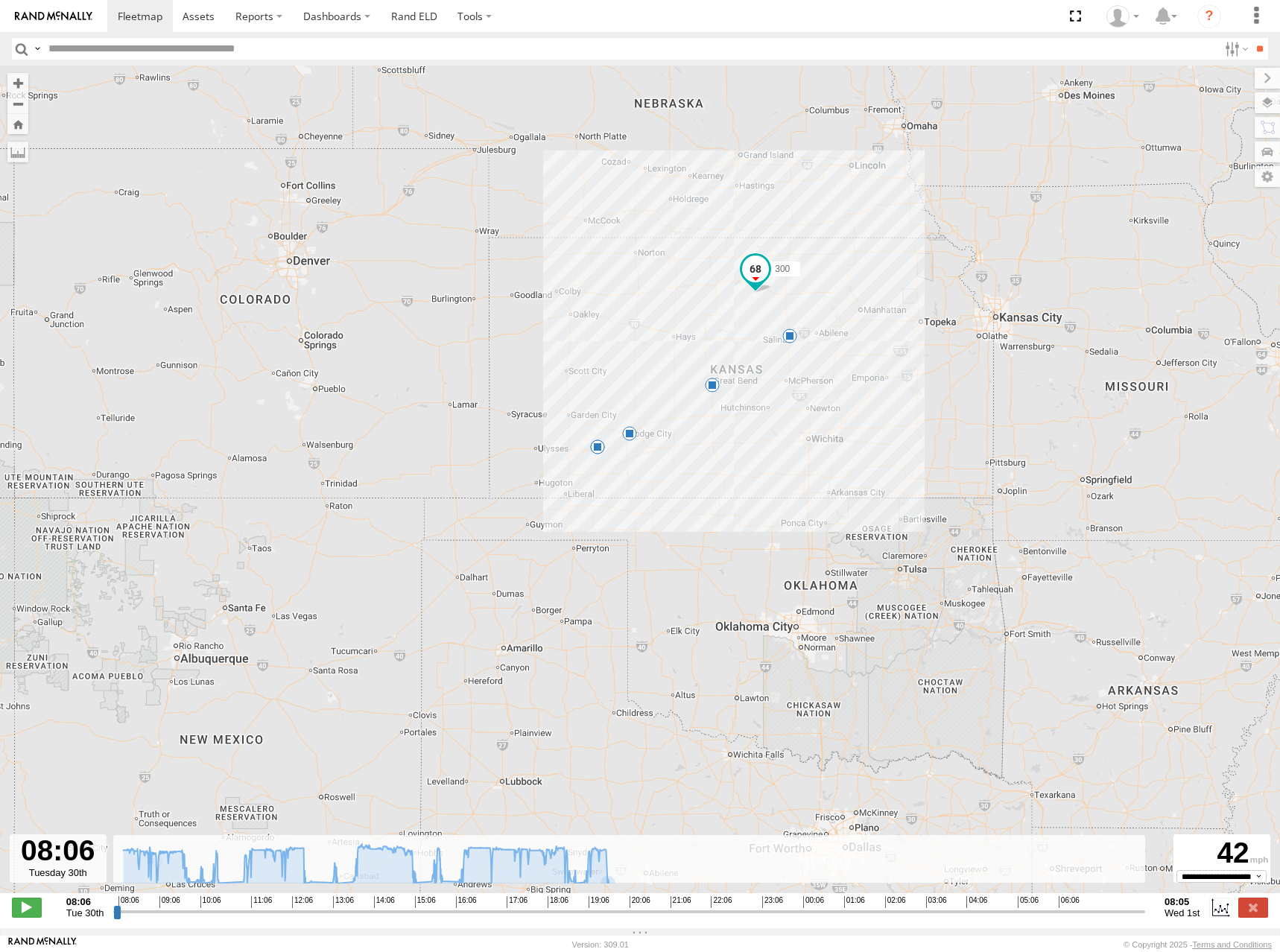
click at [637, 313] on div "300 10:28 Tue 12:34 Tue 18:50 Tue 19:42 Tue 01:28 Wed" at bounding box center [640, 487] width 1280 height 844
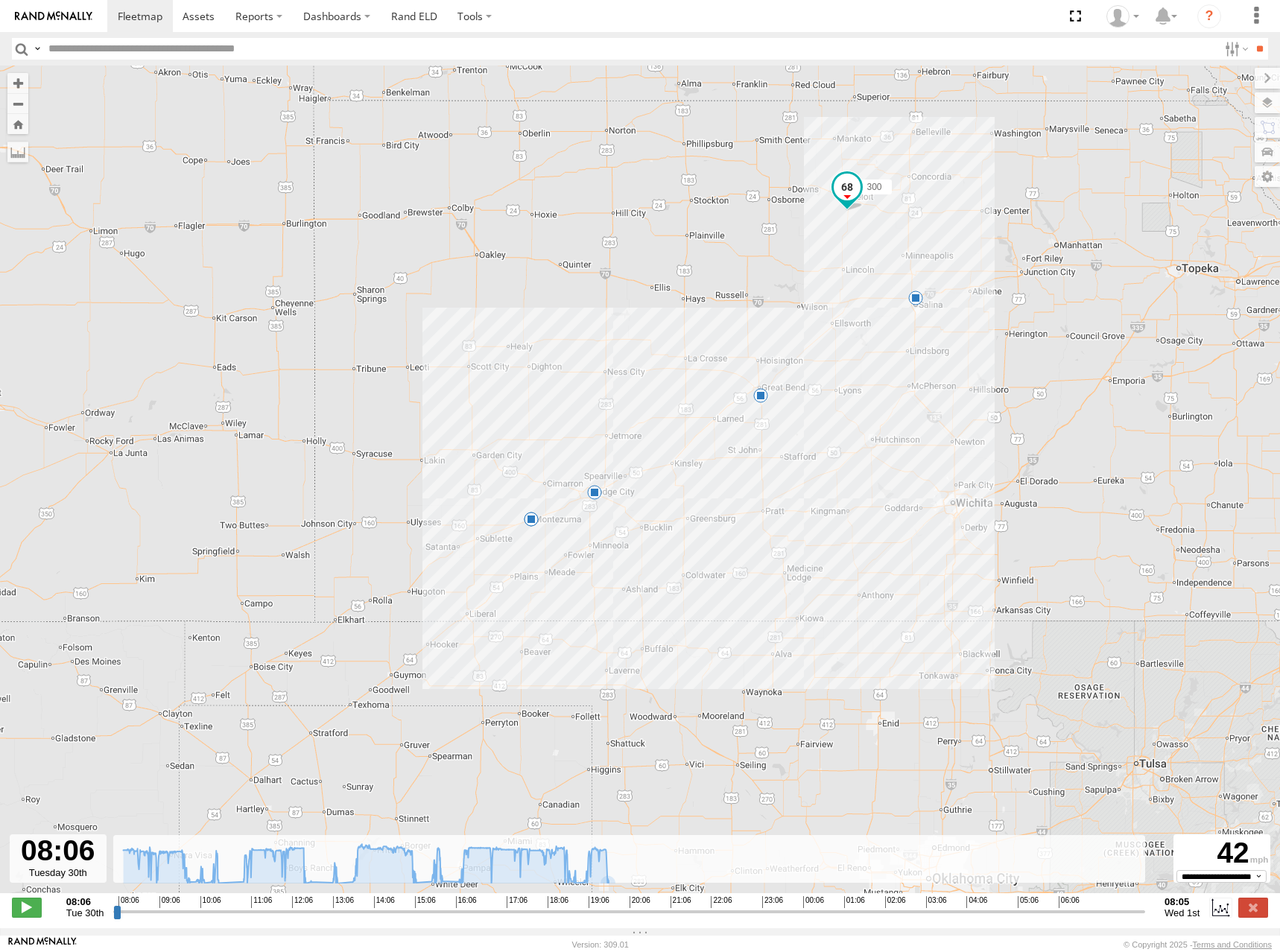
drag, startPoint x: 603, startPoint y: 349, endPoint x: 579, endPoint y: 373, distance: 33.9
click at [579, 373] on div "300 10:28 Tue 12:34 Tue 18:50 Tue 19:42 Tue 01:28 Wed" at bounding box center [640, 487] width 1280 height 844
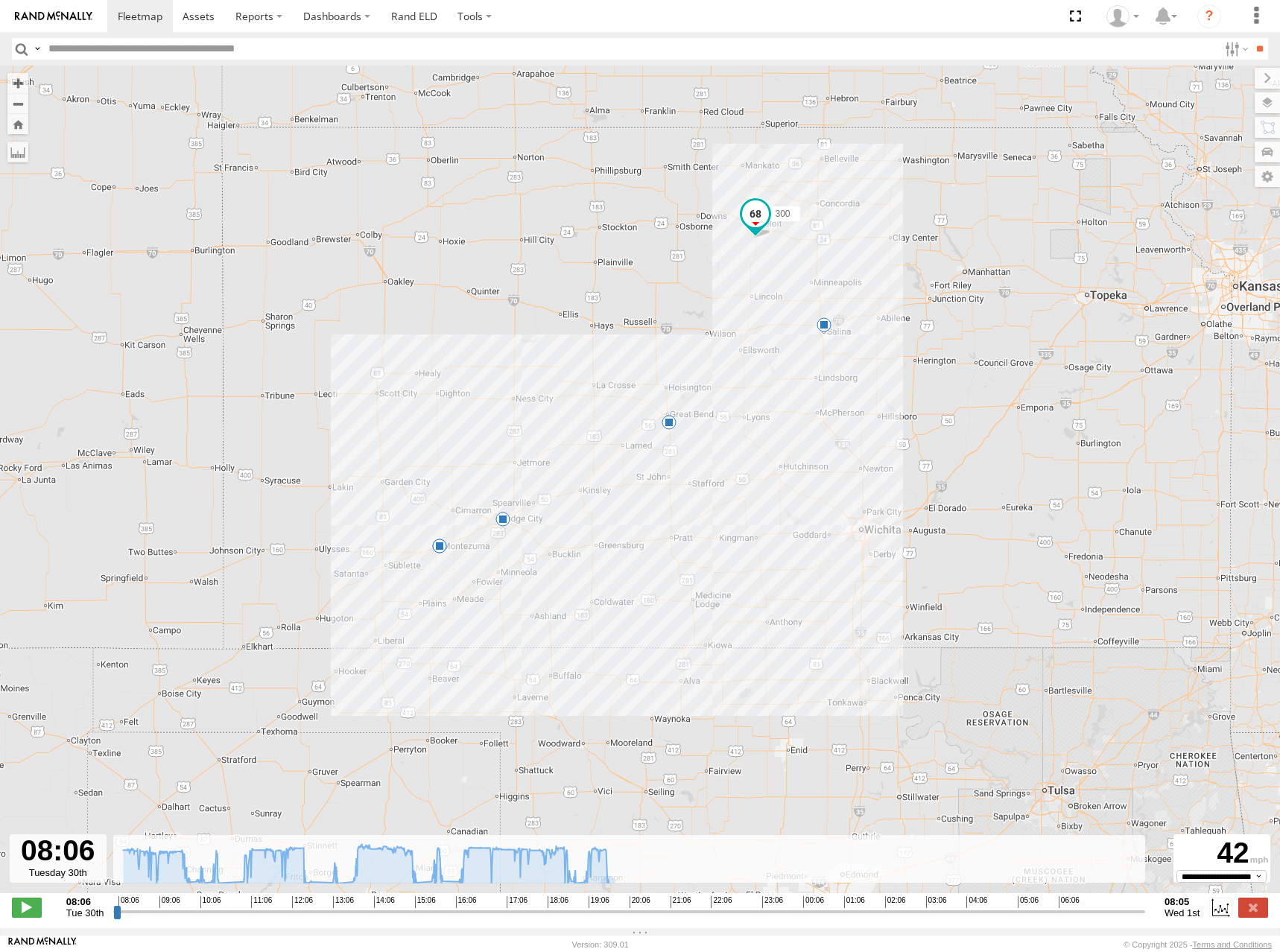
drag, startPoint x: 607, startPoint y: 361, endPoint x: 533, endPoint y: 360, distance: 74.0
click at [533, 360] on div "300 10:28 Tue 12:34 Tue 18:50 Tue 19:42 Tue 01:28 Wed" at bounding box center [640, 487] width 1280 height 844
click at [539, 349] on div "300 10:28 Tue 12:34 Tue 18:50 Tue 19:42 Tue 01:28 Wed" at bounding box center [640, 487] width 1280 height 844
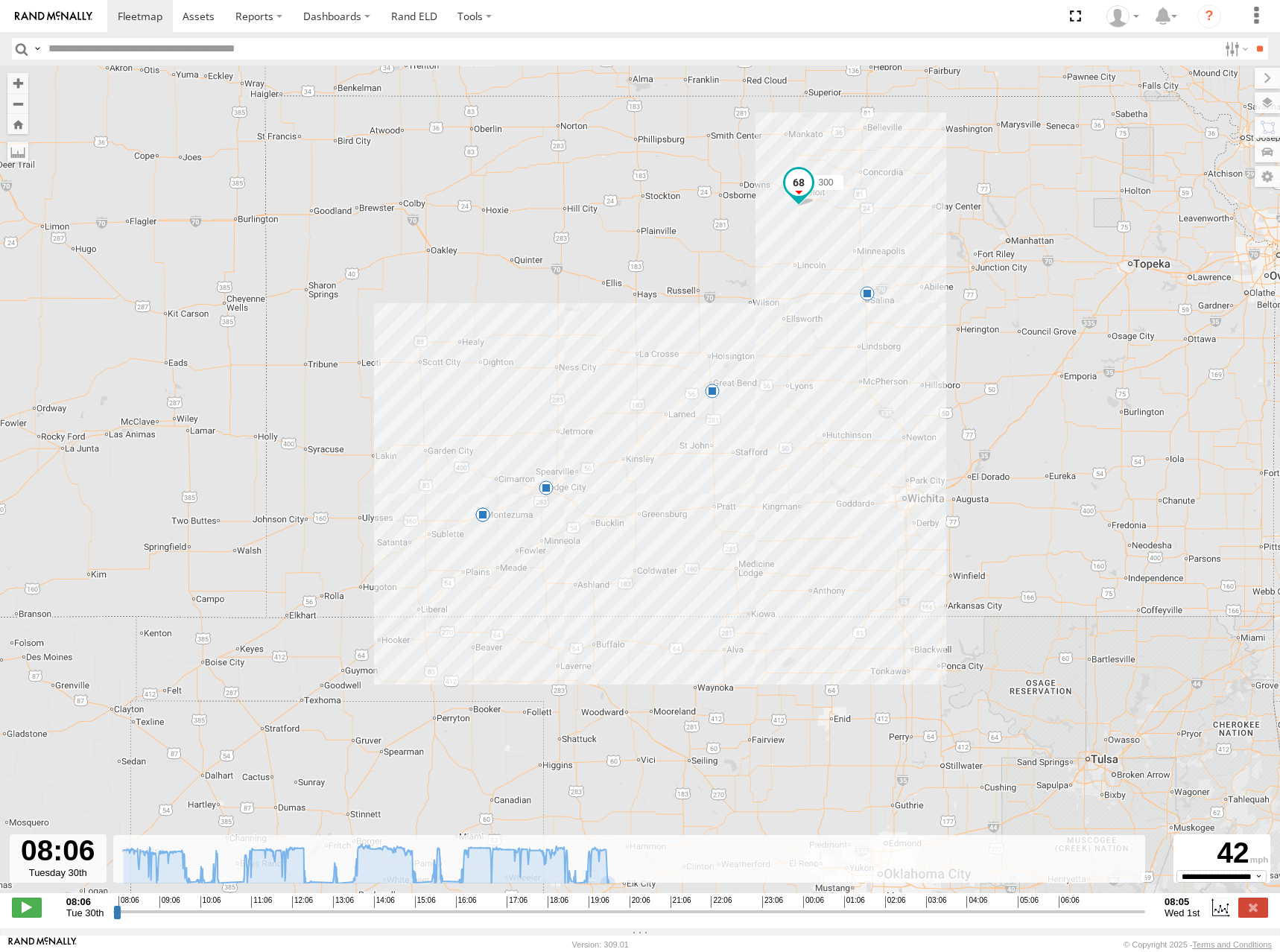
drag, startPoint x: 614, startPoint y: 316, endPoint x: 653, endPoint y: 306, distance: 40.3
click at [653, 306] on div "300 10:28 Tue 12:34 Tue 18:50 Tue 19:42 Tue 01:28 Wed" at bounding box center [640, 487] width 1280 height 844
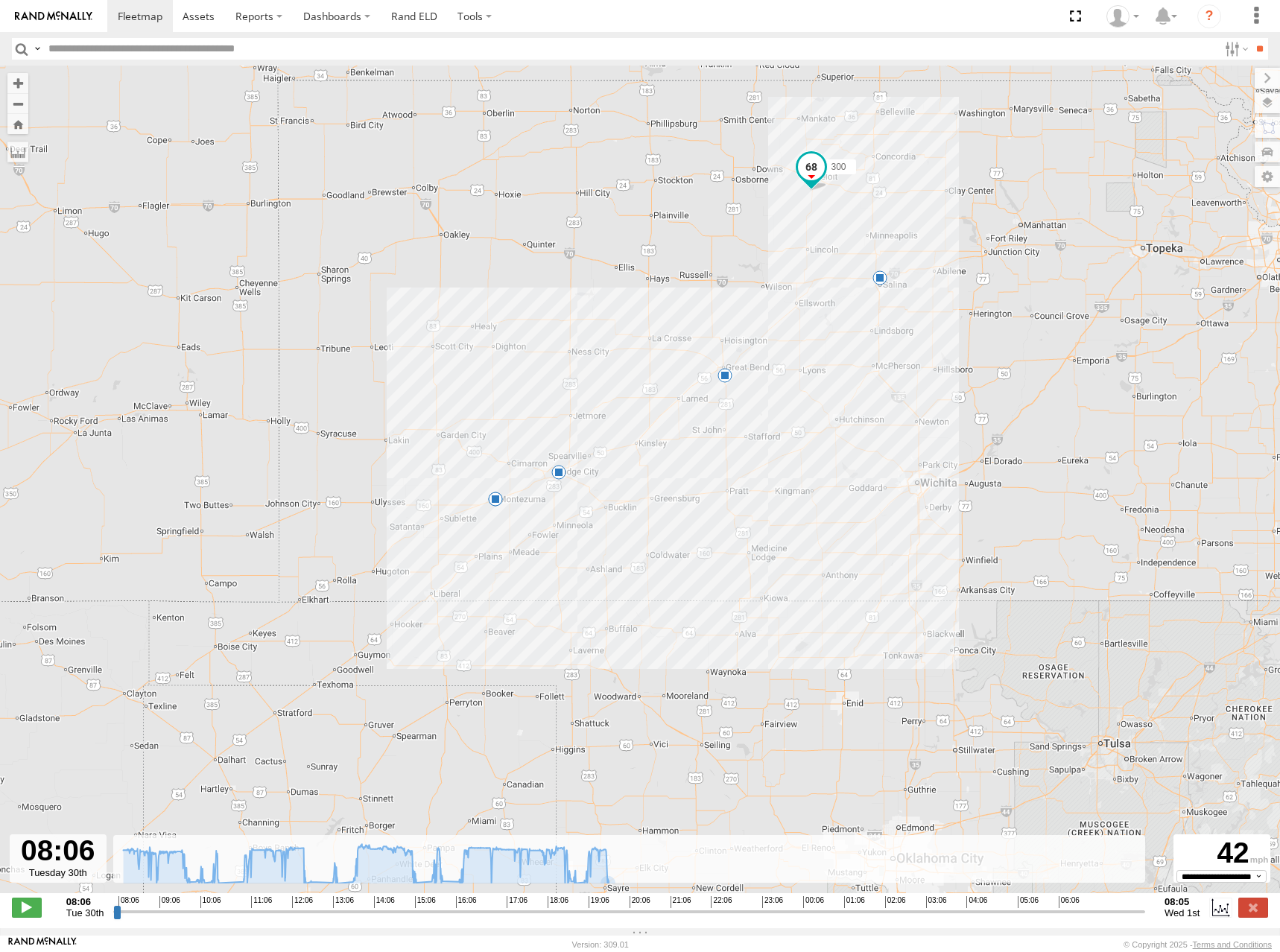
drag, startPoint x: 506, startPoint y: 369, endPoint x: 533, endPoint y: 337, distance: 41.9
click at [532, 337] on div "300 10:28 Tue 12:34 Tue 18:50 Tue 19:42 Tue 01:28 Wed" at bounding box center [640, 487] width 1280 height 844
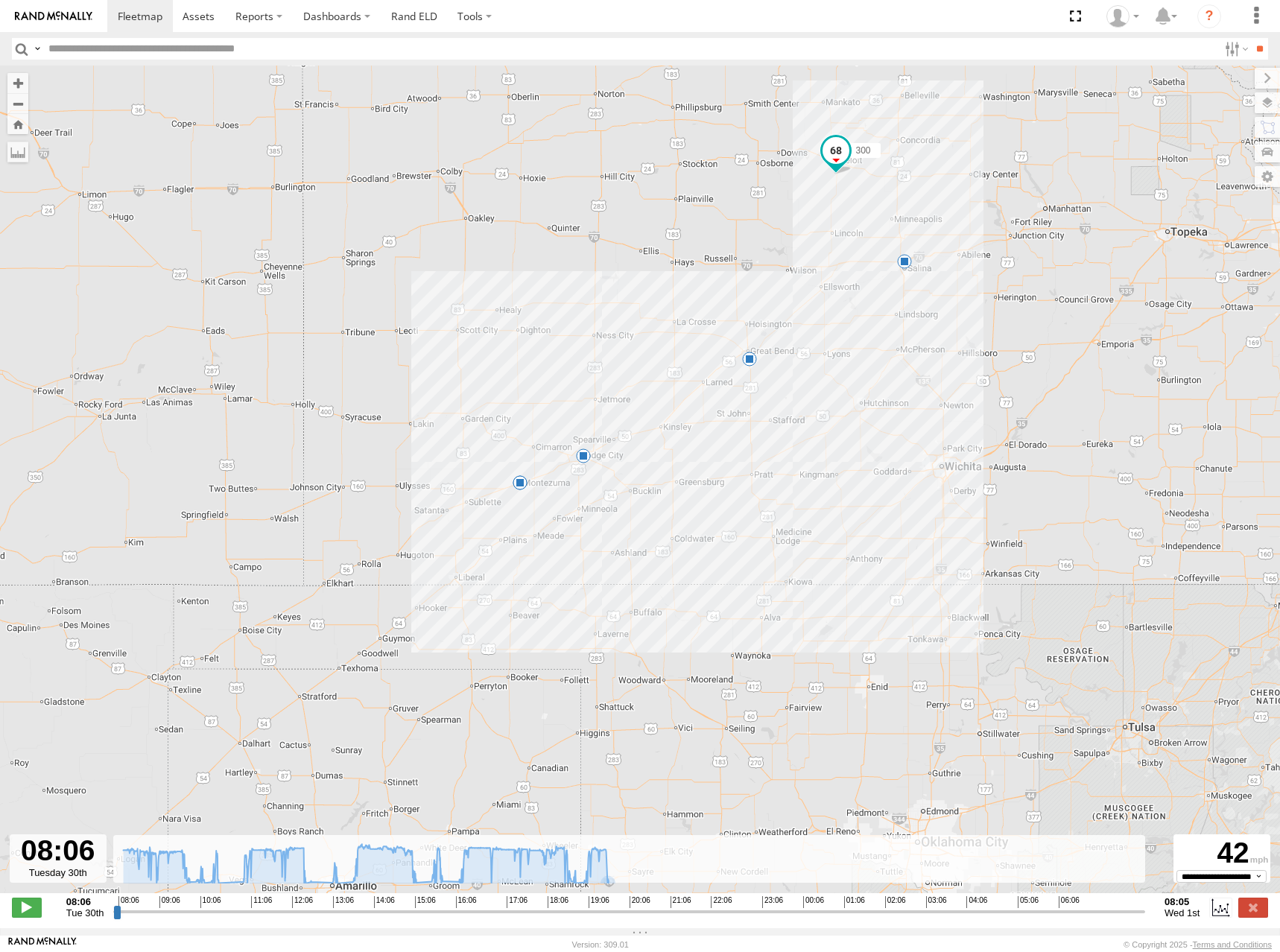
drag, startPoint x: 1178, startPoint y: 236, endPoint x: 1132, endPoint y: 262, distance: 52.8
click at [1132, 262] on div "300 10:28 Tue 12:34 Tue 18:50 Tue 19:42 Tue 01:28 Wed" at bounding box center [640, 487] width 1280 height 844
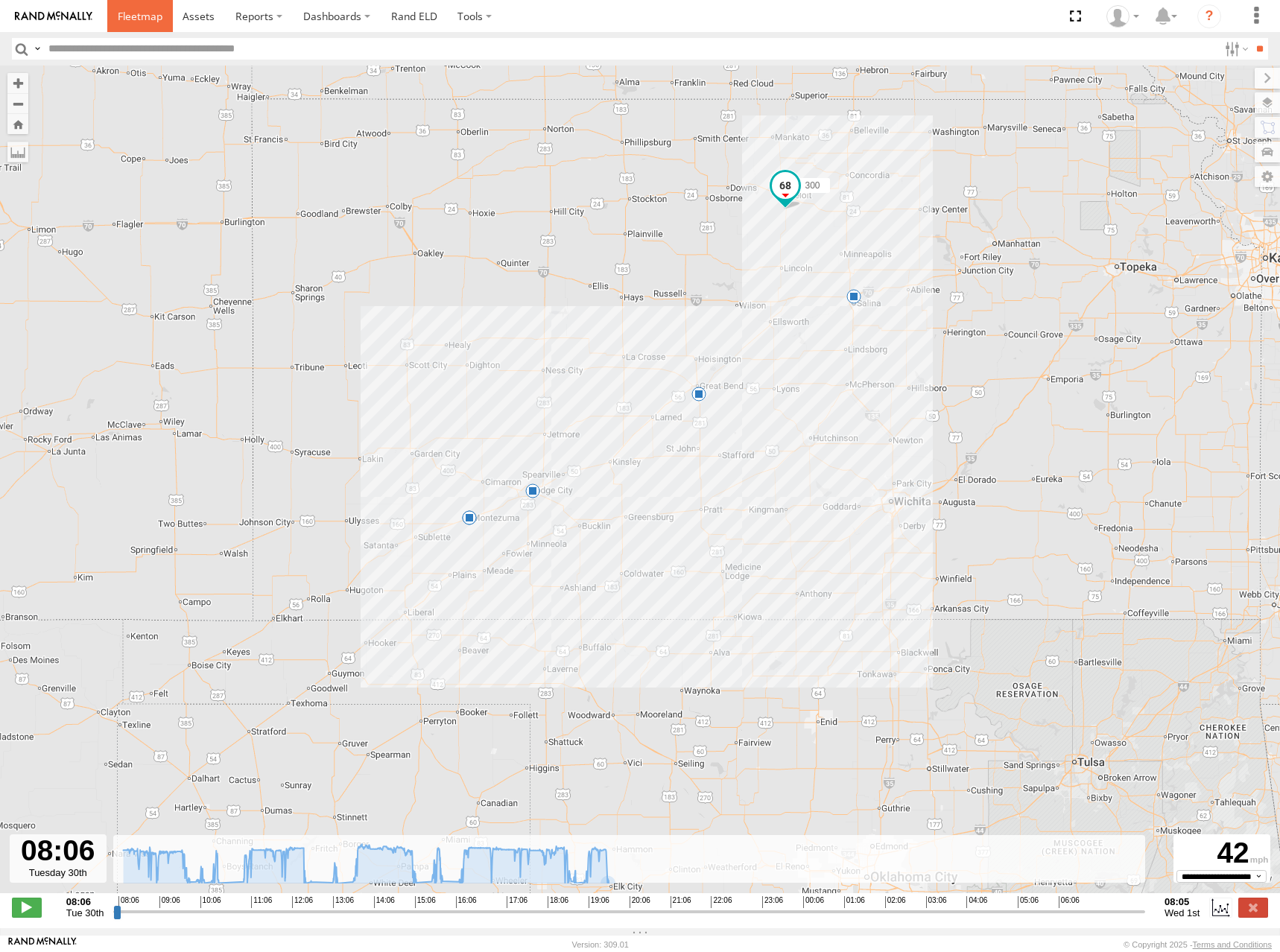
click at [135, 5] on link at bounding box center [140, 15] width 65 height 32
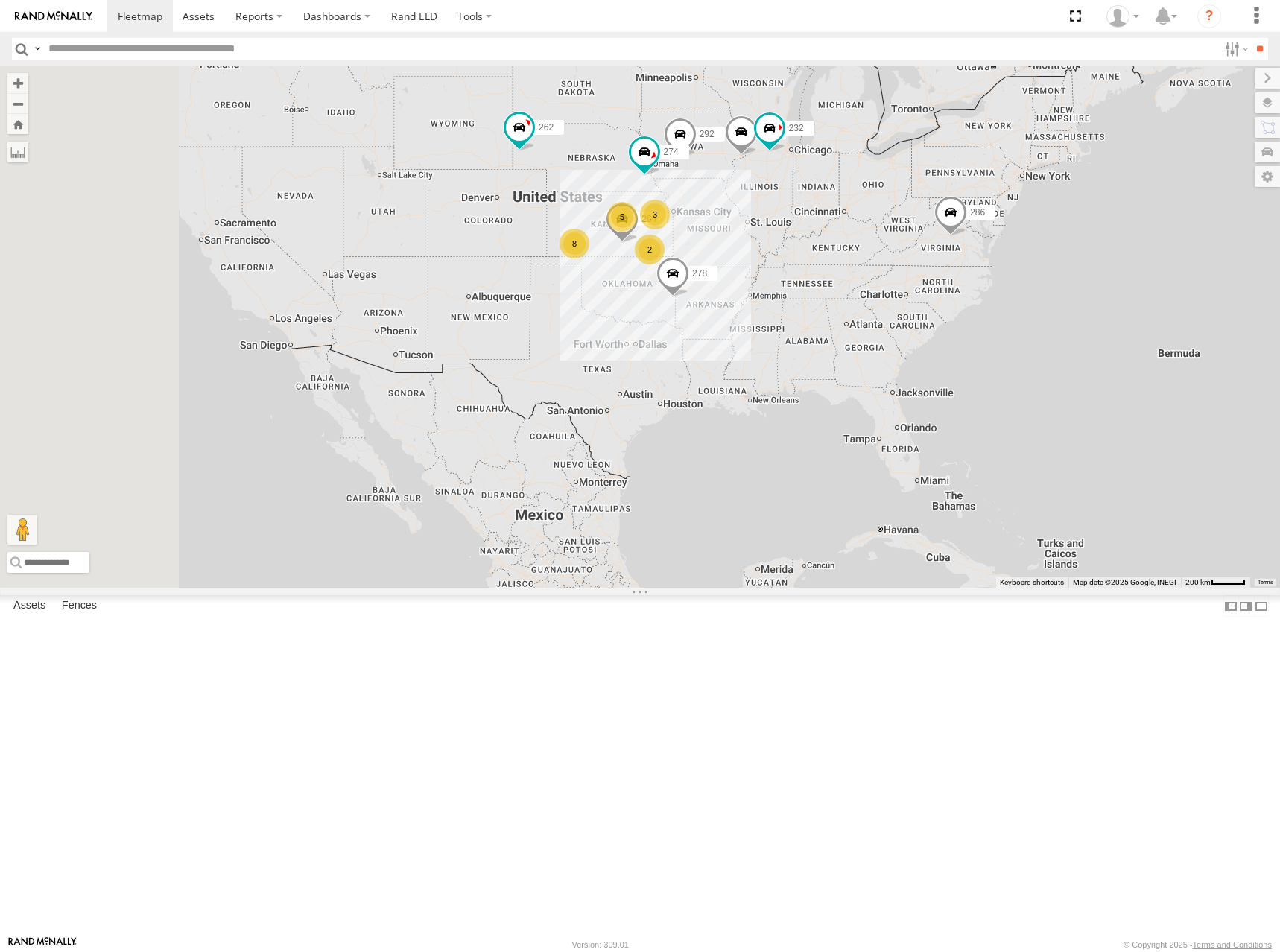
drag, startPoint x: 710, startPoint y: 328, endPoint x: 805, endPoint y: 225, distance: 140.1
click at [805, 225] on div "262 278 286 274 8 5 2 288 292 232 3 264" at bounding box center [640, 326] width 1280 height 522
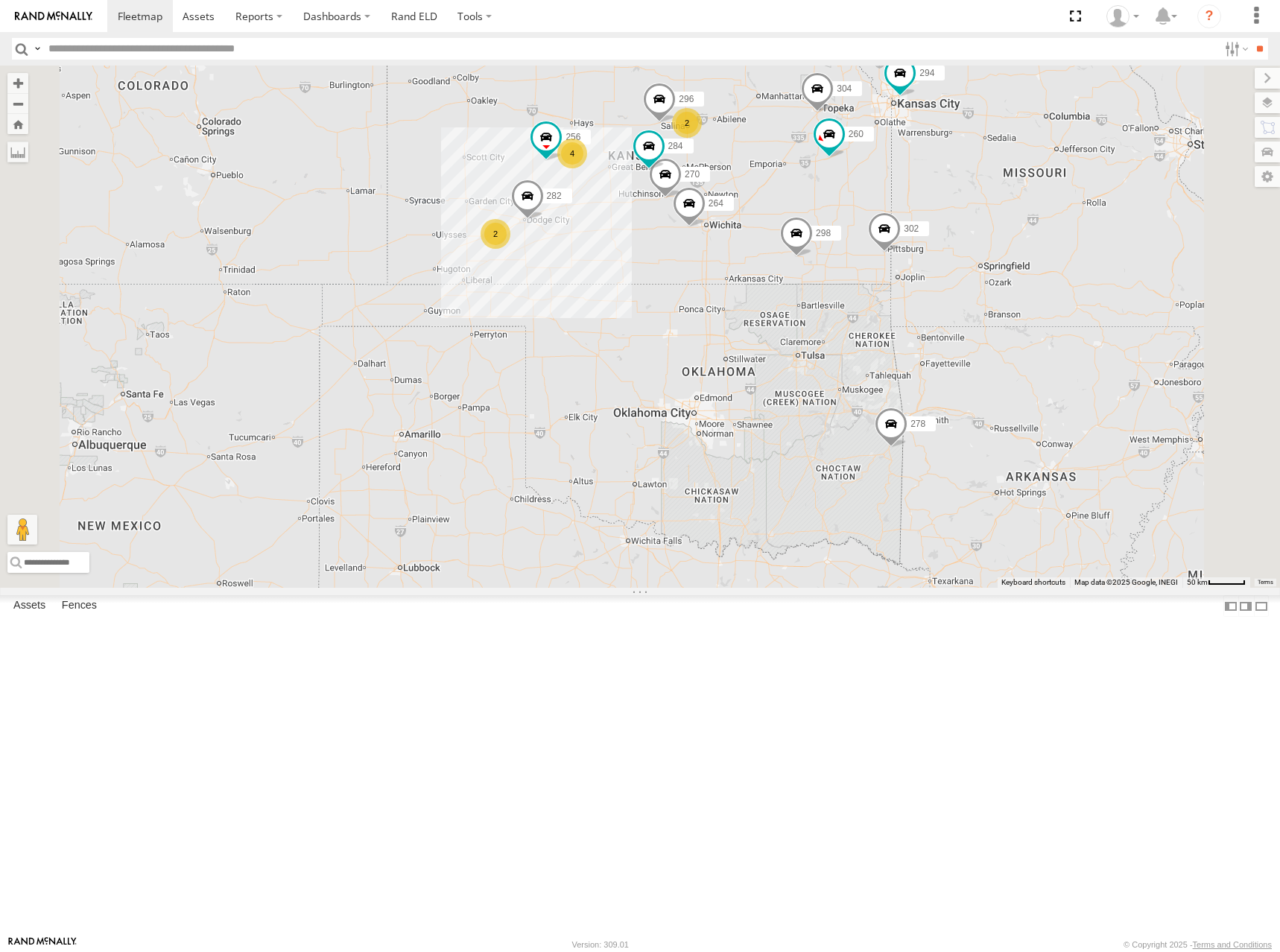
drag, startPoint x: 1068, startPoint y: 263, endPoint x: 913, endPoint y: 340, distance: 173.1
click at [933, 337] on div "262 278 286 274 288 292 232 264 298 270 256 296 304 284 302 282 294 260 2 2 4" at bounding box center [640, 326] width 1280 height 522
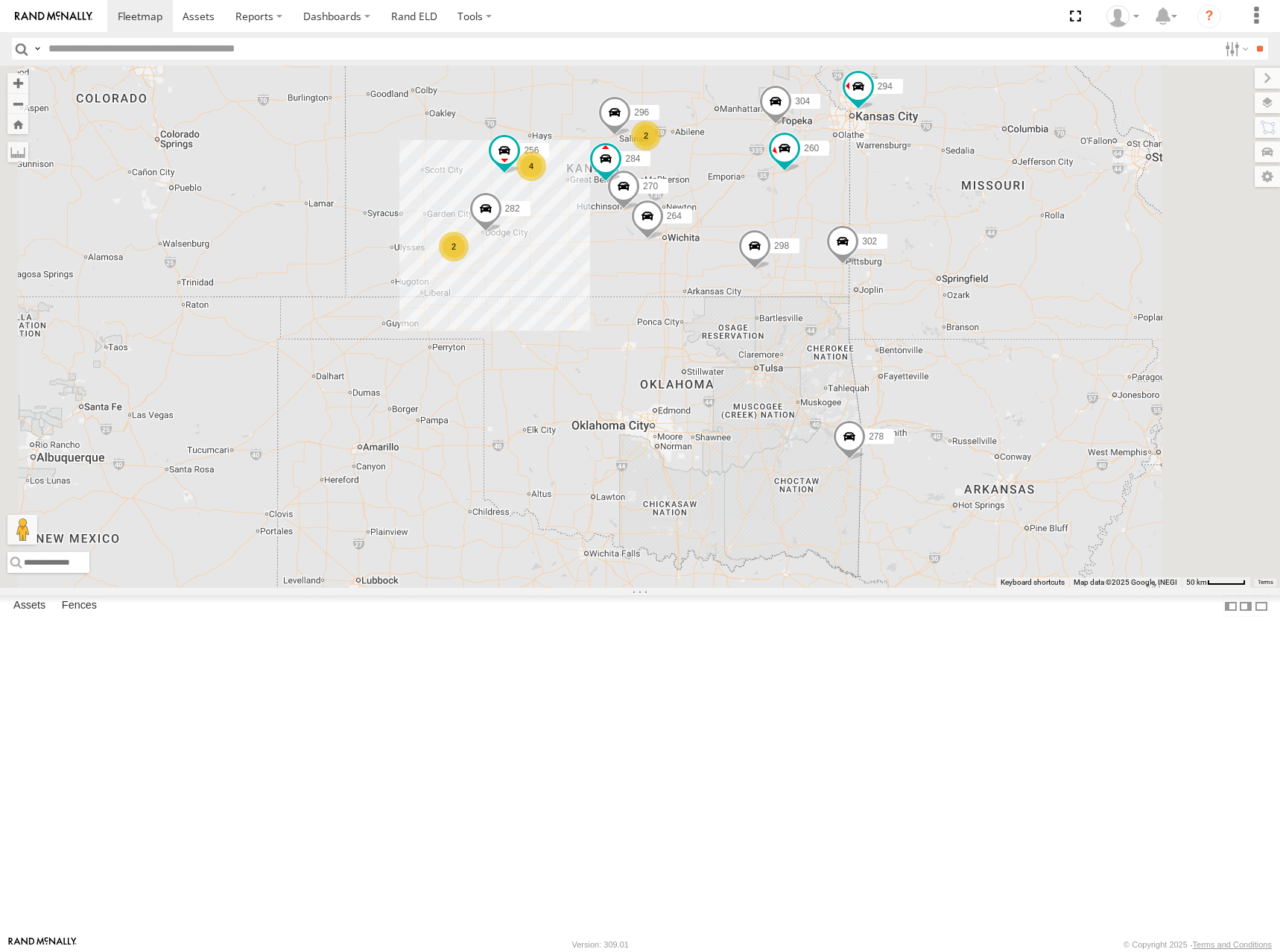
drag, startPoint x: 914, startPoint y: 257, endPoint x: 925, endPoint y: 253, distance: 11.7
click at [925, 253] on div "262 278 286 274 288 292 232 264 298 270 256 296 304 284 302 282 294 260 2 2 4" at bounding box center [640, 326] width 1280 height 522
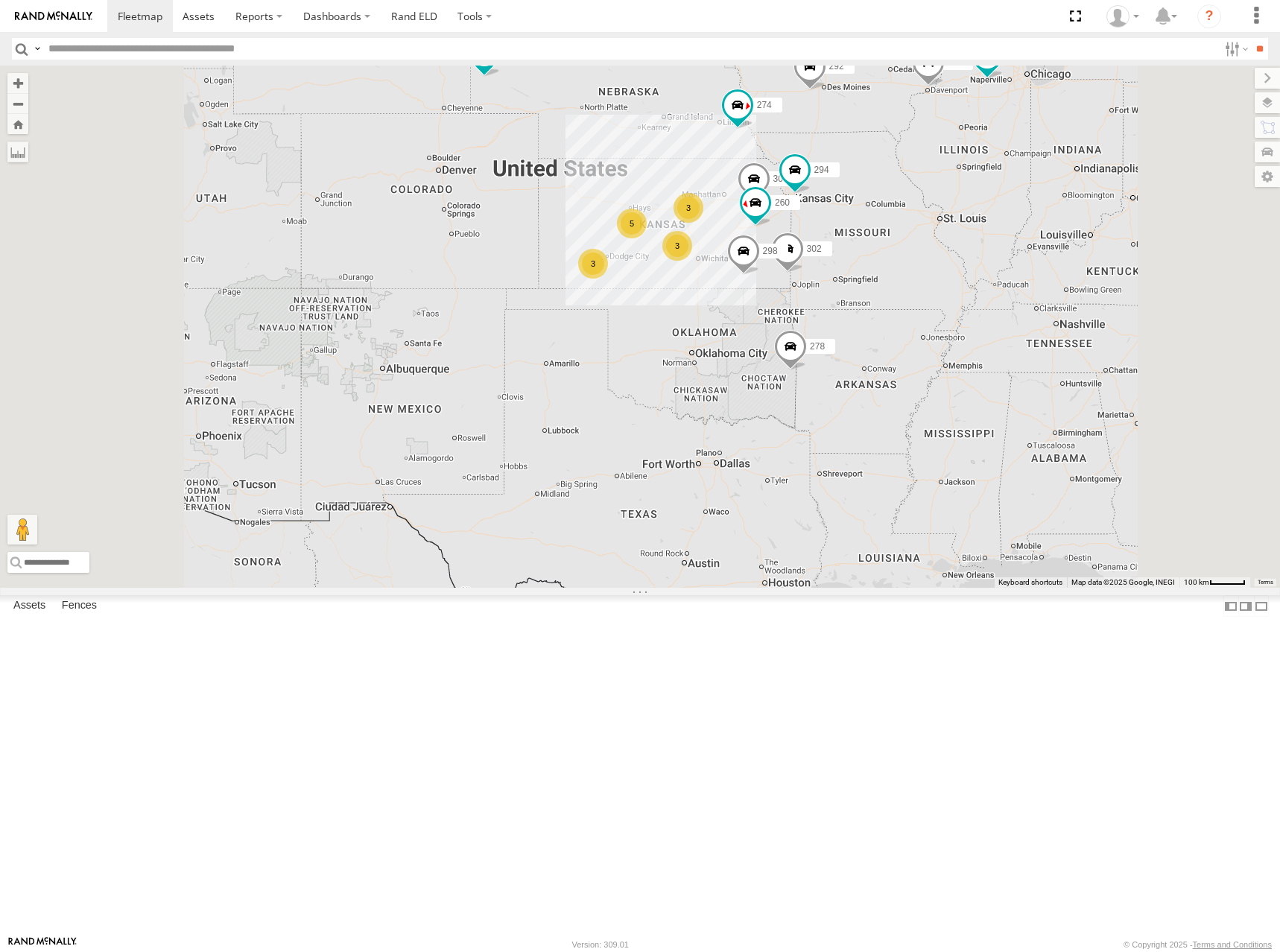
click at [906, 348] on div "274 298 262 292 304 302 278 294 260 3 3 5 3 288 232" at bounding box center [640, 326] width 1280 height 522
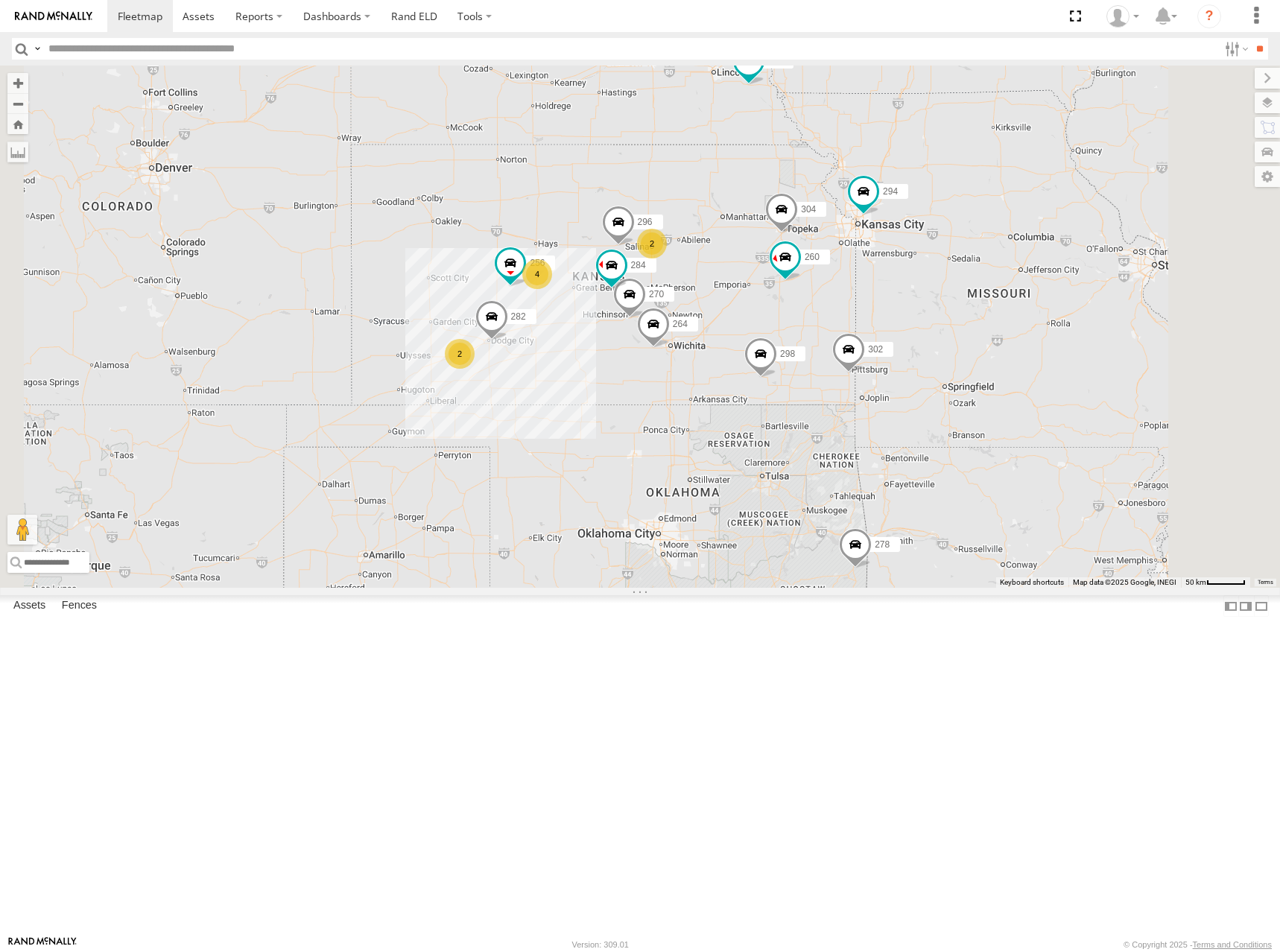
click at [867, 352] on div "274 298 262 292 304 302 278 294 260 288 232 2 2 4 270 256 296 284 264 282" at bounding box center [640, 326] width 1280 height 522
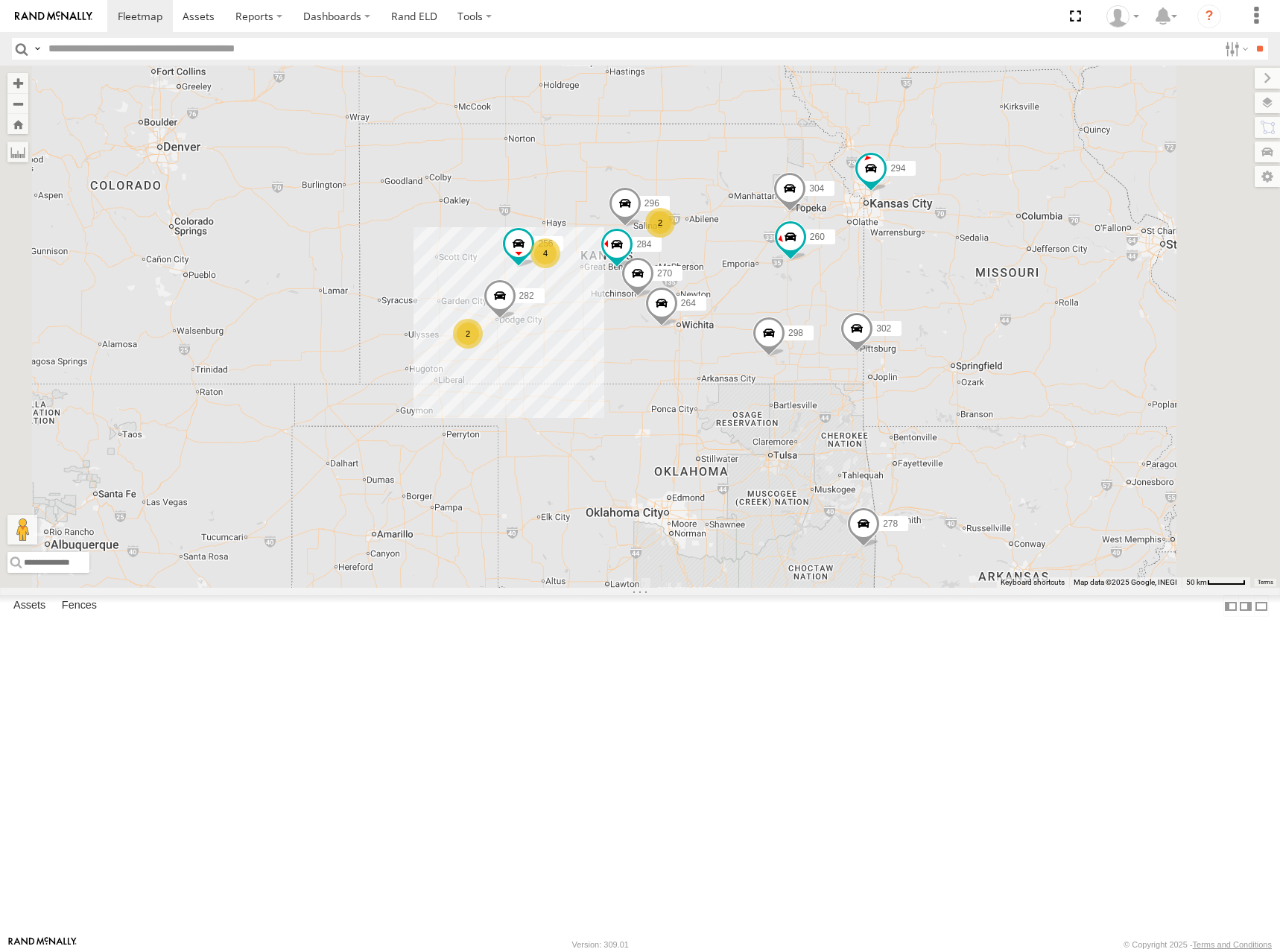
drag, startPoint x: 781, startPoint y: 286, endPoint x: 856, endPoint y: 301, distance: 76.5
click at [856, 301] on div "274 298 262 292 304 302 278 294 260 288 232 2 2 4 270 256 296 284 264 282" at bounding box center [640, 326] width 1280 height 522
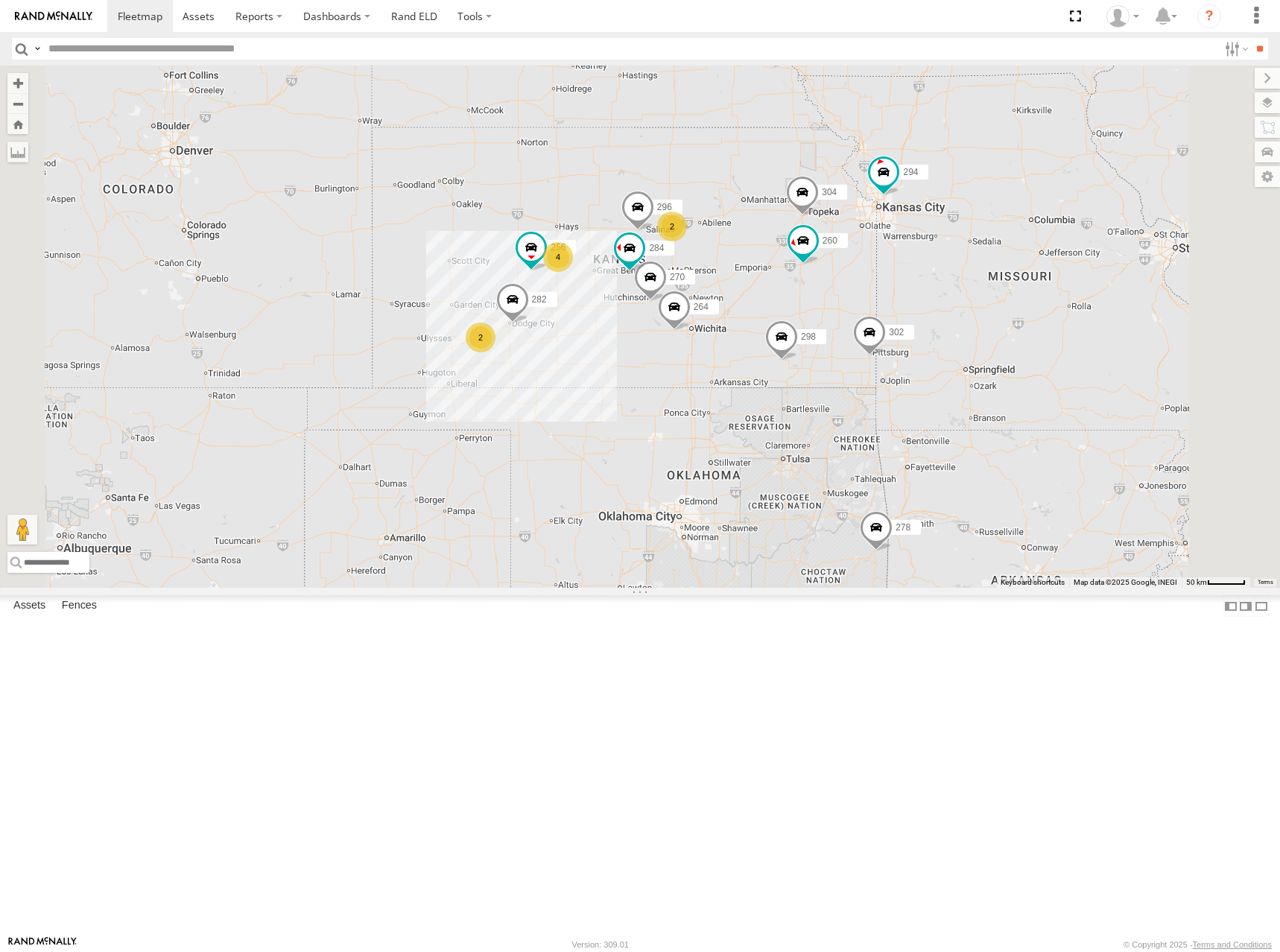
drag, startPoint x: 878, startPoint y: 313, endPoint x: 882, endPoint y: 321, distance: 8.9
click at [882, 321] on div "274 298 262 292 304 302 278 294 260 288 232 2 2 4 270 256 296 284 264 282" at bounding box center [640, 326] width 1280 height 522
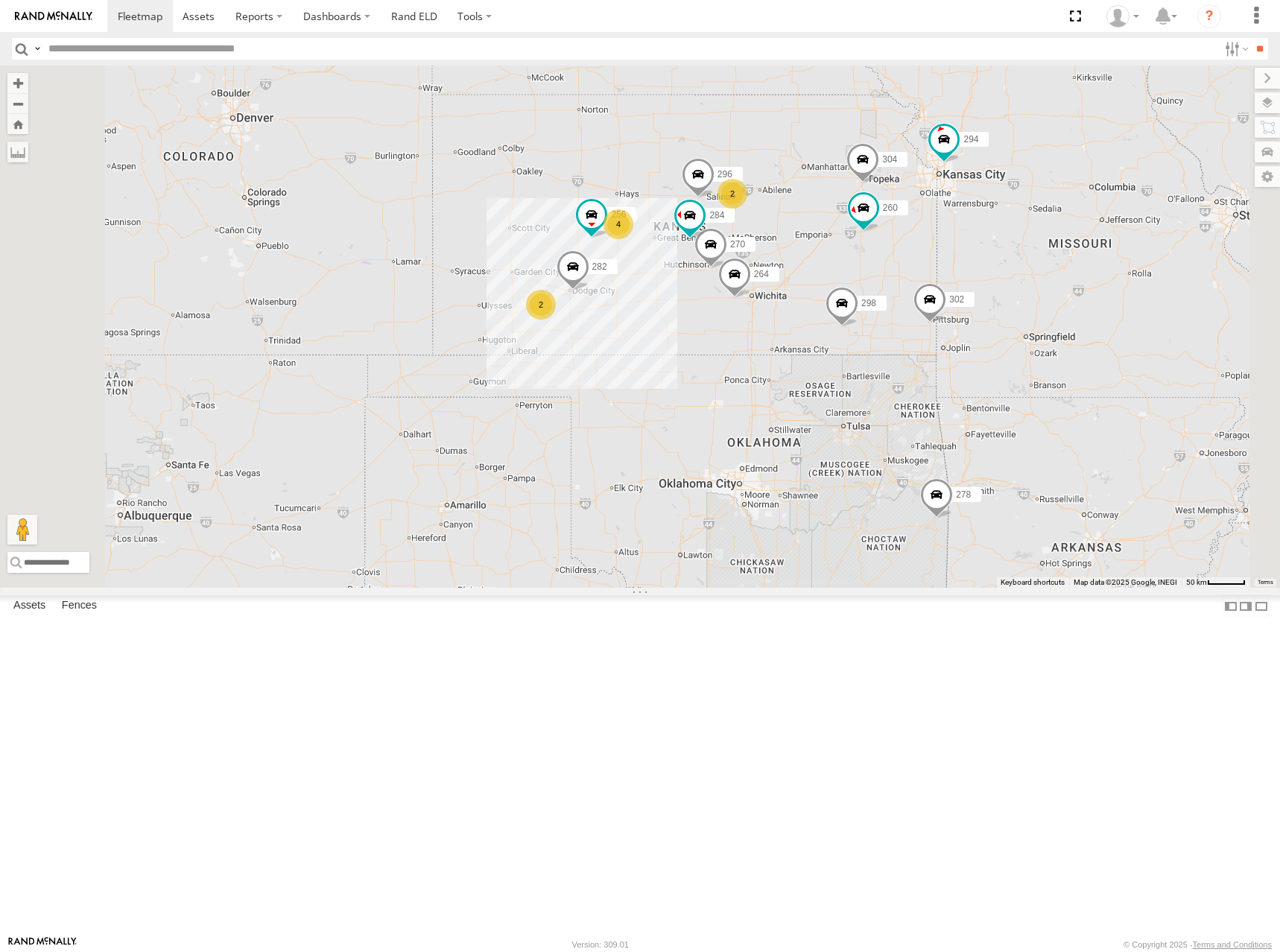
click at [970, 306] on div "274 298 262 292 304 302 278 294 260 288 232 2 2 4 270 256 296 284 264 282" at bounding box center [640, 326] width 1280 height 522
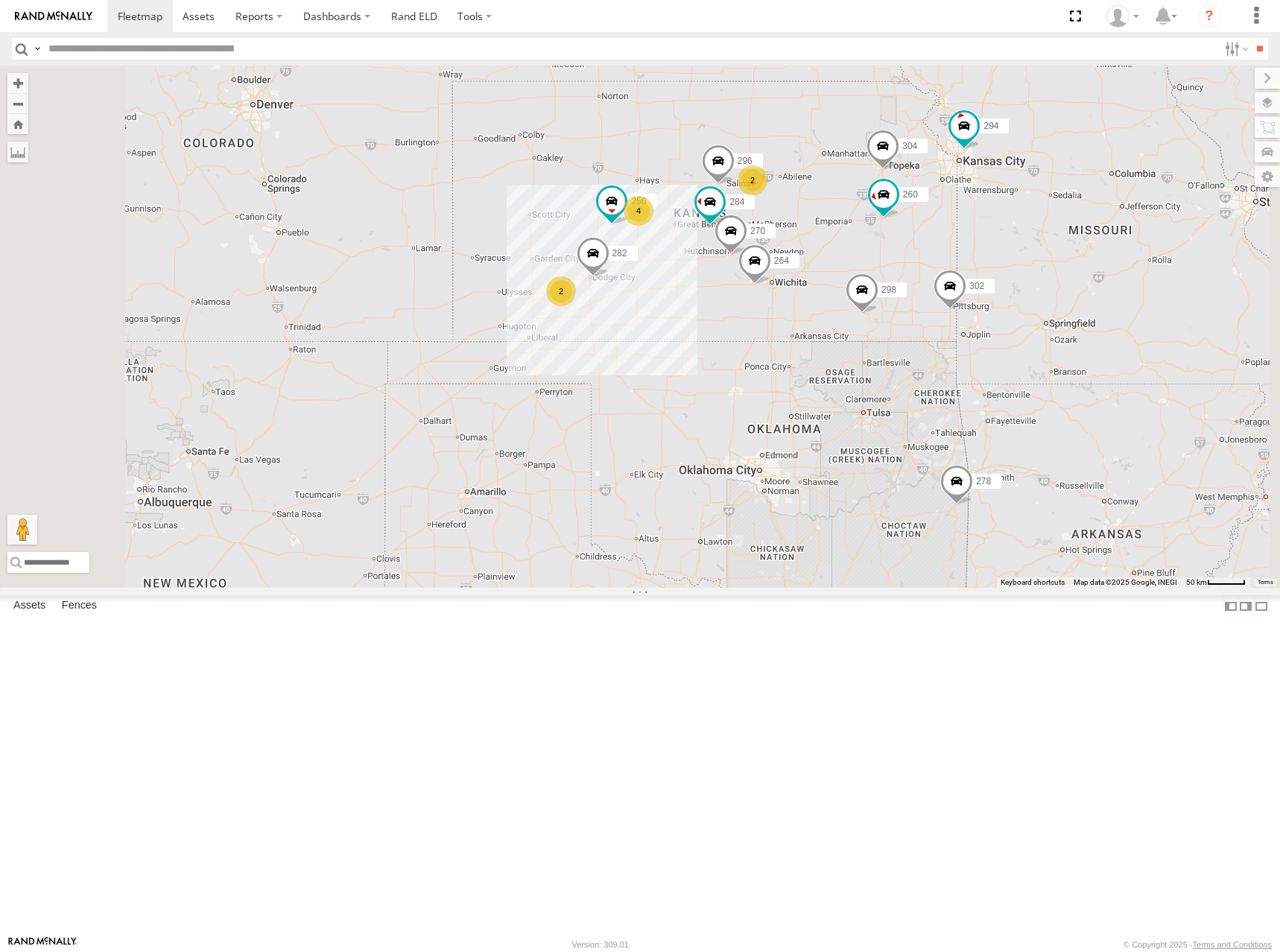
drag, startPoint x: 1084, startPoint y: 307, endPoint x: 1035, endPoint y: 322, distance: 51.2
click at [899, 170] on span at bounding box center [883, 150] width 33 height 40
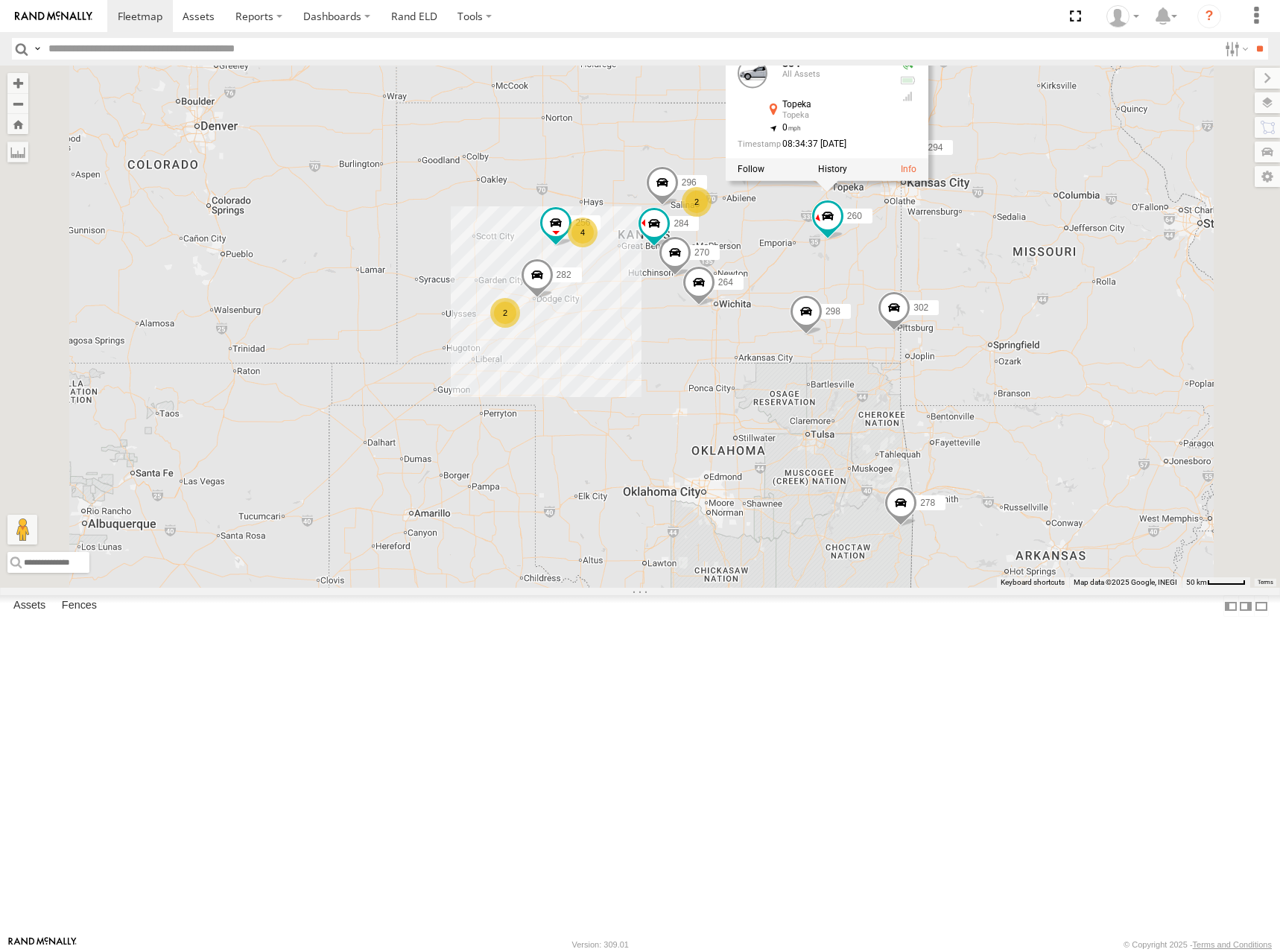
click at [751, 297] on div "274 298 262 292 304 302 278 294 260 288 232 2 2 4 270 256 296 284 264 282 304 A…" at bounding box center [640, 326] width 1280 height 522
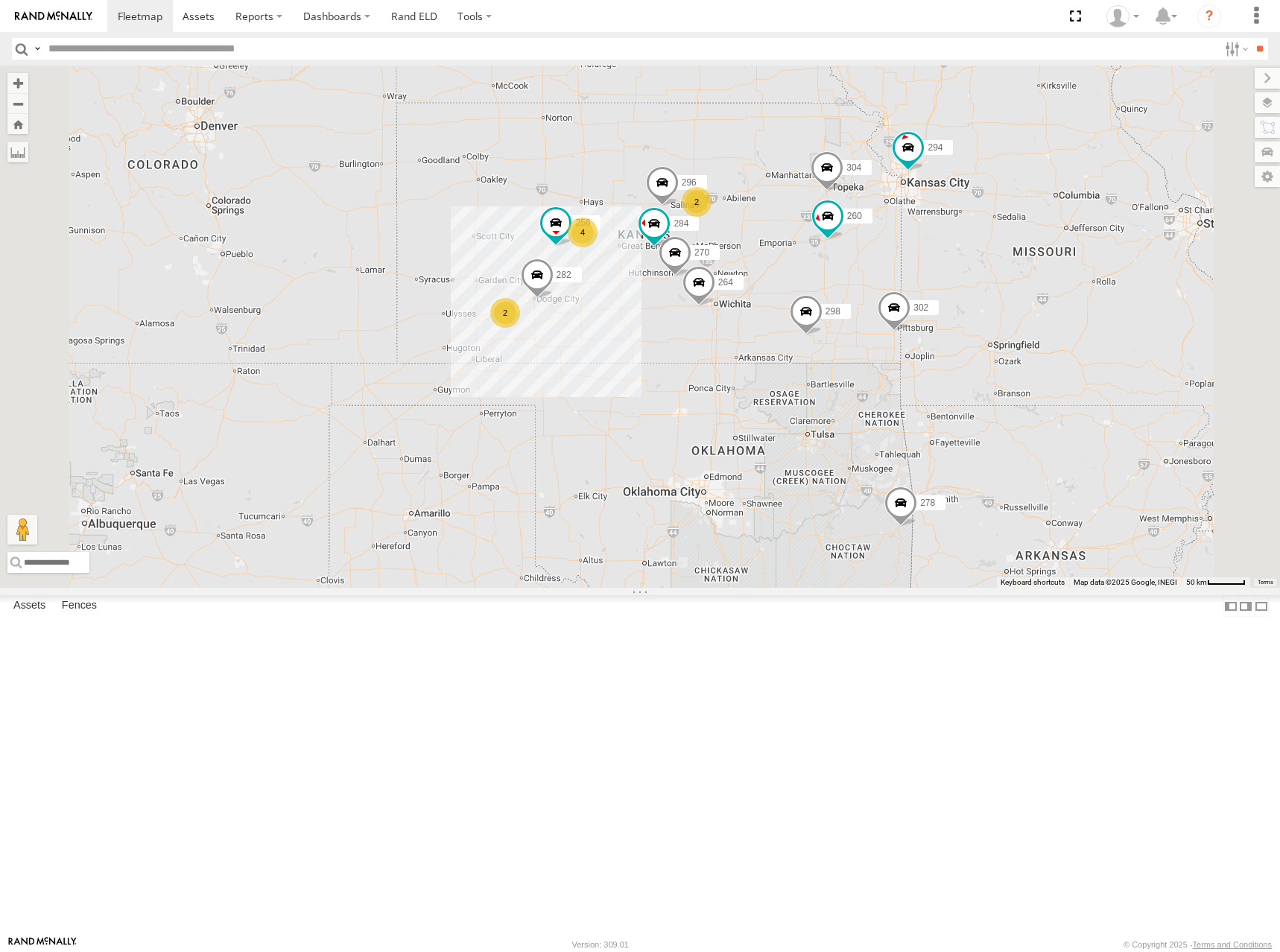
drag, startPoint x: 966, startPoint y: 253, endPoint x: 914, endPoint y: 252, distance: 52.0
click at [914, 252] on div "274 298 262 292 304 302 278 294 260 288 232 2 2 4 270 256 296 284 264 282" at bounding box center [640, 326] width 1280 height 522
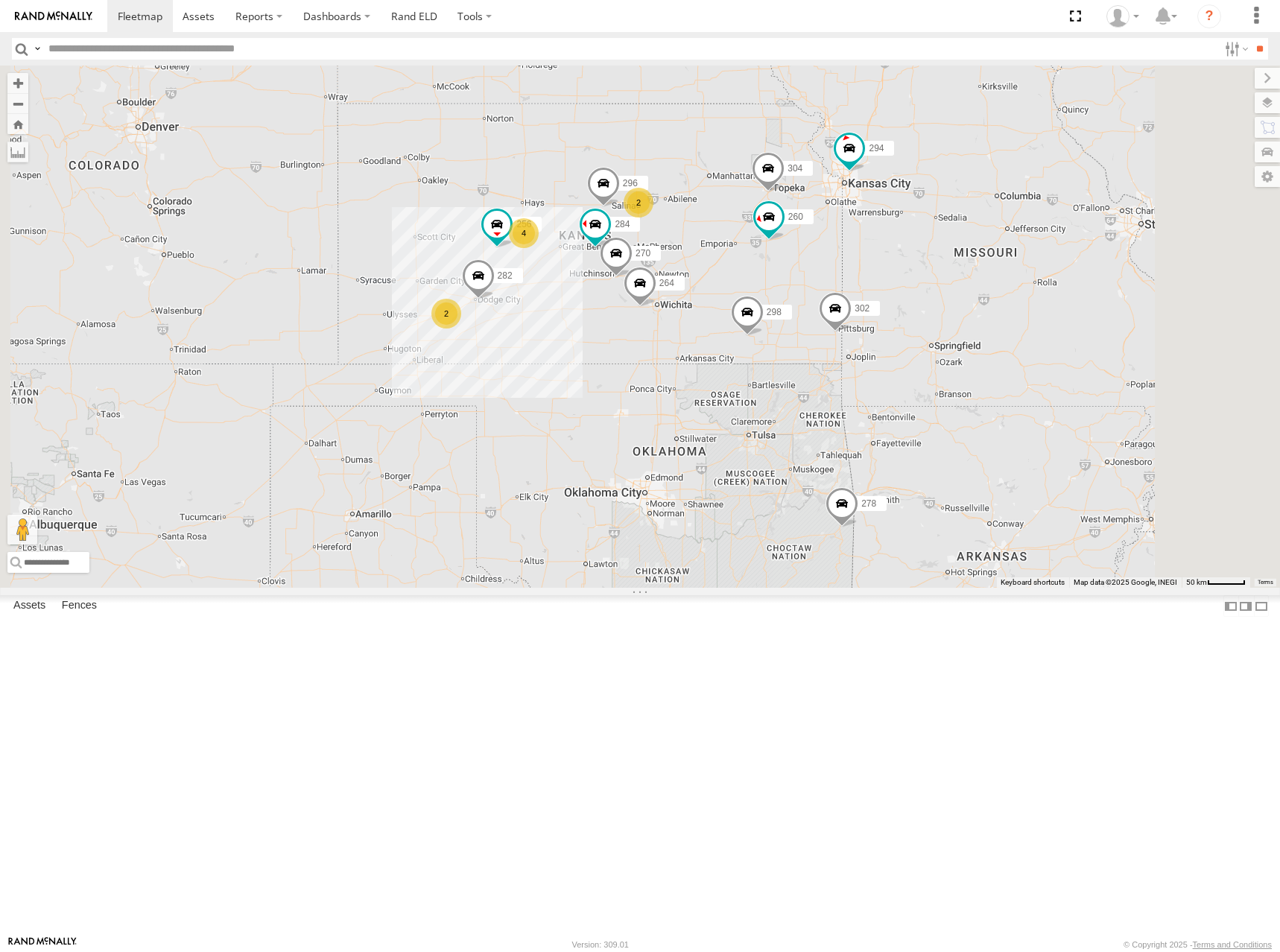
click at [836, 305] on div "274 298 262 292 304 302 278 294 260 288 232 2 2 4 270 256 296 284 264 282" at bounding box center [640, 326] width 1280 height 522
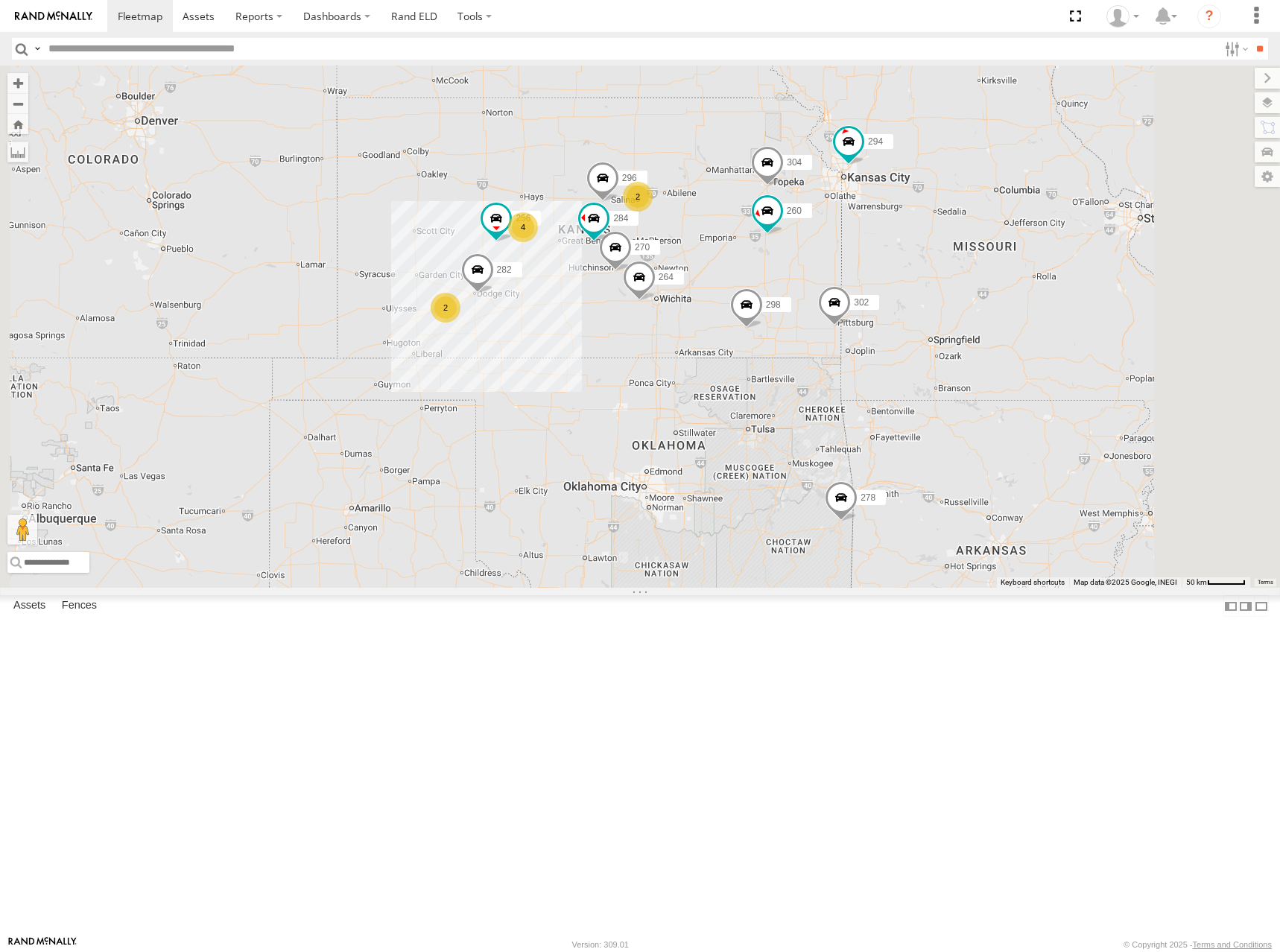
click at [822, 302] on div "274 298 262 292 304 302 278 294 260 288 232 2 2 4 270 256 296 284 264 282" at bounding box center [640, 326] width 1280 height 522
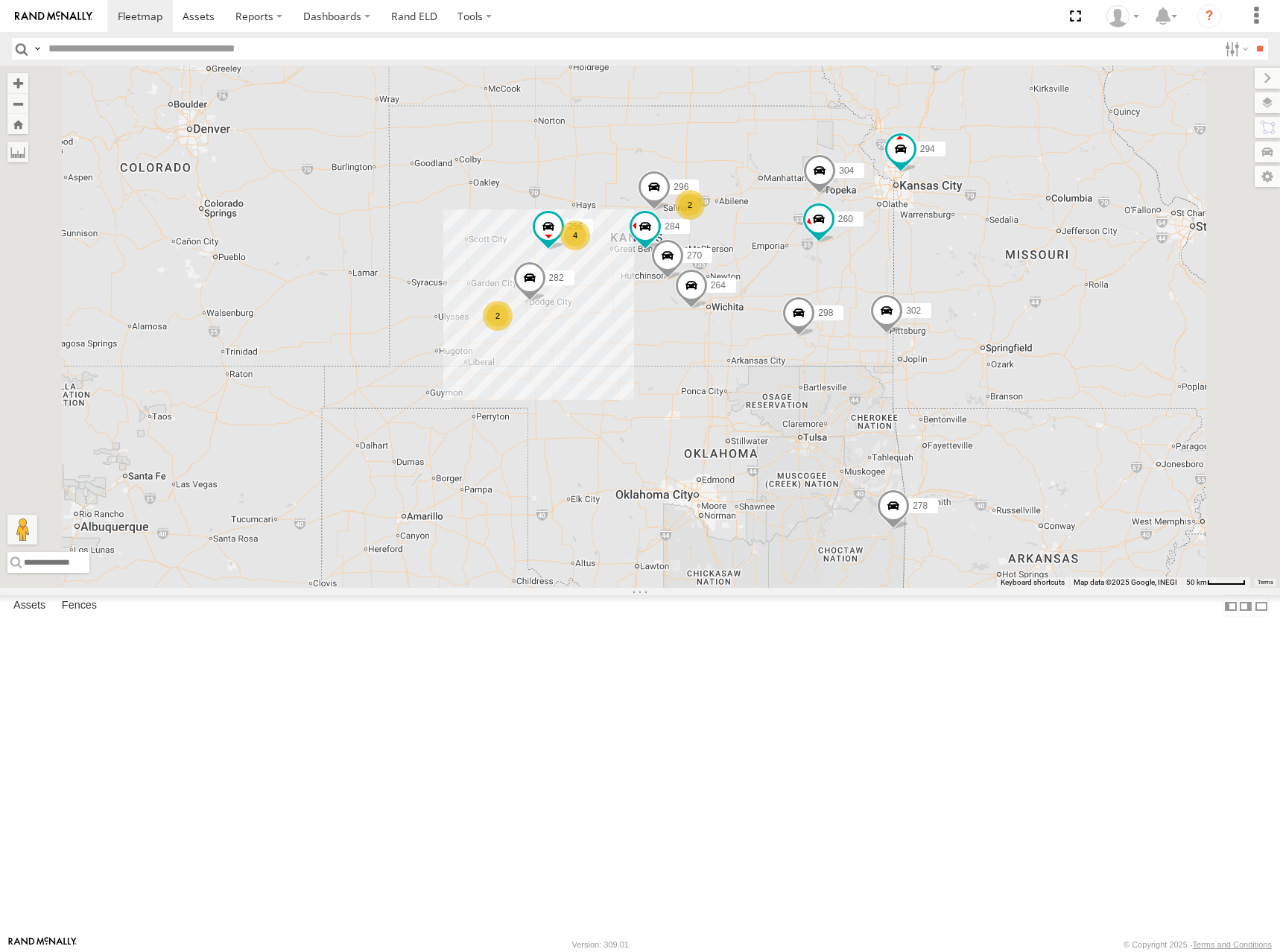
click at [824, 292] on div "274 298 262 292 304 302 278 294 260 288 232 2 2 4 270 256 296 284 264 282" at bounding box center [640, 326] width 1280 height 522
drag, startPoint x: 857, startPoint y: 285, endPoint x: 868, endPoint y: 299, distance: 17.8
click at [868, 299] on div "274 298 270 262 292 256 296 304 284 264 302 282 278 294 260 2 2 4" at bounding box center [640, 326] width 1280 height 522
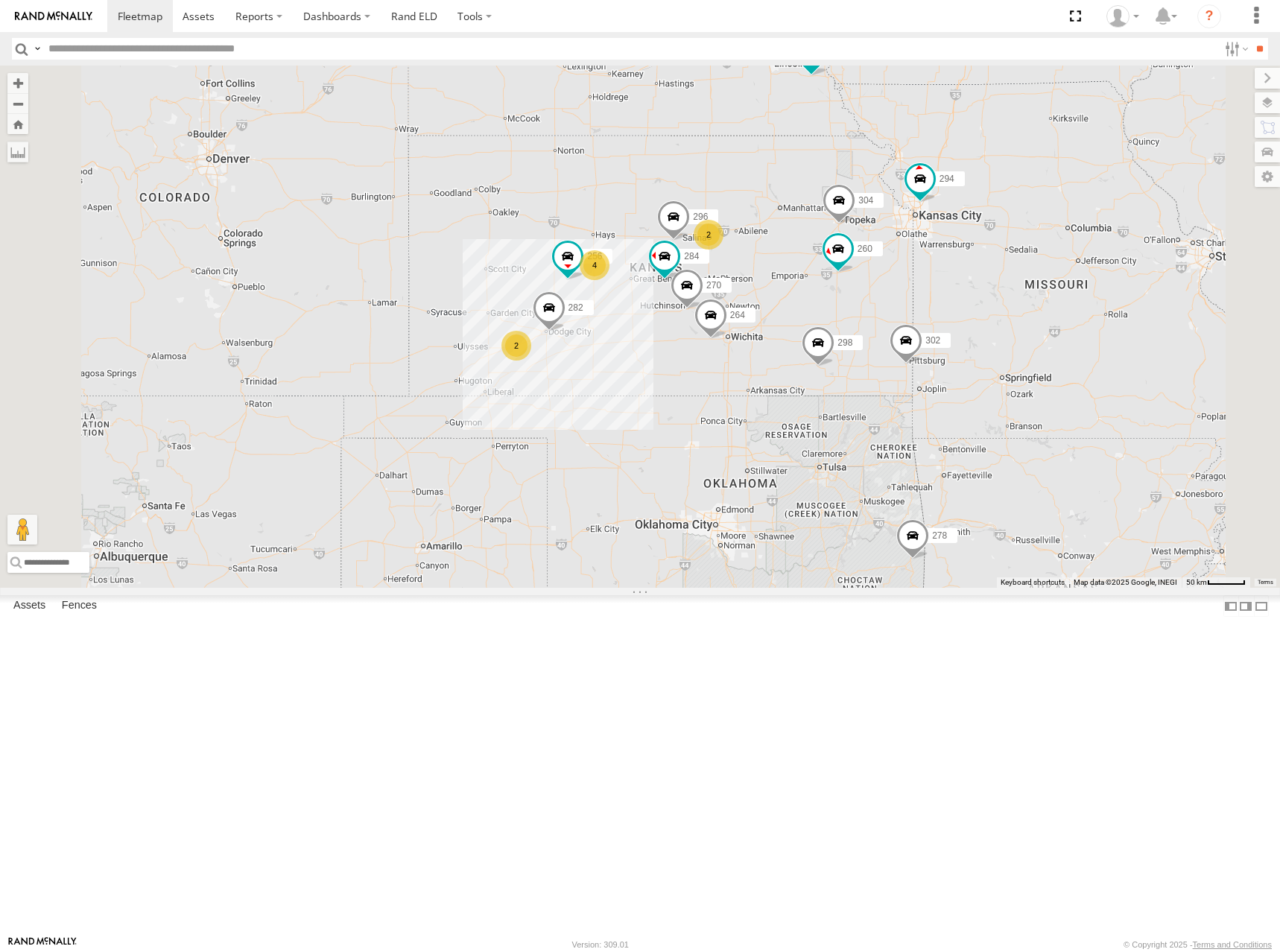
drag, startPoint x: 916, startPoint y: 313, endPoint x: 926, endPoint y: 331, distance: 20.6
click at [926, 331] on div "274 298 270 262 292 256 296 304 284 264 302 282 278 294 260 2 2 4" at bounding box center [640, 326] width 1280 height 522
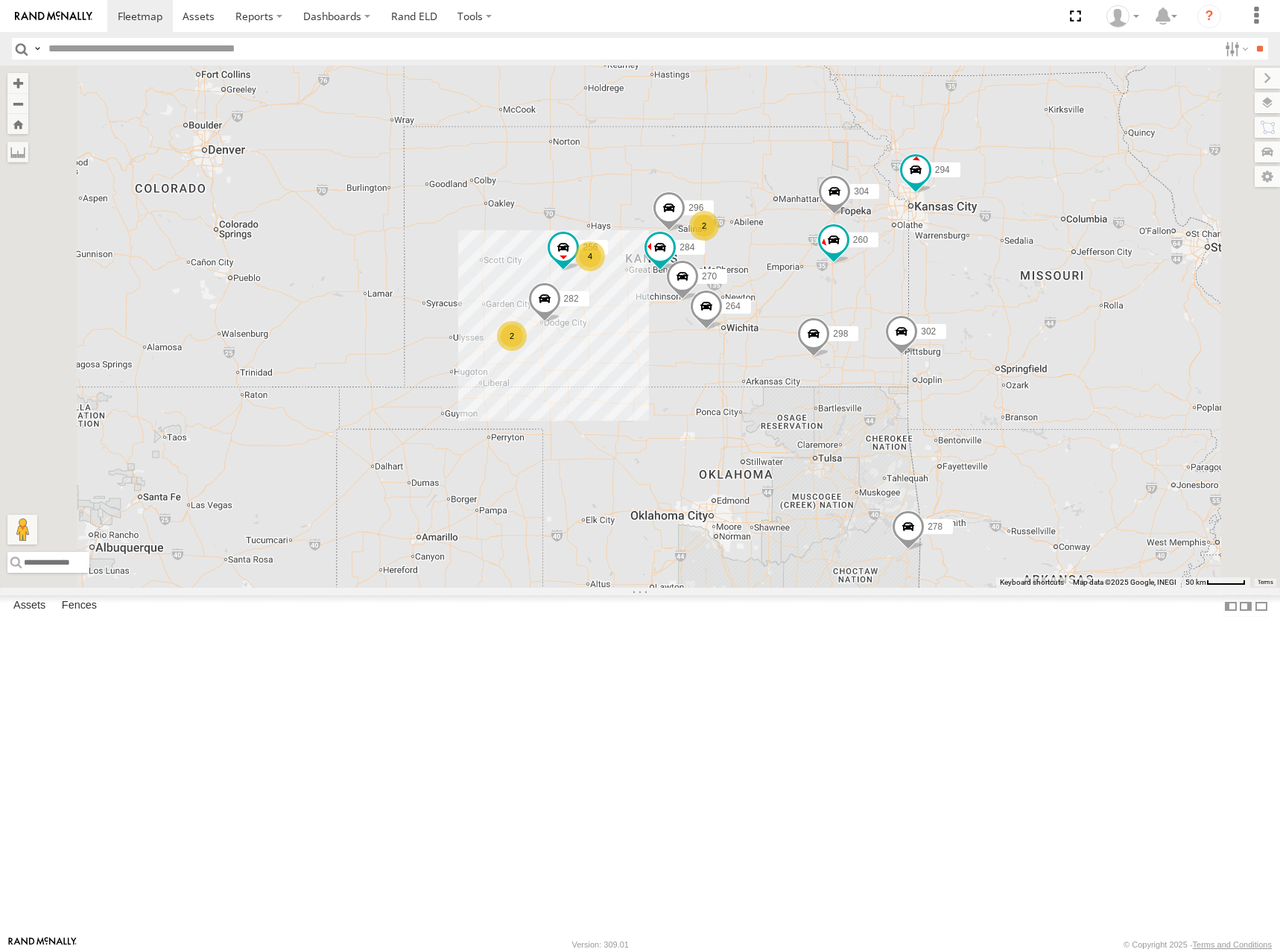
drag, startPoint x: 907, startPoint y: 333, endPoint x: 902, endPoint y: 321, distance: 13.0
click at [902, 321] on div "274 298 270 262 292 256 296 304 284 264 302 282 278 294 260 2 2 4" at bounding box center [640, 326] width 1280 height 522
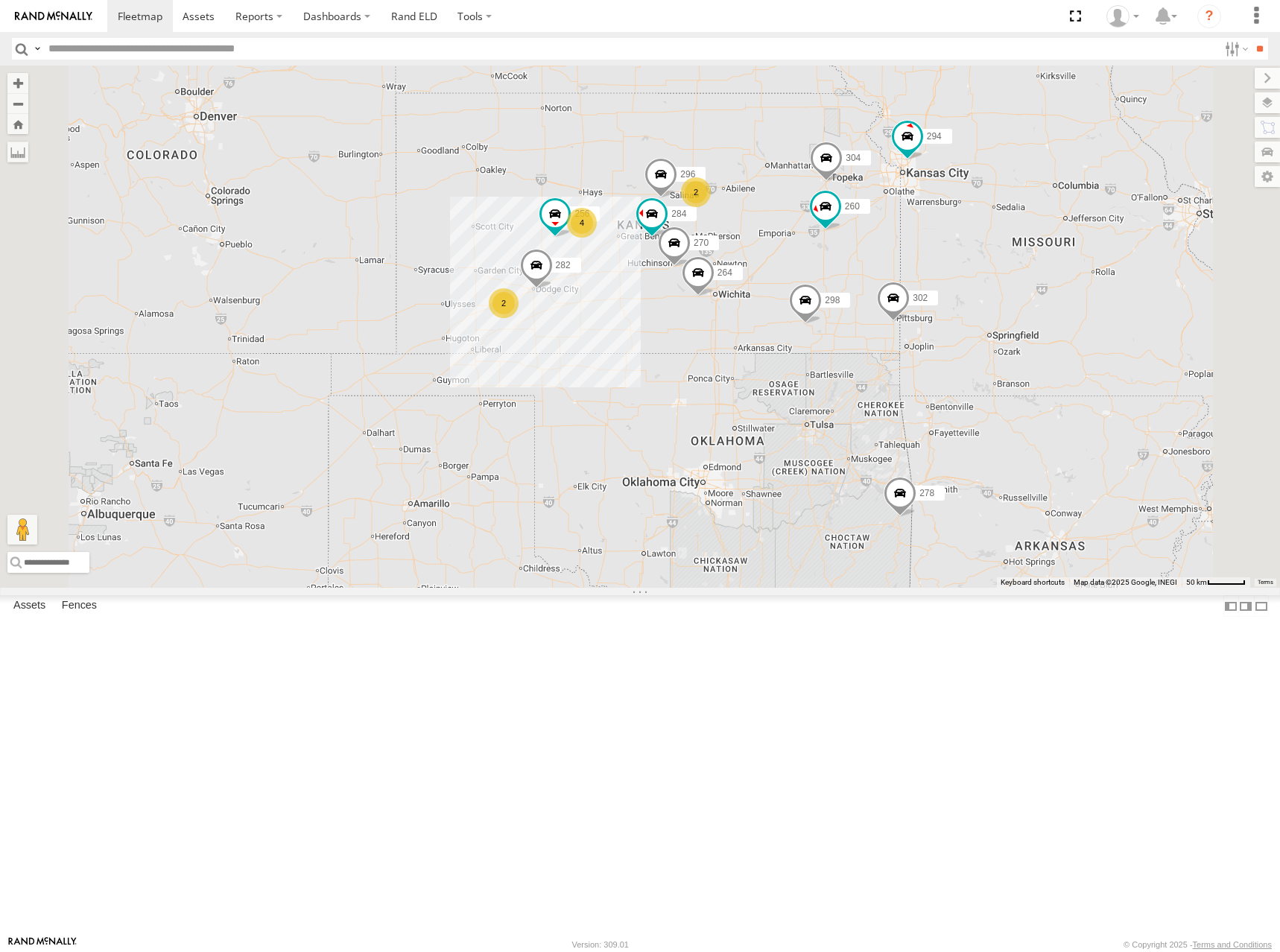
drag, startPoint x: 953, startPoint y: 302, endPoint x: 951, endPoint y: 279, distance: 23.1
click at [951, 279] on div "274 298 270 262 292 256 296 304 284 264 302 282 278 294 260 2 2 4" at bounding box center [640, 326] width 1280 height 522
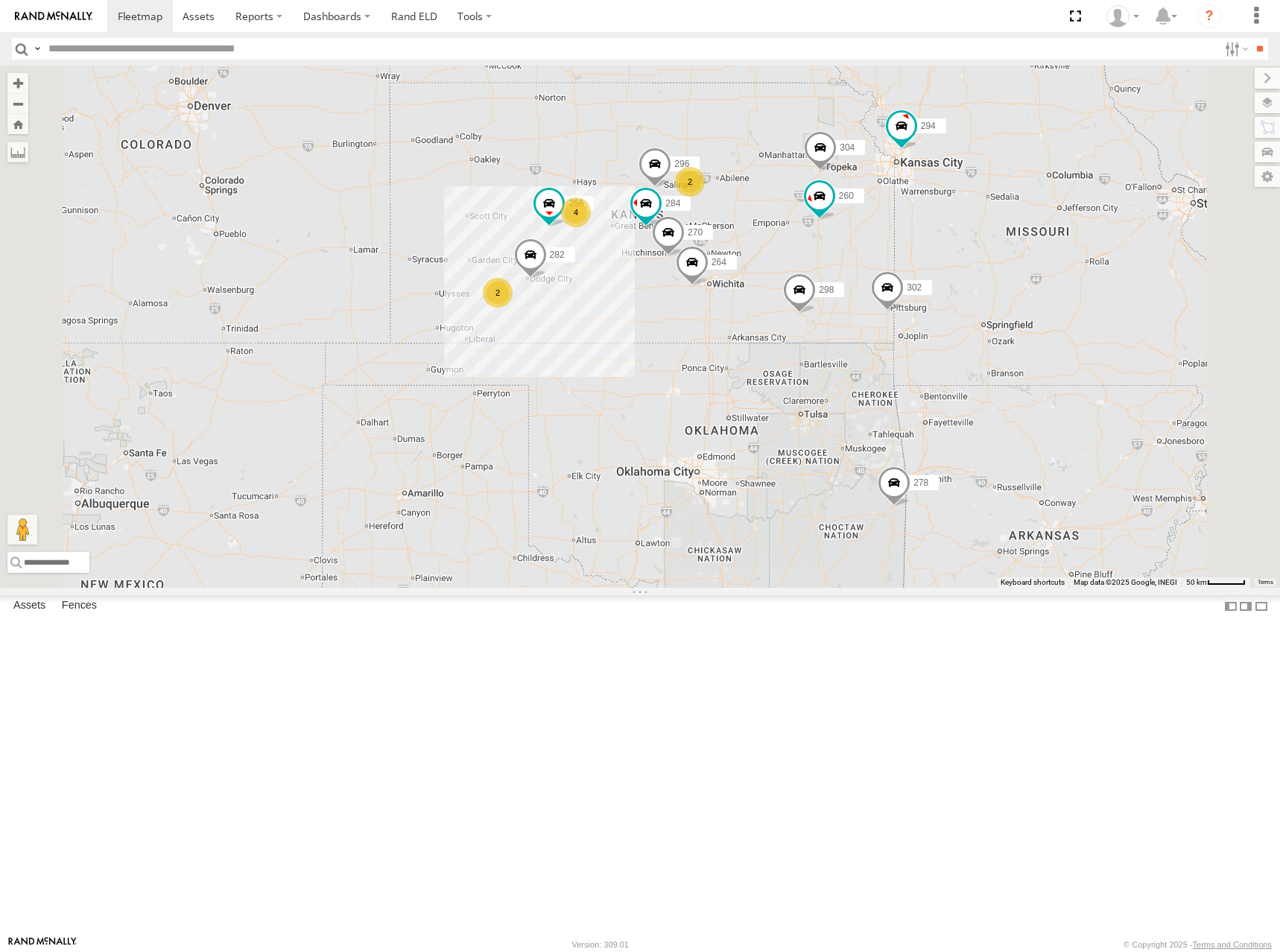
click at [924, 295] on div "274 298 270 262 292 256 296 304 284 264 302 282 278 294 260 2 2 4" at bounding box center [640, 326] width 1280 height 522
click at [933, 295] on div "274 298 270 262 292 256 296 304 284 264 302 282 278 294 260 2 2 4" at bounding box center [640, 326] width 1280 height 522
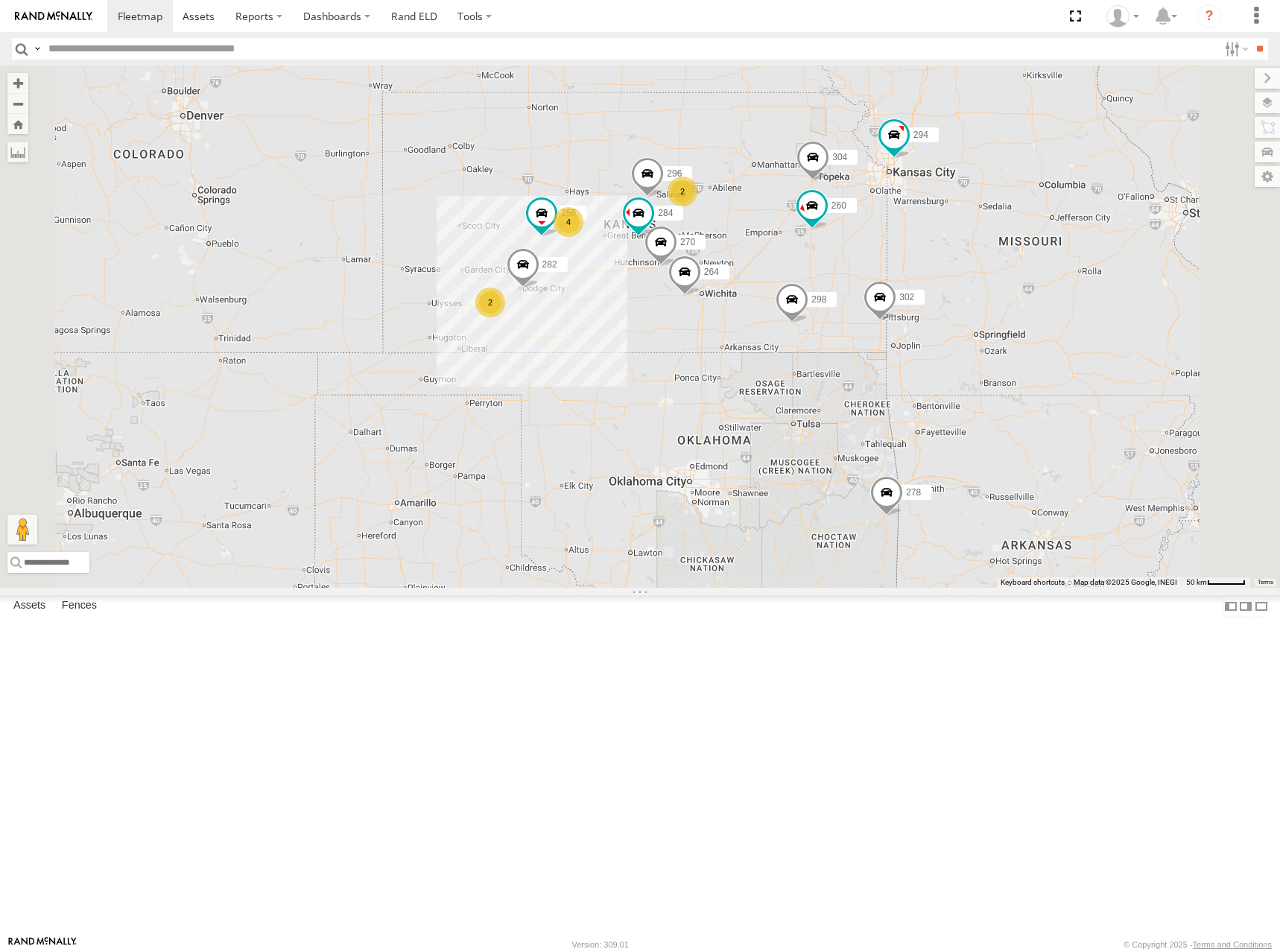
drag, startPoint x: 923, startPoint y: 330, endPoint x: 923, endPoint y: 318, distance: 12.0
click at [923, 318] on div "274 298 270 262 292 256 296 304 284 264 302 282 278 294 260 2 2 4" at bounding box center [640, 326] width 1280 height 522
drag, startPoint x: 947, startPoint y: 322, endPoint x: 943, endPoint y: 331, distance: 9.8
click at [943, 331] on div "274 298 270 262 292 256 296 304 284 264 302 282 278 294 260 2 2 4" at bounding box center [640, 326] width 1280 height 522
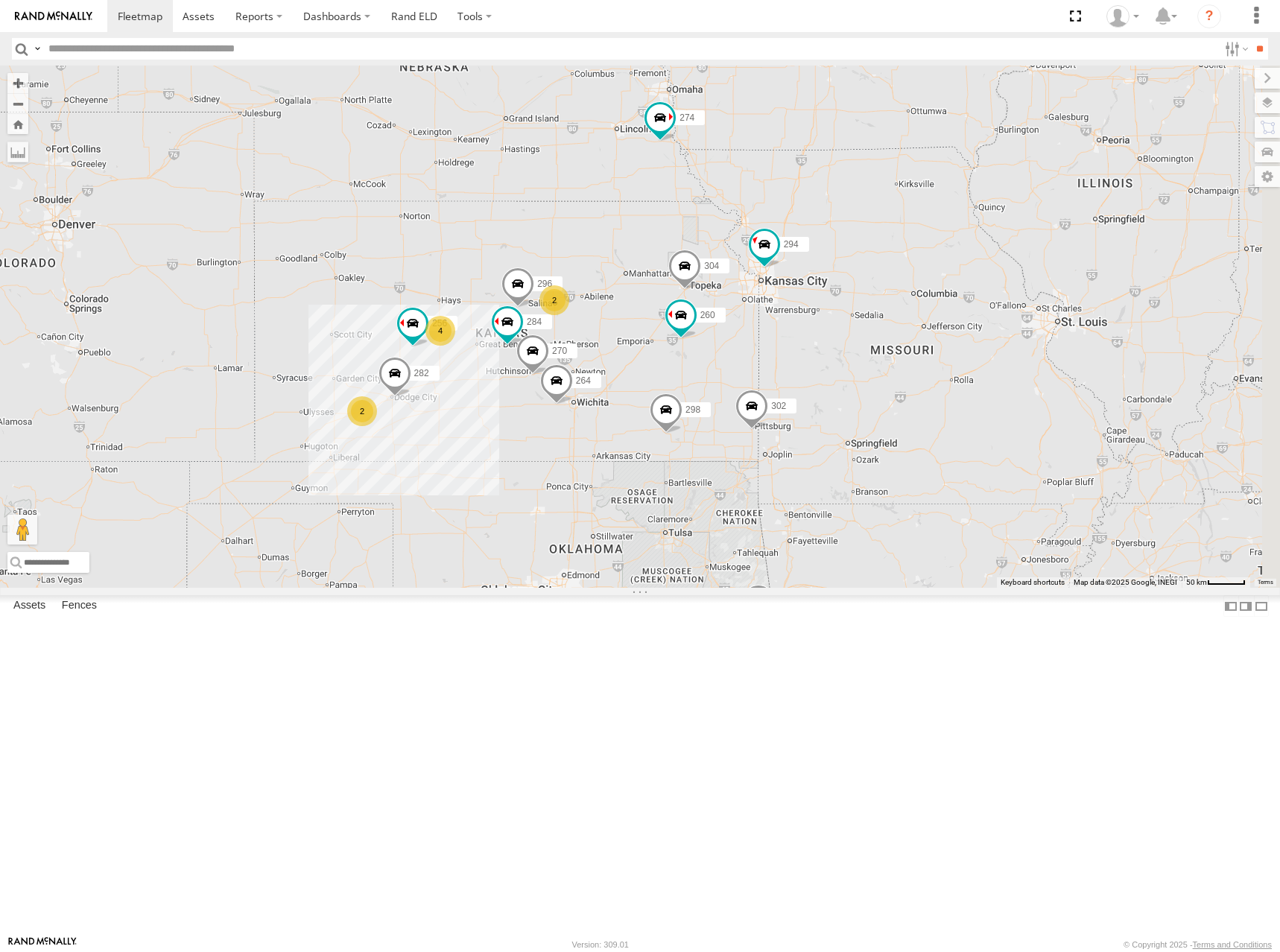
drag, startPoint x: 1132, startPoint y: 234, endPoint x: 994, endPoint y: 355, distance: 183.5
click at [994, 355] on div "274 298 270 262 292 256 296 304 284 264 302 282 278 294 260 2 2 4" at bounding box center [640, 326] width 1280 height 522
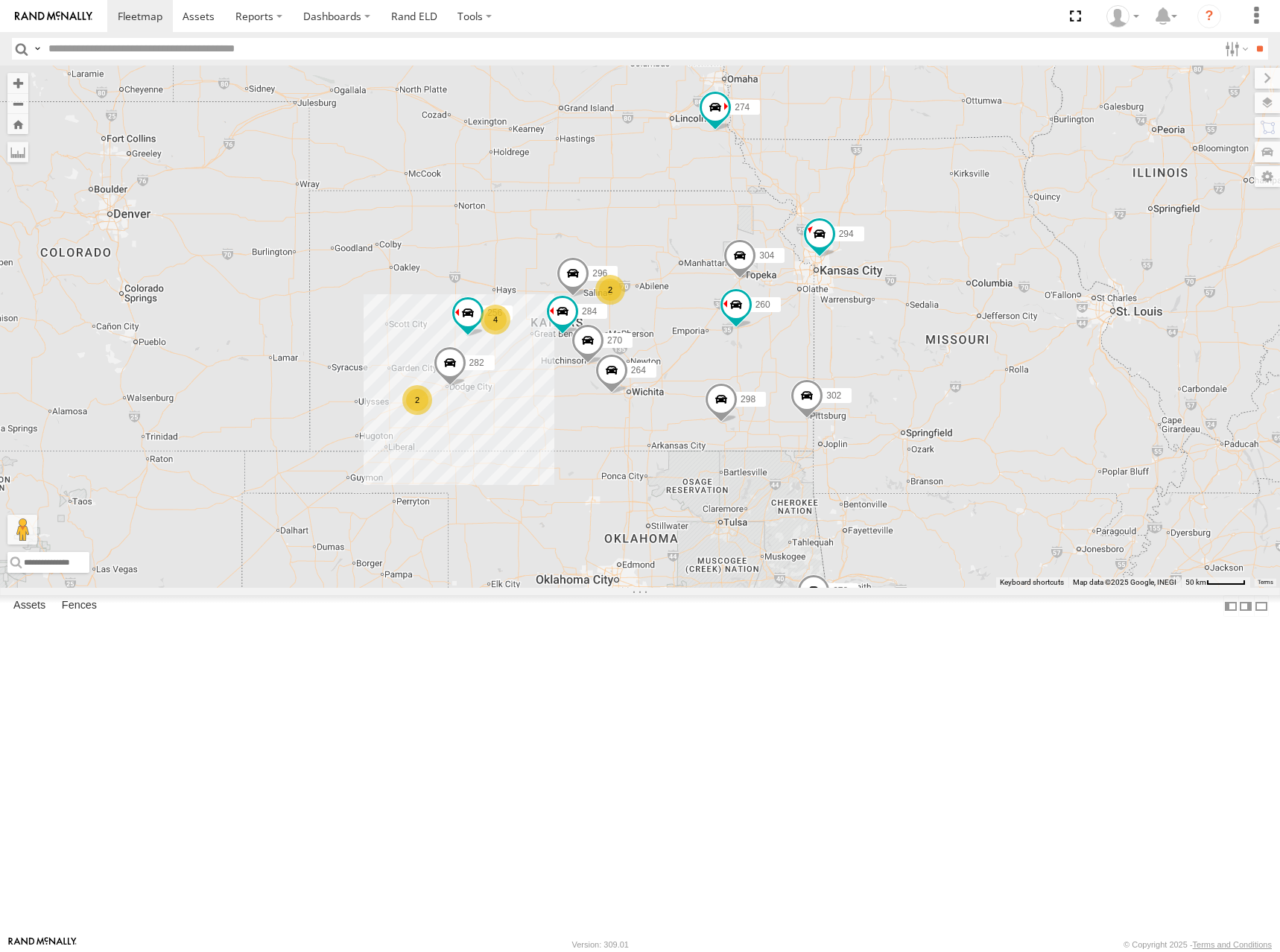
drag, startPoint x: 815, startPoint y: 383, endPoint x: 889, endPoint y: 360, distance: 77.5
click at [889, 360] on div "274 298 270 262 292 256 296 304 284 264 302 282 278 294 260 2 2 4 288" at bounding box center [640, 326] width 1280 height 522
drag, startPoint x: 884, startPoint y: 399, endPoint x: 904, endPoint y: 367, distance: 37.7
click at [904, 367] on div "274 298 270 262 292 256 296 304 284 264 302 282 278 294 260 2 2 4 288" at bounding box center [640, 326] width 1280 height 522
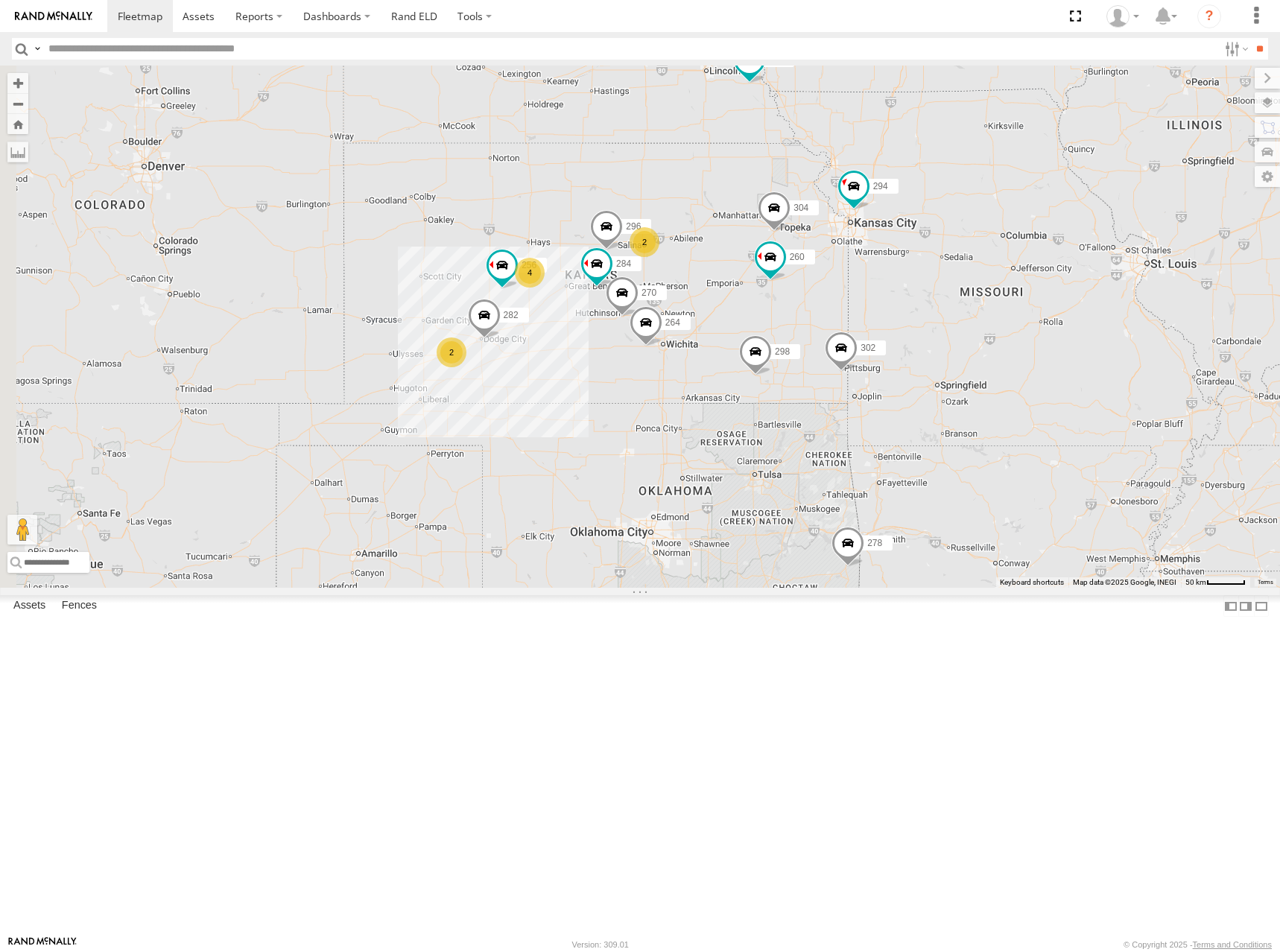
drag, startPoint x: 893, startPoint y: 375, endPoint x: 910, endPoint y: 353, distance: 27.8
click at [910, 353] on div "274 298 270 262 292 256 296 304 284 264 302 282 278 294 260 2 2 4 288" at bounding box center [640, 326] width 1280 height 522
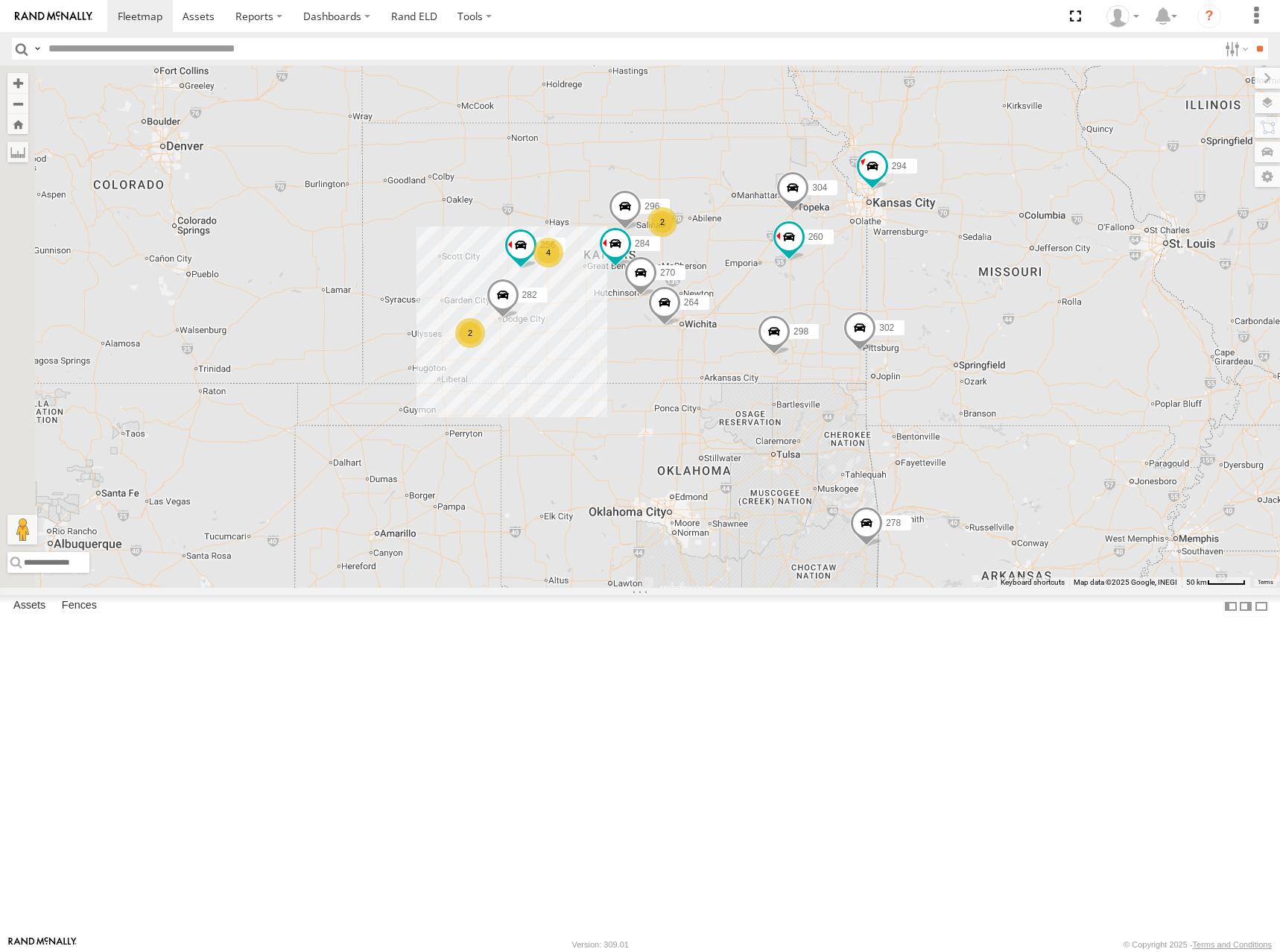
drag, startPoint x: 862, startPoint y: 289, endPoint x: 862, endPoint y: 301, distance: 12.0
click at [862, 301] on div "274 298 270 262 292 256 296 304 284 264 302 282 278 294 260 2 2 4 288" at bounding box center [640, 326] width 1280 height 522
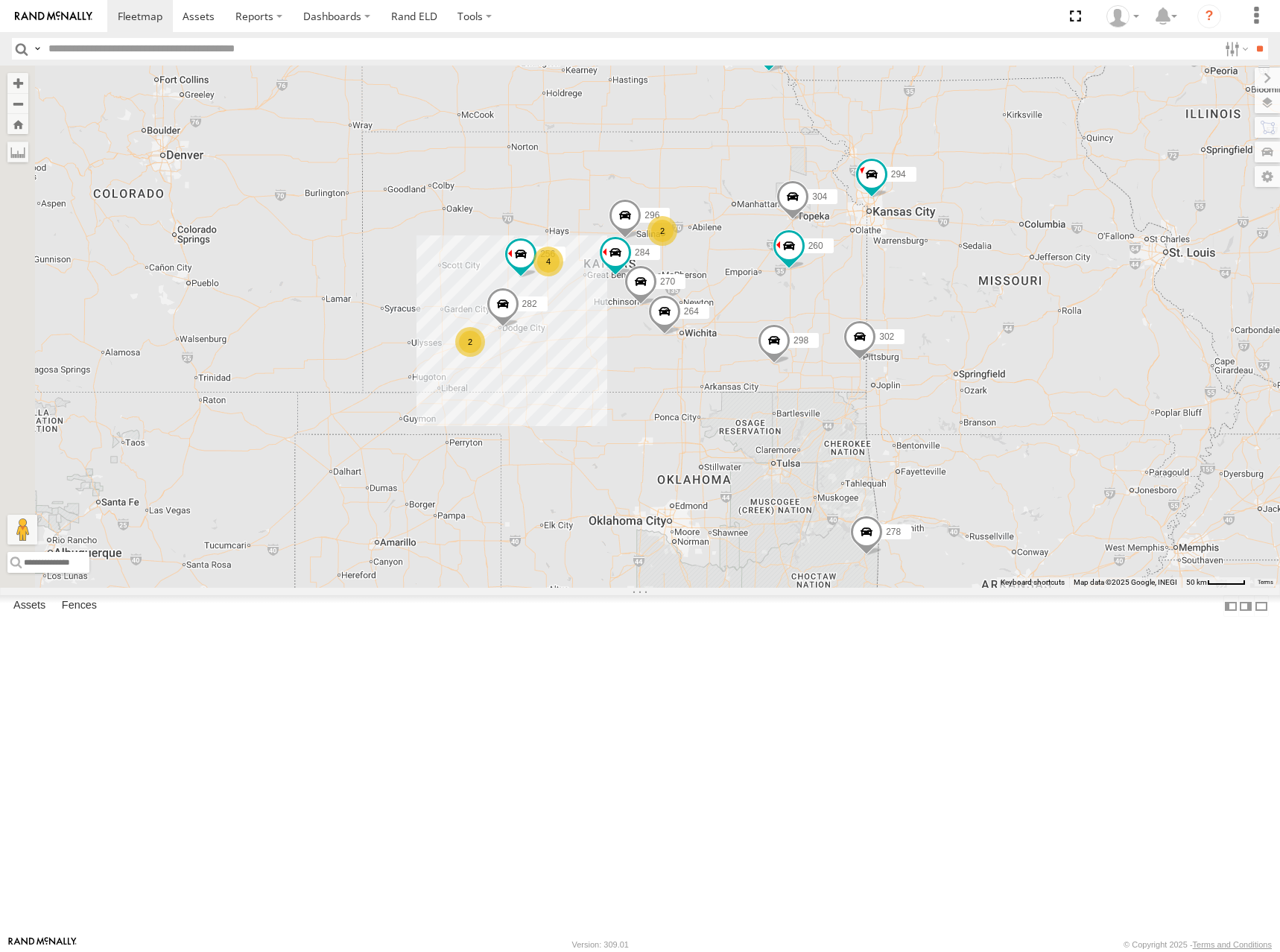
drag, startPoint x: 905, startPoint y: 292, endPoint x: 917, endPoint y: 305, distance: 17.7
click at [917, 305] on div "274 298 270 262 292 256 296 304 284 264 302 282 278 294 260 2 2 4 288" at bounding box center [640, 326] width 1280 height 522
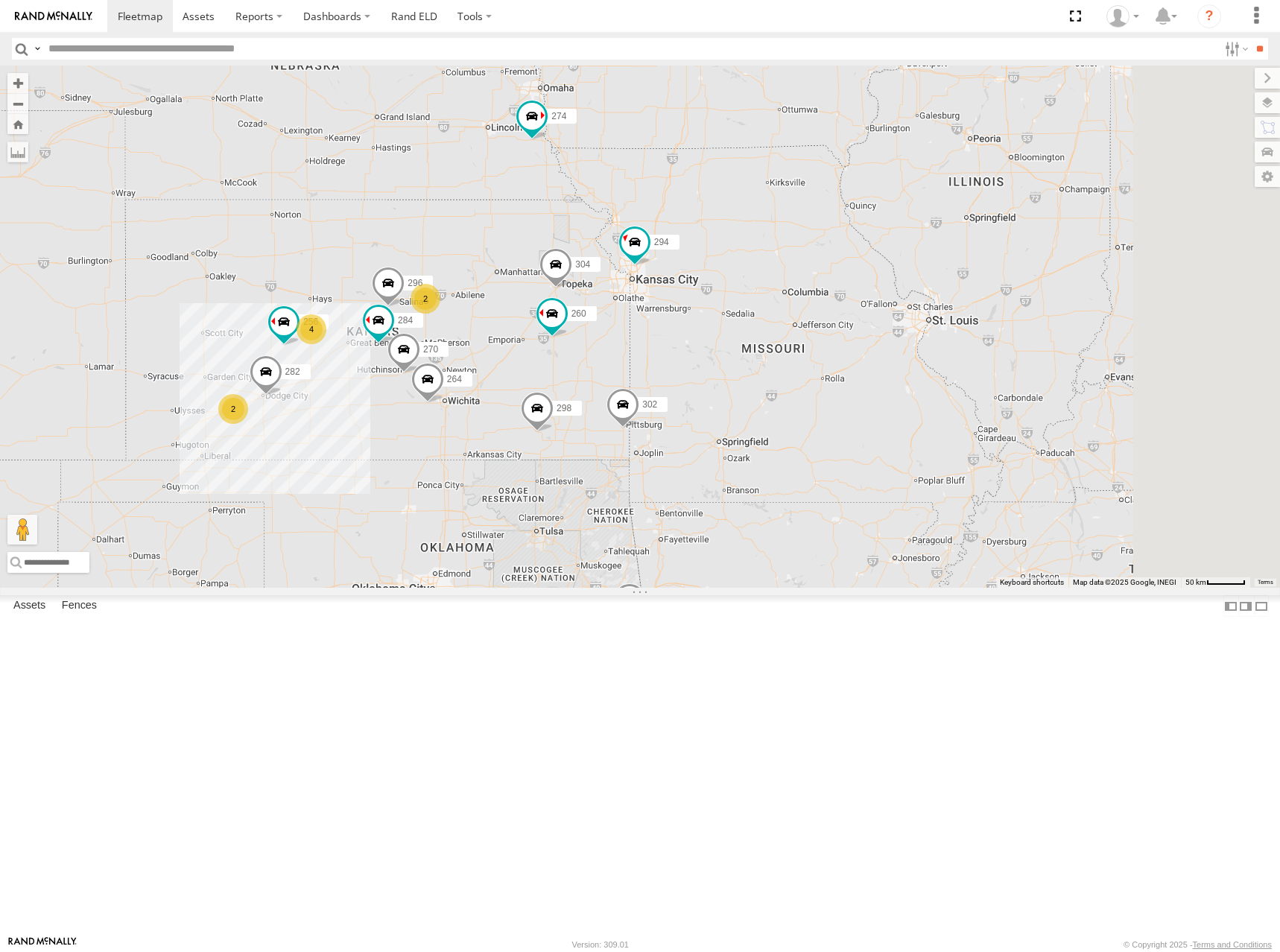
drag, startPoint x: 1218, startPoint y: 249, endPoint x: 981, endPoint y: 302, distance: 242.9
click at [981, 302] on div "274 298 270 262 292 256 296 304 284 264 302 282 278 294 260 2 2 4 288" at bounding box center [640, 326] width 1280 height 522
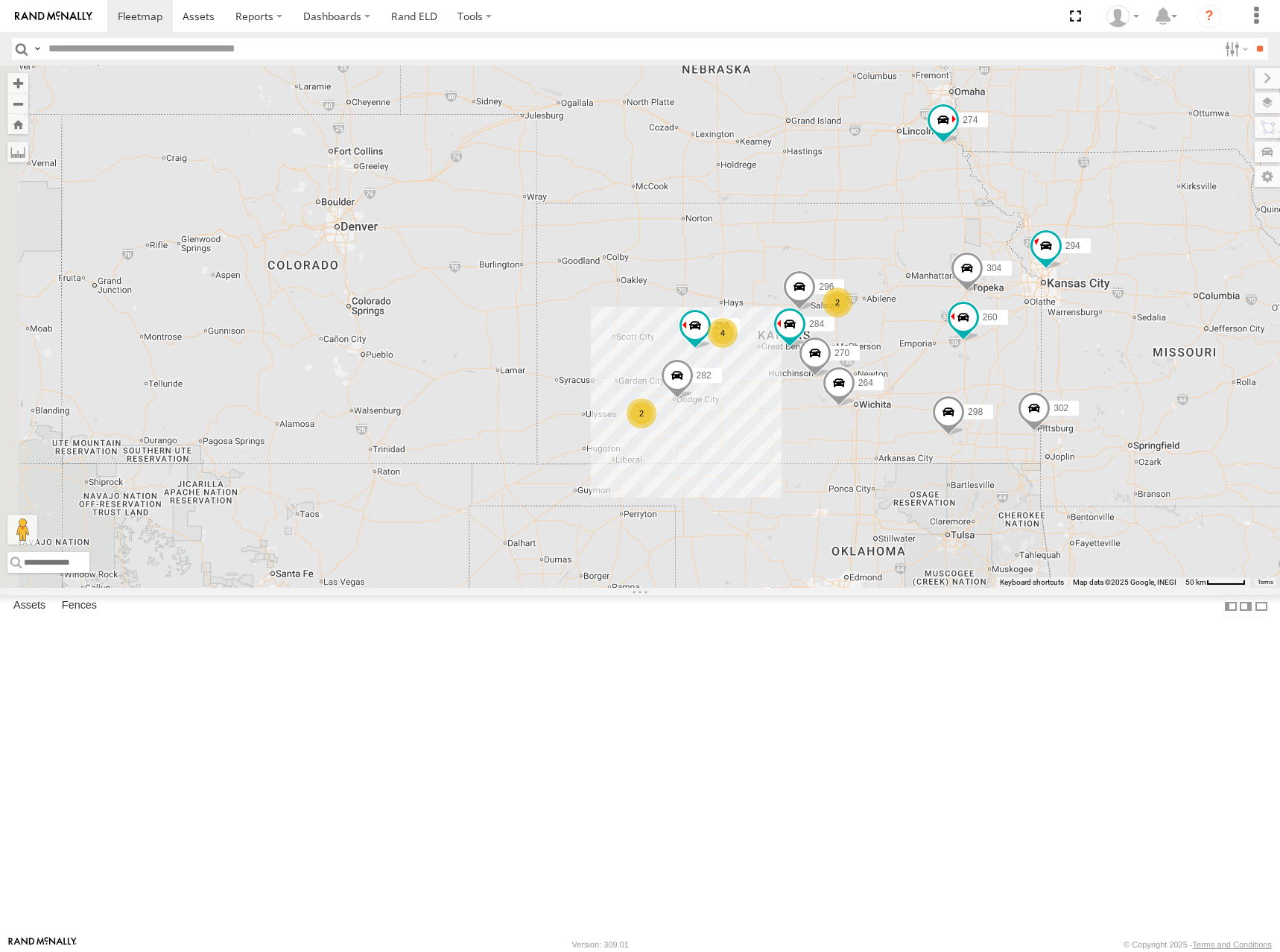
drag, startPoint x: 1023, startPoint y: 389, endPoint x: 1079, endPoint y: 380, distance: 56.7
click at [1080, 384] on div "274 298 270 262 292 256 296 304 284 264 302 282 278 294 260 288 232 2 2 4" at bounding box center [640, 326] width 1280 height 522
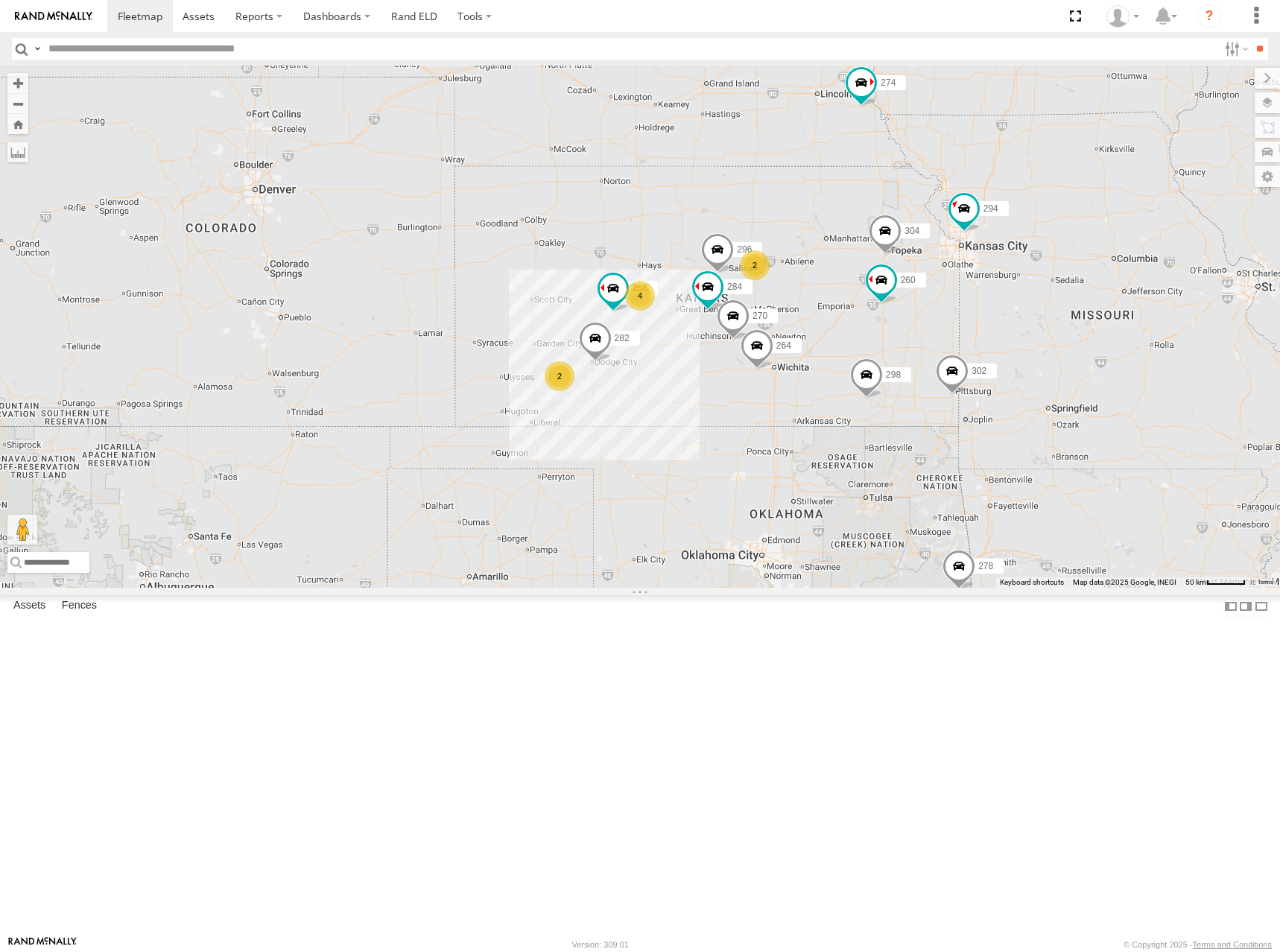
drag, startPoint x: 837, startPoint y: 402, endPoint x: 753, endPoint y: 365, distance: 91.8
click at [753, 365] on div "274 298 270 262 292 256 296 304 284 264 302 282 278 294 260 288 232 2 2 4" at bounding box center [640, 326] width 1280 height 522
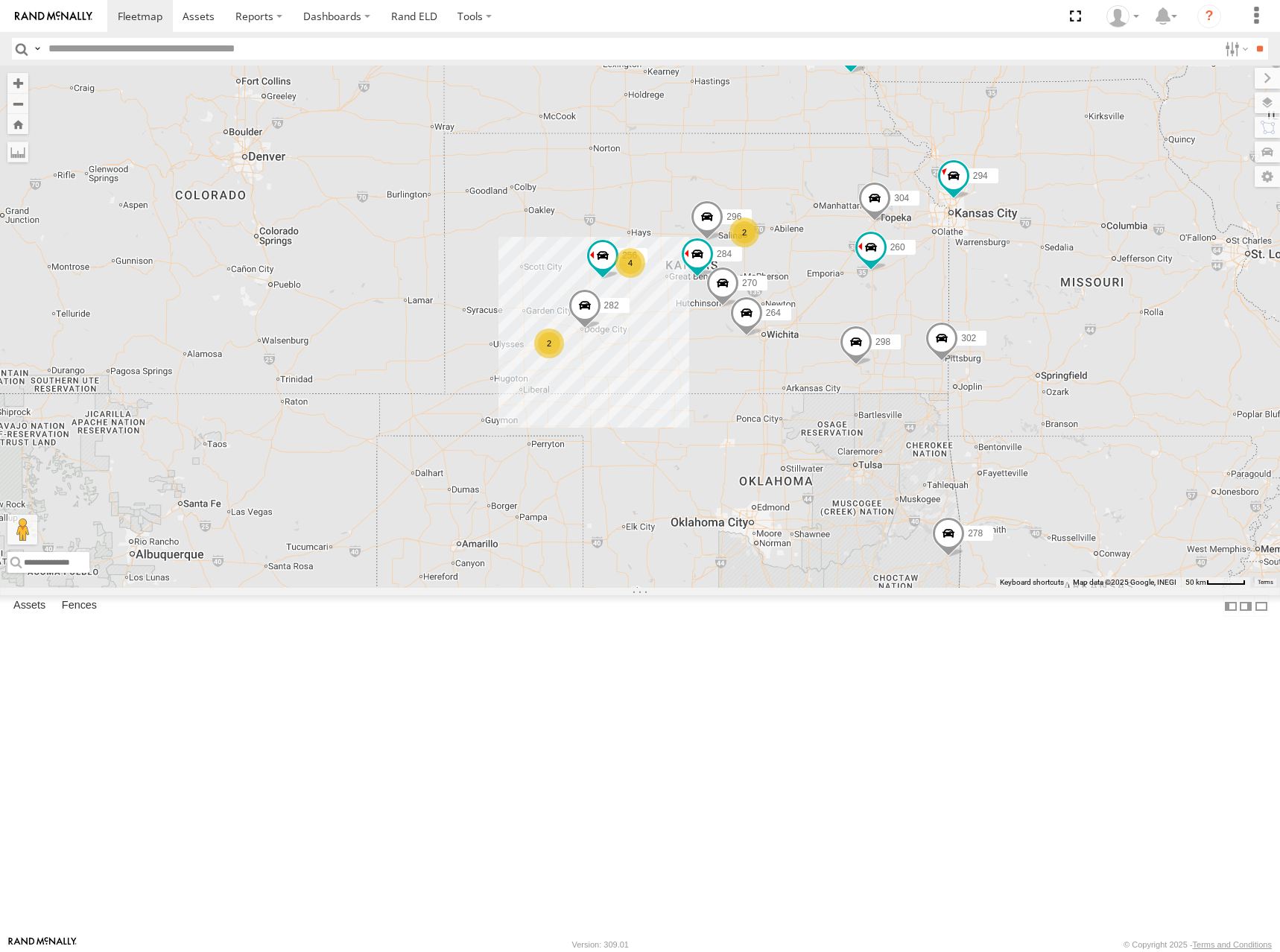
click at [740, 324] on div "274 298 270 262 292 256 296 304 284 264 302 282 278 294 260 288 232 2 2 4" at bounding box center [640, 326] width 1280 height 522
drag, startPoint x: 982, startPoint y: 350, endPoint x: 982, endPoint y: 329, distance: 21.0
click at [982, 329] on div "274 298 270 262 292 256 296 304 284 264 302 282 278 294 260 288 232 2 2 4" at bounding box center [640, 326] width 1280 height 522
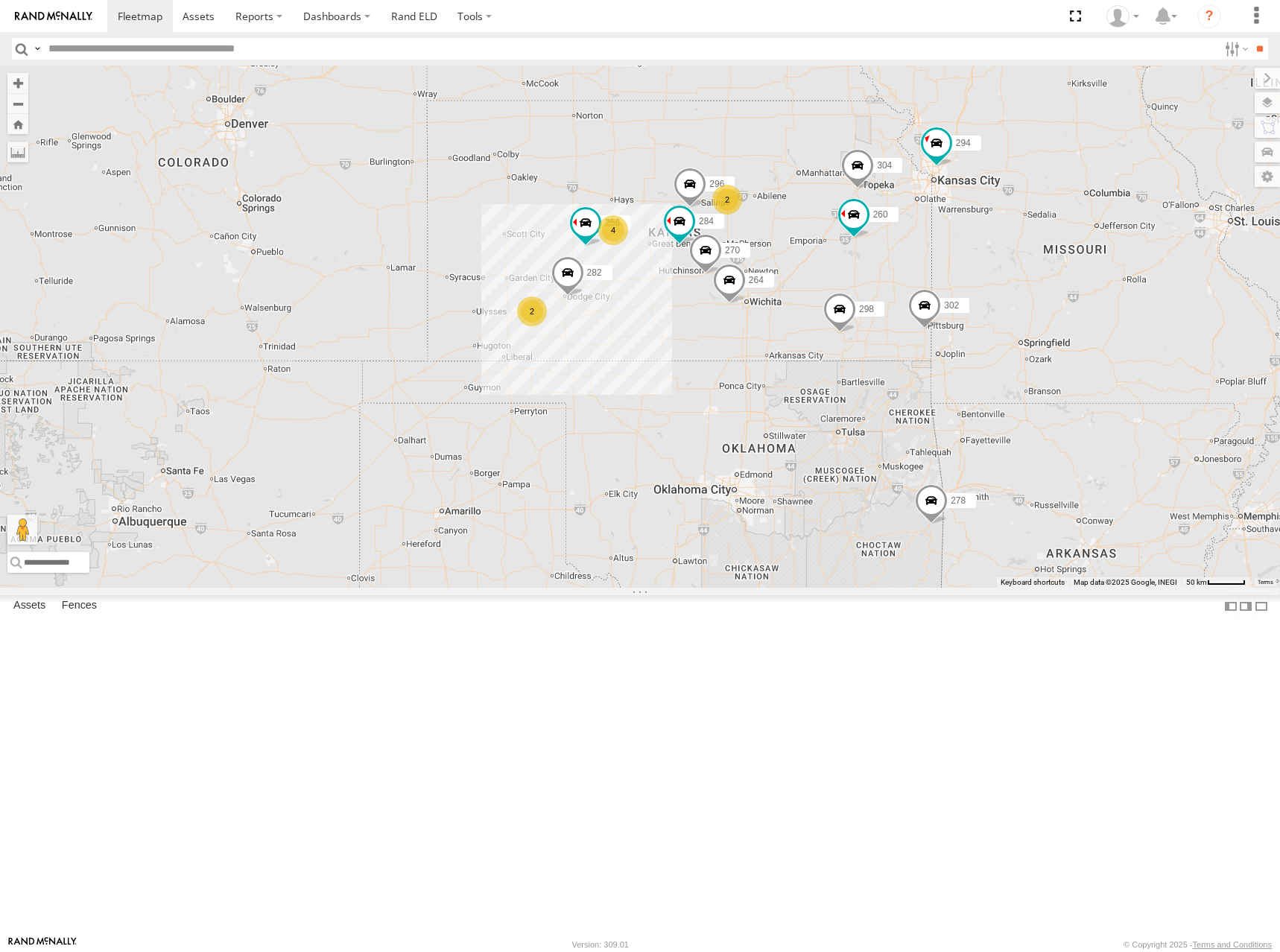
drag, startPoint x: 911, startPoint y: 302, endPoint x: 889, endPoint y: 291, distance: 24.6
click at [889, 291] on div "274 298 270 262 292 256 296 304 284 264 302 282 278 294 260 288 232 2 2 4" at bounding box center [640, 326] width 1280 height 522
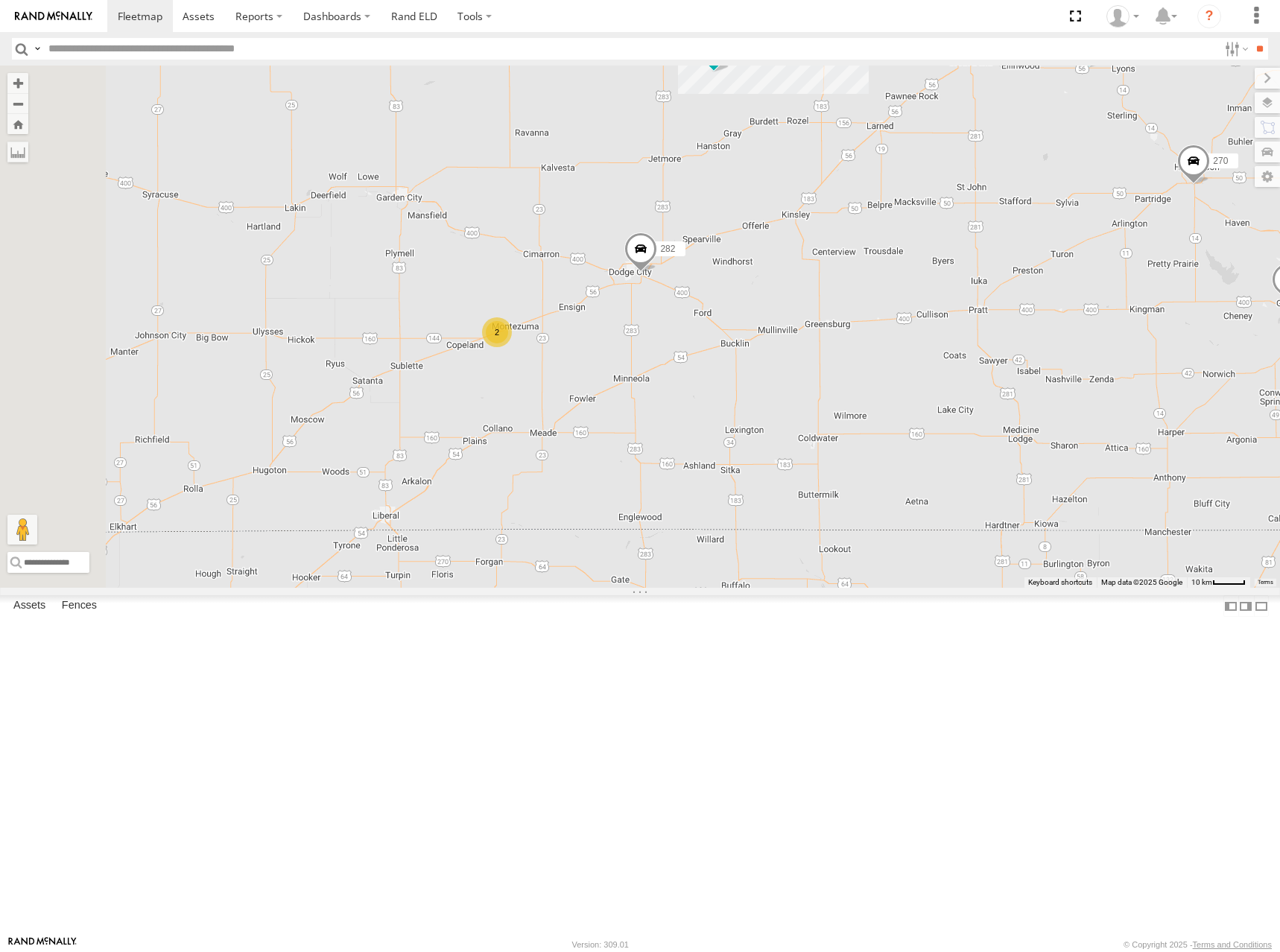
drag, startPoint x: 770, startPoint y: 457, endPoint x: 1044, endPoint y: 474, distance: 274.5
click at [1044, 474] on div "274 298 270 262 292 256 296 304 284 264 302 282 278 294 260 288 232 2 4" at bounding box center [640, 326] width 1280 height 522
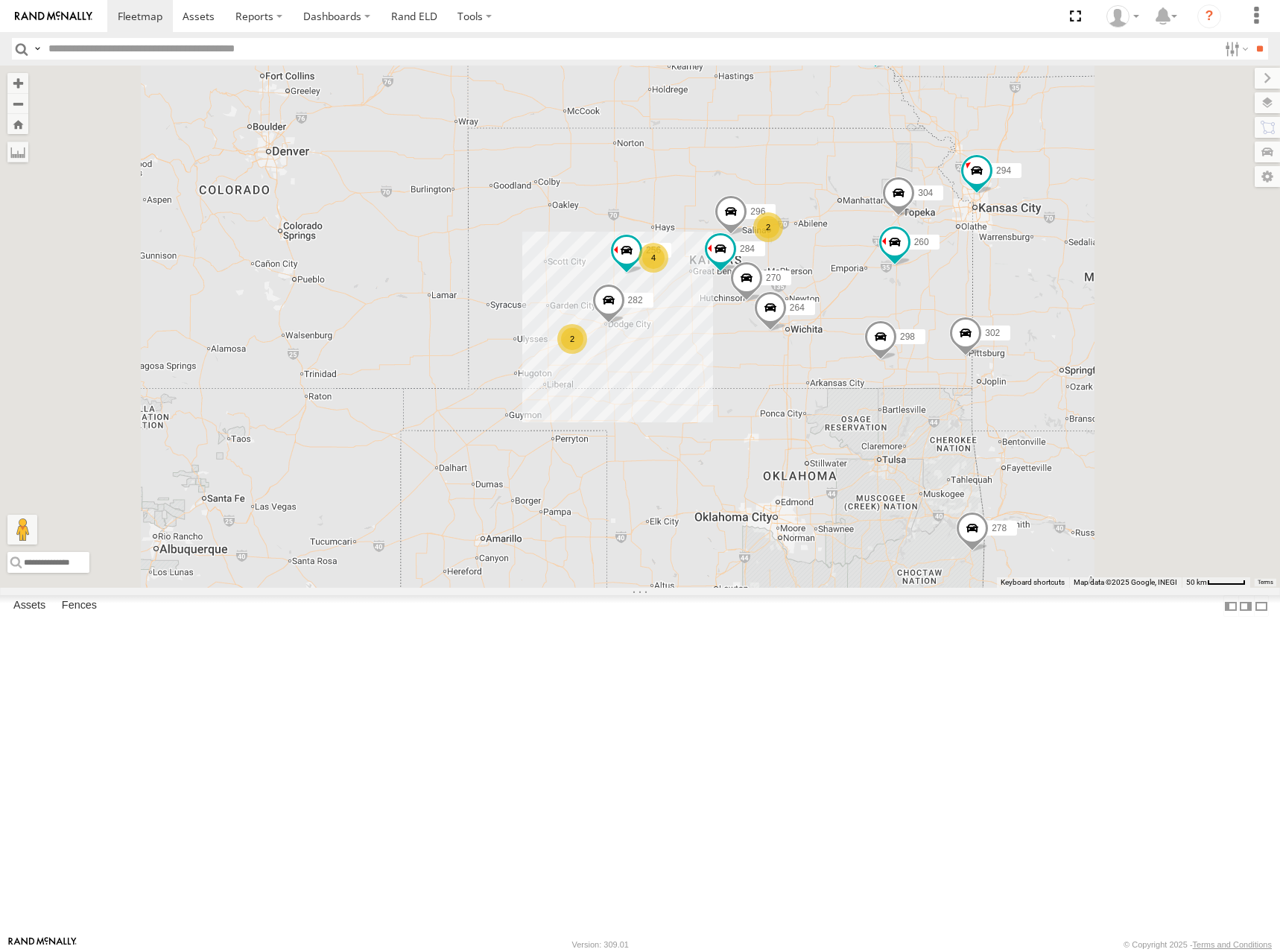
drag, startPoint x: 954, startPoint y: 319, endPoint x: 930, endPoint y: 314, distance: 24.5
click at [930, 314] on div "274 298 270 262 292 256 296 304 284 264 302 282 278 294 260 288 232 2 2 4" at bounding box center [640, 326] width 1280 height 522
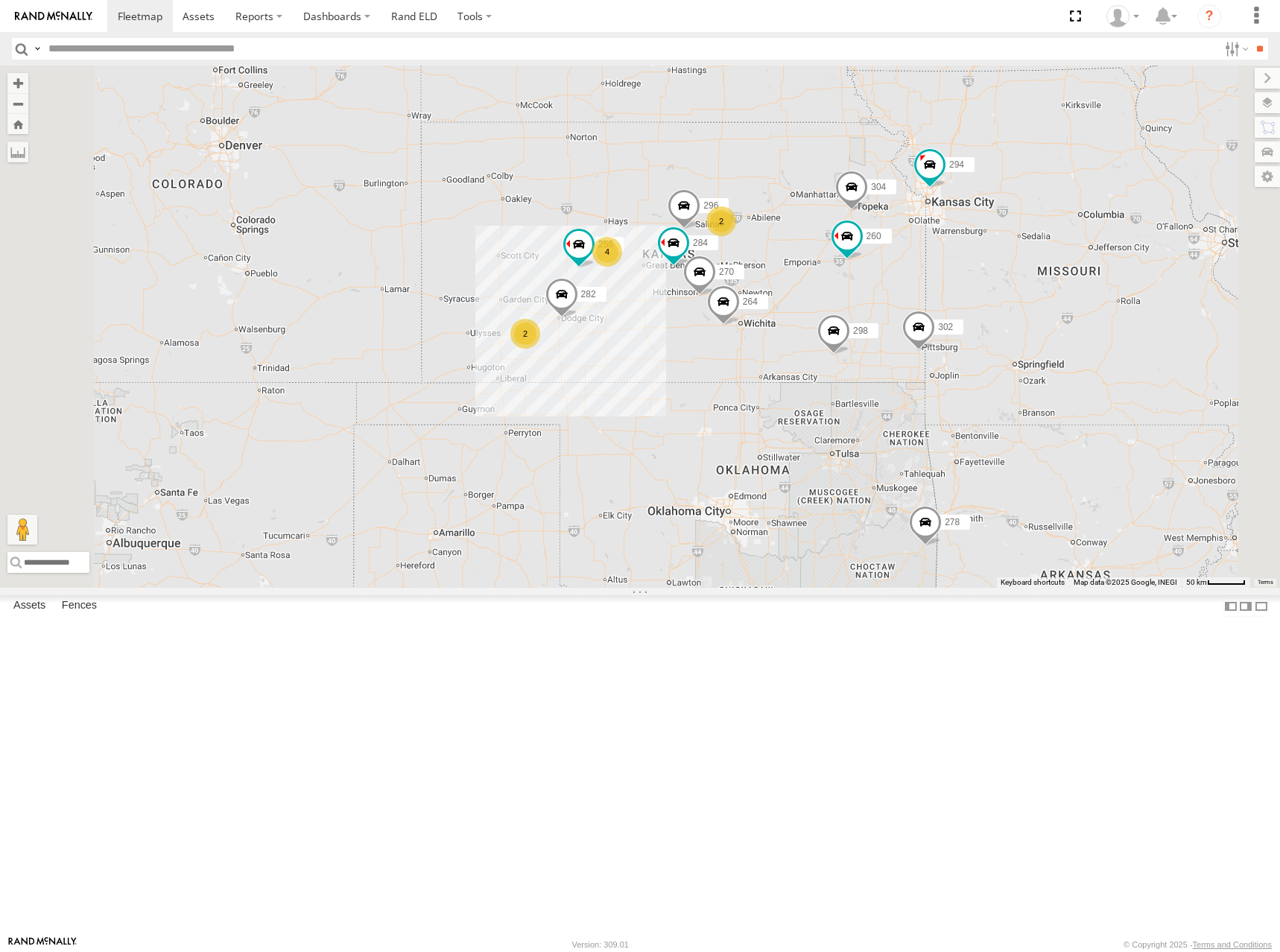
drag, startPoint x: 968, startPoint y: 319, endPoint x: 943, endPoint y: 322, distance: 25.2
click at [943, 322] on div "274 298 270 262 292 256 296 304 284 264 302 282 278 294 260 288 232 2 2 4" at bounding box center [640, 326] width 1280 height 522
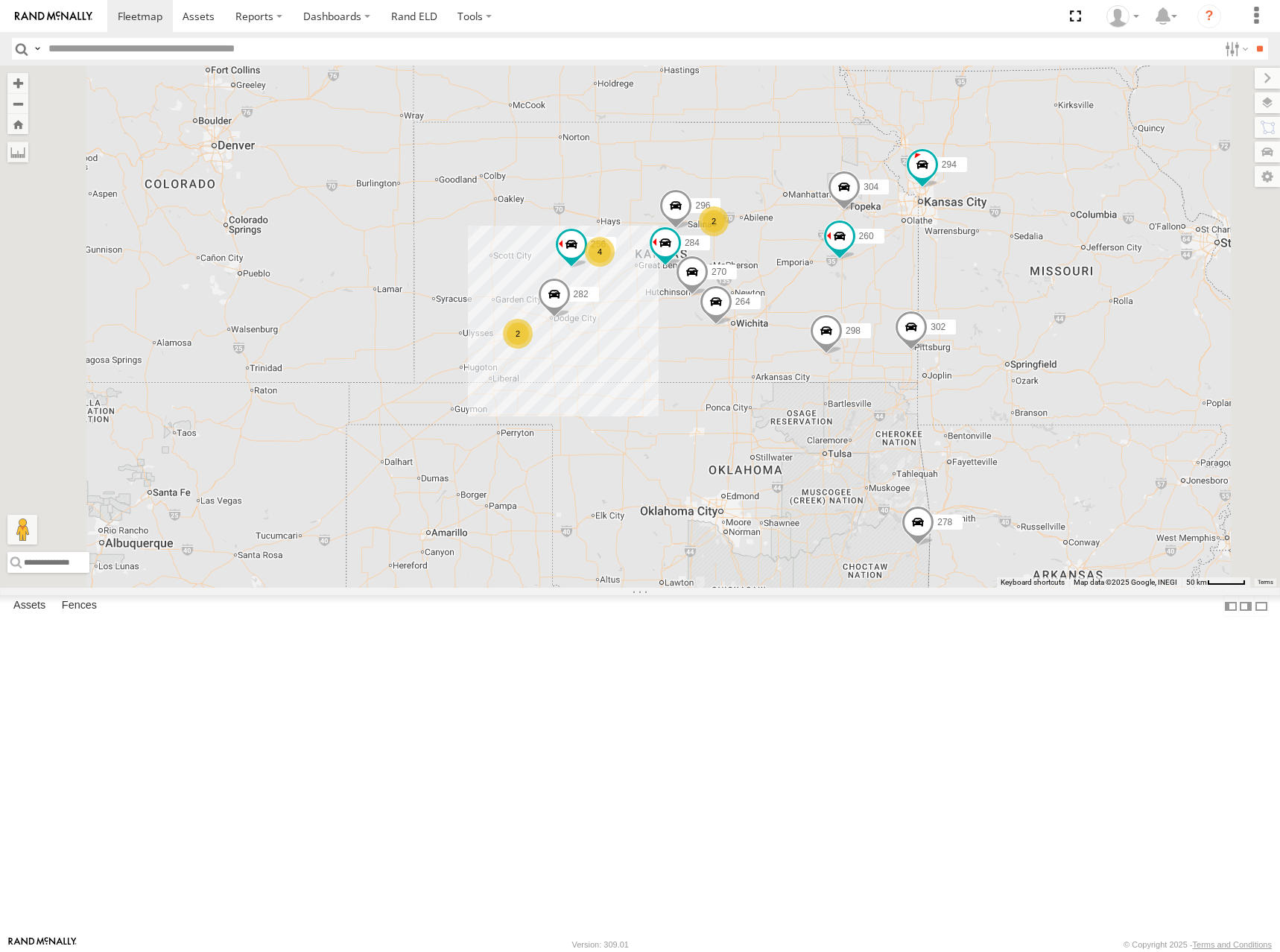
click at [927, 296] on div "274 298 270 262 292 256 296 304 284 264 302 282 278 294 260 288 232 2 2 4" at bounding box center [640, 326] width 1280 height 522
drag, startPoint x: 877, startPoint y: 275, endPoint x: 877, endPoint y: 267, distance: 8.0
click at [877, 267] on div "274 298 270 262 292 256 296 304 284 264 302 282 278 294 260 288 232 2 2 4" at bounding box center [640, 326] width 1280 height 522
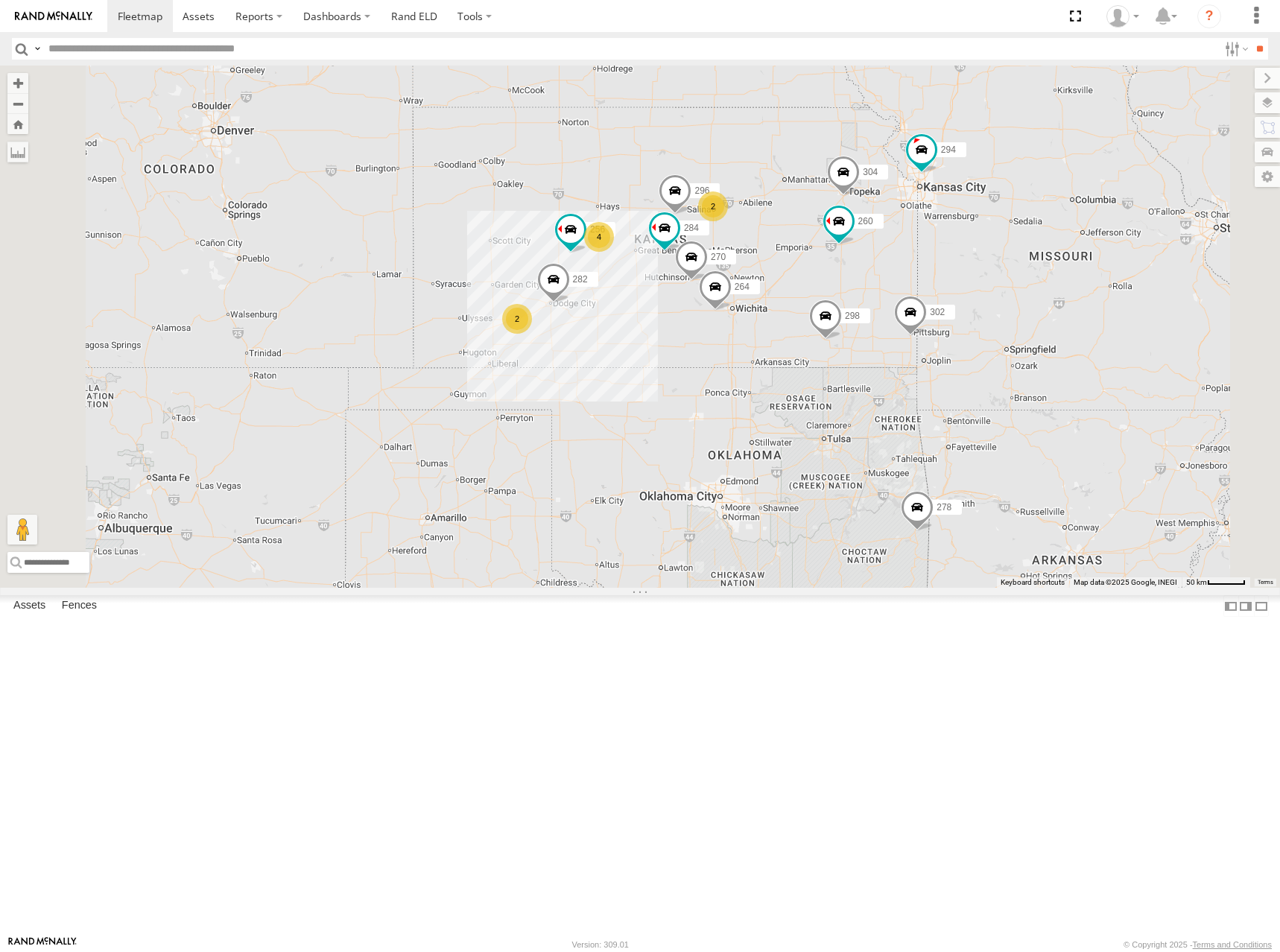
drag, startPoint x: 841, startPoint y: 302, endPoint x: 834, endPoint y: 287, distance: 16.6
click at [834, 288] on div "274 298 270 262 292 256 296 304 284 264 302 282 278 294 260 288 232 2 2 4" at bounding box center [640, 326] width 1280 height 522
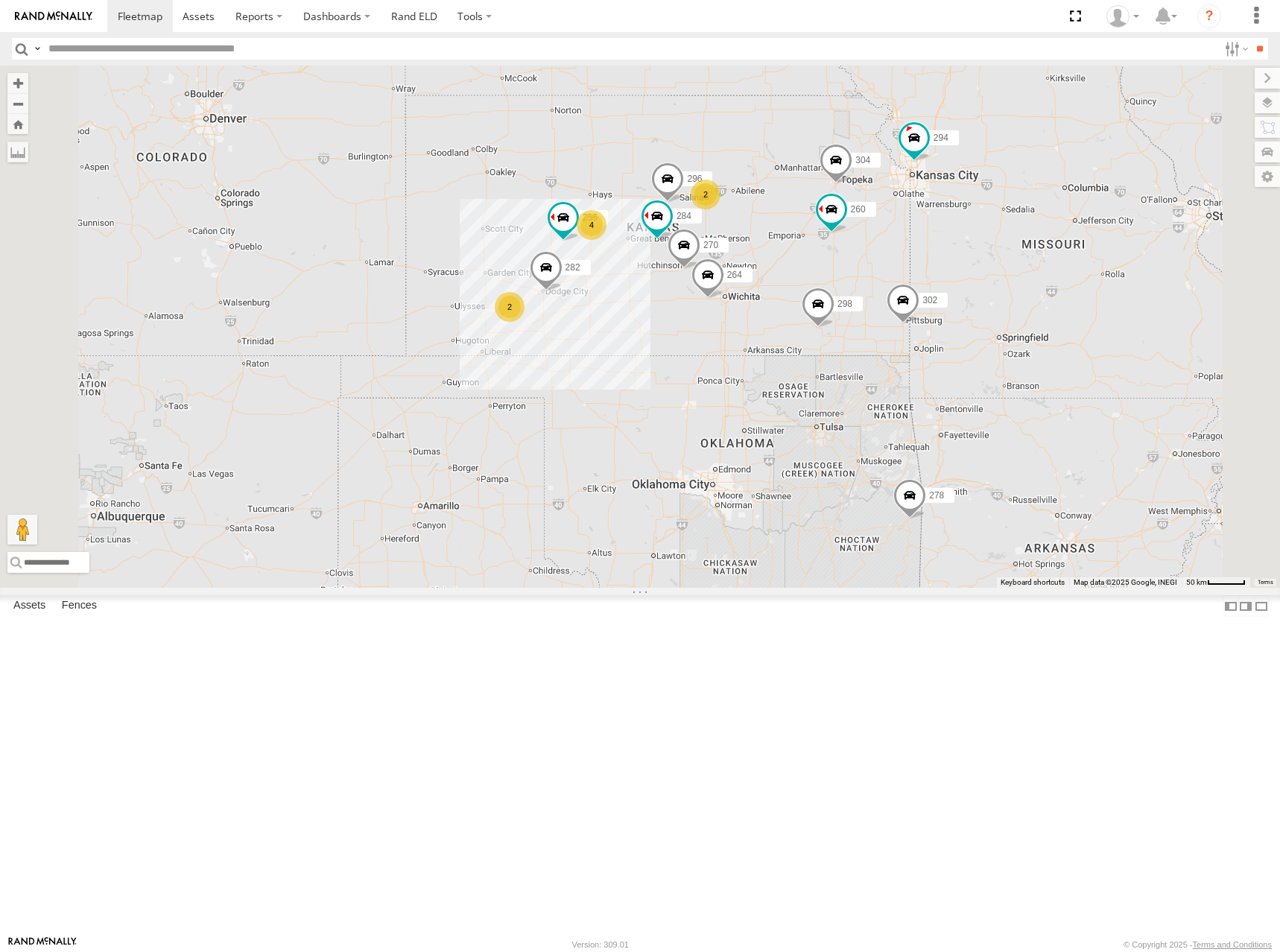
click at [834, 286] on div "274 298 270 262 292 256 296 304 284 264 302 282 278 294 260 288 232 2 2 4" at bounding box center [640, 326] width 1280 height 522
drag, startPoint x: 941, startPoint y: 311, endPoint x: 934, endPoint y: 303, distance: 10.6
click at [934, 303] on div "274 298 270 262 292 256 296 304 284 264 302 282 278 294 260 288 232 2 2 4" at bounding box center [640, 326] width 1280 height 522
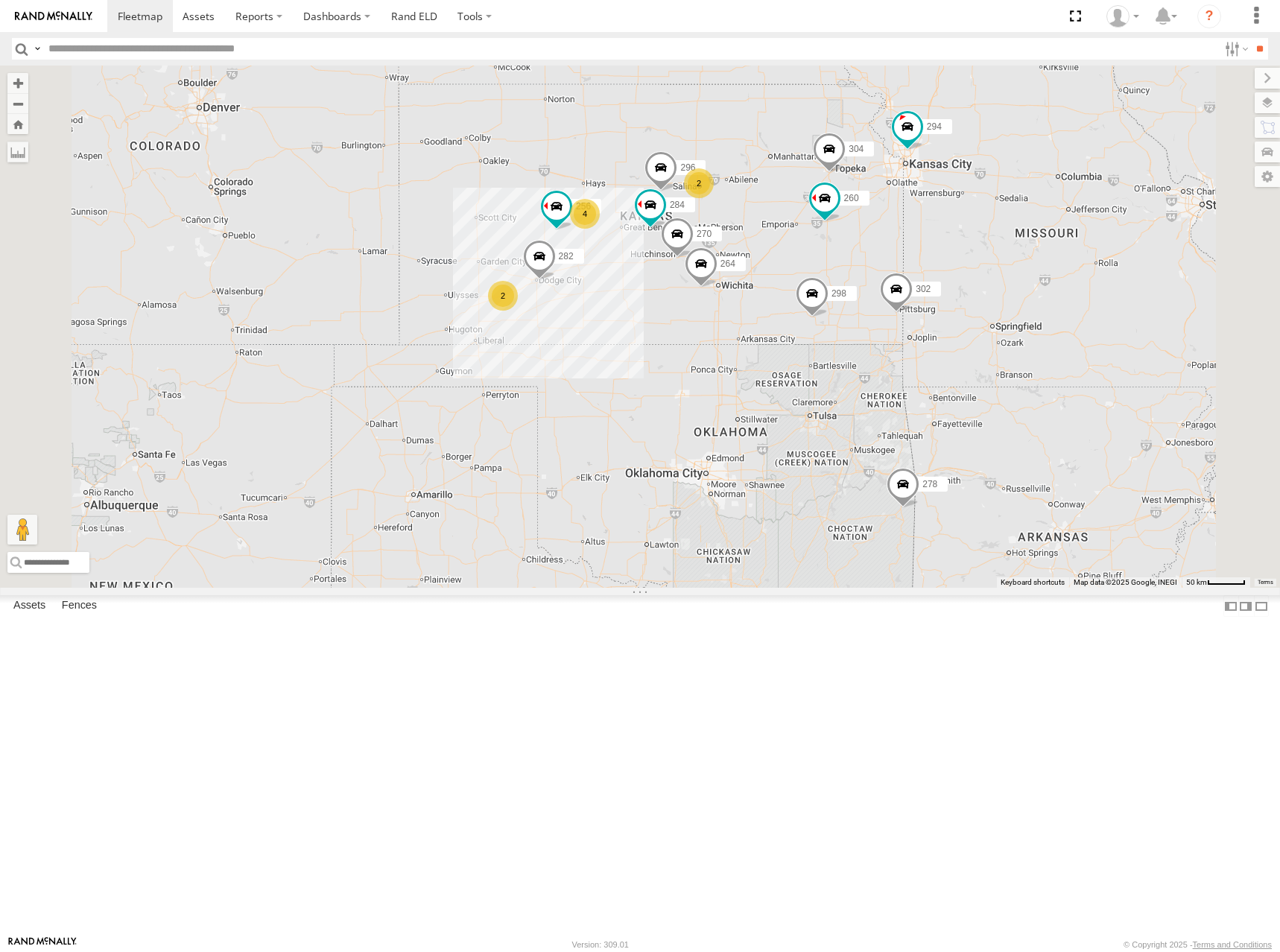
click at [924, 289] on div "274 298 270 262 292 256 296 304 284 264 302 282 278 294 260 288 232 2 2 4" at bounding box center [640, 326] width 1280 height 522
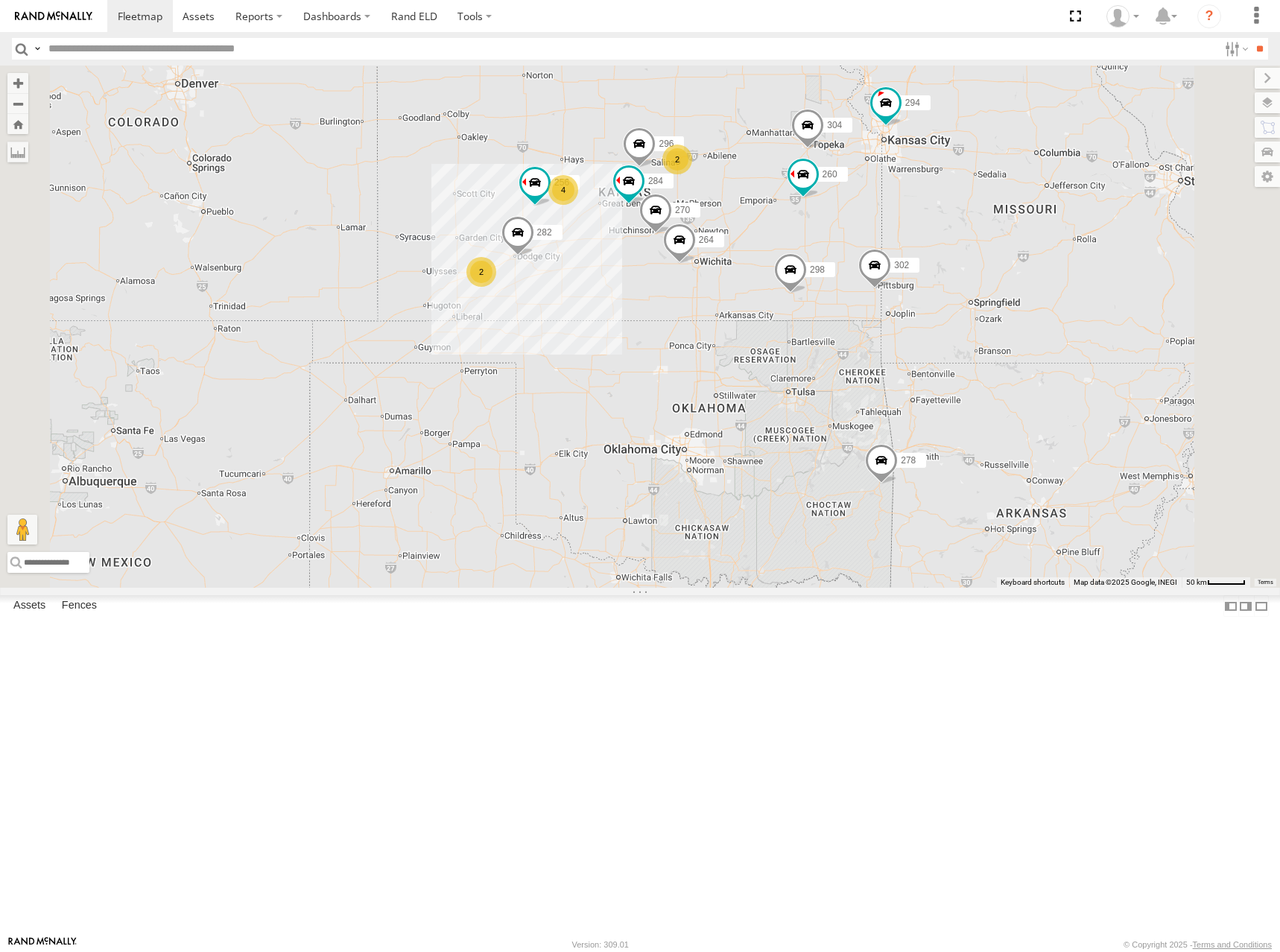
drag, startPoint x: 925, startPoint y: 256, endPoint x: 907, endPoint y: 239, distance: 24.8
click at [907, 239] on div "274 298 270 262 292 256 296 304 284 264 302 282 278 294 260 288 232 2 2 4" at bounding box center [640, 326] width 1280 height 522
drag, startPoint x: 906, startPoint y: 239, endPoint x: 911, endPoint y: 246, distance: 8.6
click at [911, 246] on div "274 298 270 262 292 256 296 304 284 264 302 282 278 294 260 288 232 2 2 4" at bounding box center [640, 326] width 1280 height 522
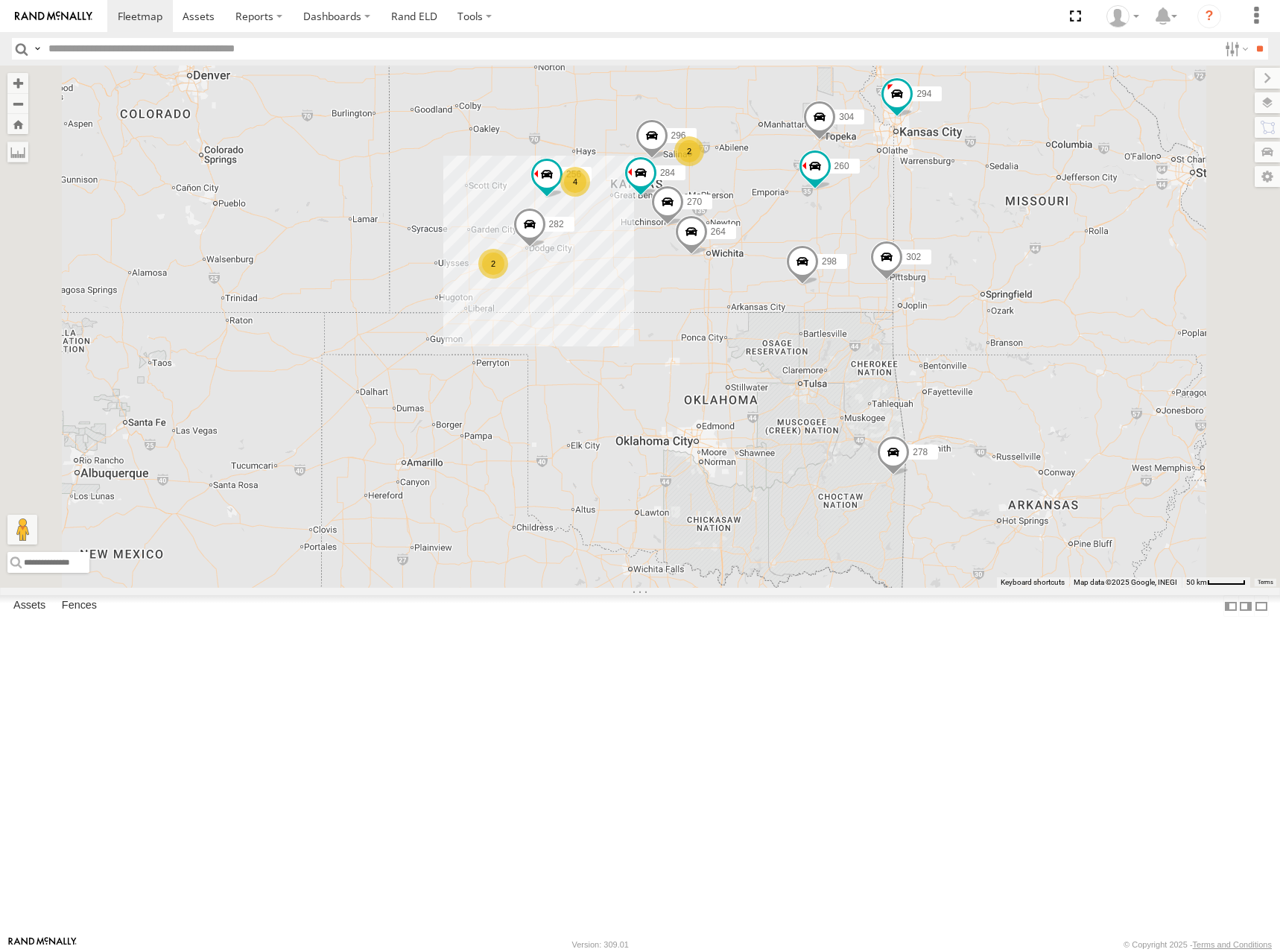
drag, startPoint x: 883, startPoint y: 266, endPoint x: 898, endPoint y: 257, distance: 17.5
click at [898, 257] on div "274 298 270 262 292 256 296 304 284 264 302 282 278 294 260 288 232 2 2 4" at bounding box center [640, 326] width 1280 height 522
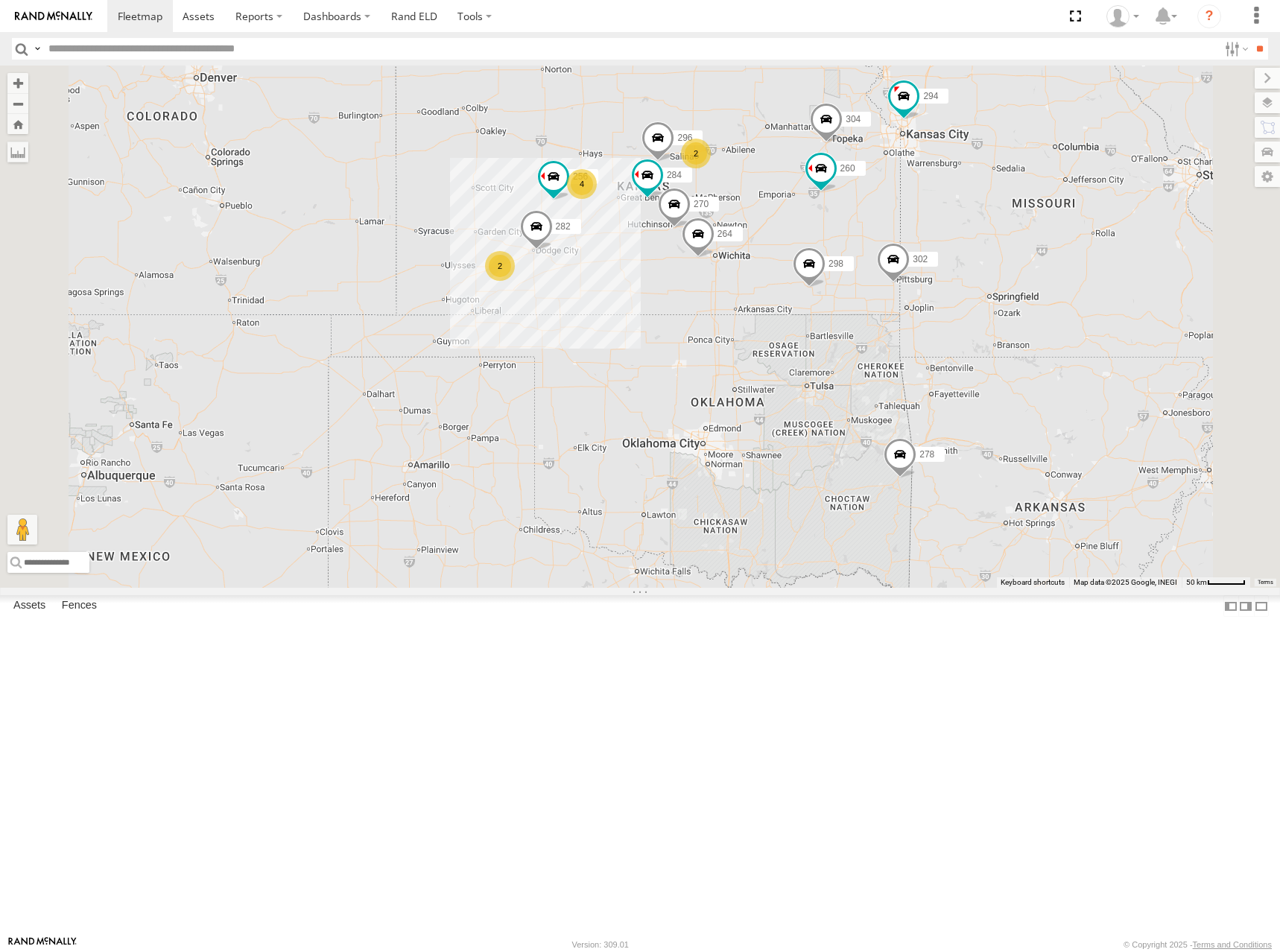
drag, startPoint x: 884, startPoint y: 252, endPoint x: 893, endPoint y: 256, distance: 9.8
click at [893, 256] on div "274 298 270 262 292 256 296 304 284 264 302 282 278 294 260 288 232 2 2 4" at bounding box center [640, 326] width 1280 height 522
click at [876, 266] on div "274 298 270 262 292 256 296 304 284 264 302 282 278 294 260 288 232 2 2 4" at bounding box center [640, 326] width 1280 height 522
click at [924, 276] on div "274 298 270 262 292 256 296 304 284 264 302 282 278 294 260 288 232 2 2 4" at bounding box center [640, 326] width 1280 height 522
drag, startPoint x: 907, startPoint y: 259, endPoint x: 878, endPoint y: 241, distance: 34.1
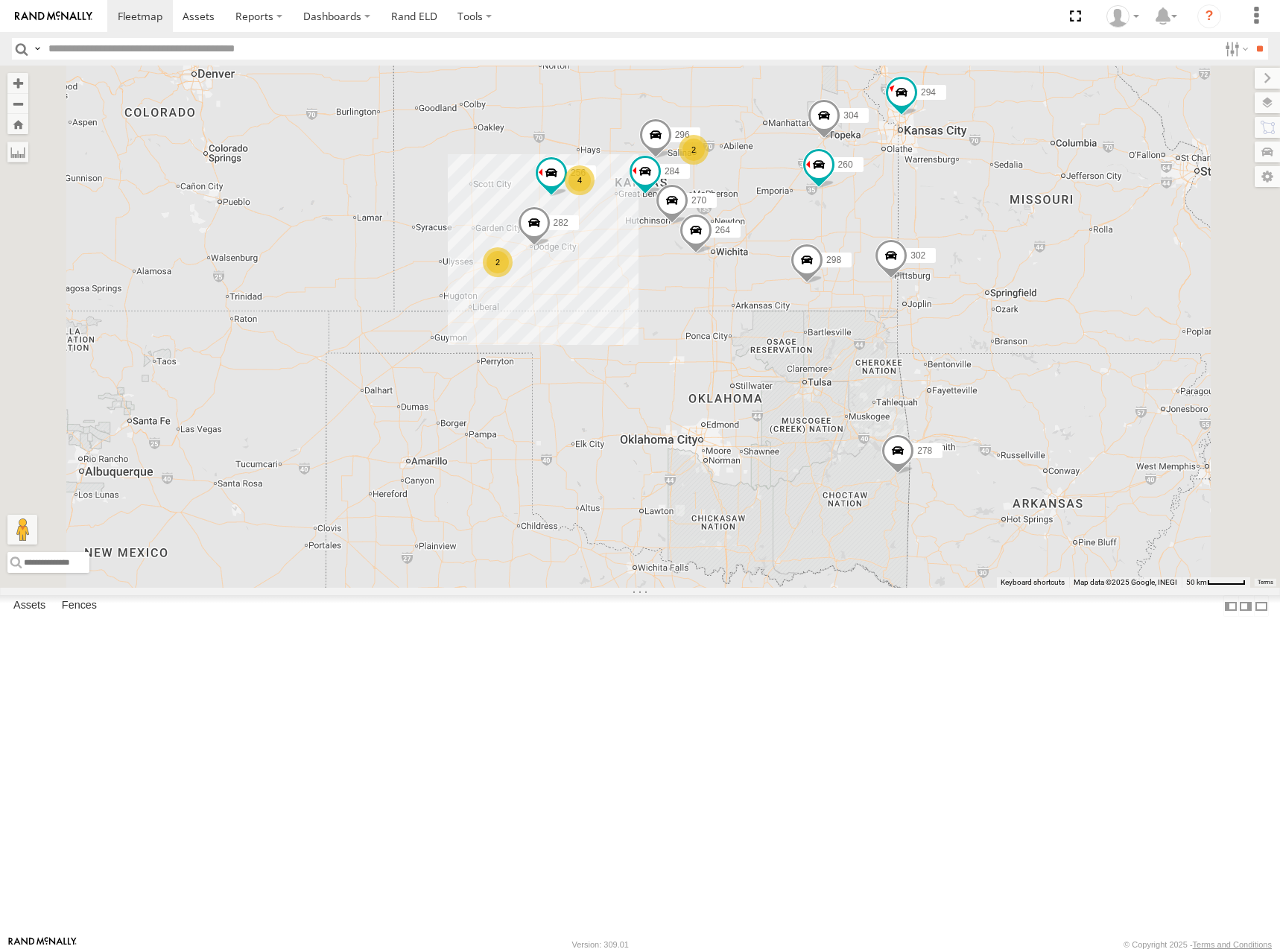
click at [878, 241] on div "274 298 270 262 292 256 296 304 284 264 302 282 278 294 260 288 232 2 2 4" at bounding box center [640, 326] width 1280 height 522
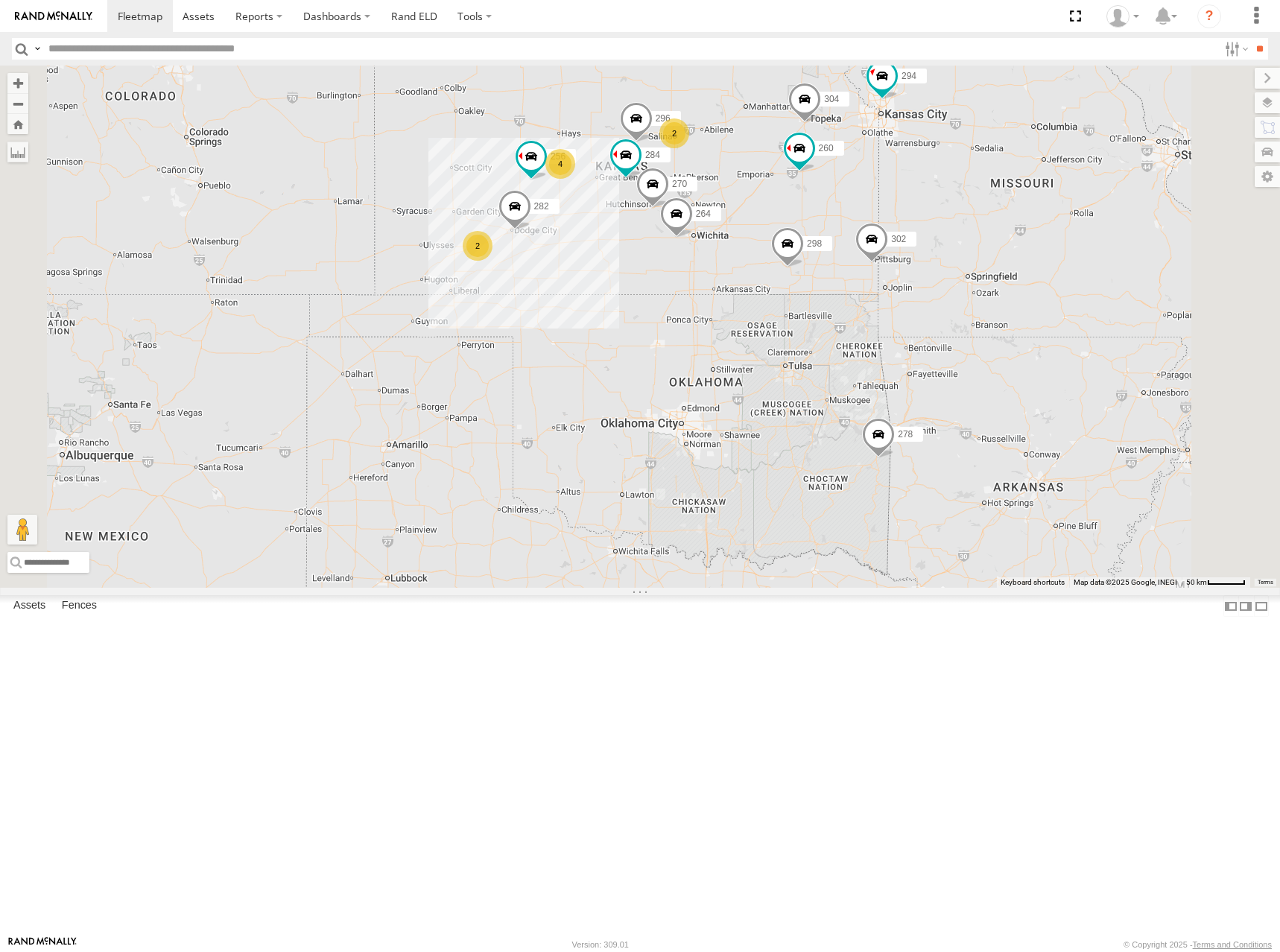
click at [907, 266] on div "274 298 270 262 292 256 296 304 284 264 302 282 278 294 260 288 232 2 2 4" at bounding box center [640, 326] width 1280 height 522
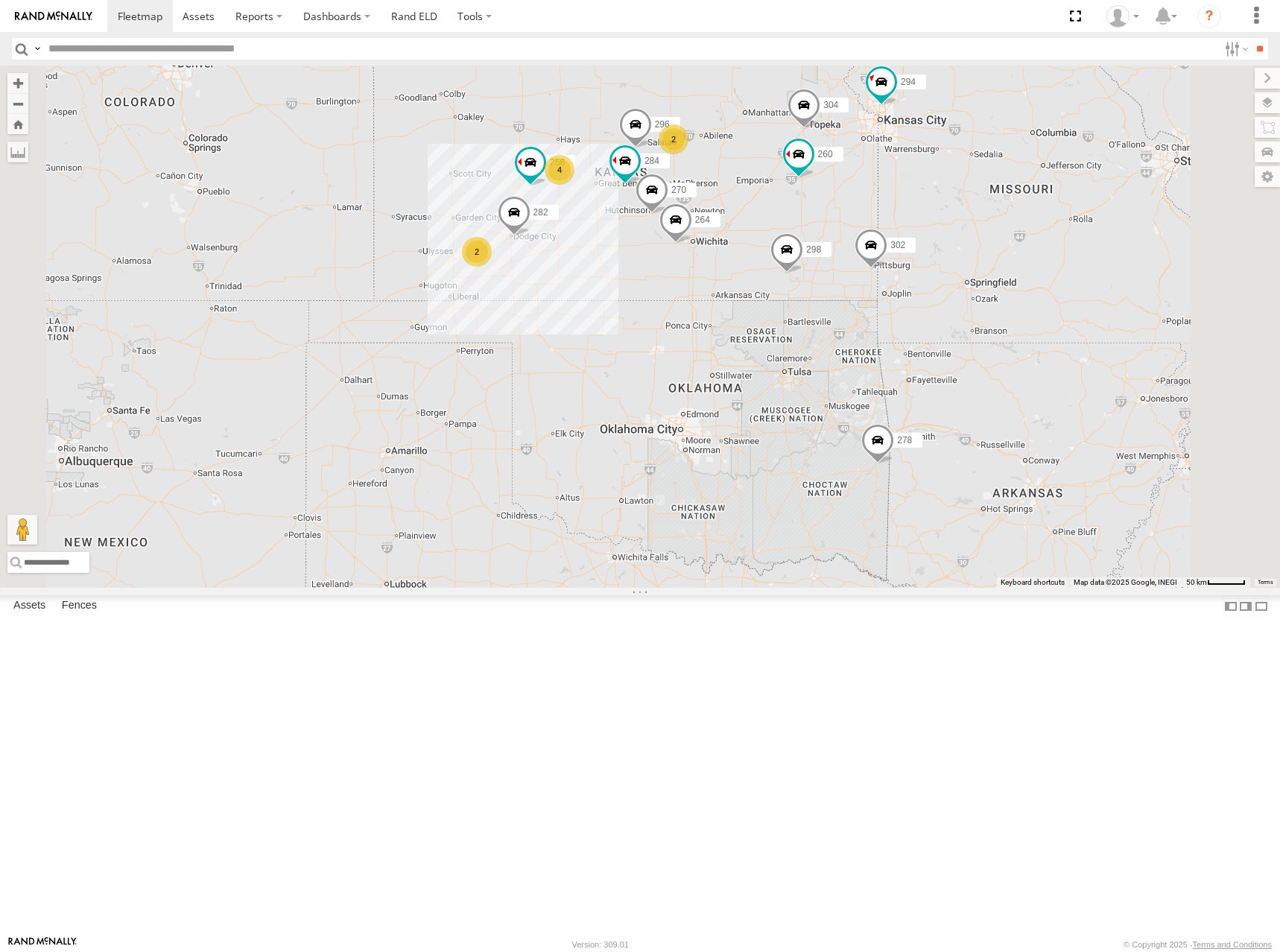
drag, startPoint x: 891, startPoint y: 267, endPoint x: 888, endPoint y: 275, distance: 8.5
click at [888, 275] on div "274 298 270 262 292 256 296 304 284 264 302 282 278 294 260 288 232 2 2 4" at bounding box center [640, 326] width 1280 height 522
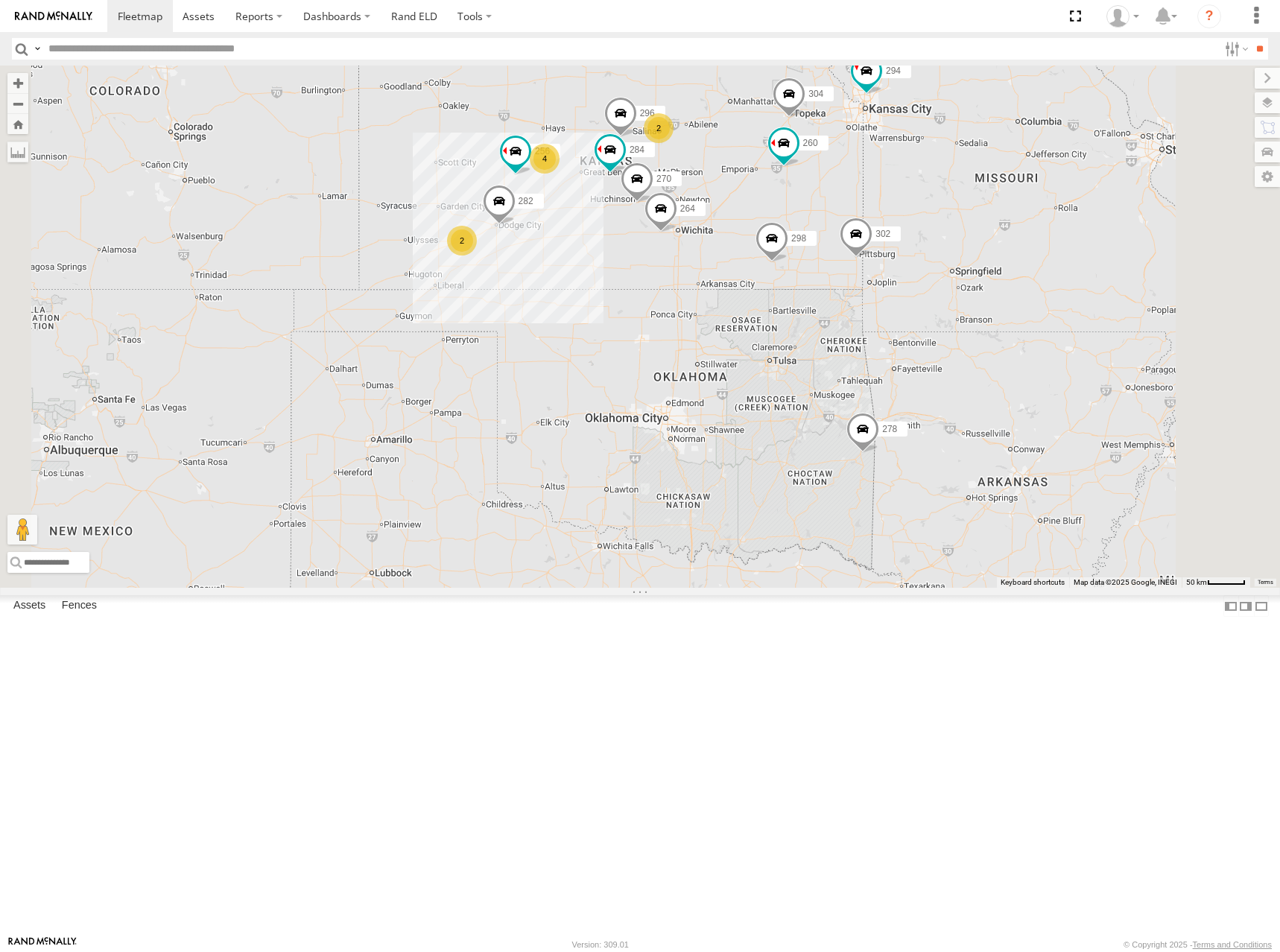
drag, startPoint x: 890, startPoint y: 268, endPoint x: 884, endPoint y: 259, distance: 10.8
click at [884, 259] on div "274 298 270 262 292 256 296 304 284 264 302 282 278 294 260 288 232 2 2 4" at bounding box center [640, 326] width 1280 height 522
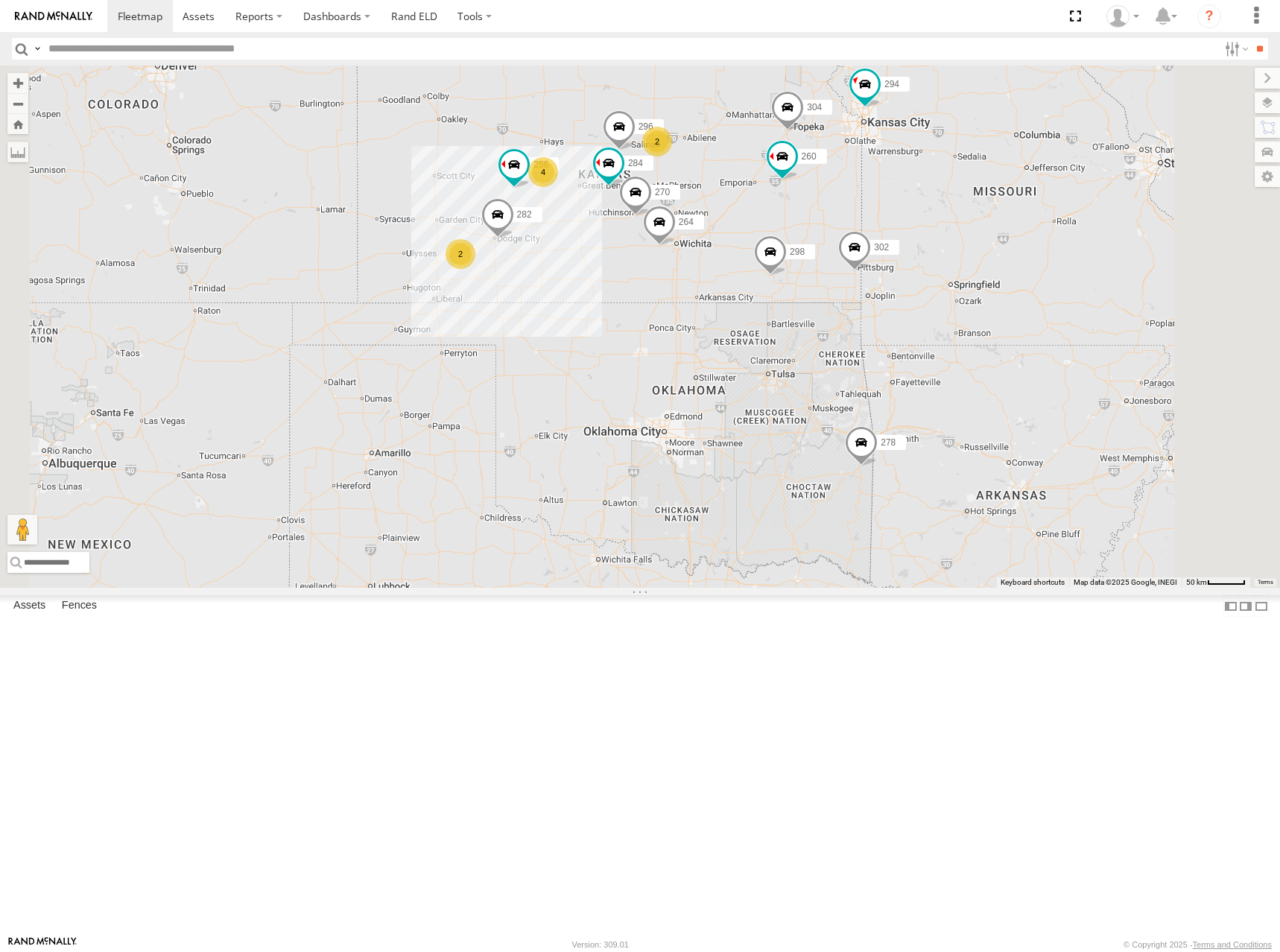
drag, startPoint x: 887, startPoint y: 236, endPoint x: 888, endPoint y: 253, distance: 17.0
click at [888, 253] on div "274 298 270 262 292 256 296 304 284 264 302 282 278 294 260 288 232 2 2 4" at bounding box center [640, 326] width 1280 height 522
click at [863, 267] on div "274 298 270 292 256 296 304 284 264 302 282 278 294 260 2 2 4" at bounding box center [640, 326] width 1280 height 522
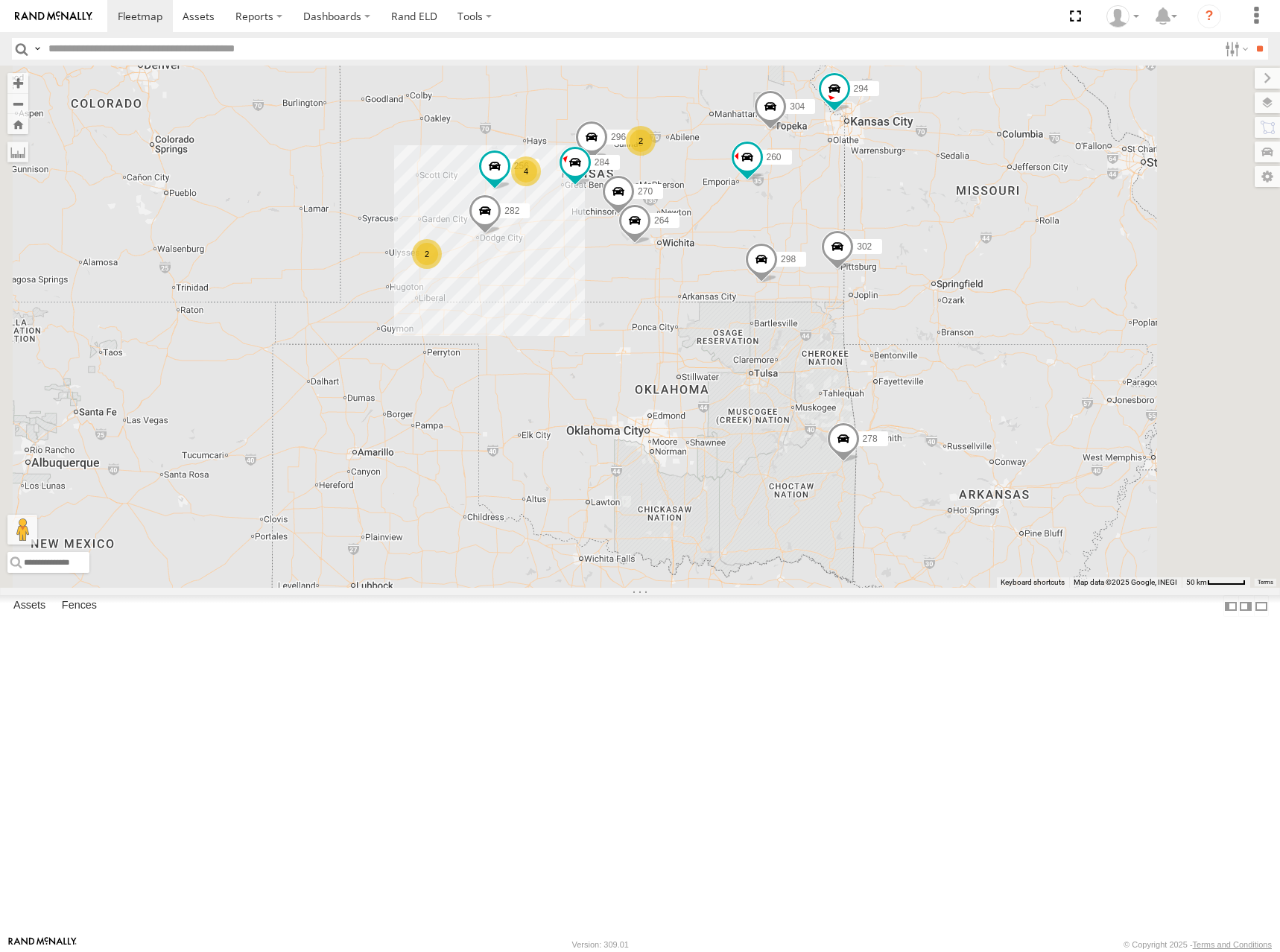
drag, startPoint x: 852, startPoint y: 281, endPoint x: 855, endPoint y: 290, distance: 9.5
click at [855, 290] on div "274 298 270 292 256 296 304 284 264 302 282 278 294 260 2 2 4" at bounding box center [640, 326] width 1280 height 522
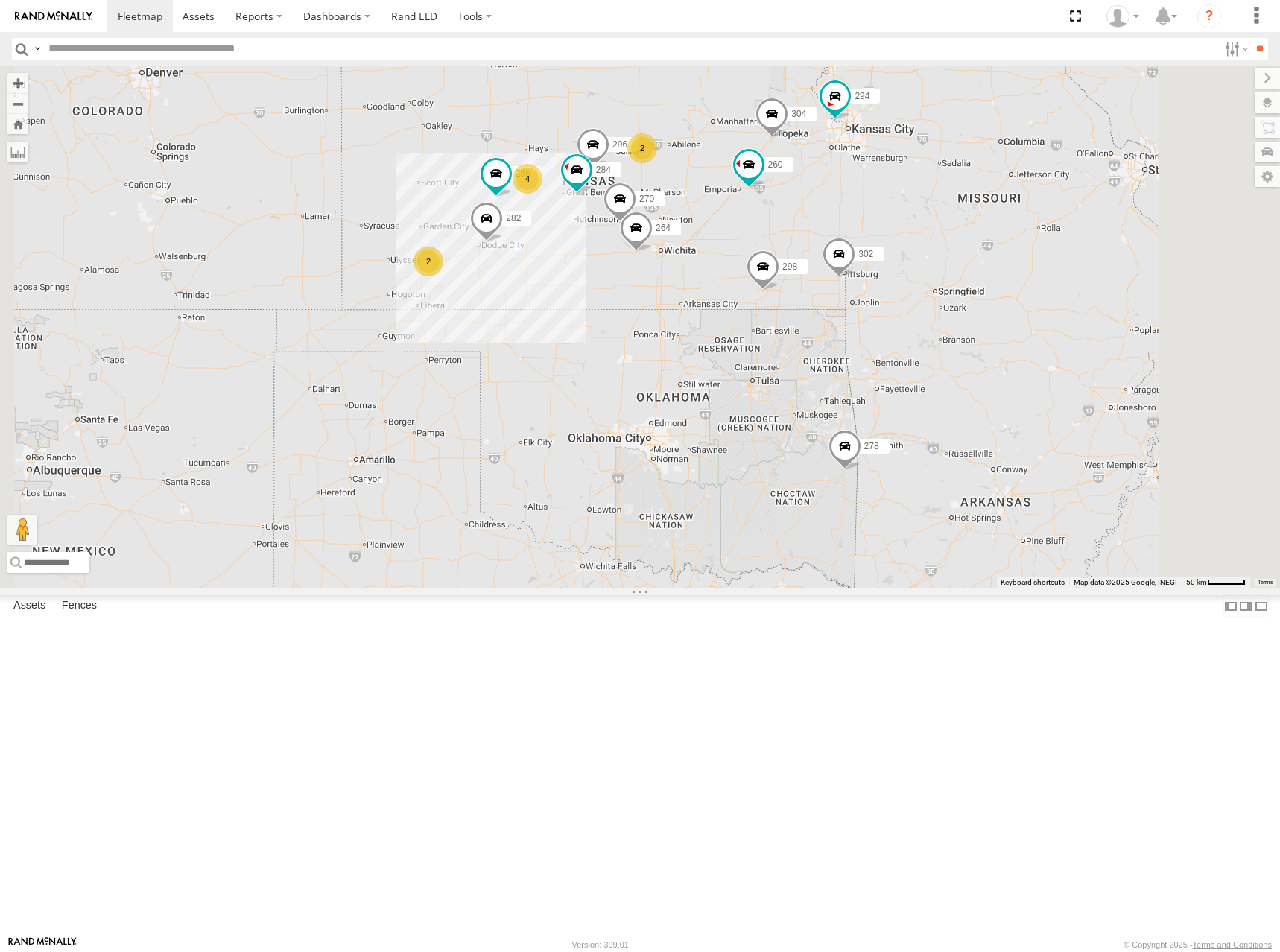
click at [913, 240] on div "274 298 270 292 256 296 304 284 264 302 282 278 294 260 2 2 4" at bounding box center [640, 326] width 1280 height 522
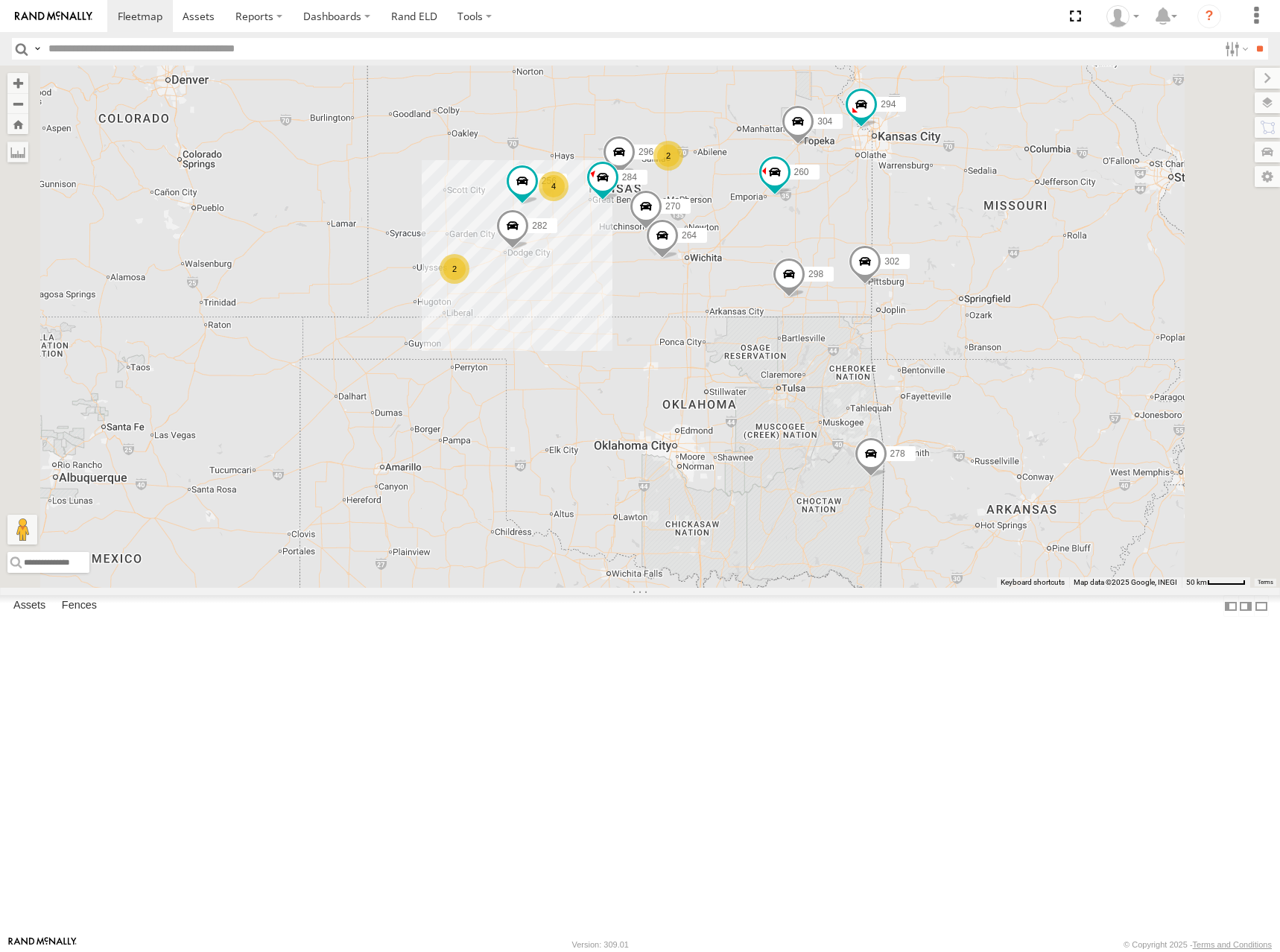
drag, startPoint x: 917, startPoint y: 246, endPoint x: 945, endPoint y: 250, distance: 28.3
click at [945, 250] on div "274 298 270 262 292 256 296 304 284 264 302 282 278 294 260 2 2 4" at bounding box center [640, 326] width 1280 height 522
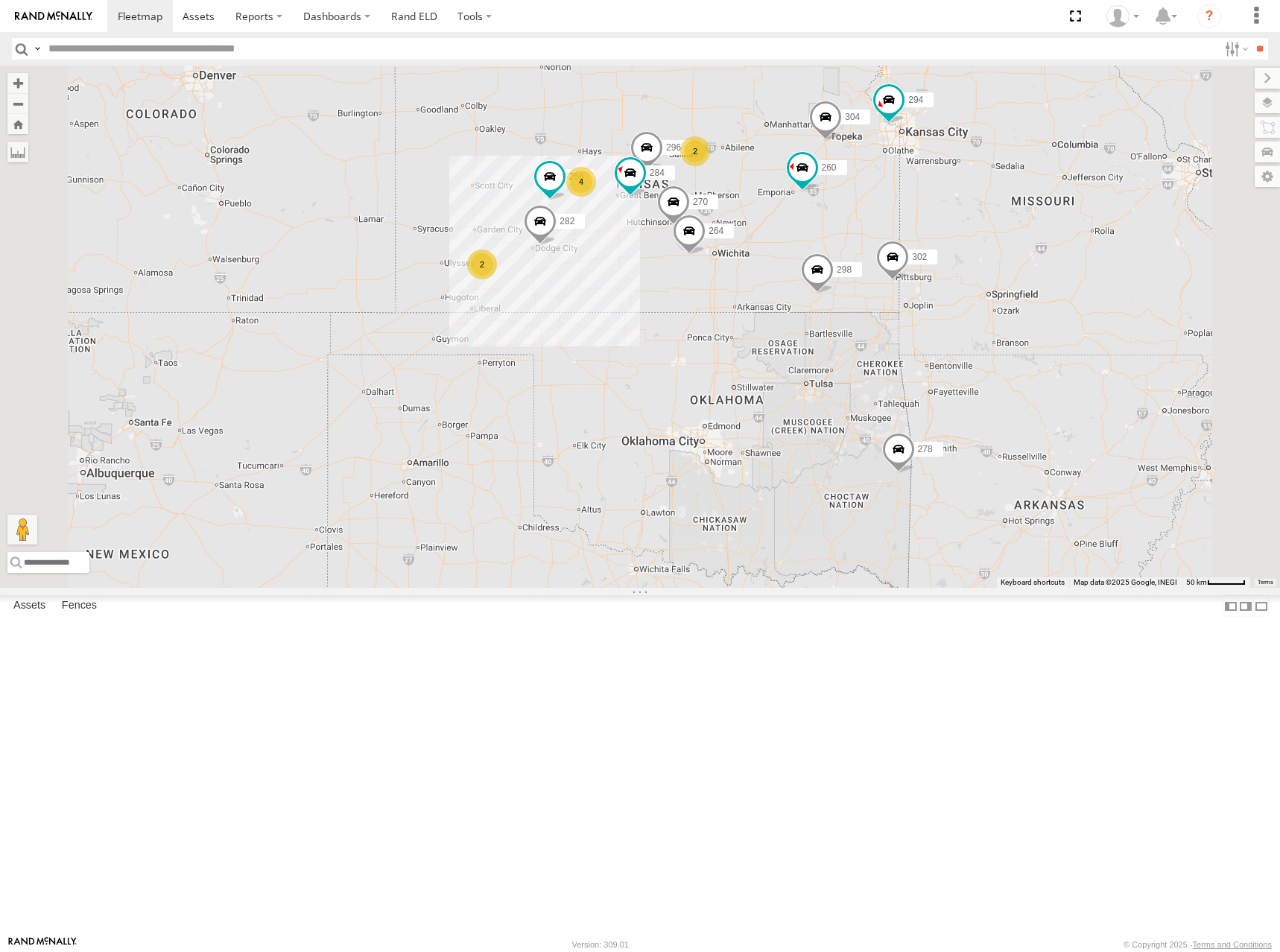
drag, startPoint x: 931, startPoint y: 245, endPoint x: 959, endPoint y: 239, distance: 28.6
click at [959, 239] on div "274 298 270 262 292 256 296 304 284 264 302 282 278 294 260 2 2 4" at bounding box center [640, 326] width 1280 height 522
click at [914, 257] on div "274 298 270 262 292 256 296 304 284 264 302 282 278 294 260 2 2 4" at bounding box center [640, 326] width 1280 height 522
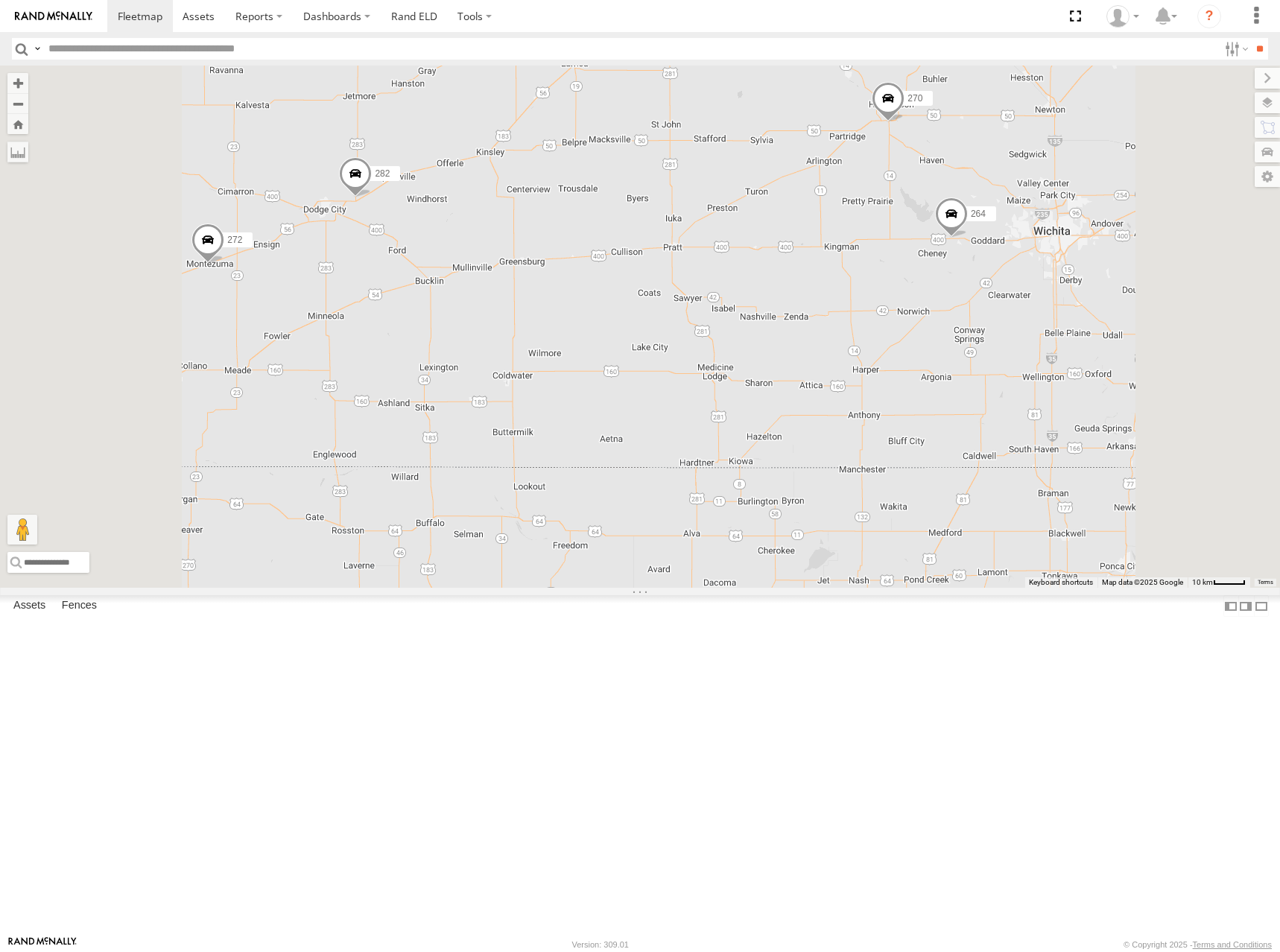
drag, startPoint x: 833, startPoint y: 403, endPoint x: 879, endPoint y: 459, distance: 72.5
click at [879, 459] on div "274 298 270 262 292 256 296 304 284 264 302 282 278 294 260 4 272" at bounding box center [640, 326] width 1280 height 522
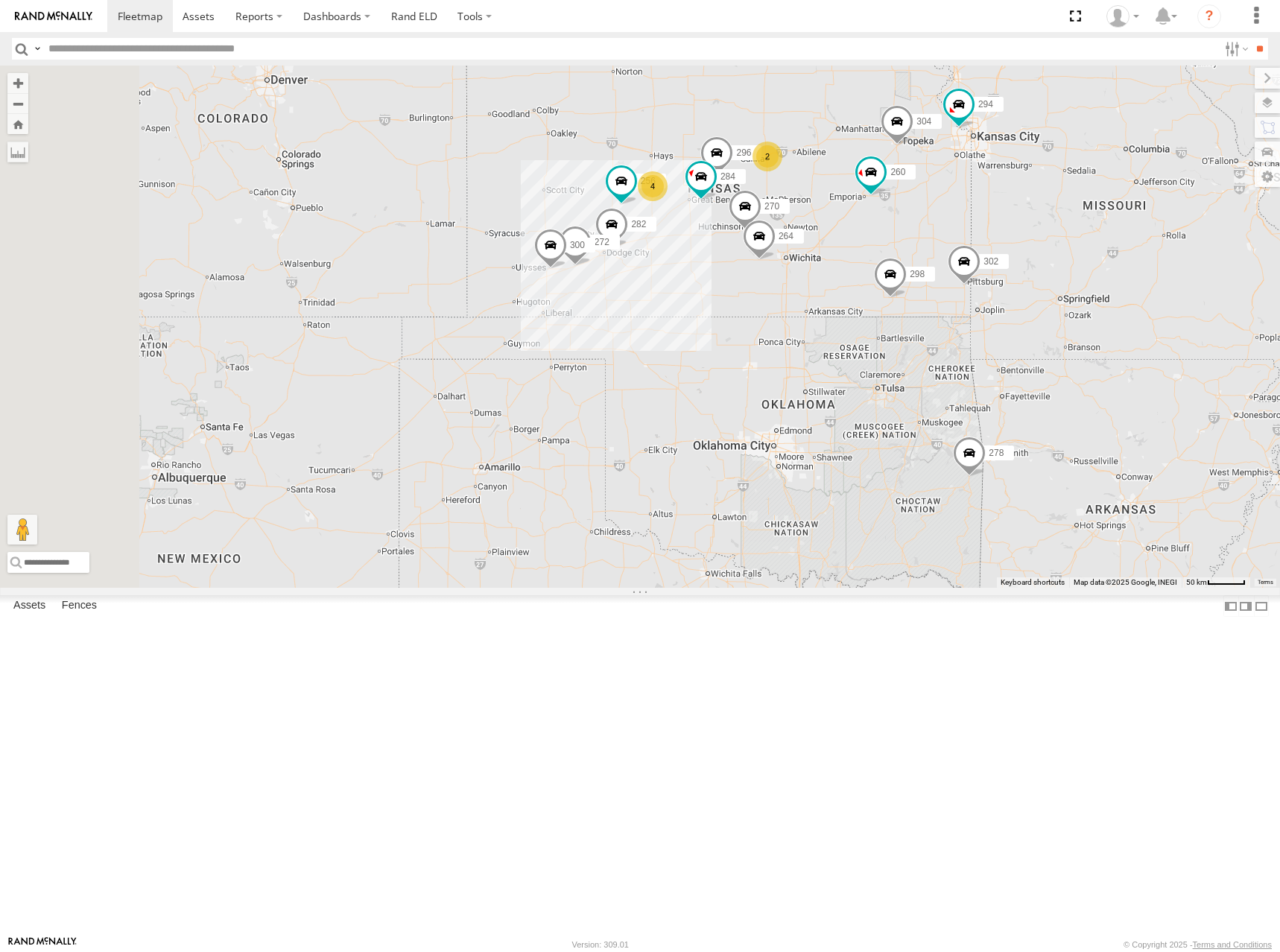
drag, startPoint x: 867, startPoint y: 491, endPoint x: 879, endPoint y: 436, distance: 56.3
click at [879, 436] on div "274 298 270 262 292 256 296 304 284 264 302 282 278 294 260 272 300 2 4" at bounding box center [640, 326] width 1280 height 522
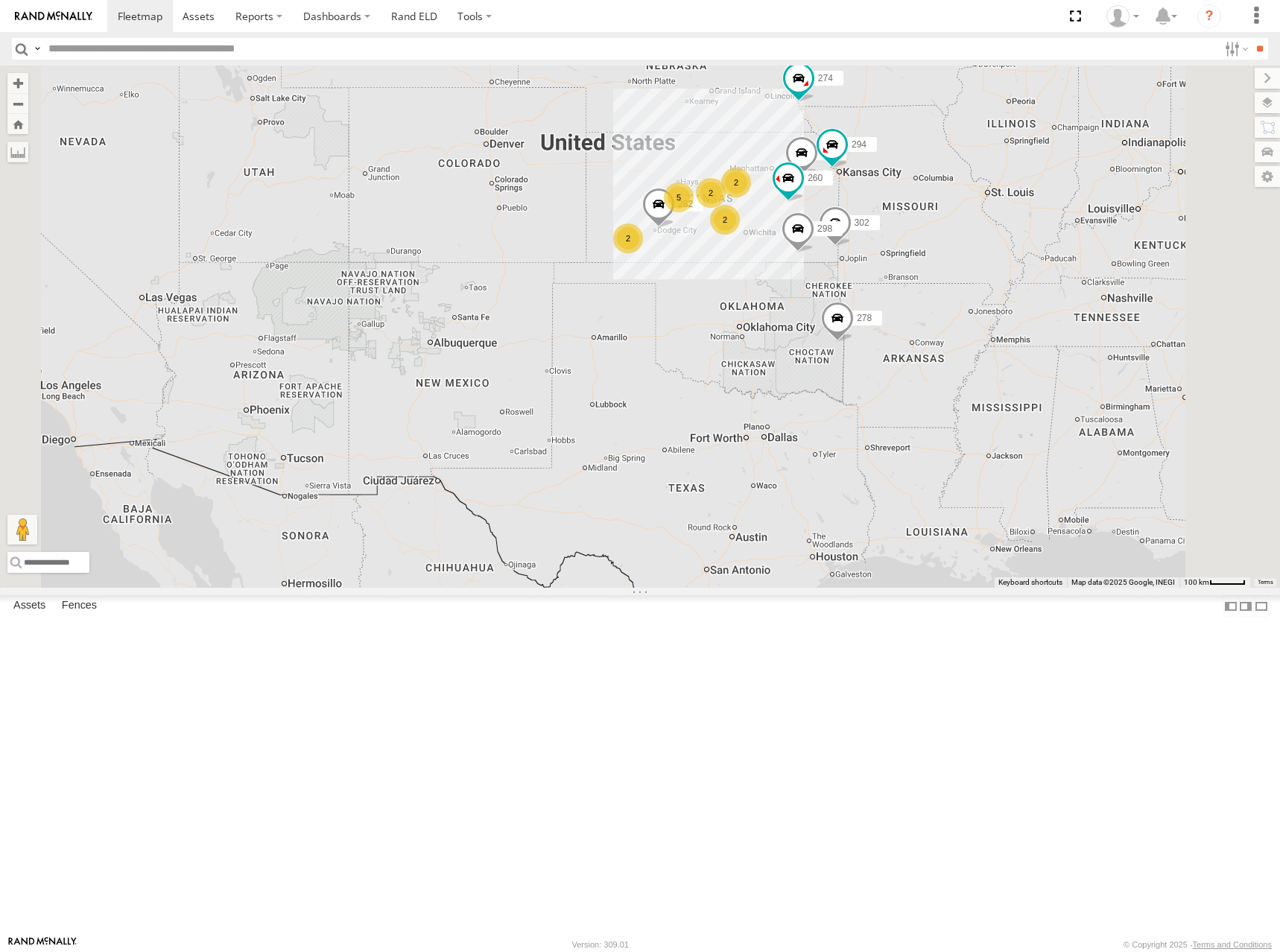
click at [877, 442] on div "274 298 262 292 304 302 282 278 294 260 2 2 5 2 288 232 2" at bounding box center [640, 326] width 1280 height 522
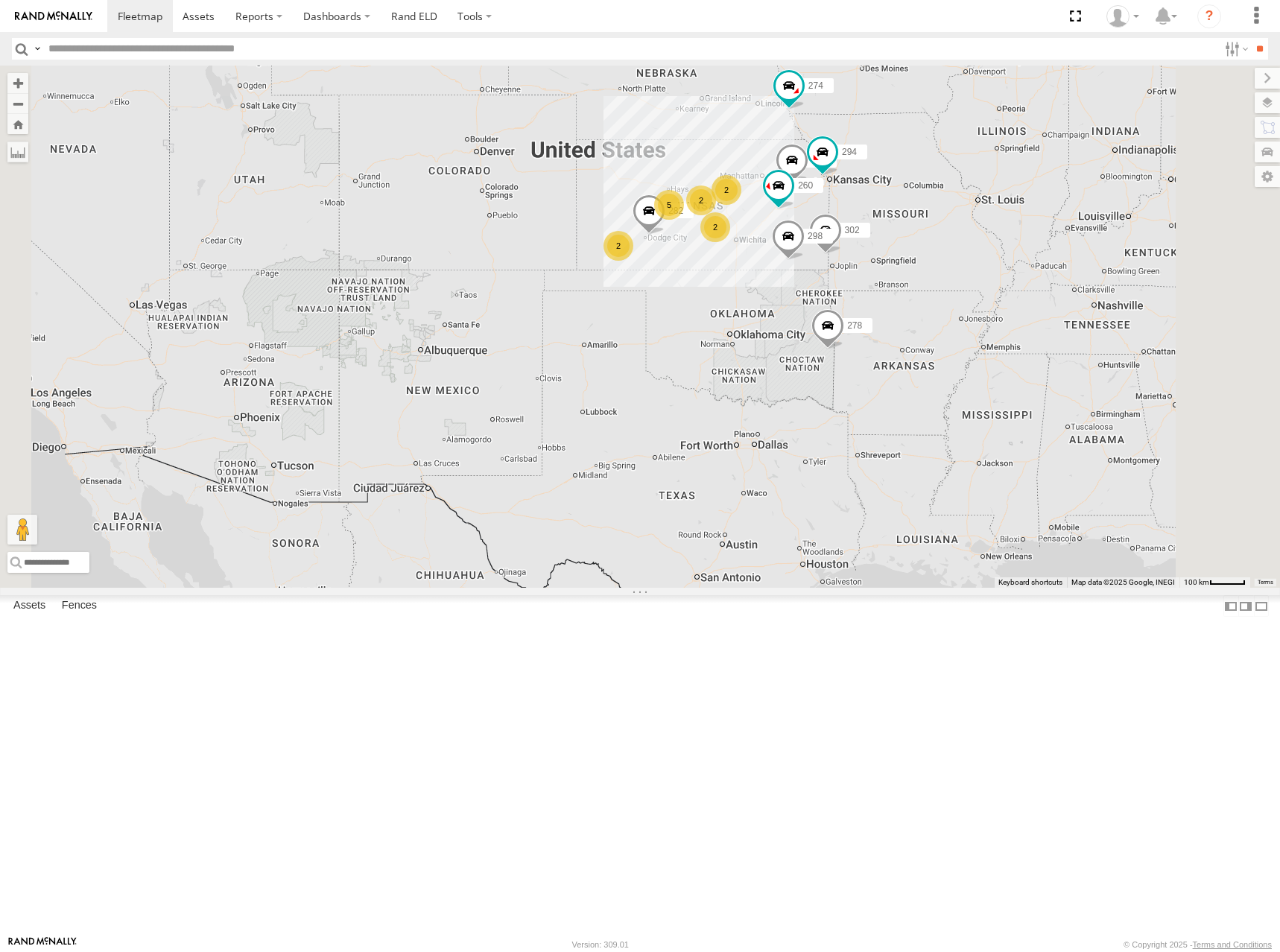
click at [904, 301] on div "274 298 262 292 304 302 282 278 294 260 2 2 5 2 288 232 2" at bounding box center [640, 326] width 1280 height 522
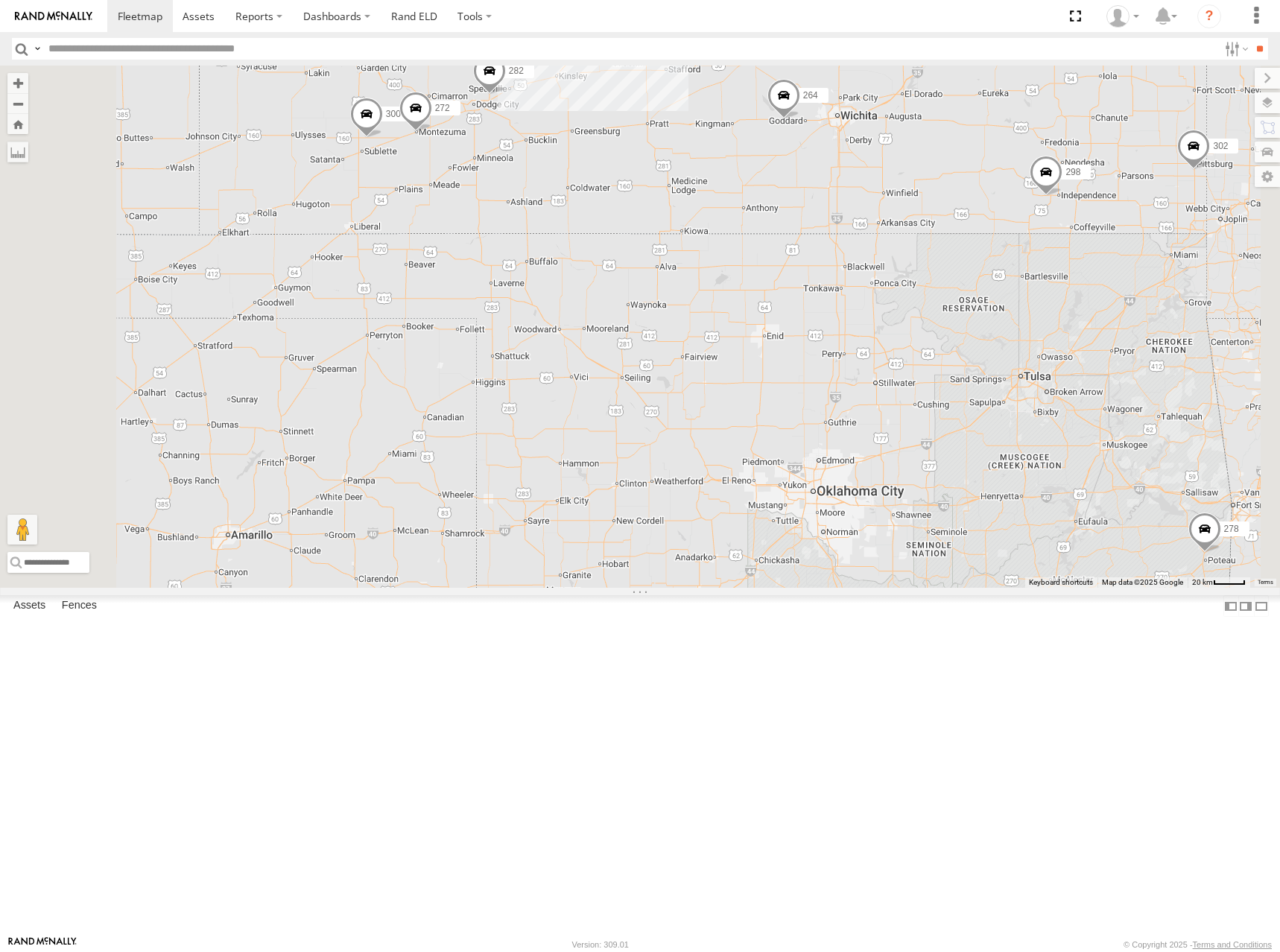
drag, startPoint x: 841, startPoint y: 552, endPoint x: 930, endPoint y: 341, distance: 229.0
click at [917, 351] on div "274 298 262 292 304 302 282 278 294 260 288 232 300 2 4 270 272 256 296 284 264" at bounding box center [640, 326] width 1280 height 522
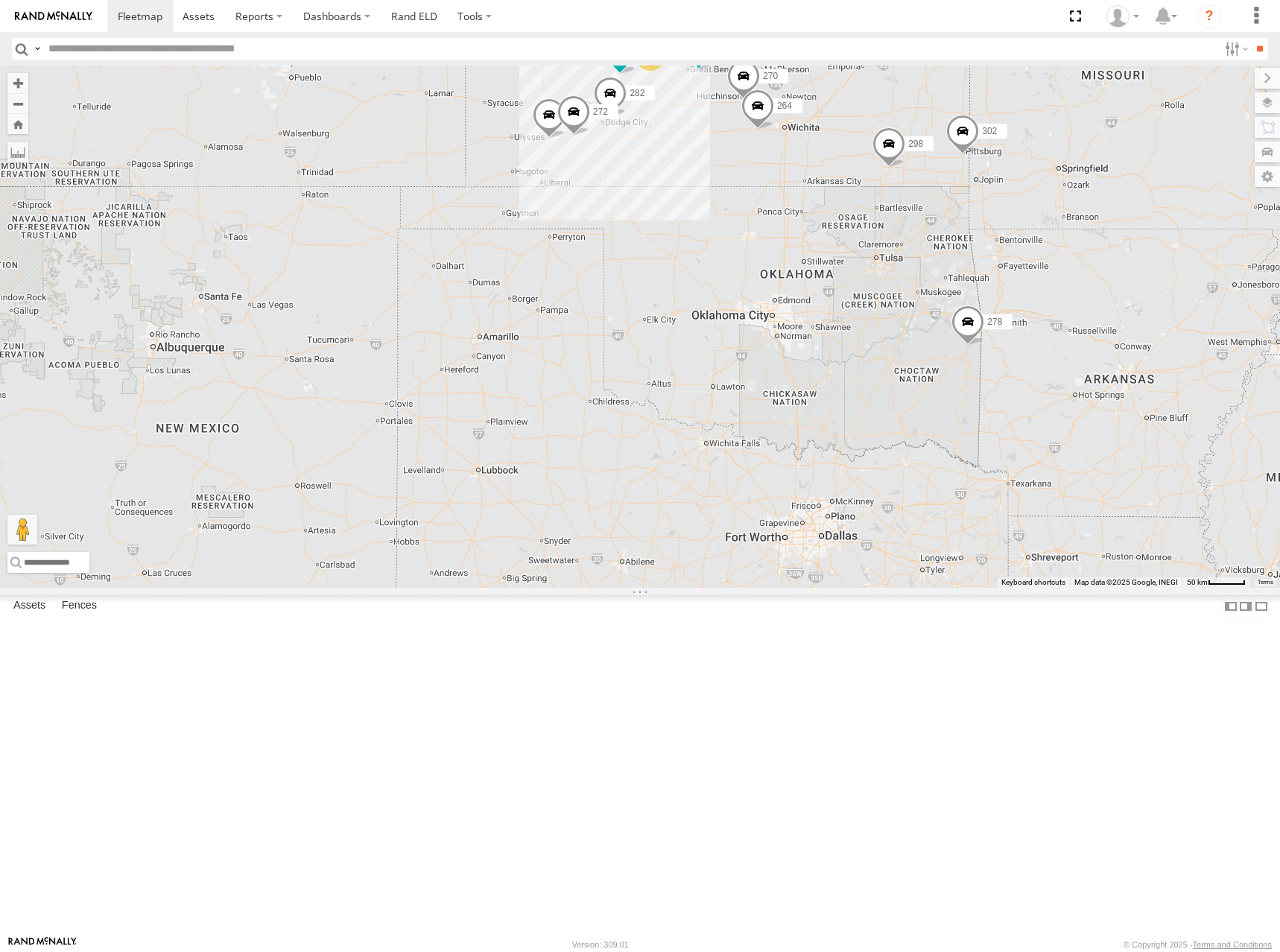
drag, startPoint x: 964, startPoint y: 283, endPoint x: 902, endPoint y: 369, distance: 106.0
click at [902, 369] on div "274 298 262 292 304 302 282 278 294 260 288 232 300 270 272 256 296 284 264 2 4" at bounding box center [640, 326] width 1280 height 522
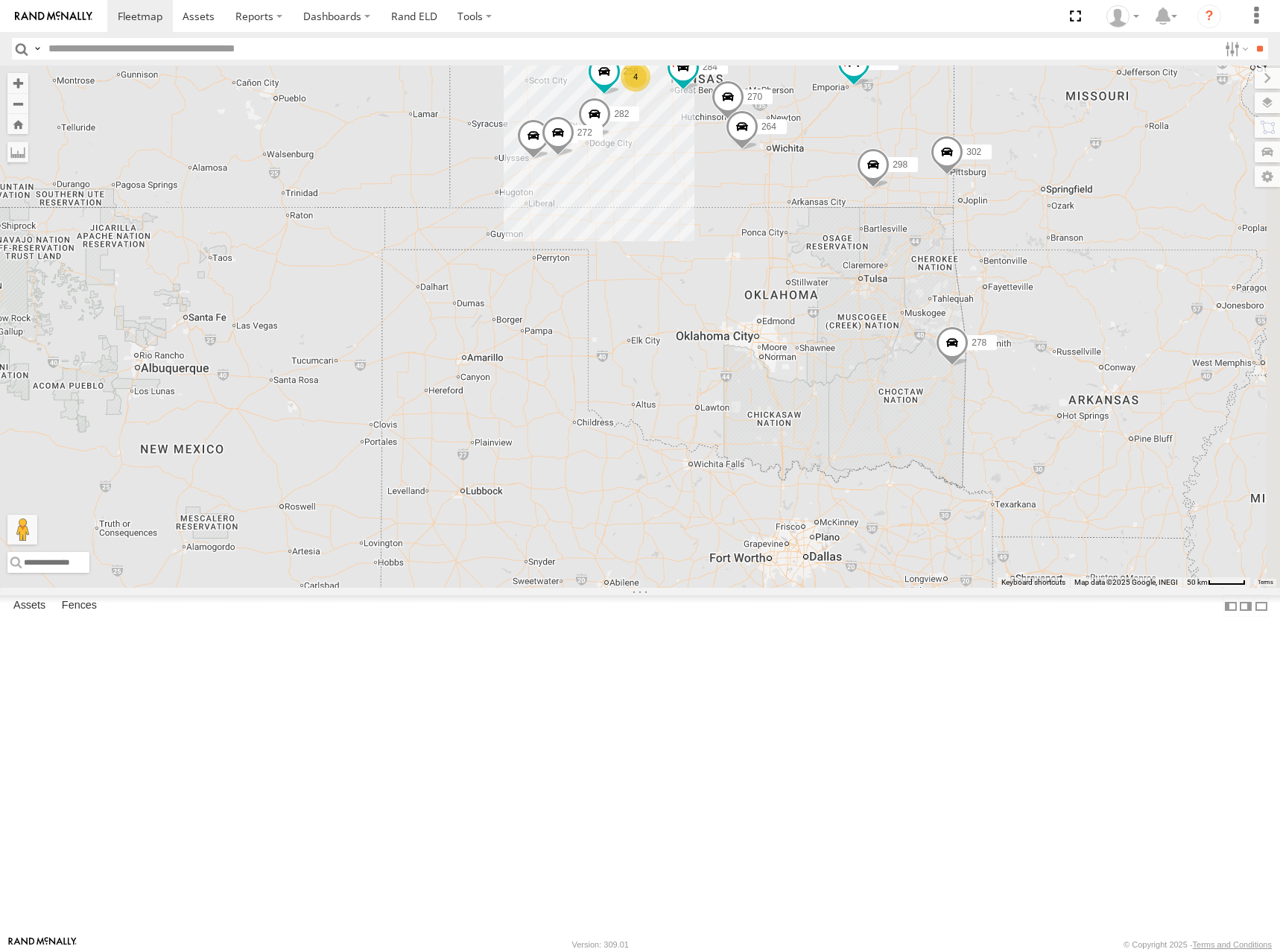
drag, startPoint x: 1000, startPoint y: 141, endPoint x: 987, endPoint y: 162, distance: 24.7
click at [987, 162] on div "274 298 262 292 304 302 282 278 294 260 288 232 300 270 272 256 296 284 264 2 4" at bounding box center [640, 326] width 1280 height 522
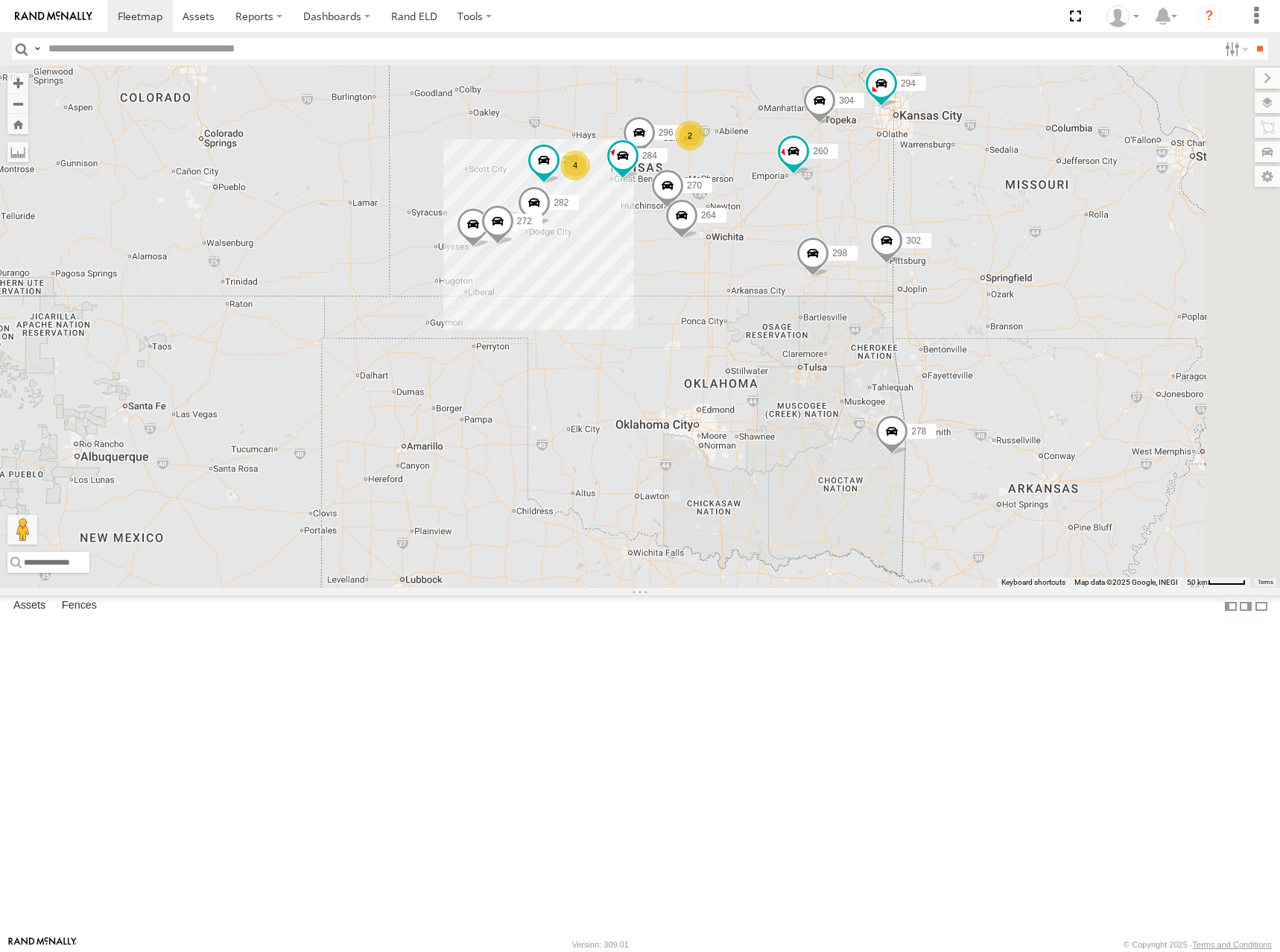
drag, startPoint x: 1011, startPoint y: 131, endPoint x: 949, endPoint y: 221, distance: 109.3
click at [949, 221] on div "274 298 262 292 304 302 282 278 294 260 288 232 300 270 272 256 296 284 264 2 4" at bounding box center [640, 326] width 1280 height 522
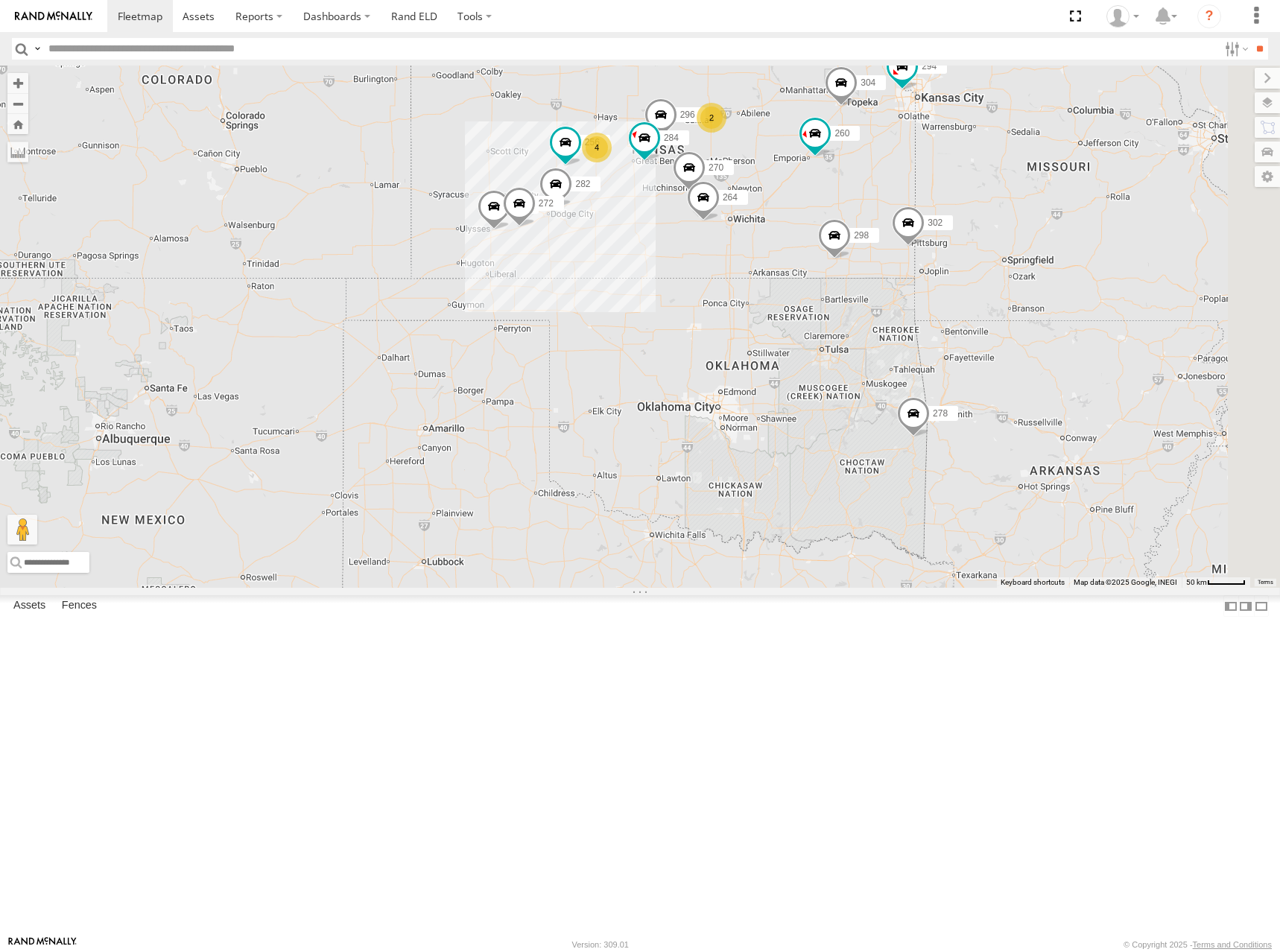
drag, startPoint x: 863, startPoint y: 262, endPoint x: 896, endPoint y: 263, distance: 33.0
click at [887, 244] on div "274 298 262 292 304 302 282 278 294 260 288 232 300 270 272 256 296 284 264 2 4" at bounding box center [640, 326] width 1280 height 522
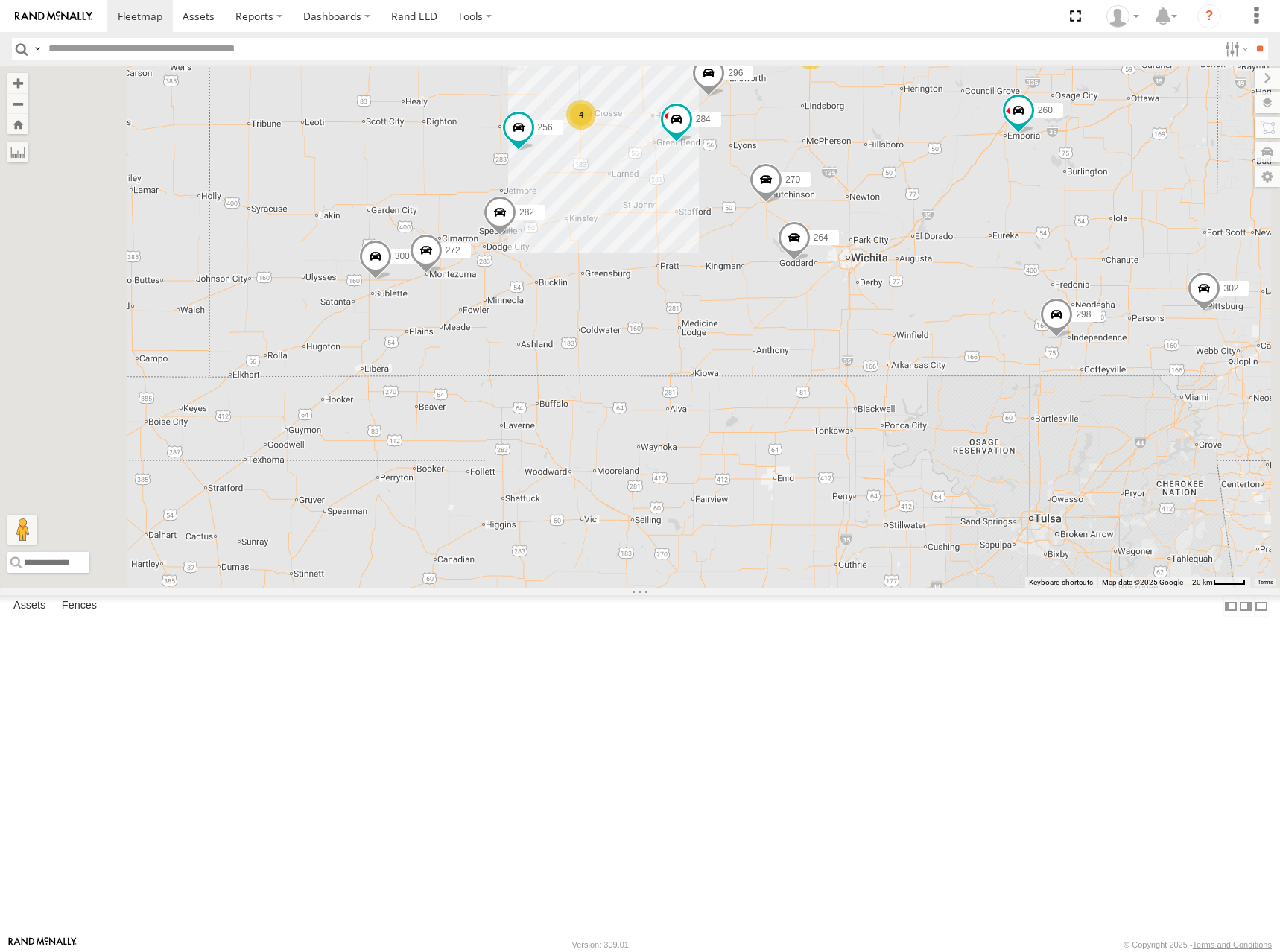
drag, startPoint x: 812, startPoint y: 213, endPoint x: 818, endPoint y: 245, distance: 32.6
click at [818, 245] on div "274 298 262 292 304 302 282 278 294 260 288 232 300 270 272 256 296 284 264 2 4" at bounding box center [640, 326] width 1280 height 522
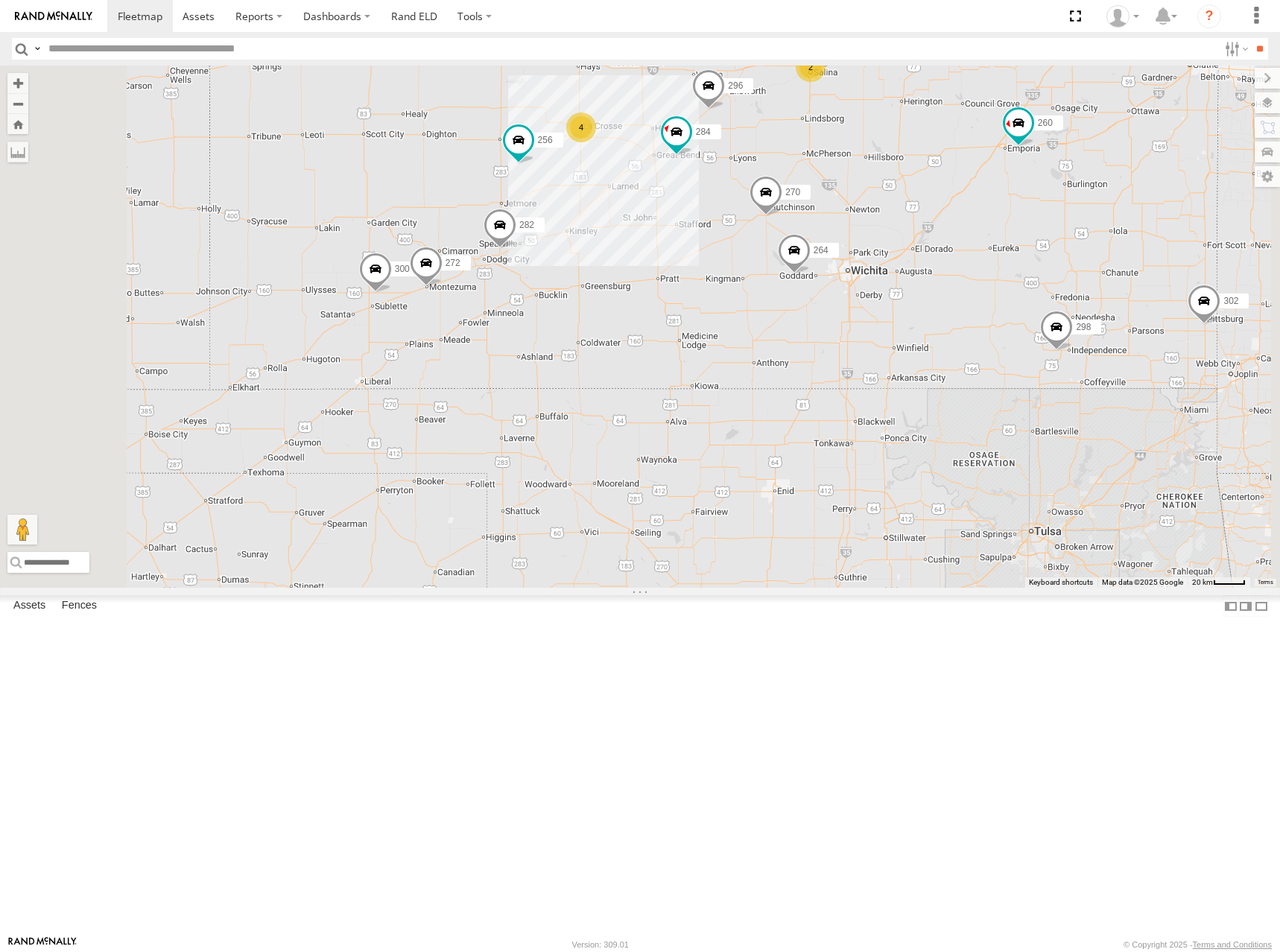
click at [841, 365] on div "274 298 262 292 304 302 282 278 294 260 288 232 300 270 272 256 296 284 264 2 4" at bounding box center [640, 326] width 1280 height 522
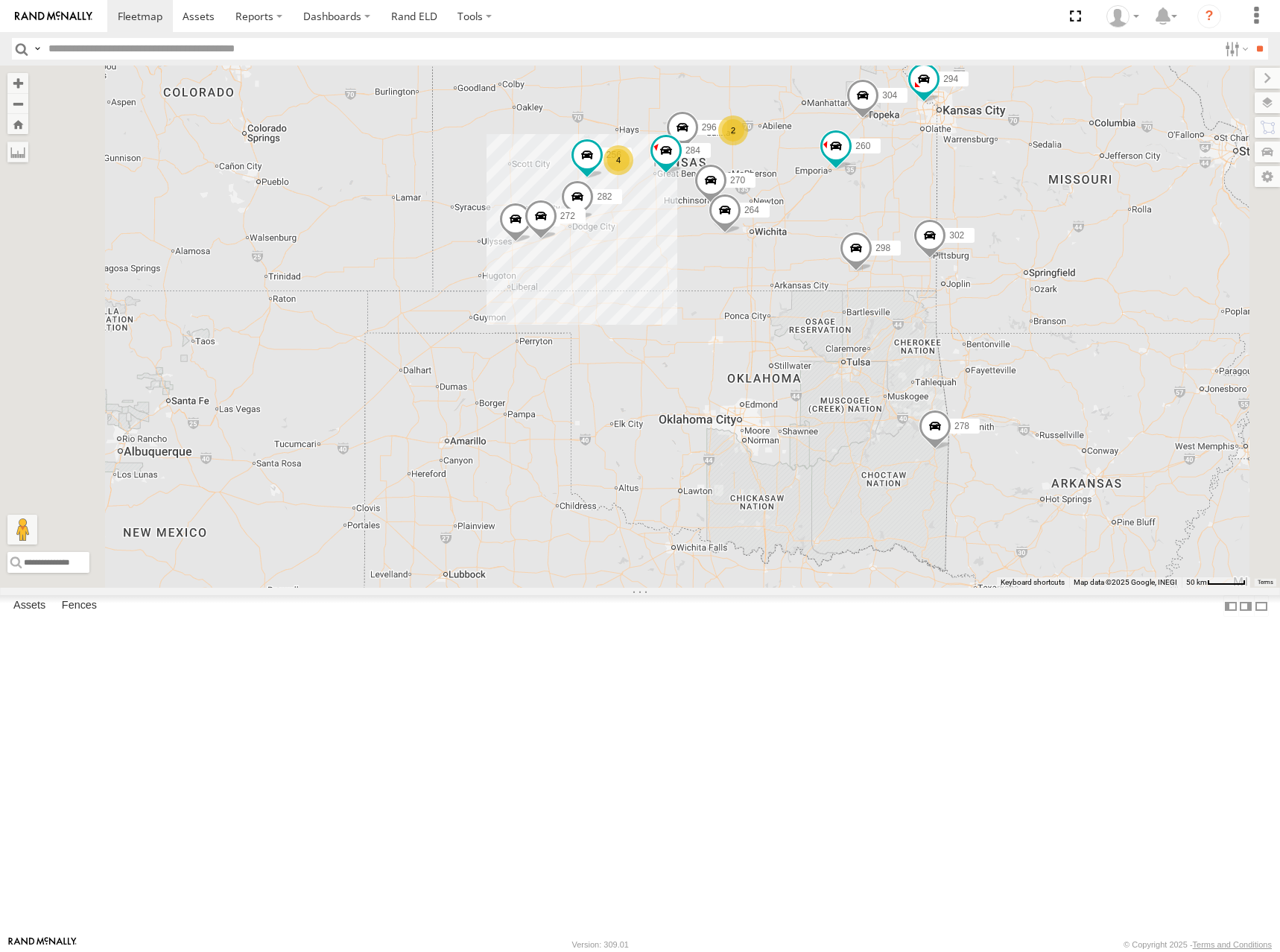
drag, startPoint x: 938, startPoint y: 253, endPoint x: 920, endPoint y: 255, distance: 18.1
click at [920, 255] on div "274 298 262 292 304 302 282 278 294 260 288 232 300 270 272 256 296 284 264 2 4" at bounding box center [640, 326] width 1280 height 522
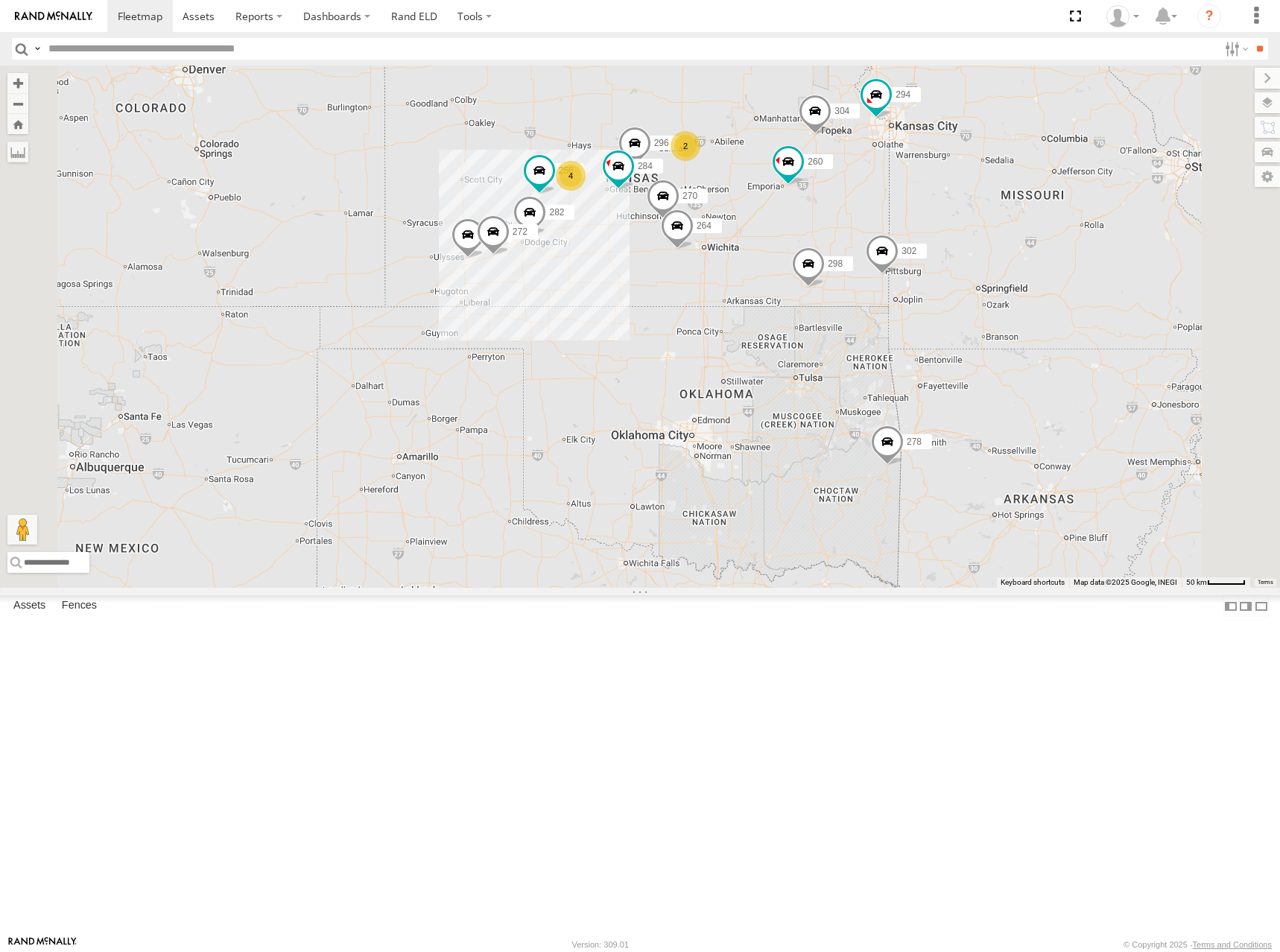
drag, startPoint x: 961, startPoint y: 262, endPoint x: 938, endPoint y: 275, distance: 26.4
click at [938, 275] on div "274 298 262 292 304 302 282 278 294 260 288 232 300 270 272 256 296 284 264 2 4" at bounding box center [640, 326] width 1280 height 522
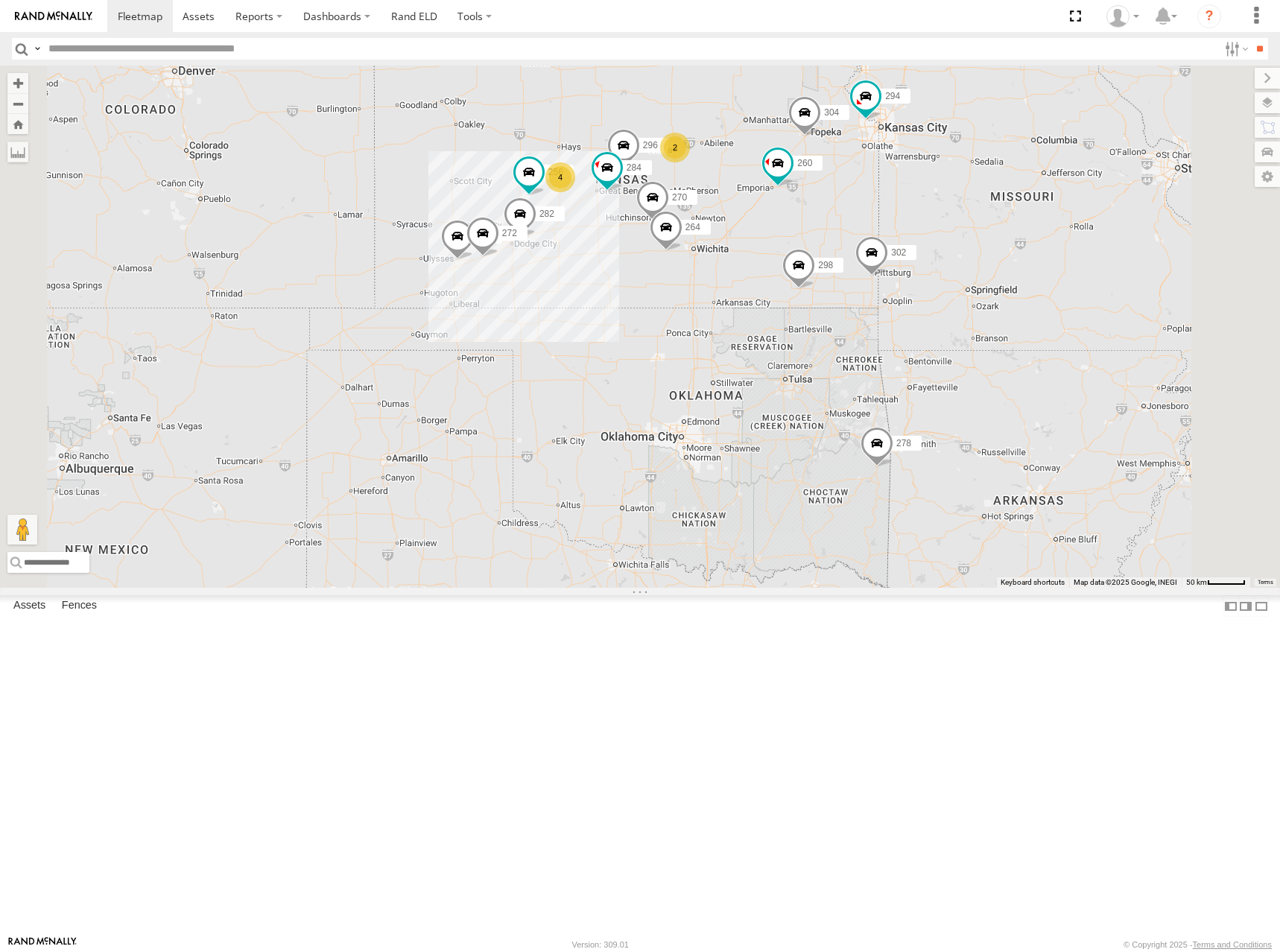
click at [949, 386] on div "274 298 262 292 304 302 282 278 294 260 288 232 300 270 272 256 296 284 264 2 4" at bounding box center [640, 326] width 1280 height 522
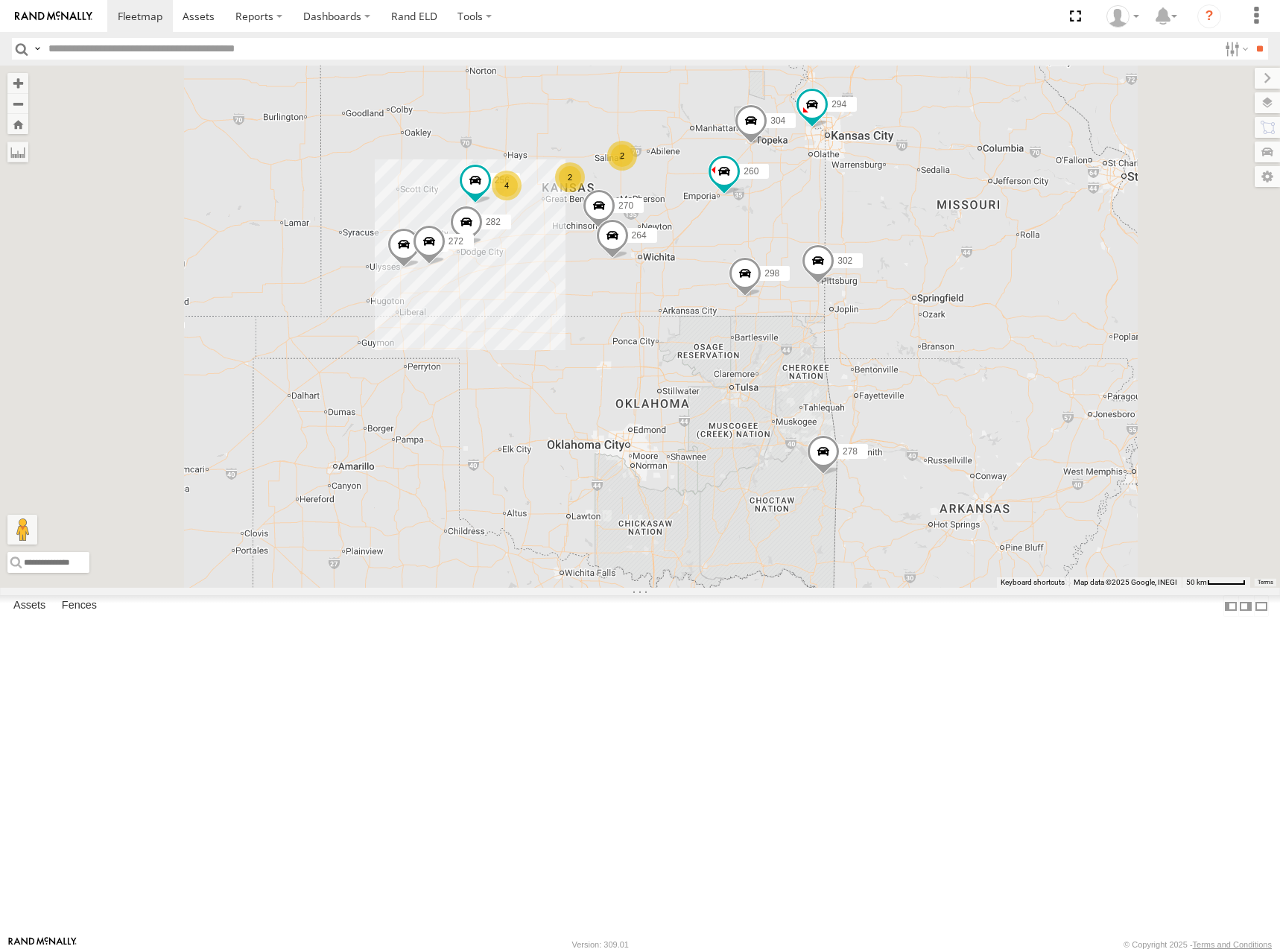
drag, startPoint x: 827, startPoint y: 304, endPoint x: 878, endPoint y: 294, distance: 52.0
click at [878, 294] on div "274 298 262 292 304 302 282 278 294 260 288 232 300 270 272 256 264 2 4 2" at bounding box center [640, 326] width 1280 height 522
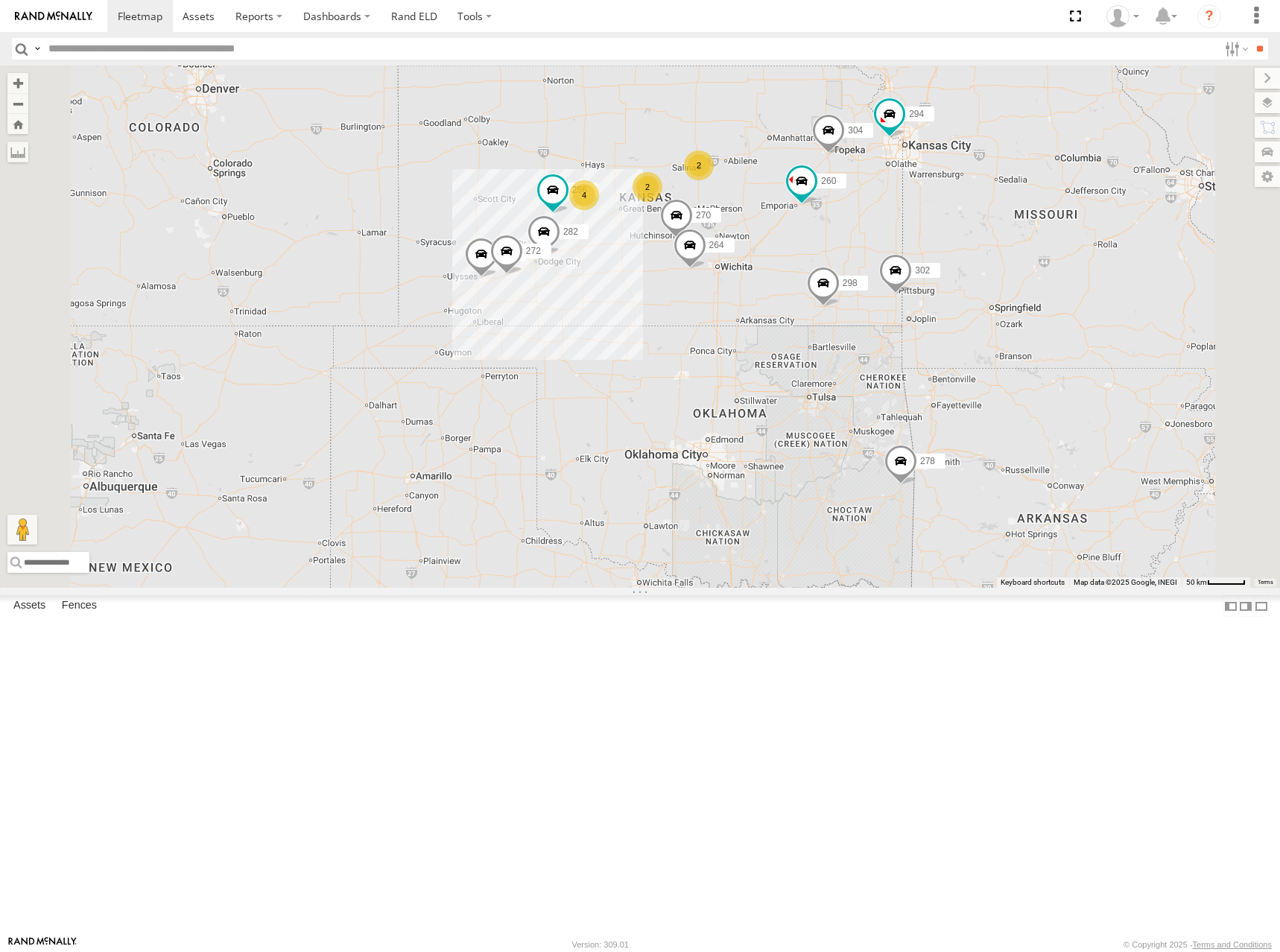
drag, startPoint x: 897, startPoint y: 250, endPoint x: 933, endPoint y: 269, distance: 40.7
click at [933, 269] on div "274 298 262 292 304 302 282 278 294 260 288 232 300 270 272 256 264 2 4 2" at bounding box center [640, 326] width 1280 height 522
click at [860, 279] on div "274 298 262 292 304 302 282 278 294 260 288 232 300 270 272 256 264 2 4 2" at bounding box center [640, 326] width 1280 height 522
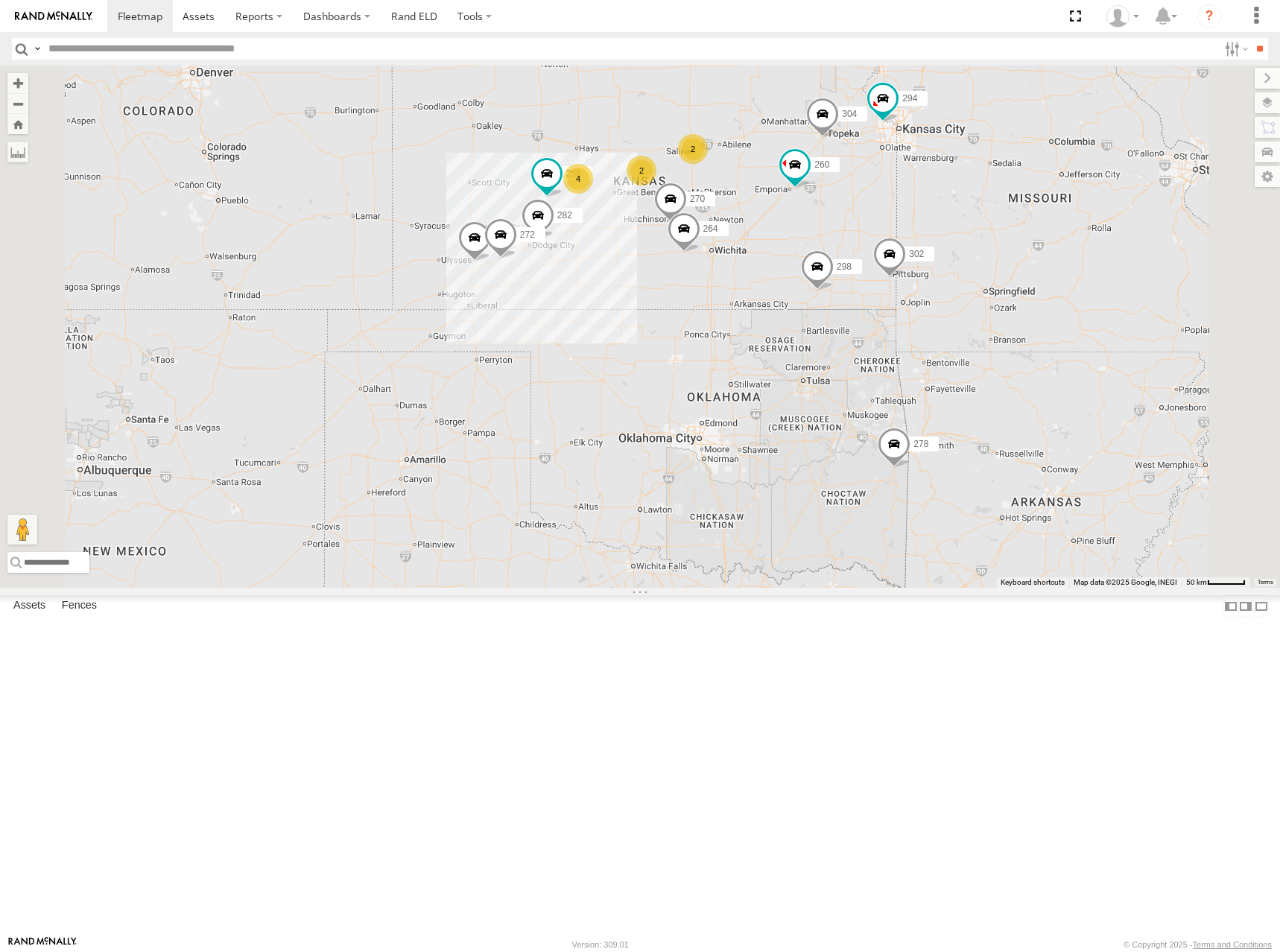
drag, startPoint x: 894, startPoint y: 263, endPoint x: 884, endPoint y: 246, distance: 19.7
click at [884, 246] on div "274 298 262 292 304 302 282 278 294 260 288 232 300 270 272 256 264 2 4 2" at bounding box center [640, 326] width 1280 height 522
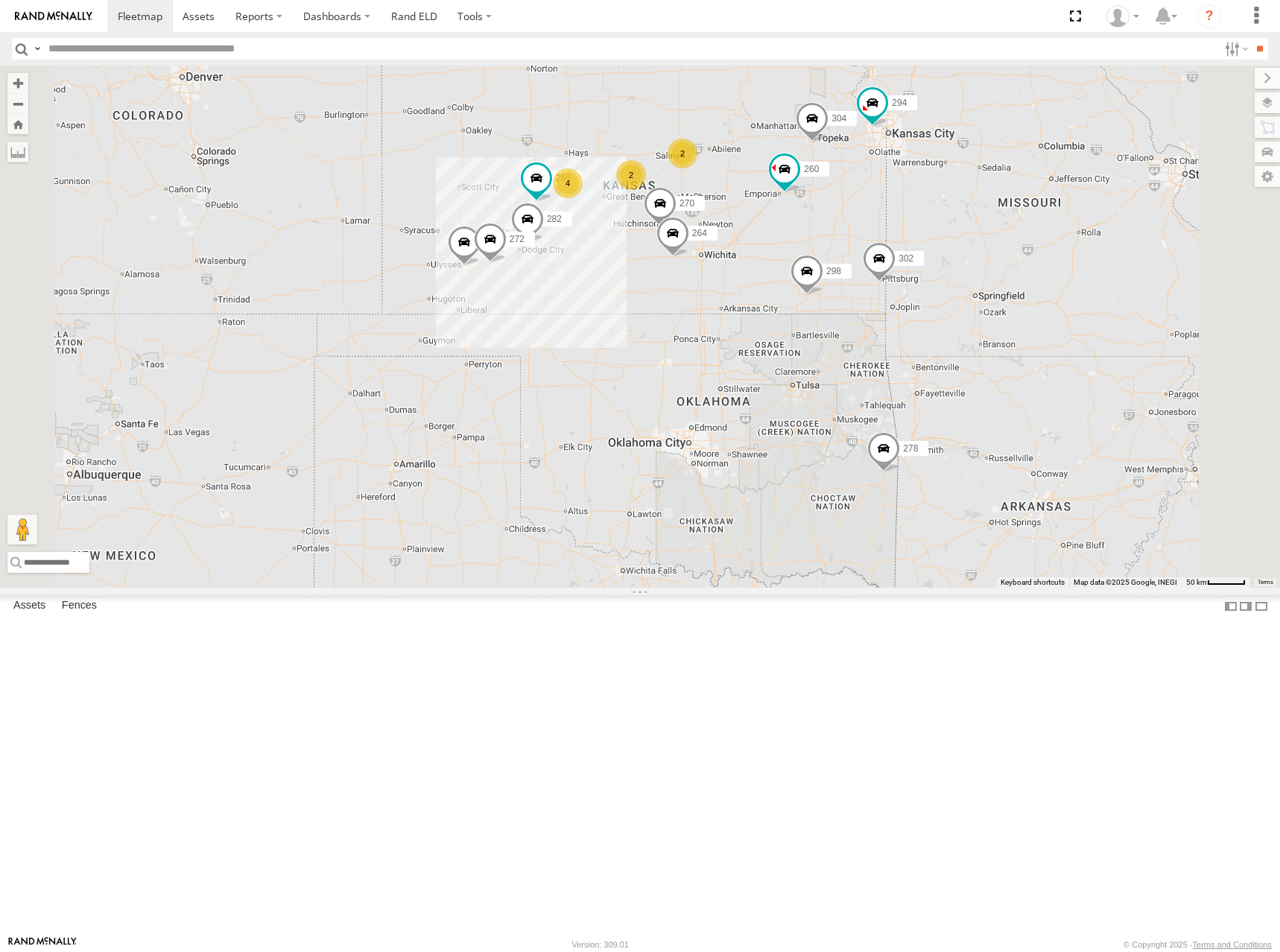
drag, startPoint x: 922, startPoint y: 241, endPoint x: 911, endPoint y: 245, distance: 11.7
click at [911, 245] on div "274 298 262 292 304 302 282 278 294 260 288 232 300 270 272 256 264 2 4 2" at bounding box center [640, 326] width 1280 height 522
drag, startPoint x: 907, startPoint y: 270, endPoint x: 899, endPoint y: 269, distance: 8.1
click at [899, 269] on div "274 298 262 292 304 302 282 278 294 260 288 232 300 270 272 256 264 2 4 2" at bounding box center [640, 326] width 1280 height 522
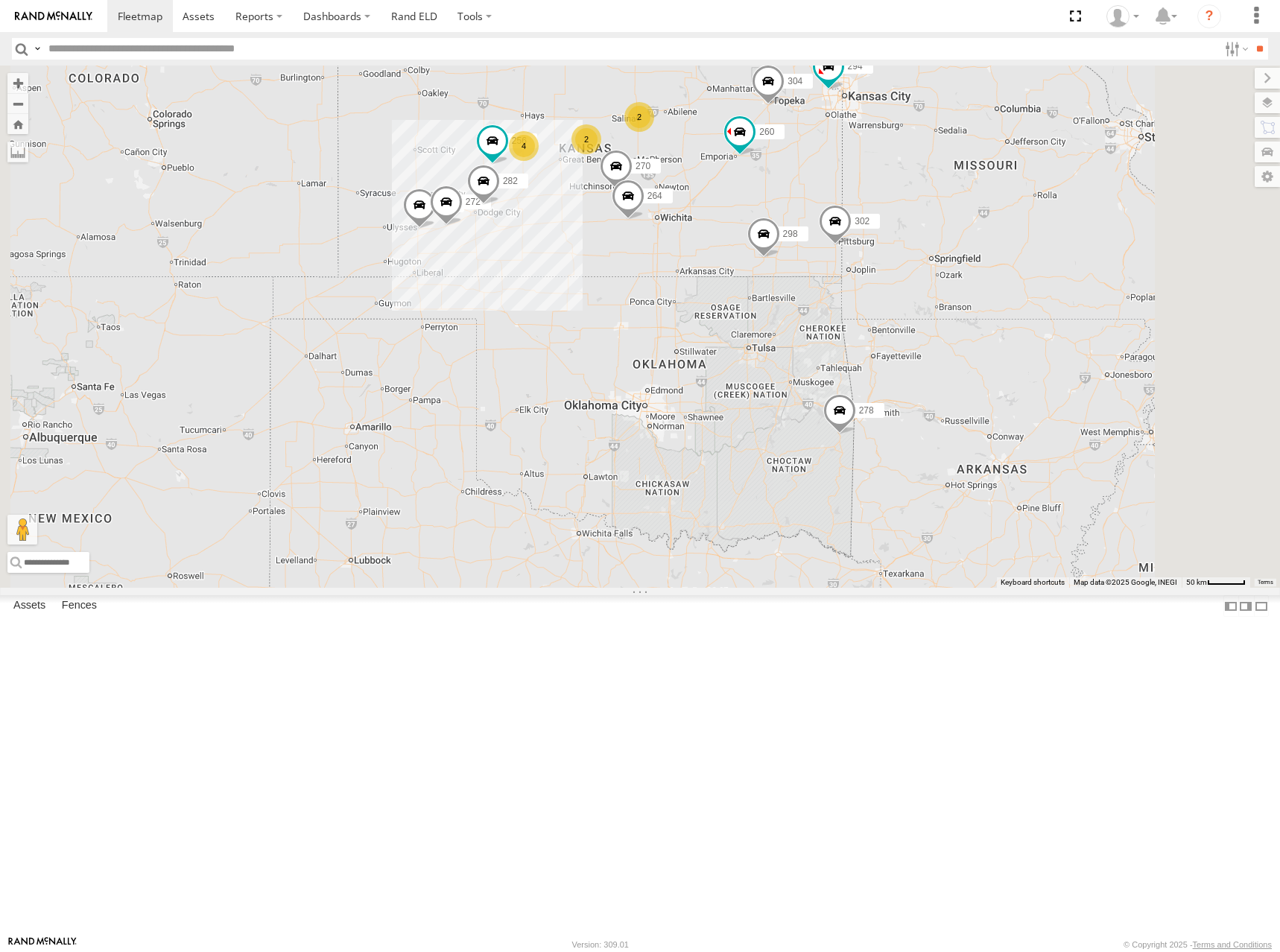
drag, startPoint x: 801, startPoint y: 244, endPoint x: 799, endPoint y: 257, distance: 13.2
click at [799, 257] on div "274 300 298 270 292 272 256 304 264 302 282 278 294 260 2 4 2" at bounding box center [640, 326] width 1280 height 522
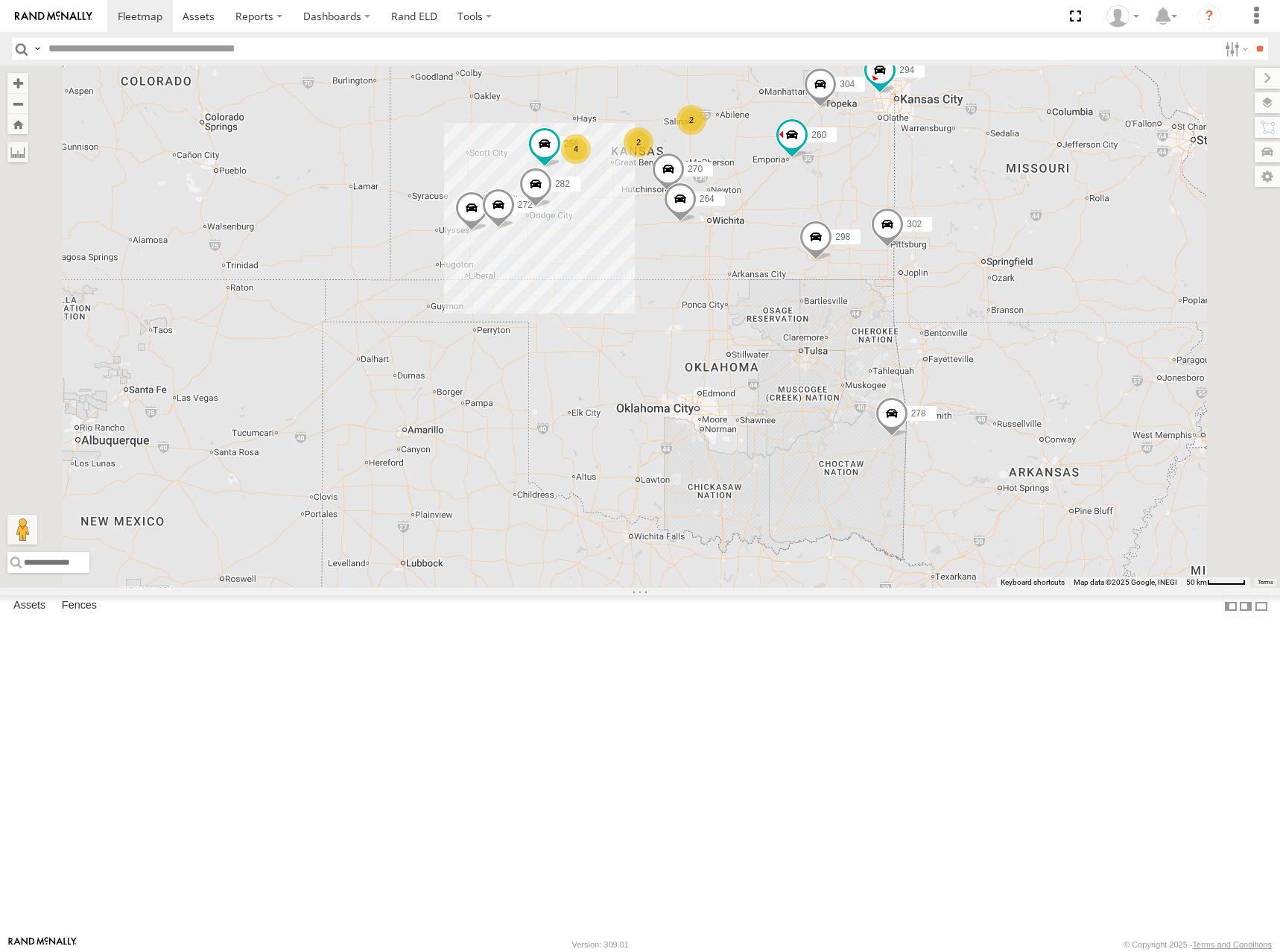
drag, startPoint x: 840, startPoint y: 233, endPoint x: 913, endPoint y: 219, distance: 74.3
click at [913, 219] on div "274 300 298 270 292 272 256 304 264 302 282 278 294 260 2 4 2" at bounding box center [640, 326] width 1280 height 522
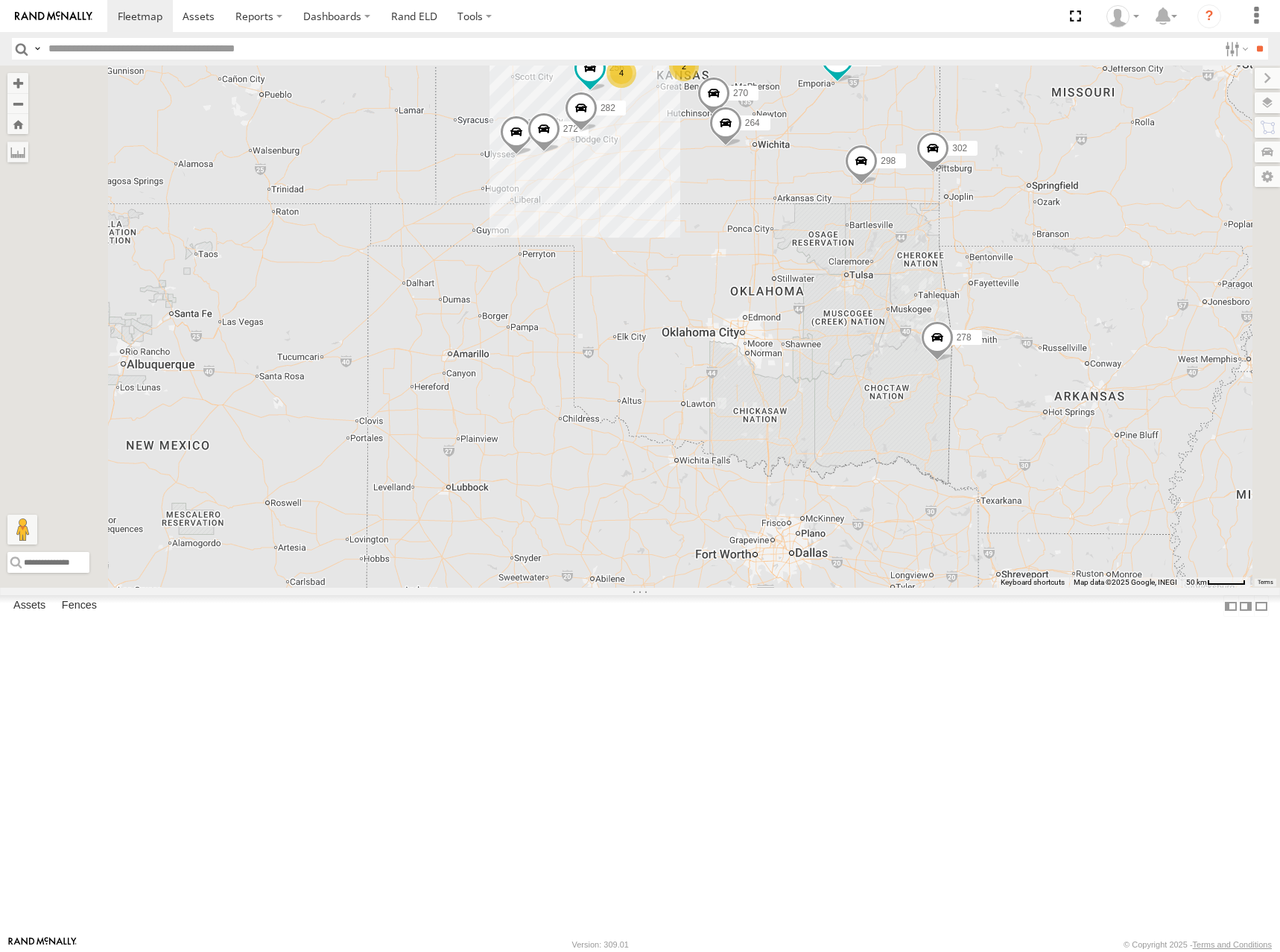
drag, startPoint x: 829, startPoint y: 237, endPoint x: 880, endPoint y: 154, distance: 97.4
click at [880, 154] on div "274 300 298 270 292 272 256 304 264 302 282 278 294 260 2 4 2" at bounding box center [640, 326] width 1280 height 522
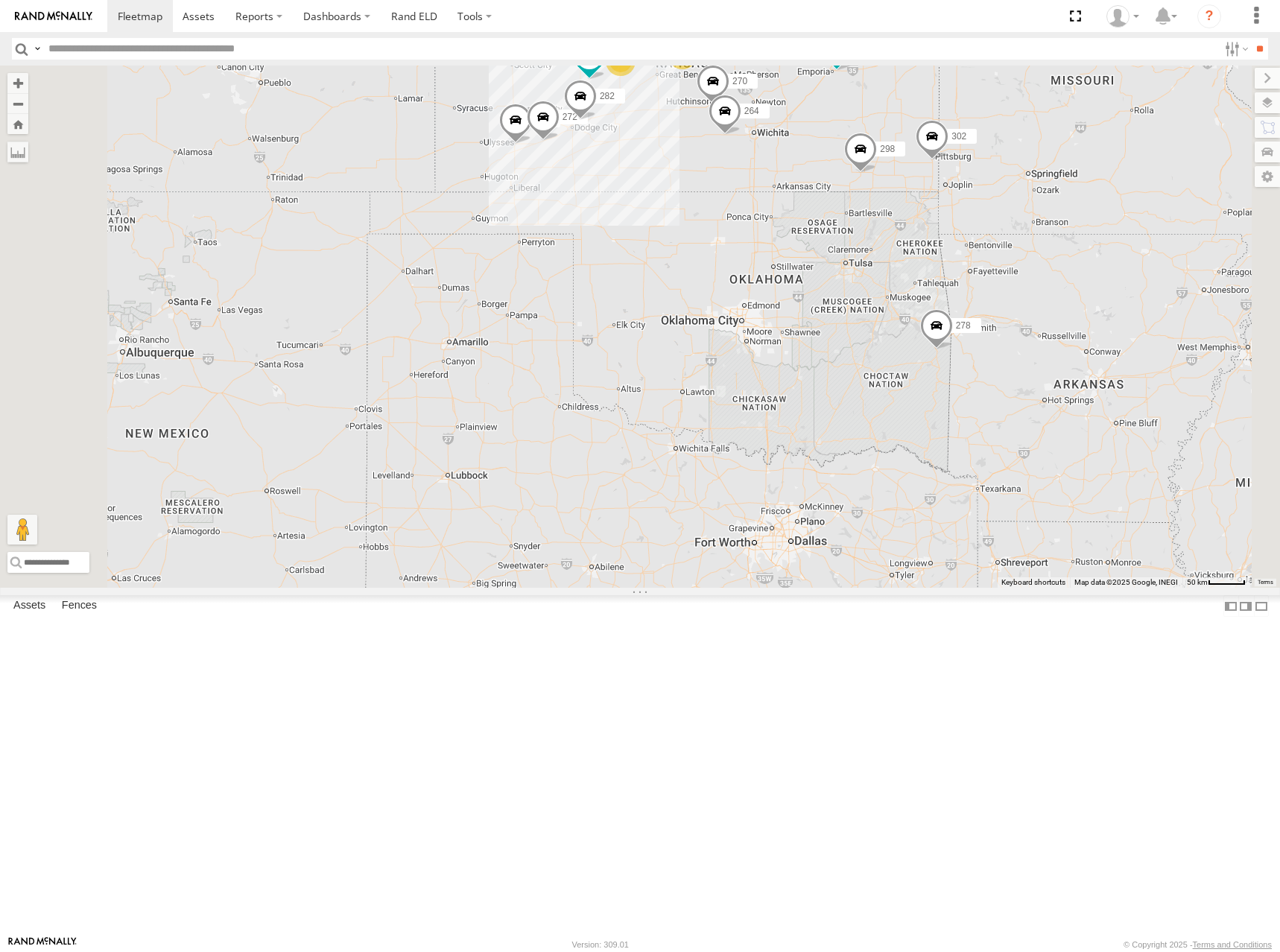
drag, startPoint x: 1004, startPoint y: 126, endPoint x: 981, endPoint y: 147, distance: 31.1
click at [981, 147] on div "274 300 298 270 292 272 256 304 264 302 282 278 294 260 2 4 2" at bounding box center [640, 326] width 1280 height 522
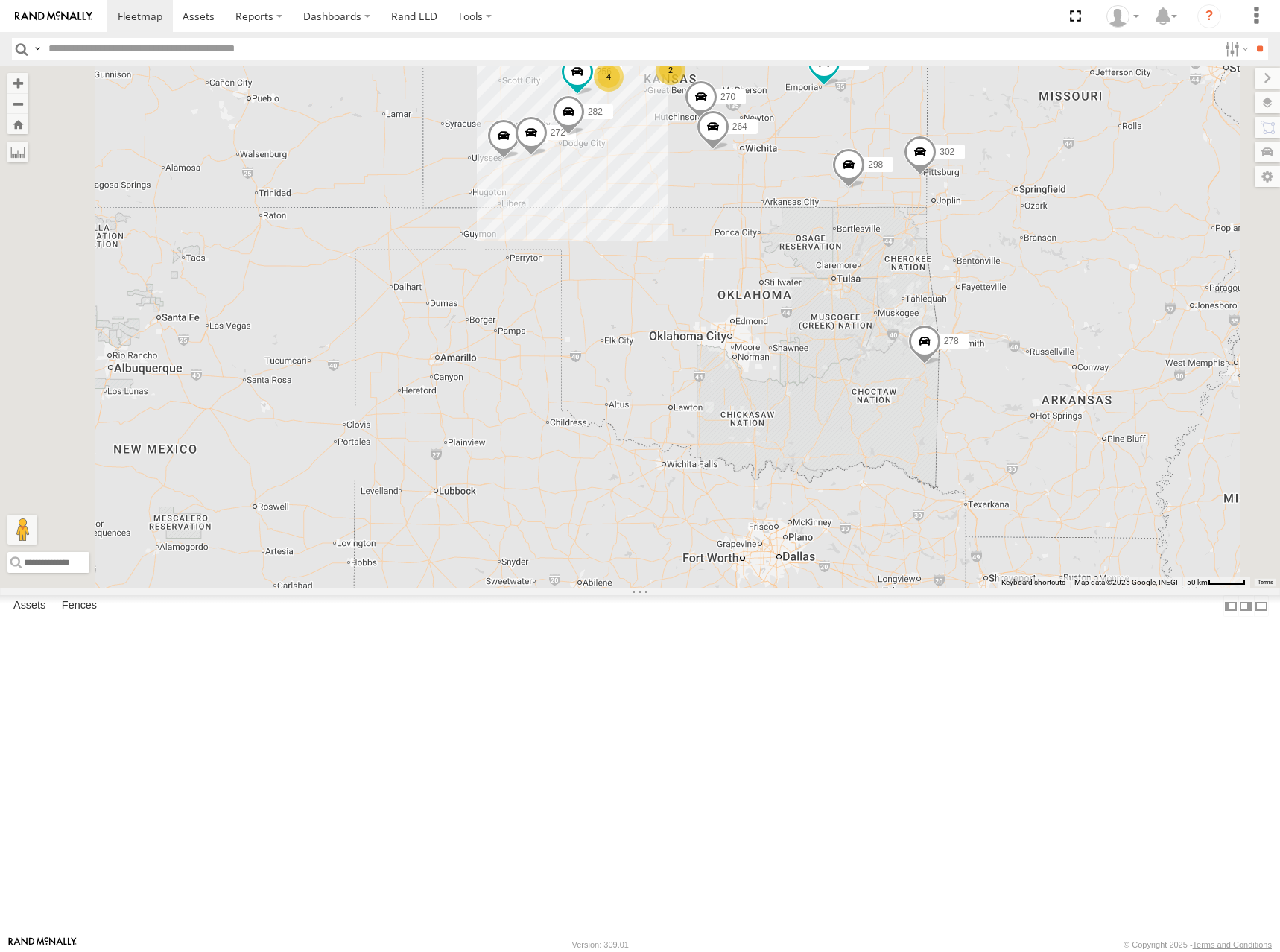
click at [975, 141] on div "274 300 298 270 292 272 256 304 264 302 282 278 294 260 2 4 2" at bounding box center [640, 326] width 1280 height 522
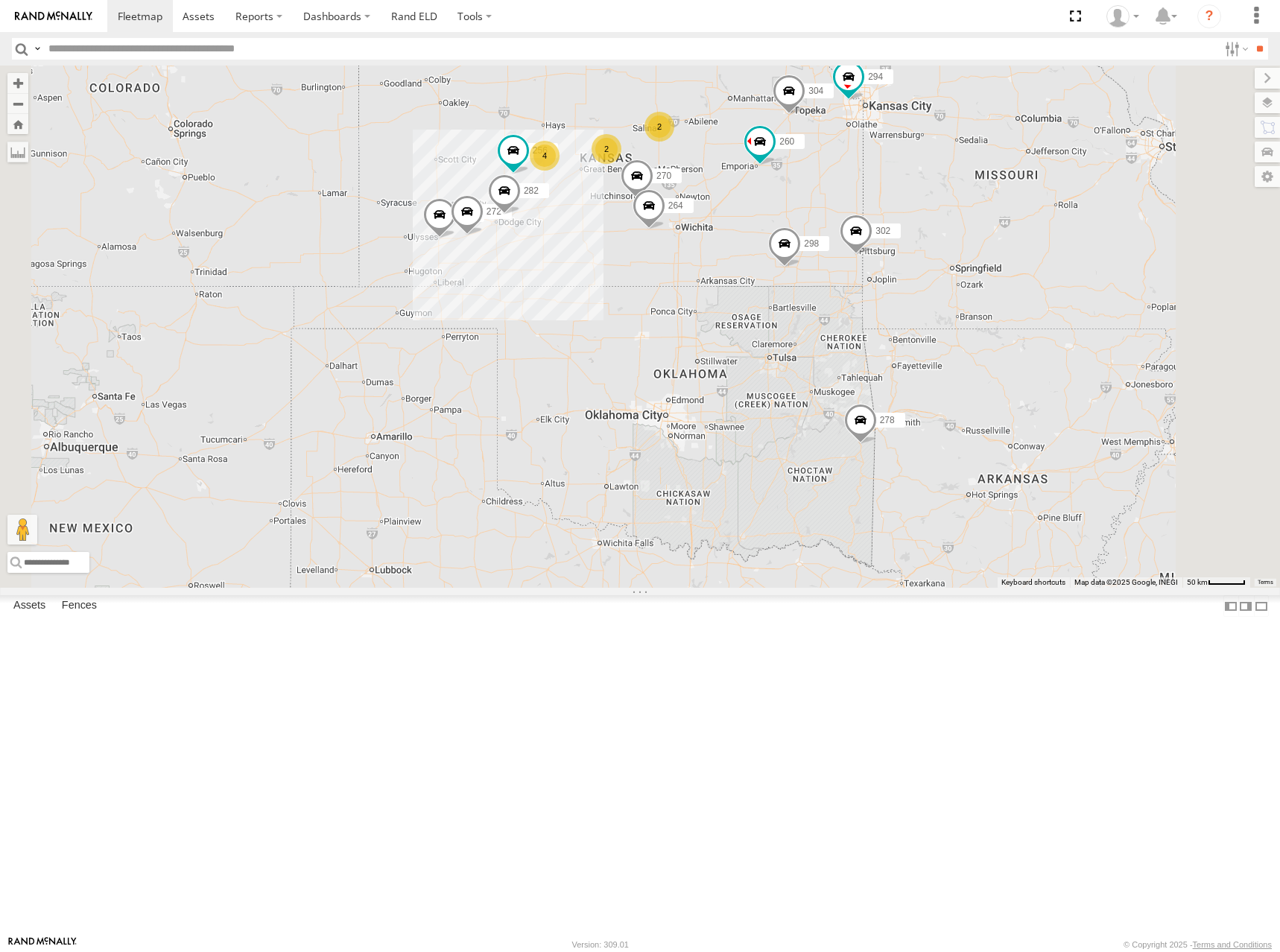
drag, startPoint x: 918, startPoint y: 177, endPoint x: 833, endPoint y: 285, distance: 137.4
click at [833, 285] on div "274 300 298 270 292 272 256 304 264 302 282 278 294 260 2 4 2" at bounding box center [640, 326] width 1280 height 522
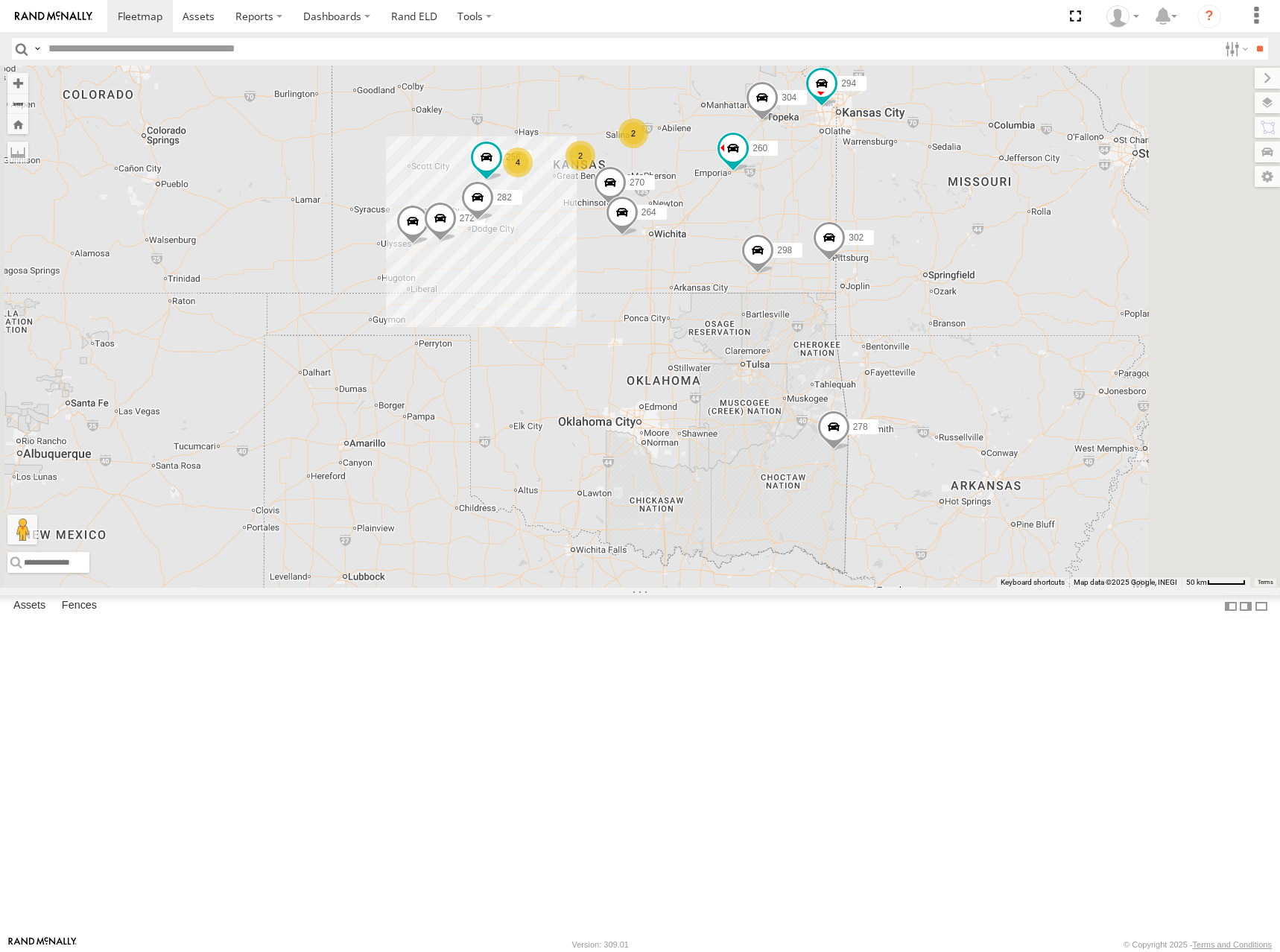
drag, startPoint x: 848, startPoint y: 265, endPoint x: 840, endPoint y: 233, distance: 33.0
click at [840, 233] on div "274 300 298 270 292 272 256 304 264 302 282 278 294 260 2 4 2" at bounding box center [640, 326] width 1280 height 522
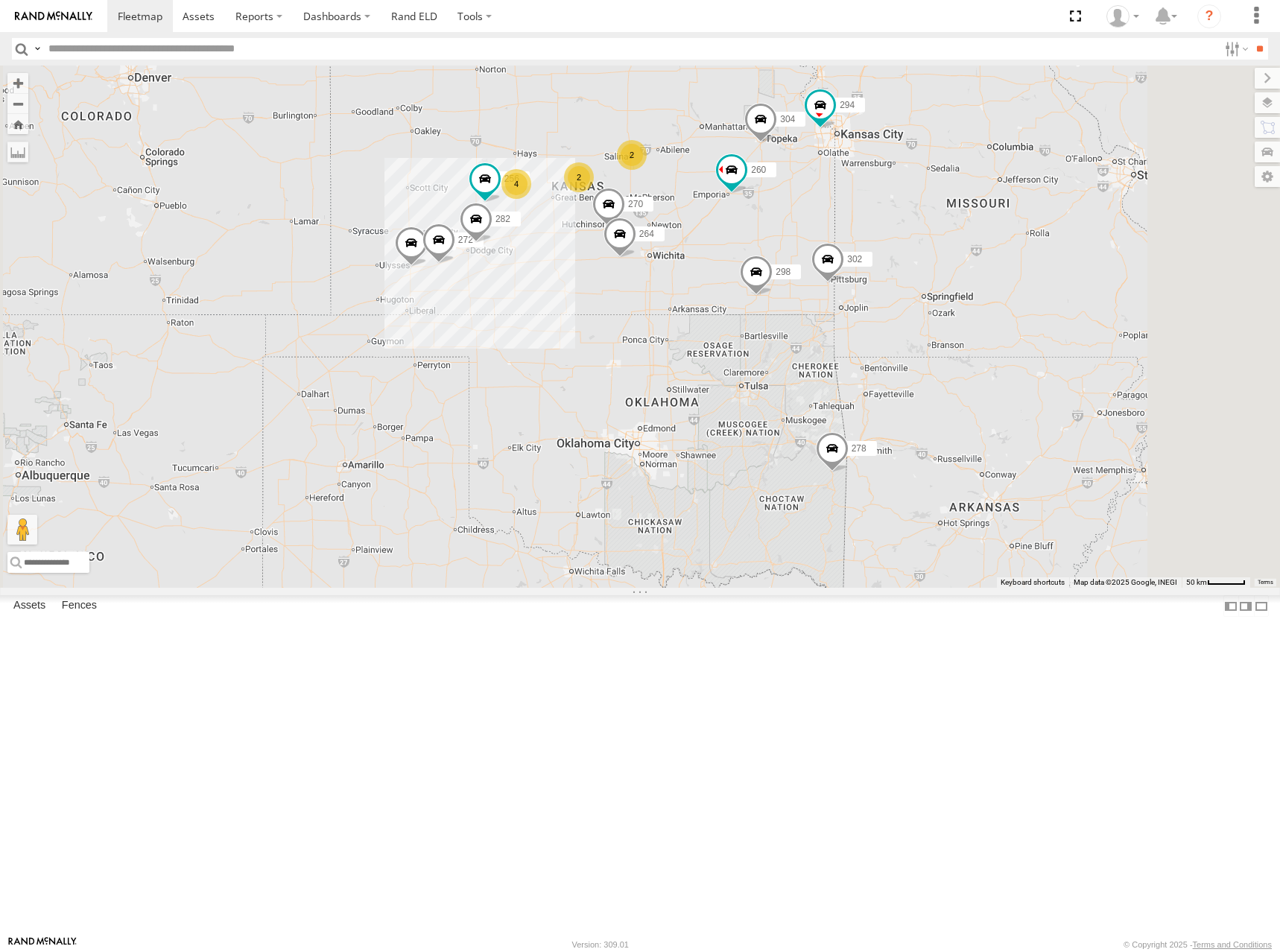
drag, startPoint x: 853, startPoint y: 236, endPoint x: 852, endPoint y: 244, distance: 8.1
click at [852, 244] on div "274 300 298 270 292 272 256 304 264 302 282 278 294 260 2 4 2" at bounding box center [640, 326] width 1280 height 522
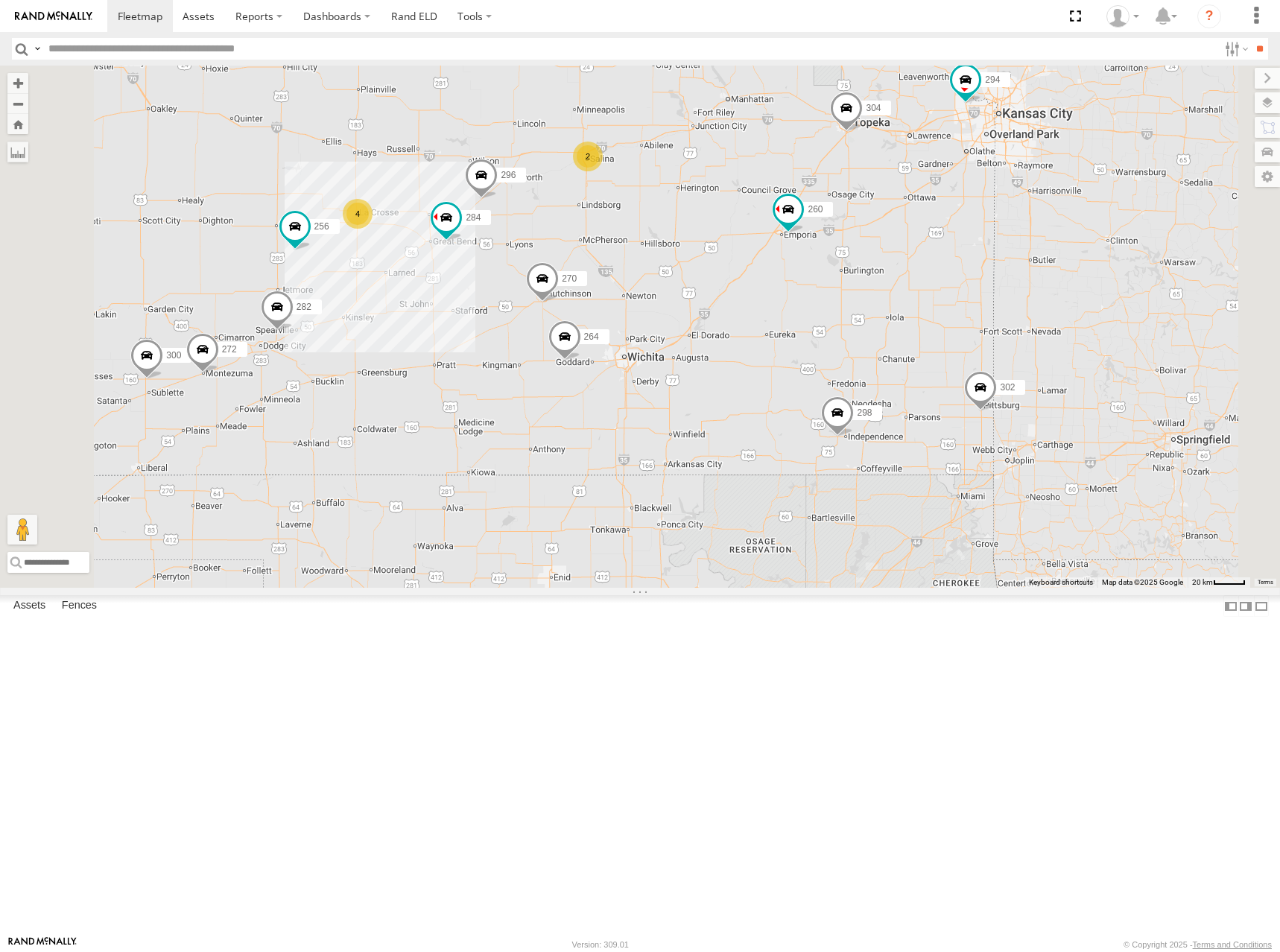
drag, startPoint x: 938, startPoint y: 294, endPoint x: 947, endPoint y: 320, distance: 27.5
click at [947, 320] on div "274 300 298 270 262 292 272 256 304 264 302 282 278 294 260 2 4 296 284" at bounding box center [640, 326] width 1280 height 522
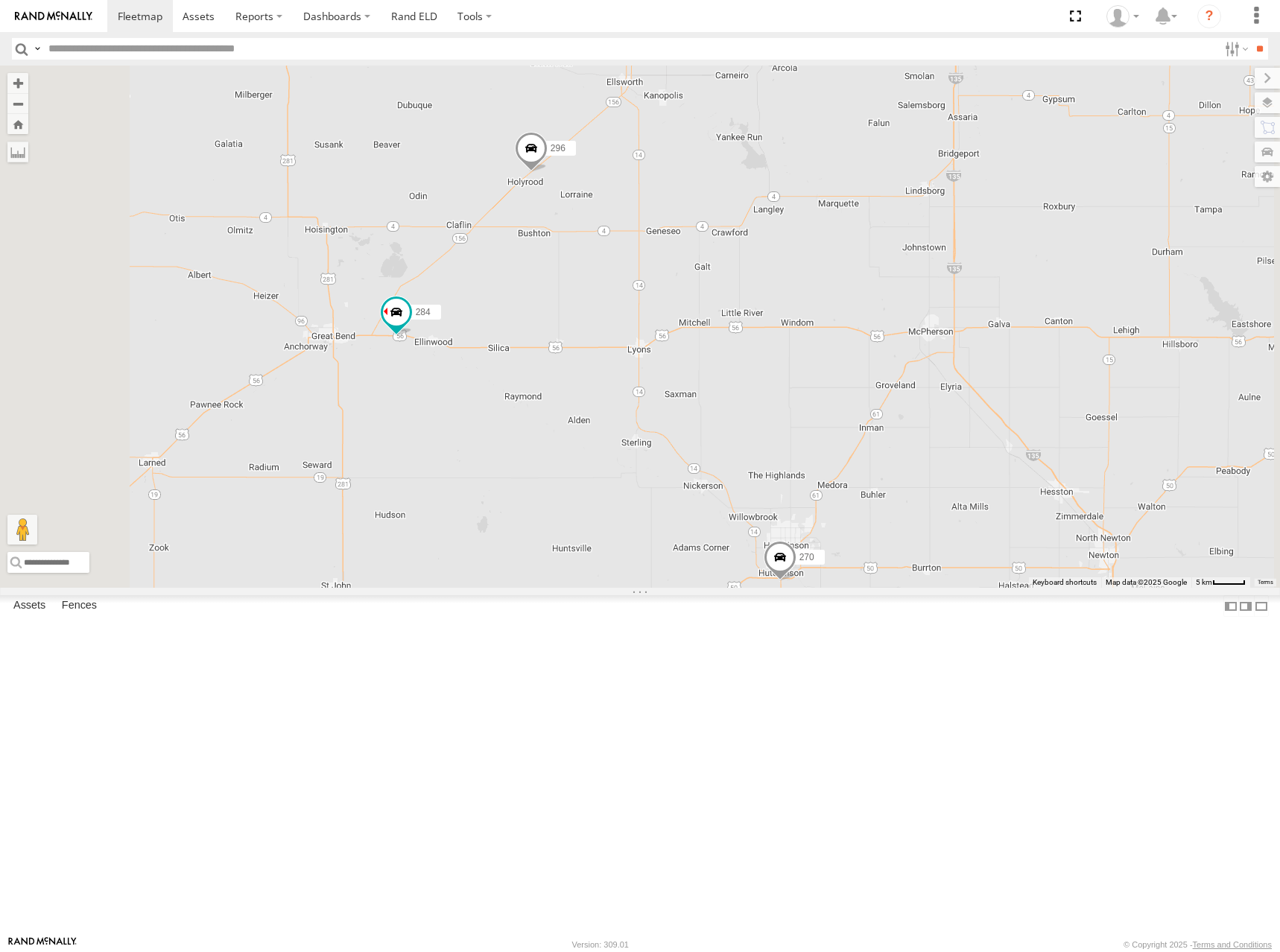
drag, startPoint x: 716, startPoint y: 419, endPoint x: 760, endPoint y: 410, distance: 44.9
click at [760, 410] on div "274 300 298 270 262 292 272 256 304 264 302 282 278 294 260 296 284 2" at bounding box center [640, 326] width 1280 height 522
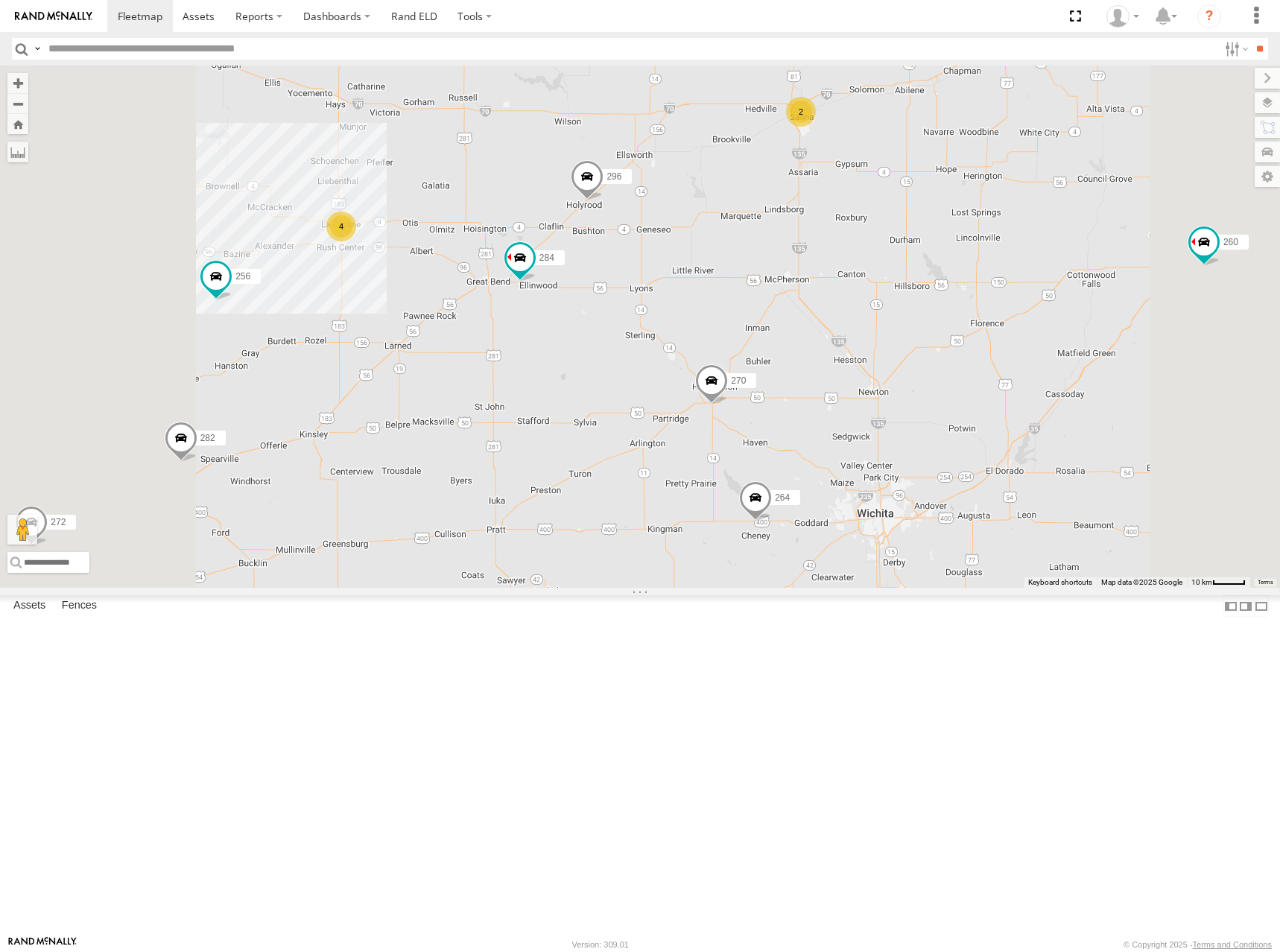
drag, startPoint x: 753, startPoint y: 296, endPoint x: 847, endPoint y: 285, distance: 94.6
click at [847, 285] on div "274 300 298 270 262 292 272 256 304 264 302 282 278 294 260 296 284 2 4" at bounding box center [640, 326] width 1280 height 522
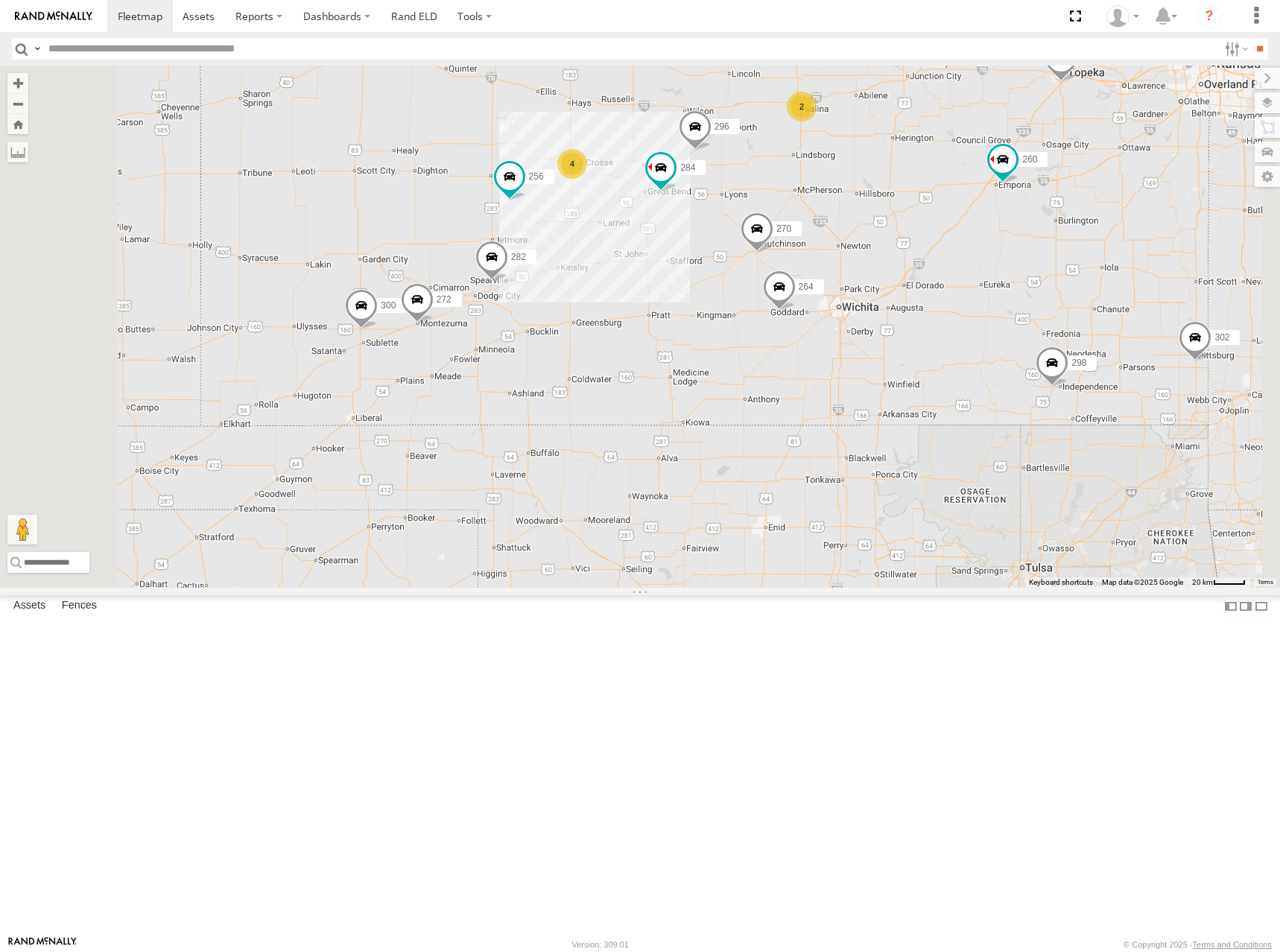
drag, startPoint x: 921, startPoint y: 212, endPoint x: 910, endPoint y: 225, distance: 17.0
click at [910, 225] on div "274 300 298 270 262 292 272 256 304 264 302 282 278 294 260 296 284 2 4" at bounding box center [640, 326] width 1280 height 522
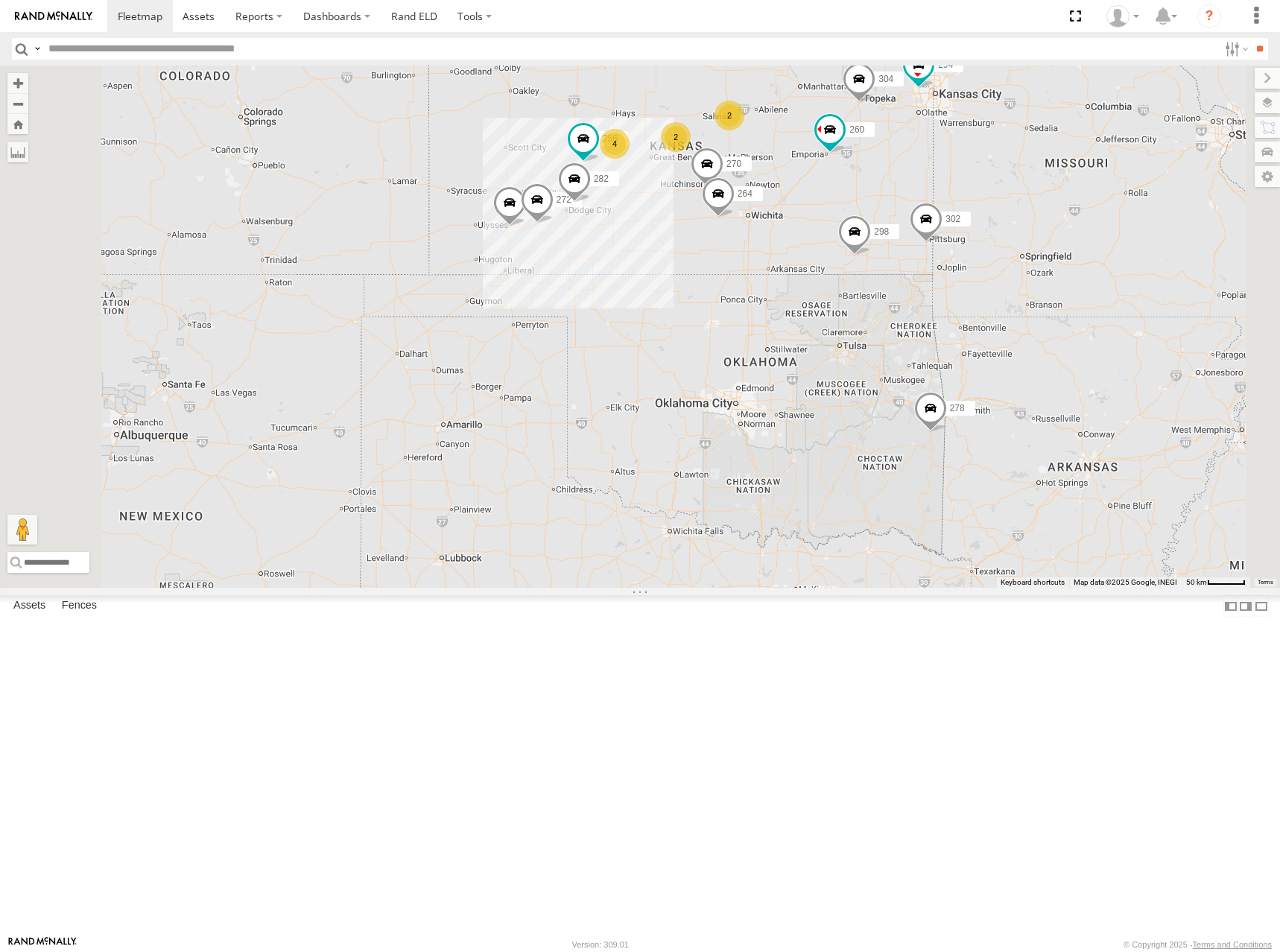
click at [924, 239] on div "274 300 298 270 262 292 272 256 304 264 302 282 278 294 260 2 4 2" at bounding box center [640, 326] width 1280 height 522
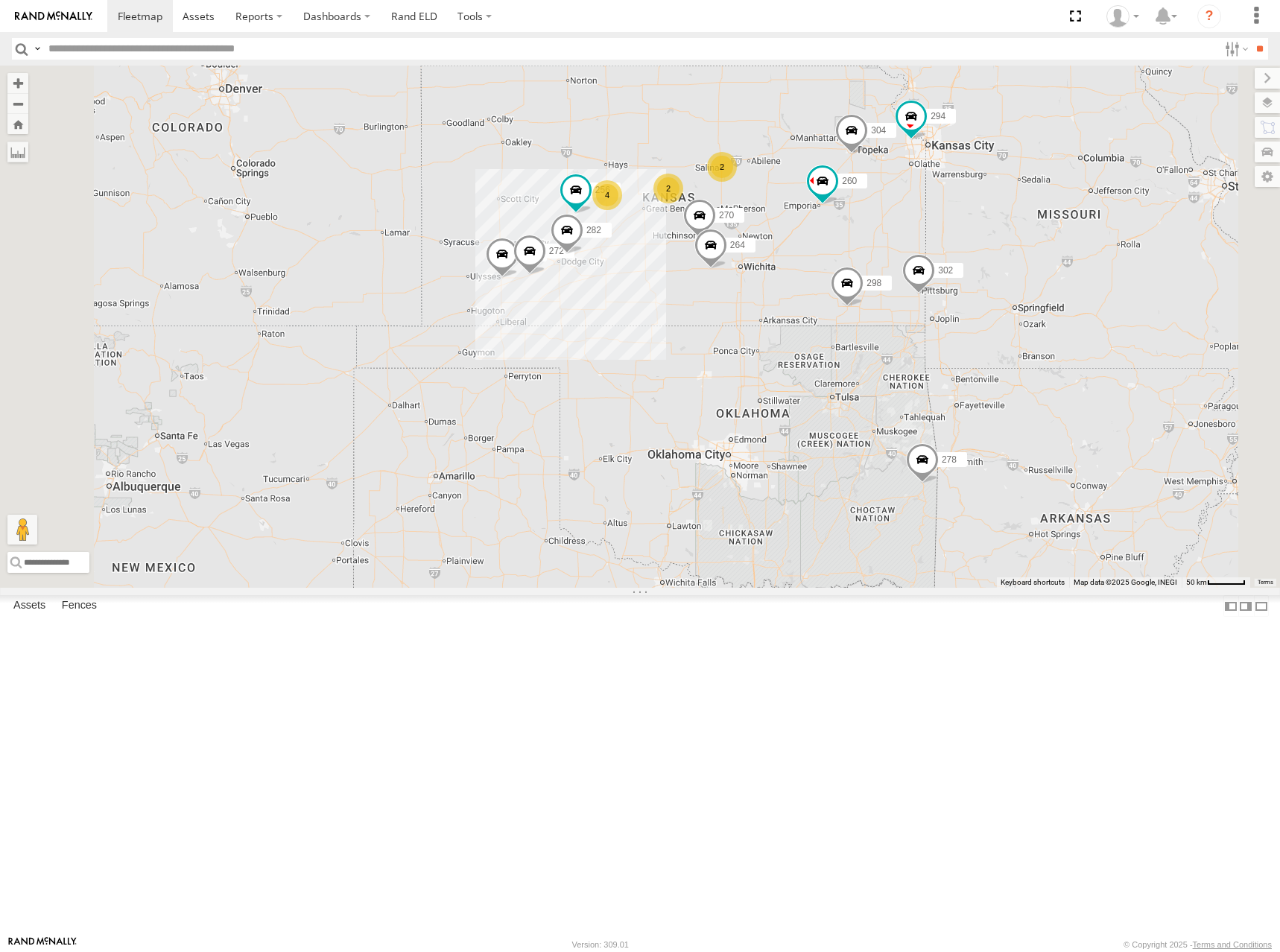
drag, startPoint x: 962, startPoint y: 235, endPoint x: 957, endPoint y: 289, distance: 54.2
click at [957, 289] on div "274 300 298 270 262 292 272 256 304 264 302 282 278 294 260 2 4 2" at bounding box center [640, 326] width 1280 height 522
click at [923, 316] on div "274 300 298 270 262 292 272 256 304 264 302 282 278 294 260 2 4 2" at bounding box center [640, 326] width 1280 height 522
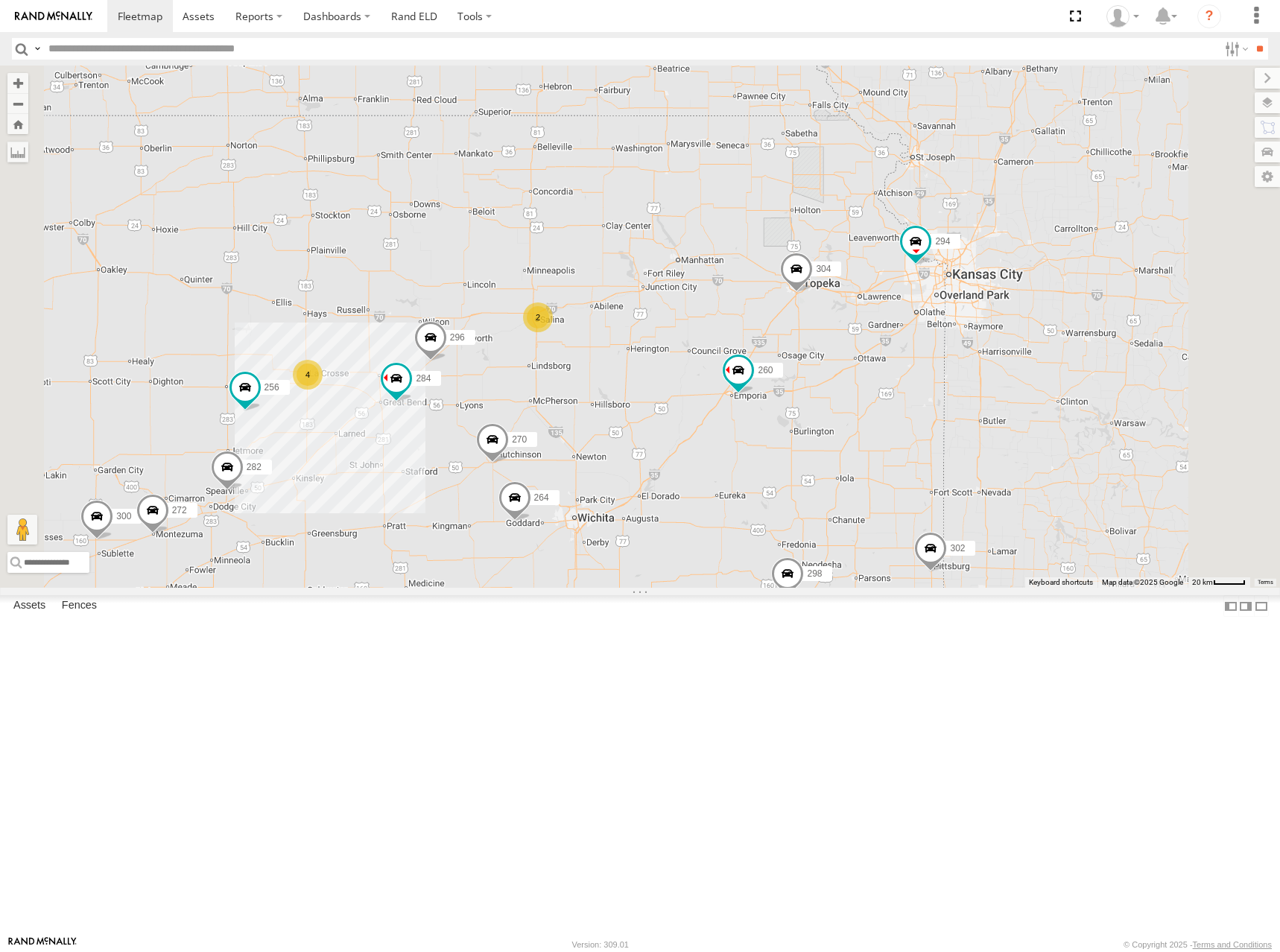
drag, startPoint x: 1007, startPoint y: 219, endPoint x: 995, endPoint y: 339, distance: 120.6
click at [995, 339] on div "274 300 298 270 262 292 272 256 304 264 302 282 278 294 260 2 4 296 284" at bounding box center [640, 326] width 1280 height 522
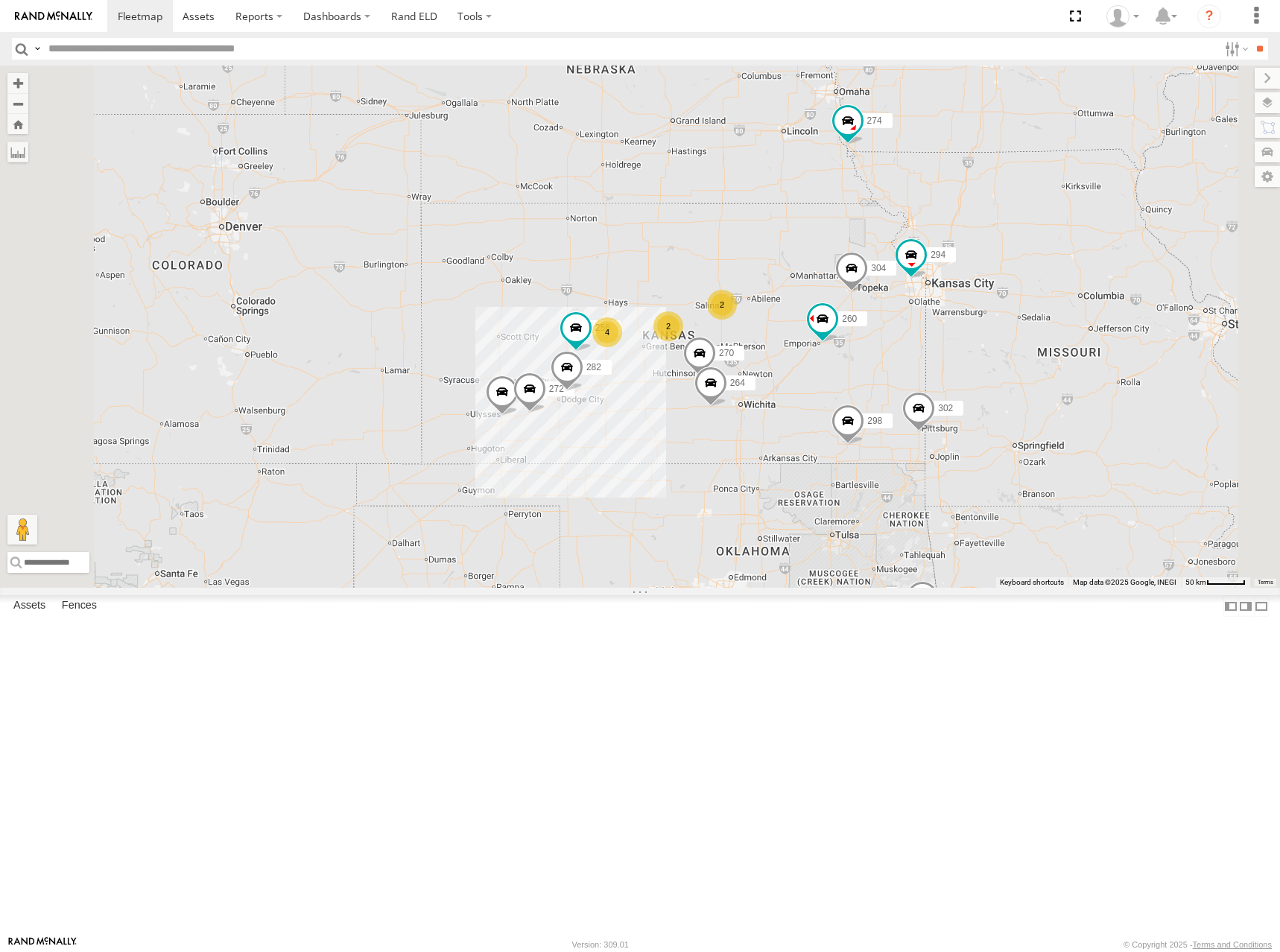
drag, startPoint x: 901, startPoint y: 398, endPoint x: 919, endPoint y: 364, distance: 38.5
click at [919, 364] on div "274 300 298 270 262 292 272 256 304 264 302 282 278 294 260 2 4 2" at bounding box center [640, 326] width 1280 height 522
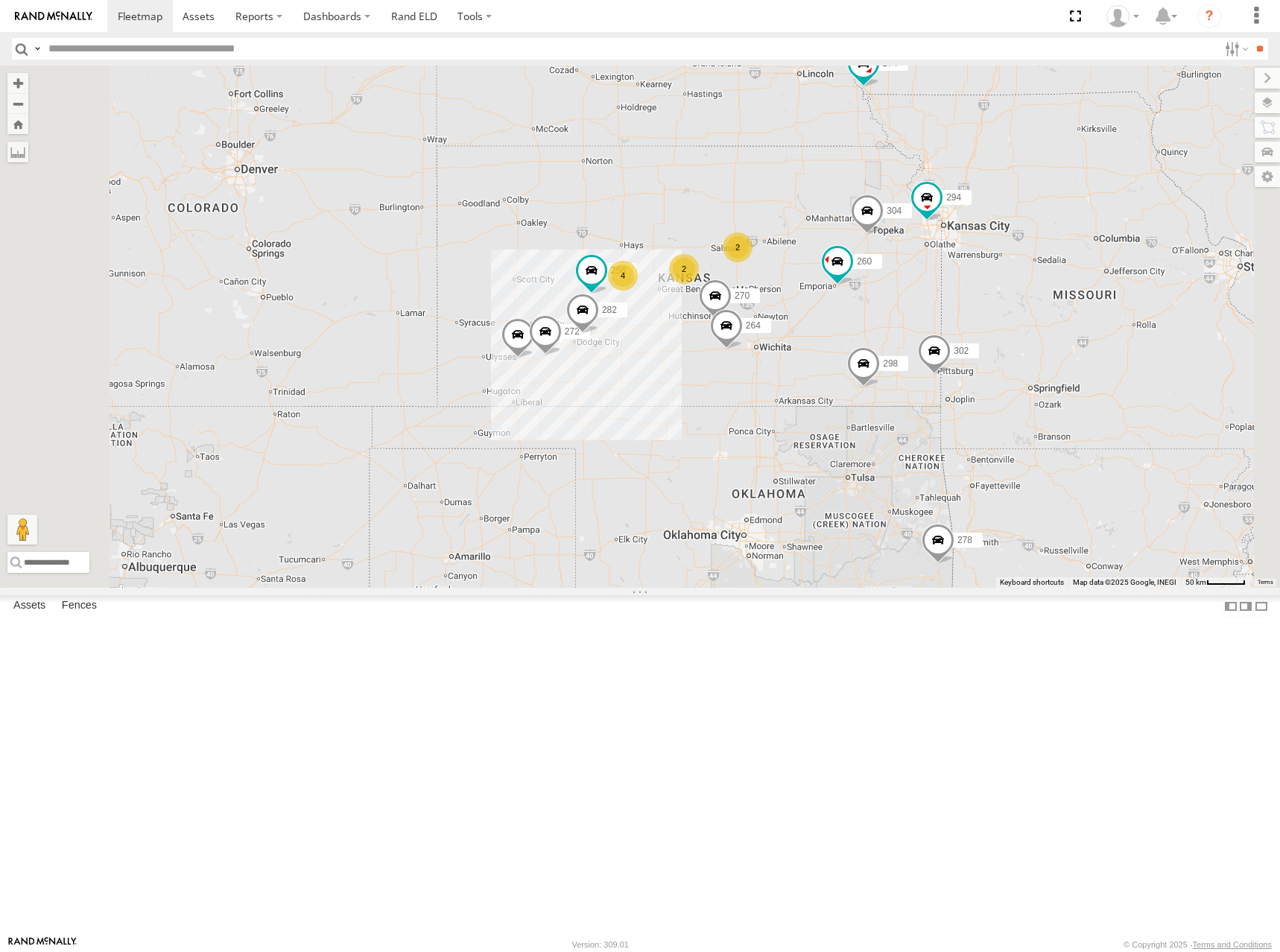
drag, startPoint x: 989, startPoint y: 391, endPoint x: 963, endPoint y: 329, distance: 67.2
click at [963, 329] on div "274 300 298 270 262 292 272 256 304 264 302 282 278 294 260 2 4 2" at bounding box center [640, 326] width 1280 height 522
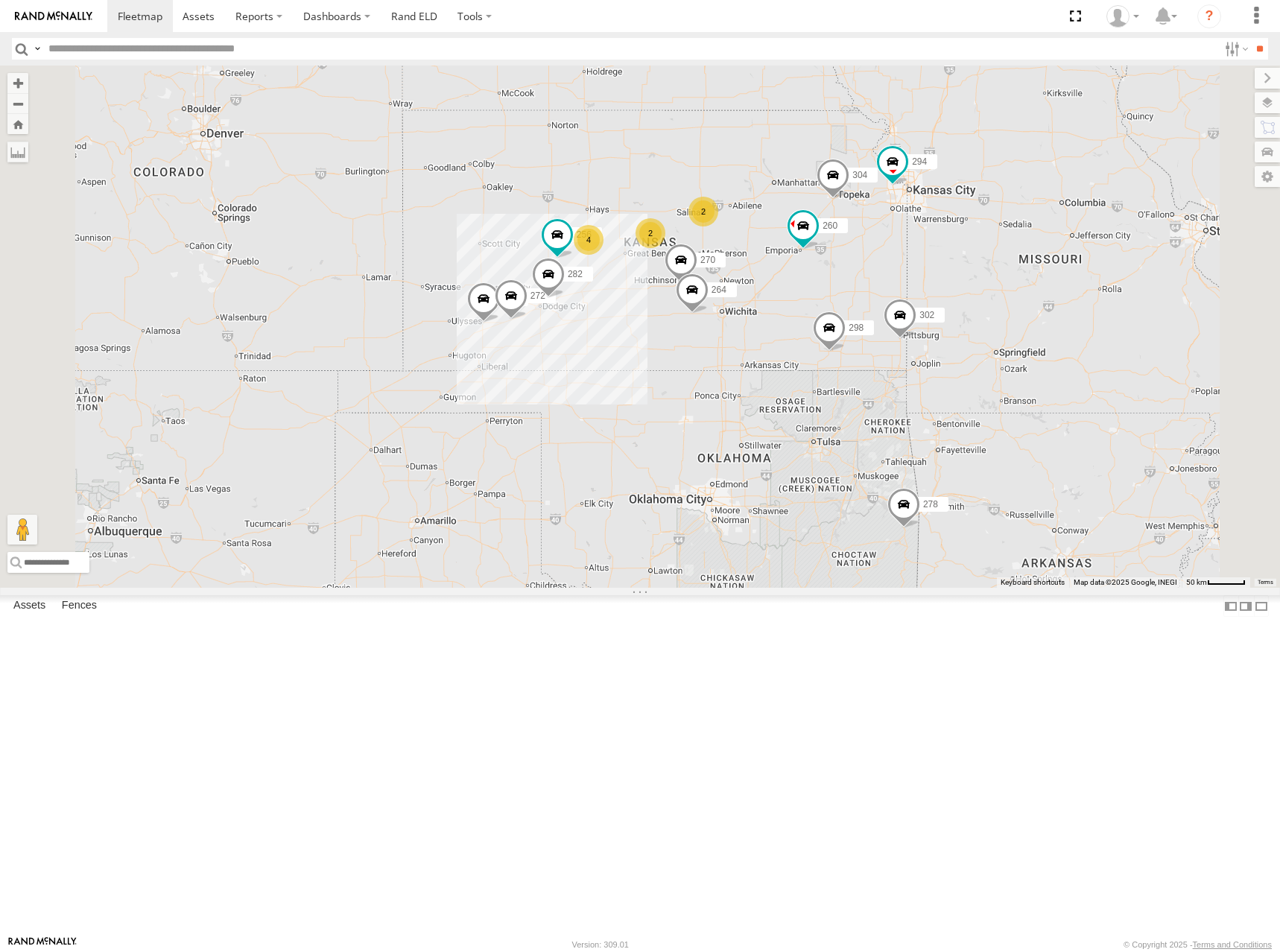
drag, startPoint x: 819, startPoint y: 330, endPoint x: 833, endPoint y: 309, distance: 25.2
click at [833, 309] on div "274 300 298 270 262 292 272 256 304 264 302 282 278 294 260 2 4 2" at bounding box center [640, 326] width 1280 height 522
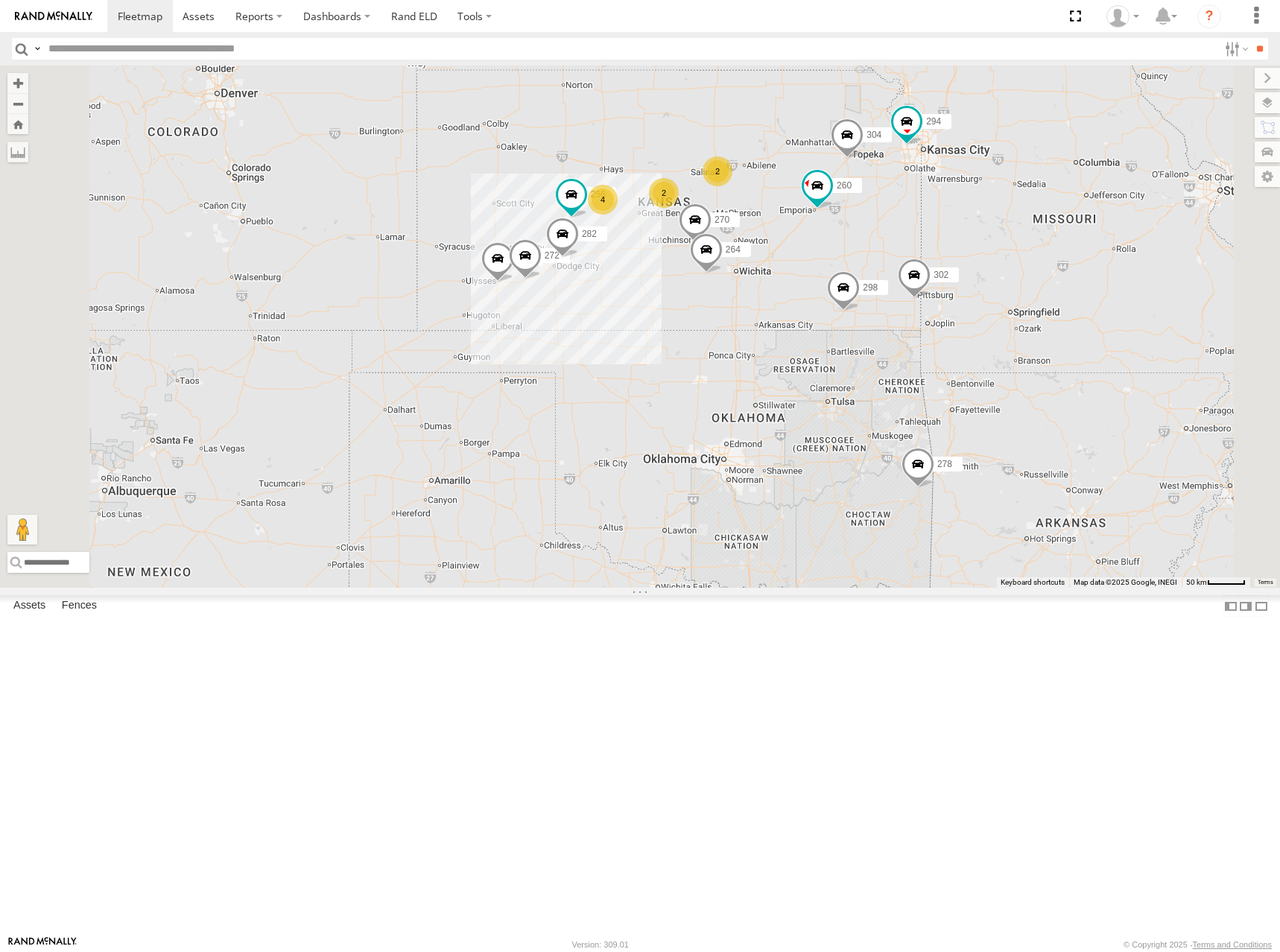
click at [952, 271] on div "274 300 298 270 262 292 272 256 304 264 302 282 278 294 260 2 4 2" at bounding box center [640, 326] width 1280 height 522
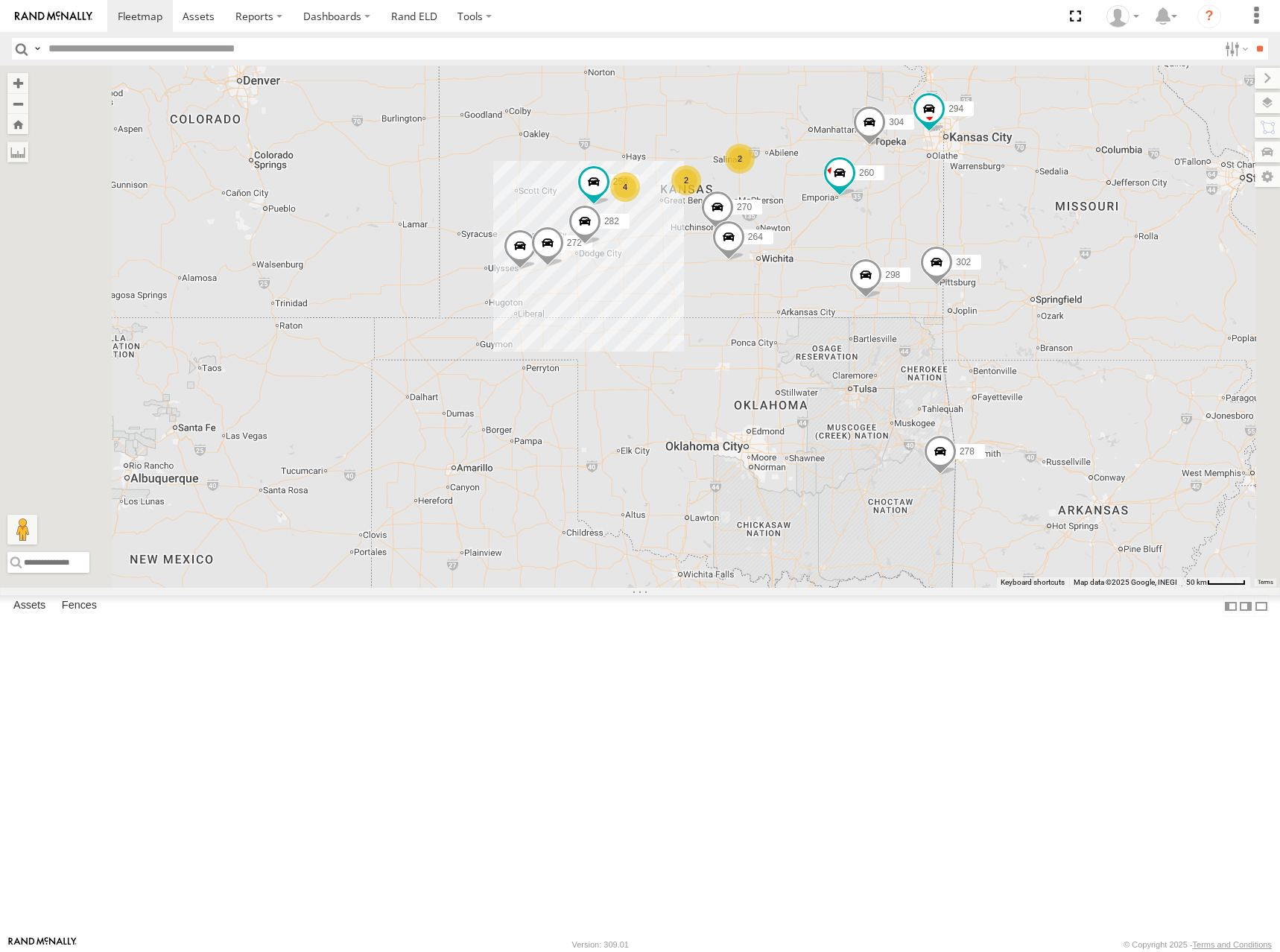
drag, startPoint x: 865, startPoint y: 266, endPoint x: 889, endPoint y: 256, distance: 26.0
click at [889, 256] on div "274 300 298 270 262 292 272 256 304 264 302 282 278 294 260 2 4 2" at bounding box center [640, 326] width 1280 height 522
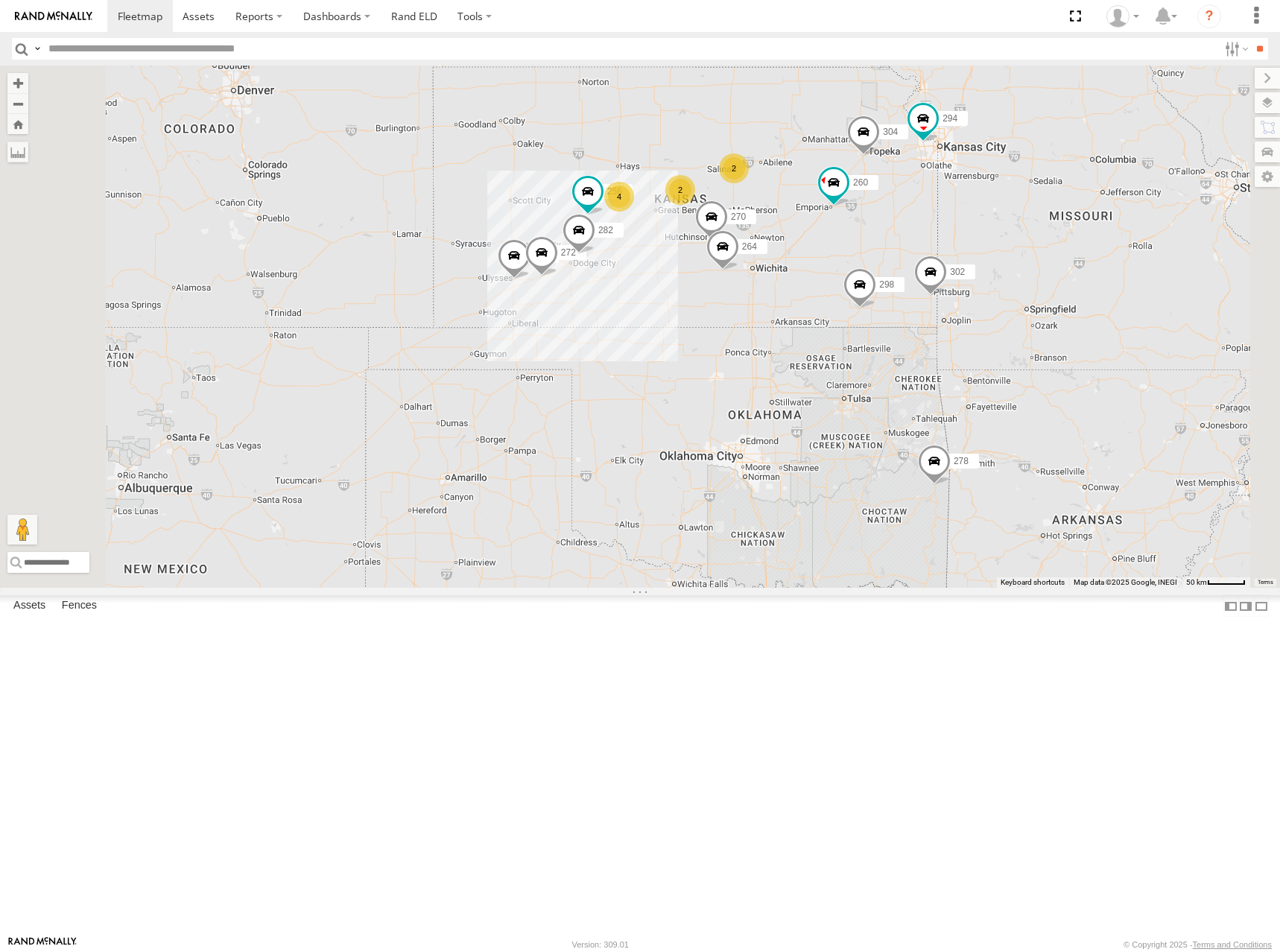
click at [917, 270] on div "274 300 298 270 262 292 272 256 304 264 302 282 278 294 260 2 4 2" at bounding box center [640, 326] width 1280 height 522
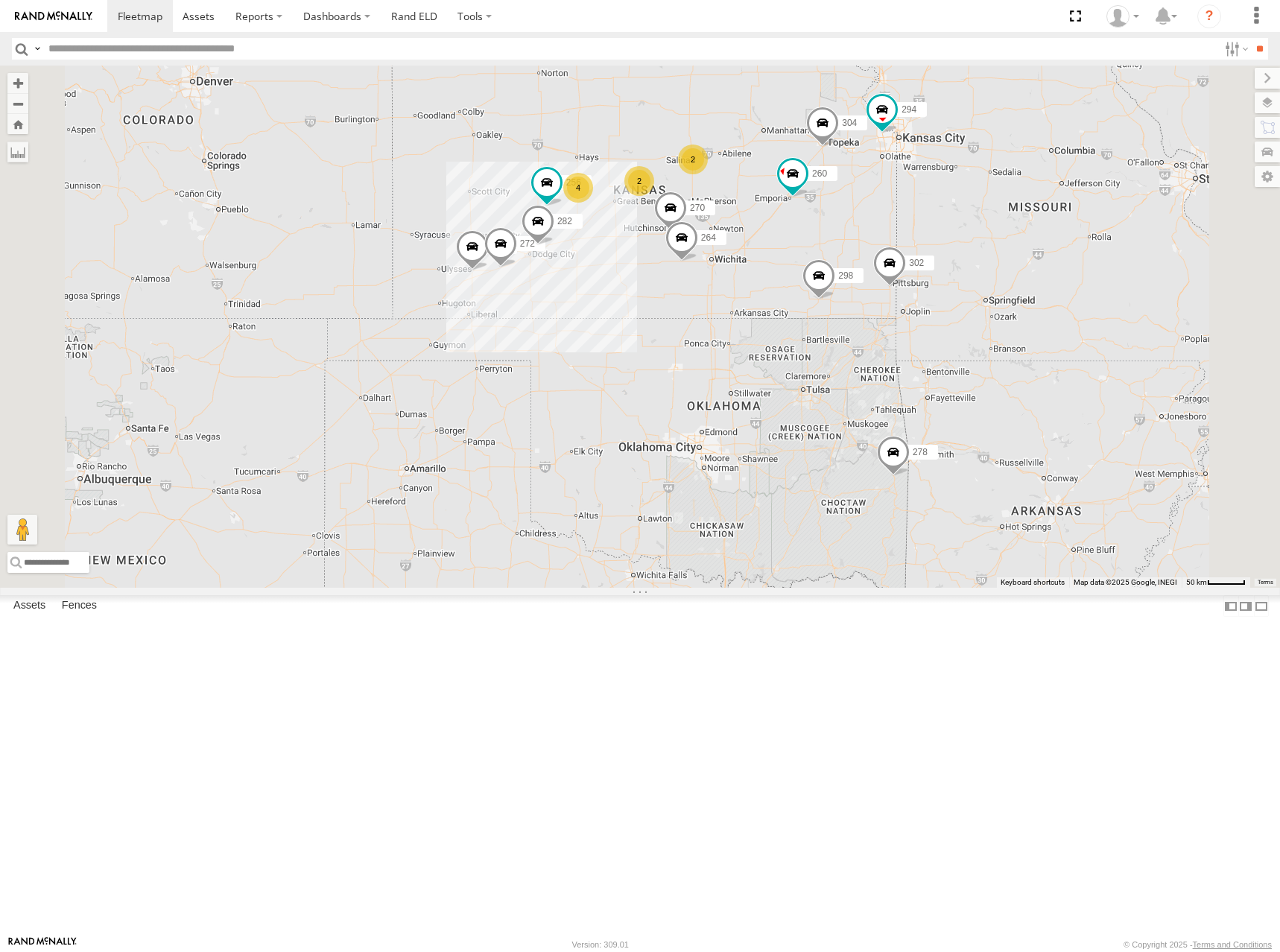
drag, startPoint x: 919, startPoint y: 282, endPoint x: 877, endPoint y: 272, distance: 43.2
click at [877, 272] on div "274 300 298 270 262 292 272 256 304 264 302 282 278 294 260 2 4 2" at bounding box center [640, 326] width 1280 height 522
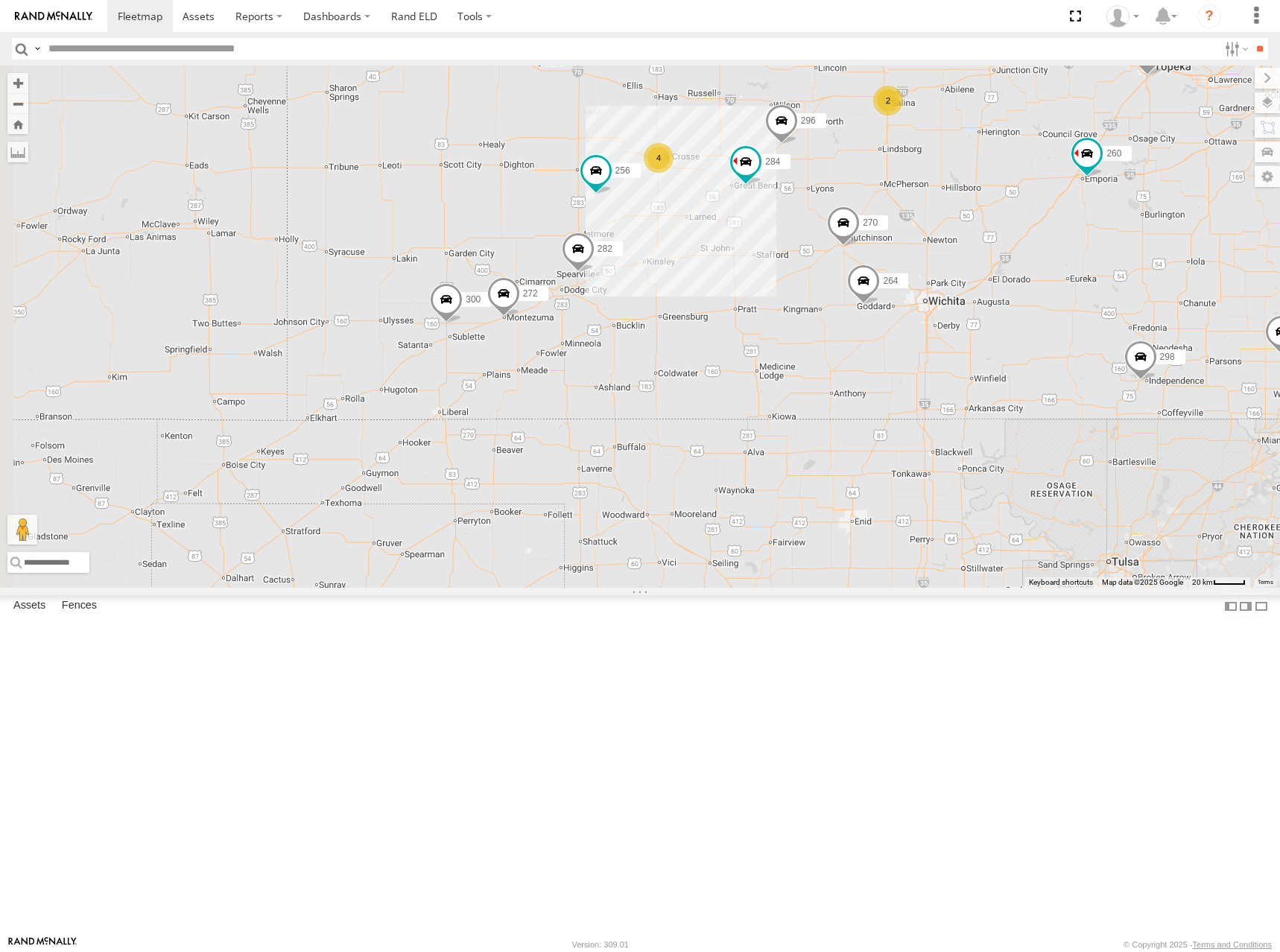
drag, startPoint x: 815, startPoint y: 326, endPoint x: 920, endPoint y: 259, distance: 124.6
click at [920, 259] on div "274 300 298 270 262 292 272 256 304 264 302 282 278 294 260 296 284 2 4" at bounding box center [640, 326] width 1280 height 522
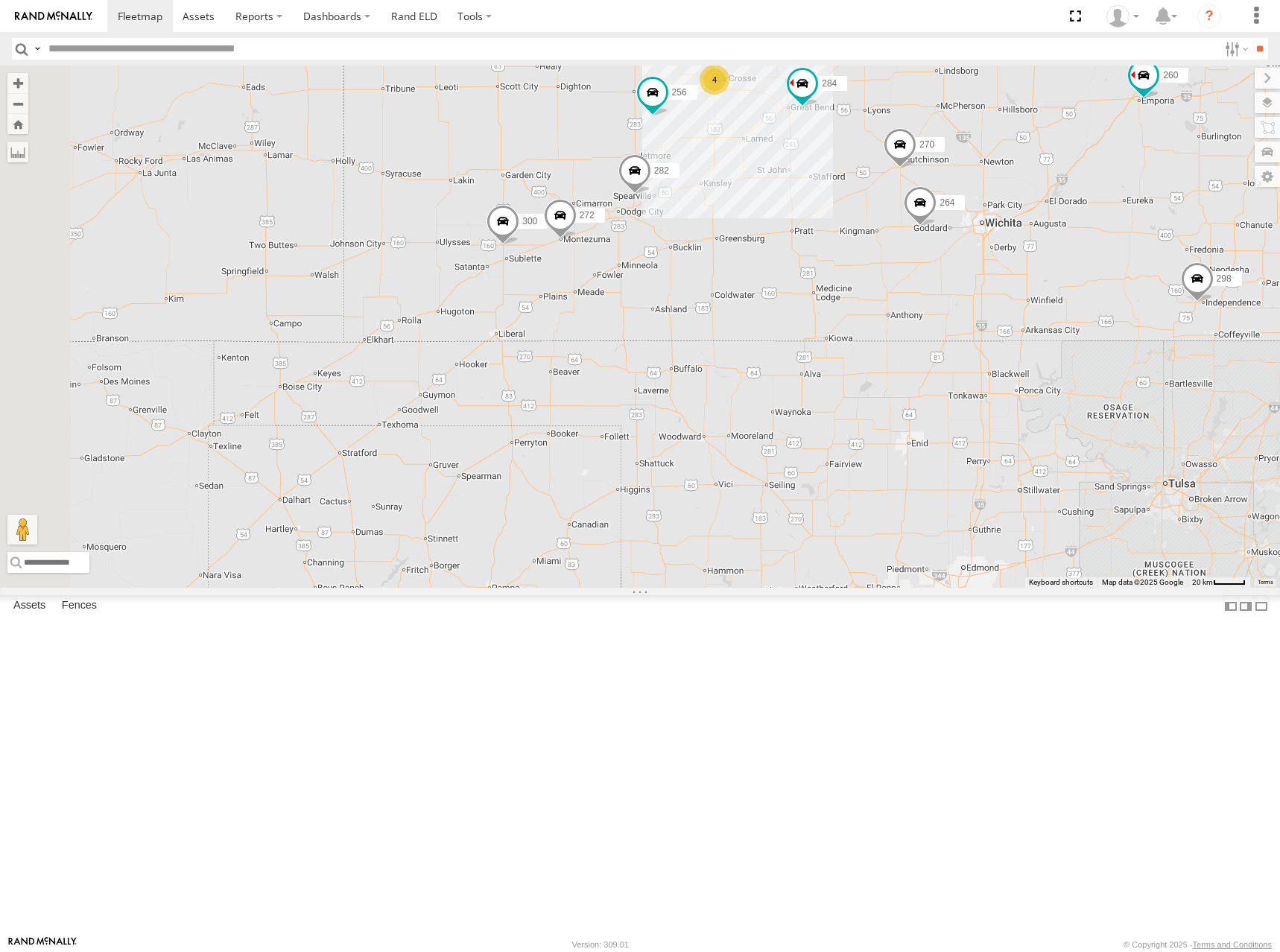
drag, startPoint x: 713, startPoint y: 333, endPoint x: 751, endPoint y: 292, distance: 55.9
click at [751, 292] on div "274 300 298 270 262 292 272 256 304 264 302 282 278 294 260 296 284 2 4" at bounding box center [640, 326] width 1280 height 522
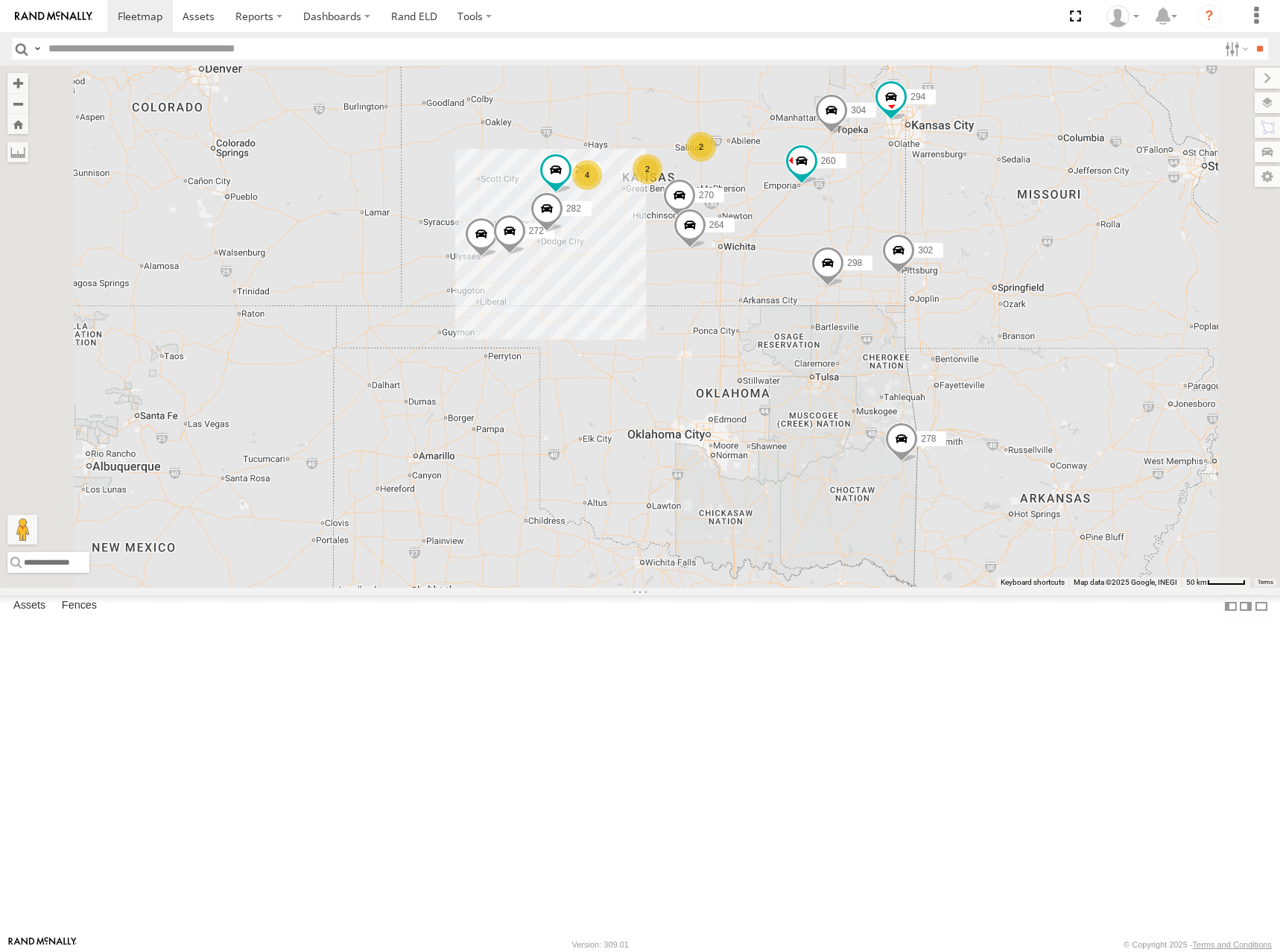
drag, startPoint x: 1012, startPoint y: 237, endPoint x: 984, endPoint y: 265, distance: 39.6
click at [984, 265] on div "274 300 298 270 262 292 272 256 304 264 302 282 278 294 260 2 4 2" at bounding box center [640, 326] width 1280 height 522
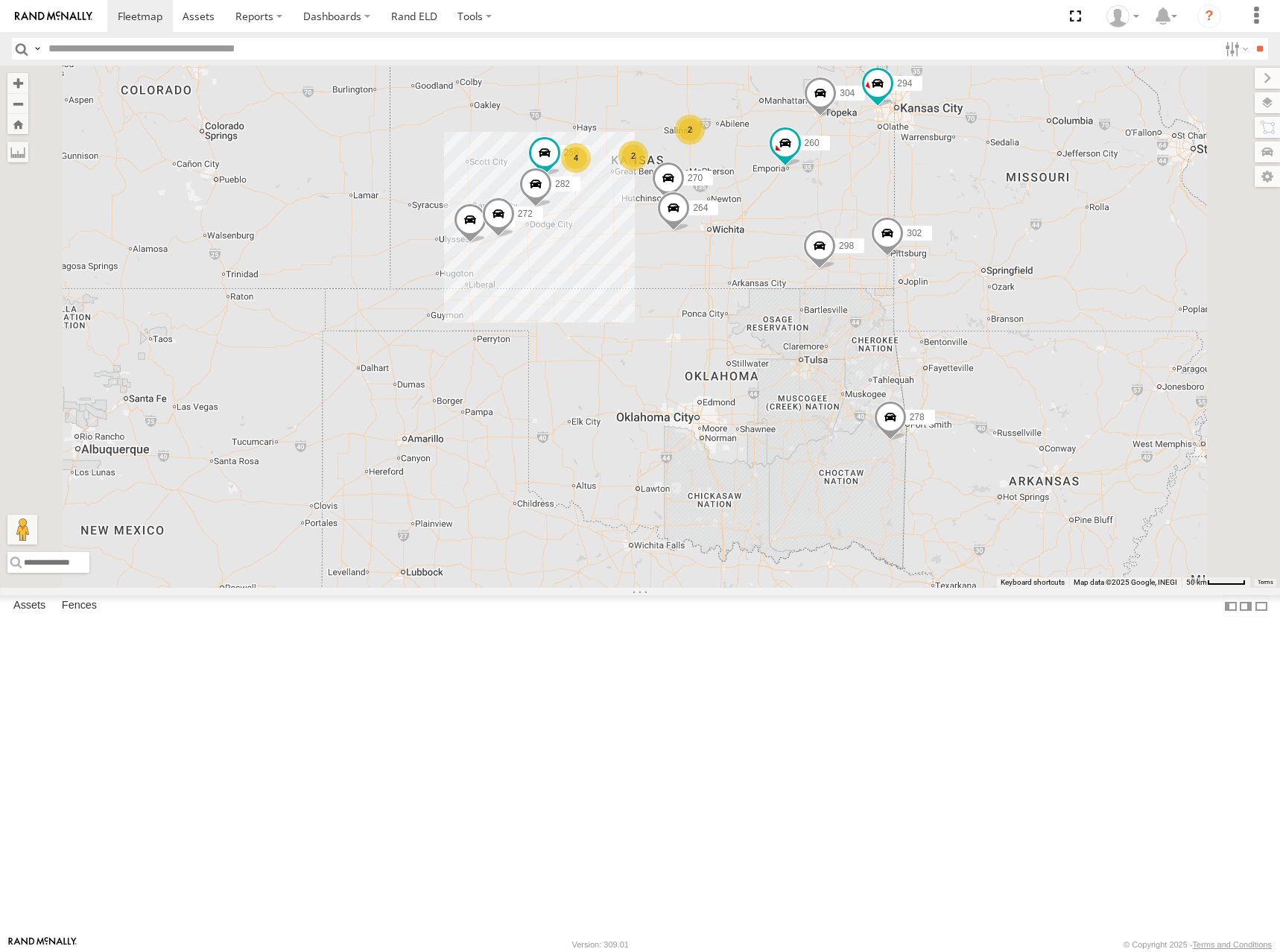
drag, startPoint x: 767, startPoint y: 201, endPoint x: 754, endPoint y: 180, distance: 24.7
click at [753, 180] on div "274 300 298 270 262 292 272 256 304 264 302 282 278 294 260 2 4 2" at bounding box center [640, 326] width 1280 height 522
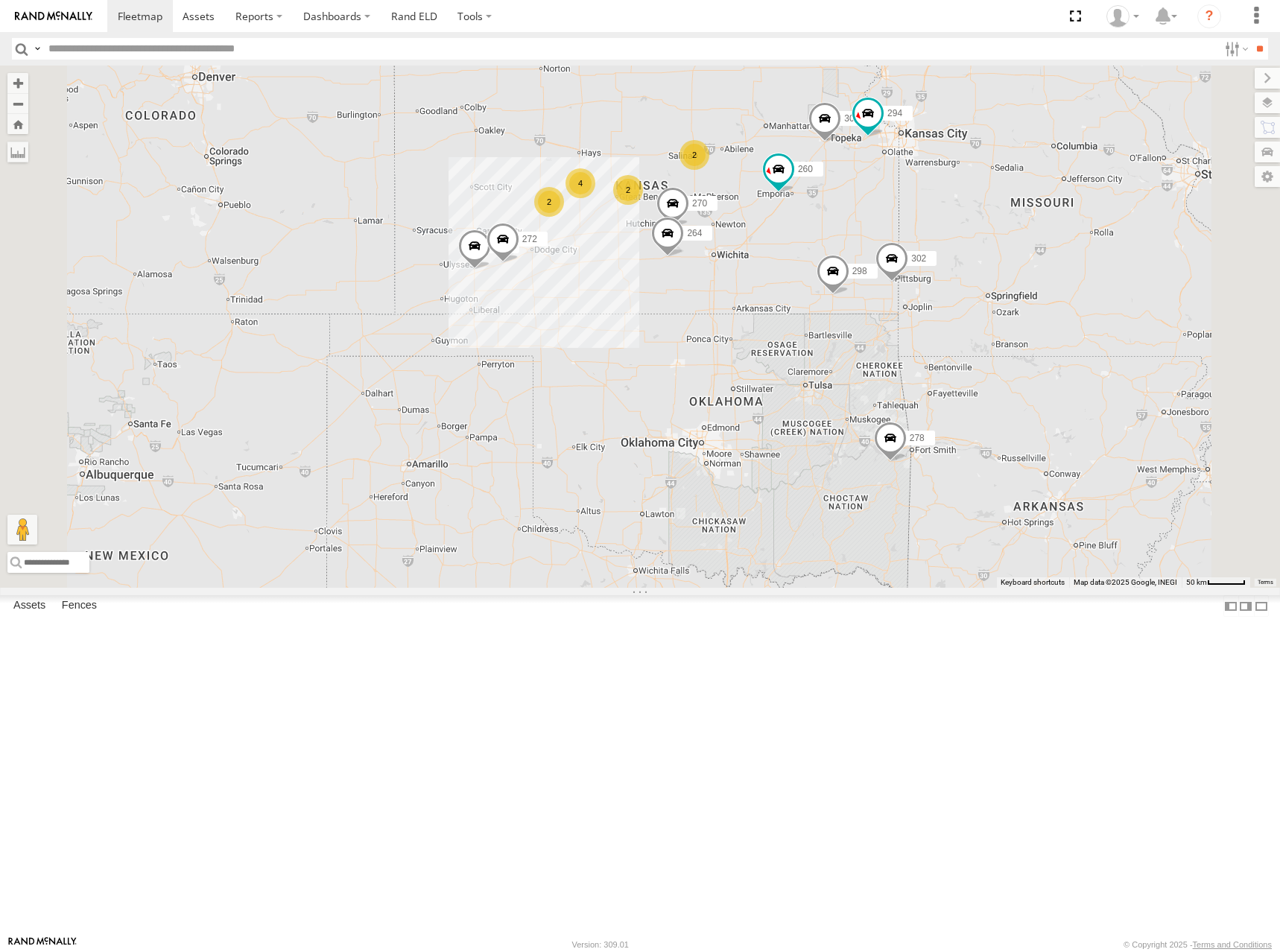
drag, startPoint x: 869, startPoint y: 172, endPoint x: 890, endPoint y: 222, distance: 54.2
click at [890, 222] on div "274 300 298 270 272 304 264 302 278 294 260 2 4 2 2" at bounding box center [640, 326] width 1280 height 522
drag, startPoint x: 815, startPoint y: 261, endPoint x: 814, endPoint y: 270, distance: 9.1
click at [814, 270] on div "274 300 298 270 272 304 264 302 278 294 260 2 4 2 2 262 292" at bounding box center [640, 326] width 1280 height 522
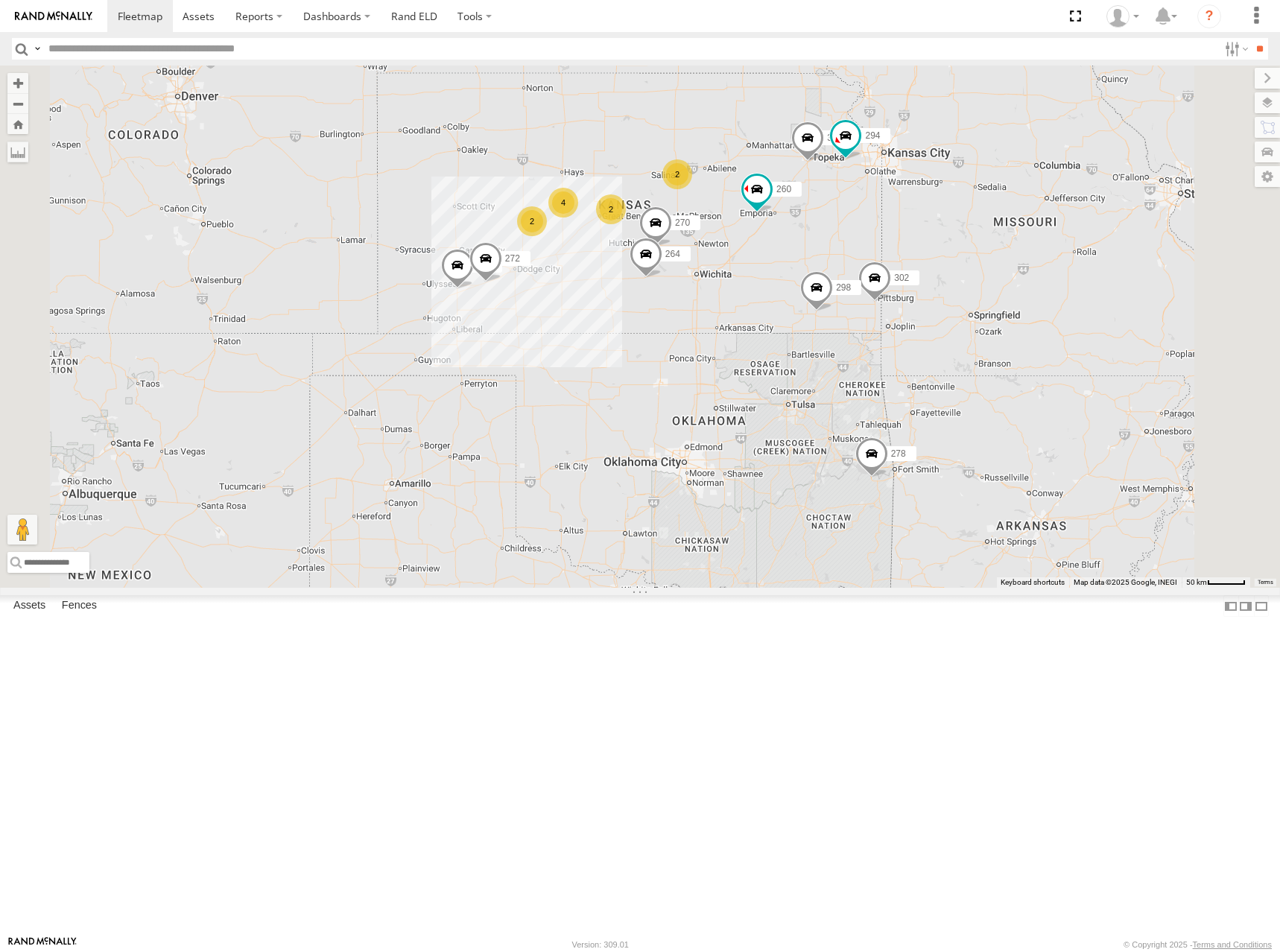
drag, startPoint x: 858, startPoint y: 276, endPoint x: 877, endPoint y: 273, distance: 19.2
click at [857, 276] on div "274 300 298 270 272 304 264 302 278 294 260 2 4 2 2 262 292" at bounding box center [640, 326] width 1280 height 522
click at [797, 275] on div "274 300 298 270 272 304 264 302 278 294 260 2 4 2 2 262 292" at bounding box center [640, 326] width 1280 height 522
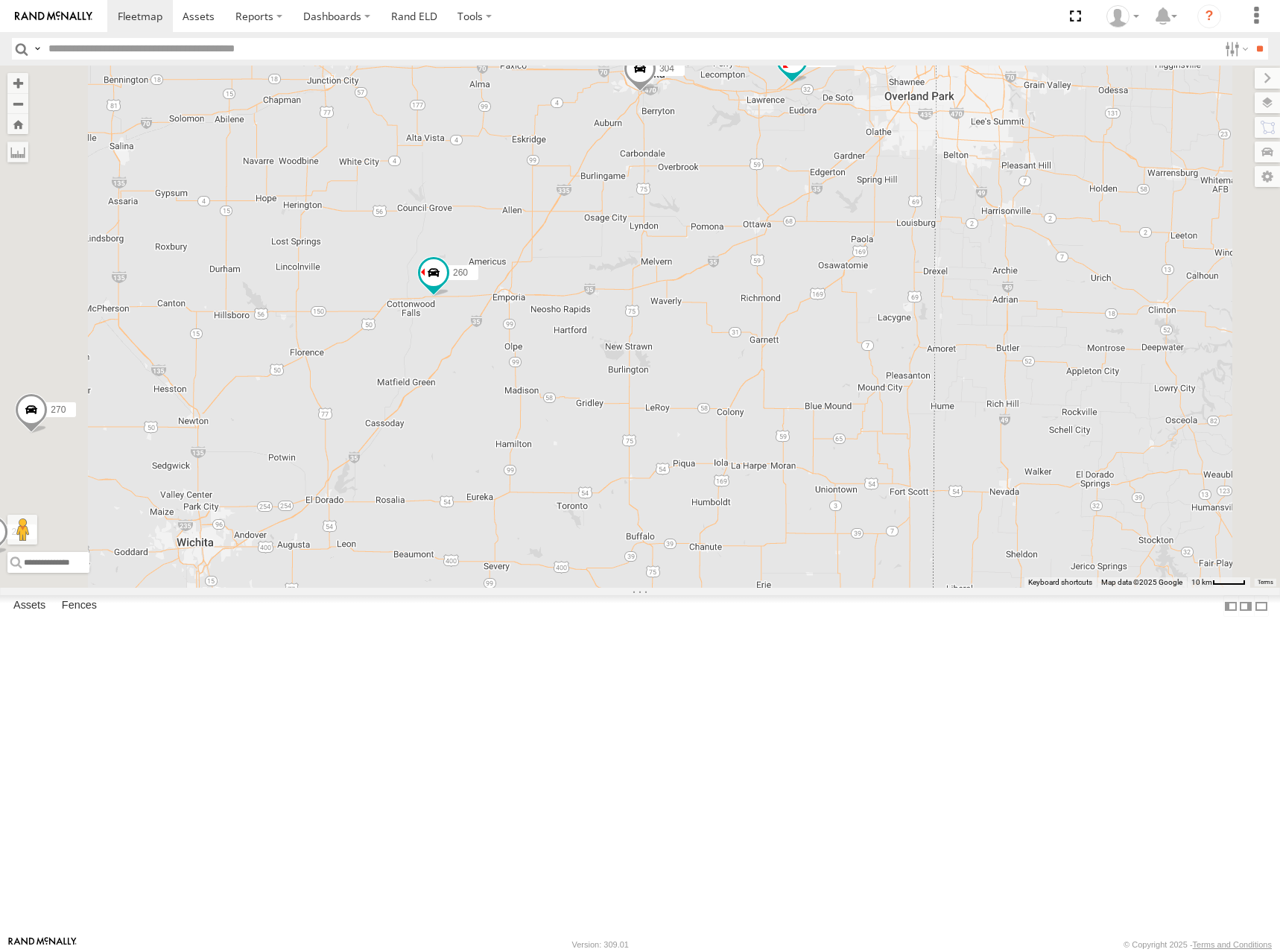
drag, startPoint x: 1087, startPoint y: 333, endPoint x: 1081, endPoint y: 346, distance: 14.3
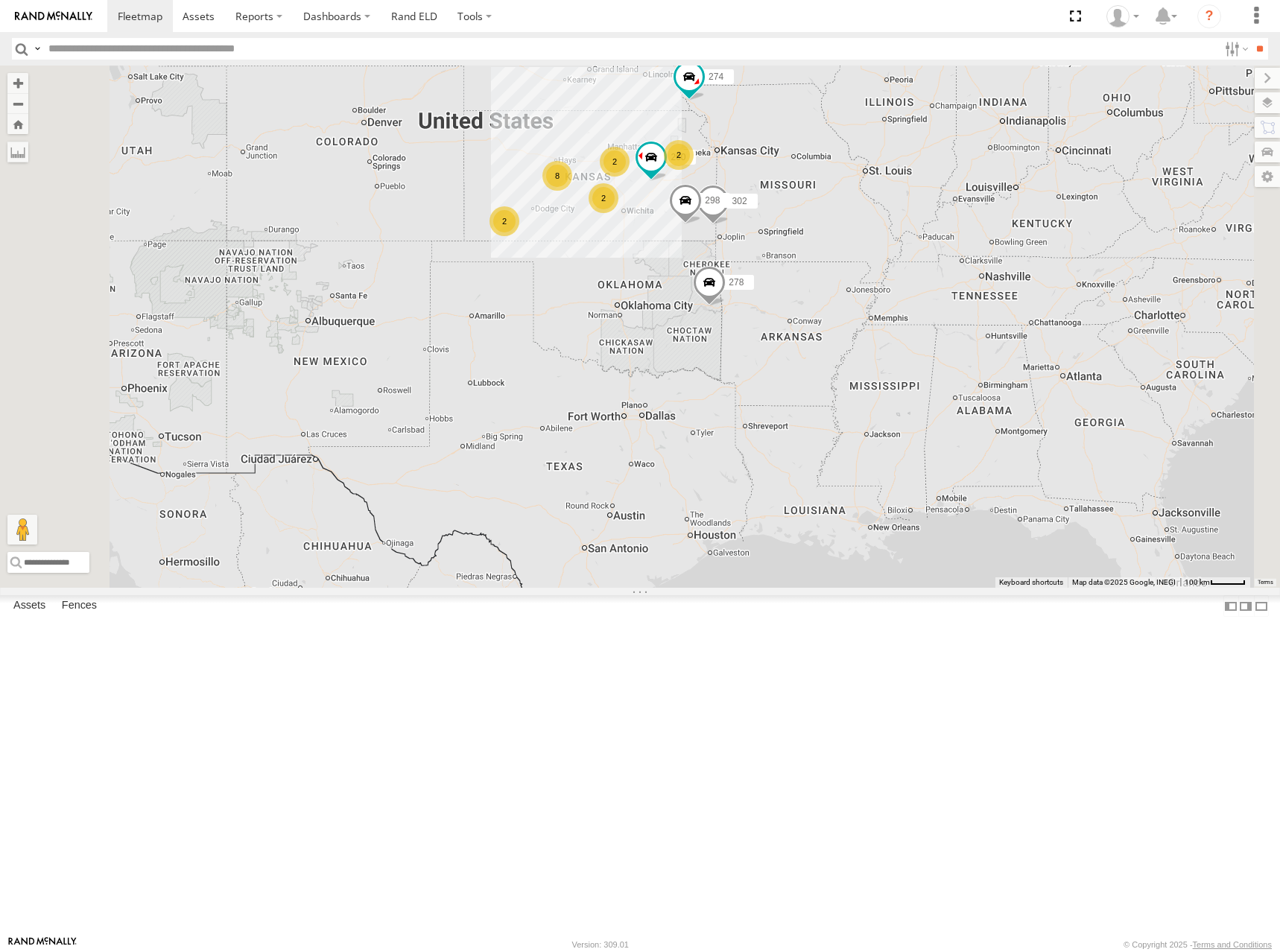
drag, startPoint x: 815, startPoint y: 211, endPoint x: 814, endPoint y: 247, distance: 36.0
click at [814, 247] on div "274 298 262 288 292 232 302 278 260 2 2 8 2 2" at bounding box center [640, 326] width 1280 height 522
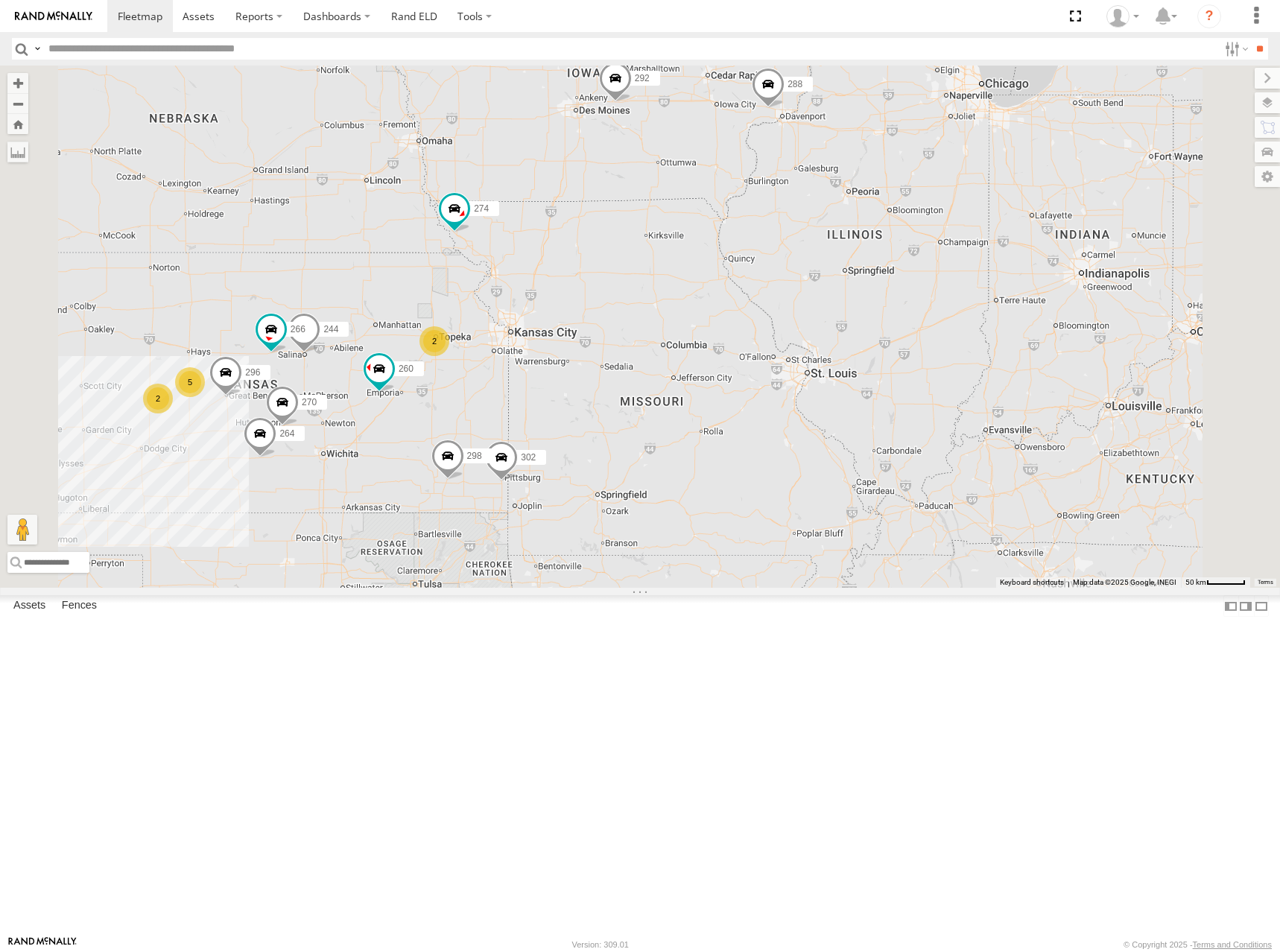
drag, startPoint x: 1059, startPoint y: 165, endPoint x: 1029, endPoint y: 225, distance: 67.1
click at [1029, 225] on div "274 298 262 288 292 232 302 278 260 244 5 270 2 296 2 264 266" at bounding box center [640, 326] width 1280 height 522
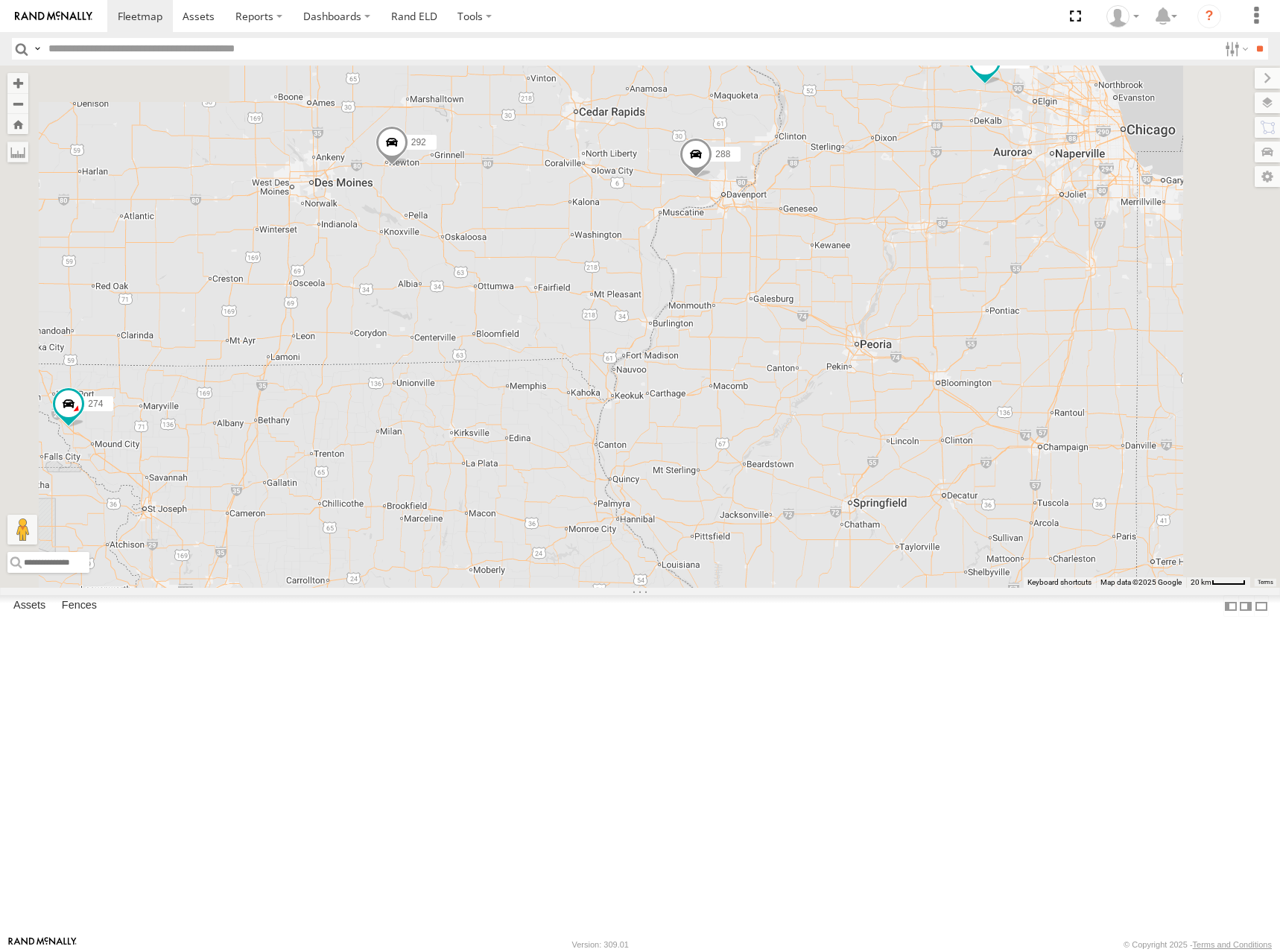
drag, startPoint x: 654, startPoint y: 299, endPoint x: 720, endPoint y: 279, distance: 69.0
click at [720, 279] on div "274 298 262 288 292 232 302 278 260 244 270 296 264 266" at bounding box center [640, 326] width 1280 height 522
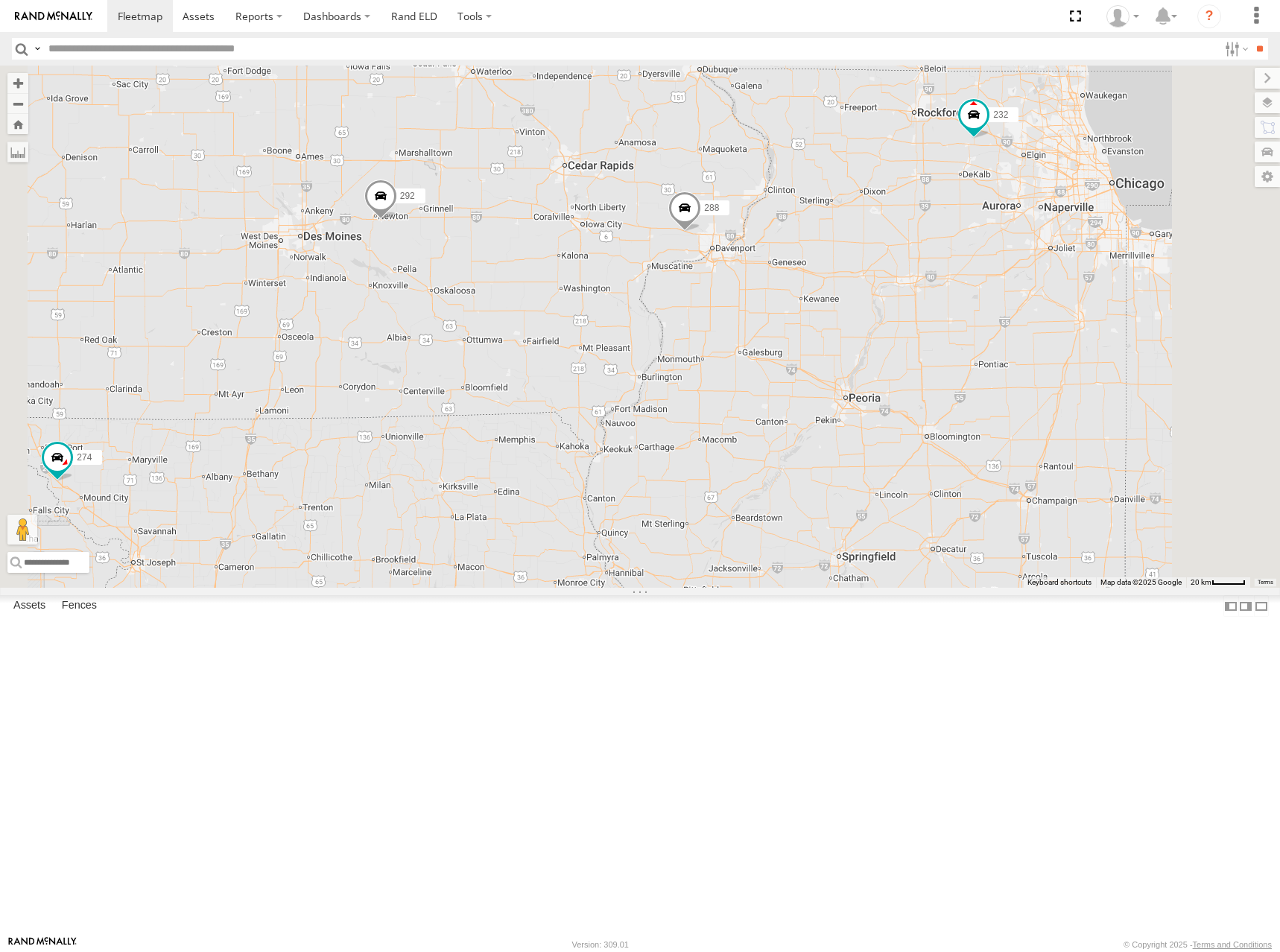
drag, startPoint x: 771, startPoint y: 251, endPoint x: 756, endPoint y: 319, distance: 69.6
click at [756, 319] on div "274 298 262 288 292 232 302 278 260 244 270 296 264 266" at bounding box center [640, 326] width 1280 height 522
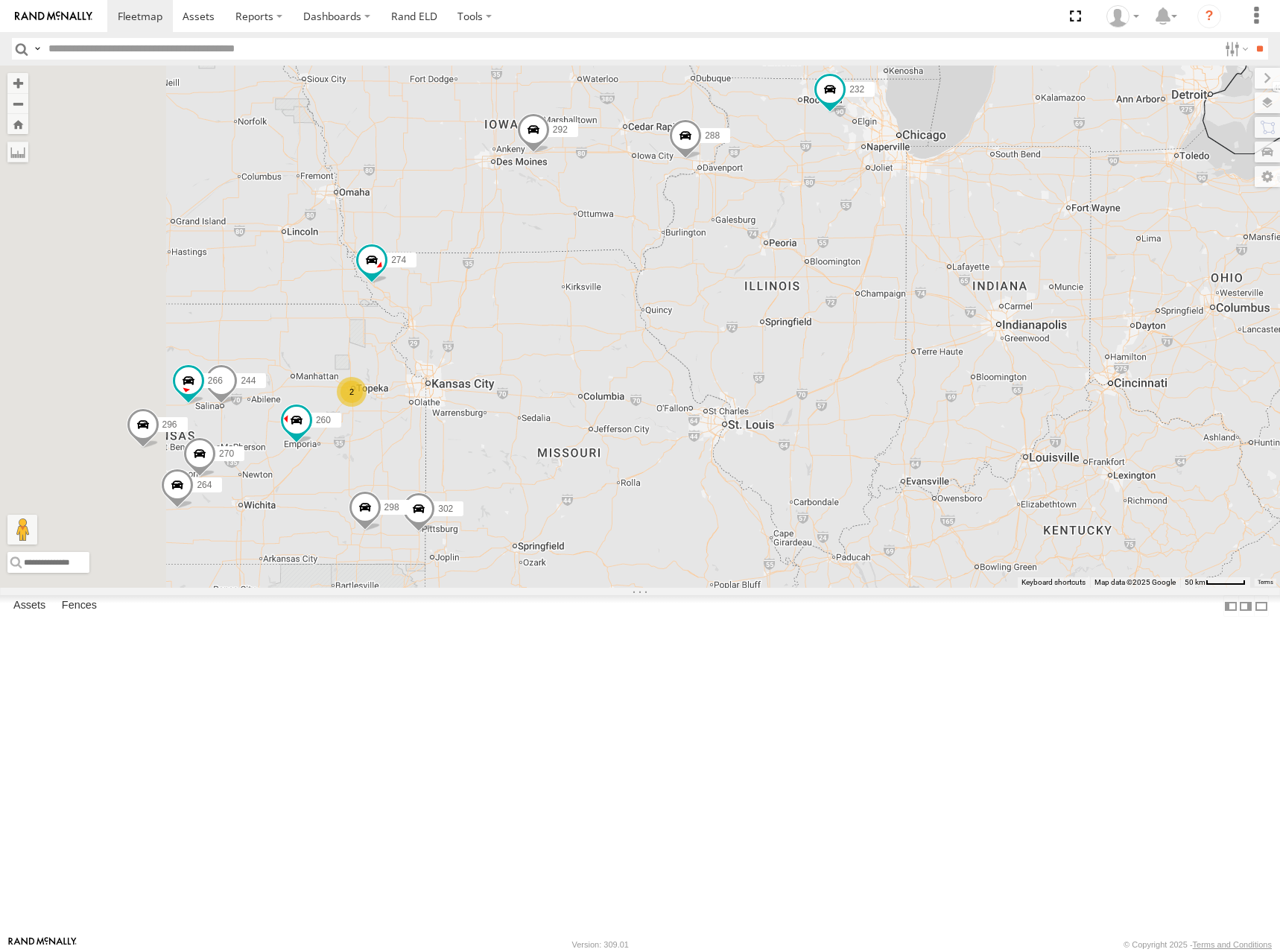
drag, startPoint x: 664, startPoint y: 276, endPoint x: 716, endPoint y: 252, distance: 57.3
click at [716, 252] on div "274 298 262 288 292 232 302 278 260 244 270 296 264 266 2" at bounding box center [640, 326] width 1280 height 522
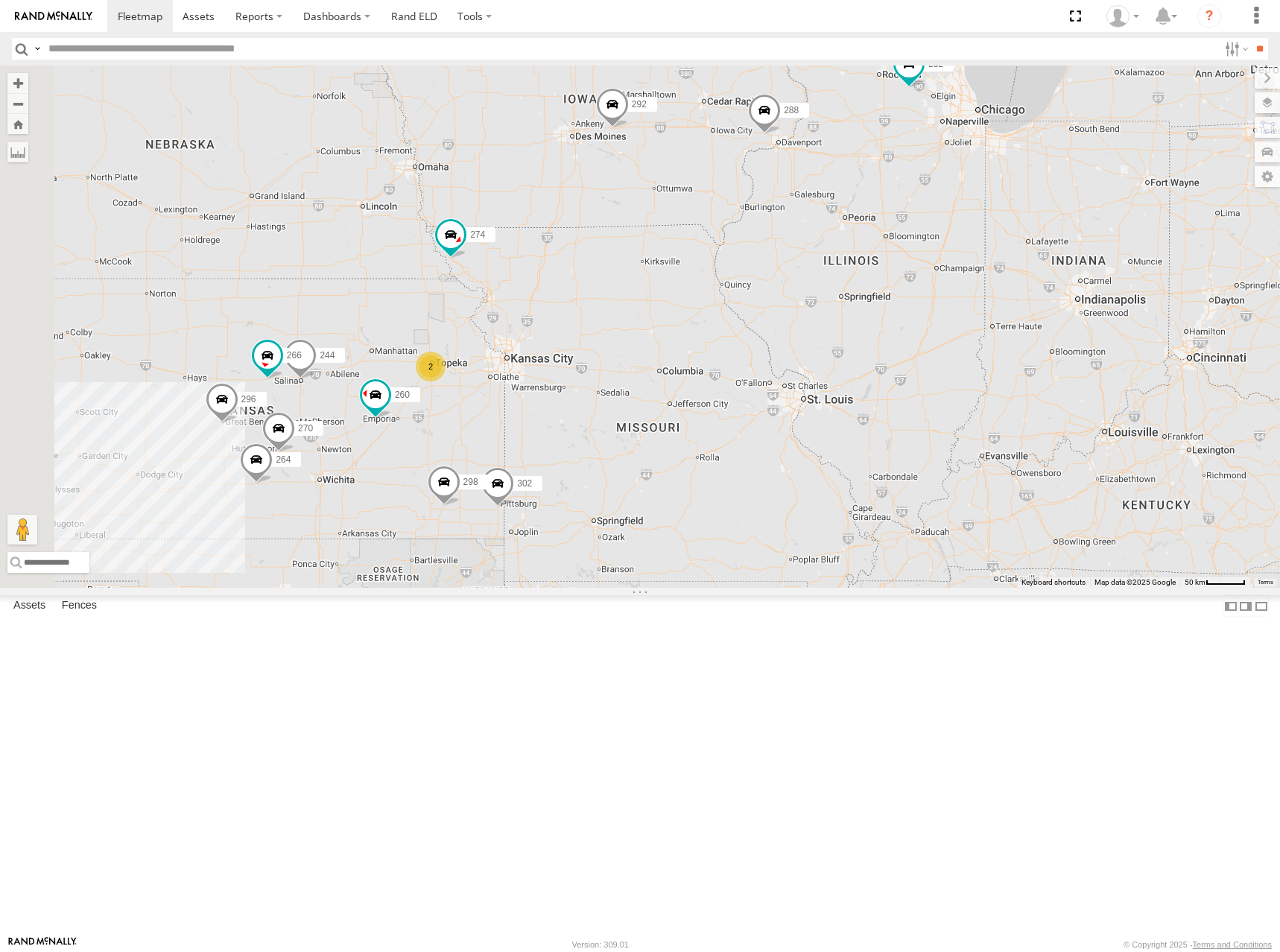
drag, startPoint x: 599, startPoint y: 371, endPoint x: 688, endPoint y: 338, distance: 94.9
click at [688, 338] on div "274 298 262 288 292 232 302 278 260 244 270 296 264 266 2" at bounding box center [640, 326] width 1280 height 522
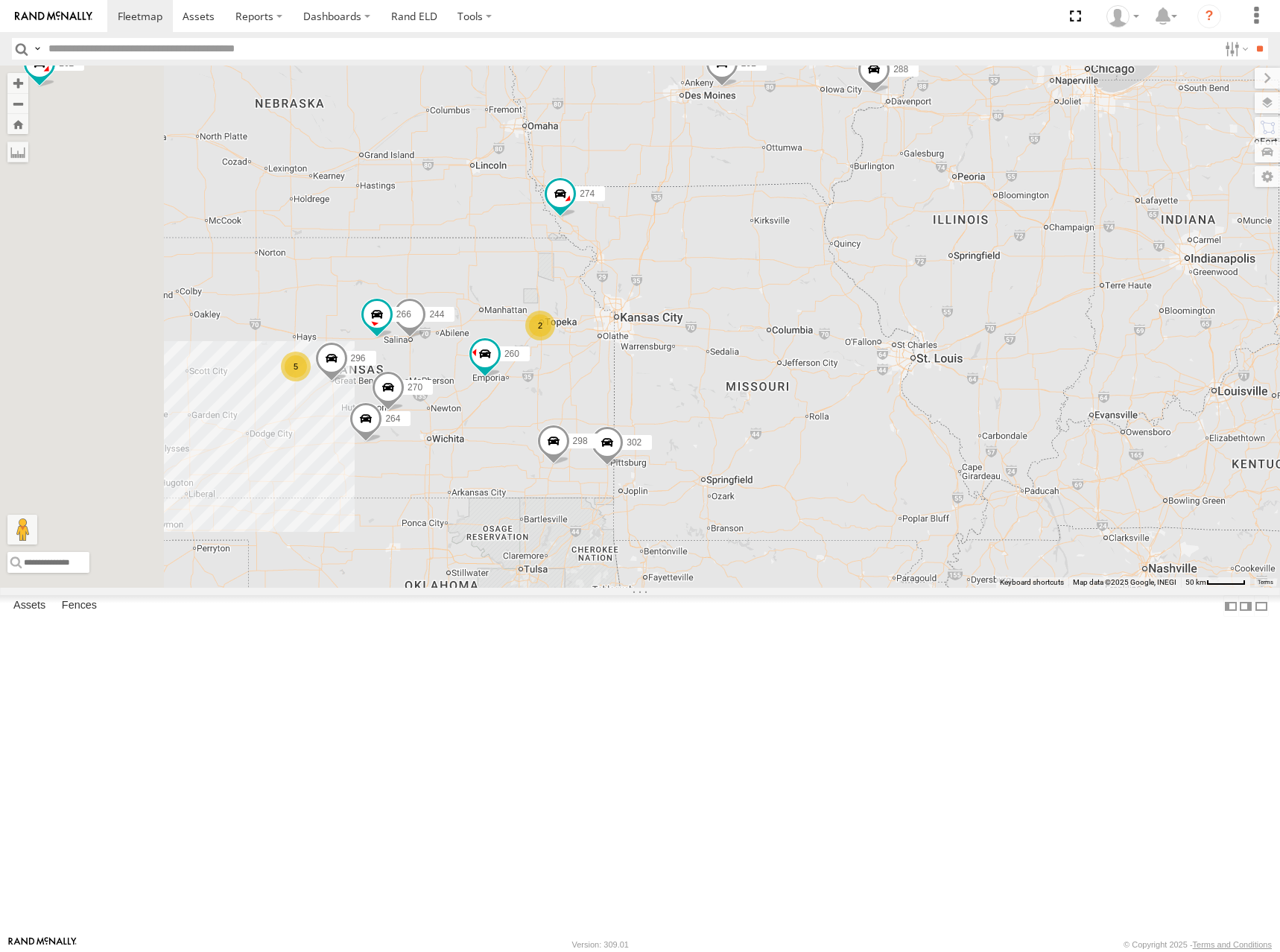
drag, startPoint x: 589, startPoint y: 338, endPoint x: 699, endPoint y: 300, distance: 116.4
click at [699, 300] on div "274 298 262 288 292 232 302 278 260 244 270 296 264 266 5 2" at bounding box center [640, 326] width 1280 height 522
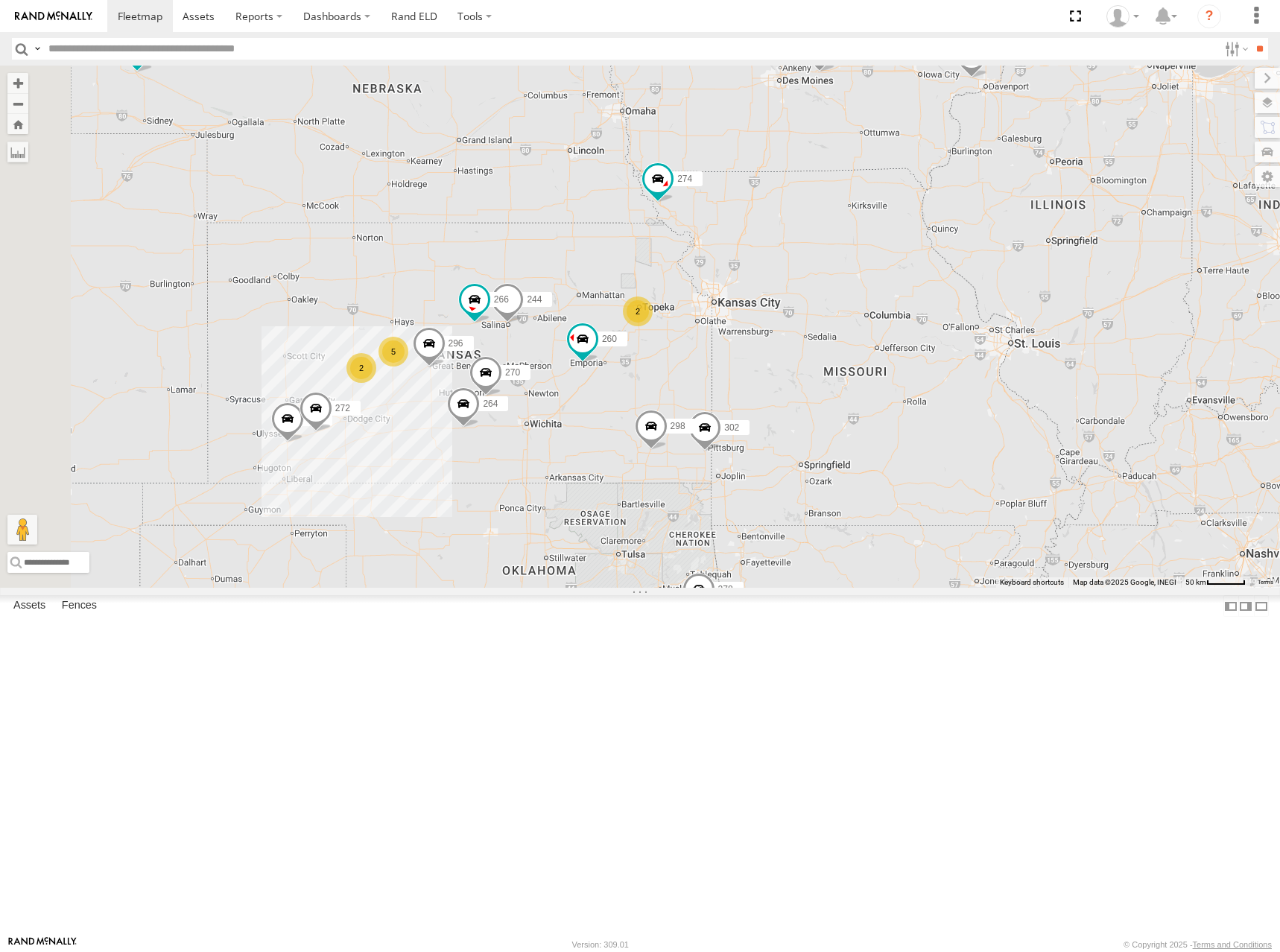
drag, startPoint x: 710, startPoint y: 308, endPoint x: 751, endPoint y: 299, distance: 42.0
click at [751, 299] on div "274 298 262 288 292 232 302 278 260 244 270 296 264 266 5 2 300 272 2" at bounding box center [640, 326] width 1280 height 522
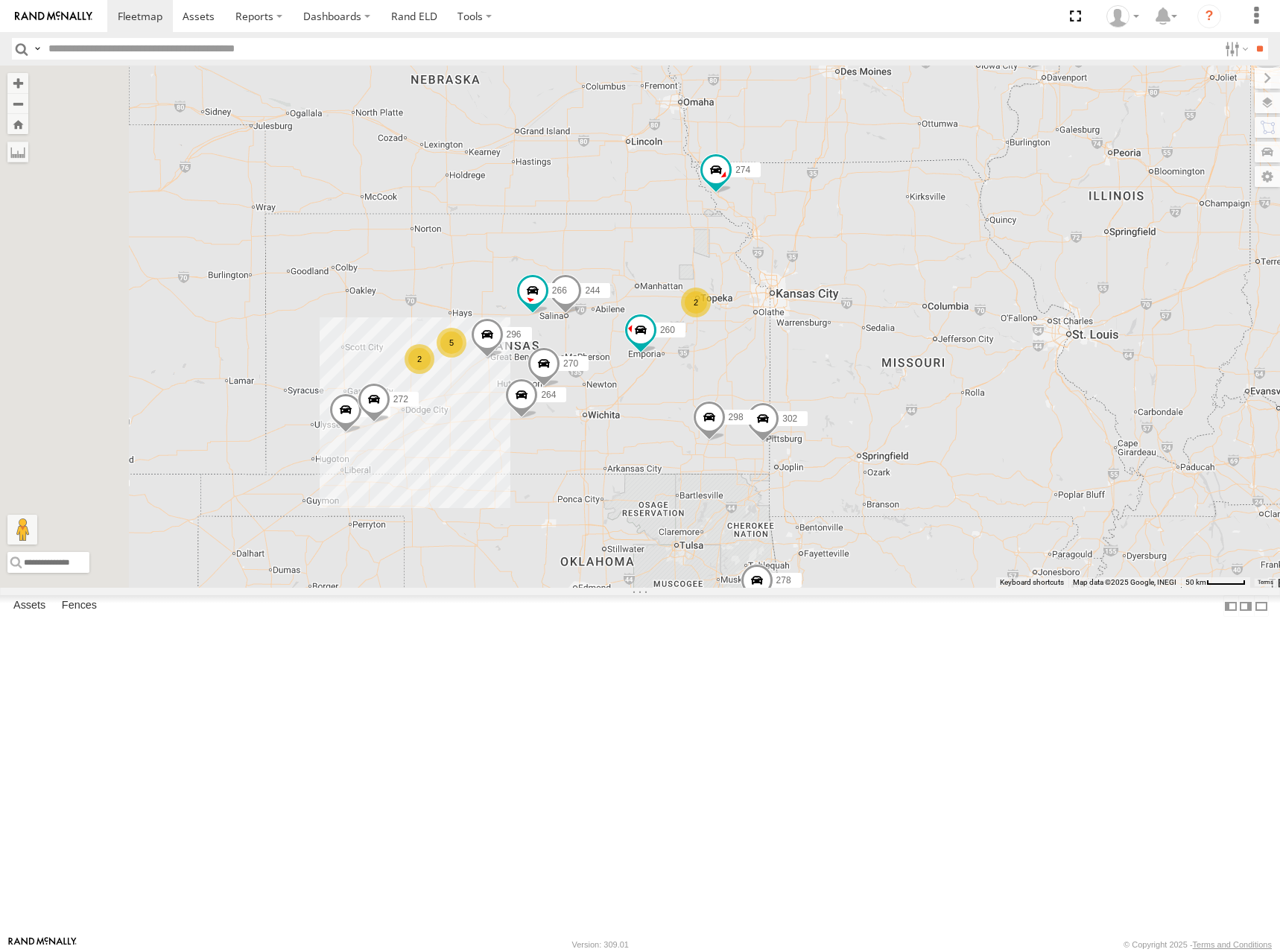
drag, startPoint x: 934, startPoint y: 299, endPoint x: 1052, endPoint y: 280, distance: 119.5
click at [1052, 280] on div "274 298 262 288 292 232 302 278 260 244 270 296 264 266 5 2 300 272 2" at bounding box center [640, 326] width 1280 height 522
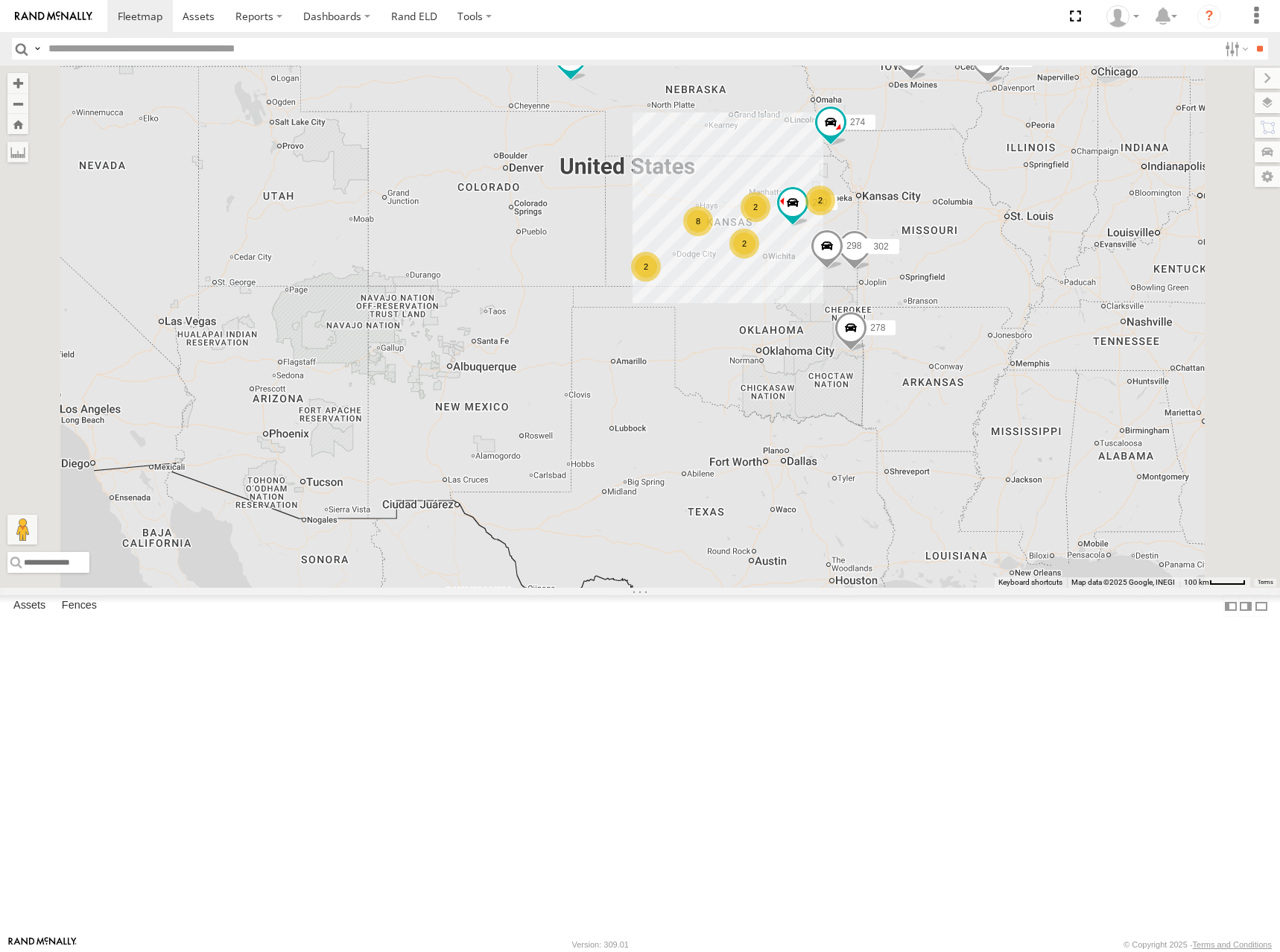
drag, startPoint x: 957, startPoint y: 243, endPoint x: 943, endPoint y: 256, distance: 19.1
click at [943, 256] on div "274 298 262 288 292 232 302 278 260 2 2 8 2 2" at bounding box center [640, 326] width 1280 height 522
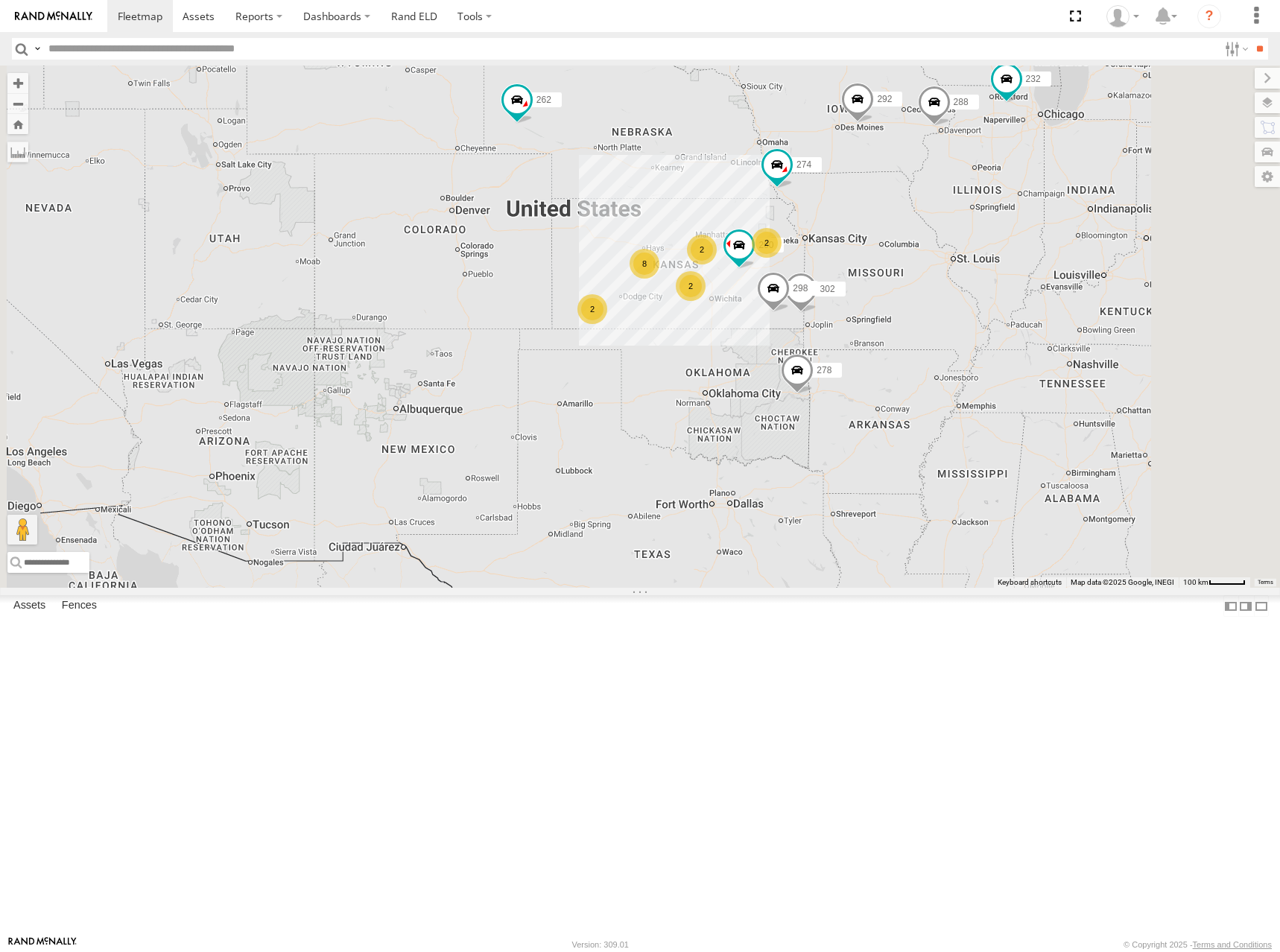
click at [932, 279] on div "274 298 262 288 292 232 302 278 260 2 2 8 2 2" at bounding box center [640, 326] width 1280 height 522
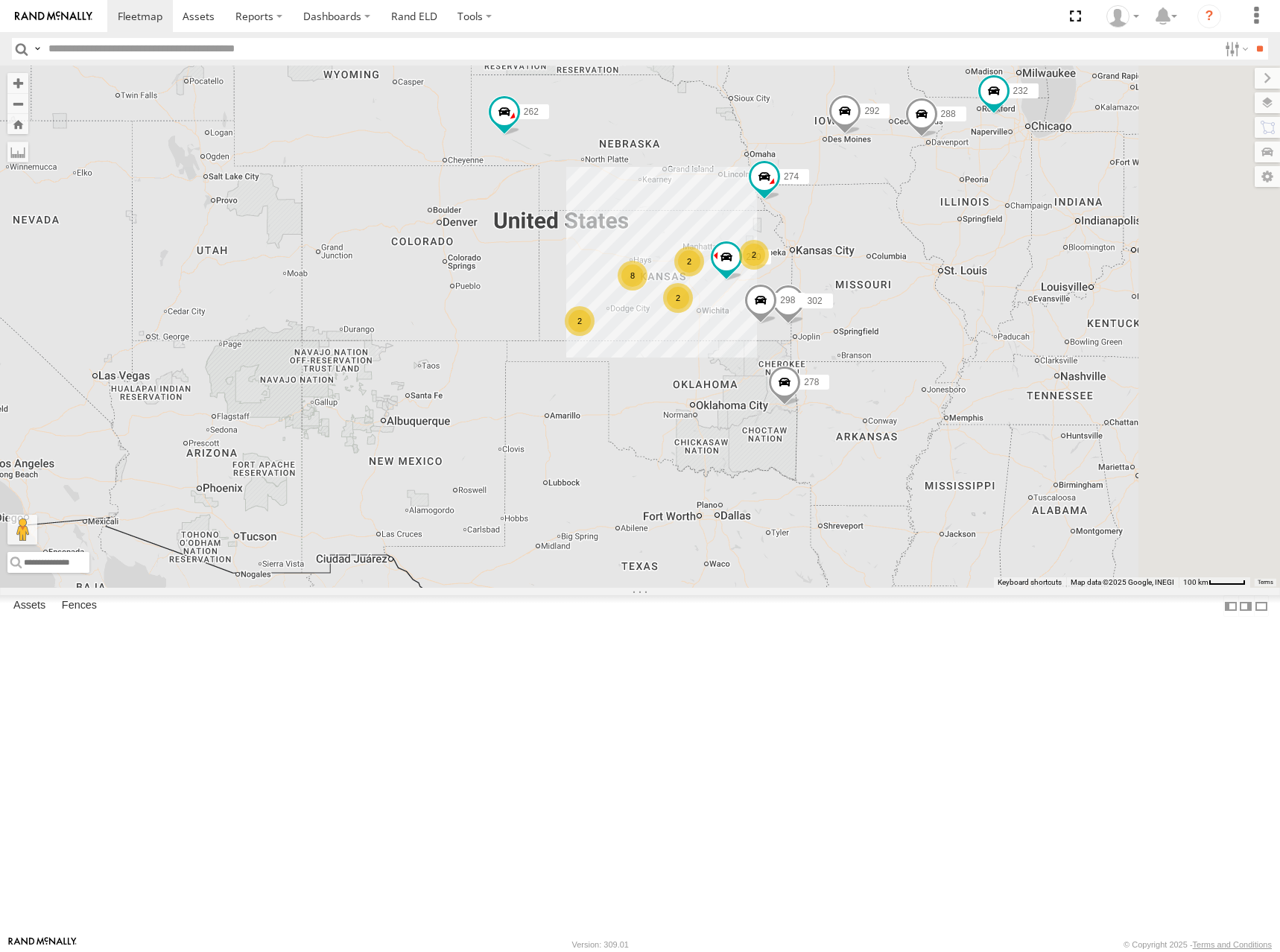
click at [884, 314] on div "274 298 262 288 292 232 302 278 260 2 2 8 2 2" at bounding box center [640, 326] width 1280 height 522
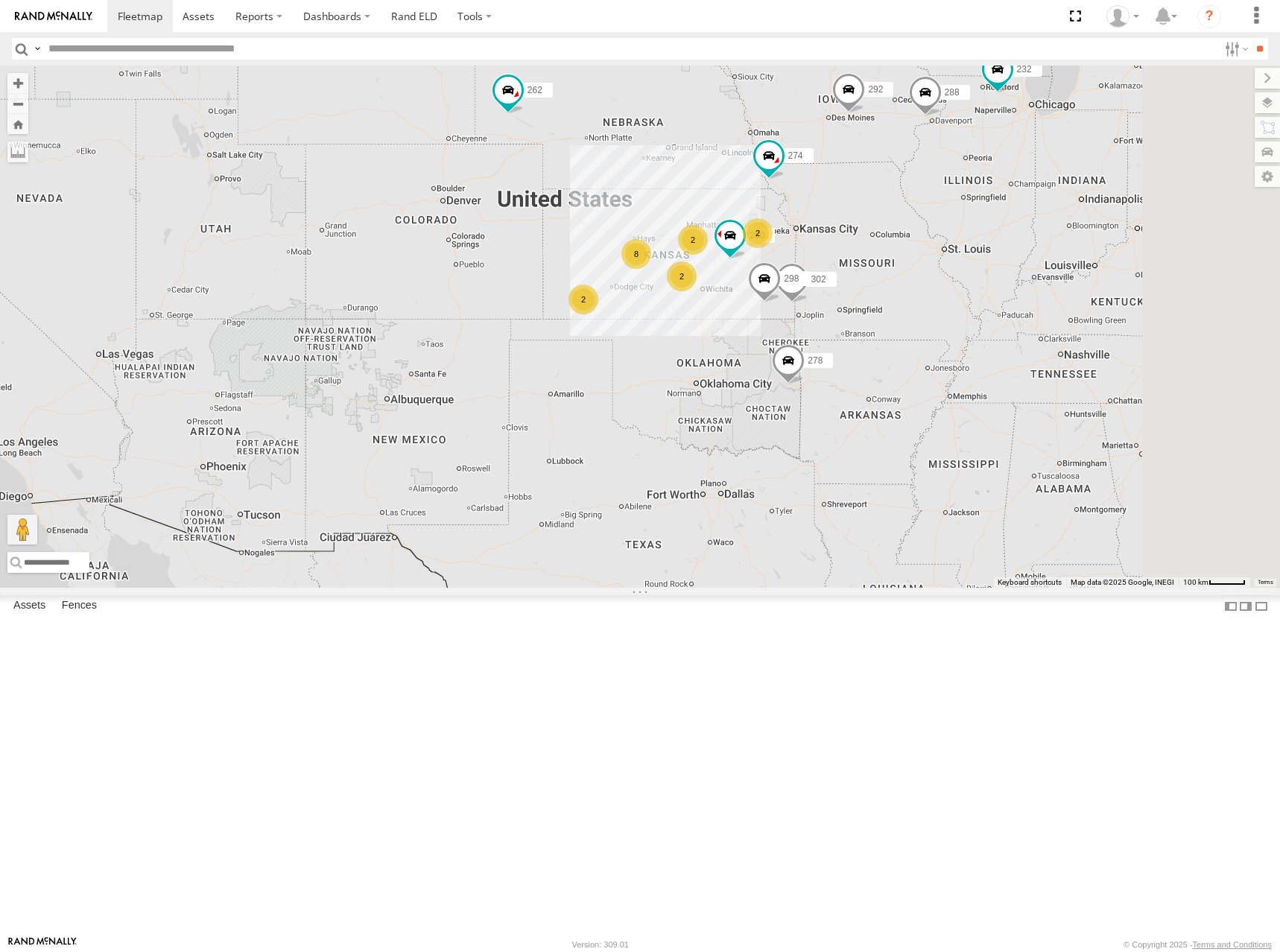
drag, startPoint x: 884, startPoint y: 314, endPoint x: 888, endPoint y: 290, distance: 24.3
click at [888, 290] on div "274 298 262 288 292 232 302 278 260 2 2 8 2 2" at bounding box center [640, 326] width 1280 height 522
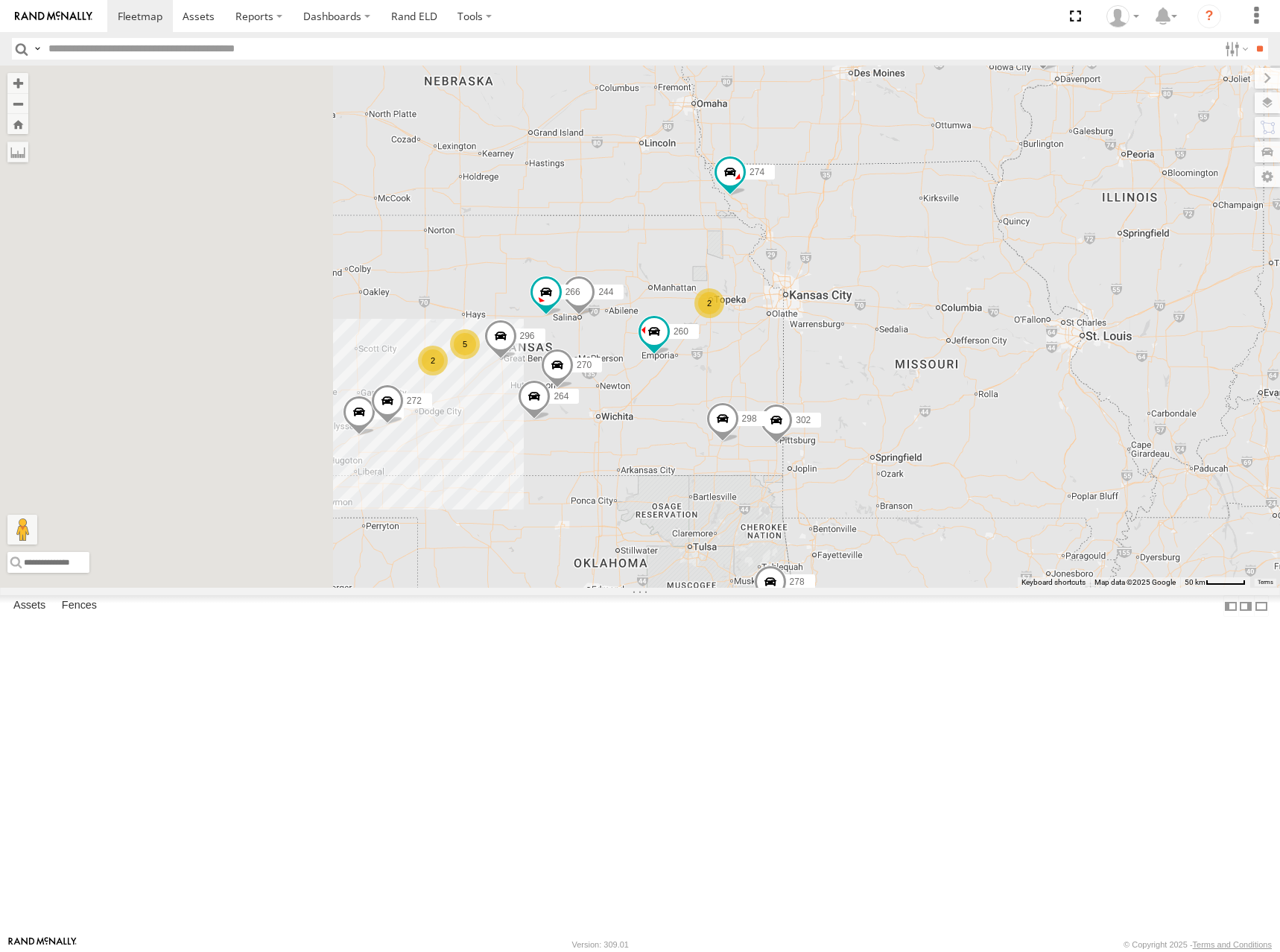
drag, startPoint x: 731, startPoint y: 343, endPoint x: 942, endPoint y: 252, distance: 229.8
click at [942, 252] on div "274 298 262 288 292 232 302 278 260 300 244 5 270 272 2 296 2 264 266" at bounding box center [640, 326] width 1280 height 522
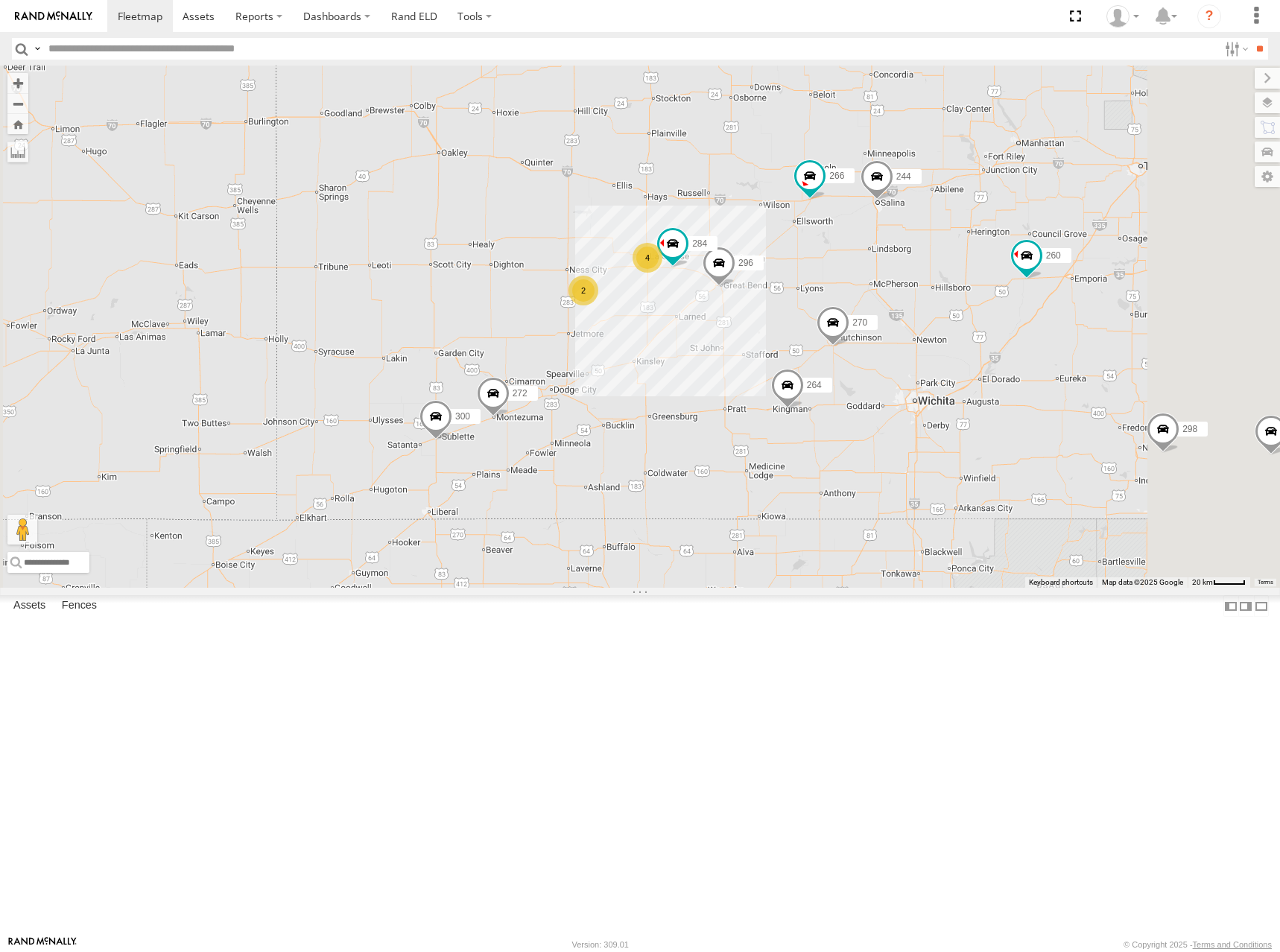
drag, startPoint x: 905, startPoint y: 344, endPoint x: 861, endPoint y: 341, distance: 44.1
click at [861, 341] on div "274 298 262 288 292 232 302 278 260 300 244 270 272 296 264 266 284 4 2" at bounding box center [640, 326] width 1280 height 522
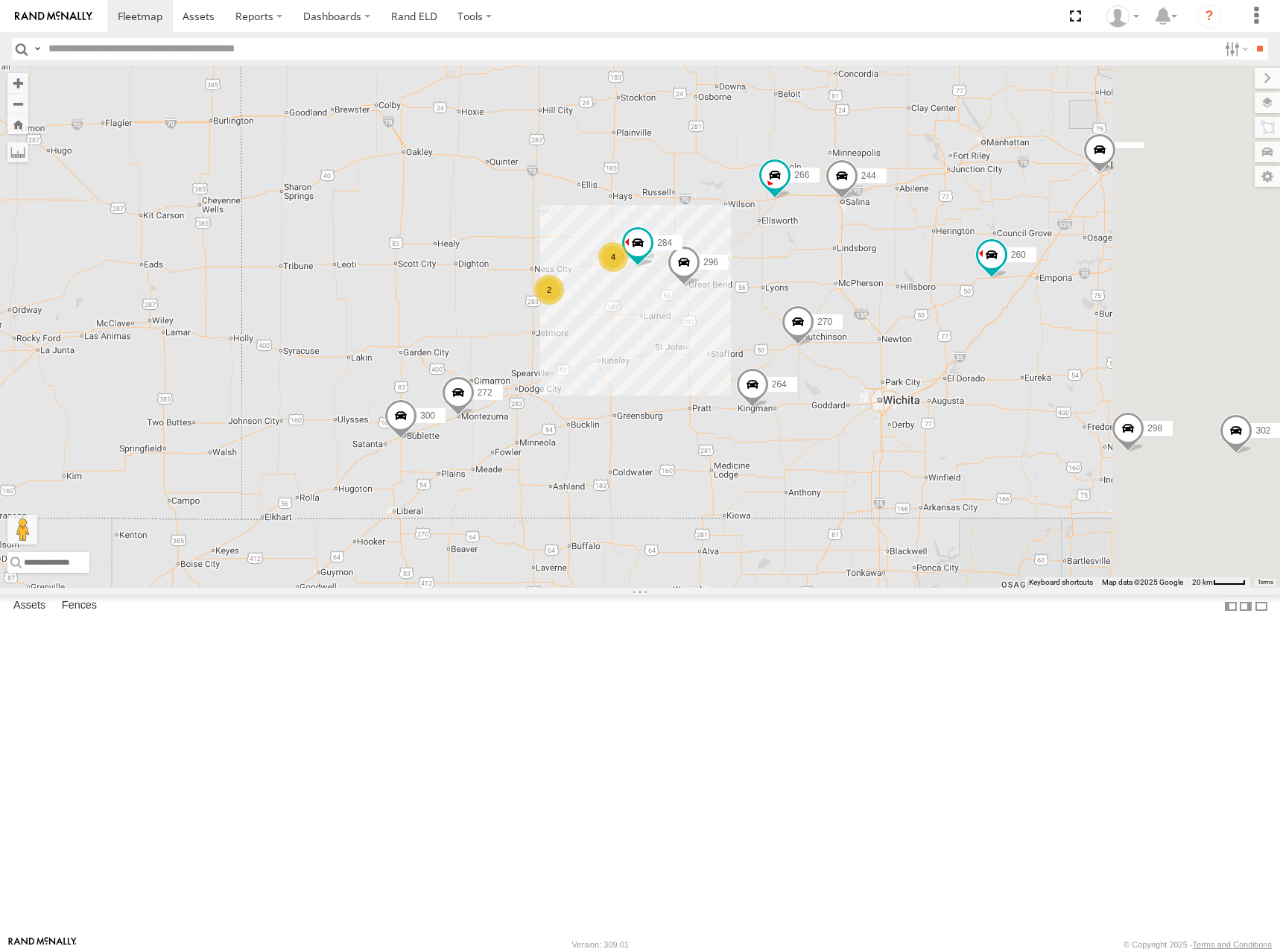
drag, startPoint x: 1029, startPoint y: 213, endPoint x: 1017, endPoint y: 220, distance: 13.9
click at [1017, 220] on div "274 298 262 288 292 232 302 278 260 300 244 270 272 296 264 266 284 4 2" at bounding box center [640, 326] width 1280 height 522
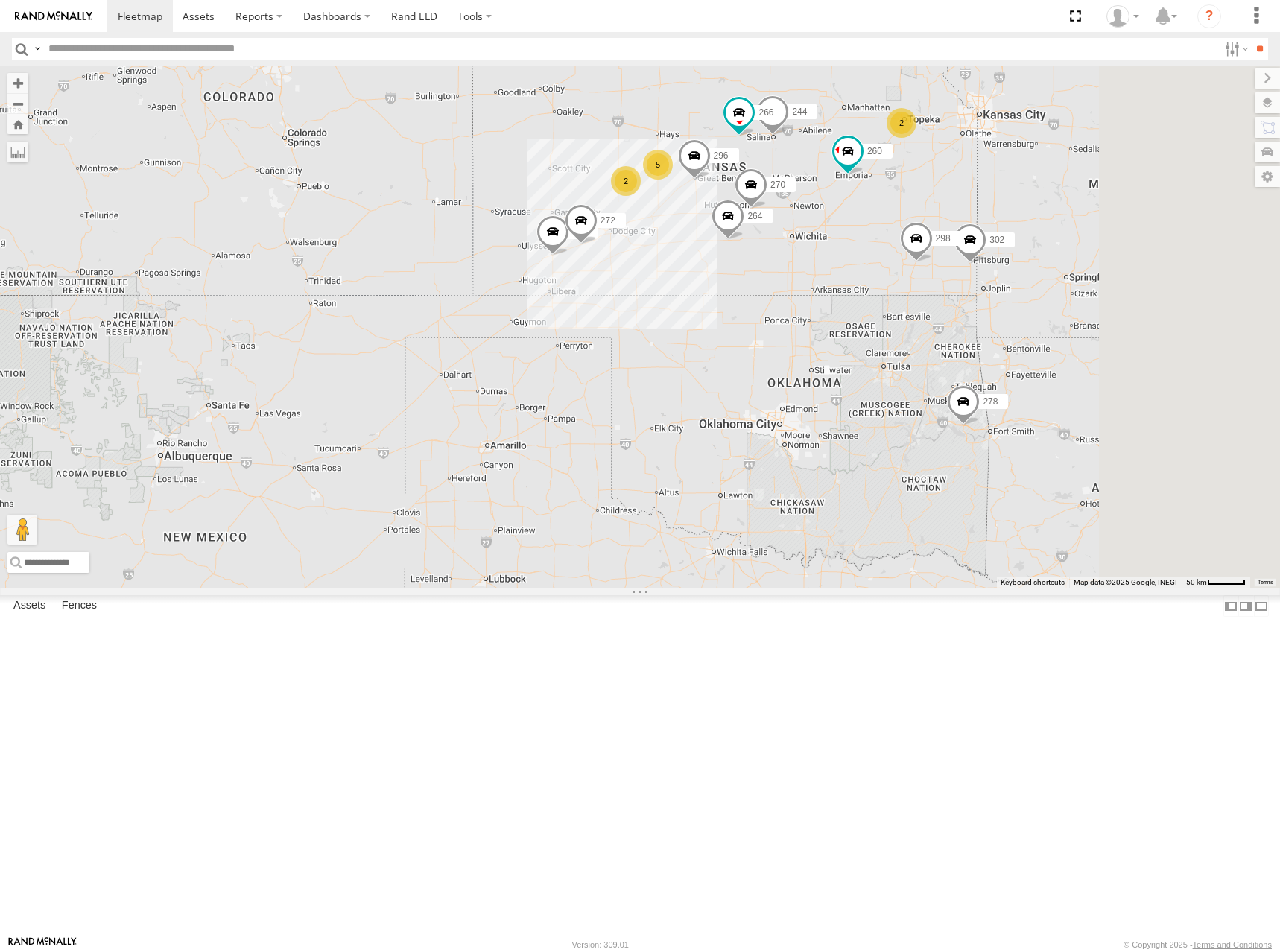
click at [1016, 234] on div "274 298 262 288 292 232 302 278 260 300 244 270 272 296 264 266 5 2 2" at bounding box center [640, 326] width 1280 height 522
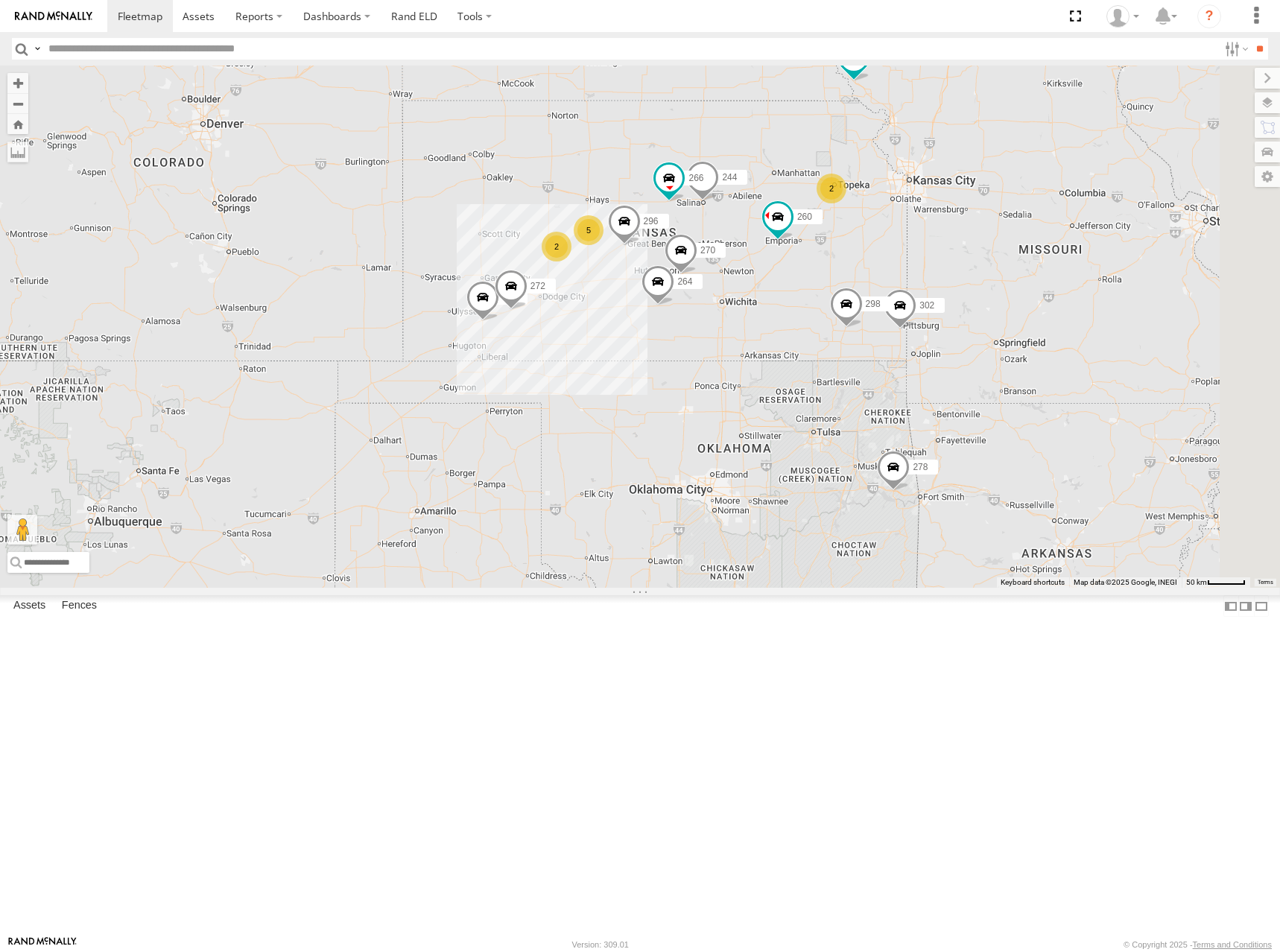
drag, startPoint x: 978, startPoint y: 211, endPoint x: 906, endPoint y: 268, distance: 91.8
click at [914, 272] on div "274 298 262 288 292 232 302 278 260 300 244 270 272 296 264 266 5 2 2" at bounding box center [640, 326] width 1280 height 522
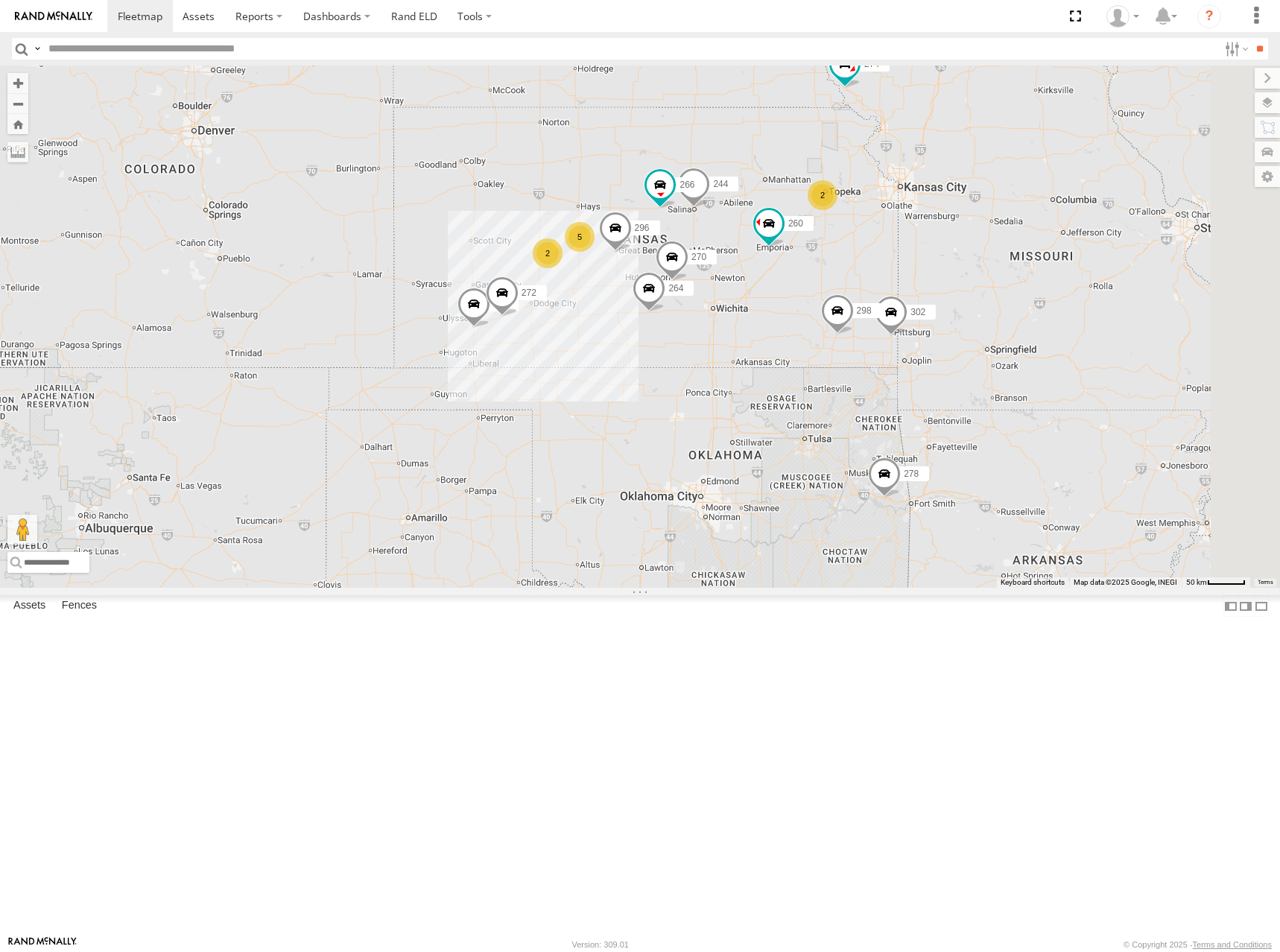
click at [890, 259] on div "274 298 262 288 292 232 302 278 260 300 244 270 272 296 264 266 5 2 2" at bounding box center [640, 326] width 1280 height 522
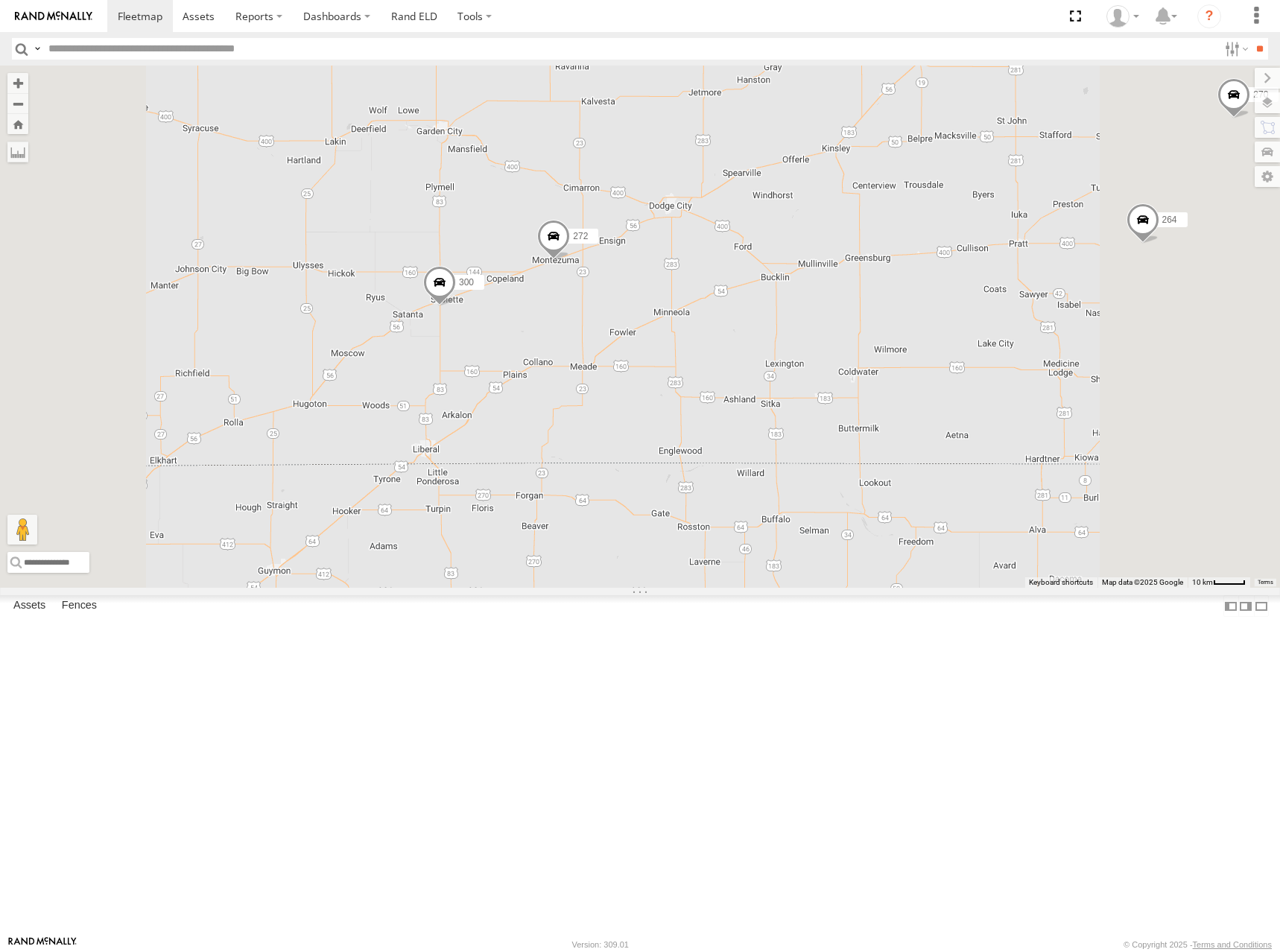
drag, startPoint x: 661, startPoint y: 393, endPoint x: 659, endPoint y: 417, distance: 24.1
click at [659, 417] on div "274 298 262 288 292 232 302 278 260 300 244 270 272 296 264 266 4 256 284 282" at bounding box center [640, 326] width 1280 height 522
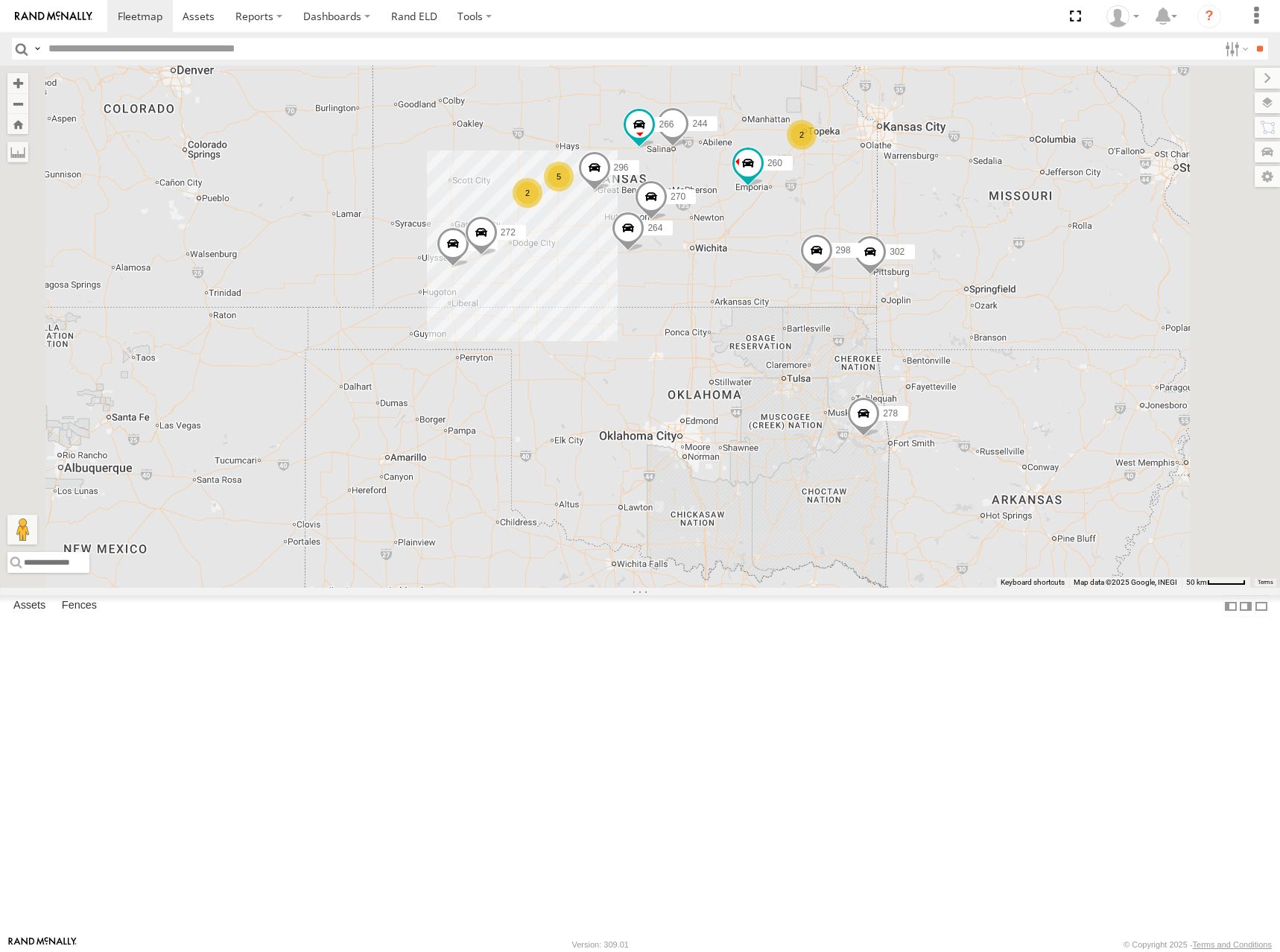
click at [868, 482] on div "274 298 262 288 292 232 302 278 260 300 244 270 272 296 264 266 5 2 2" at bounding box center [640, 326] width 1280 height 522
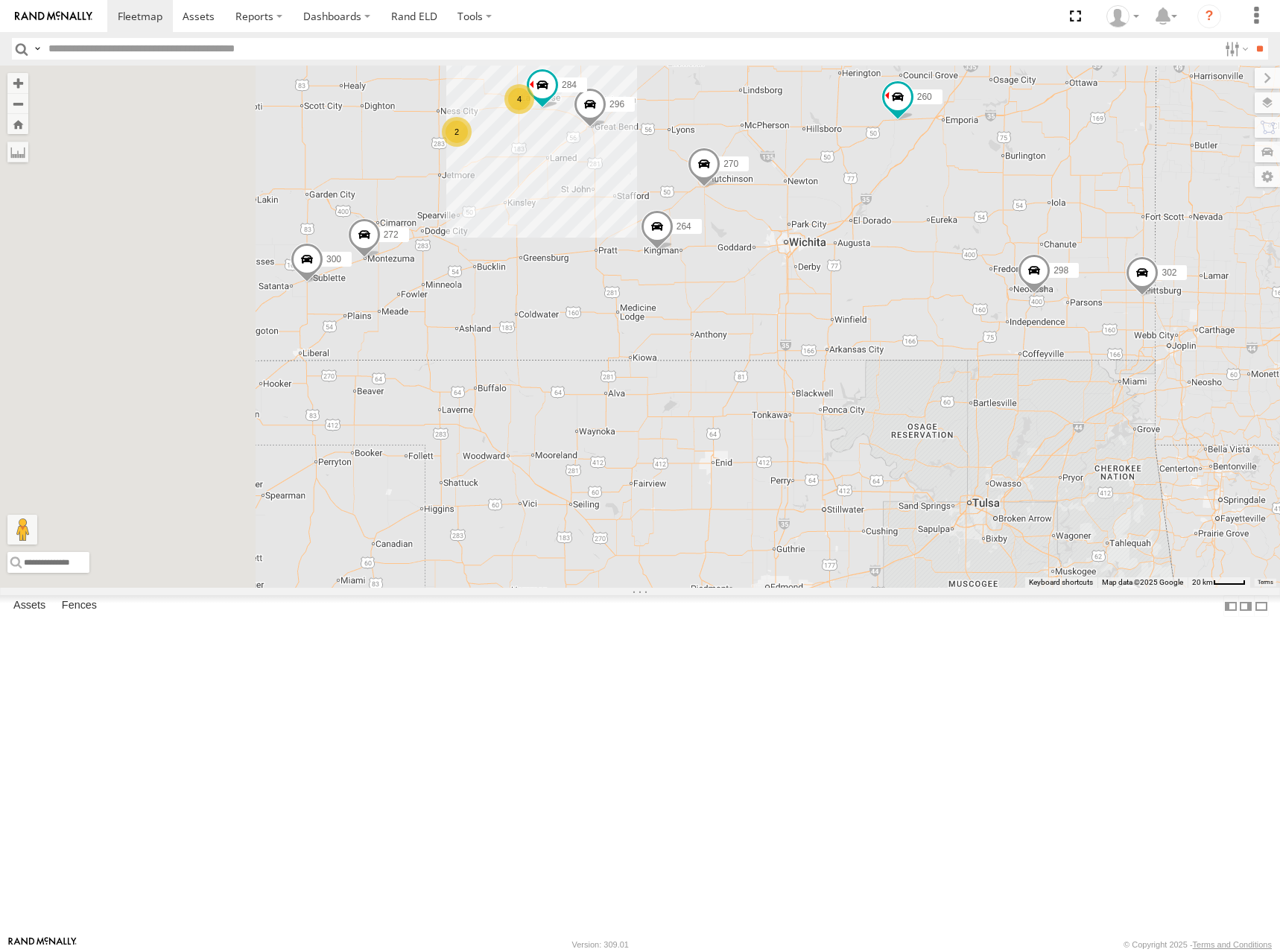
drag, startPoint x: 596, startPoint y: 431, endPoint x: 918, endPoint y: 456, distance: 323.0
click at [918, 456] on div "274 298 262 288 292 232 302 278 260 300 244 270 272 296 264 266 4 2 304 284 294" at bounding box center [640, 326] width 1280 height 522
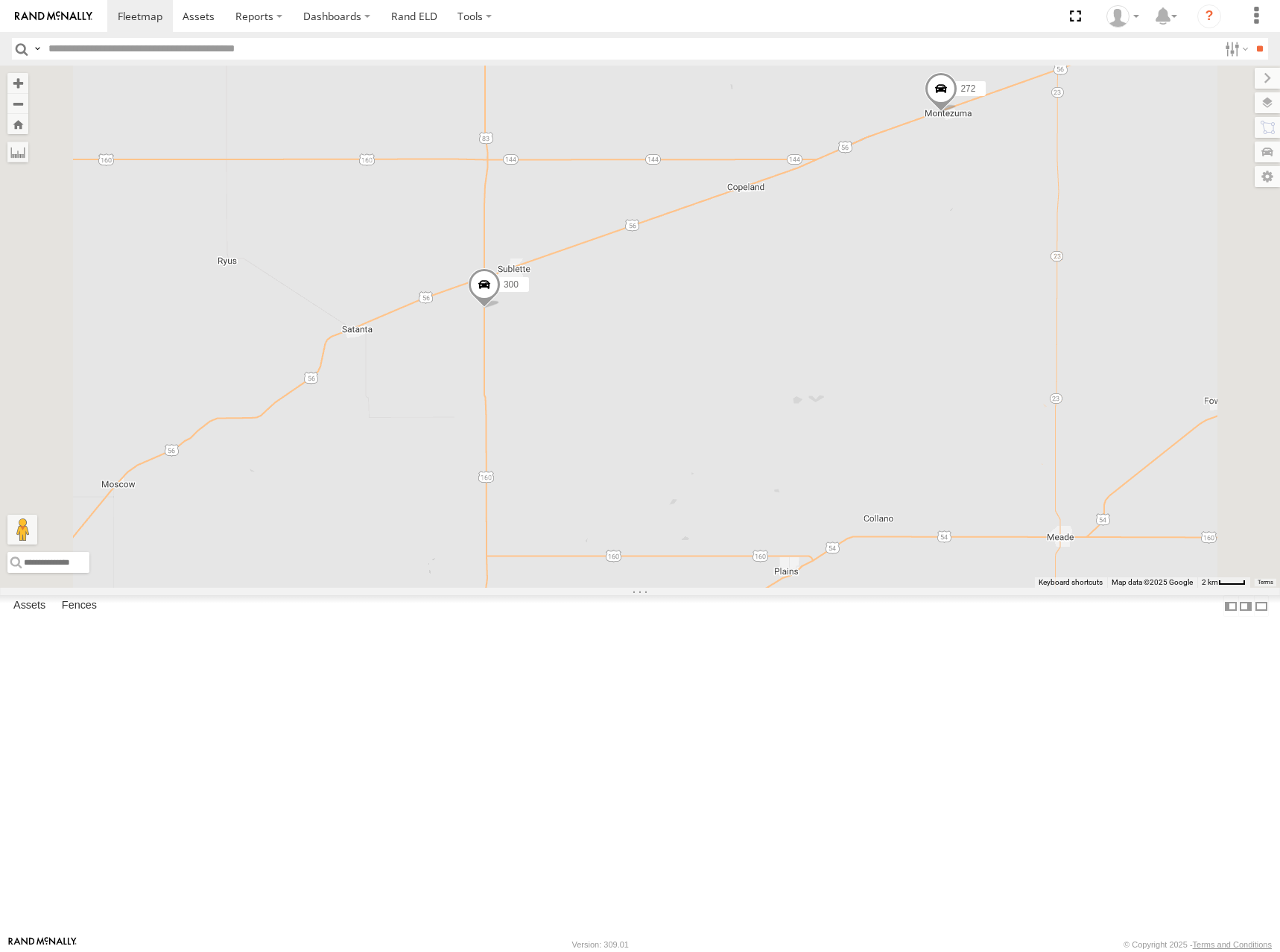
click at [500, 308] on span at bounding box center [484, 288] width 33 height 40
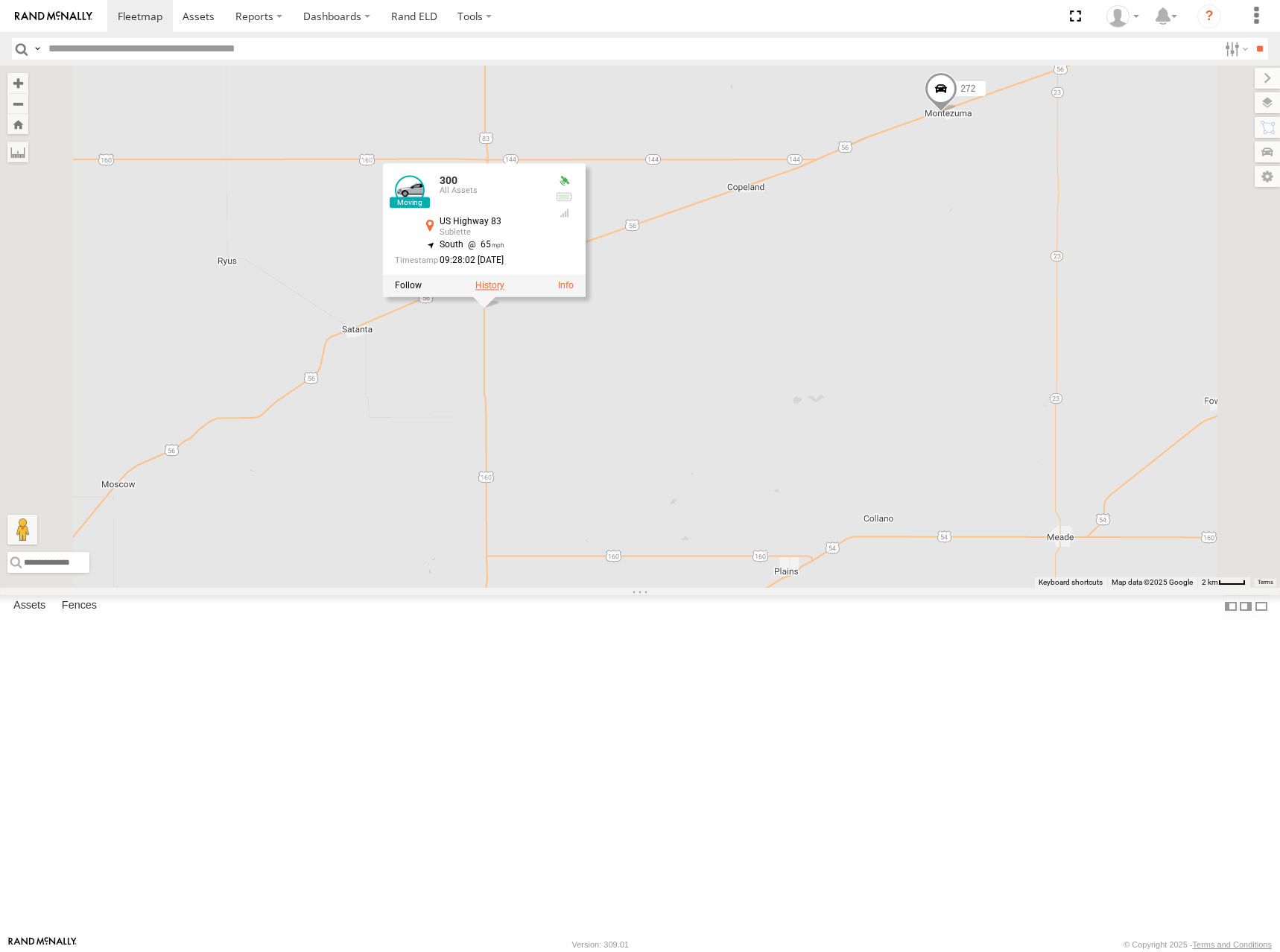
click at [504, 290] on label at bounding box center [490, 285] width 29 height 11
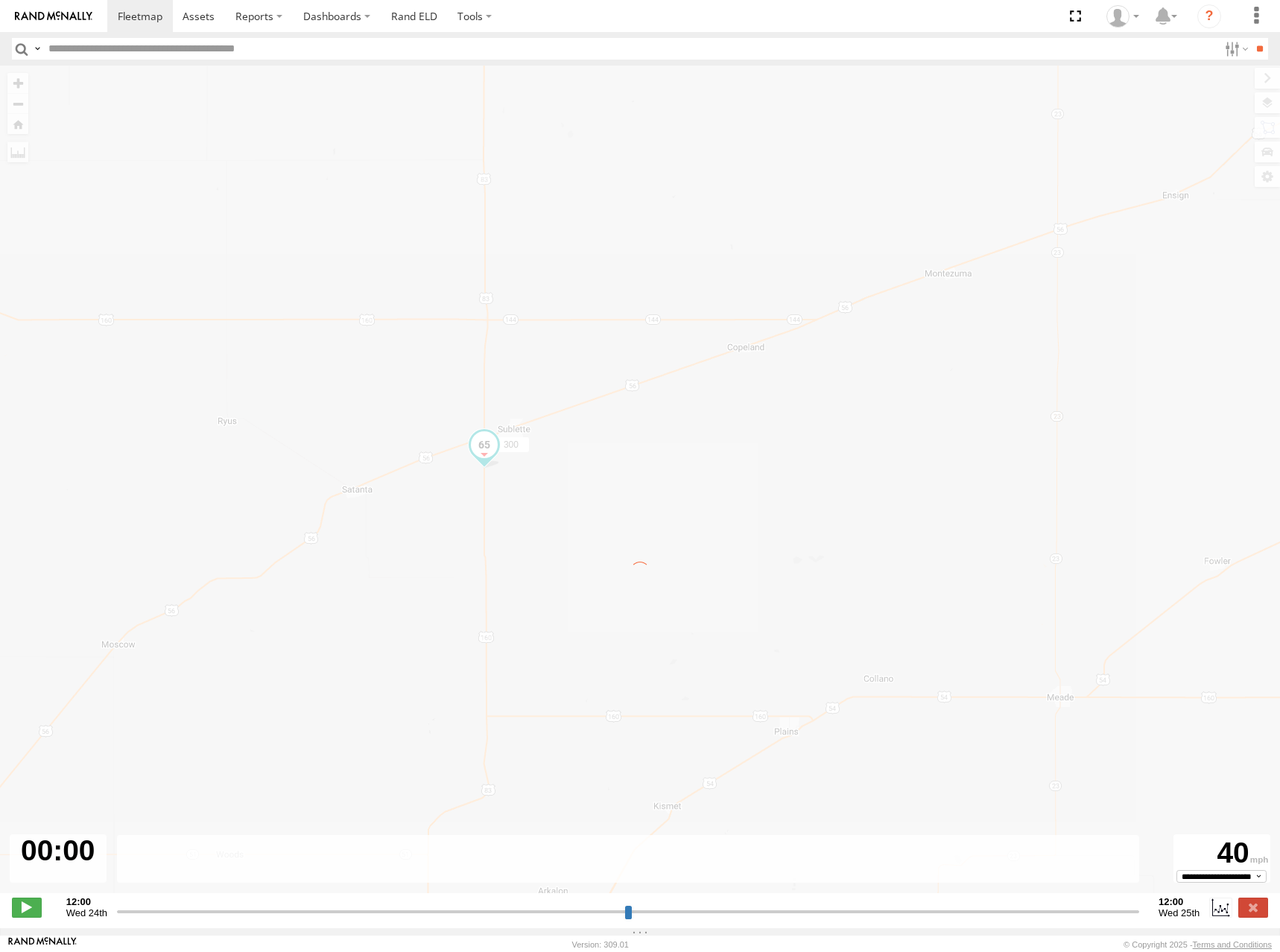
type input "**********"
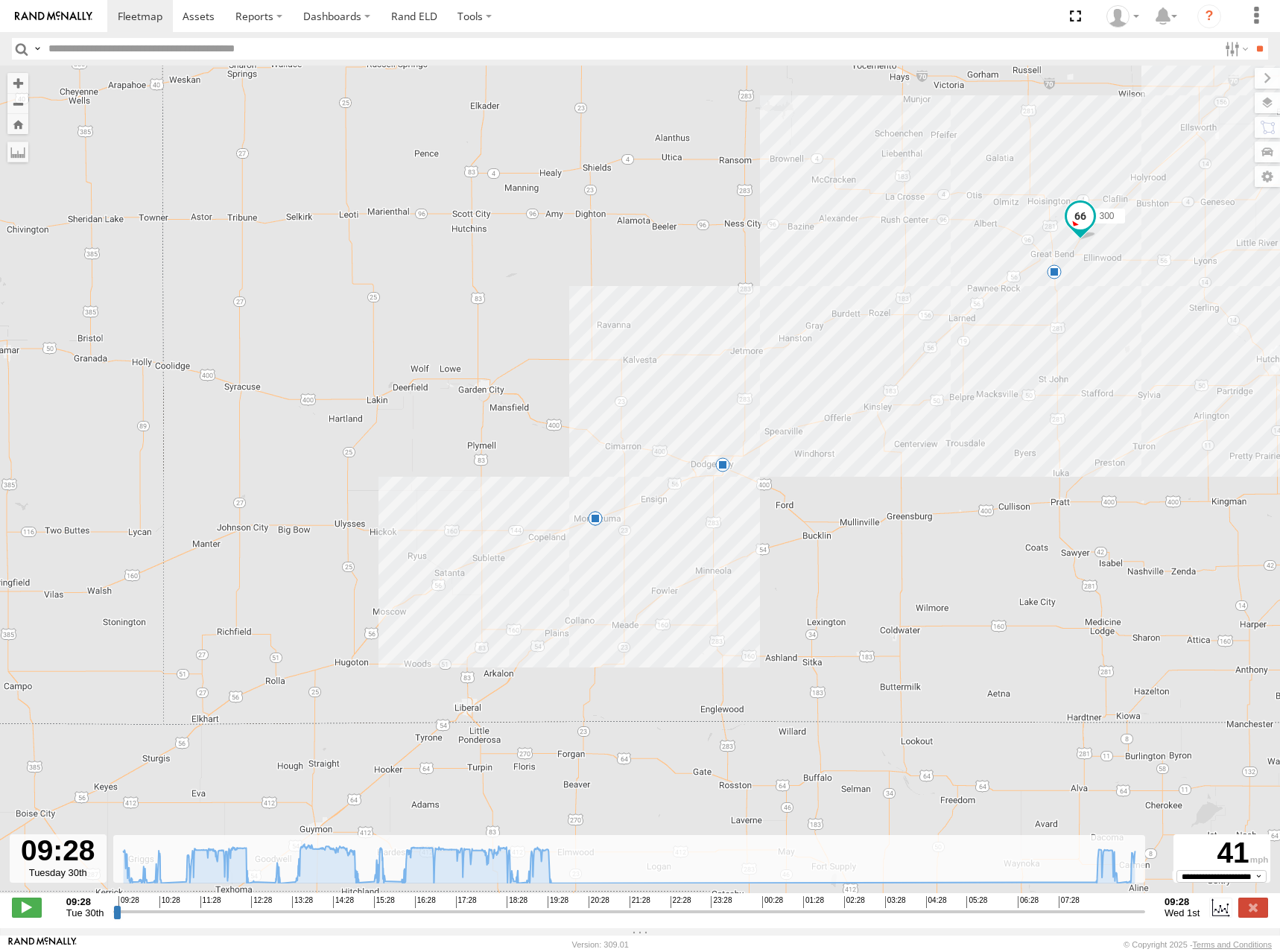
drag, startPoint x: 232, startPoint y: 603, endPoint x: 557, endPoint y: 438, distance: 364.5
click at [557, 438] on div "300 10:28 Tue 12:34 Tue 18:50 Tue 19:42 Tue 01:28 Wed" at bounding box center [640, 487] width 1280 height 844
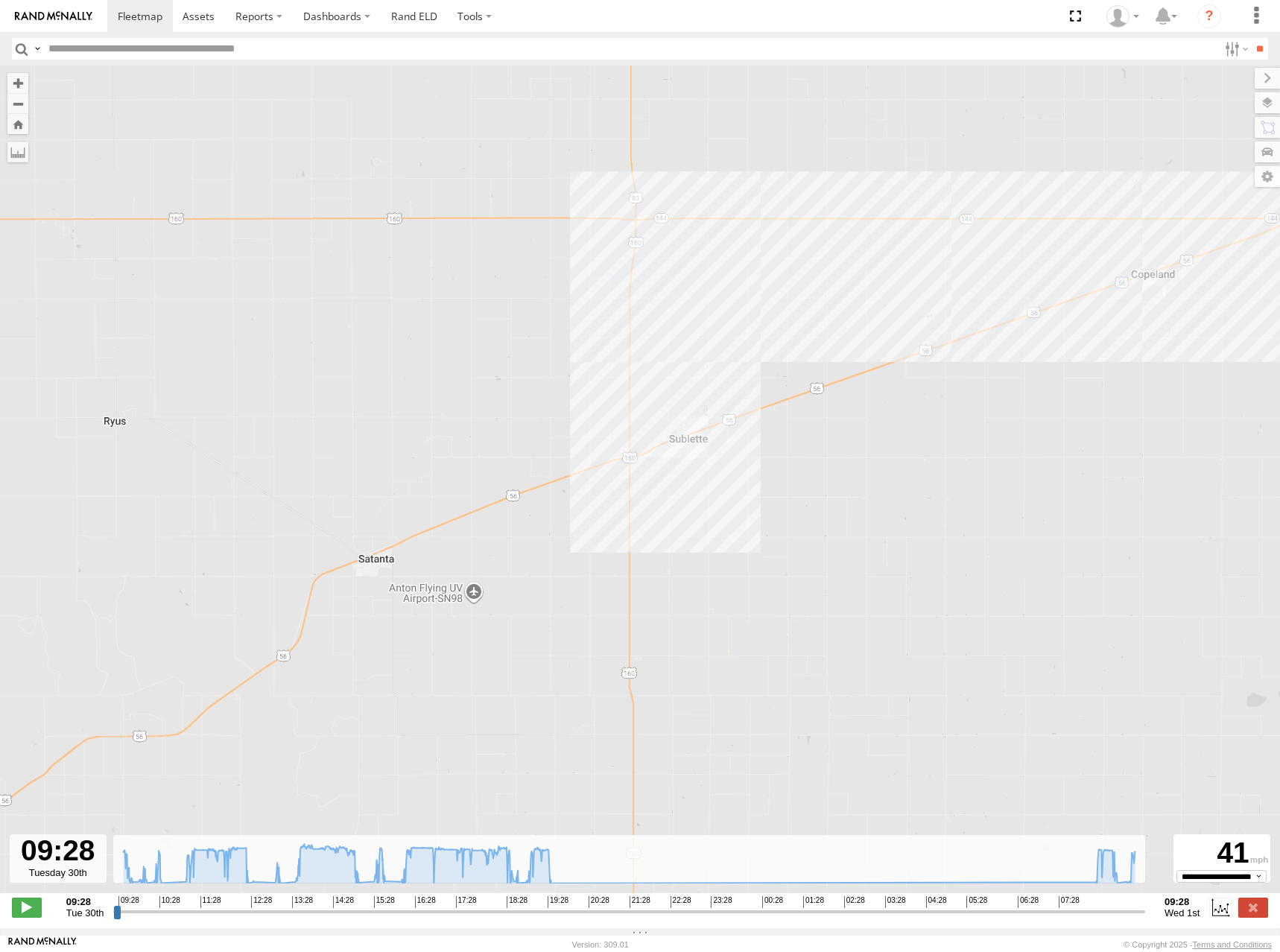
drag, startPoint x: 625, startPoint y: 521, endPoint x: 749, endPoint y: 342, distance: 217.8
click at [749, 342] on div "300 10:28 Tue 12:34 Tue 18:50 Tue 19:42 Tue 01:28 Wed" at bounding box center [640, 487] width 1280 height 844
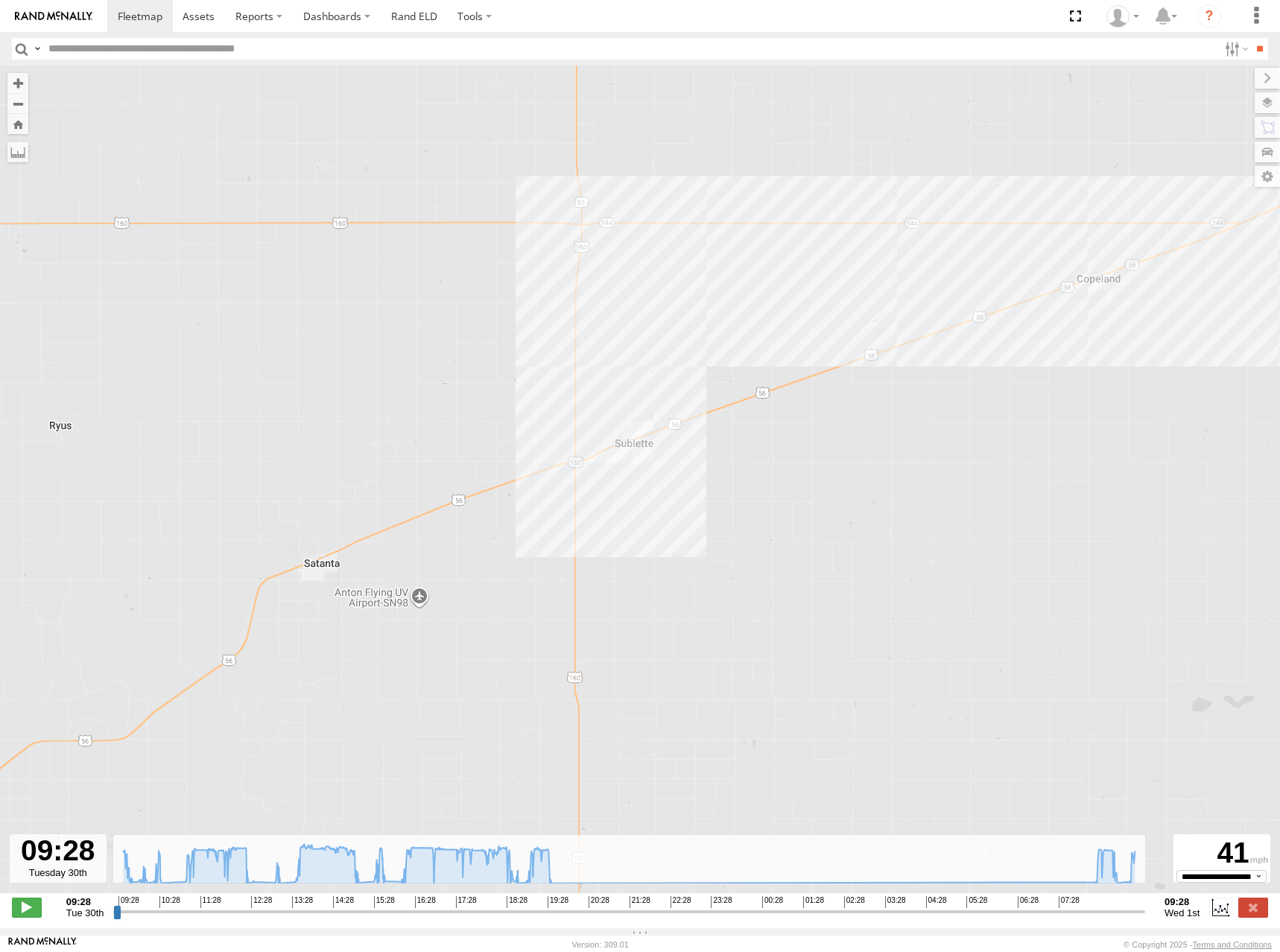
drag, startPoint x: 818, startPoint y: 319, endPoint x: 759, endPoint y: 324, distance: 59.2
click at [759, 324] on div "300 10:28 Tue 12:34 Tue 18:50 Tue 19:42 Tue 01:28 Wed" at bounding box center [640, 487] width 1280 height 844
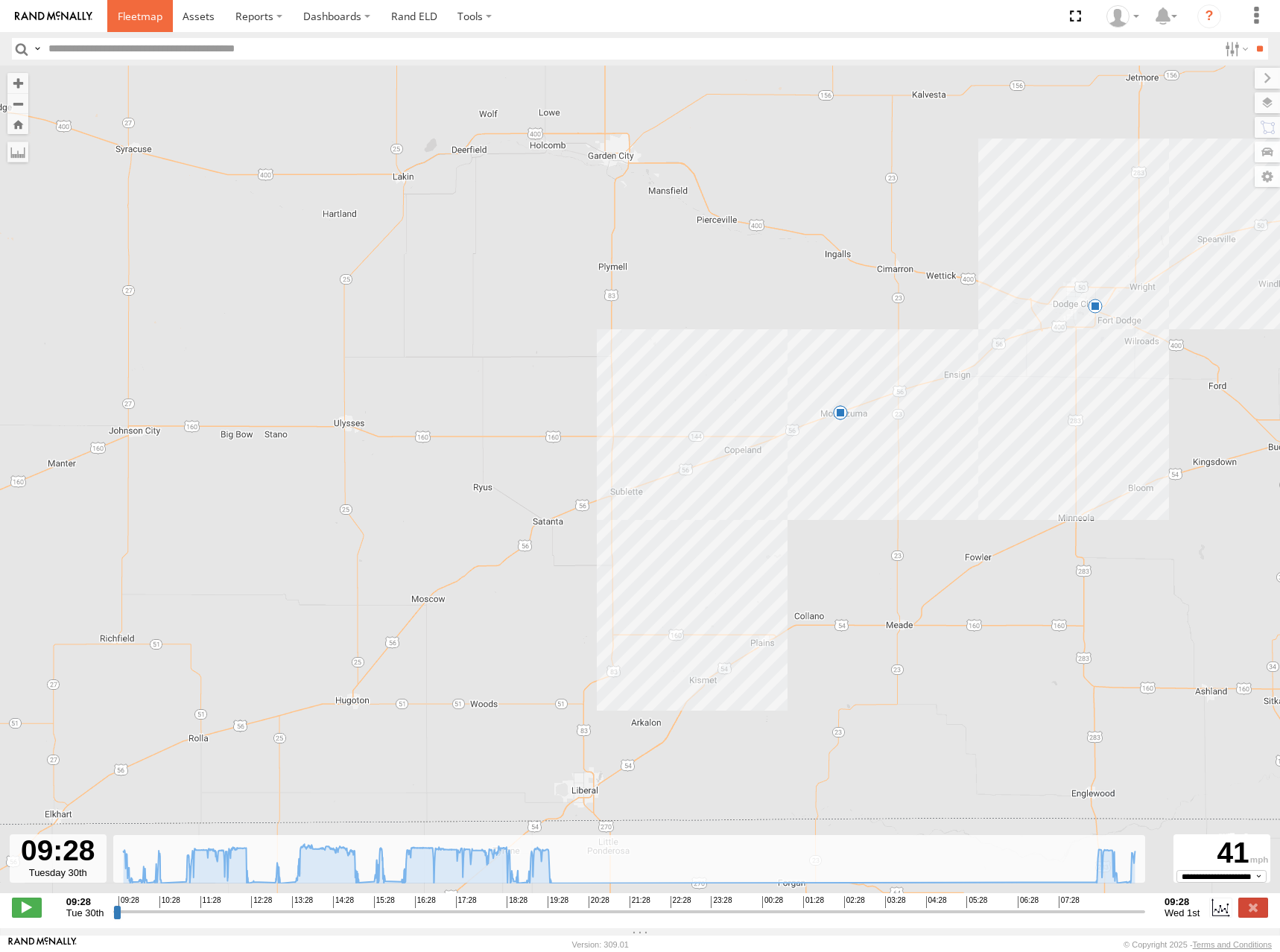
click at [134, 18] on span at bounding box center [140, 15] width 45 height 14
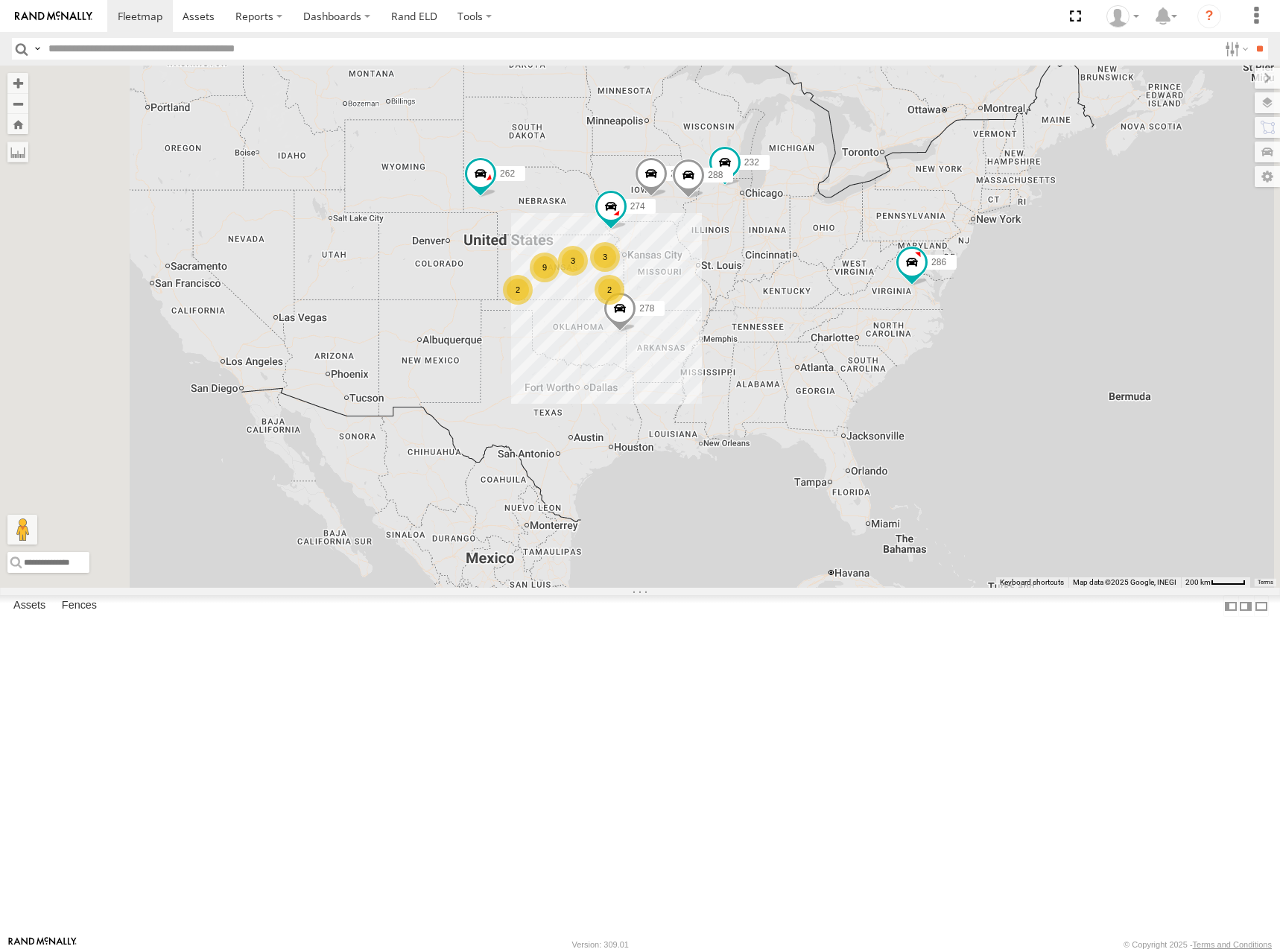
drag, startPoint x: 660, startPoint y: 387, endPoint x: 719, endPoint y: 318, distance: 90.8
click at [719, 318] on div "262 232 278 286 274 2 3 9 2 288 292 3" at bounding box center [640, 326] width 1280 height 522
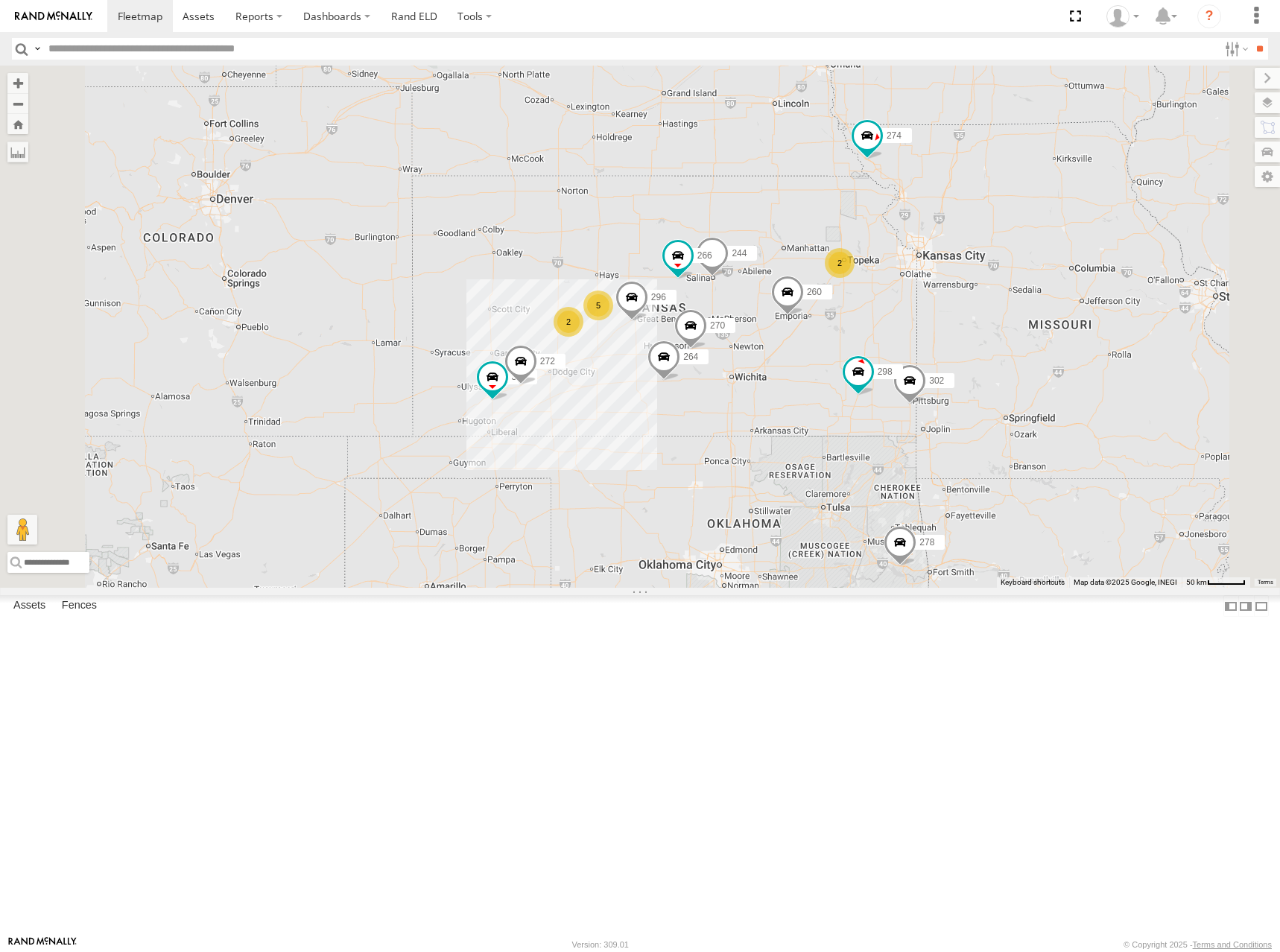
drag, startPoint x: 820, startPoint y: 218, endPoint x: 822, endPoint y: 266, distance: 48.0
click at [822, 266] on div "262 232 278 286 274 288 292 300 244 5 298 270 272 2 296 2 264 302 266 260" at bounding box center [640, 326] width 1280 height 522
drag, startPoint x: 840, startPoint y: 222, endPoint x: 830, endPoint y: 244, distance: 24.2
click at [830, 244] on div "262 232 278 286 274 288 292 300 244 5 298 270 272 2 296 2 264 302 266 260" at bounding box center [640, 326] width 1280 height 522
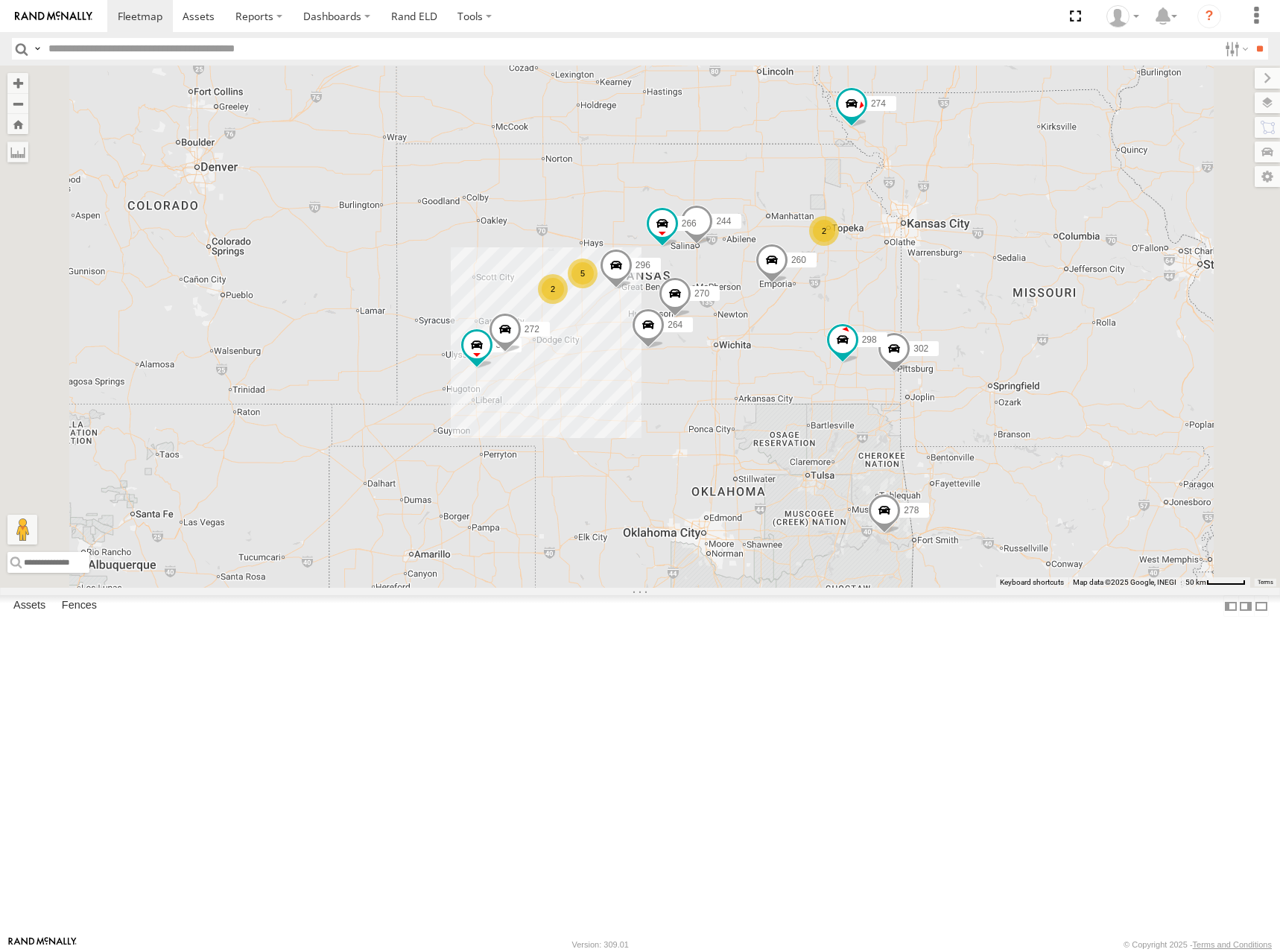
drag, startPoint x: 816, startPoint y: 325, endPoint x: 834, endPoint y: 296, distance: 34.1
click at [816, 312] on div "262 232 278 286 274 288 292 300 244 5 298 270 272 2 296 2 264 302 266 260" at bounding box center [640, 326] width 1280 height 522
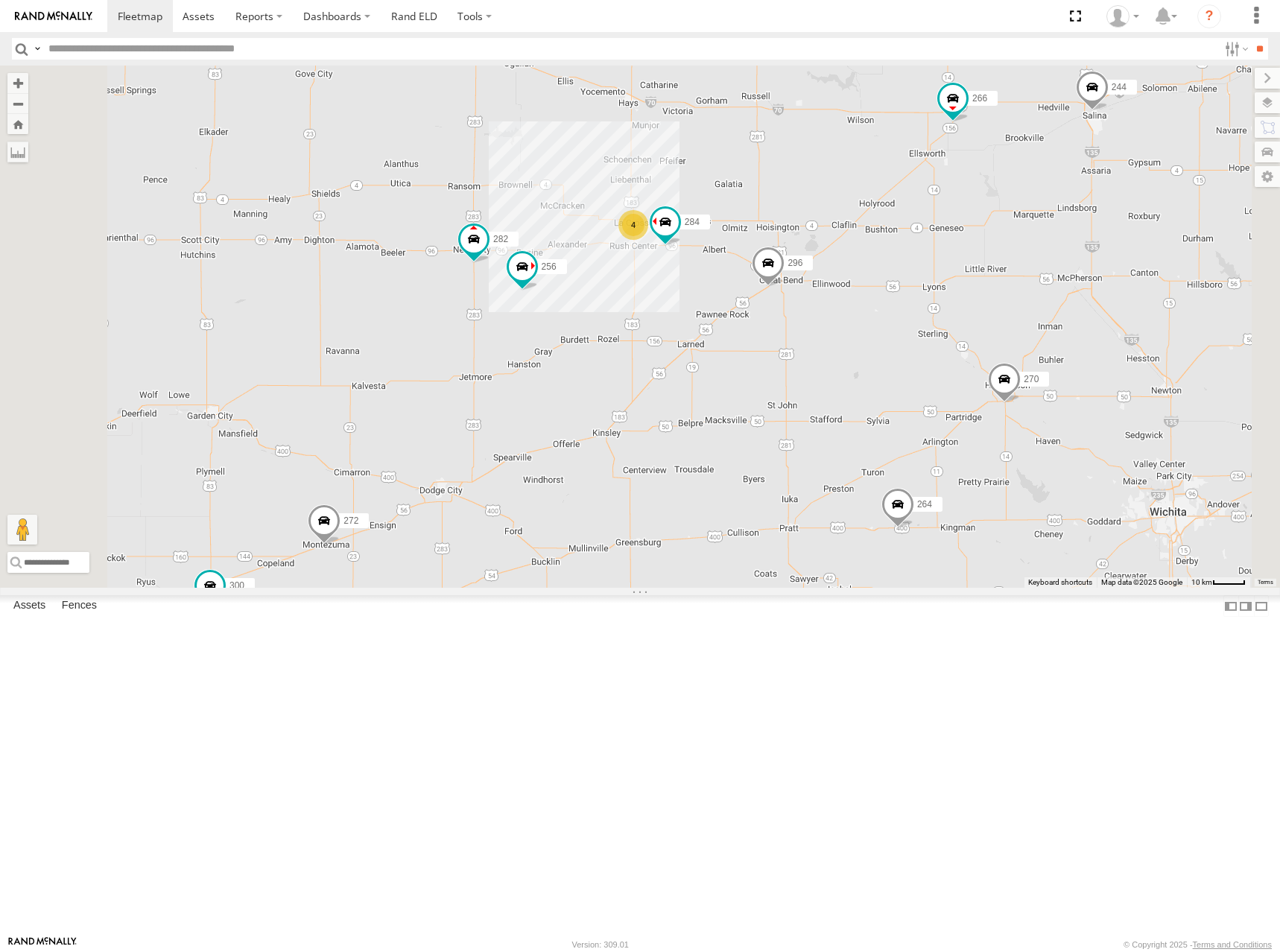
drag, startPoint x: 935, startPoint y: 278, endPoint x: 889, endPoint y: 292, distance: 48.1
click at [889, 292] on div "262 232 278 286 274 288 292 300 244 298 270 272 296 264 302 266 260 256 284 282…" at bounding box center [640, 326] width 1280 height 522
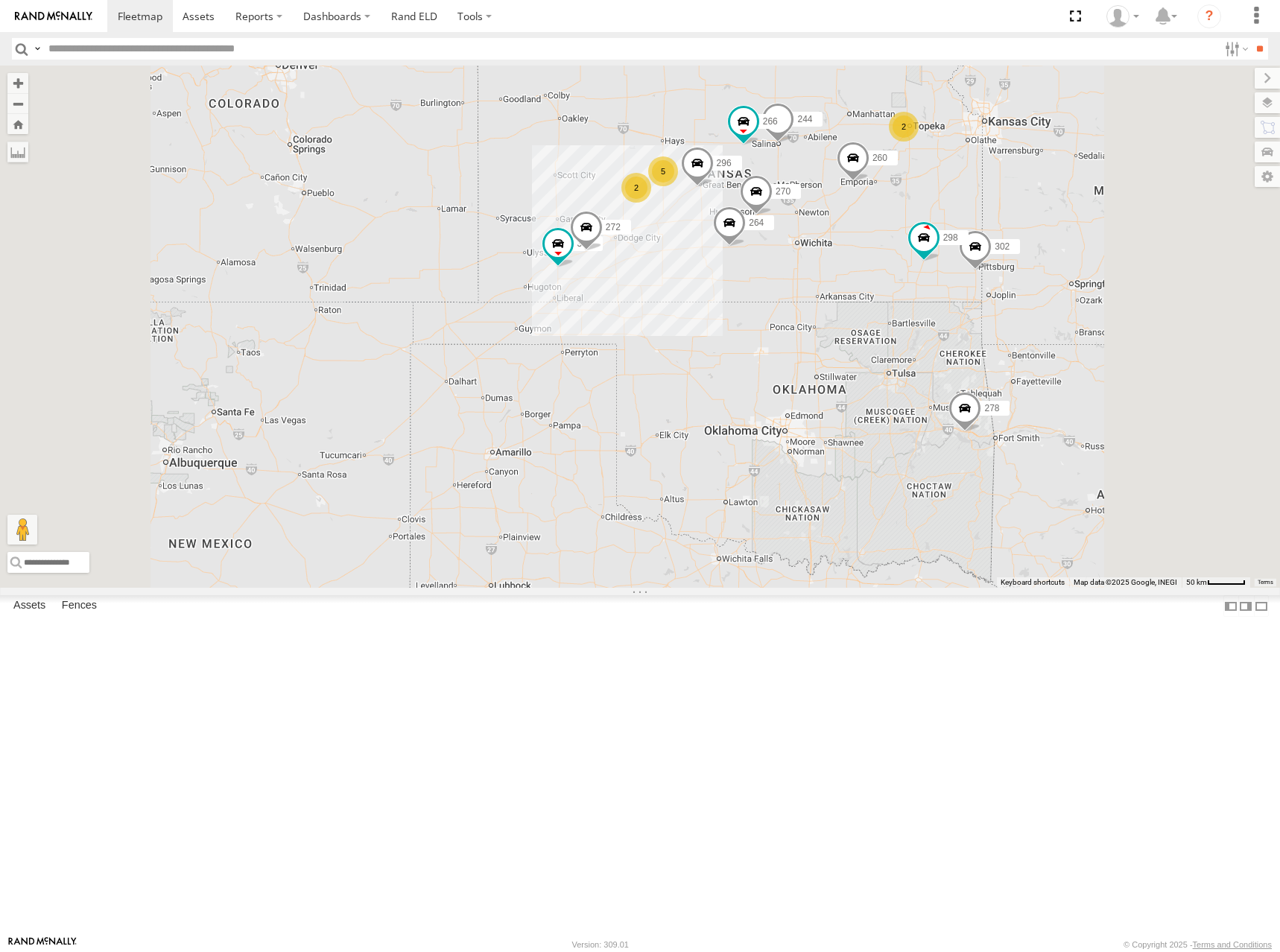
drag, startPoint x: 917, startPoint y: 232, endPoint x: 897, endPoint y: 264, distance: 37.7
click at [897, 264] on div "262 232 278 286 274 288 292 300 244 298 270 272 296 264 302 266 260 5 2 2" at bounding box center [640, 326] width 1280 height 522
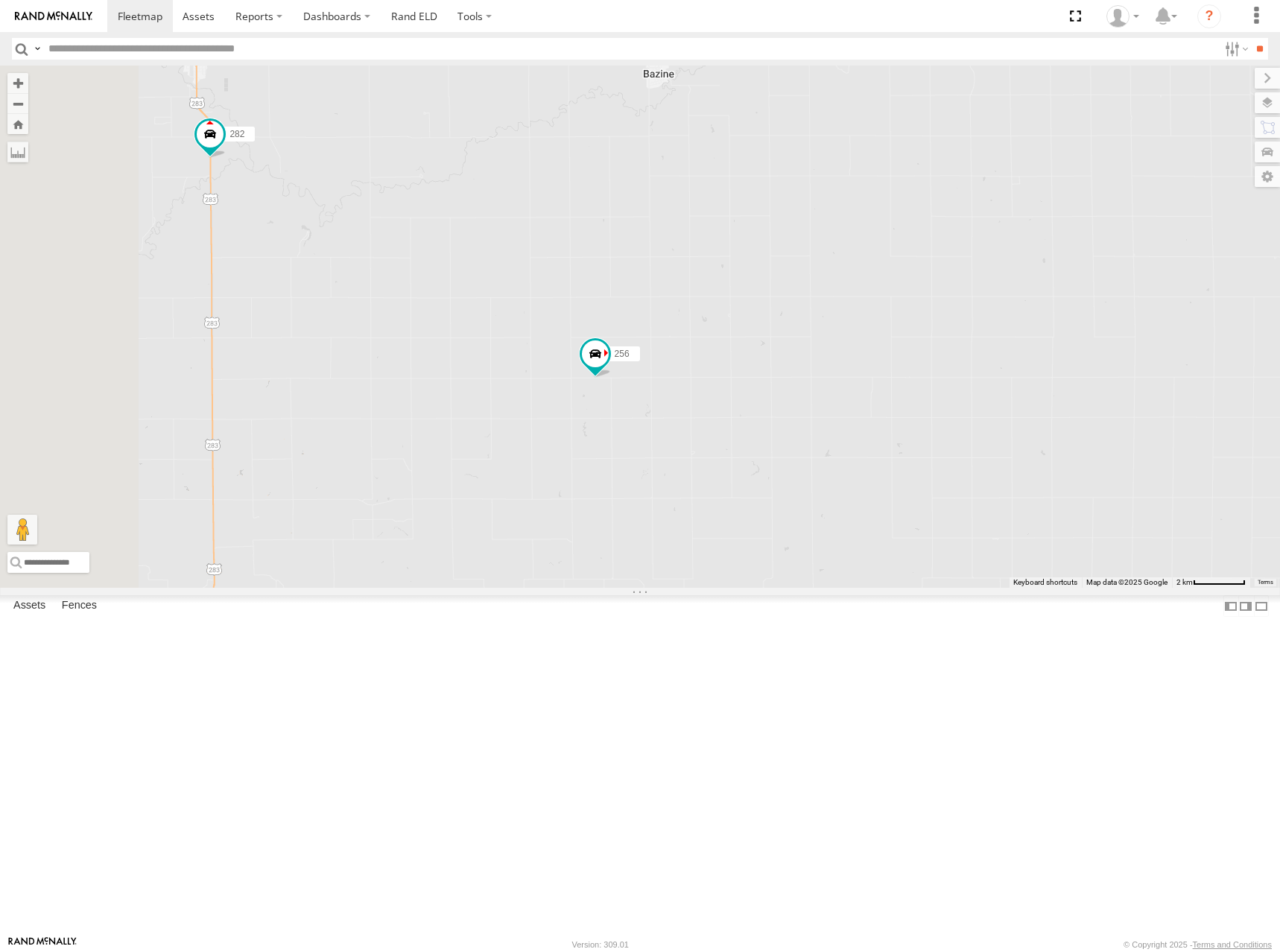
drag, startPoint x: 863, startPoint y: 439, endPoint x: 923, endPoint y: 415, distance: 64.6
click at [923, 415] on div "262 232 278 286 274 288 292 300 244 298 270 272 296 264 302 266 260 256 284 282" at bounding box center [640, 326] width 1280 height 522
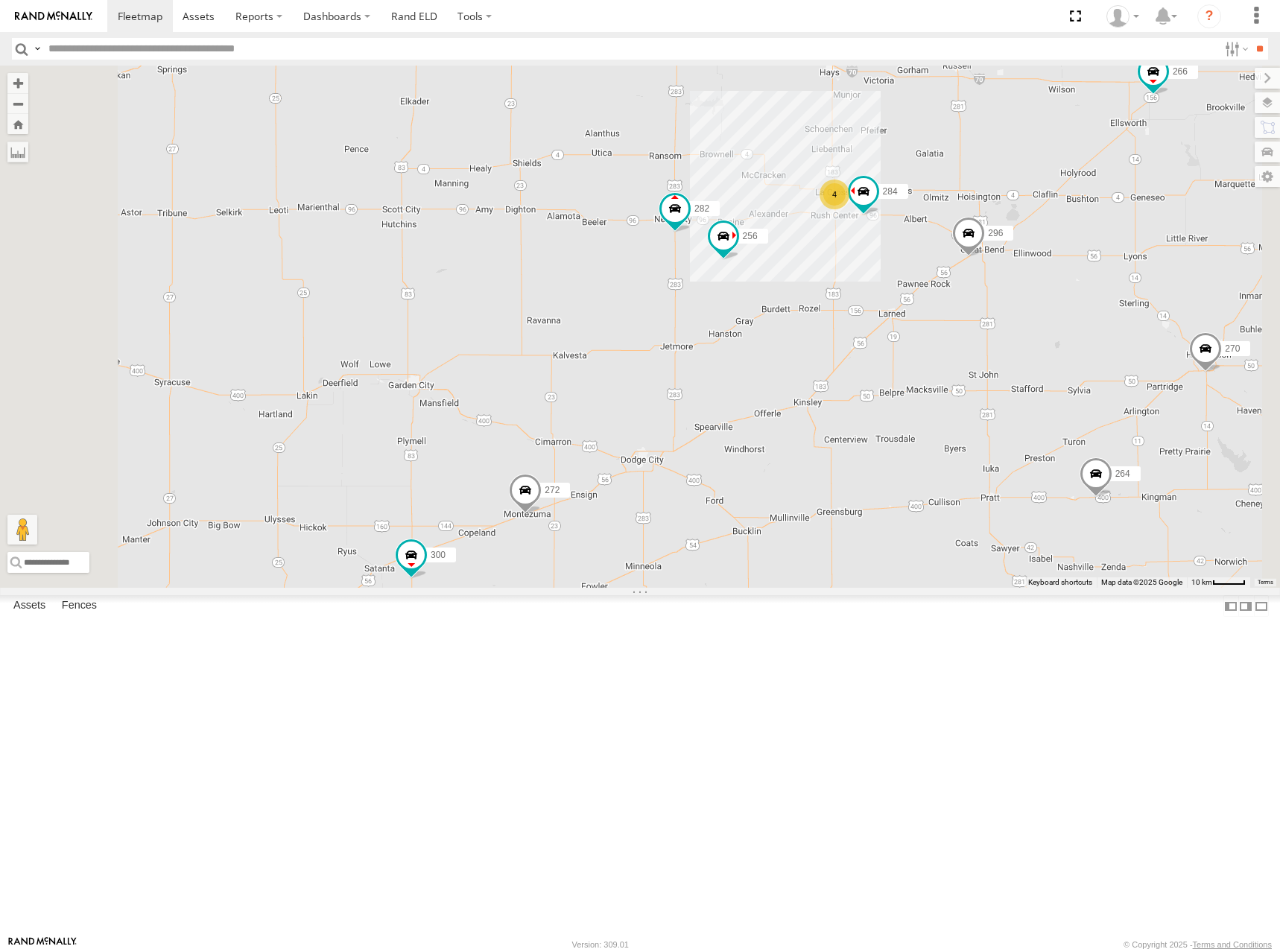
drag, startPoint x: 994, startPoint y: 297, endPoint x: 970, endPoint y: 307, distance: 26.0
click at [970, 307] on div "262 232 278 286 274 288 292 300 244 298 270 272 296 264 302 266 260 256 284 282…" at bounding box center [640, 326] width 1280 height 522
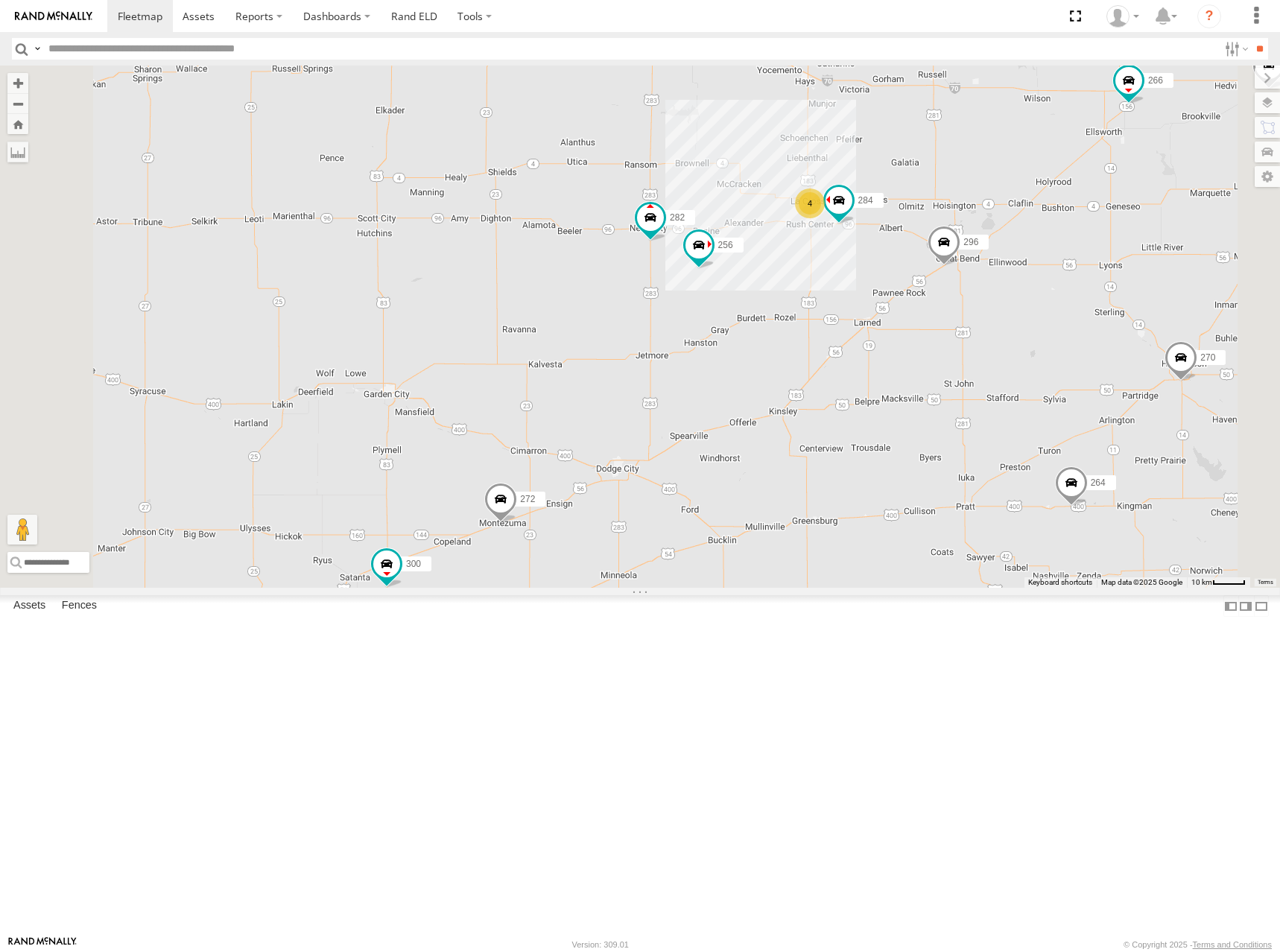
drag, startPoint x: 986, startPoint y: 312, endPoint x: 954, endPoint y: 313, distance: 32.0
click at [954, 313] on div "262 232 278 286 274 288 292 300 244 298 270 272 296 264 302 266 260 256 284 282…" at bounding box center [640, 326] width 1280 height 522
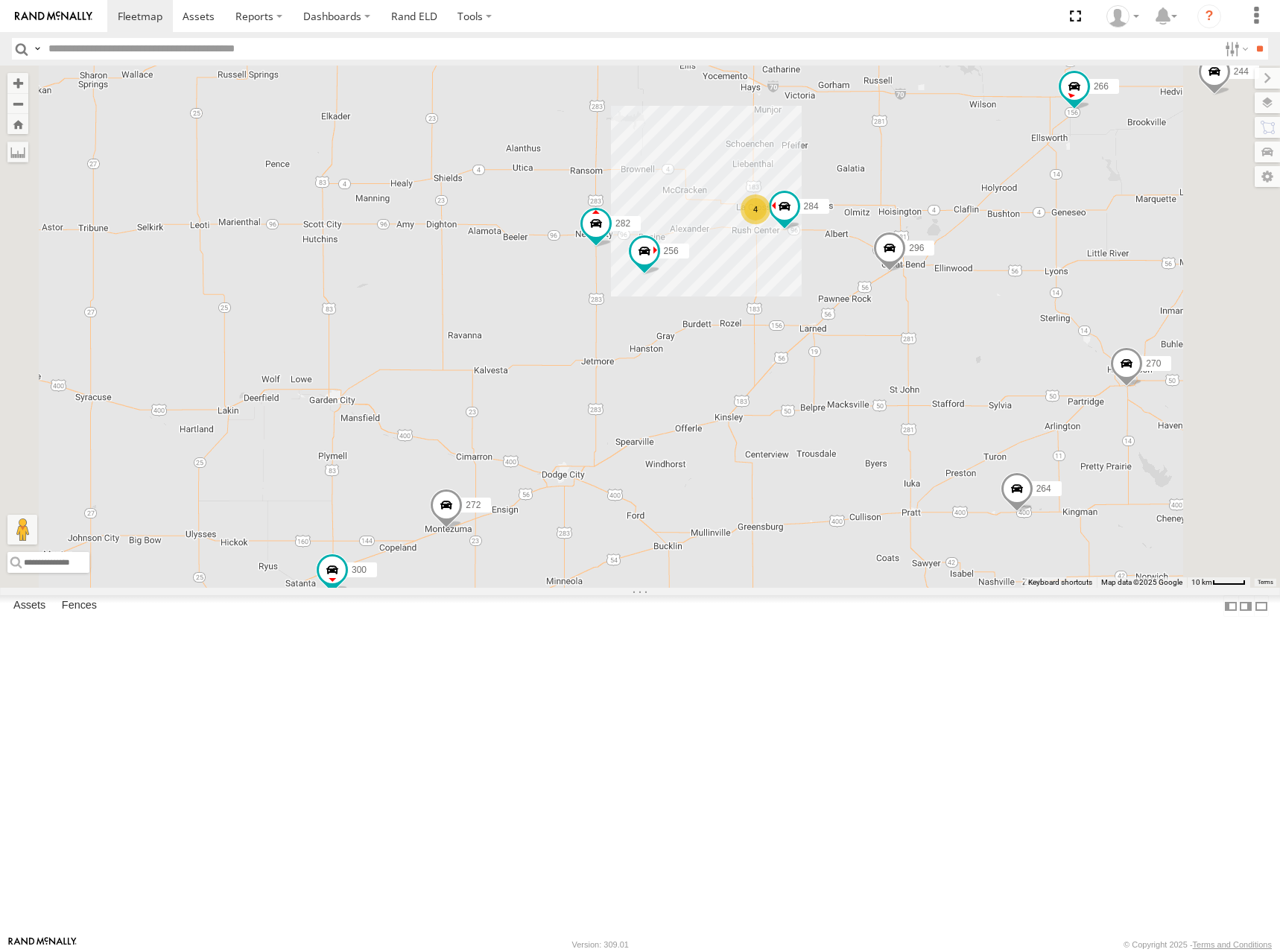
drag, startPoint x: 984, startPoint y: 298, endPoint x: 971, endPoint y: 300, distance: 13.2
click at [971, 300] on div "262 232 278 286 274 288 292 300 244 298 270 272 296 264 302 266 260 256 284 282…" at bounding box center [640, 326] width 1280 height 522
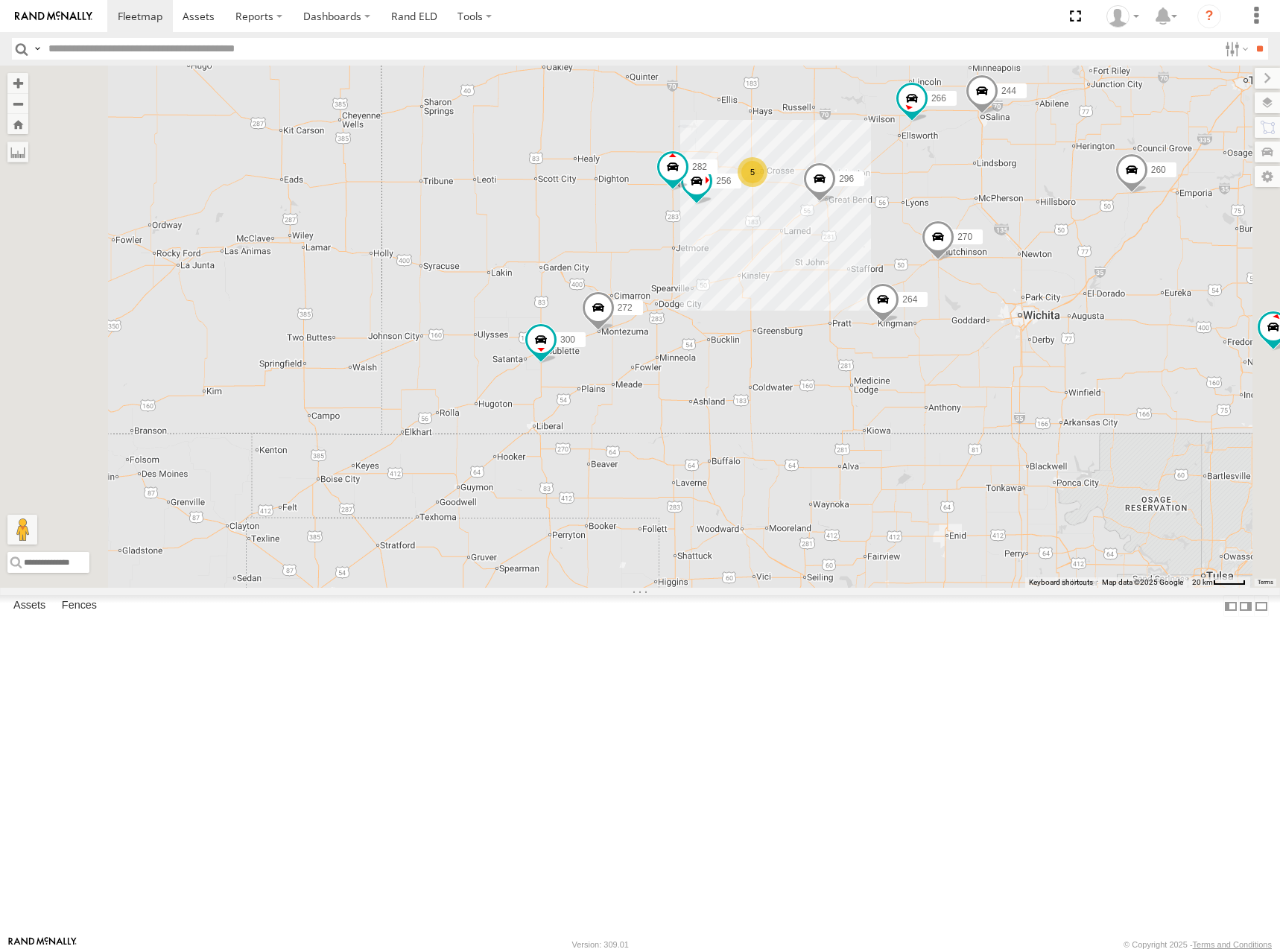
drag, startPoint x: 940, startPoint y: 285, endPoint x: 875, endPoint y: 297, distance: 66.1
click at [875, 297] on div "262 232 278 286 274 288 292 300 244 298 270 272 296 264 302 266 260 256 282 5" at bounding box center [640, 326] width 1280 height 522
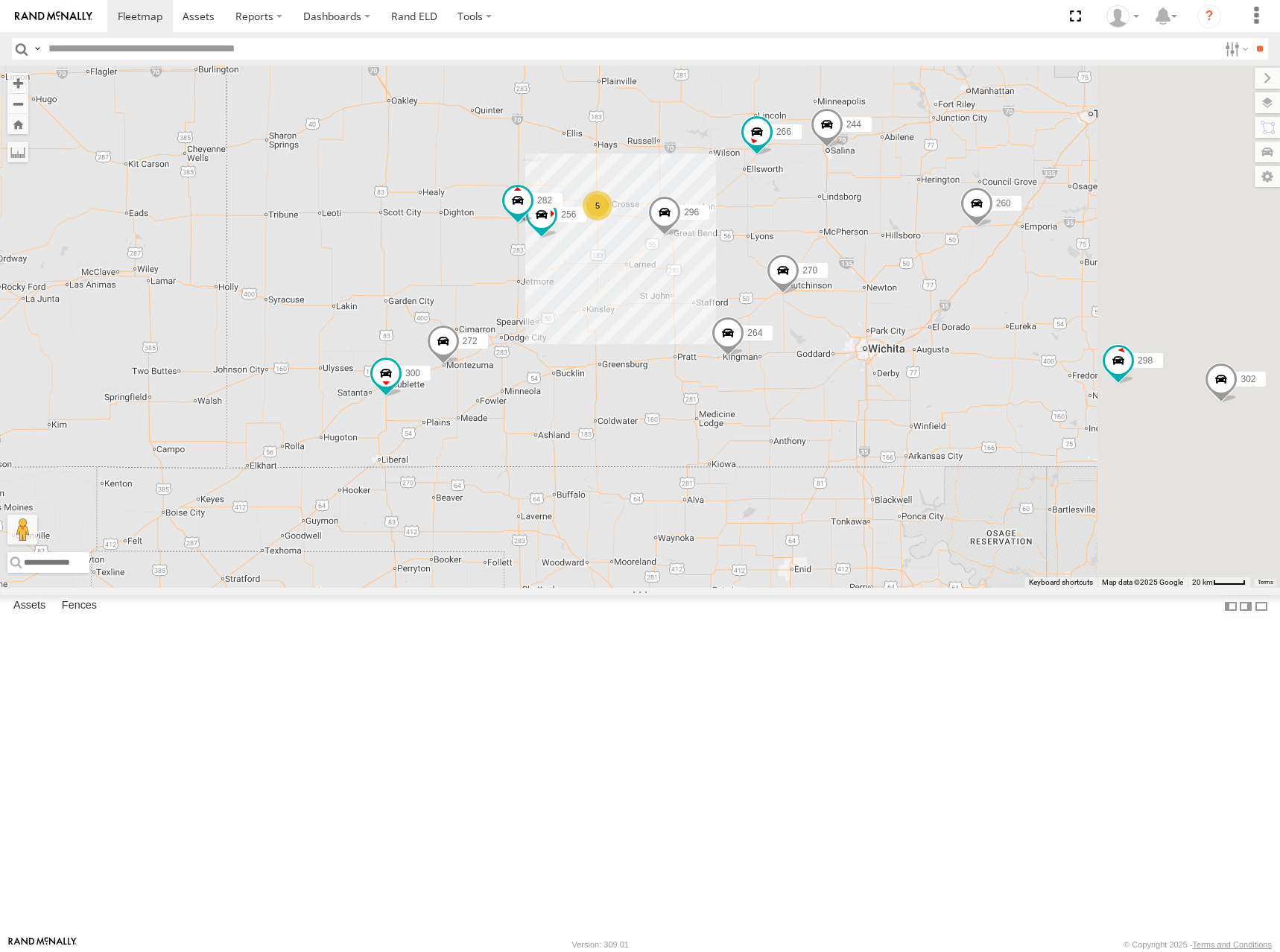
click at [878, 241] on div "262 232 278 286 274 288 292 300 244 298 270 272 296 264 302 266 260 256 282 5" at bounding box center [640, 326] width 1280 height 522
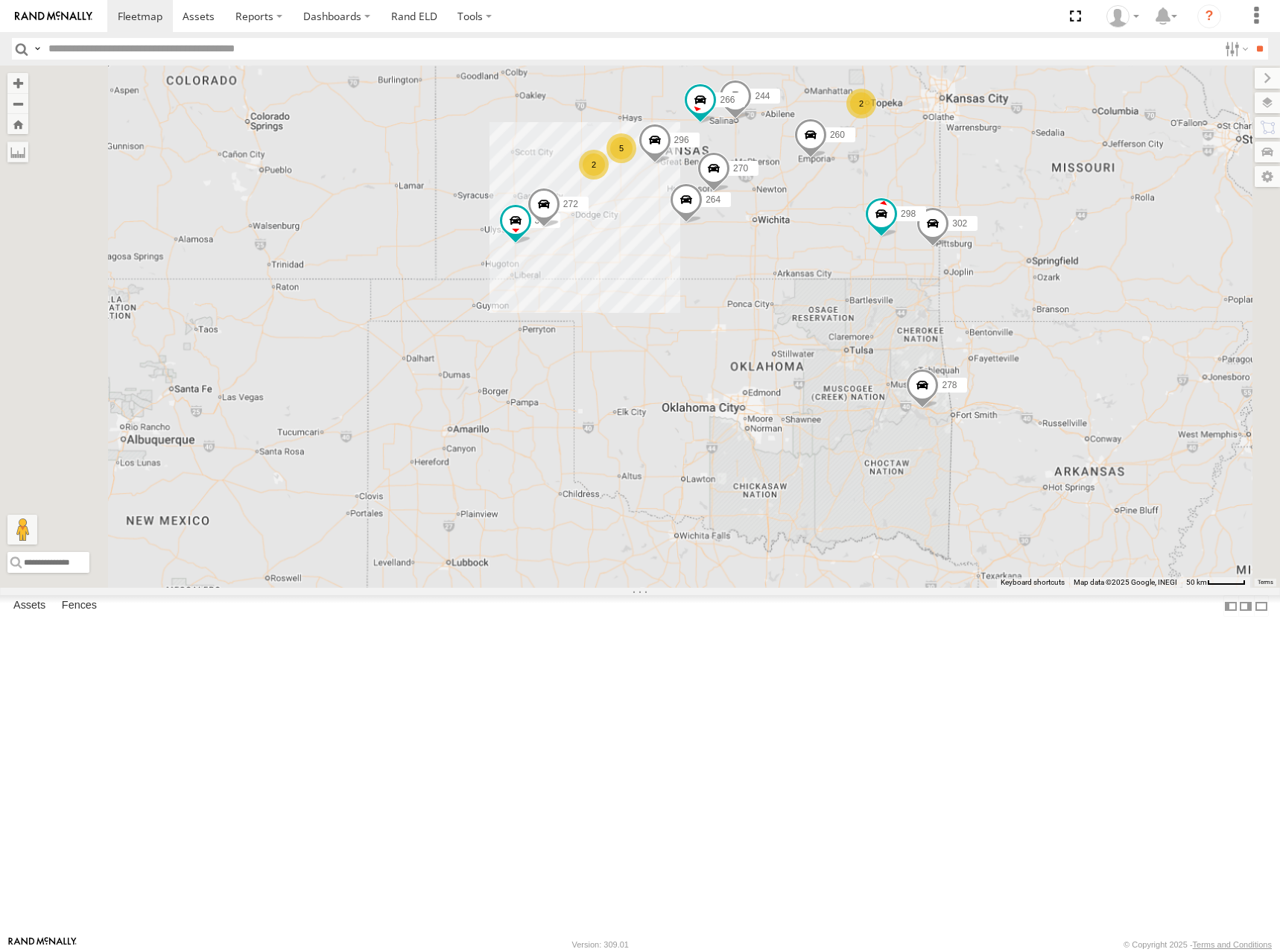
drag, startPoint x: 957, startPoint y: 178, endPoint x: 927, endPoint y: 195, distance: 34.5
click at [927, 195] on div "262 232 278 286 274 288 292 300 244 298 270 272 296 264 302 266 260 5 2 2" at bounding box center [640, 326] width 1280 height 522
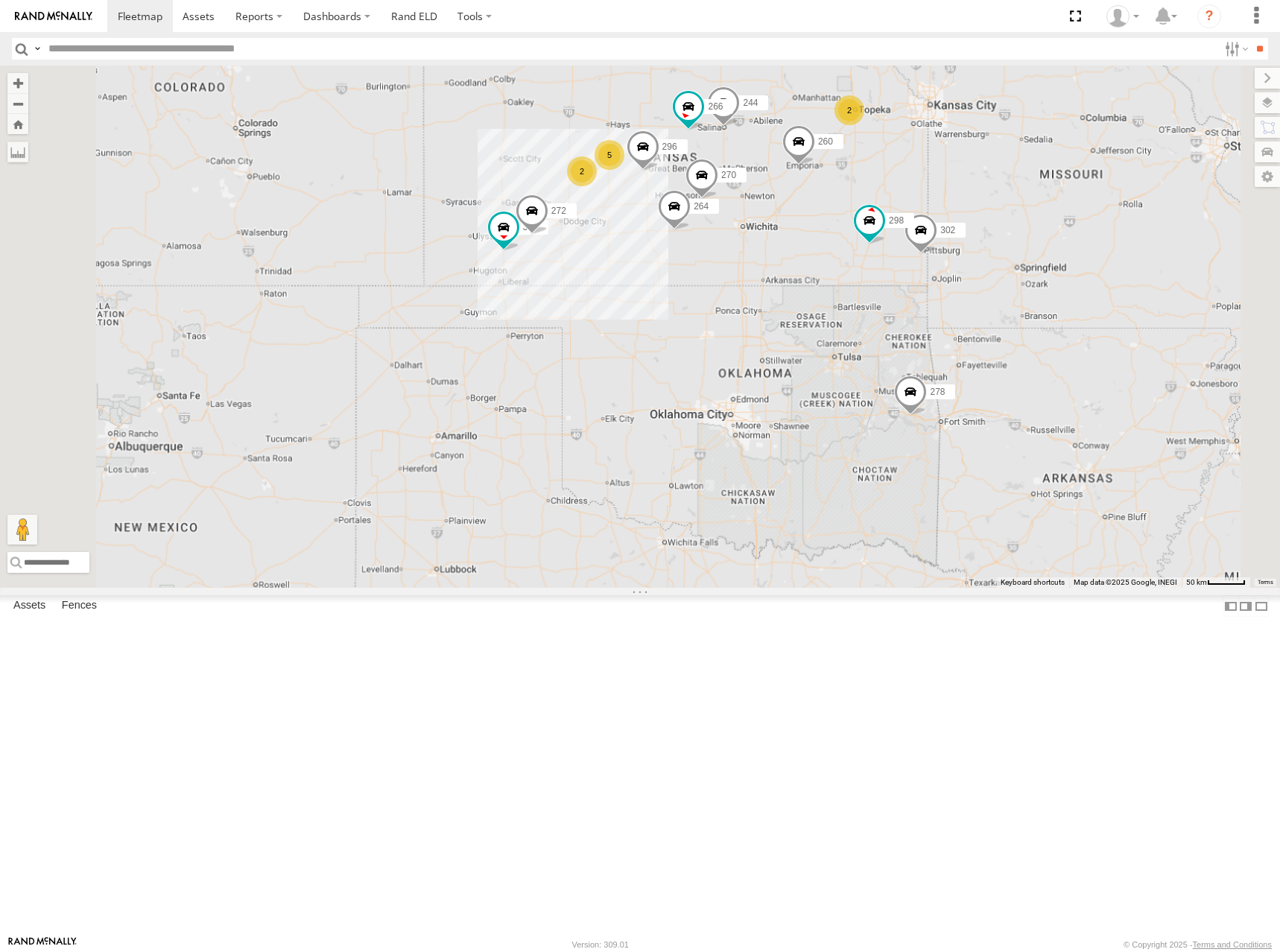
drag, startPoint x: 836, startPoint y: 192, endPoint x: 819, endPoint y: 225, distance: 37.1
click at [819, 225] on div "262 232 278 286 274 288 292 300 244 298 270 272 296 264 302 266 260 5 2 2" at bounding box center [640, 326] width 1280 height 522
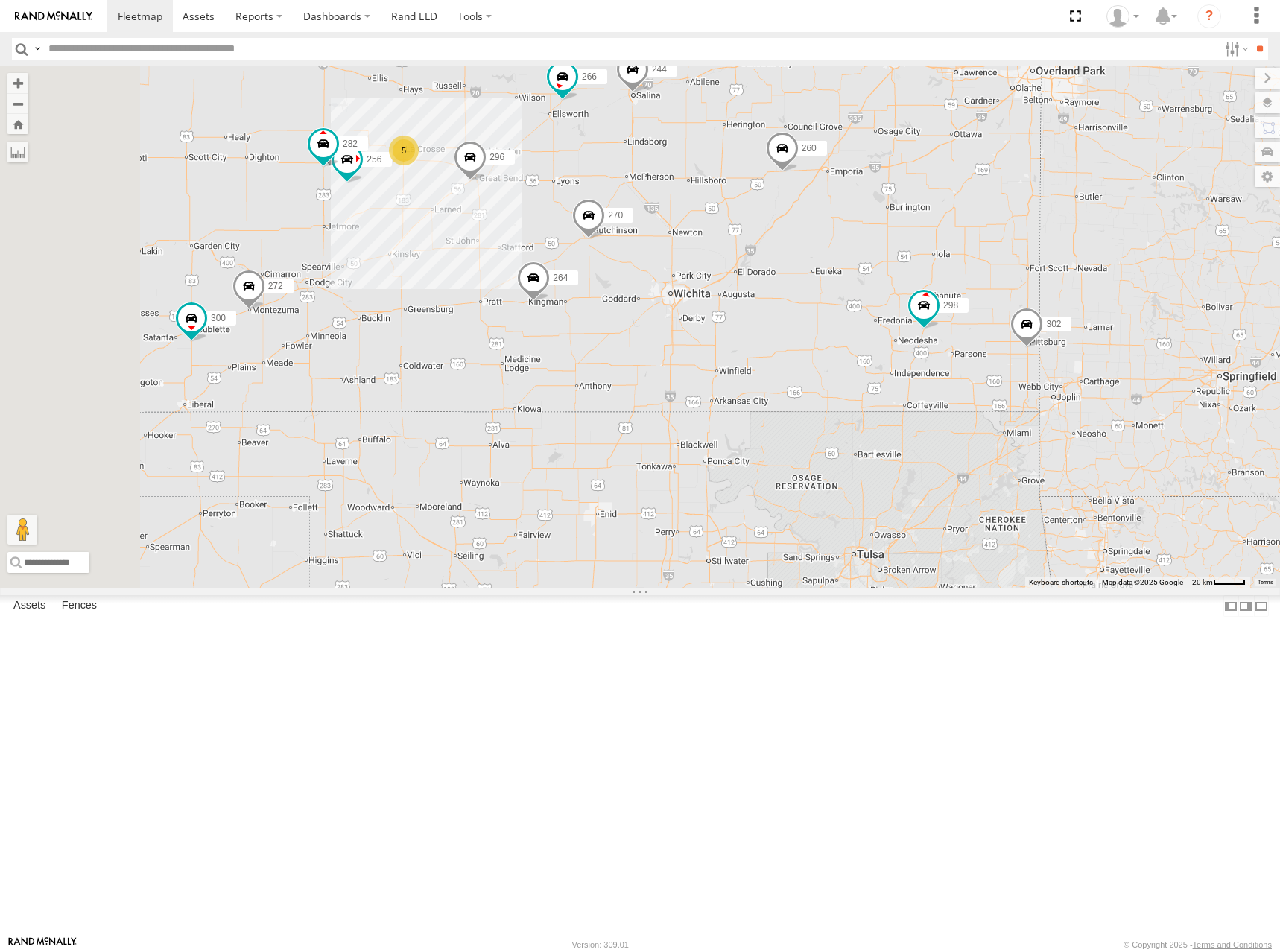
drag, startPoint x: 1070, startPoint y: 360, endPoint x: 1068, endPoint y: 375, distance: 15.1
click at [1068, 375] on div "262 232 278 286 274 288 292 300 244 298 270 272 296 264 302 266 260 5 256 304 2…" at bounding box center [640, 326] width 1280 height 522
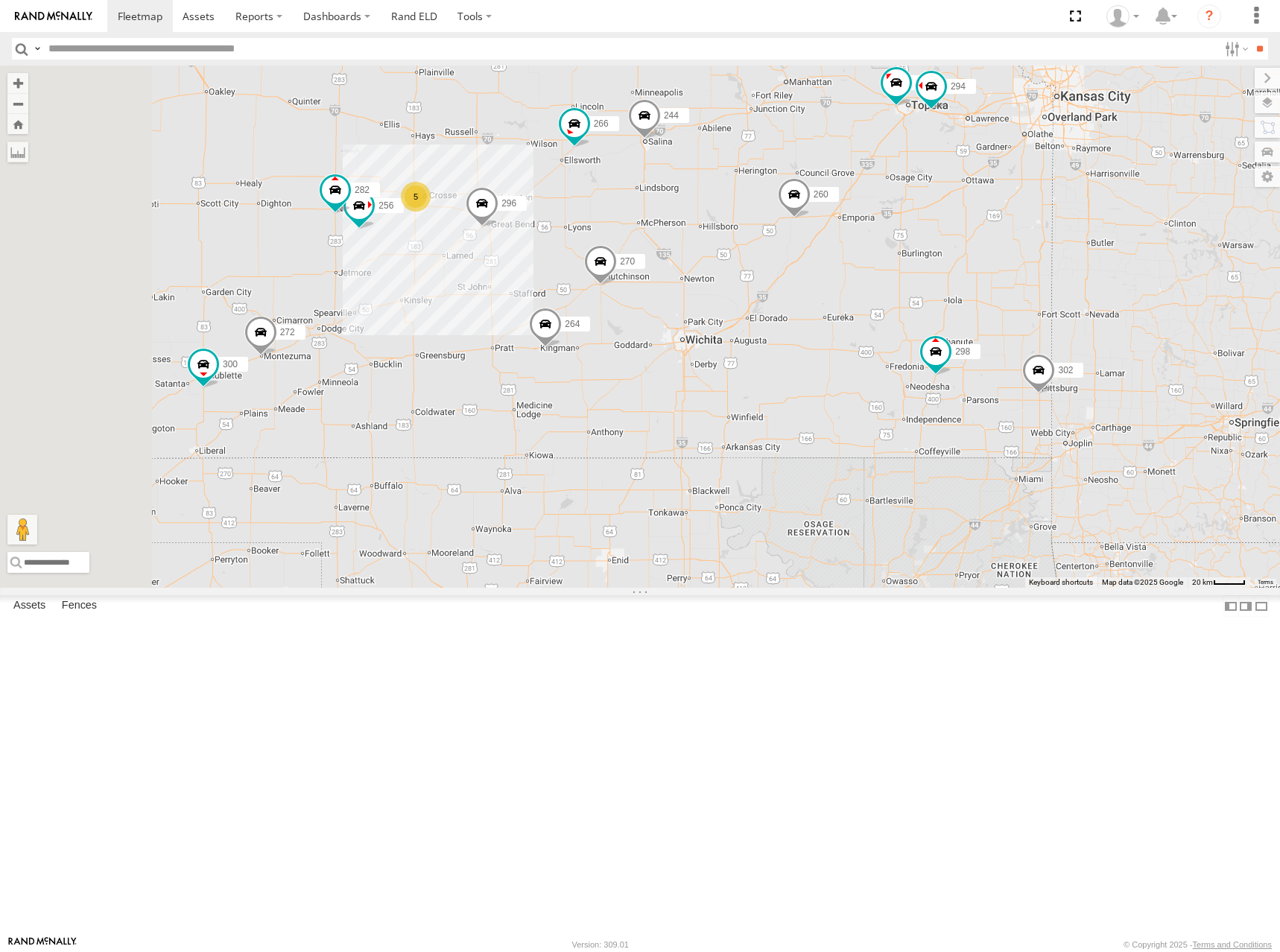
drag, startPoint x: 917, startPoint y: 261, endPoint x: 932, endPoint y: 297, distance: 39.0
click at [932, 297] on div "262 232 278 286 274 288 292 300 244 298 270 272 296 264 302 266 260 5 256 304 2…" at bounding box center [640, 326] width 1280 height 522
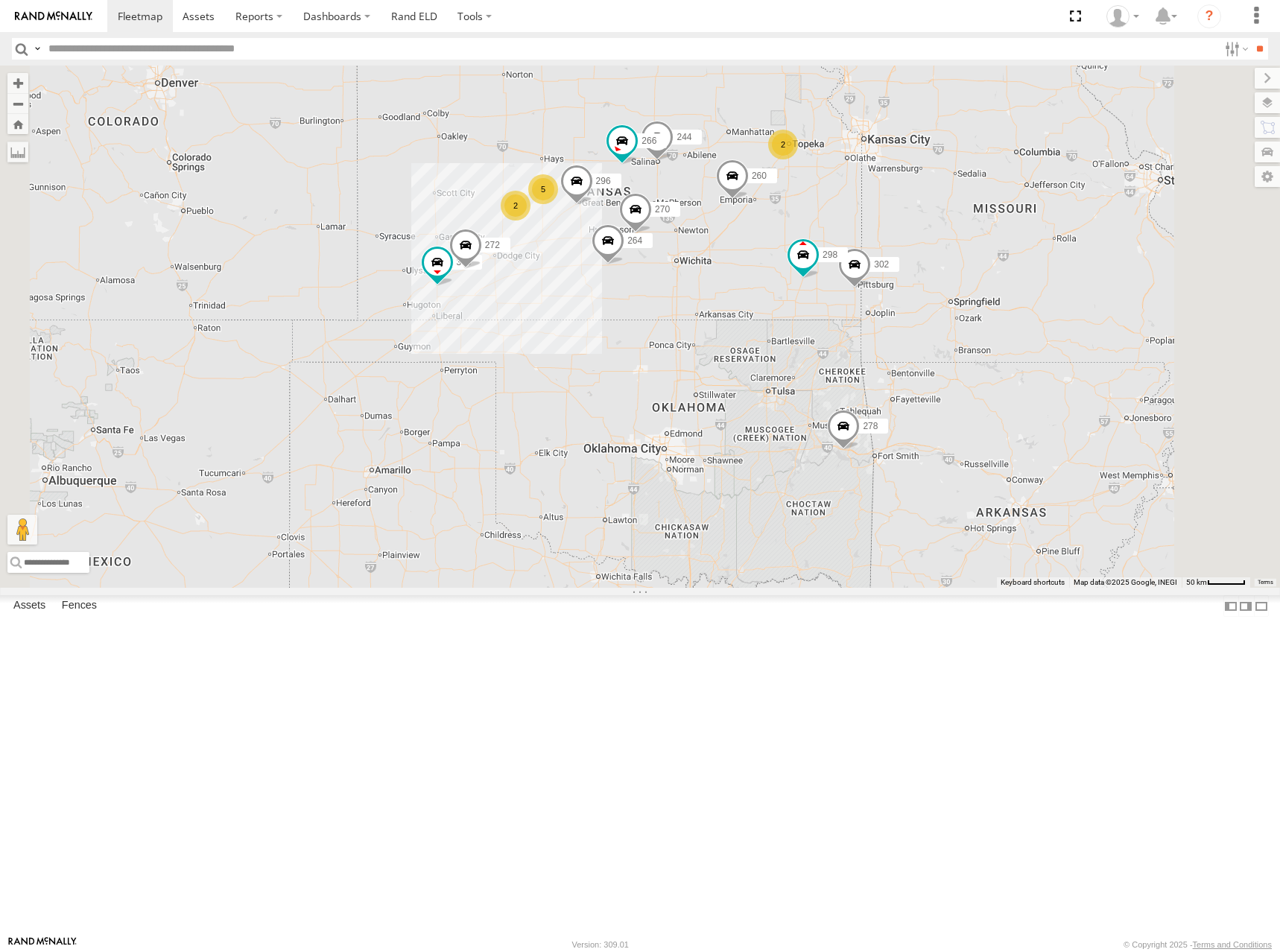
drag, startPoint x: 930, startPoint y: 219, endPoint x: 890, endPoint y: 252, distance: 51.9
click at [890, 252] on div "262 232 278 286 274 288 292 300 244 298 270 272 296 264 302 266 260 5 2 2" at bounding box center [640, 326] width 1280 height 522
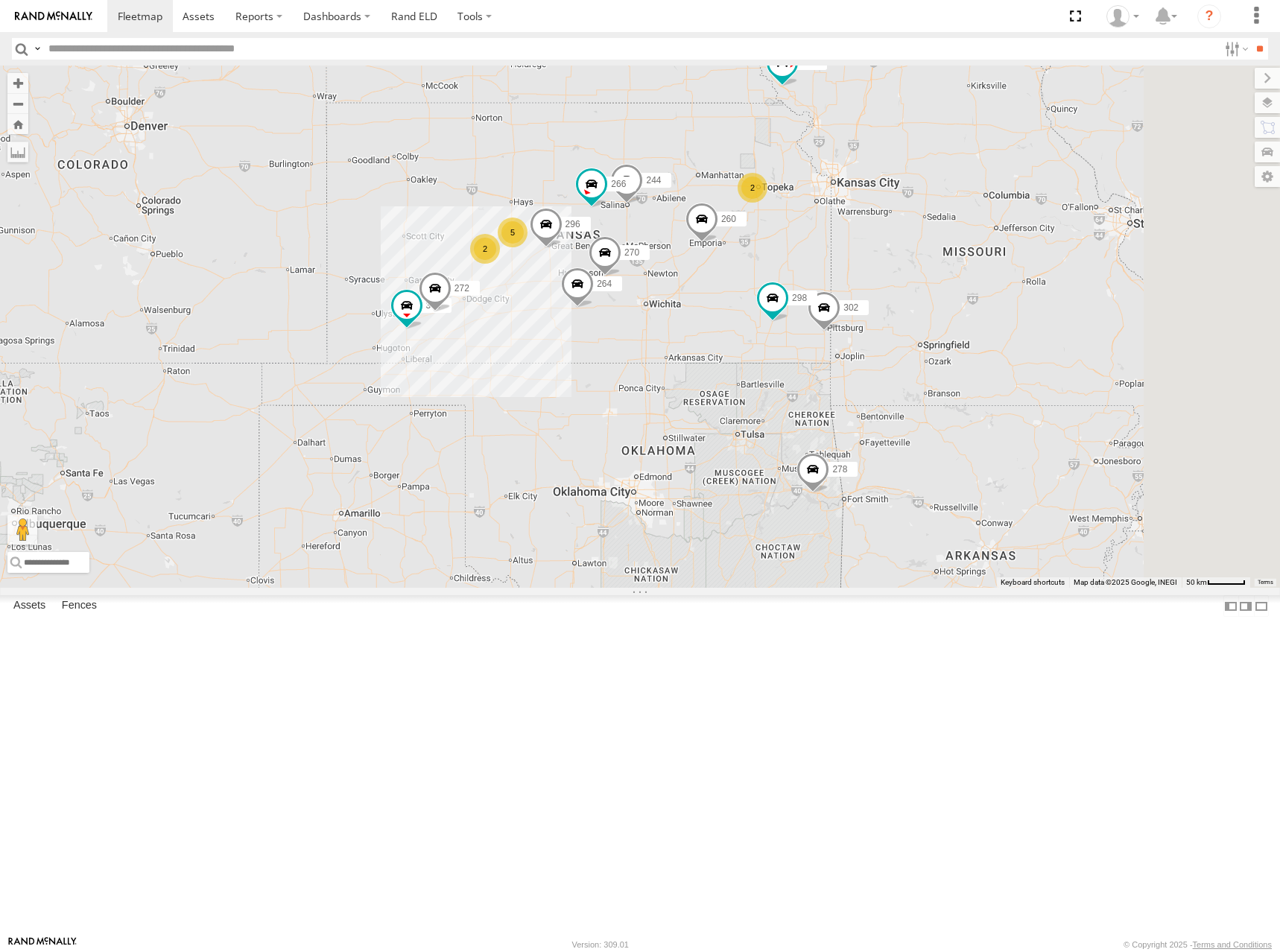
drag, startPoint x: 896, startPoint y: 251, endPoint x: 862, endPoint y: 298, distance: 58.0
click at [862, 298] on div "262 232 278 286 274 288 292 300 244 298 270 272 296 264 302 266 260 5 2 2" at bounding box center [640, 326] width 1280 height 522
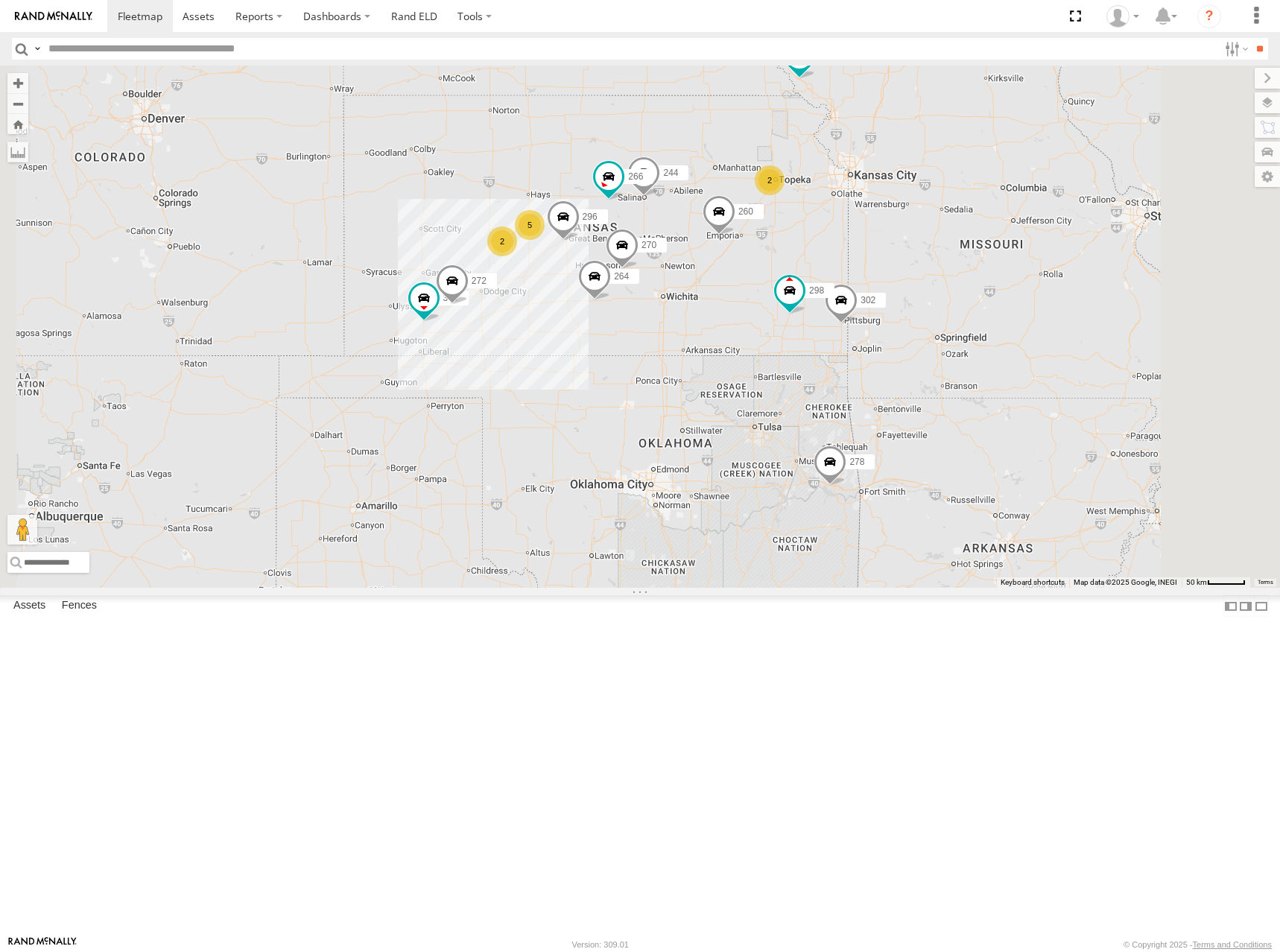
drag, startPoint x: 862, startPoint y: 298, endPoint x: 883, endPoint y: 286, distance: 24.2
click at [883, 286] on div "262 232 278 286 274 288 292 300 244 298 270 272 296 264 302 266 260 5 2 2" at bounding box center [640, 326] width 1280 height 522
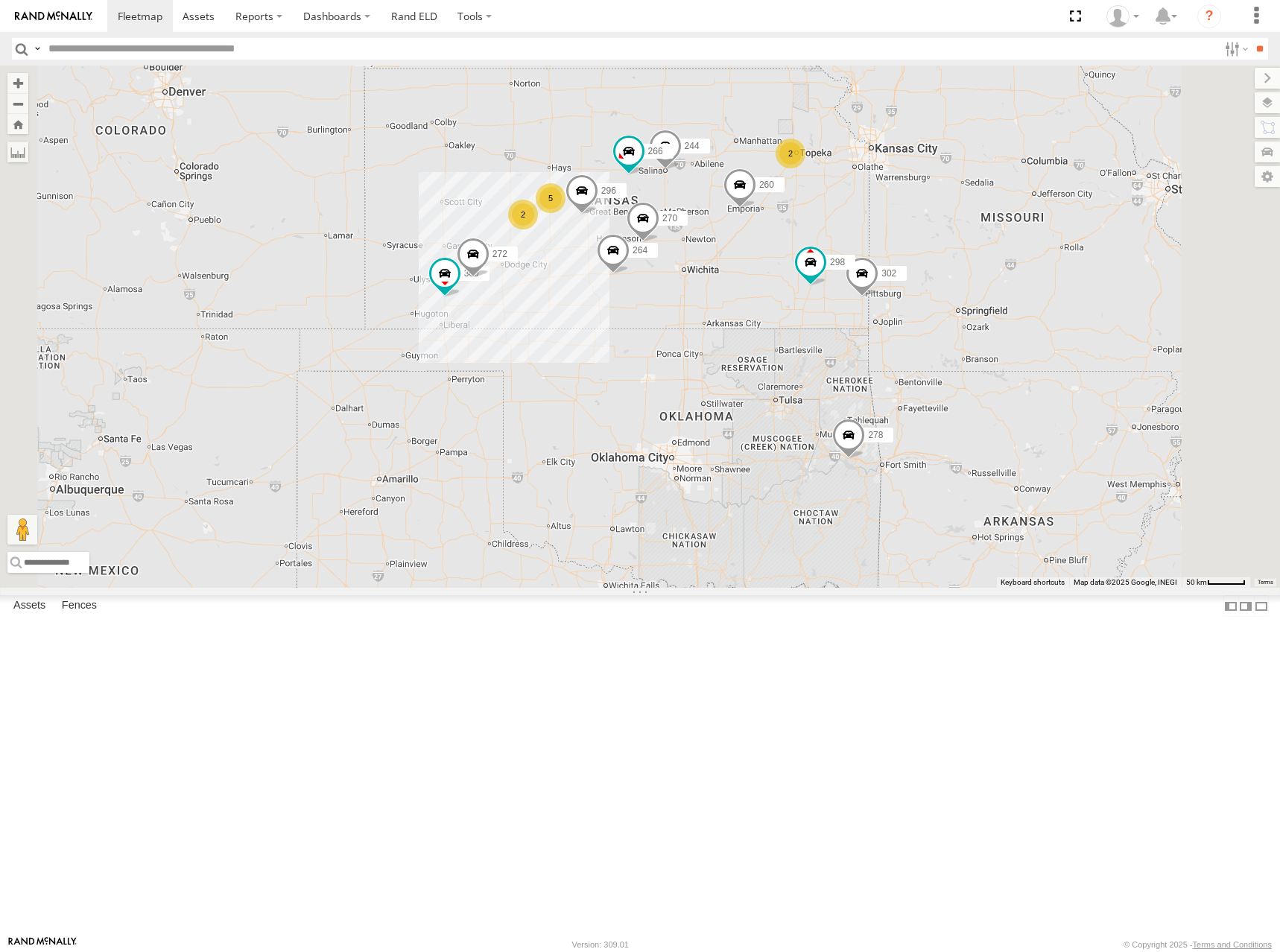
drag, startPoint x: 742, startPoint y: 289, endPoint x: 774, endPoint y: 252, distance: 48.9
click at [774, 252] on div "262 232 278 286 274 288 292 300 244 298 270 272 296 264 302 266 260 5 2 2" at bounding box center [640, 326] width 1280 height 522
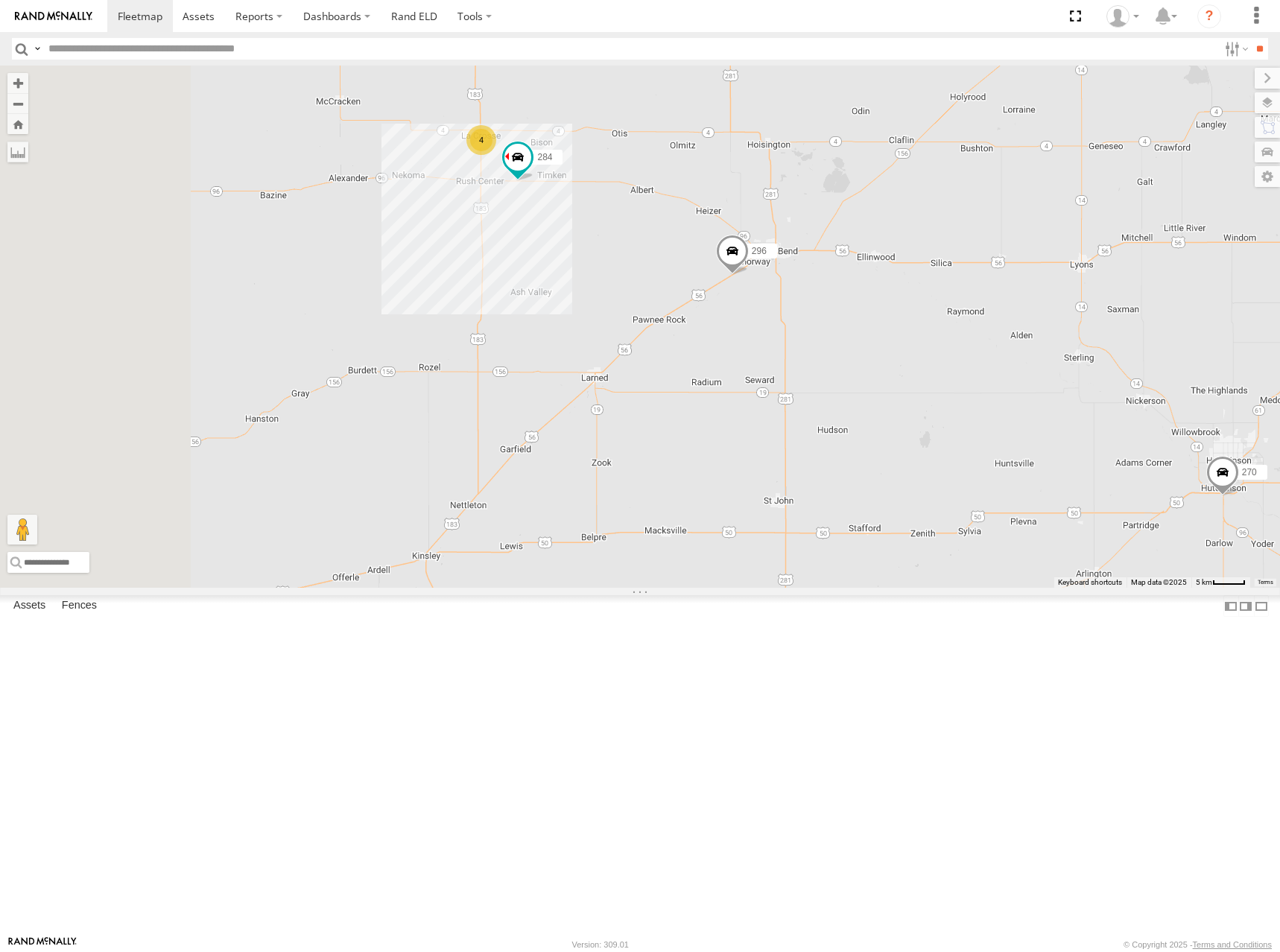
drag, startPoint x: 851, startPoint y: 354, endPoint x: 983, endPoint y: 313, distance: 138.2
click at [982, 313] on div "262 232 278 286 274 288 292 300 244 298 270 272 296 264 302 266 260 4 284" at bounding box center [640, 326] width 1280 height 522
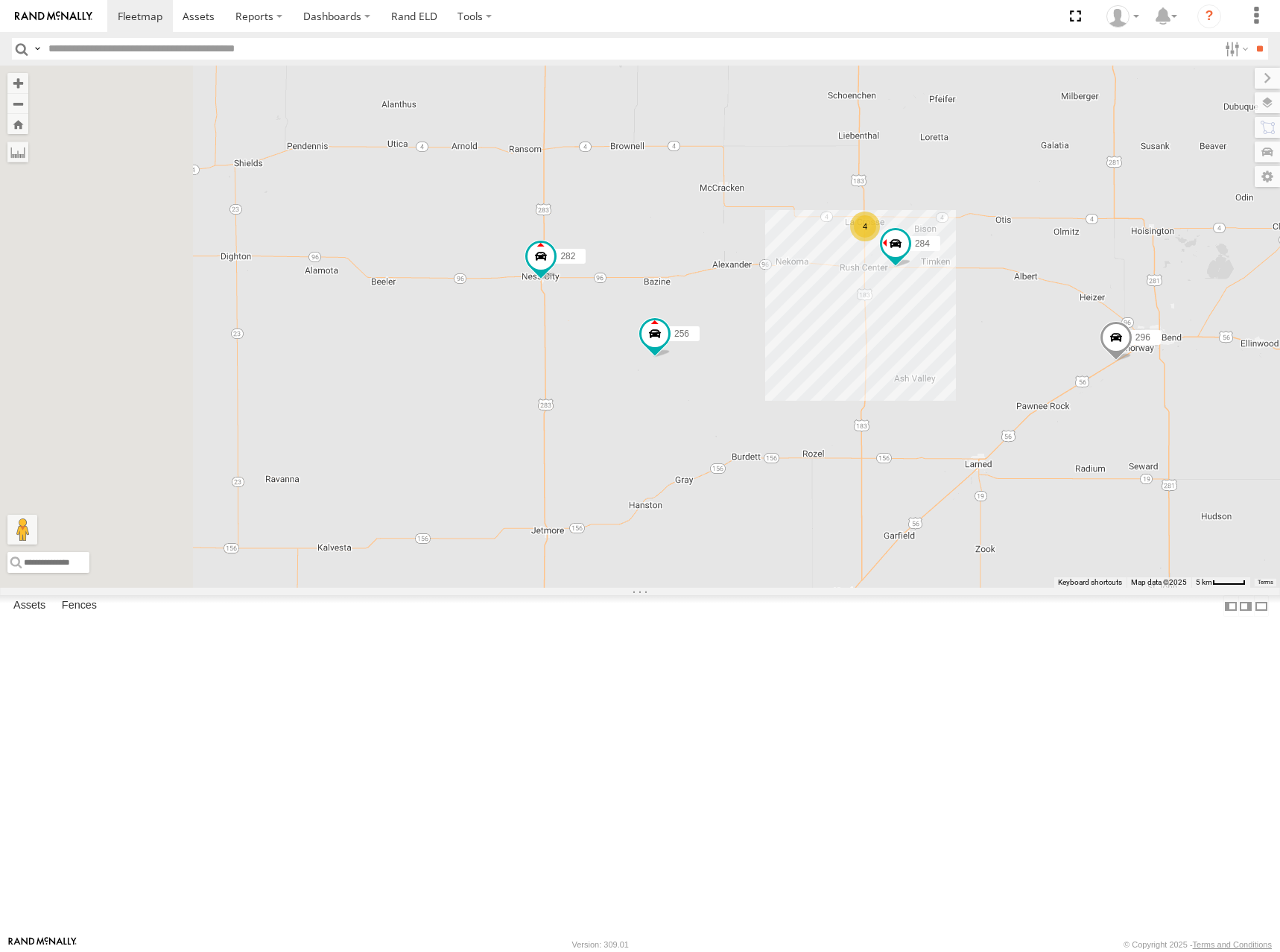
drag, startPoint x: 591, startPoint y: 285, endPoint x: 897, endPoint y: 407, distance: 329.4
click at [896, 408] on div "262 232 278 286 274 288 292 300 244 298 270 272 296 264 302 266 260 256 282 284…" at bounding box center [640, 326] width 1280 height 522
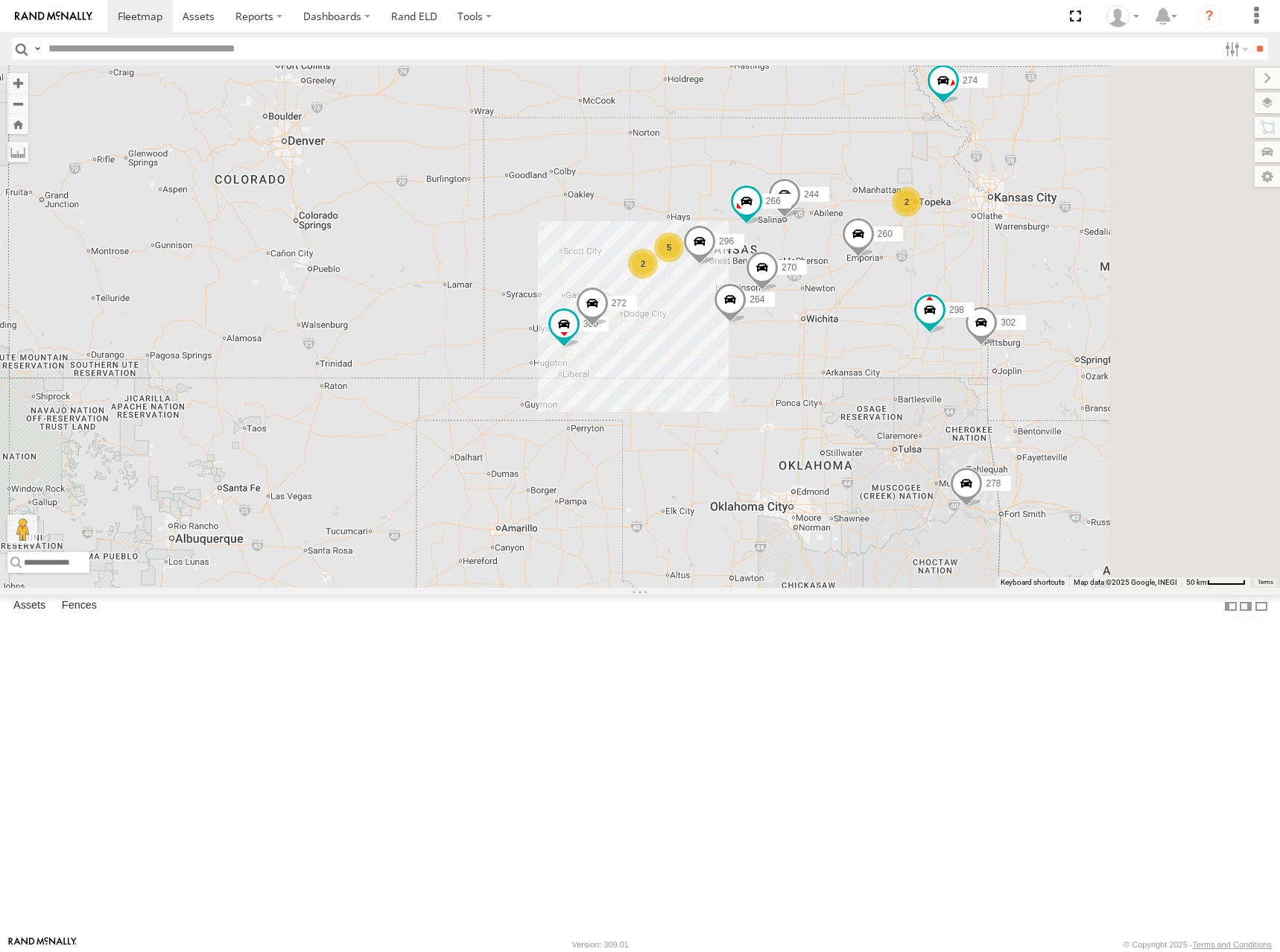
click at [973, 313] on div "300 244 270 272 296 264 266 274 5 298 262 2 2 302 278 260" at bounding box center [640, 326] width 1280 height 522
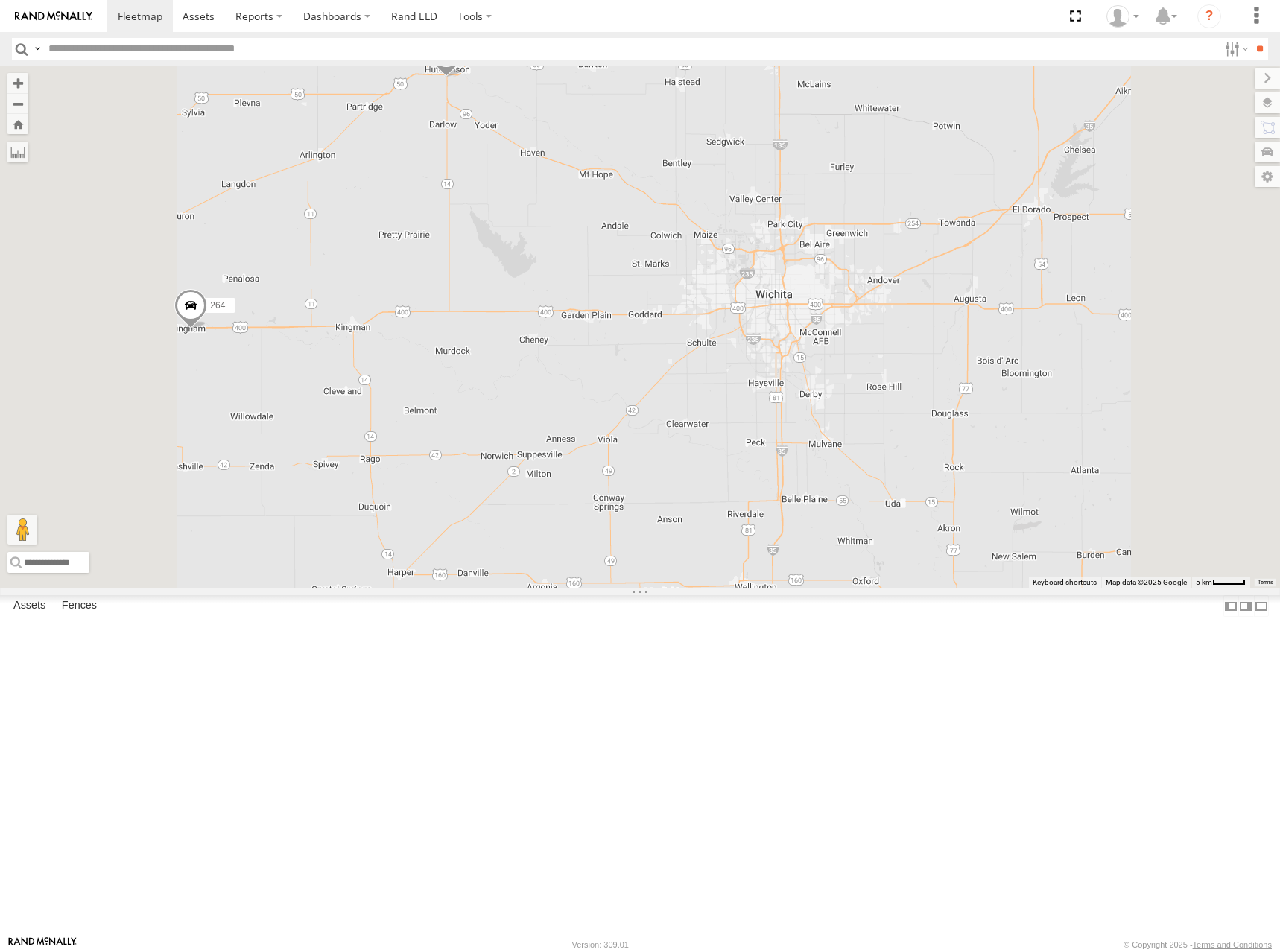
drag, startPoint x: 962, startPoint y: 423, endPoint x: 961, endPoint y: 406, distance: 17.0
click at [961, 406] on div "300 244 270 272 296 264 266 274 298 262 302 278 260" at bounding box center [640, 326] width 1280 height 522
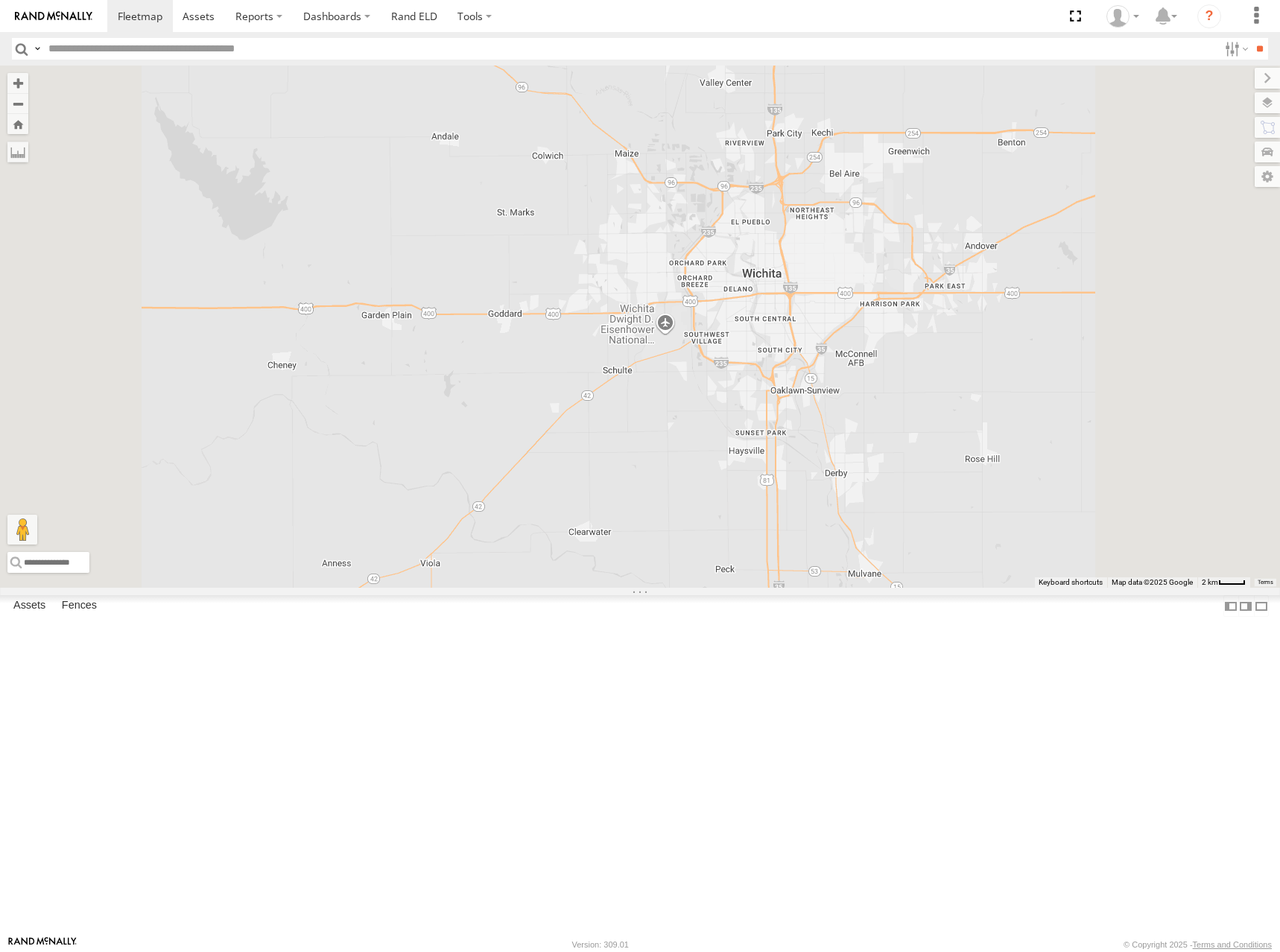
drag, startPoint x: 945, startPoint y: 382, endPoint x: 942, endPoint y: 412, distance: 30.1
click at [942, 412] on div "300 244 270 272 296 264 266 274 298 262 302 278 260" at bounding box center [640, 326] width 1280 height 522
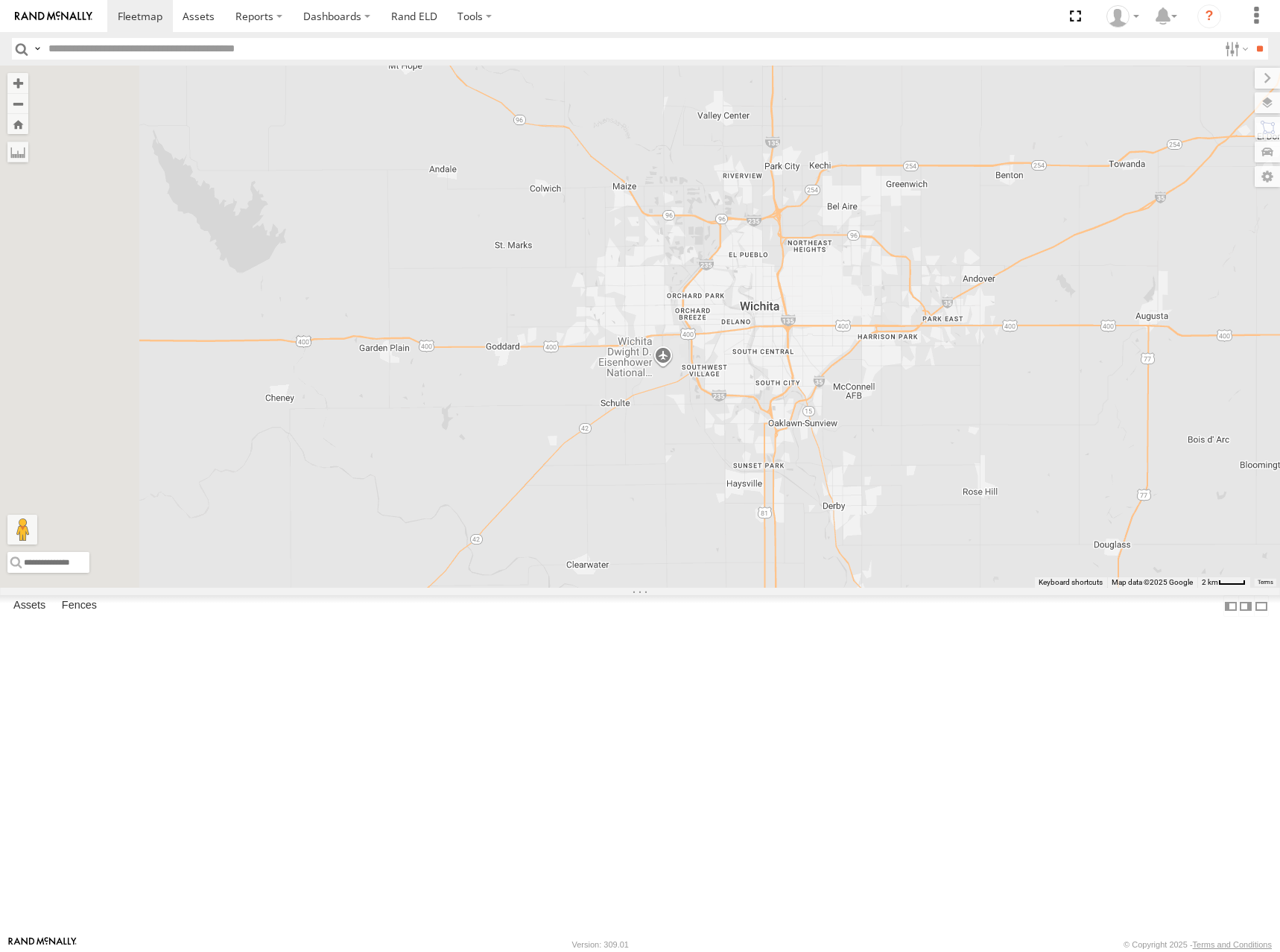
click at [949, 415] on div "300 244 270 272 296 264 266 274 298 262 302 278 260" at bounding box center [640, 326] width 1280 height 522
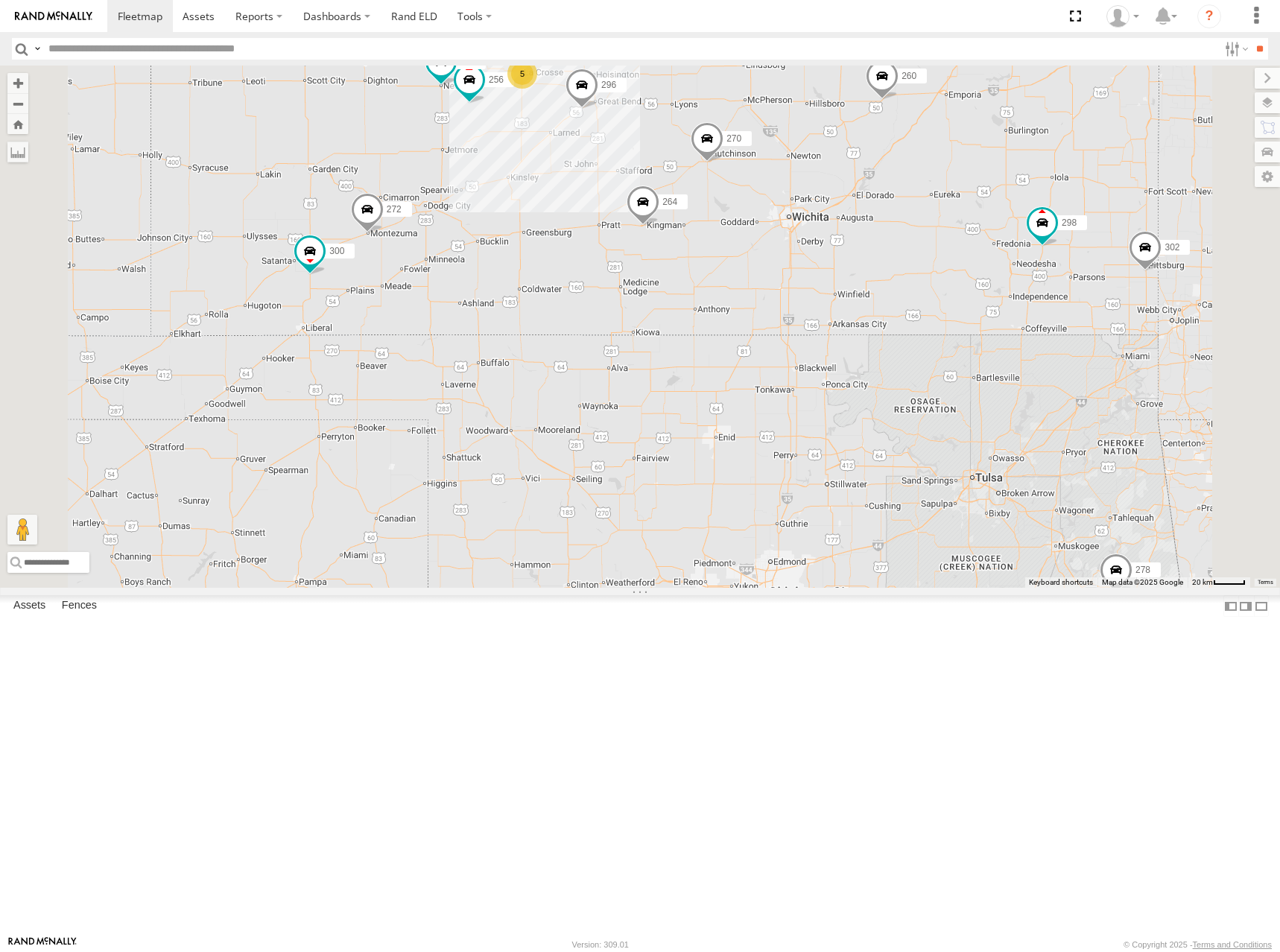
drag, startPoint x: 992, startPoint y: 305, endPoint x: 991, endPoint y: 316, distance: 11.0
click at [991, 316] on div "300 244 270 272 296 264 266 274 298 262 302 278 260 5 256 304 282 294" at bounding box center [640, 326] width 1280 height 522
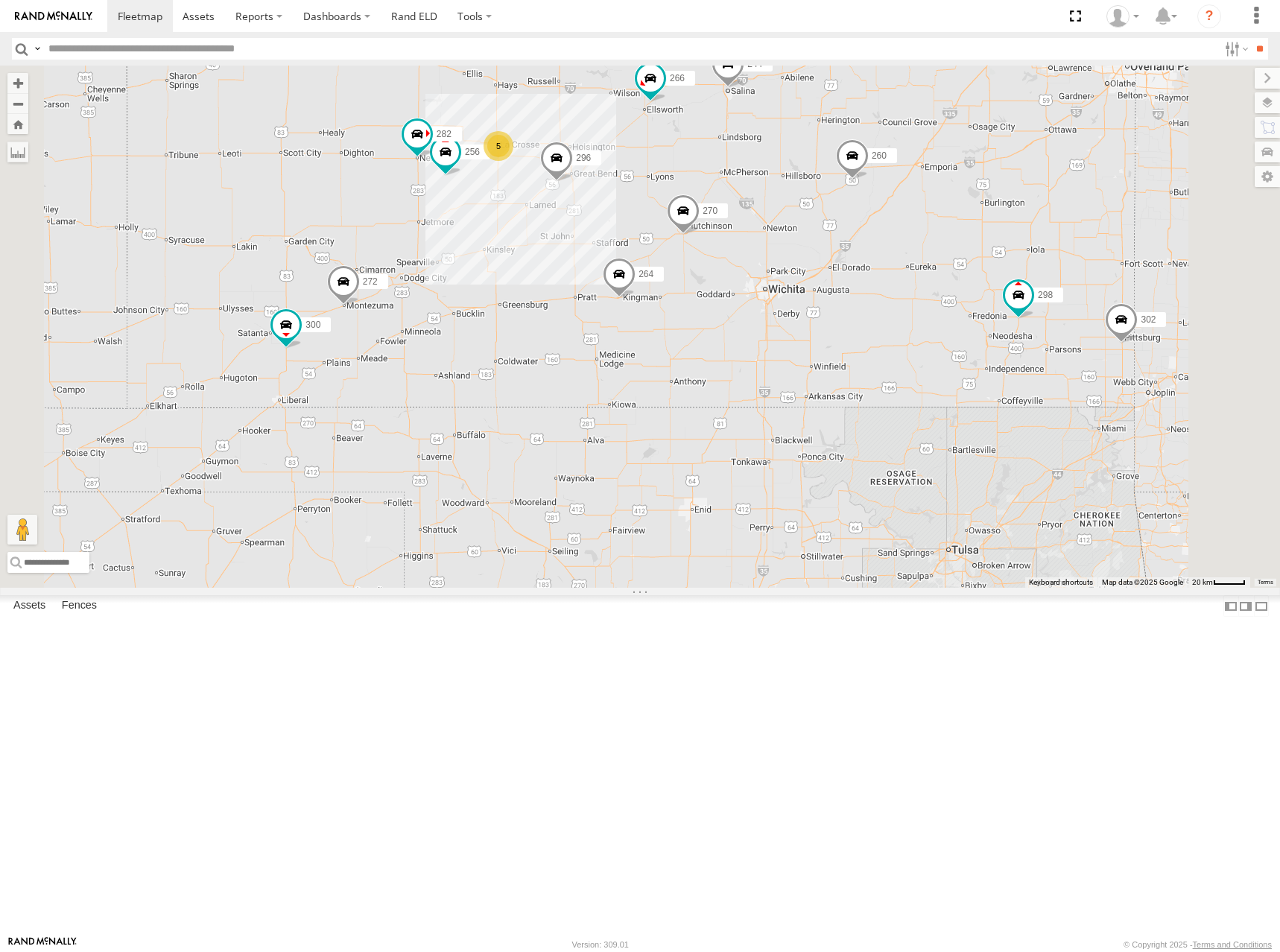
drag, startPoint x: 1012, startPoint y: 257, endPoint x: 996, endPoint y: 310, distance: 55.4
click at [996, 310] on div "300 244 270 272 296 264 266 274 298 262 302 278 260 5 256 304 282 294" at bounding box center [640, 326] width 1280 height 522
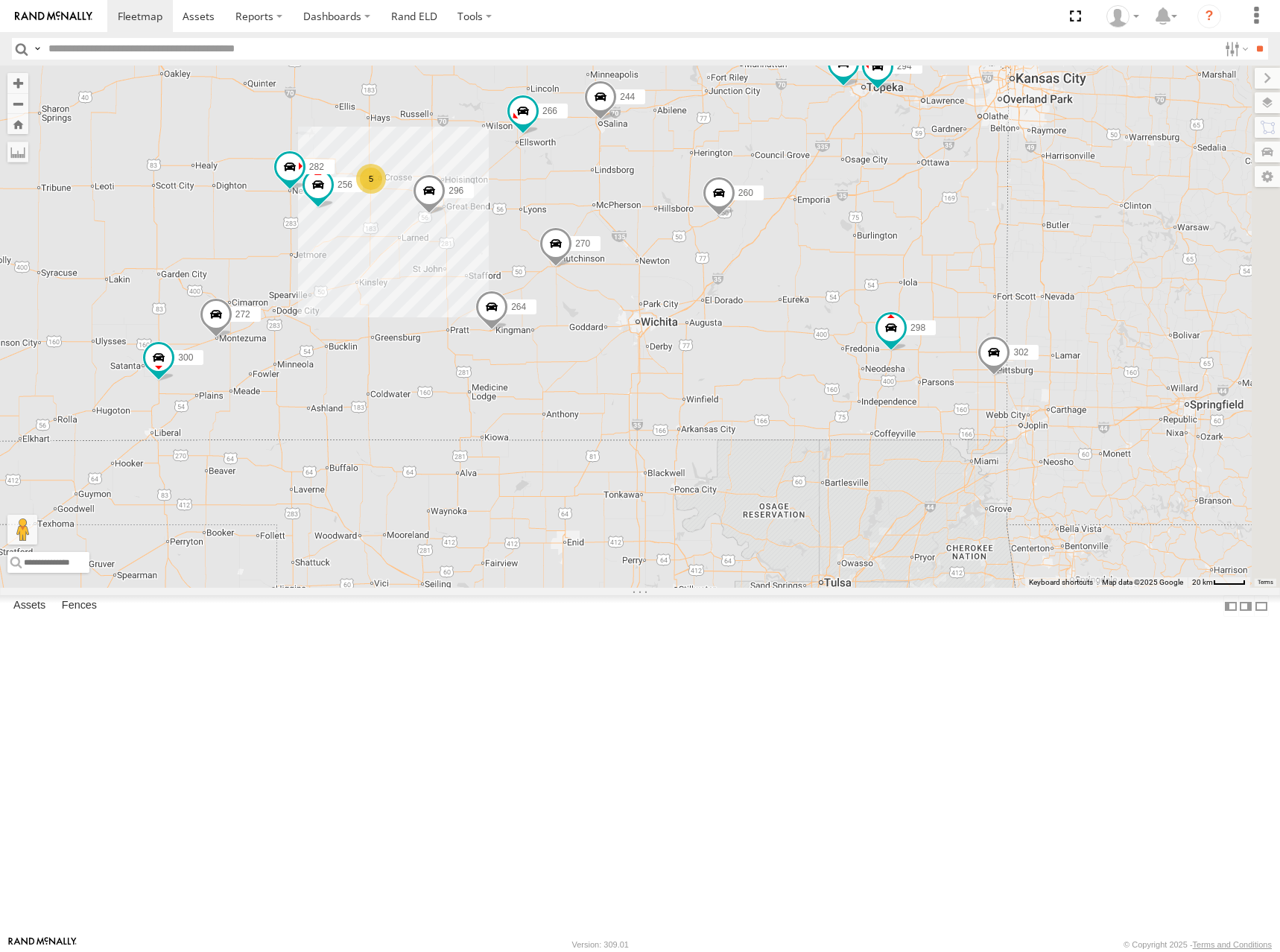
drag, startPoint x: 1043, startPoint y: 272, endPoint x: 919, endPoint y: 303, distance: 127.8
click at [919, 303] on div "300 244 270 272 296 264 266 274 298 262 302 278 260 5 256 304 282 294" at bounding box center [640, 326] width 1280 height 522
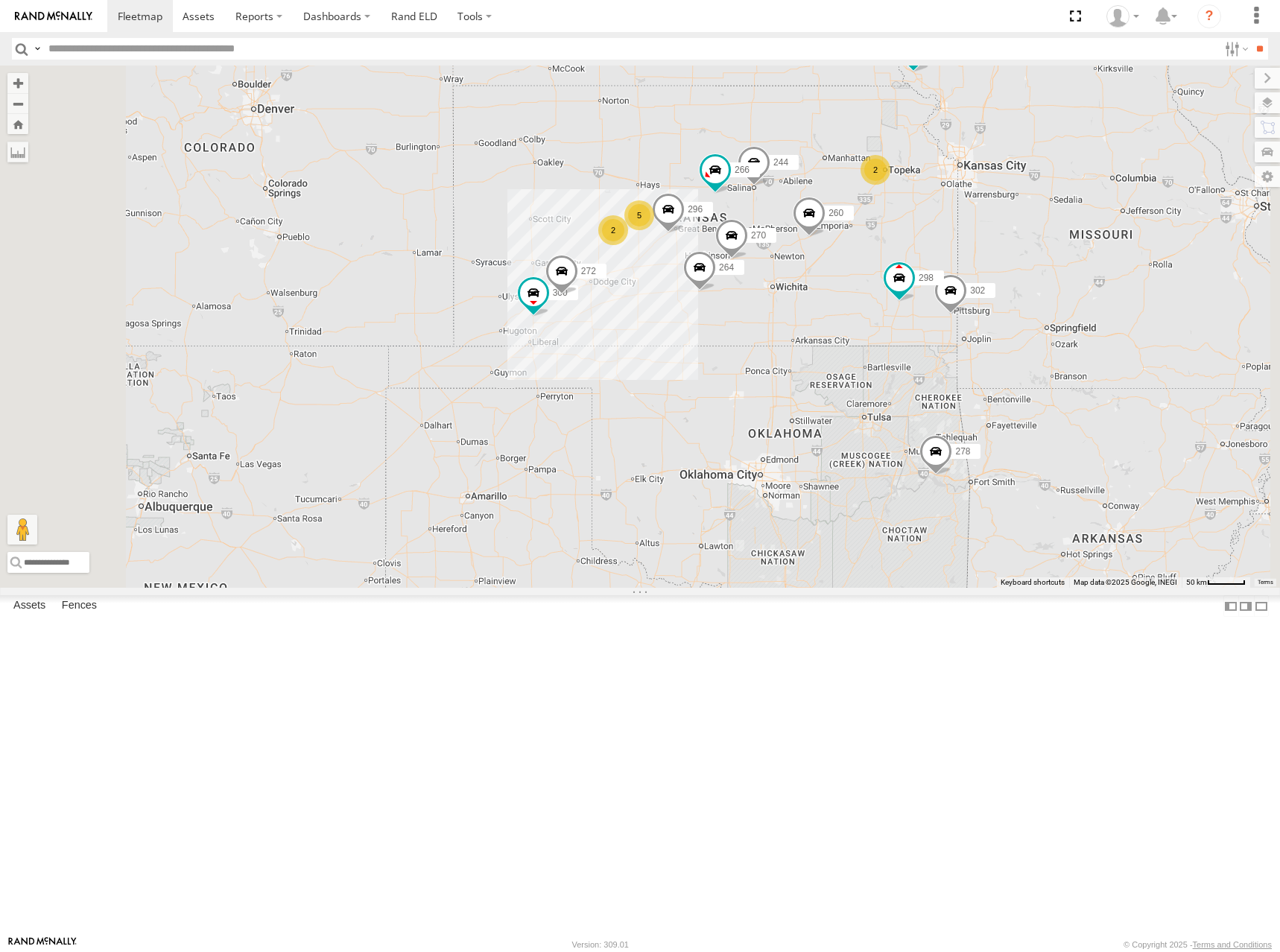
click at [965, 276] on div "300 244 270 272 296 264 266 274 298 262 302 278 260 292 5 2 2" at bounding box center [640, 326] width 1280 height 522
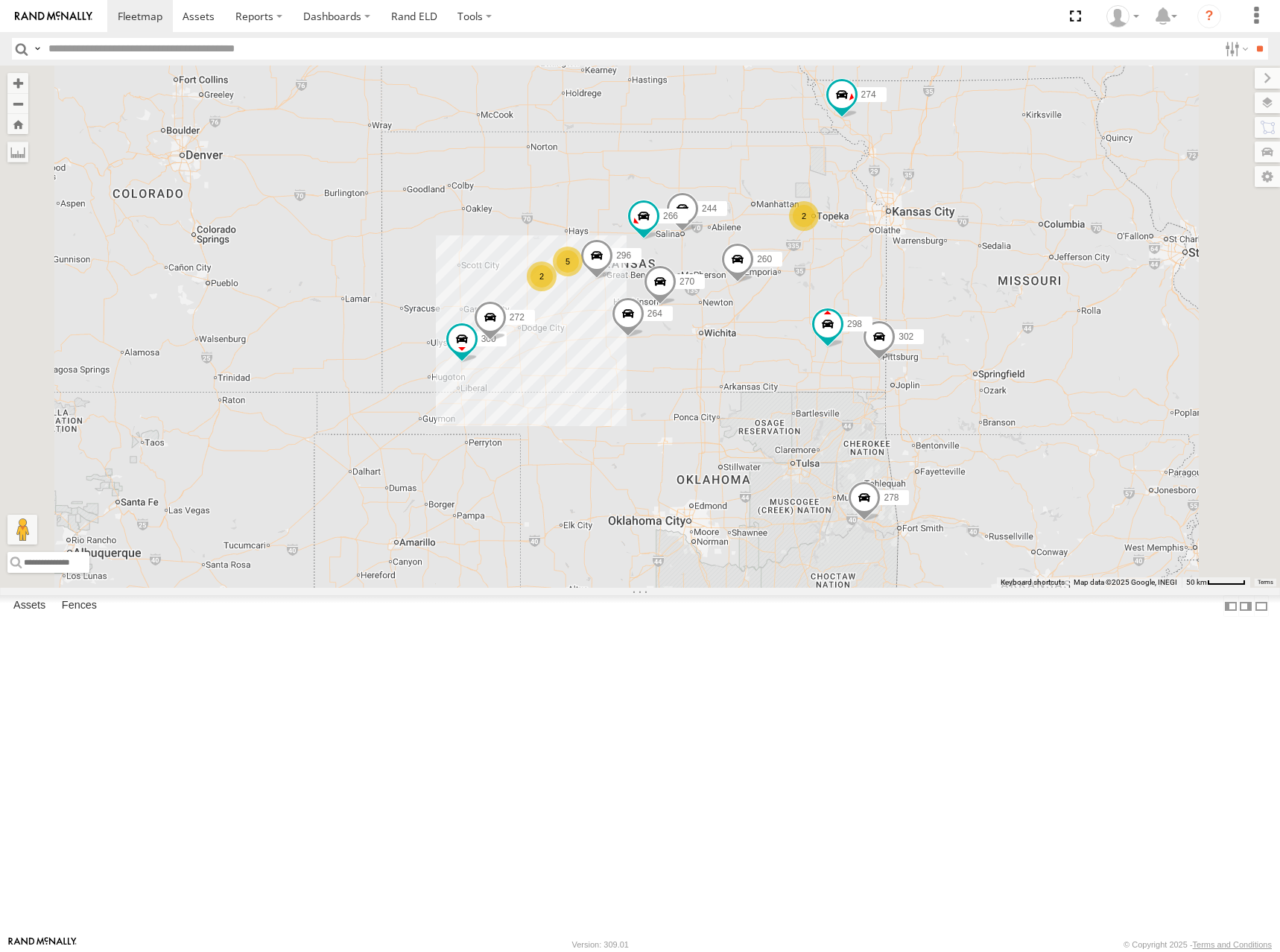
drag, startPoint x: 996, startPoint y: 171, endPoint x: 832, endPoint y: 274, distance: 193.7
click at [832, 274] on div "300 244 270 272 296 264 266 274 298 262 302 278 260 292 5 2 2" at bounding box center [640, 326] width 1280 height 522
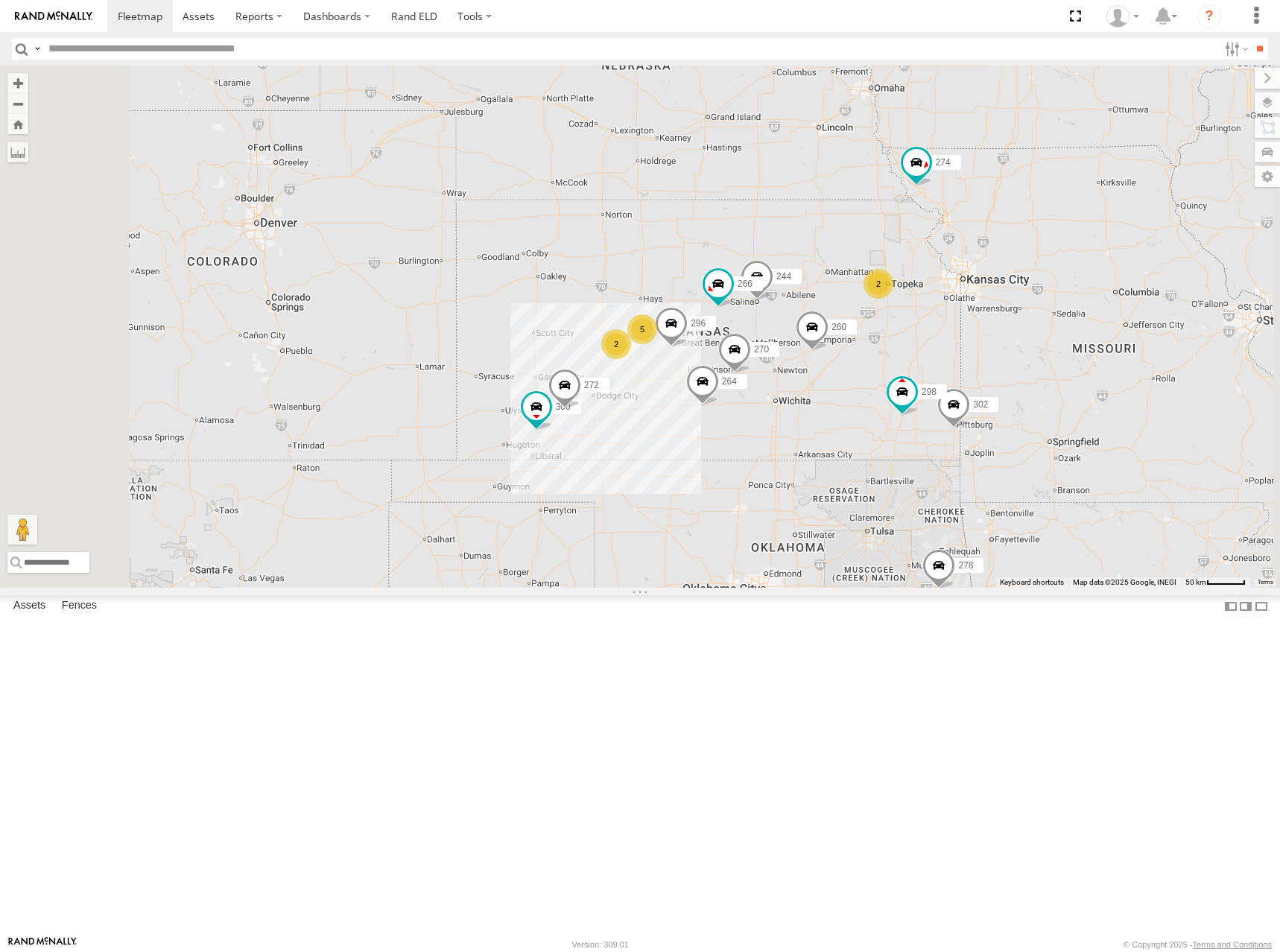
drag, startPoint x: 720, startPoint y: 349, endPoint x: 879, endPoint y: 369, distance: 160.3
click at [888, 369] on div "300 244 270 272 296 264 266 274 298 262 302 278 260 292 5 2 2 288" at bounding box center [640, 326] width 1280 height 522
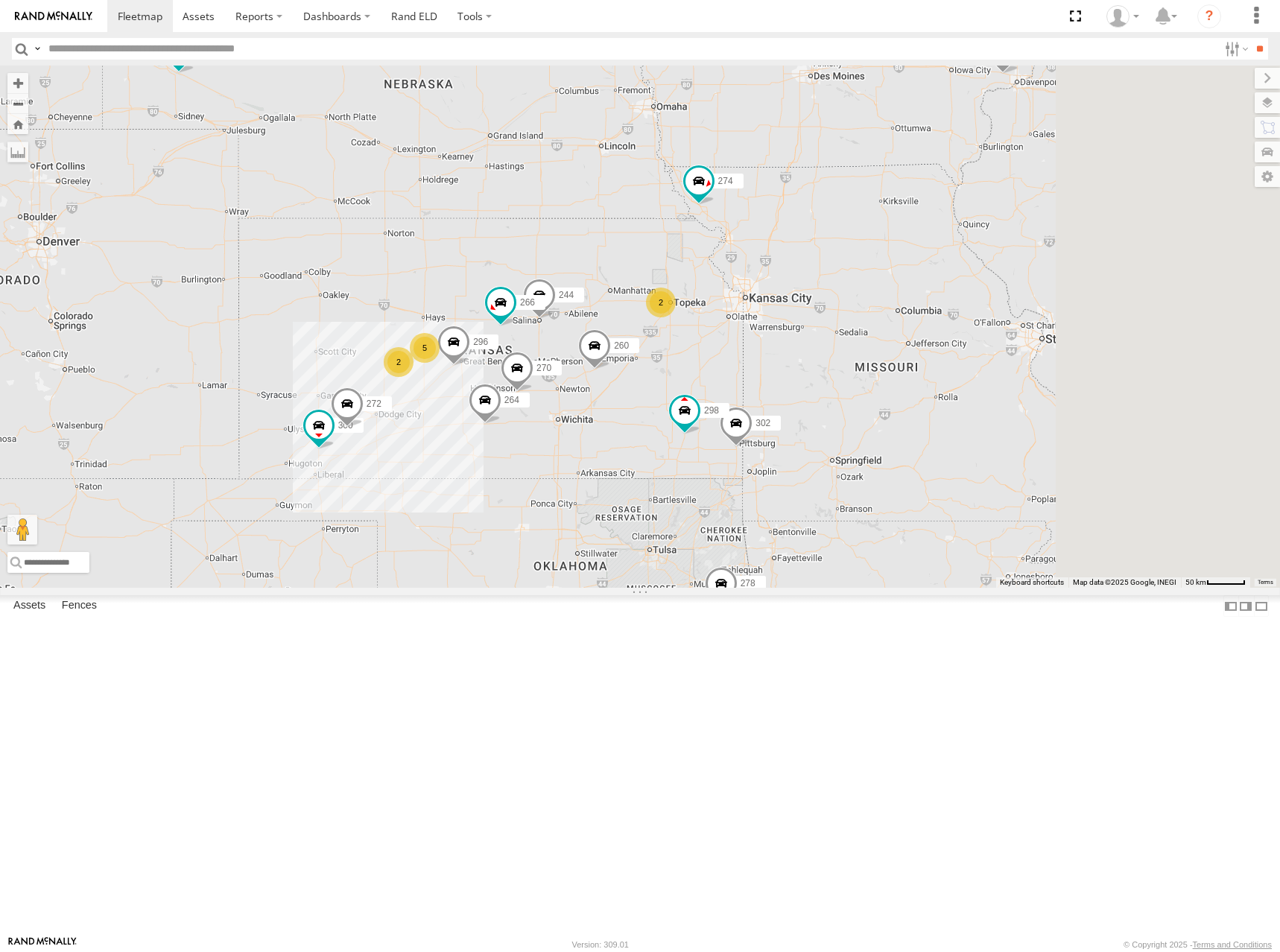
drag, startPoint x: 663, startPoint y: 322, endPoint x: 620, endPoint y: 315, distance: 43.6
click at [562, 326] on div "300 244 270 272 296 264 266 274 298 262 302 278 260 292 5 2 2 288" at bounding box center [640, 326] width 1280 height 522
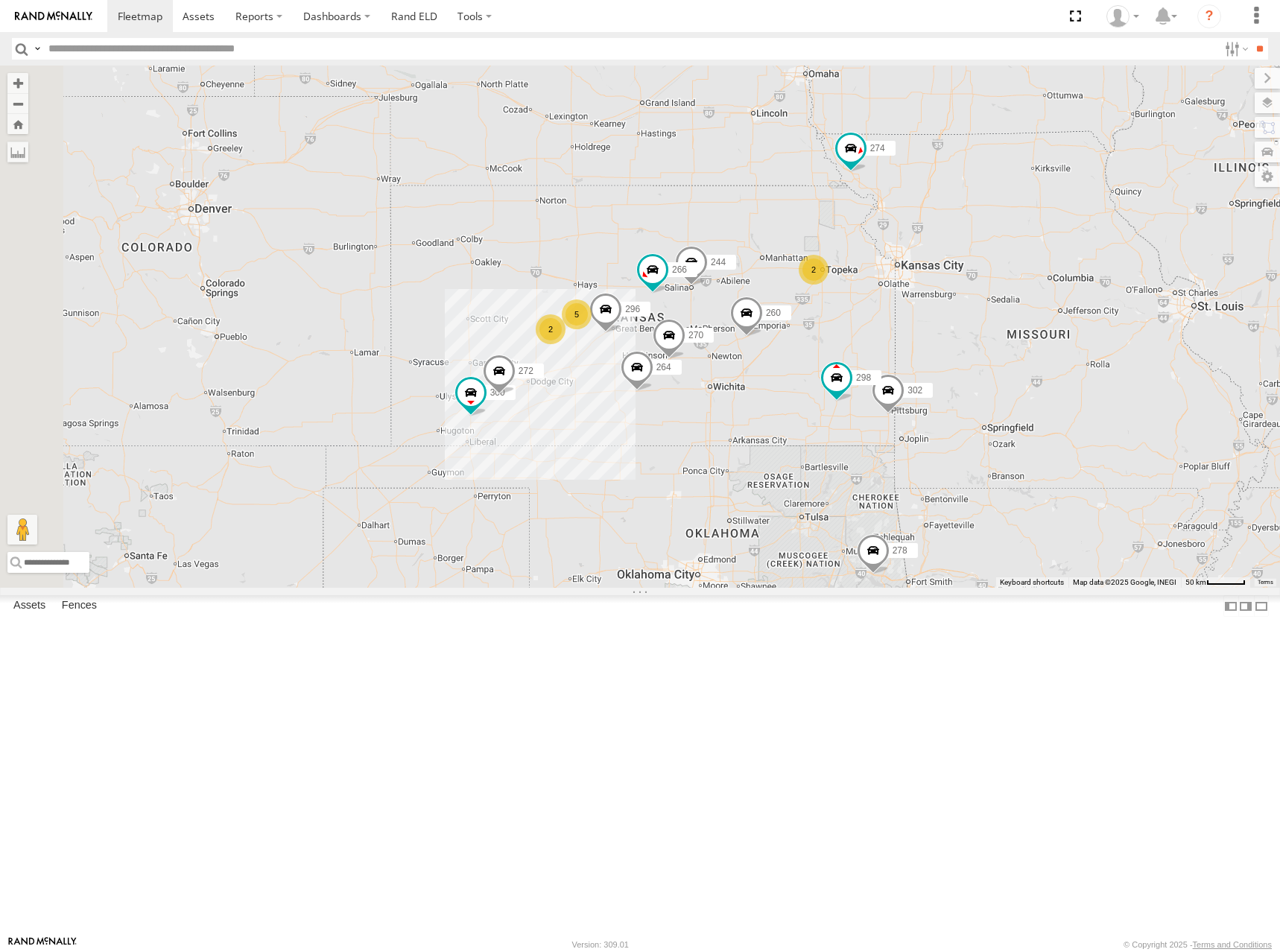
drag, startPoint x: 706, startPoint y: 340, endPoint x: 966, endPoint y: 305, distance: 262.3
click at [966, 305] on div "300 244 270 272 296 264 266 274 298 262 302 278 260 292 5 2 2 288 232" at bounding box center [640, 326] width 1280 height 522
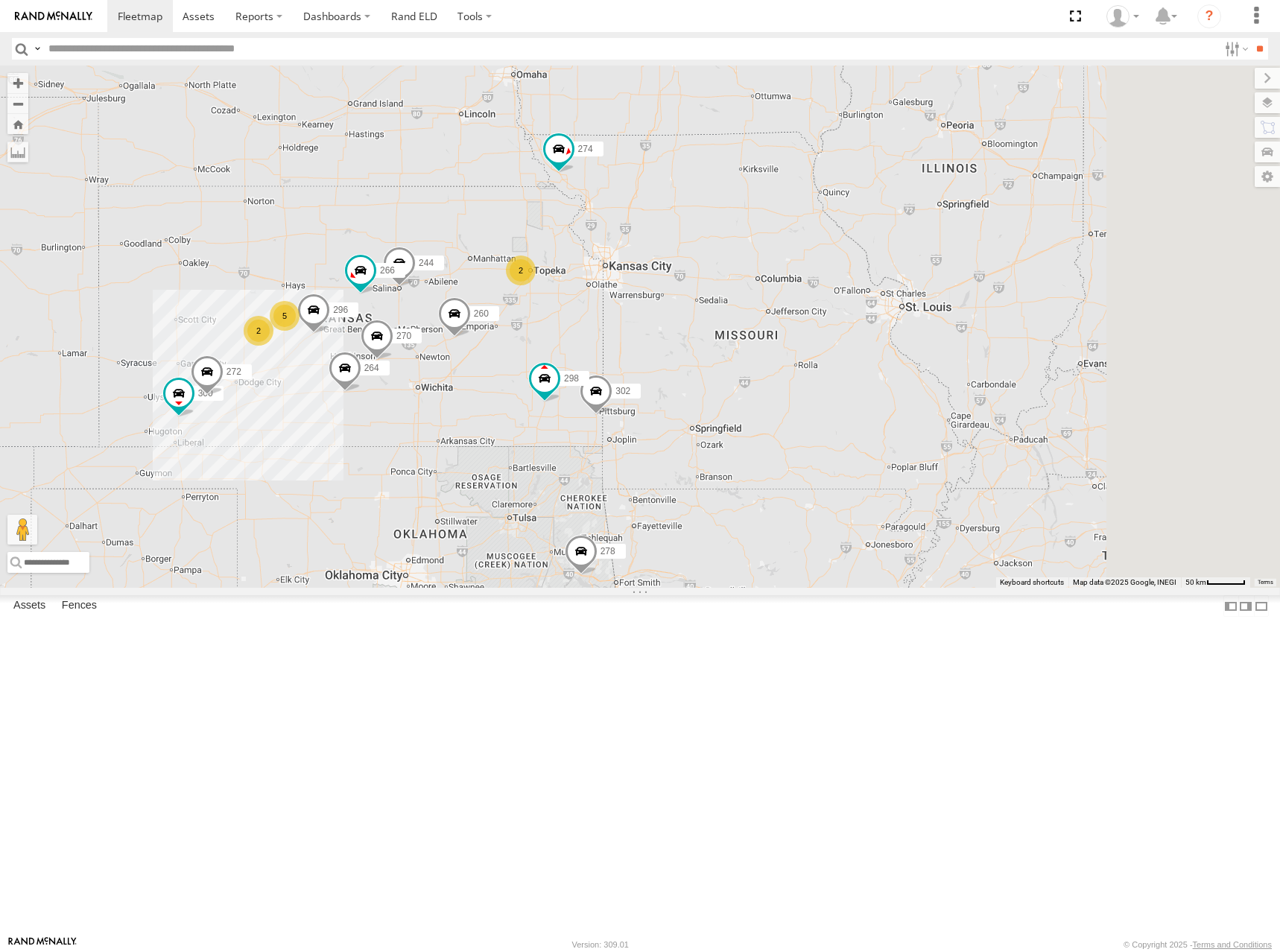
drag, startPoint x: 904, startPoint y: 348, endPoint x: 613, endPoint y: 347, distance: 291.0
click at [613, 347] on div "300 244 270 272 296 264 266 274 298 262 302 278 260 292 5 2 2 288 232" at bounding box center [640, 326] width 1280 height 522
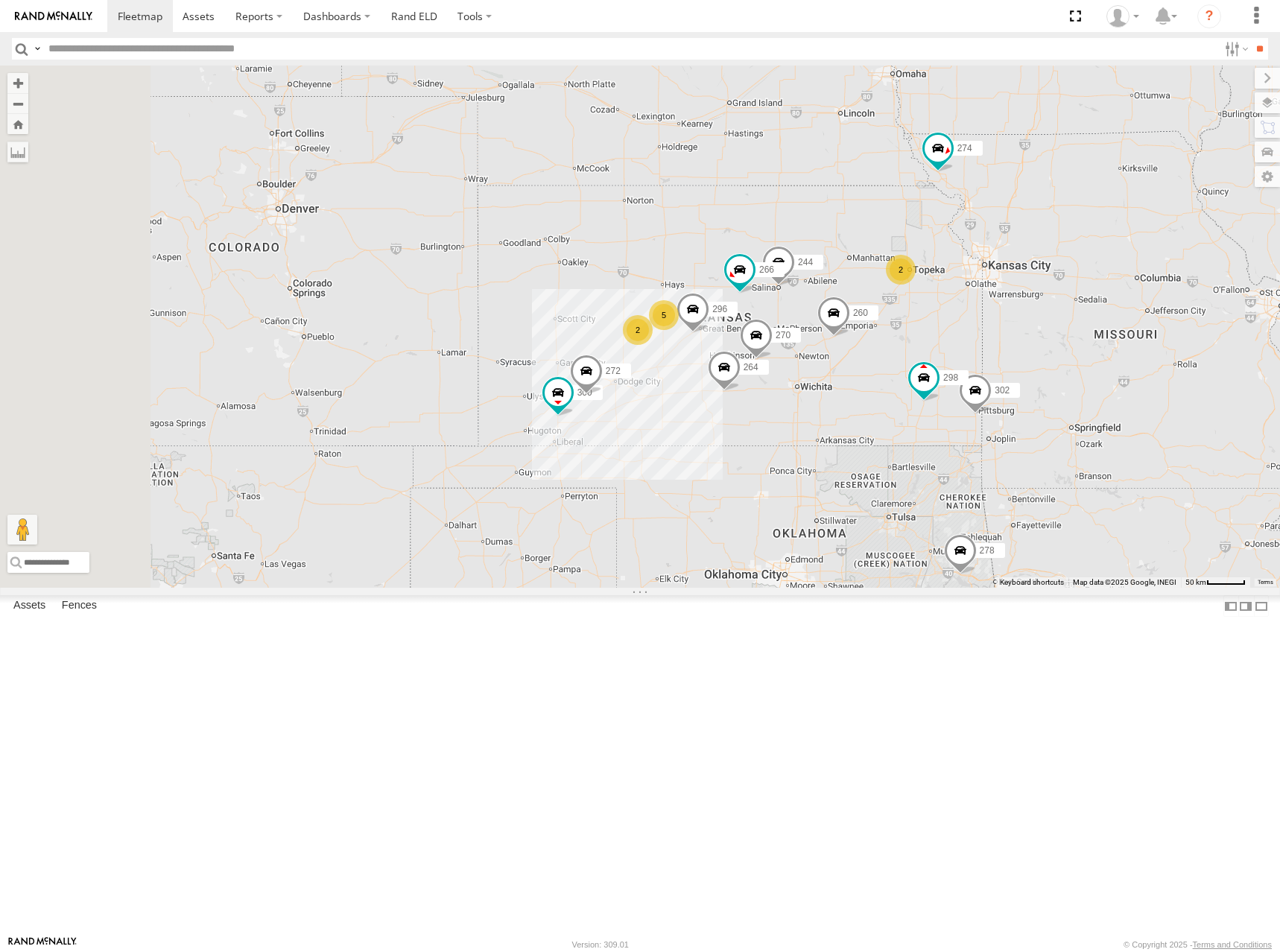
drag, startPoint x: 649, startPoint y: 337, endPoint x: 1028, endPoint y: 336, distance: 379.0
click at [1028, 336] on div "300 244 270 272 296 264 266 274 298 262 302 278 260 292 5 2 2 288 232" at bounding box center [640, 326] width 1280 height 522
click at [197, 19] on span at bounding box center [198, 15] width 32 height 14
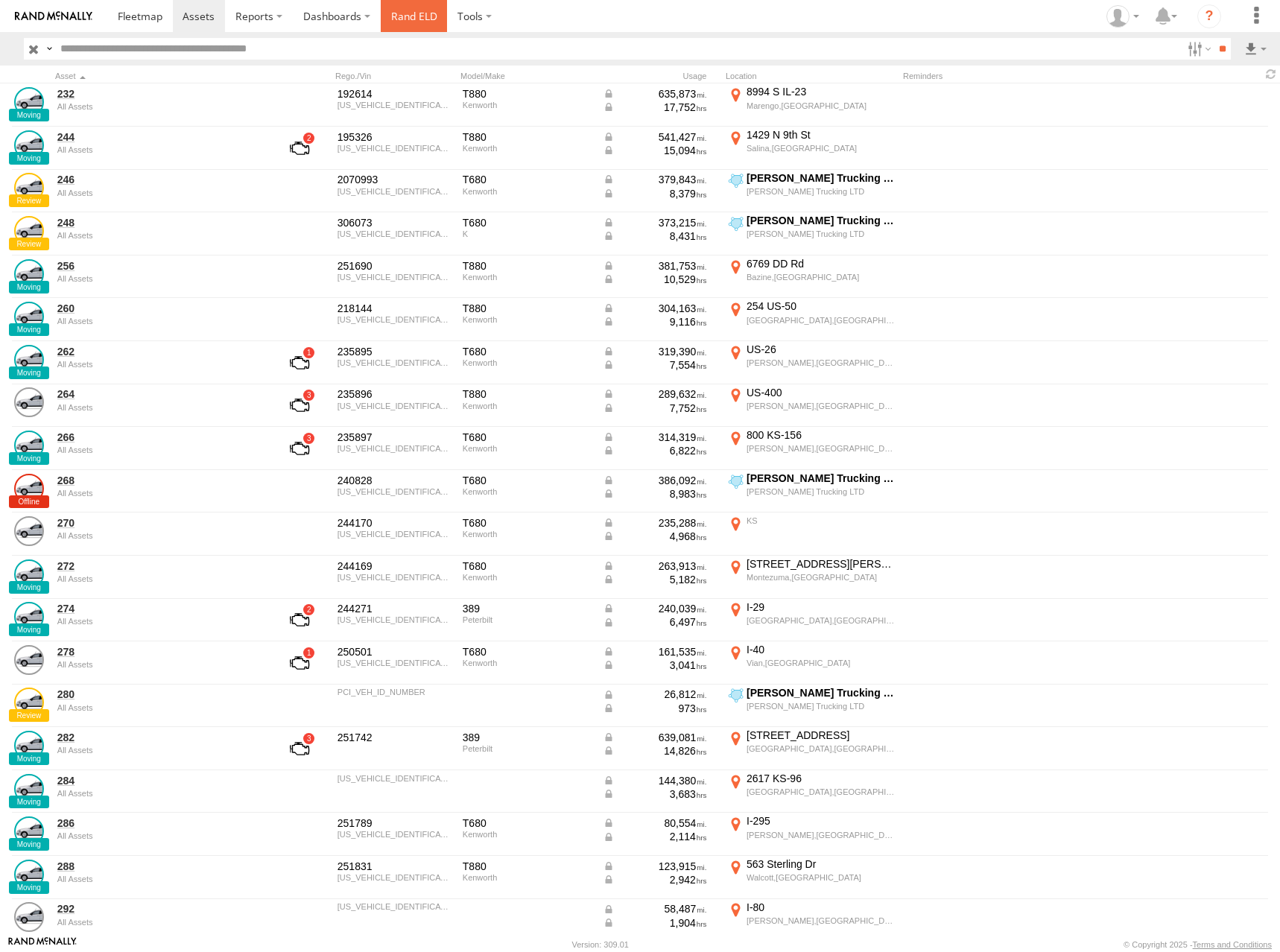
click at [419, 15] on link "Rand ELD" at bounding box center [414, 15] width 67 height 32
click at [128, 11] on span at bounding box center [140, 15] width 45 height 14
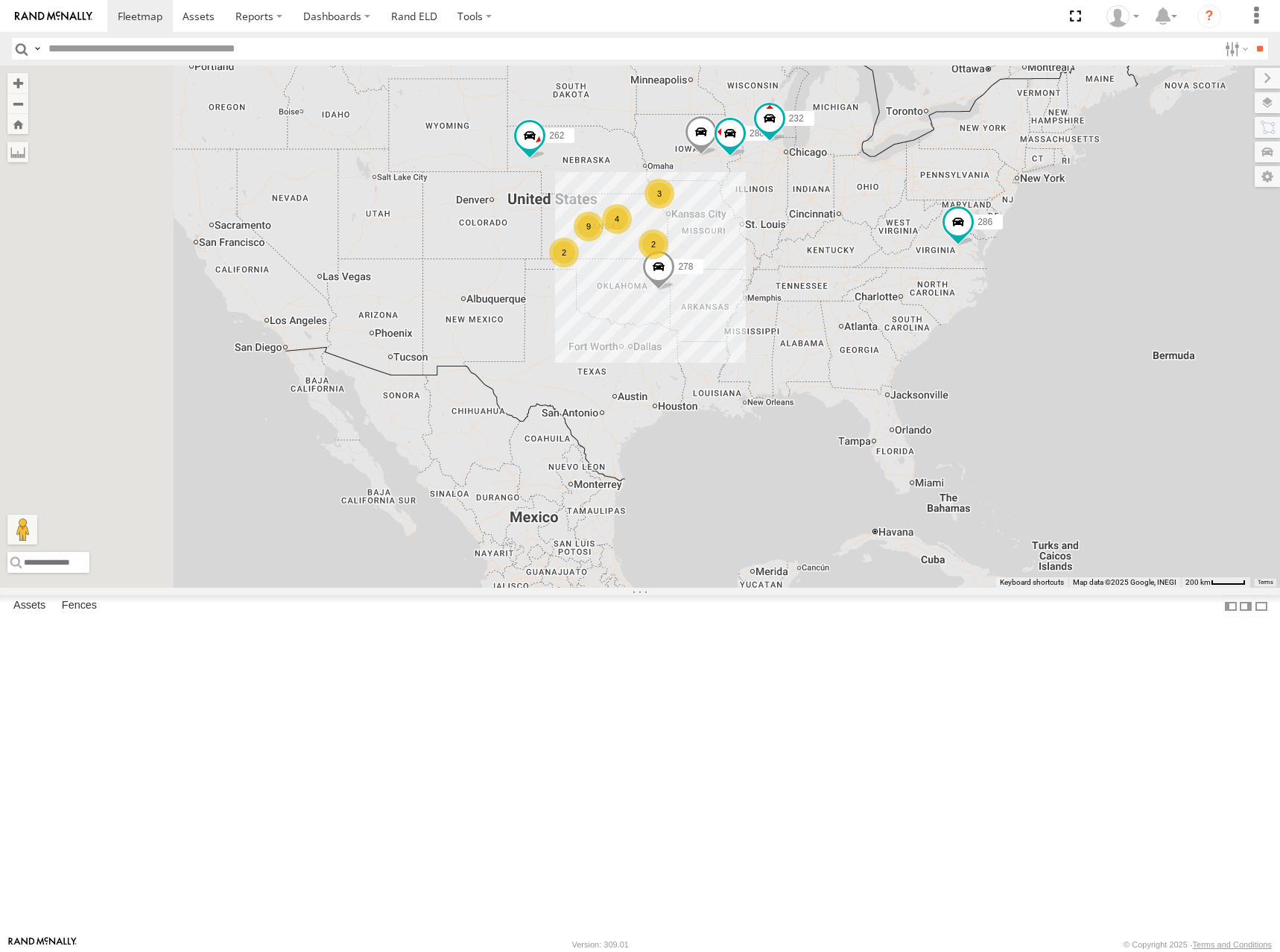
drag, startPoint x: 693, startPoint y: 346, endPoint x: 796, endPoint y: 235, distance: 151.4
click at [796, 235] on div "262 288 292 232 278 286 3 2 4 9 2" at bounding box center [640, 326] width 1280 height 522
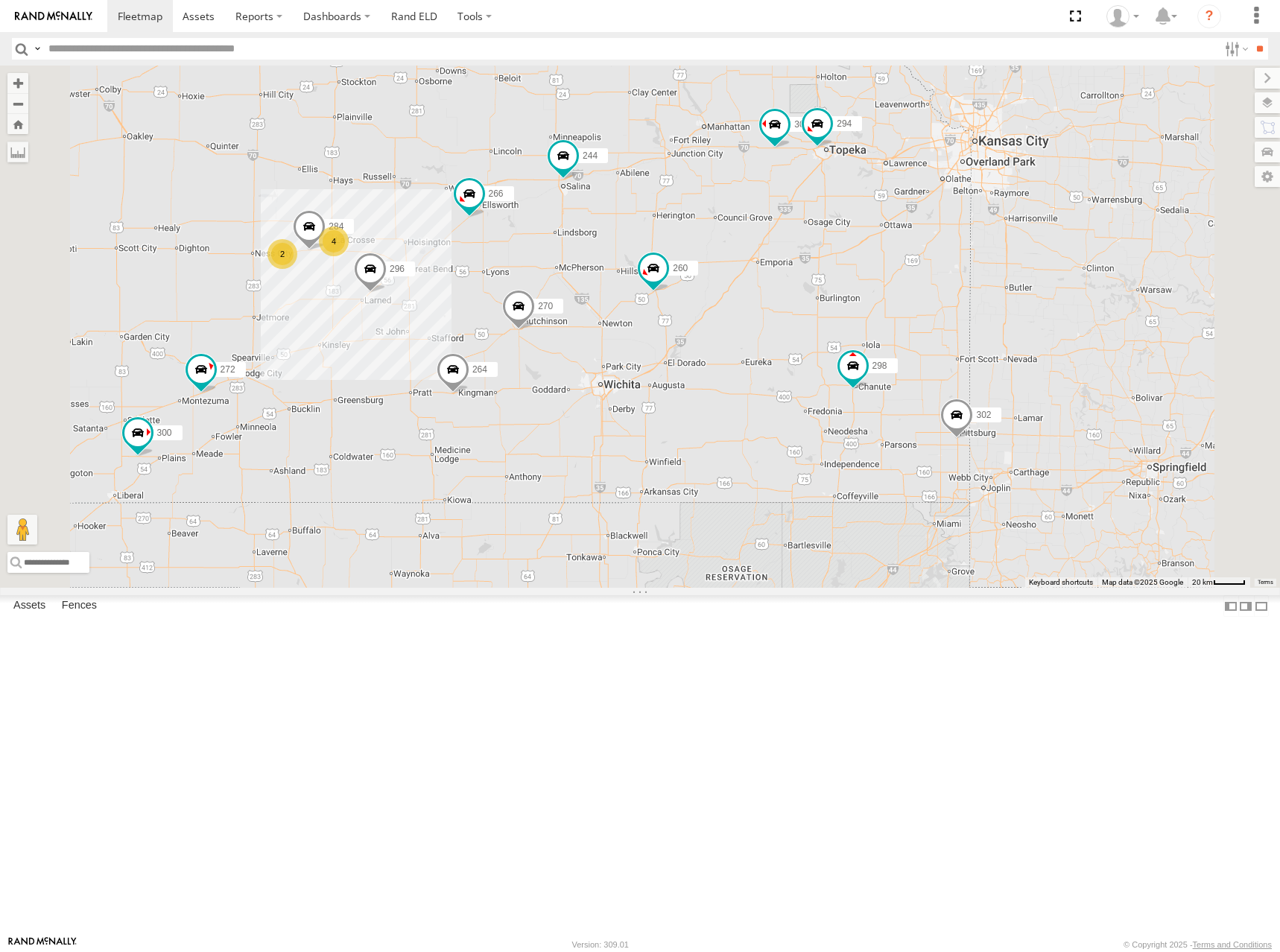
drag, startPoint x: 860, startPoint y: 313, endPoint x: 861, endPoint y: 337, distance: 24.0
click at [861, 337] on div "262 288 292 232 278 286 274 300 244 298 270 272 296 264 302 266 260 4 2 304 284…" at bounding box center [640, 326] width 1280 height 522
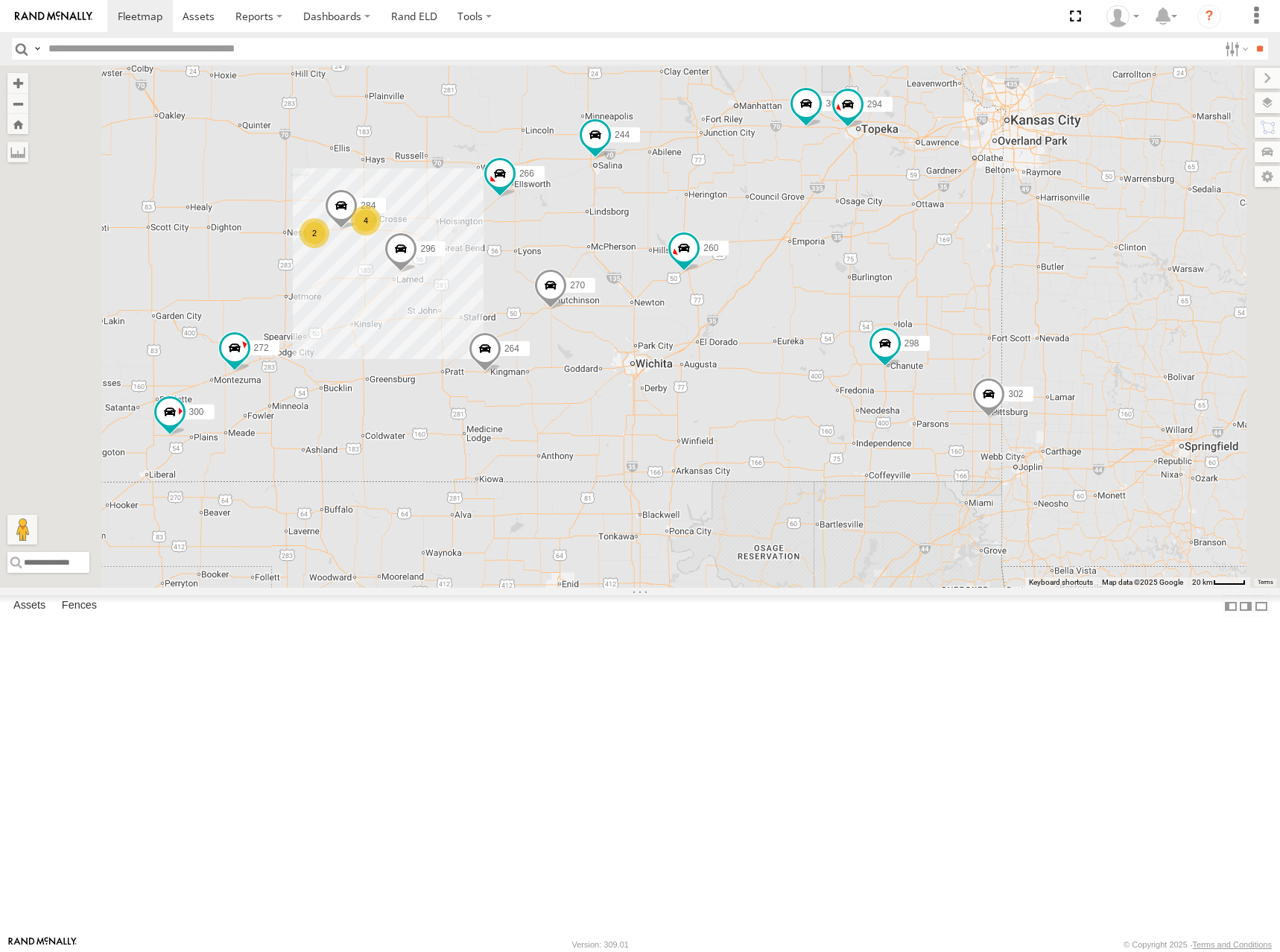
drag, startPoint x: 687, startPoint y: 425, endPoint x: 943, endPoint y: 338, distance: 270.4
click at [943, 338] on div "262 288 292 232 278 286 274 300 244 298 270 272 296 264 302 266 260 304 284 294…" at bounding box center [640, 326] width 1280 height 522
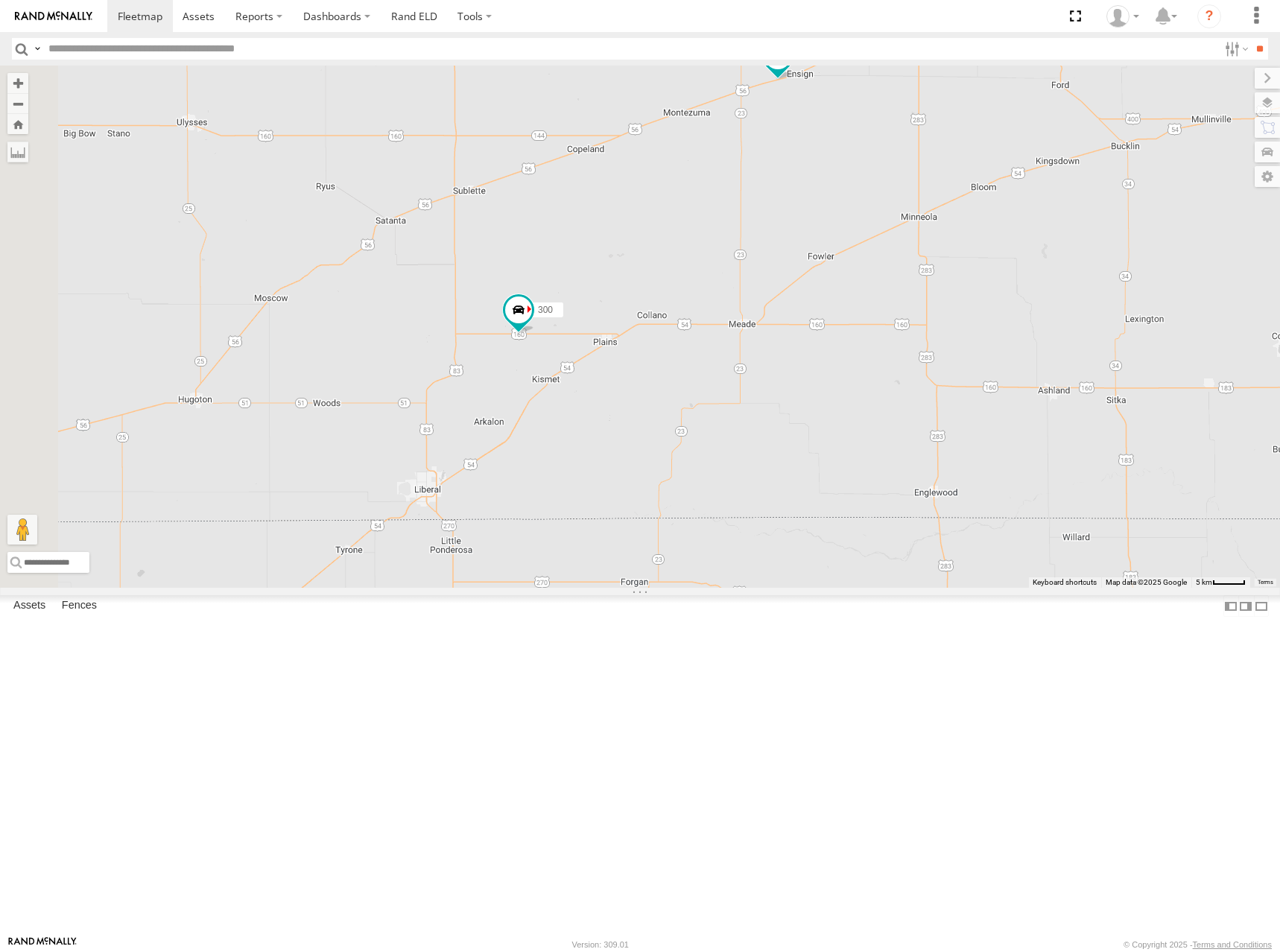
drag, startPoint x: 597, startPoint y: 500, endPoint x: 785, endPoint y: 456, distance: 193.1
click at [785, 456] on div "262 288 292 232 278 286 274 300 244 298 270 272 296 264 302 266 260 304 284 294" at bounding box center [640, 326] width 1280 height 522
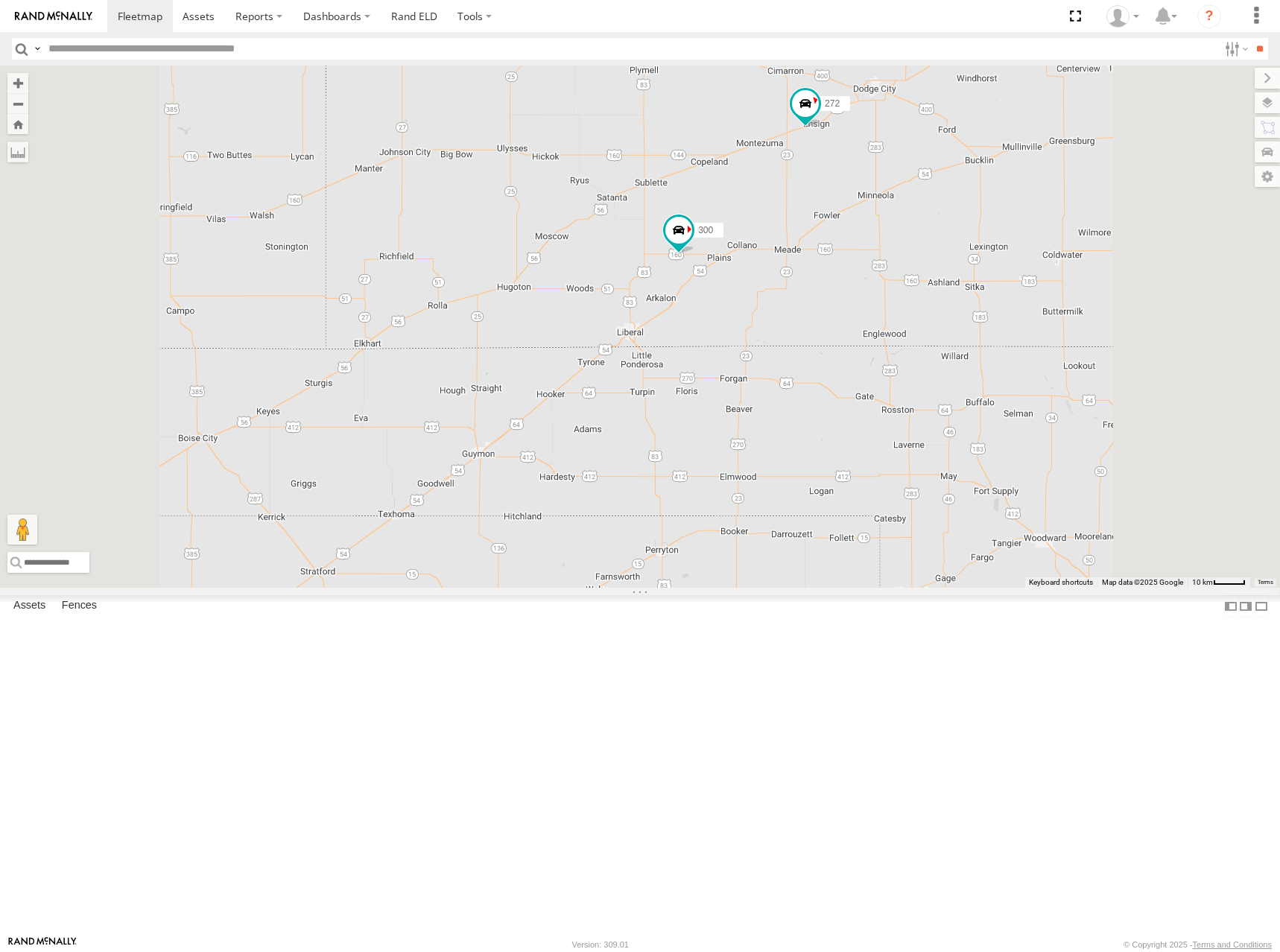
drag, startPoint x: 1048, startPoint y: 345, endPoint x: 1027, endPoint y: 350, distance: 21.6
click at [1027, 350] on div "262 288 292 232 278 286 274 300 244 298 270 272 296 264 302 266 260 304 284 294" at bounding box center [640, 326] width 1280 height 522
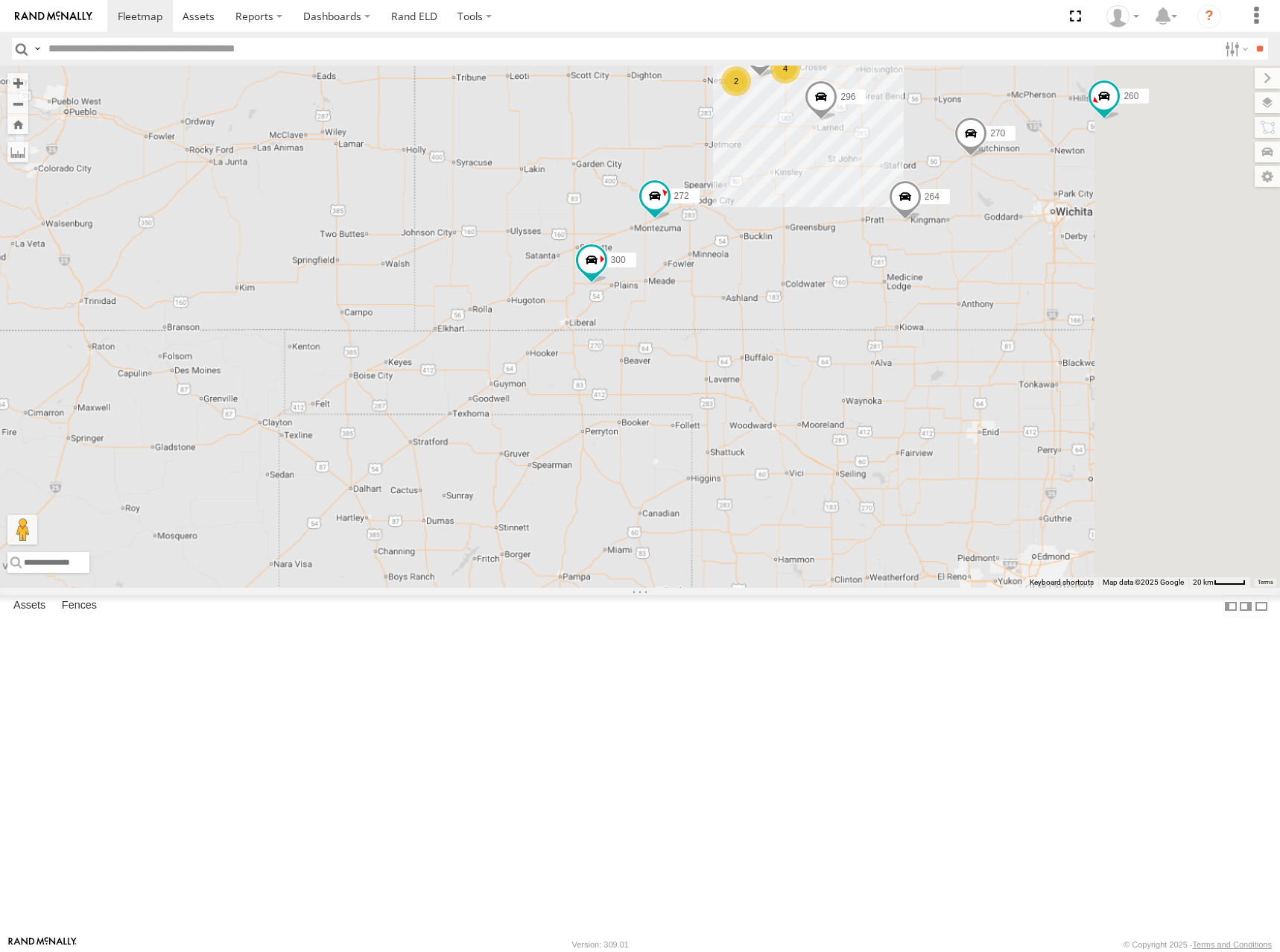
drag, startPoint x: 1094, startPoint y: 346, endPoint x: 931, endPoint y: 411, distance: 175.5
click at [931, 411] on div "262 288 292 232 278 286 274 300 244 298 270 272 296 264 302 266 260 304 284 294…" at bounding box center [640, 326] width 1280 height 522
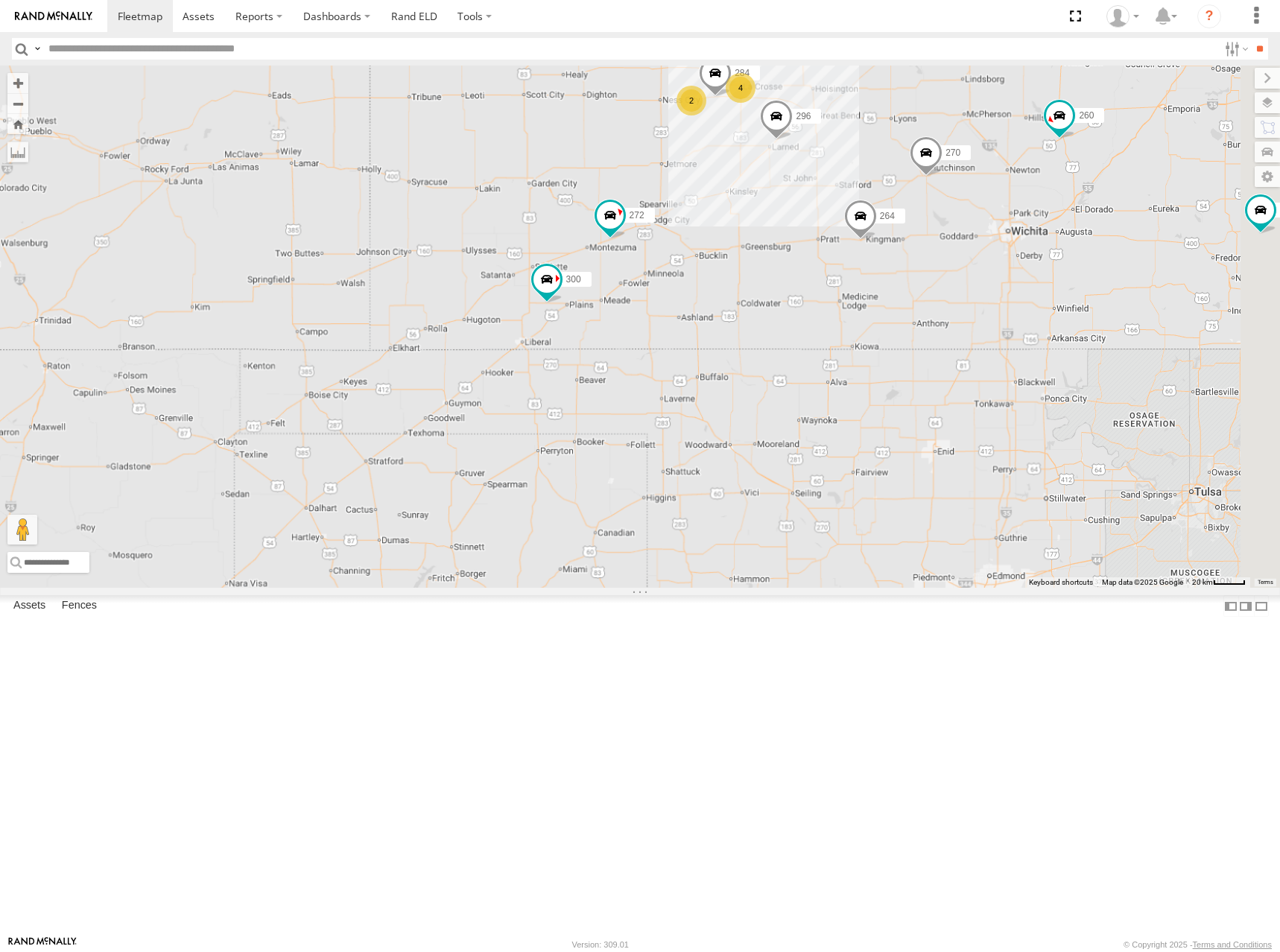
drag, startPoint x: 950, startPoint y: 389, endPoint x: 905, endPoint y: 407, distance: 48.5
click at [905, 407] on div "262 288 292 232 278 286 274 300 244 298 270 272 296 264 302 266 260 304 284 294…" at bounding box center [640, 326] width 1280 height 522
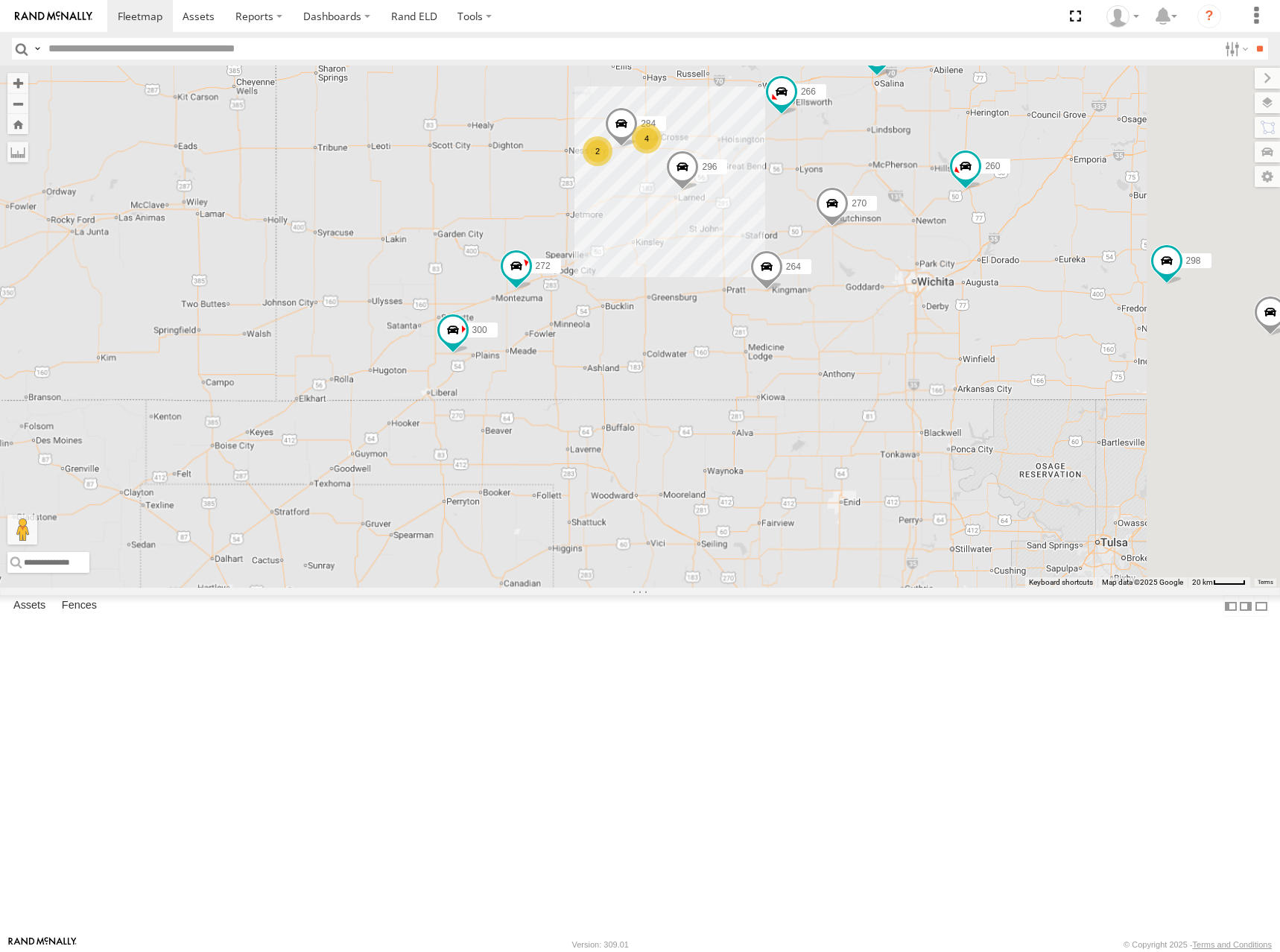
drag, startPoint x: 1031, startPoint y: 341, endPoint x: 923, endPoint y: 395, distance: 120.7
click at [923, 395] on div "262 288 292 232 278 286 274 300 244 298 270 272 296 264 302 266 260 304 284 294…" at bounding box center [640, 326] width 1280 height 522
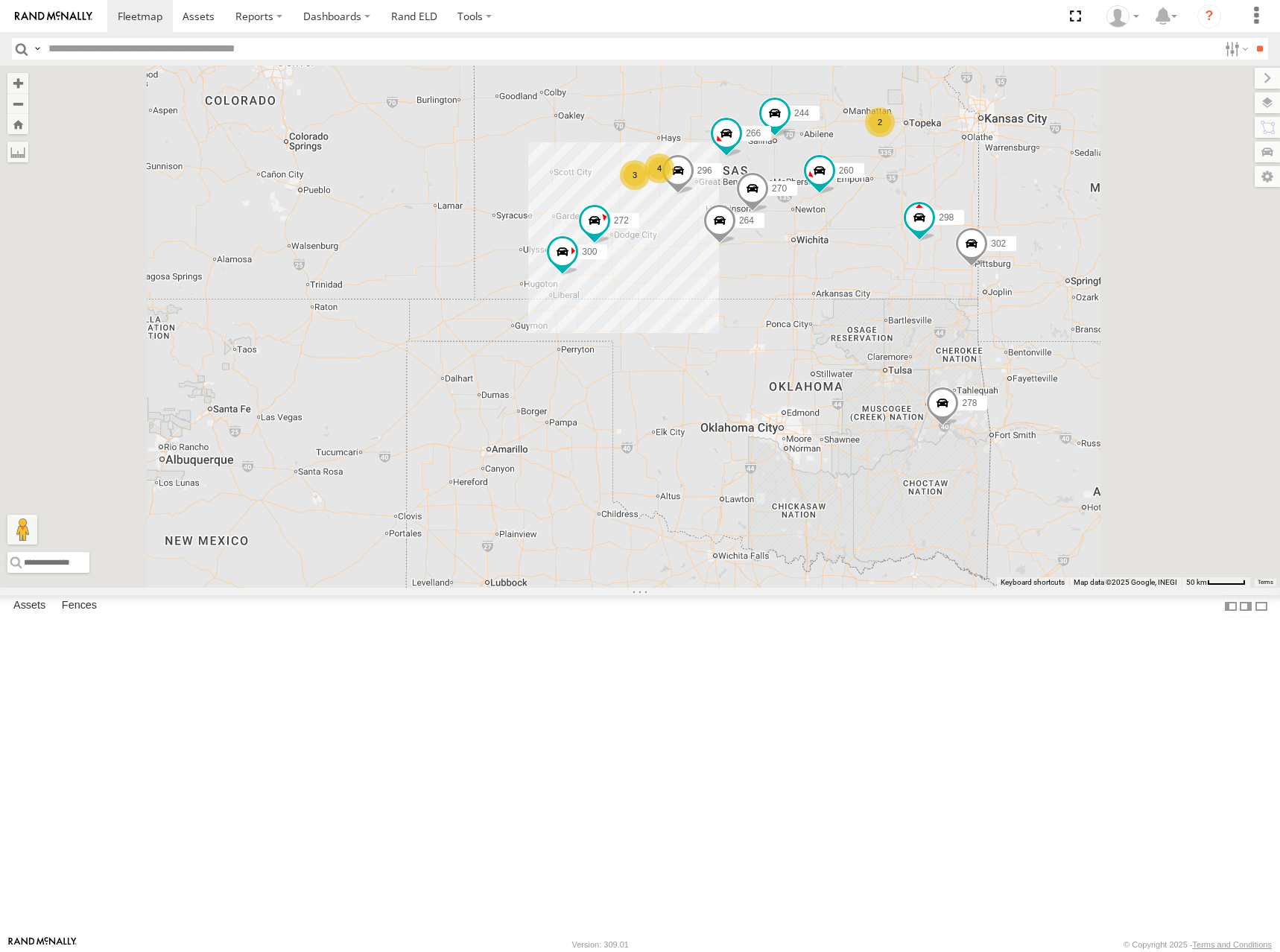
click at [899, 259] on div "262 288 292 232 278 286 274 300 244 298 270 272 296 264 302 266 260 4 3 2" at bounding box center [640, 326] width 1280 height 522
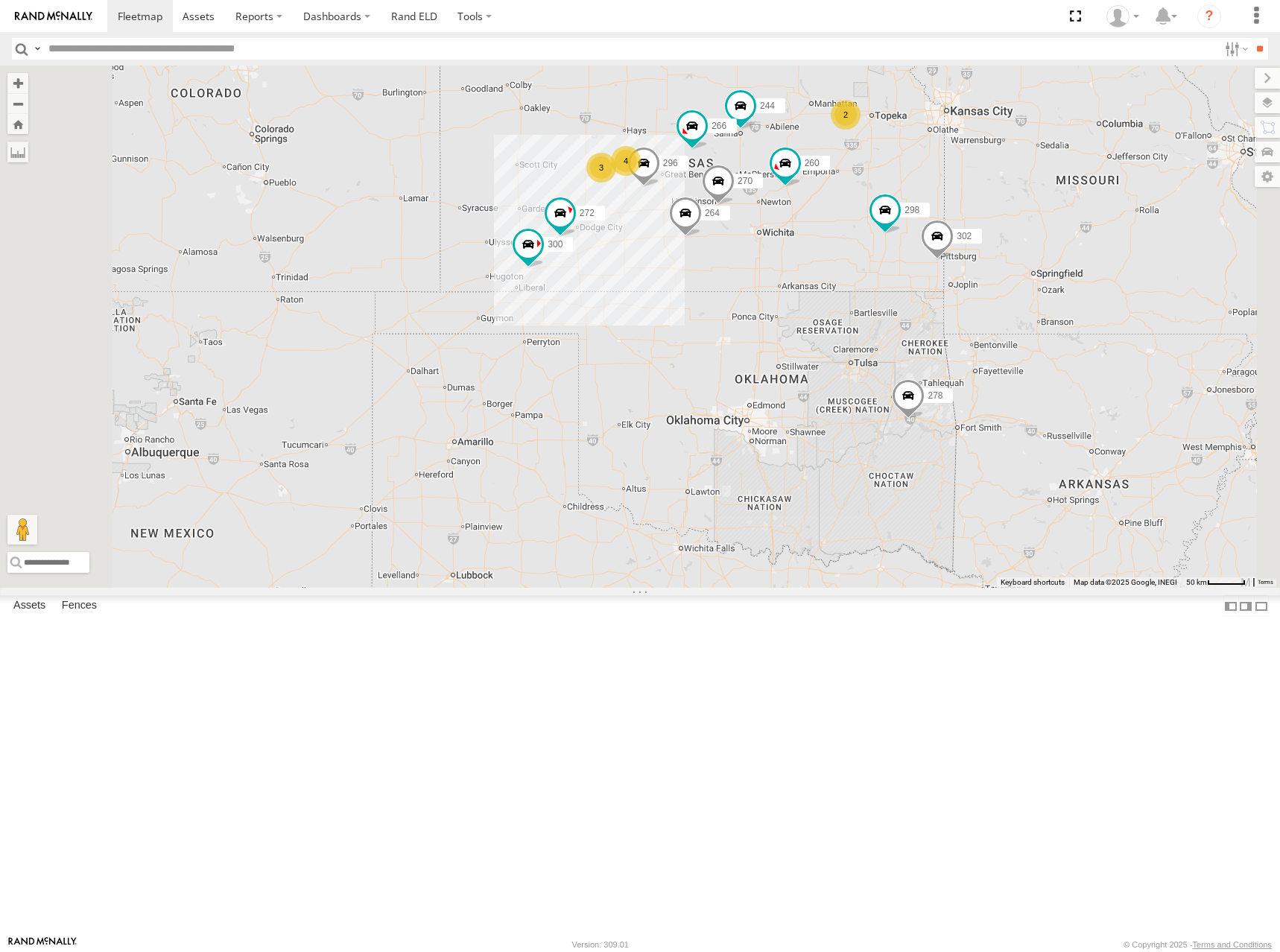
click at [891, 217] on div "262 288 292 232 278 286 274 300 244 298 270 272 296 264 302 266 260 4 3 2" at bounding box center [640, 326] width 1280 height 522
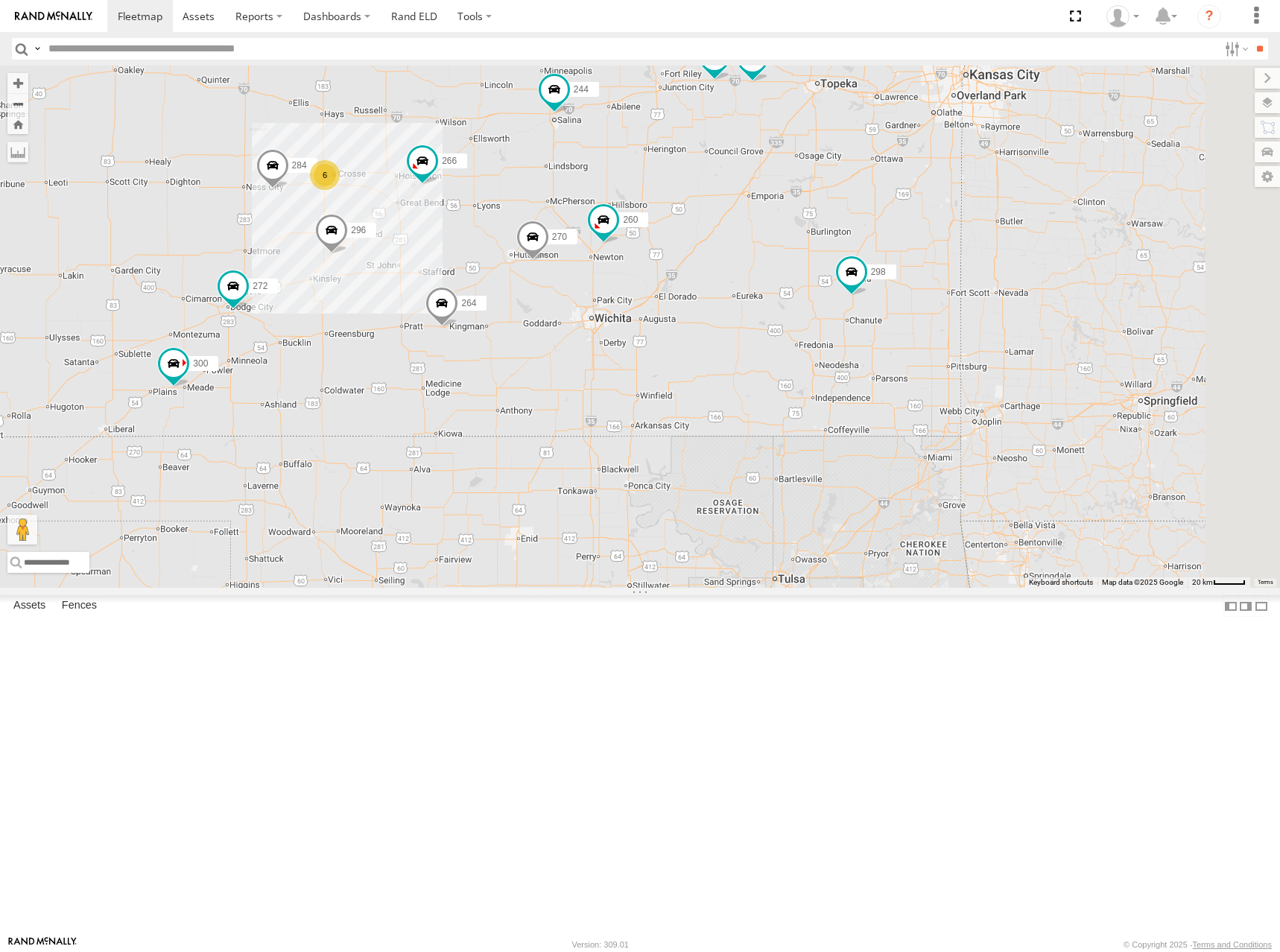
drag, startPoint x: 1130, startPoint y: 287, endPoint x: 875, endPoint y: 348, distance: 262.2
click at [875, 348] on div "300 244 298 270 272 296 304 284 264 266 294 260 6" at bounding box center [640, 326] width 1280 height 522
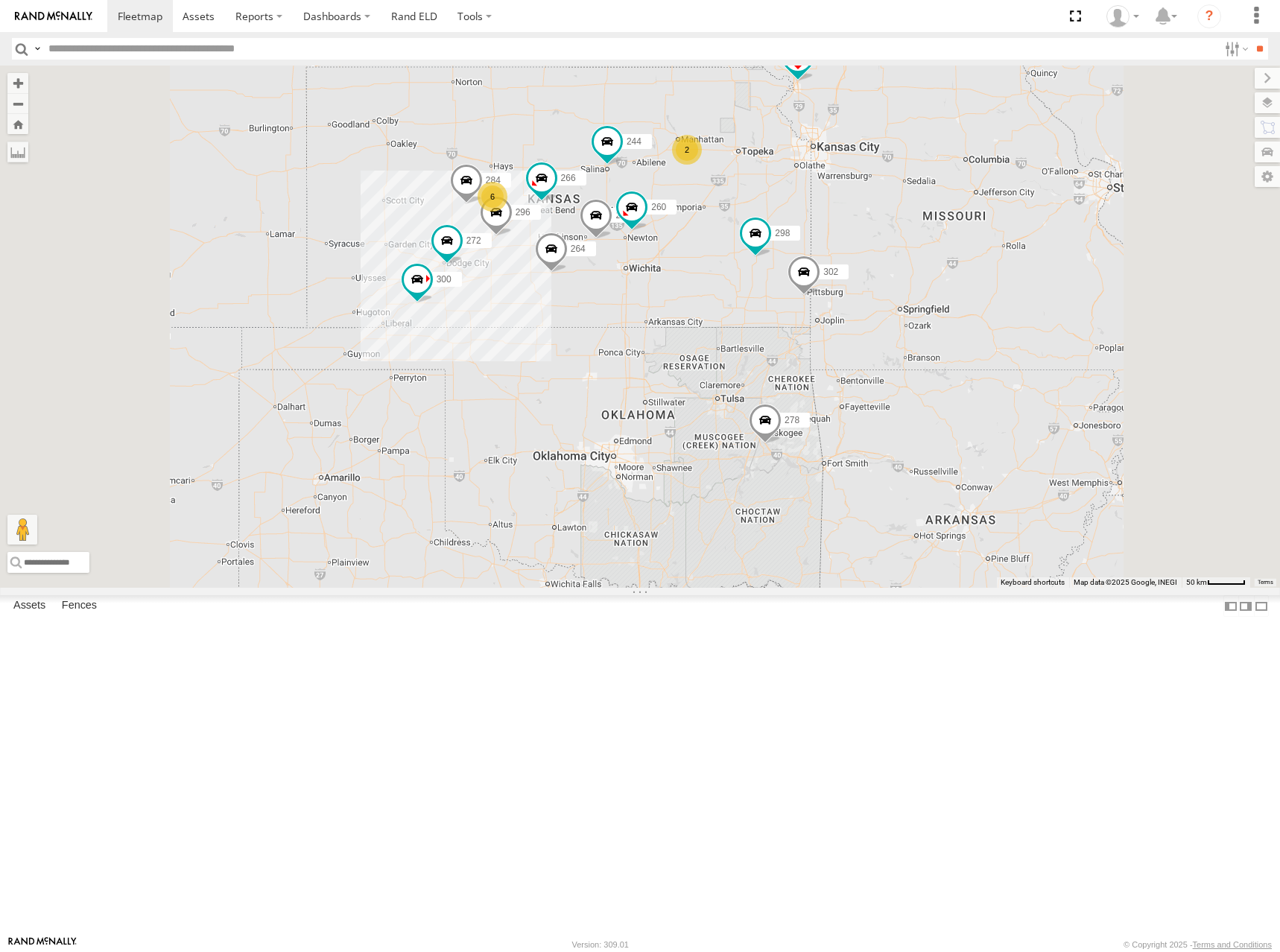
drag, startPoint x: 847, startPoint y: 239, endPoint x: 833, endPoint y: 264, distance: 28.7
click at [833, 264] on div "300 244 298 270 272 296 284 264 266 260 274 302 278 6 262 288 292 2" at bounding box center [640, 326] width 1280 height 522
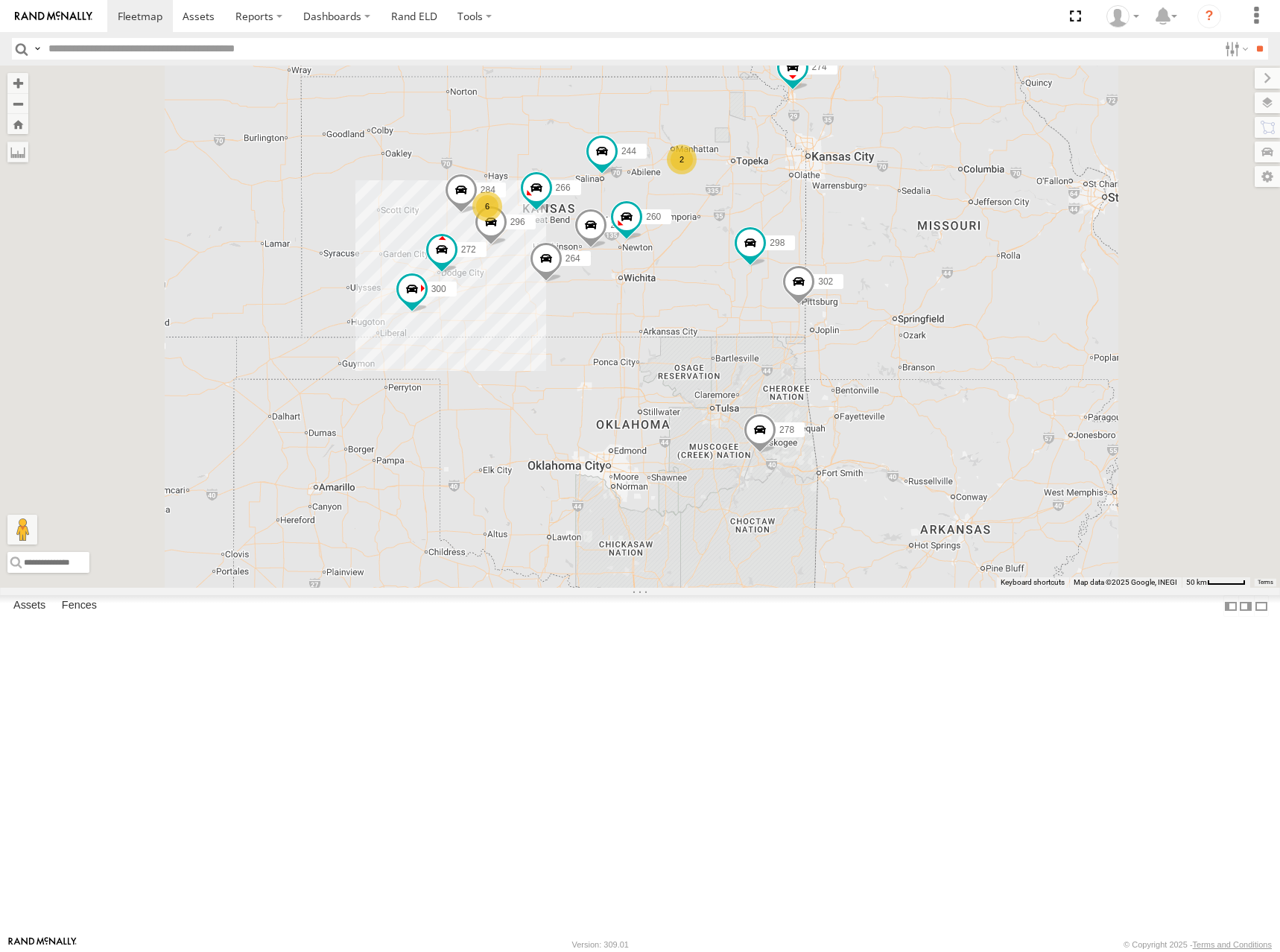
drag, startPoint x: 941, startPoint y: 333, endPoint x: 934, endPoint y: 345, distance: 13.9
click at [934, 345] on div "300 244 298 270 272 296 284 264 266 260 274 302 278 6 262 288 292 2" at bounding box center [640, 326] width 1280 height 522
drag, startPoint x: 937, startPoint y: 356, endPoint x: 934, endPoint y: 338, distance: 18.2
click at [934, 338] on div "300 244 298 270 272 296 284 264 266 260 274 302 278 6 262 288 292 2" at bounding box center [640, 326] width 1280 height 522
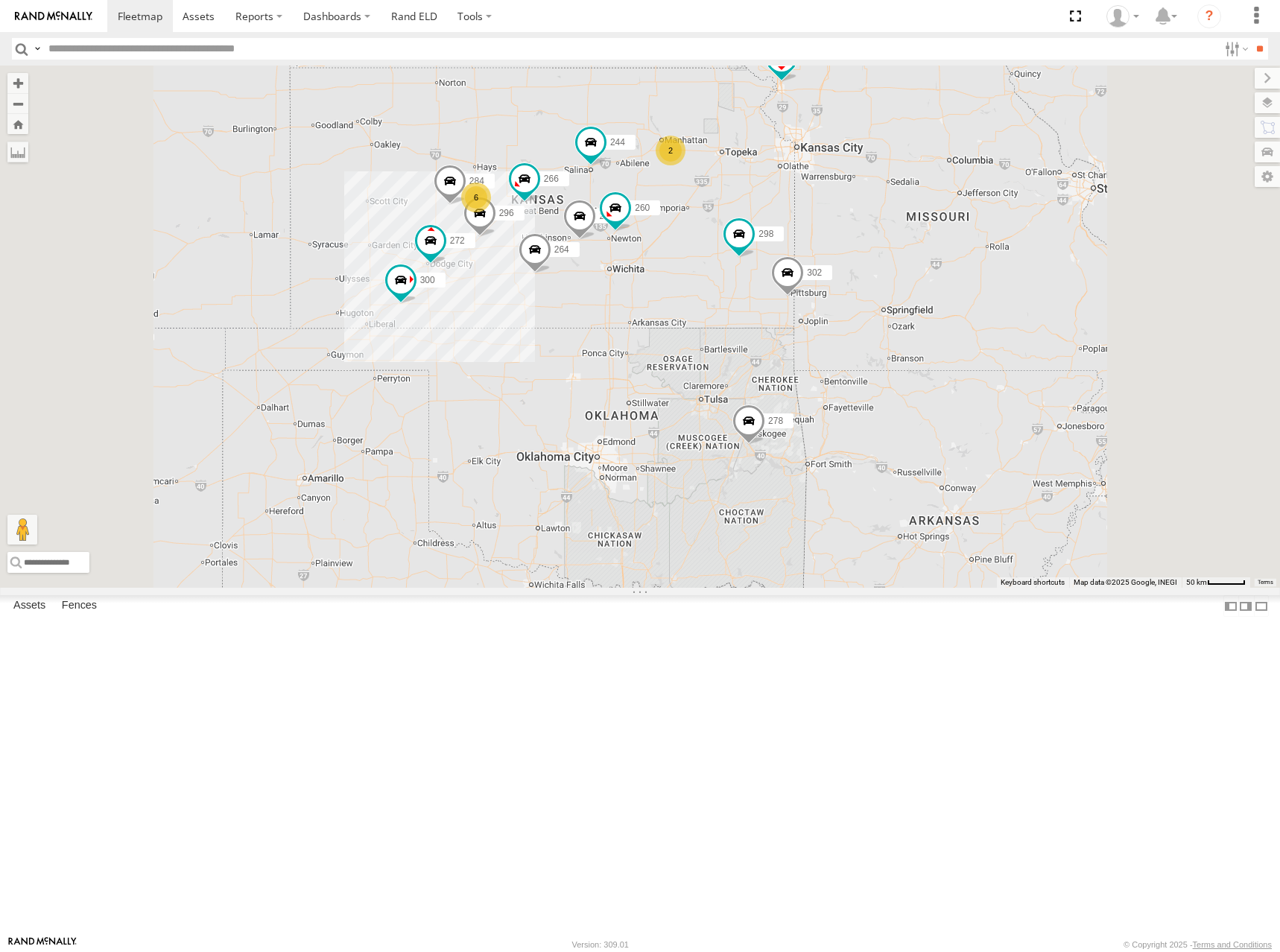
click at [918, 289] on div "300 244 298 270 272 296 284 264 266 260 274 302 278 6 262 288 292 2" at bounding box center [640, 326] width 1280 height 522
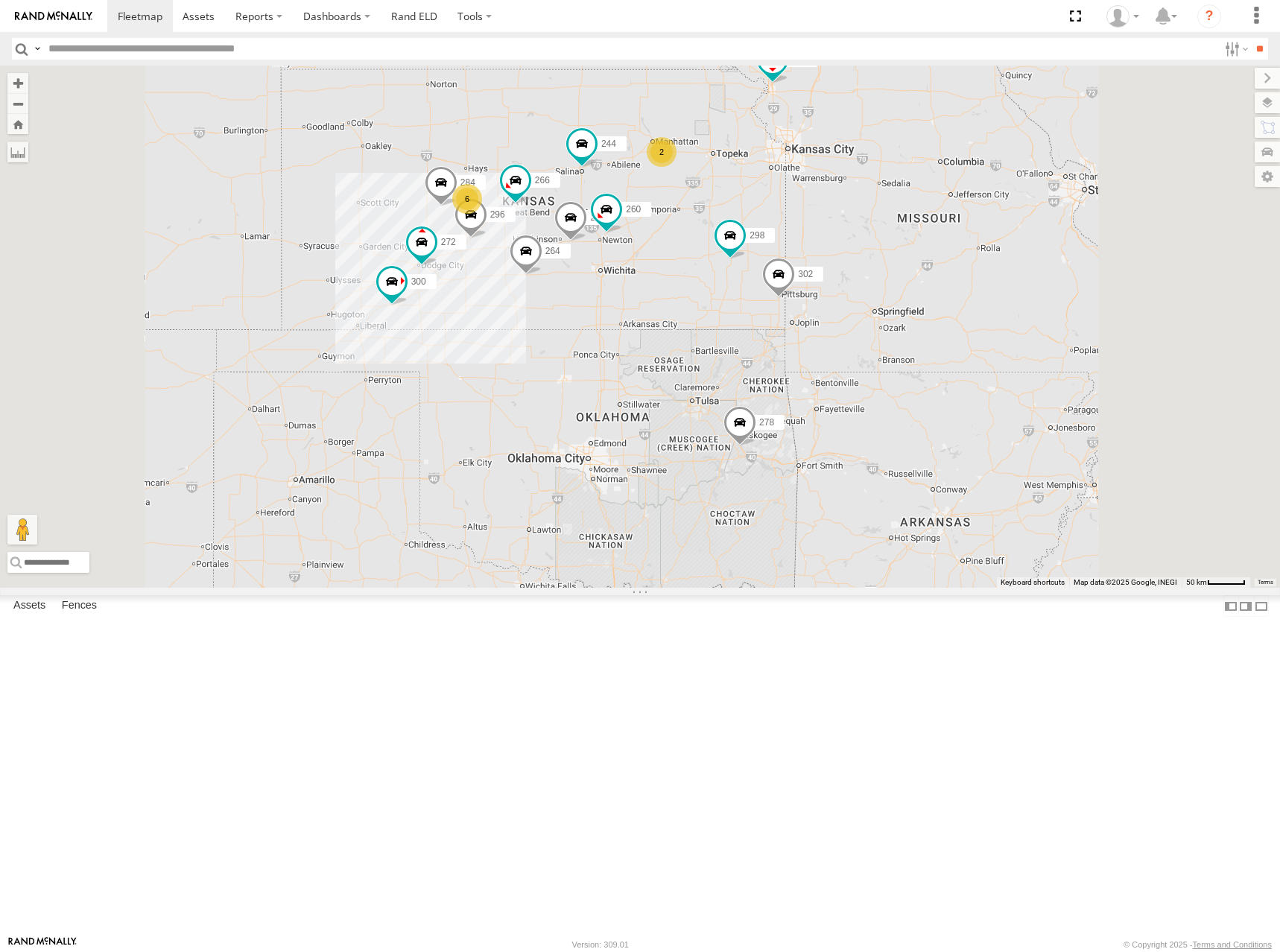
drag, startPoint x: 920, startPoint y: 290, endPoint x: 911, endPoint y: 292, distance: 9.2
click at [911, 292] on div "300 244 298 270 272 296 284 264 266 260 274 302 278 6 262 288 292 2" at bounding box center [640, 326] width 1280 height 522
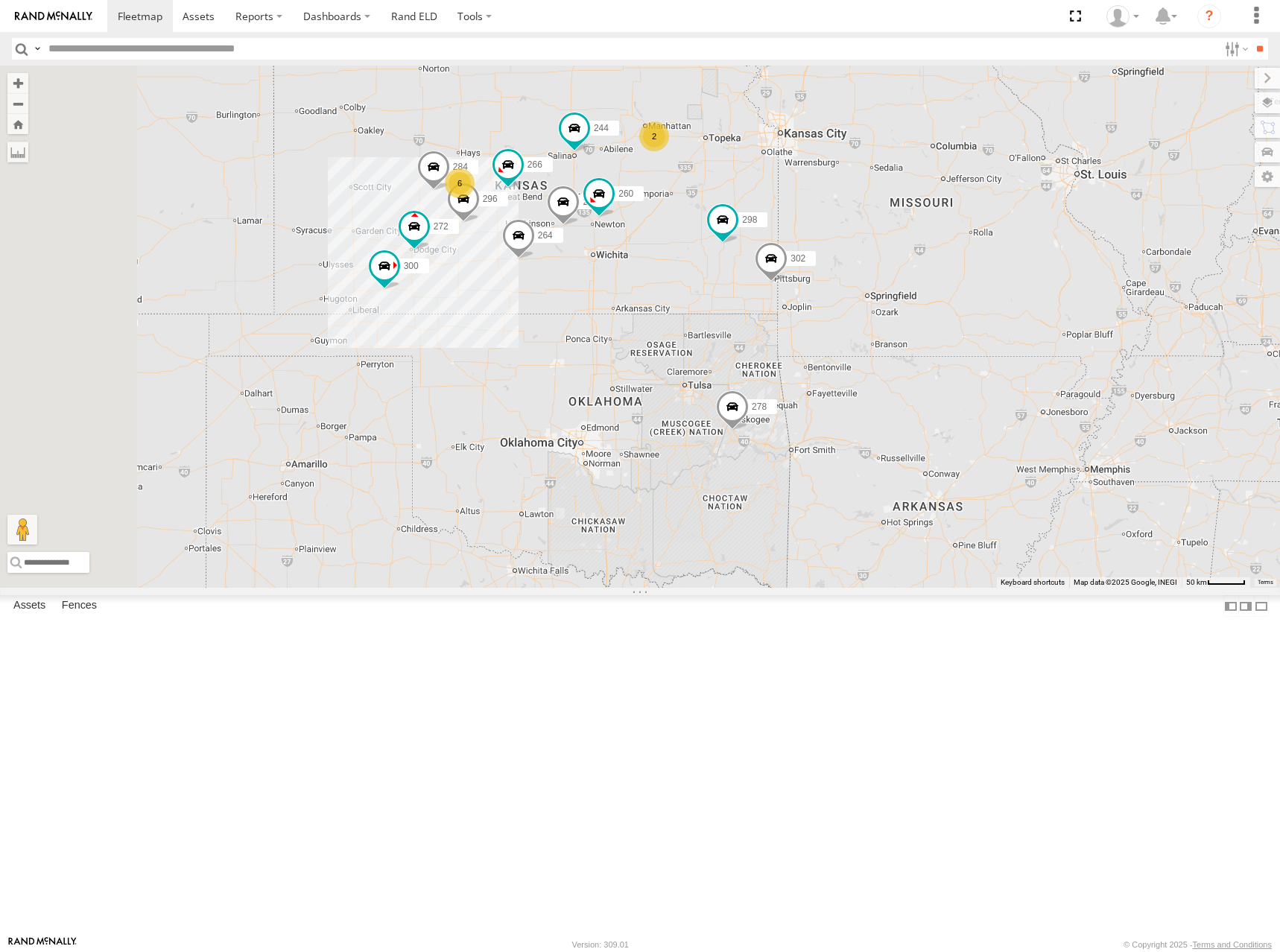
click at [939, 326] on div "300 244 298 270 272 296 284 264 266 260 274 302 278 6 262 288 292 2" at bounding box center [640, 326] width 1280 height 522
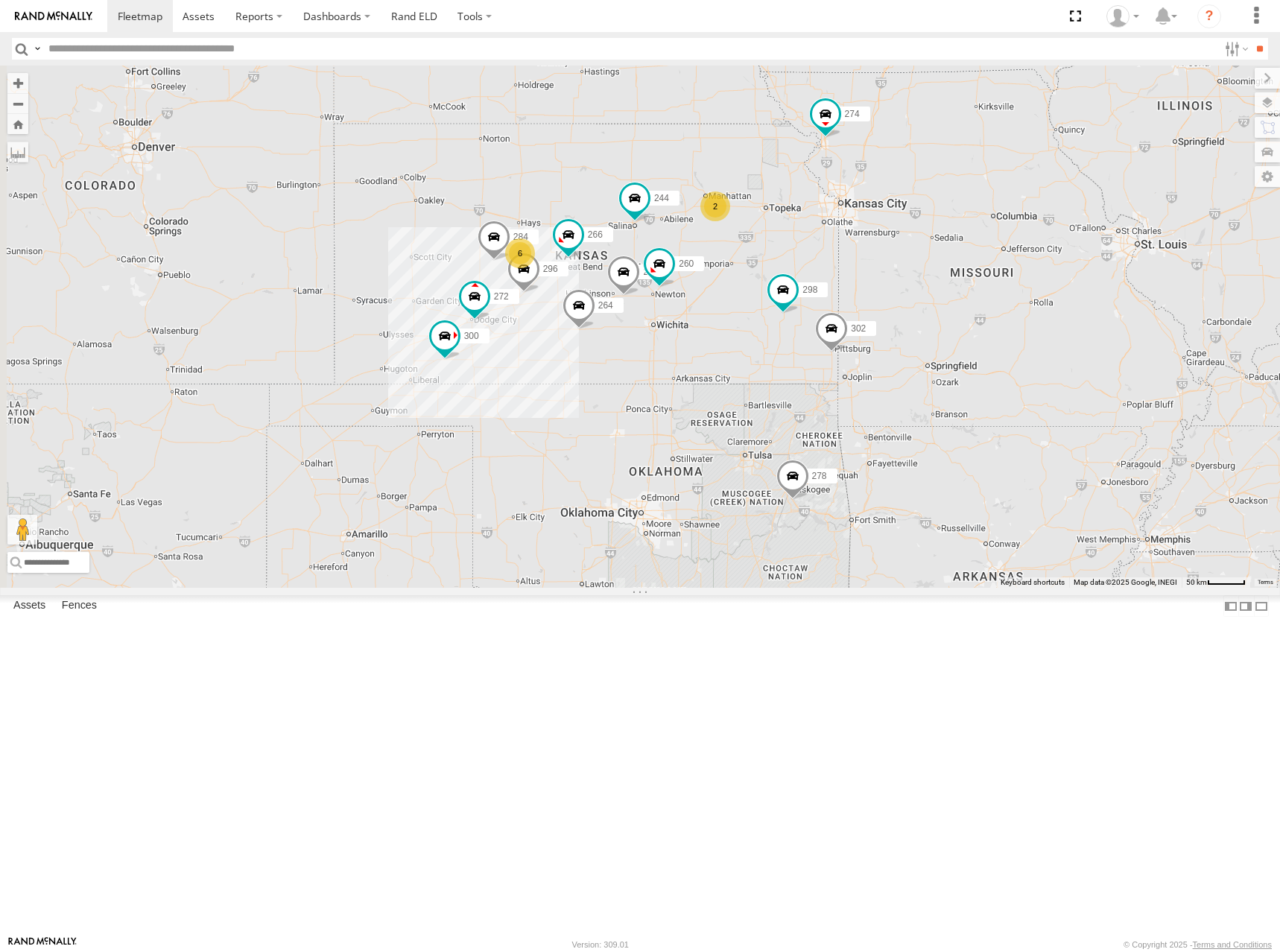
drag, startPoint x: 927, startPoint y: 319, endPoint x: 993, endPoint y: 396, distance: 101.4
click at [993, 396] on div "300 244 298 270 272 296 284 264 266 260 274 302 278 6 262 288 292 2" at bounding box center [640, 326] width 1280 height 522
drag, startPoint x: 756, startPoint y: 267, endPoint x: 783, endPoint y: 250, distance: 31.9
click at [783, 250] on div "300 244 298 270 272 296 284 264 266 260 274 302 278 6 262 288 292 2" at bounding box center [640, 326] width 1280 height 522
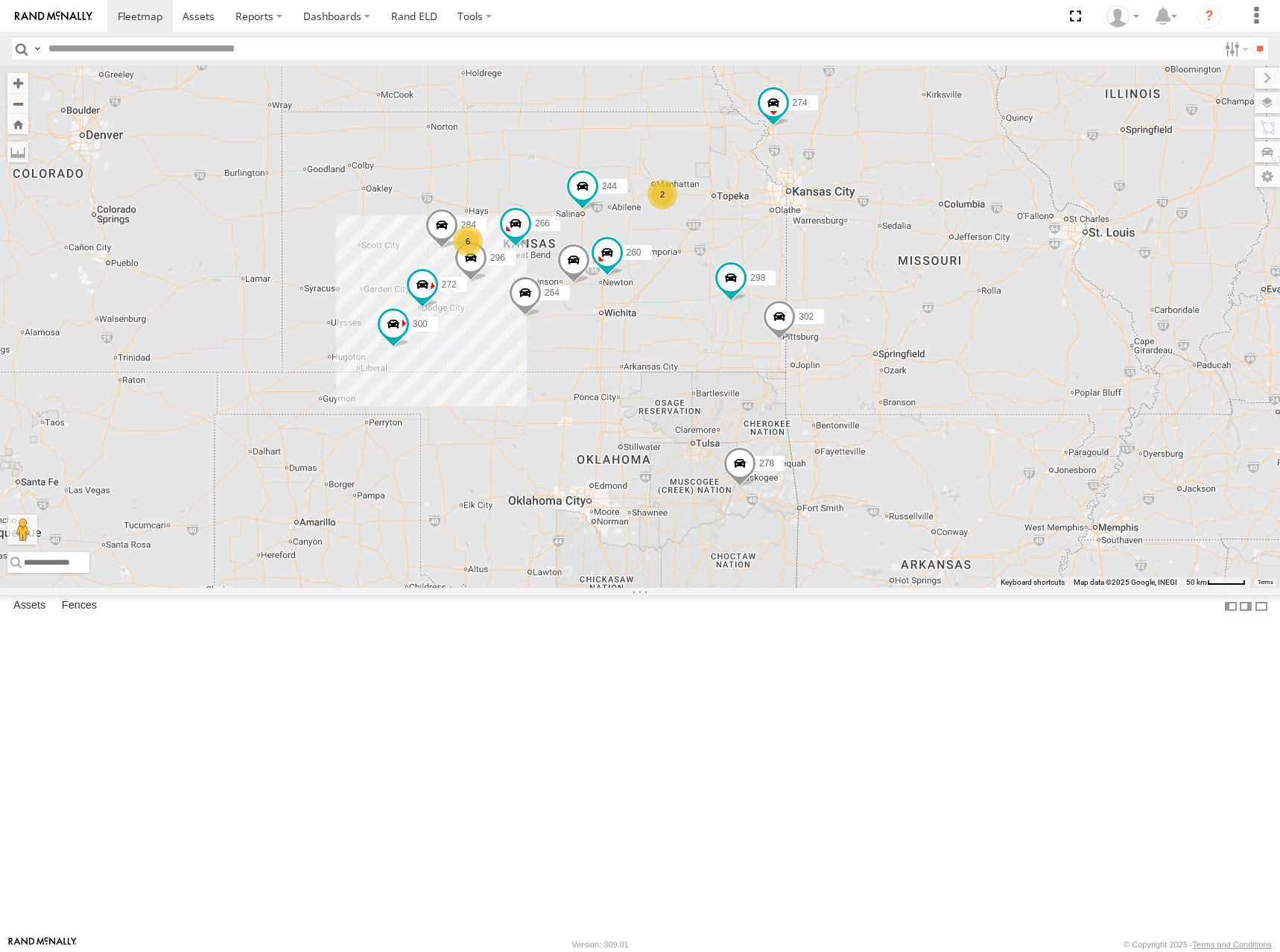
drag, startPoint x: 943, startPoint y: 272, endPoint x: 863, endPoint y: 276, distance: 80.1
click at [863, 276] on div "300 244 298 270 272 296 284 264 266 260 274 302 278 6 262 288 292 2" at bounding box center [640, 326] width 1280 height 522
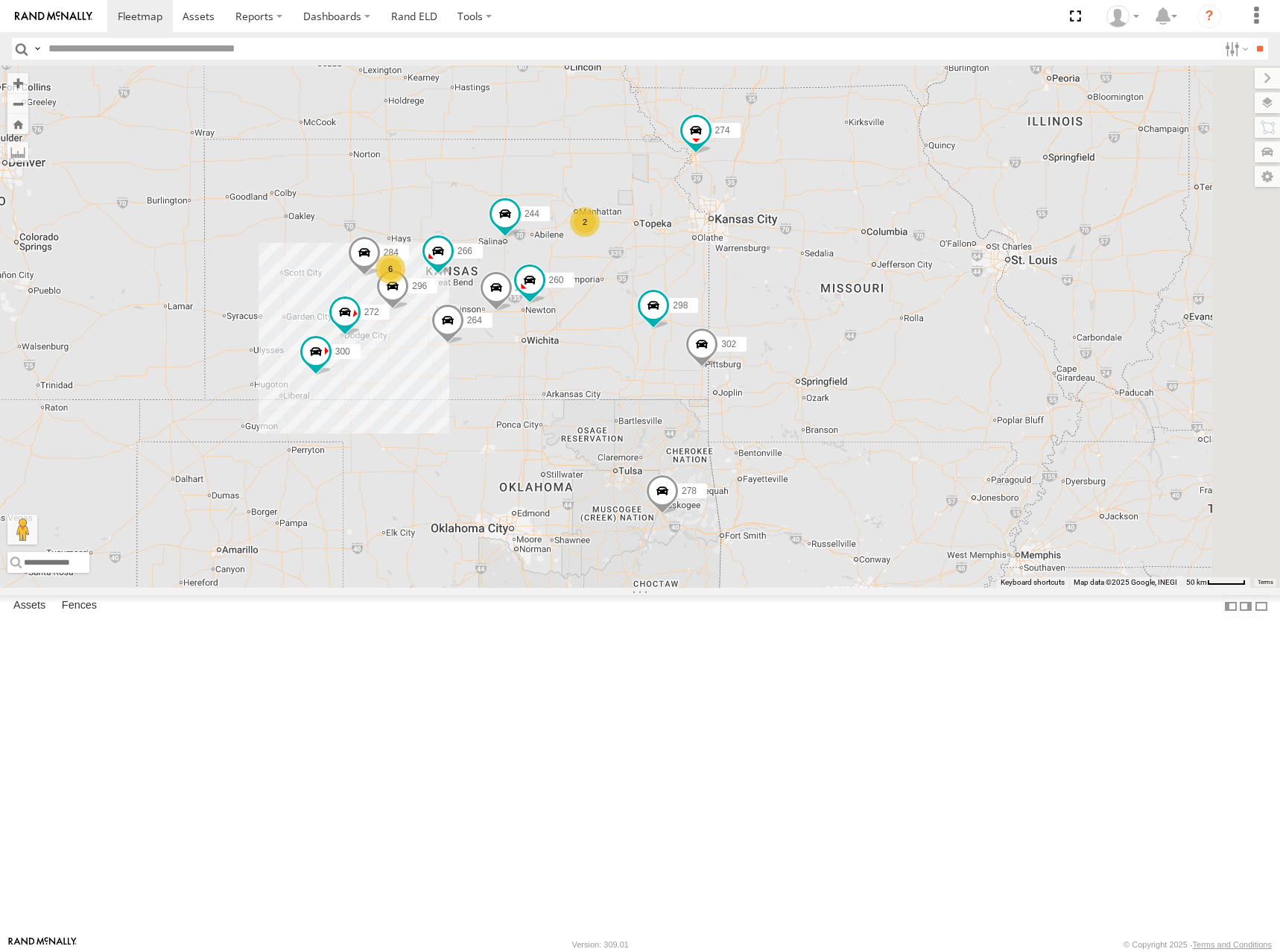
drag, startPoint x: 1087, startPoint y: 172, endPoint x: 941, endPoint y: 228, distance: 156.4
click at [941, 228] on div "300 244 298 270 272 296 284 264 266 260 274 302 278 6 262 288 292 2" at bounding box center [640, 326] width 1280 height 522
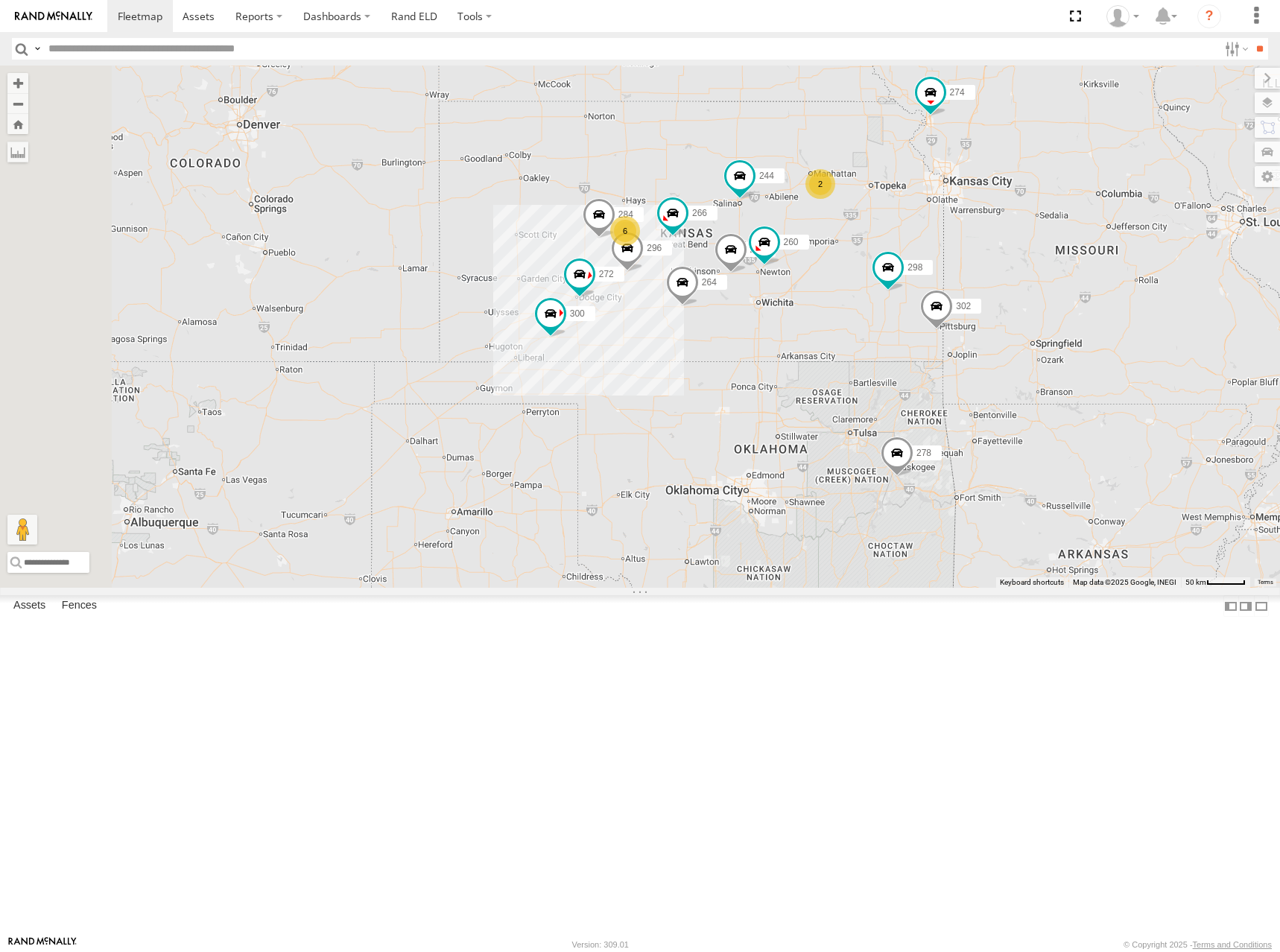
drag, startPoint x: 560, startPoint y: 343, endPoint x: 870, endPoint y: 273, distance: 317.8
click at [870, 273] on div "300 244 298 270 272 296 284 264 266 260 274 302 278 6 262 288 292 2 232" at bounding box center [640, 326] width 1280 height 522
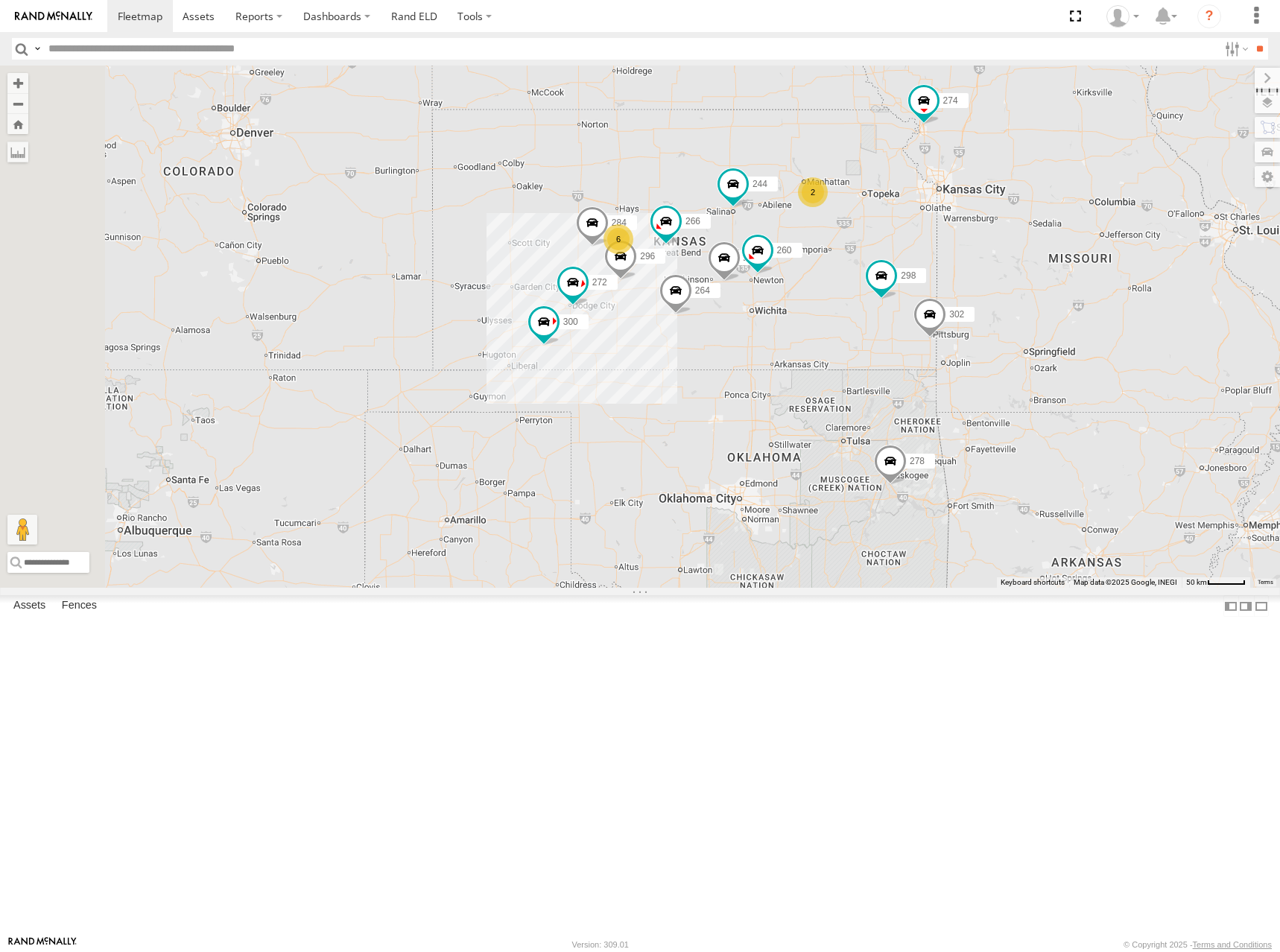
drag, startPoint x: 864, startPoint y: 235, endPoint x: 850, endPoint y: 246, distance: 17.8
click at [850, 246] on div "300 244 298 270 272 296 284 264 266 260 274 302 278 6 262 288 292 2 232" at bounding box center [640, 326] width 1280 height 522
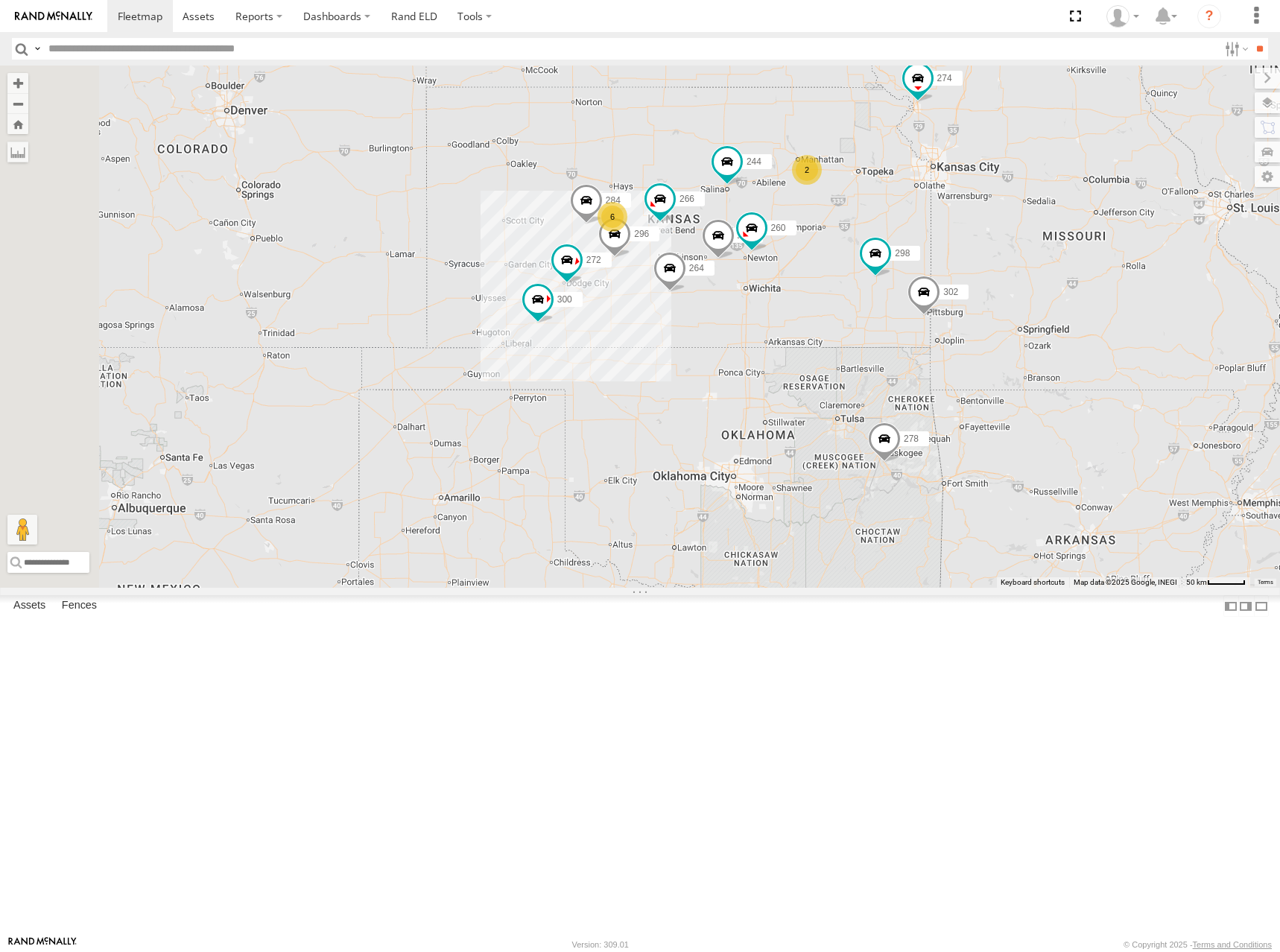
click at [910, 243] on div "300 244 298 270 272 296 284 264 266 260 274 302 278 6 262 288 292 2 232" at bounding box center [640, 326] width 1280 height 522
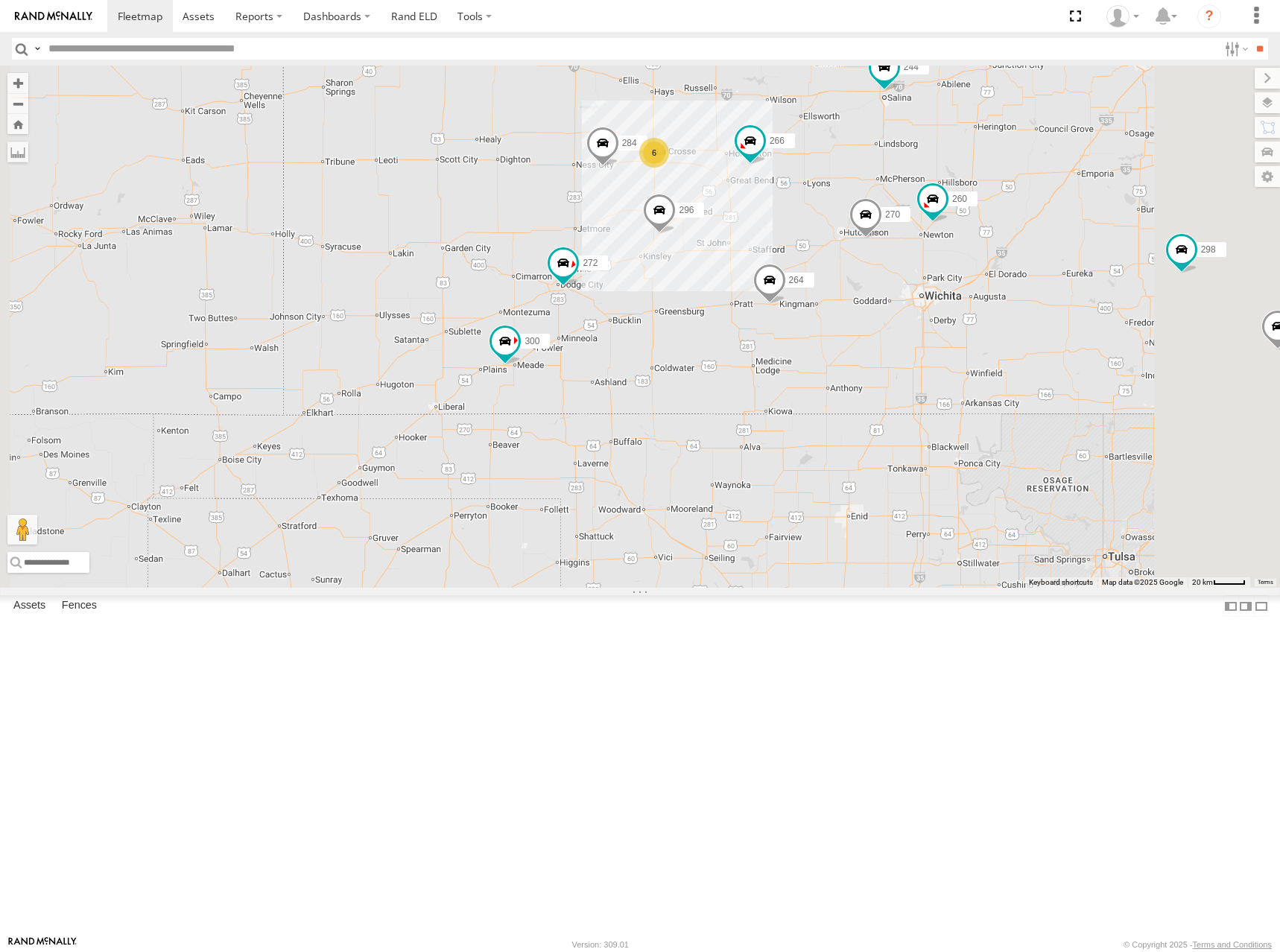
drag, startPoint x: 1014, startPoint y: 379, endPoint x: 910, endPoint y: 420, distance: 111.8
click at [911, 420] on div "300 244 298 270 272 296 284 264 266 260 274 302 278 262 288 292 232 6 304 294" at bounding box center [640, 326] width 1280 height 522
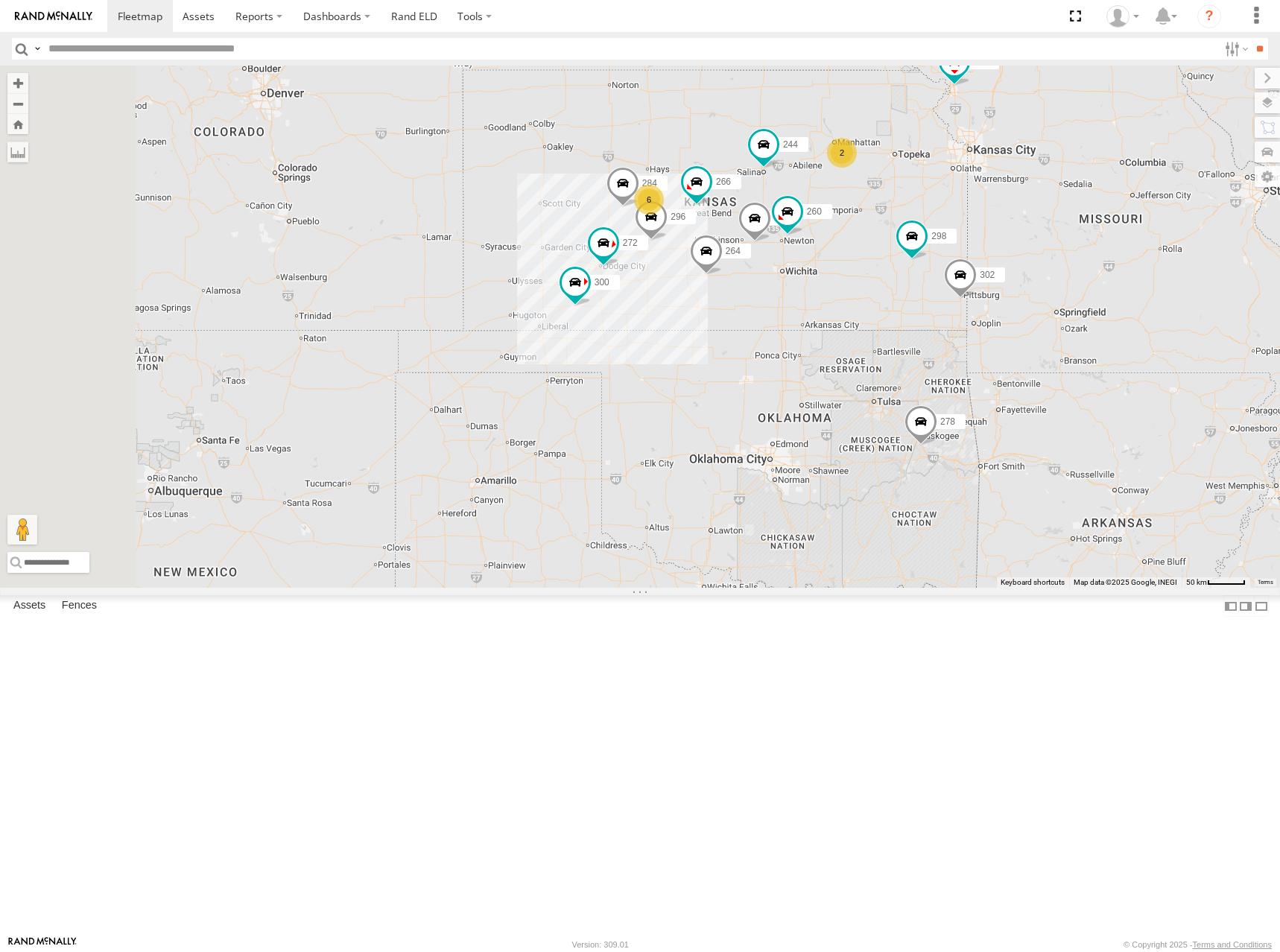
drag, startPoint x: 907, startPoint y: 306, endPoint x: 899, endPoint y: 286, distance: 21.5
click at [899, 286] on div "300 244 298 270 272 296 284 264 266 260 274 302 278 262 288 292 232 6 2" at bounding box center [640, 326] width 1280 height 522
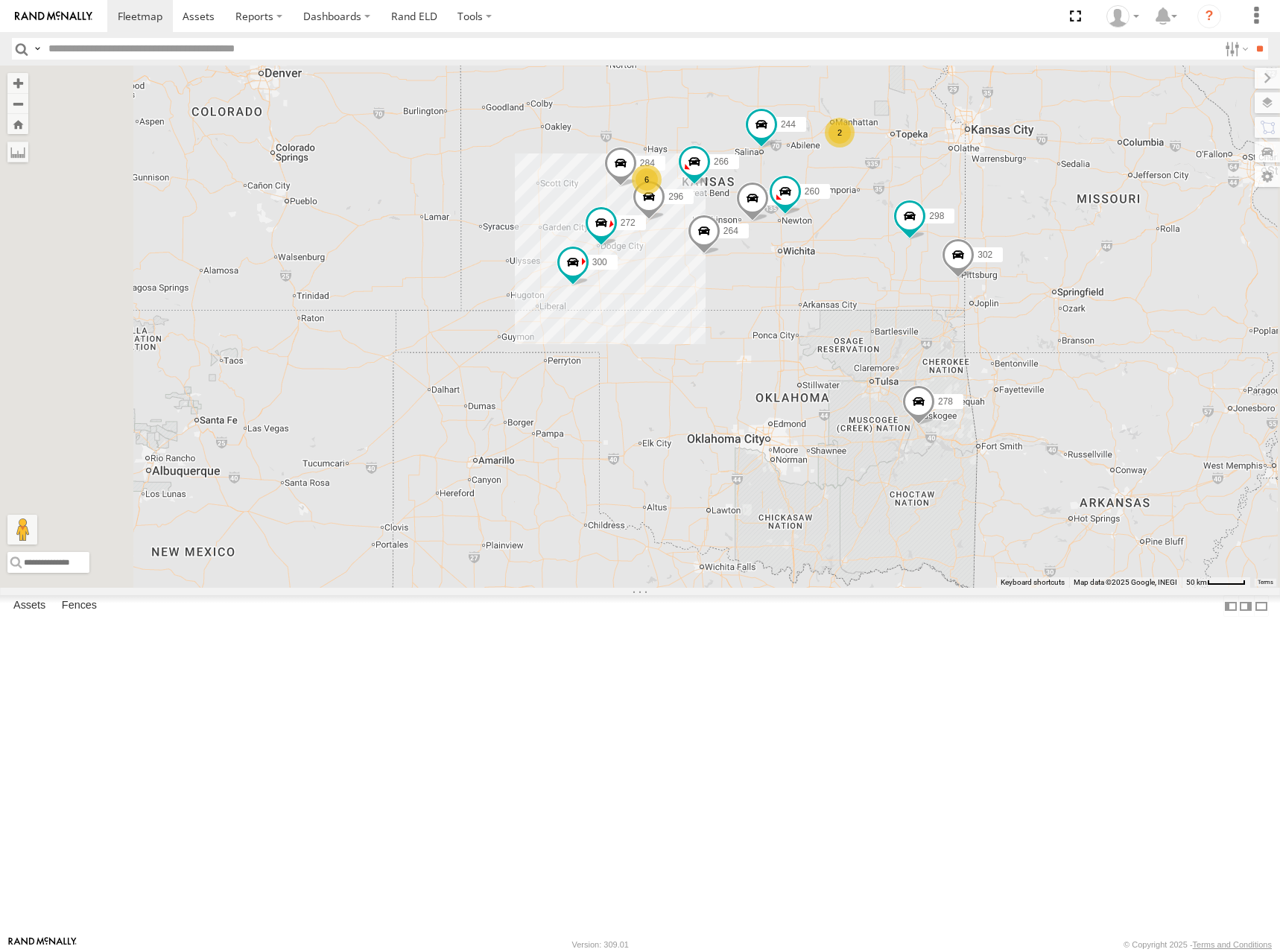
click at [1070, 390] on div "300 244 298 270 272 296 284 264 266 260 274 302 278 262 288 292 232 6 2" at bounding box center [640, 326] width 1280 height 522
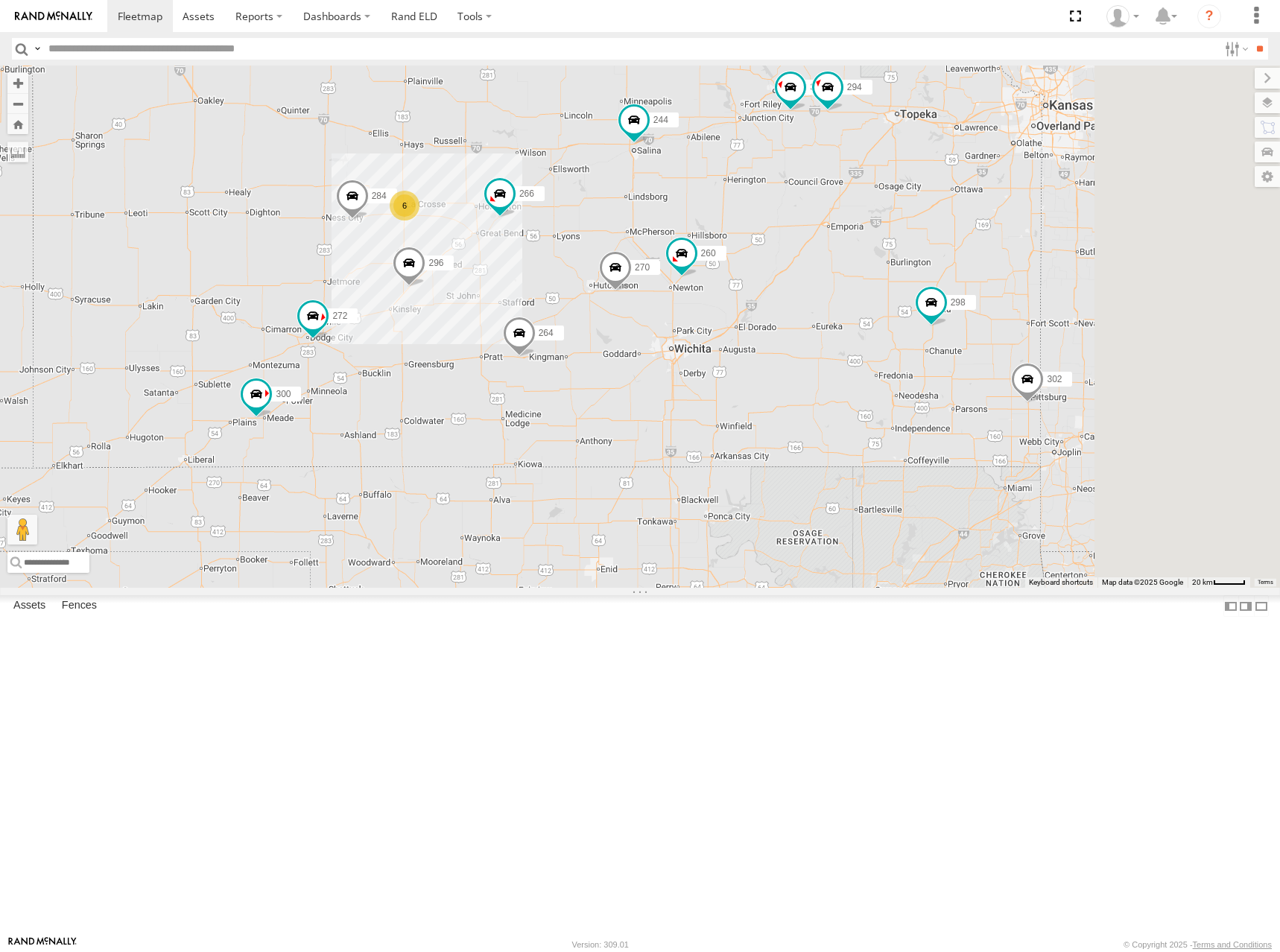
drag, startPoint x: 1060, startPoint y: 267, endPoint x: 943, endPoint y: 398, distance: 175.6
click at [943, 398] on div "300 244 298 270 272 296 284 264 266 260 274 302 278 262 288 292 232 6 304 294" at bounding box center [640, 326] width 1280 height 522
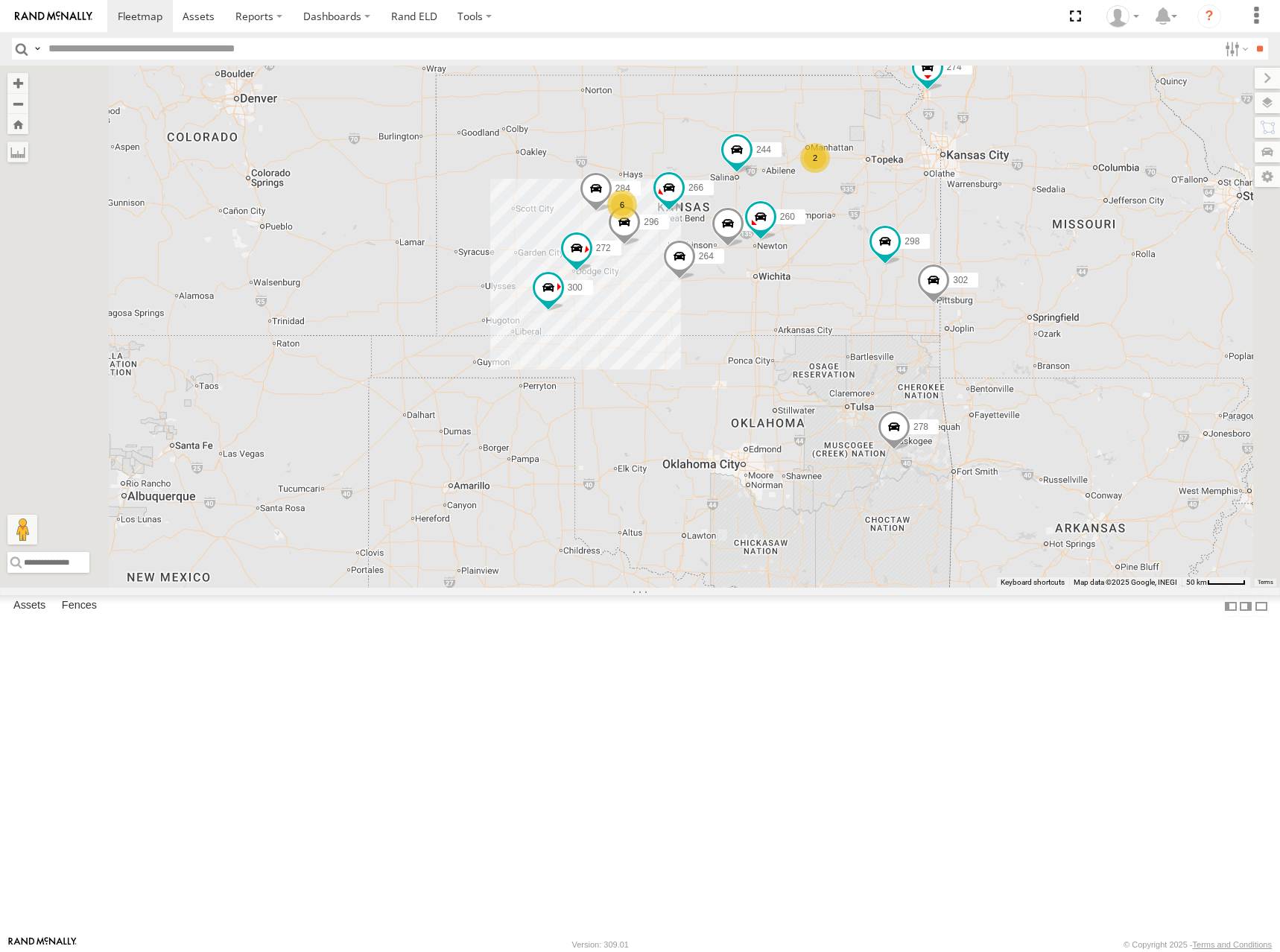
drag, startPoint x: 987, startPoint y: 292, endPoint x: 997, endPoint y: 269, distance: 25.1
click at [997, 269] on div "300 244 298 270 272 296 284 264 266 260 274 302 278 262 288 292 232 6 2" at bounding box center [640, 326] width 1280 height 522
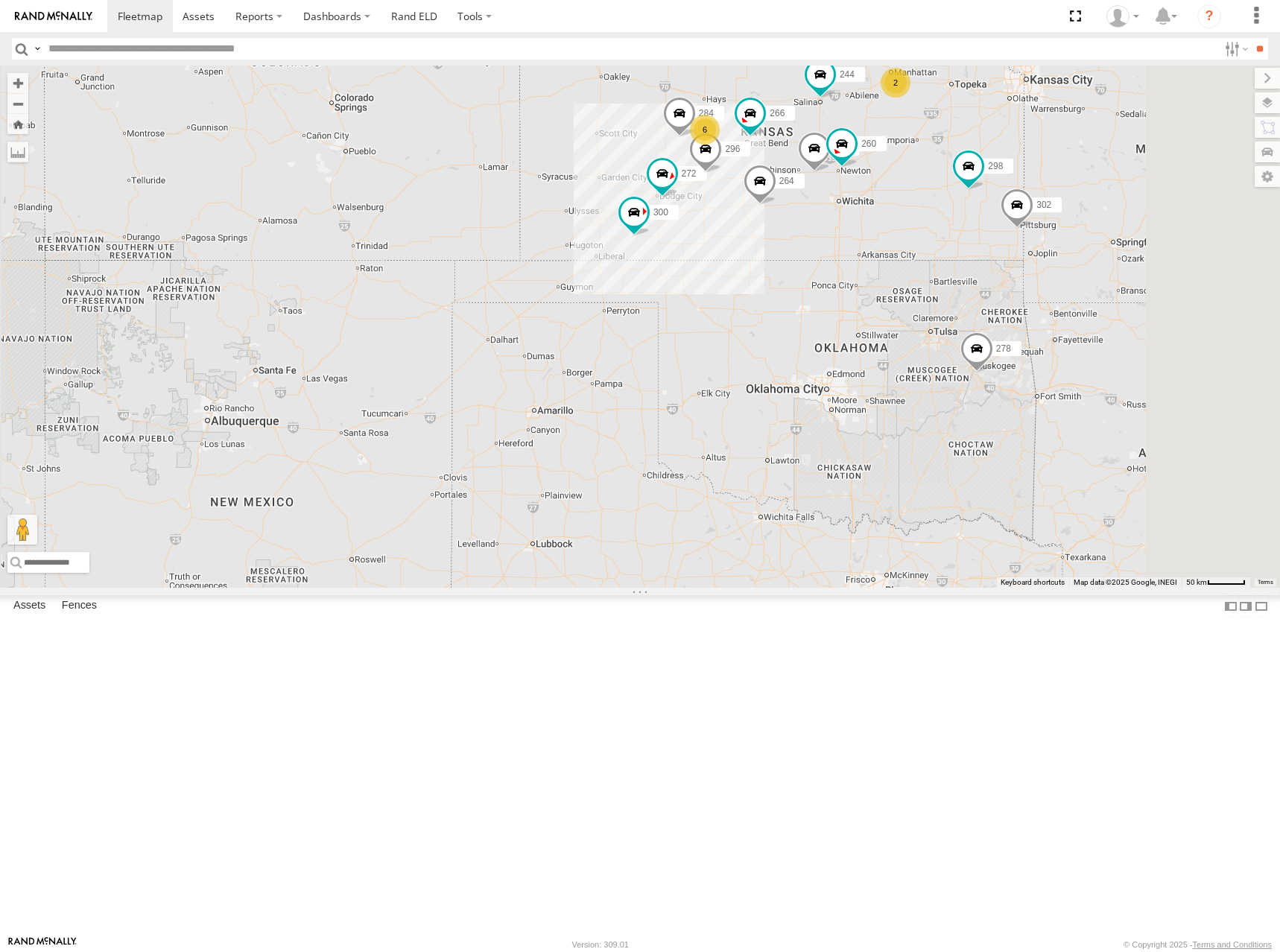
drag, startPoint x: 939, startPoint y: 211, endPoint x: 936, endPoint y: 221, distance: 10.4
click at [936, 221] on div "274 300 244 298 270 262 272 296 284 264 302 266 278 260 6 2" at bounding box center [640, 326] width 1280 height 522
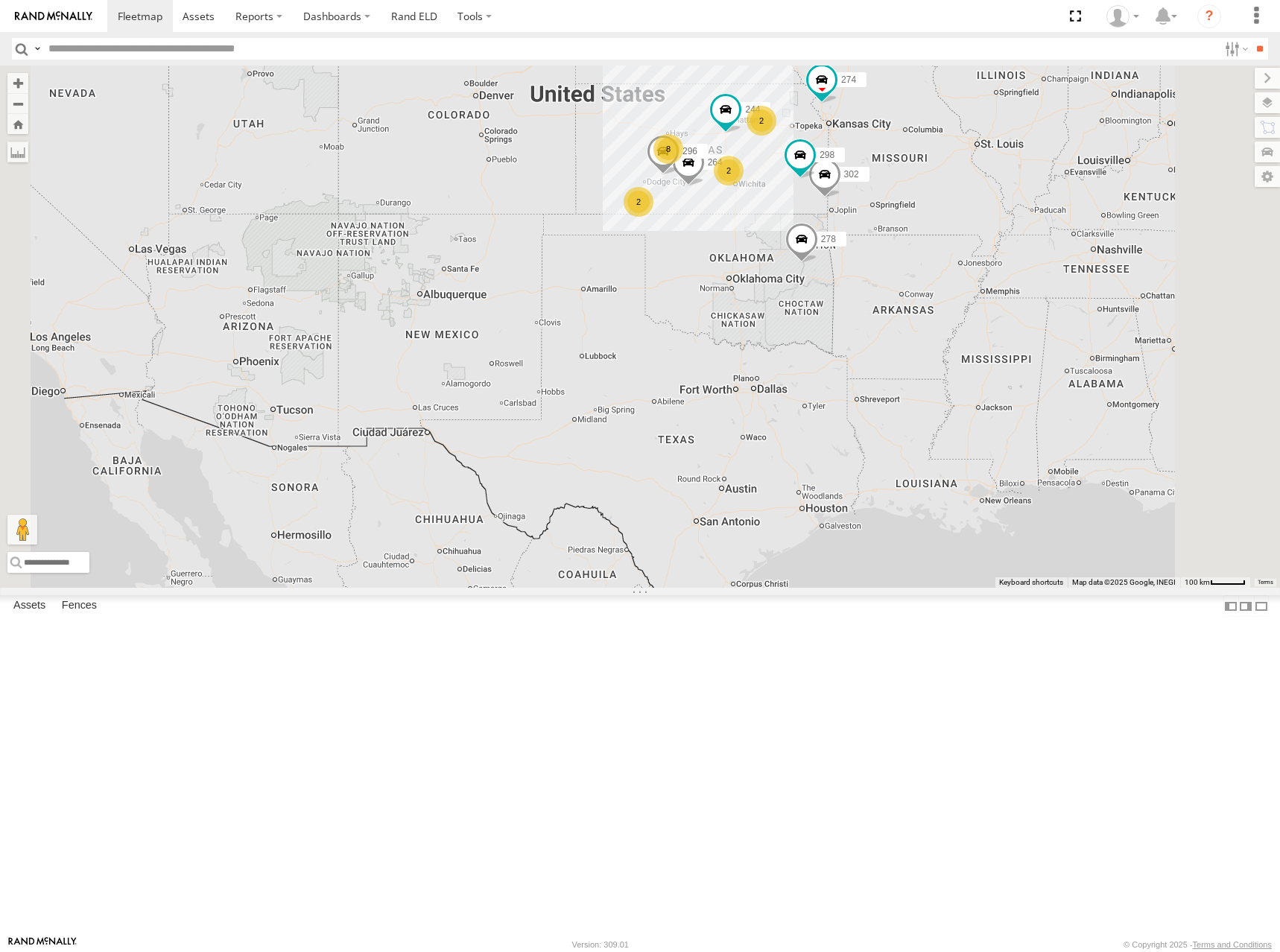
drag, startPoint x: 884, startPoint y: 274, endPoint x: 845, endPoint y: 283, distance: 40.0
click at [845, 283] on div "274 244 298 262 232 296 264 302 278 2 8 2 2 2" at bounding box center [640, 326] width 1280 height 522
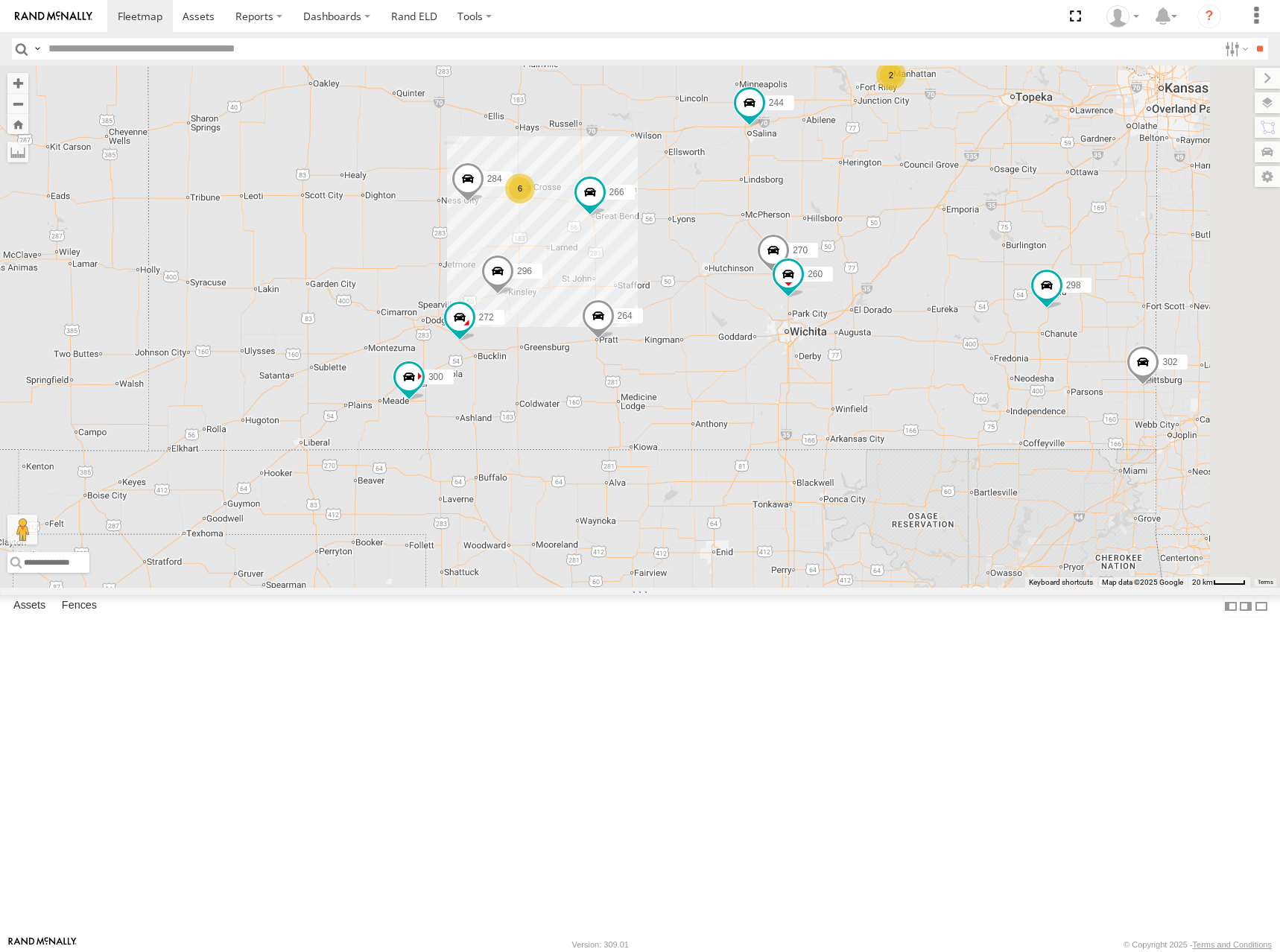
drag, startPoint x: 847, startPoint y: 283, endPoint x: 755, endPoint y: 299, distance: 93.4
click at [755, 299] on div "274 244 298 262 232 296 264 302 278 300 6 270 272 2 284 266 260" at bounding box center [640, 326] width 1280 height 522
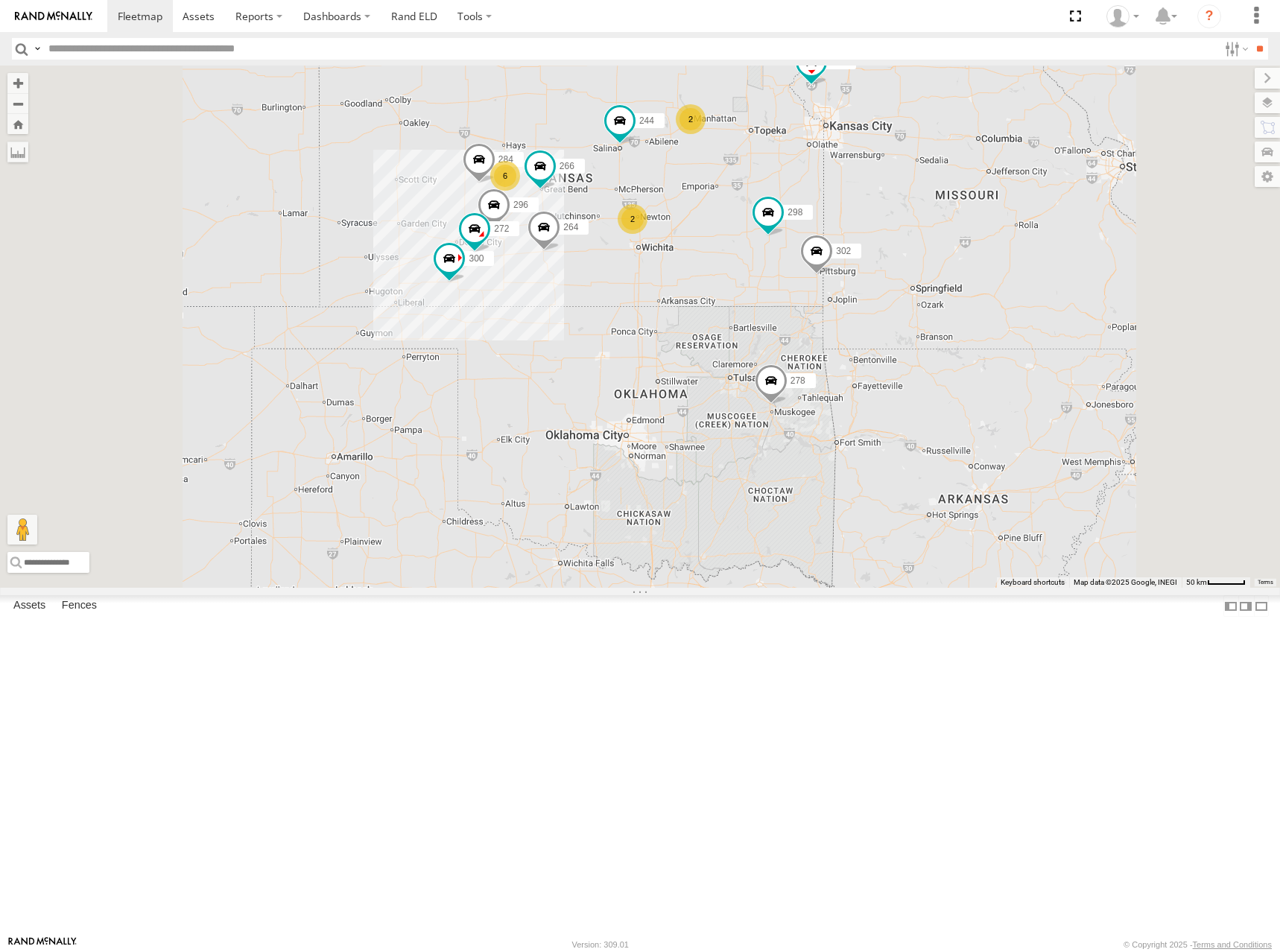
drag, startPoint x: 756, startPoint y: 240, endPoint x: 765, endPoint y: 256, distance: 18.4
click at [765, 256] on div "274 244 298 262 232 296 264 302 278 300 272 284 266 6 2 2 2" at bounding box center [640, 326] width 1280 height 522
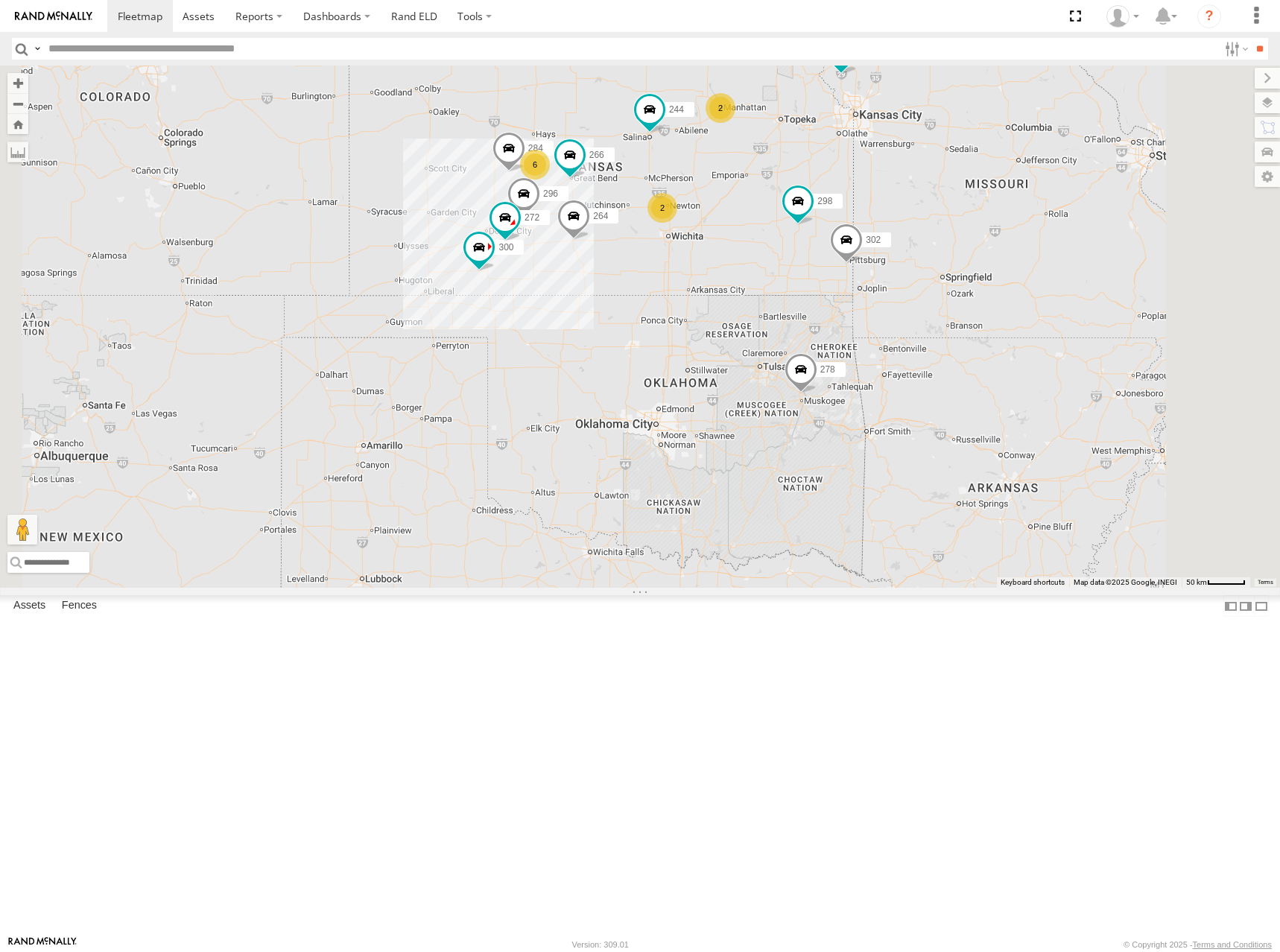
drag, startPoint x: 728, startPoint y: 285, endPoint x: 770, endPoint y: 282, distance: 42.1
click at [770, 282] on div "274 244 298 262 232 296 264 302 278 300 272 284 266 6 2 2 2" at bounding box center [640, 326] width 1280 height 522
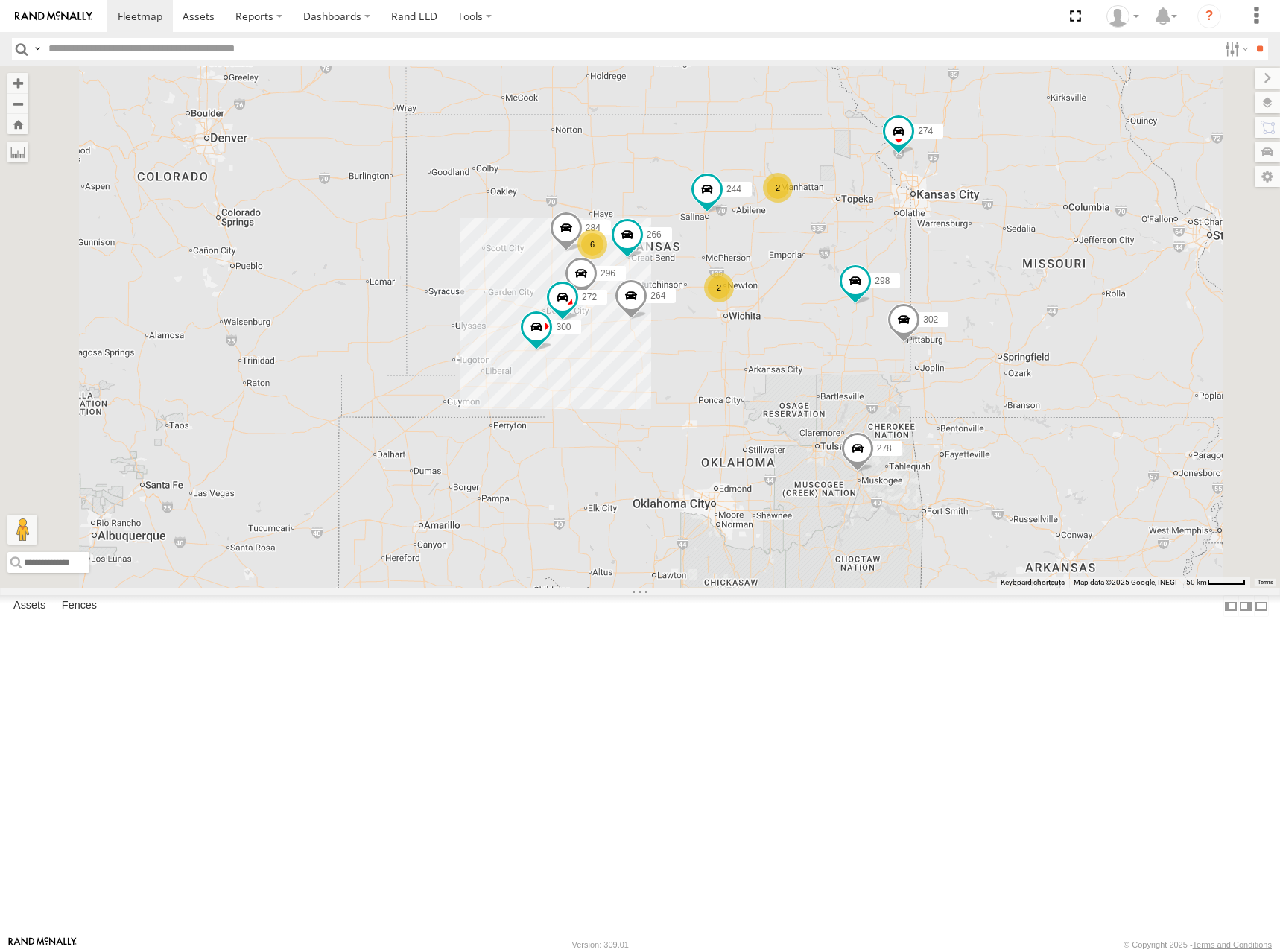
drag, startPoint x: 817, startPoint y: 204, endPoint x: 857, endPoint y: 272, distance: 78.9
click at [857, 272] on div "274 244 298 262 232 296 264 302 278 300 272 284 266 6 2 2 2" at bounding box center [640, 326] width 1280 height 522
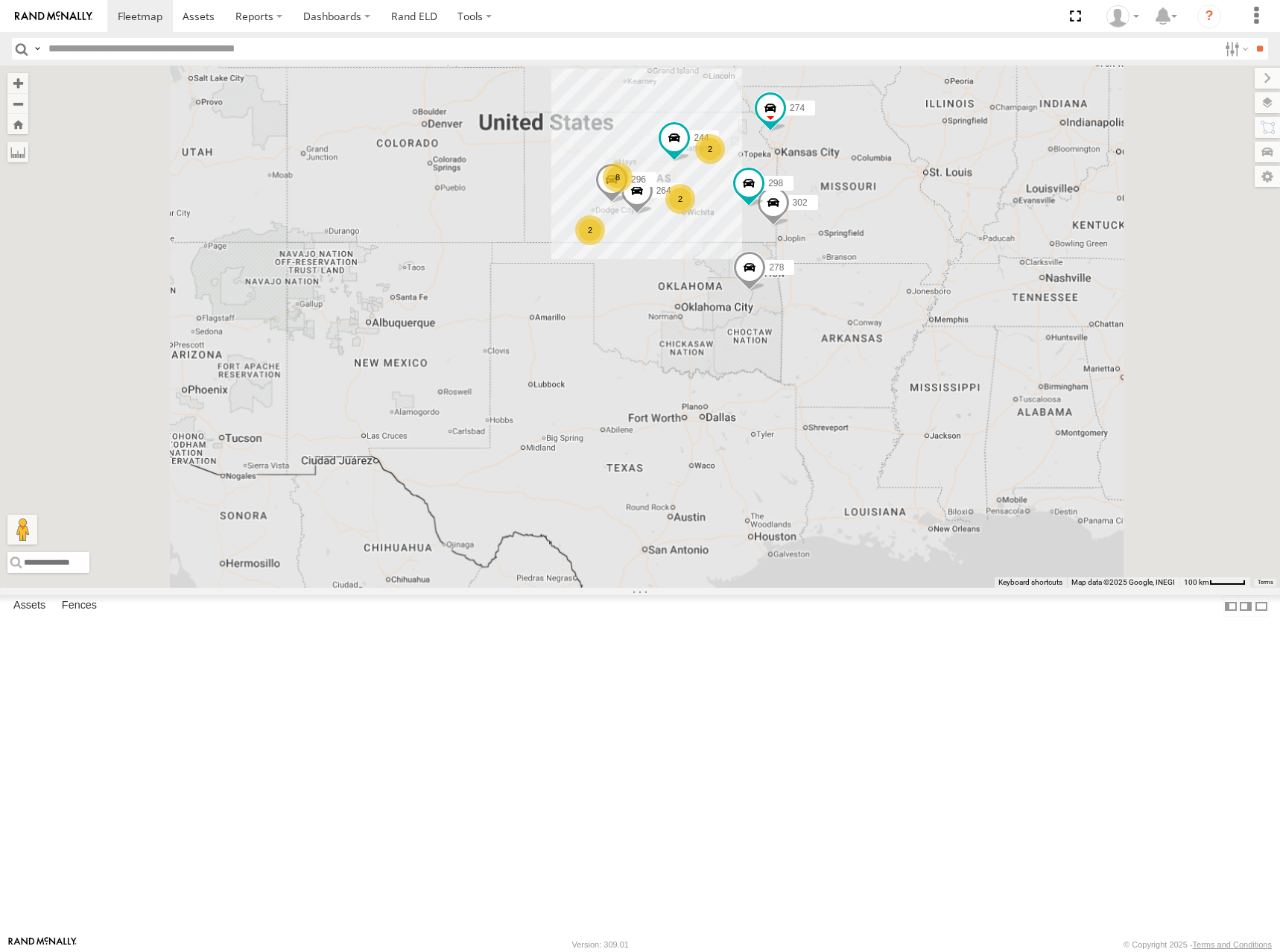
click at [884, 256] on div "274 244 298 262 232 296 264 302 278 2 8 2 2 2" at bounding box center [640, 326] width 1280 height 522
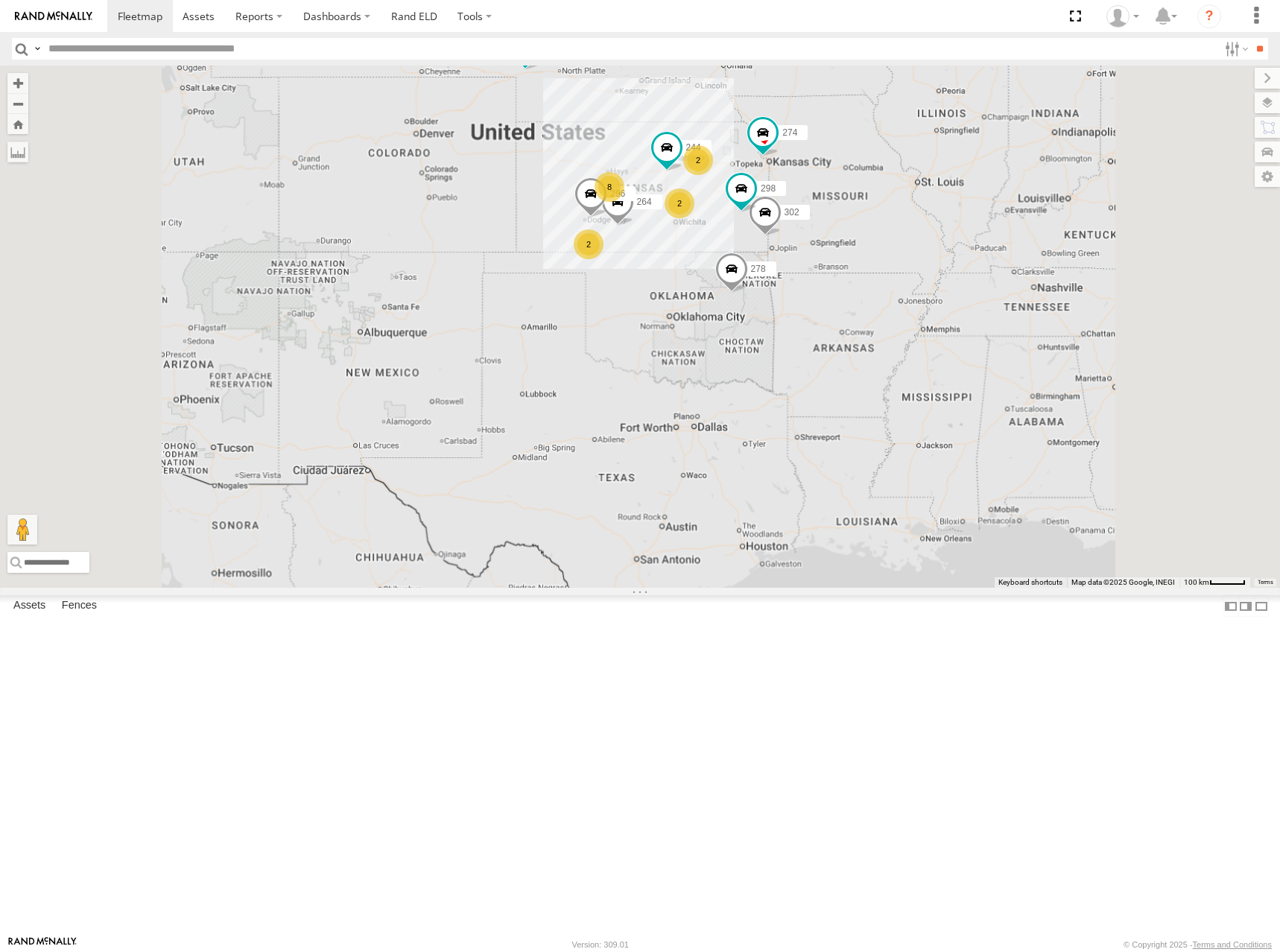
click at [841, 268] on div "274 244 298 262 232 296 264 302 278 2 8 2 2 2" at bounding box center [640, 326] width 1280 height 522
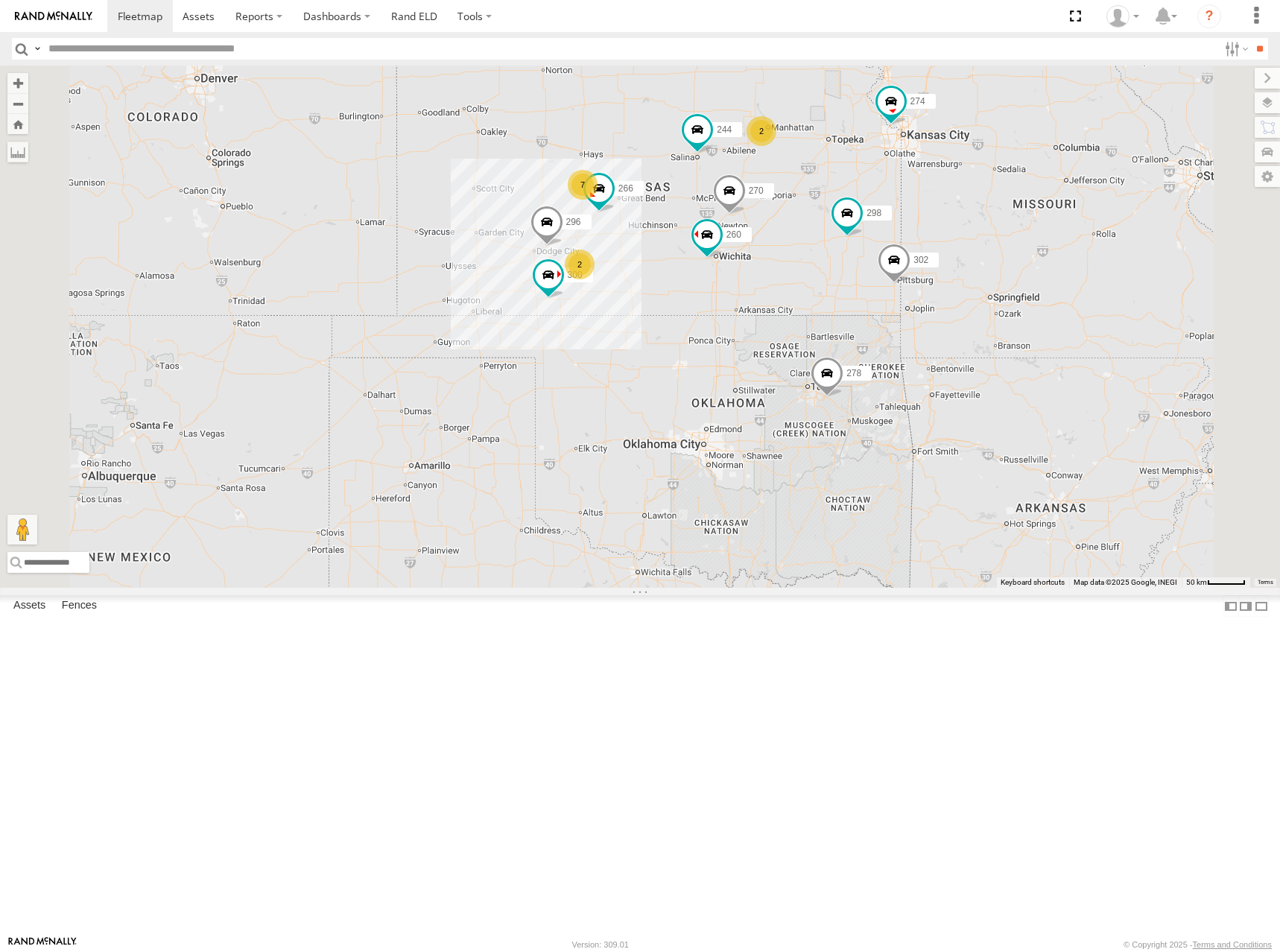
drag, startPoint x: 813, startPoint y: 295, endPoint x: 809, endPoint y: 303, distance: 8.9
click at [809, 303] on div "274 244 298 262 232 296 302 278 300 7 270 288 2 2 266 260" at bounding box center [640, 326] width 1280 height 522
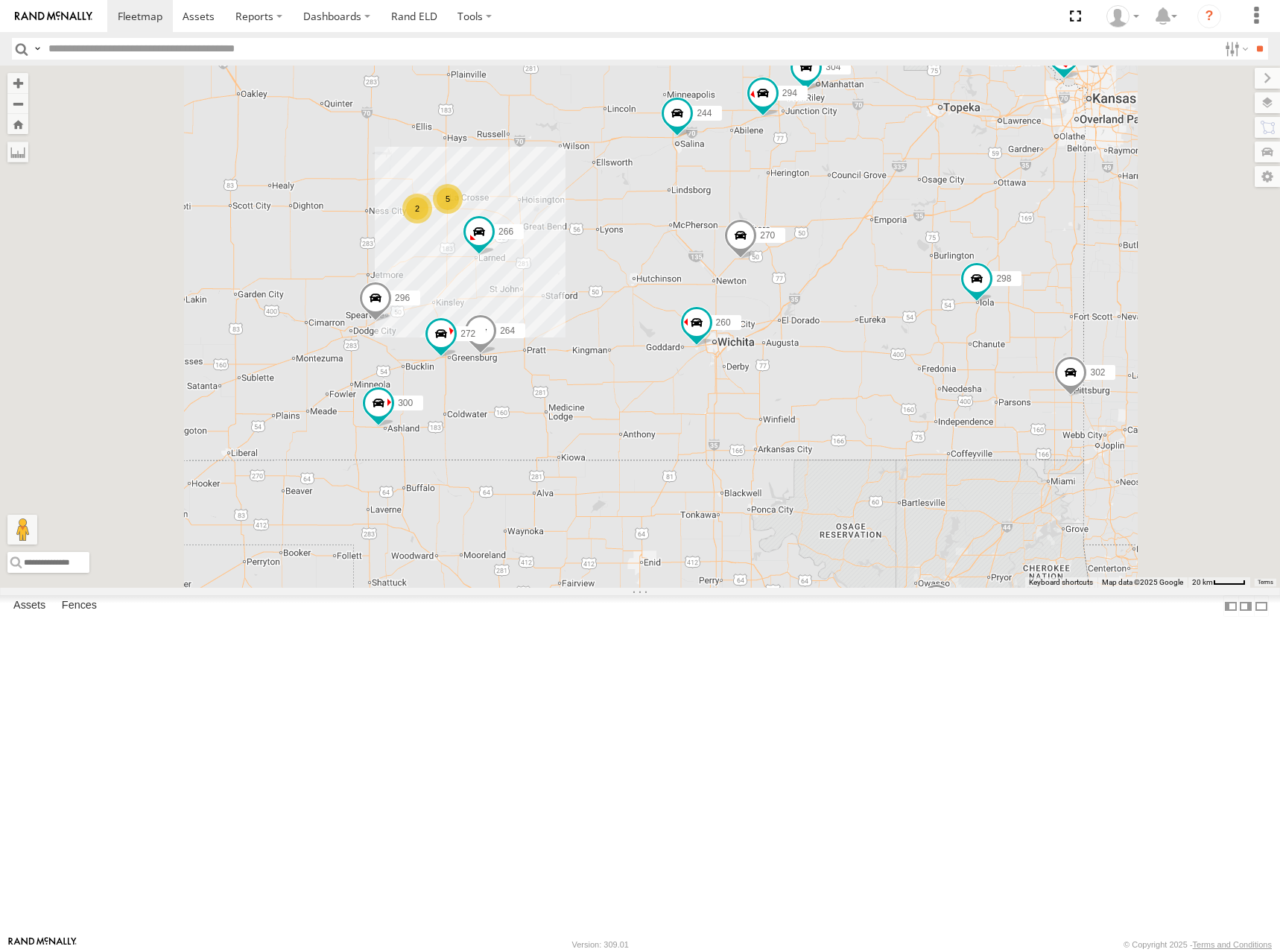
drag, startPoint x: 1048, startPoint y: 314, endPoint x: 1033, endPoint y: 319, distance: 15.8
click at [1033, 319] on div "274 244 298 262 232 296 302 278 300 270 288 266 260 5 272 304 2 264 294" at bounding box center [640, 326] width 1280 height 522
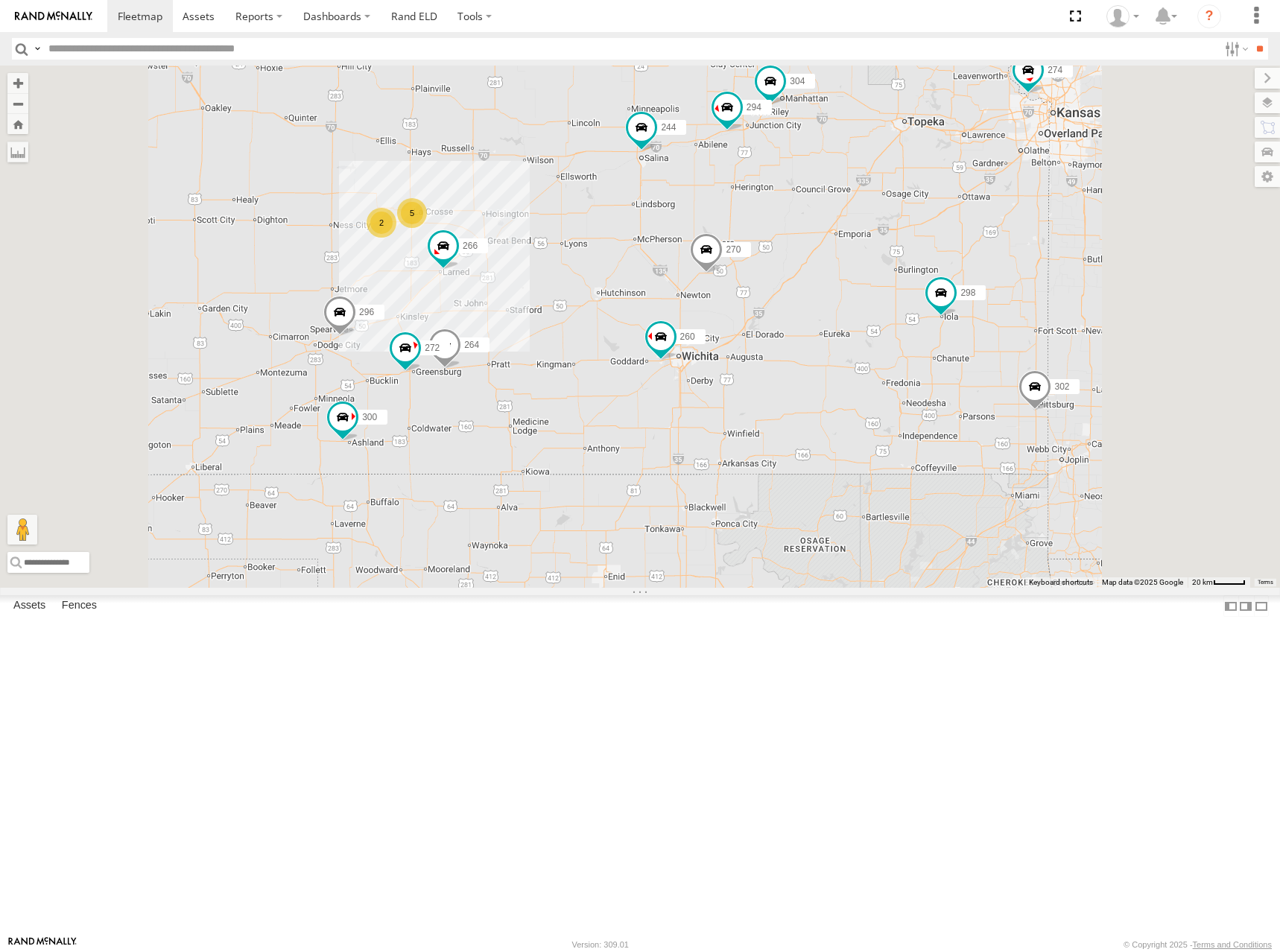
drag, startPoint x: 1111, startPoint y: 296, endPoint x: 1081, endPoint y: 311, distance: 33.5
click at [1081, 311] on div "274 244 298 262 232 296 302 278 300 270 288 266 260 5 272 304 2 264 294" at bounding box center [640, 326] width 1280 height 522
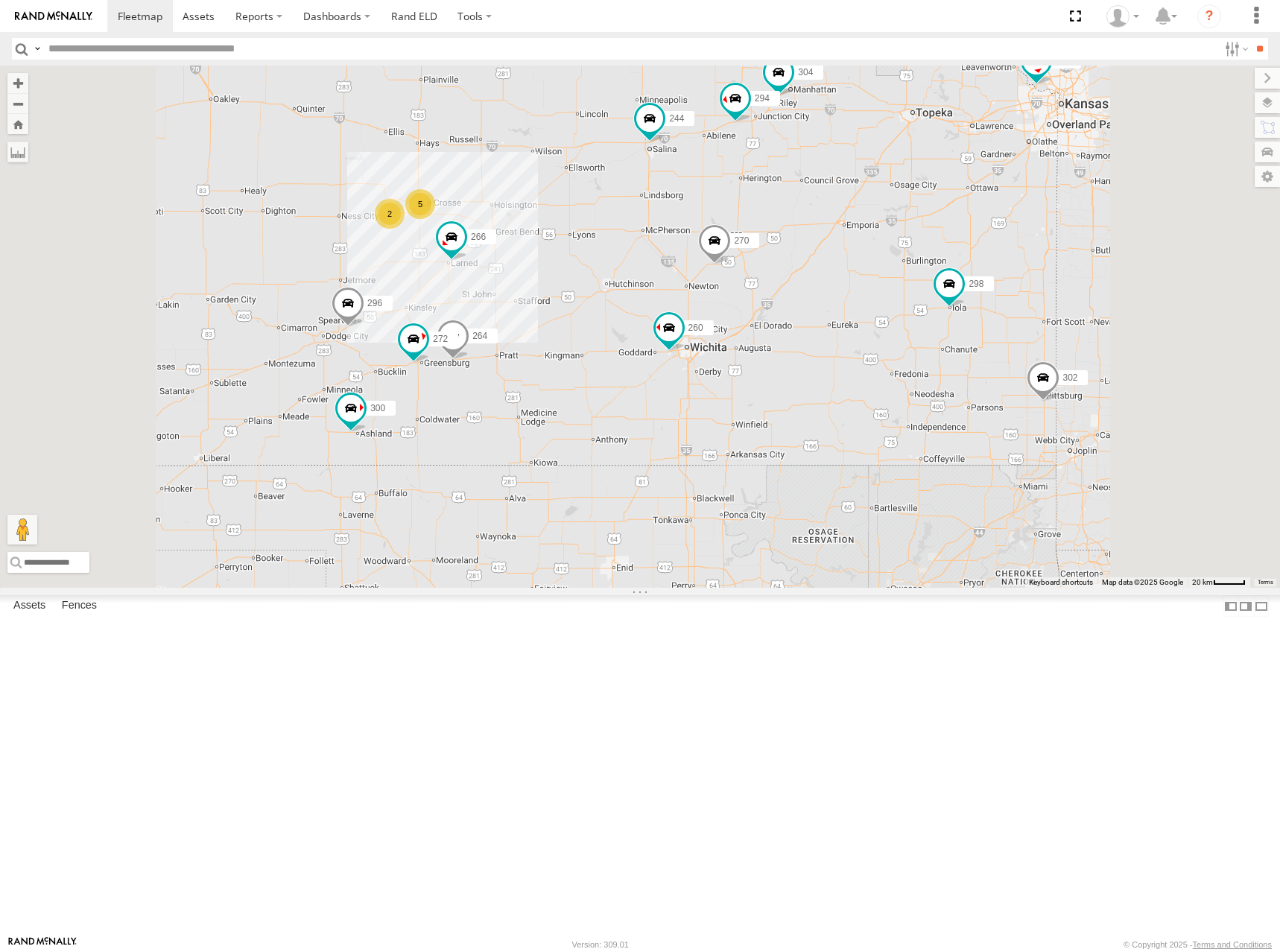
click at [985, 364] on div "274 244 298 262 232 296 302 278 300 270 288 266 260 5 272 304 2 264 294" at bounding box center [640, 326] width 1280 height 522
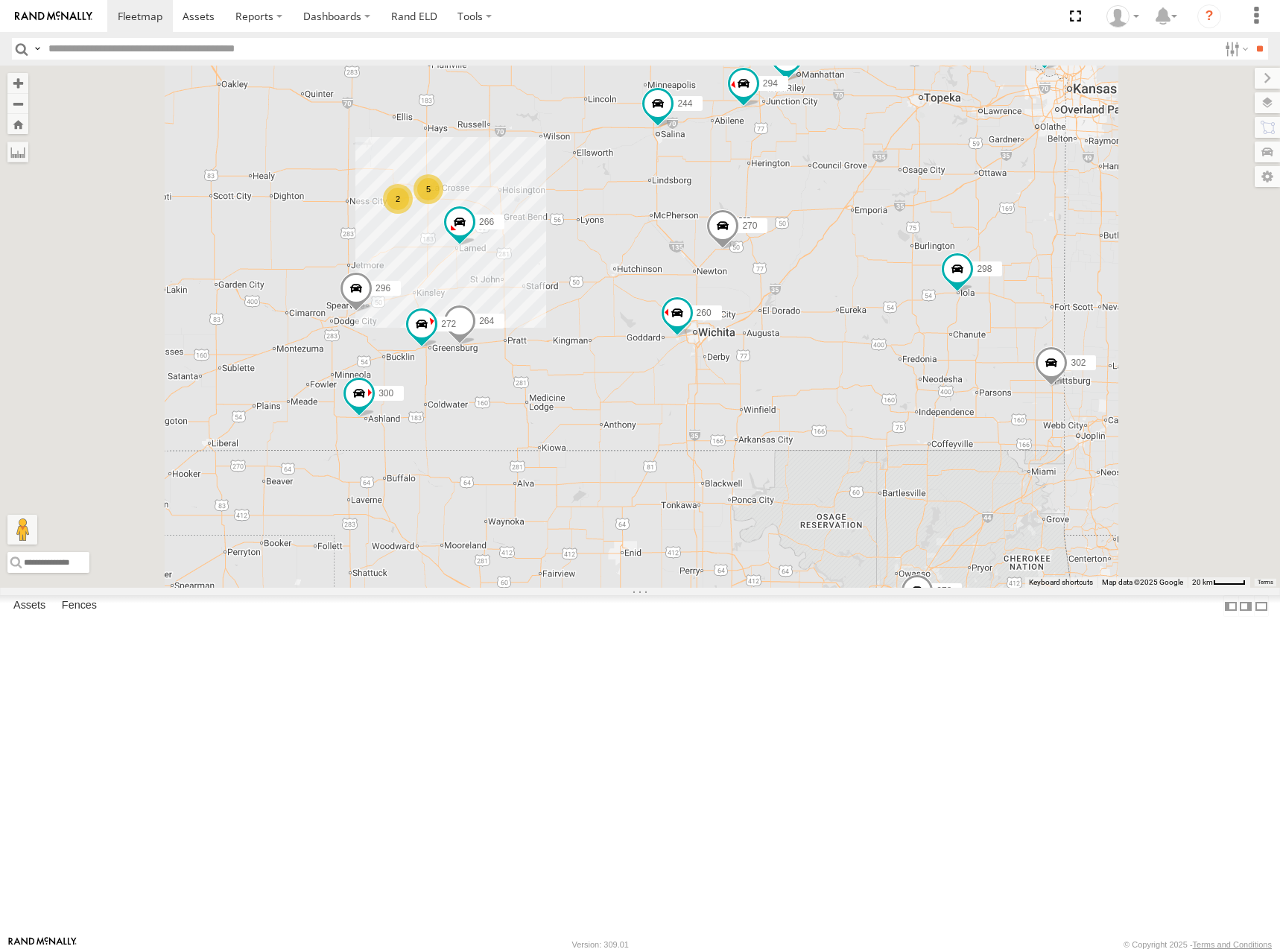
click at [1001, 366] on div "274 244 298 262 232 296 302 278 300 270 288 266 260 5 272 304 2 264 294" at bounding box center [640, 326] width 1280 height 522
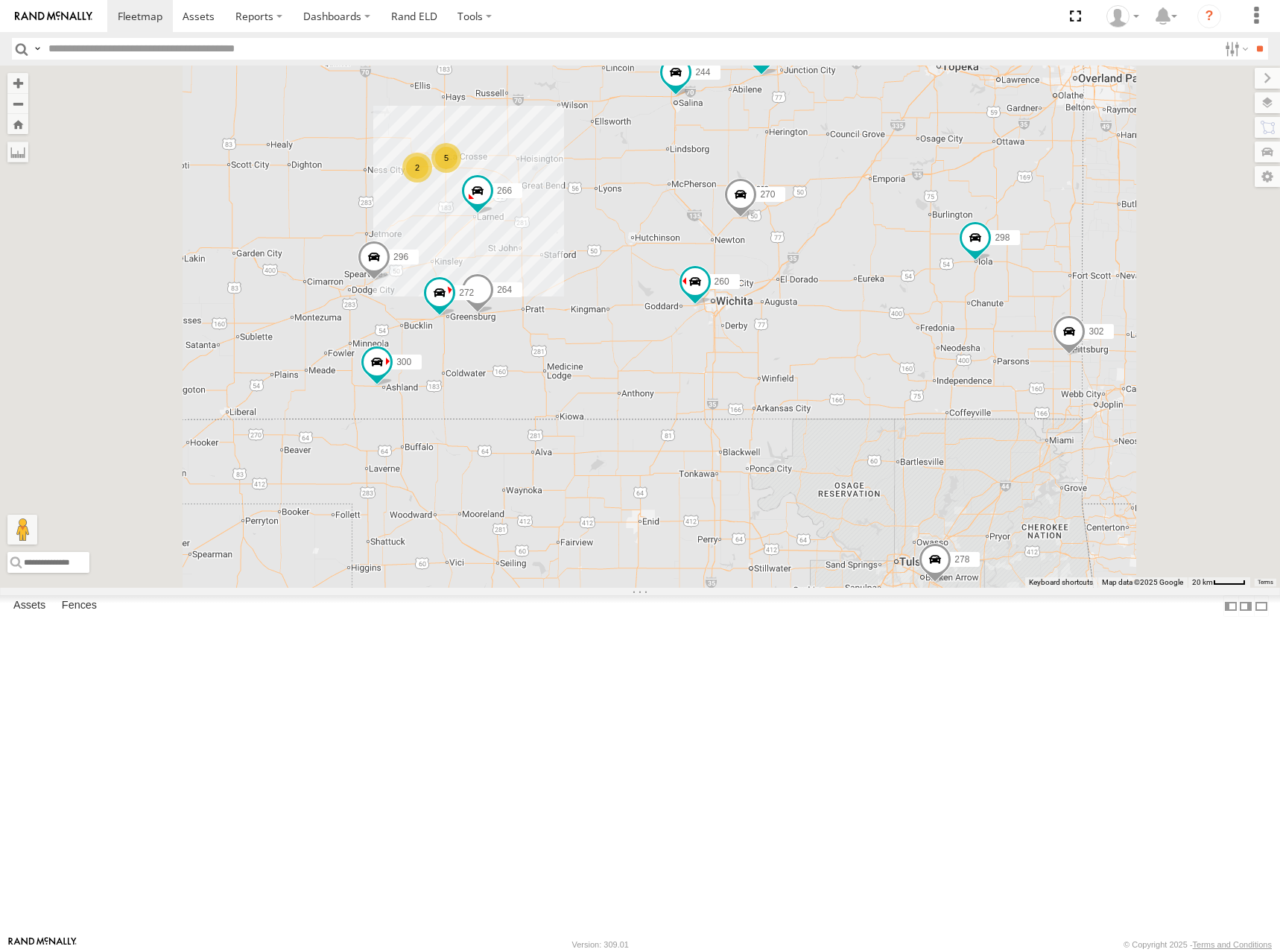
drag, startPoint x: 1001, startPoint y: 381, endPoint x: 1016, endPoint y: 350, distance: 34.4
click at [1016, 350] on div "274 300 244 298 270 272 296 304 264 302 266 278 294 260 5 2" at bounding box center [640, 326] width 1280 height 522
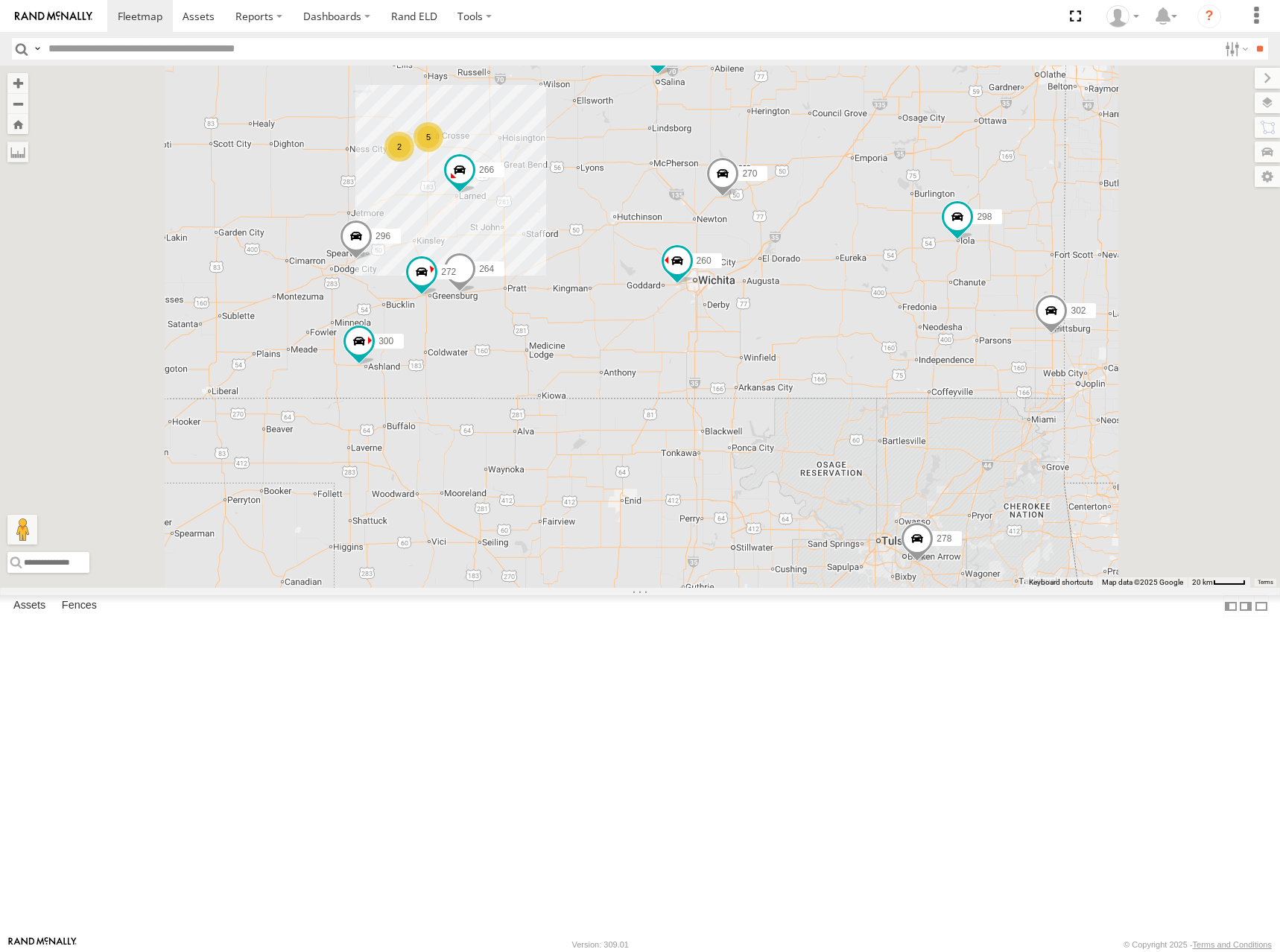
drag, startPoint x: 1015, startPoint y: 416, endPoint x: 1012, endPoint y: 399, distance: 17.3
click at [1012, 399] on div "274 300 244 298 270 272 296 304 264 302 266 278 294 260 5 2" at bounding box center [640, 326] width 1280 height 522
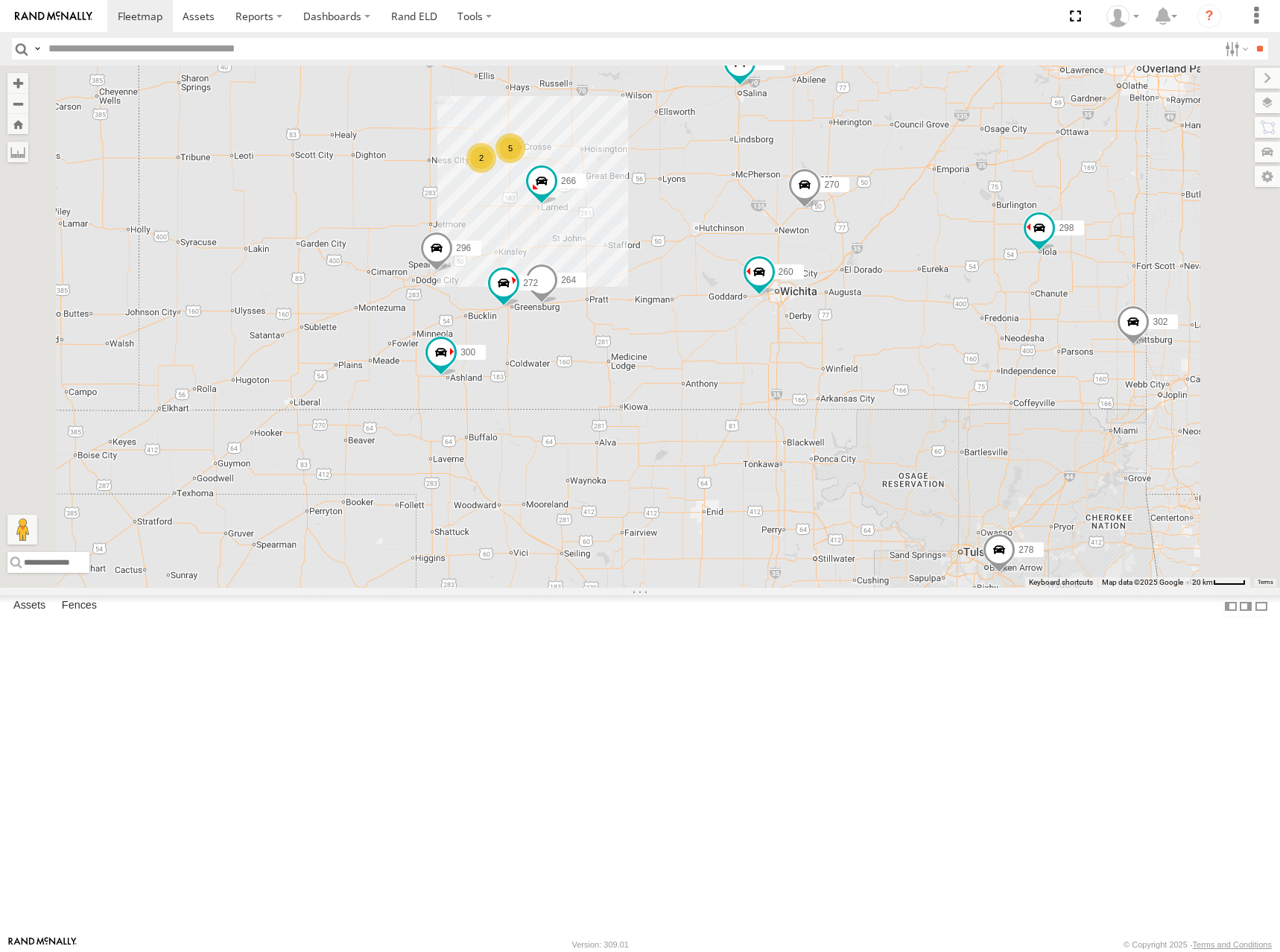
drag, startPoint x: 1076, startPoint y: 271, endPoint x: 1095, endPoint y: 273, distance: 19.1
click at [1095, 273] on div "274 300 244 298 270 272 296 304 264 302 266 278 294 260 5 2" at bounding box center [640, 326] width 1280 height 522
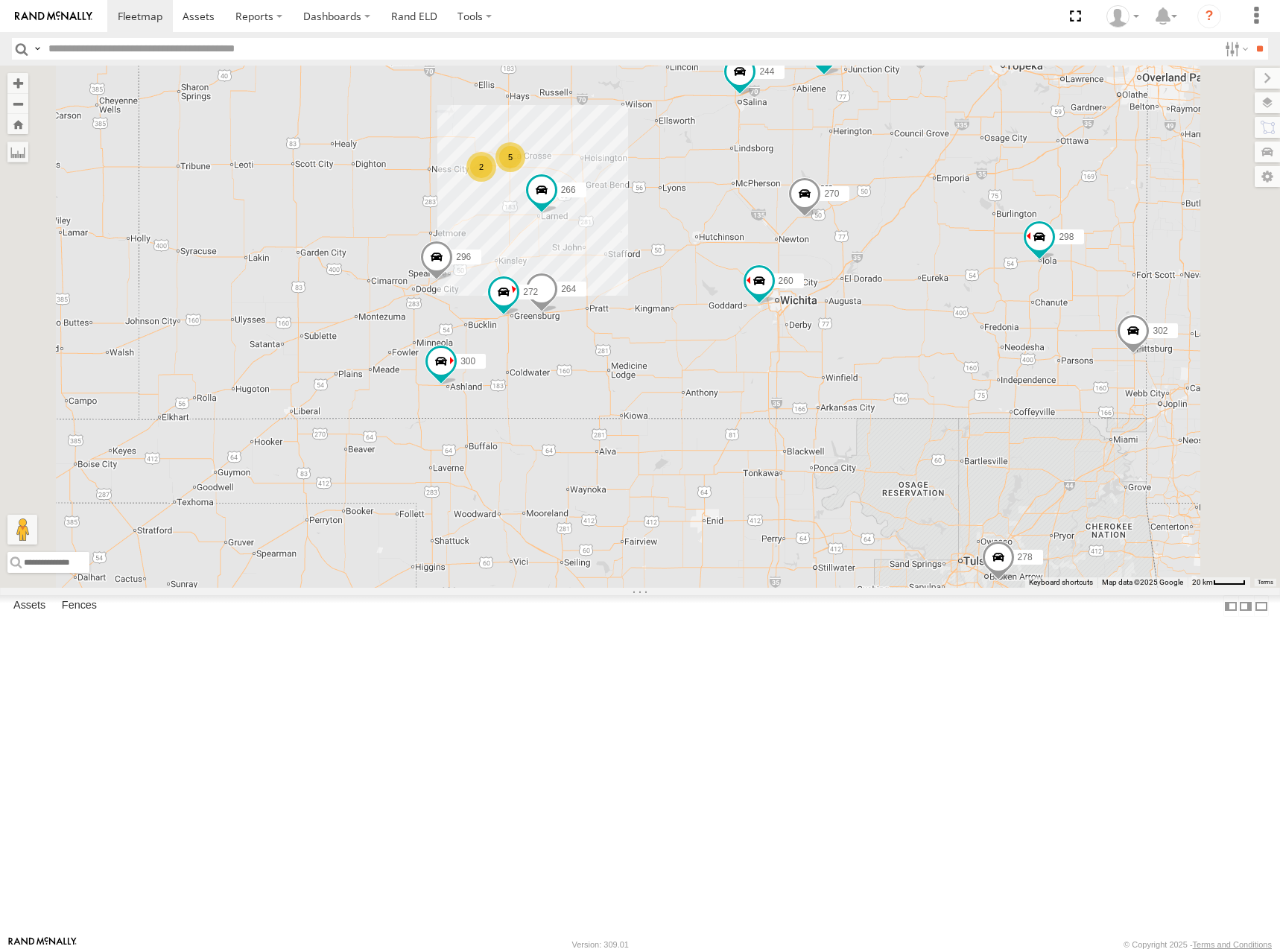
drag, startPoint x: 857, startPoint y: 390, endPoint x: 862, endPoint y: 426, distance: 36.3
click at [862, 426] on div "274 300 244 298 270 272 296 304 264 302 266 278 294 260 5 2" at bounding box center [640, 326] width 1280 height 522
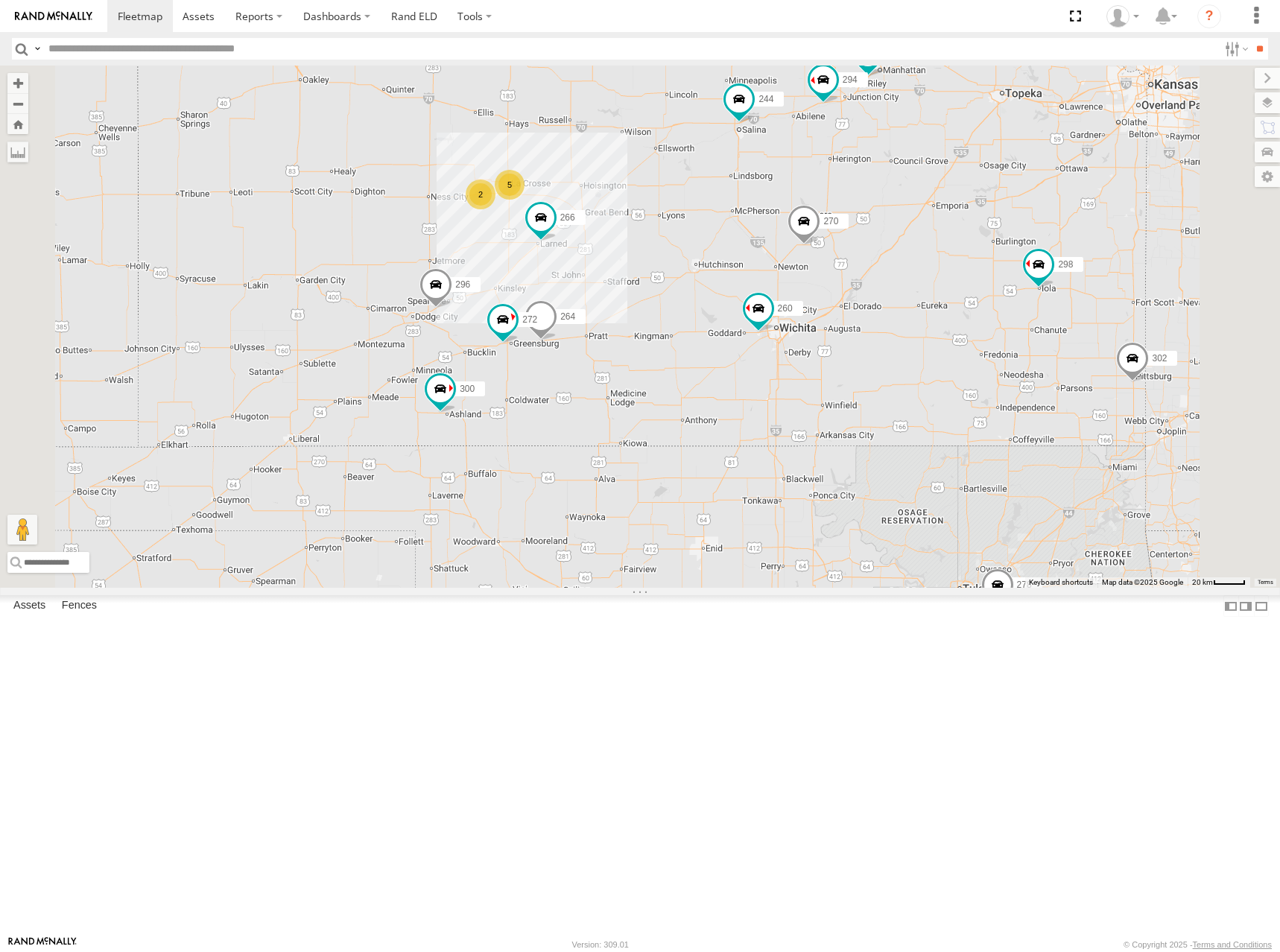
drag, startPoint x: 855, startPoint y: 458, endPoint x: 845, endPoint y: 463, distance: 11.2
click at [845, 463] on div "274 300 244 298 270 272 296 304 264 302 266 278 294 260 5 2" at bounding box center [640, 326] width 1280 height 522
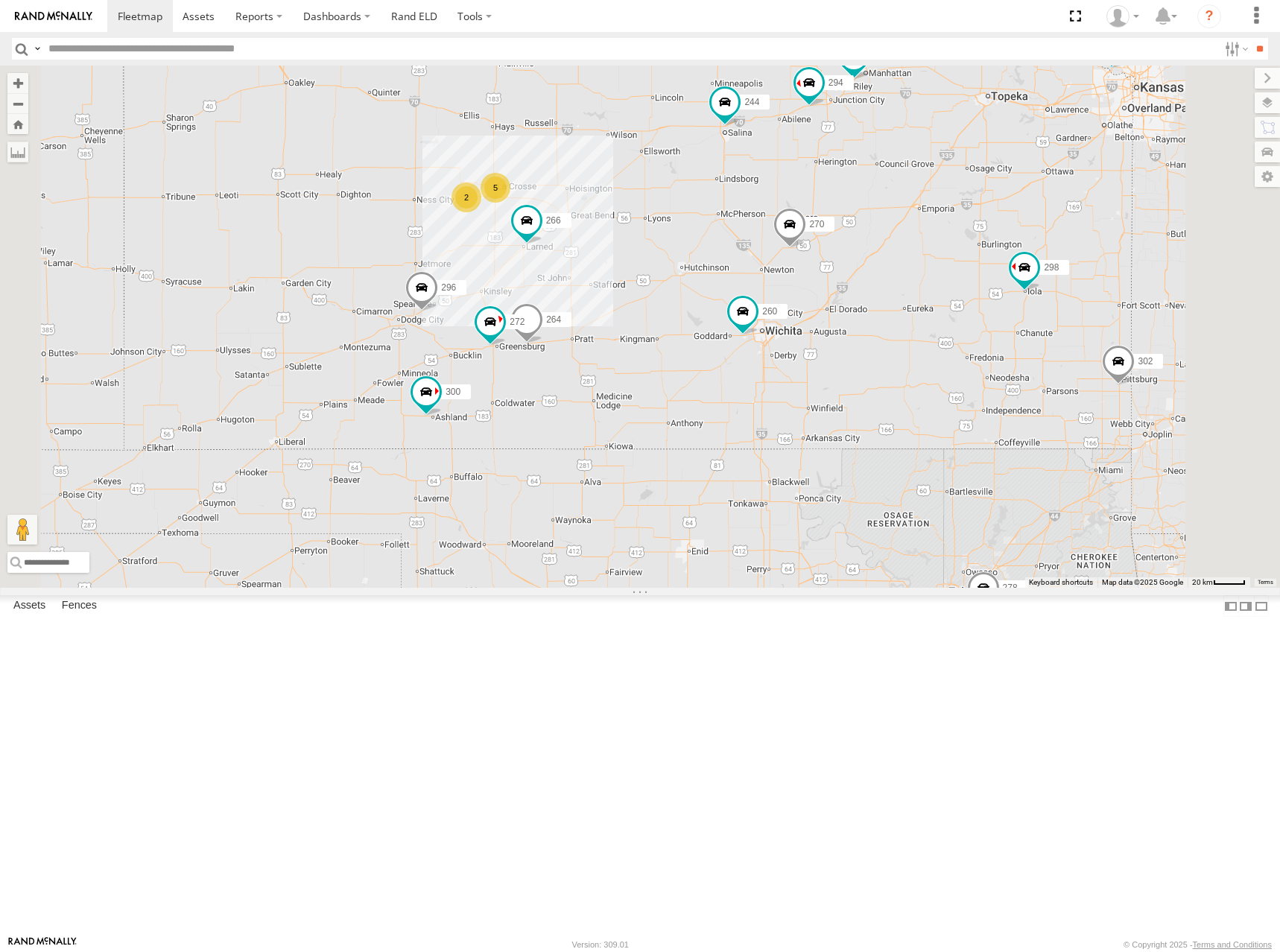
drag, startPoint x: 897, startPoint y: 395, endPoint x: 879, endPoint y: 404, distance: 20.1
click at [879, 404] on div "274 300 244 298 270 272 296 304 264 302 266 278 294 260 5 2" at bounding box center [640, 326] width 1280 height 522
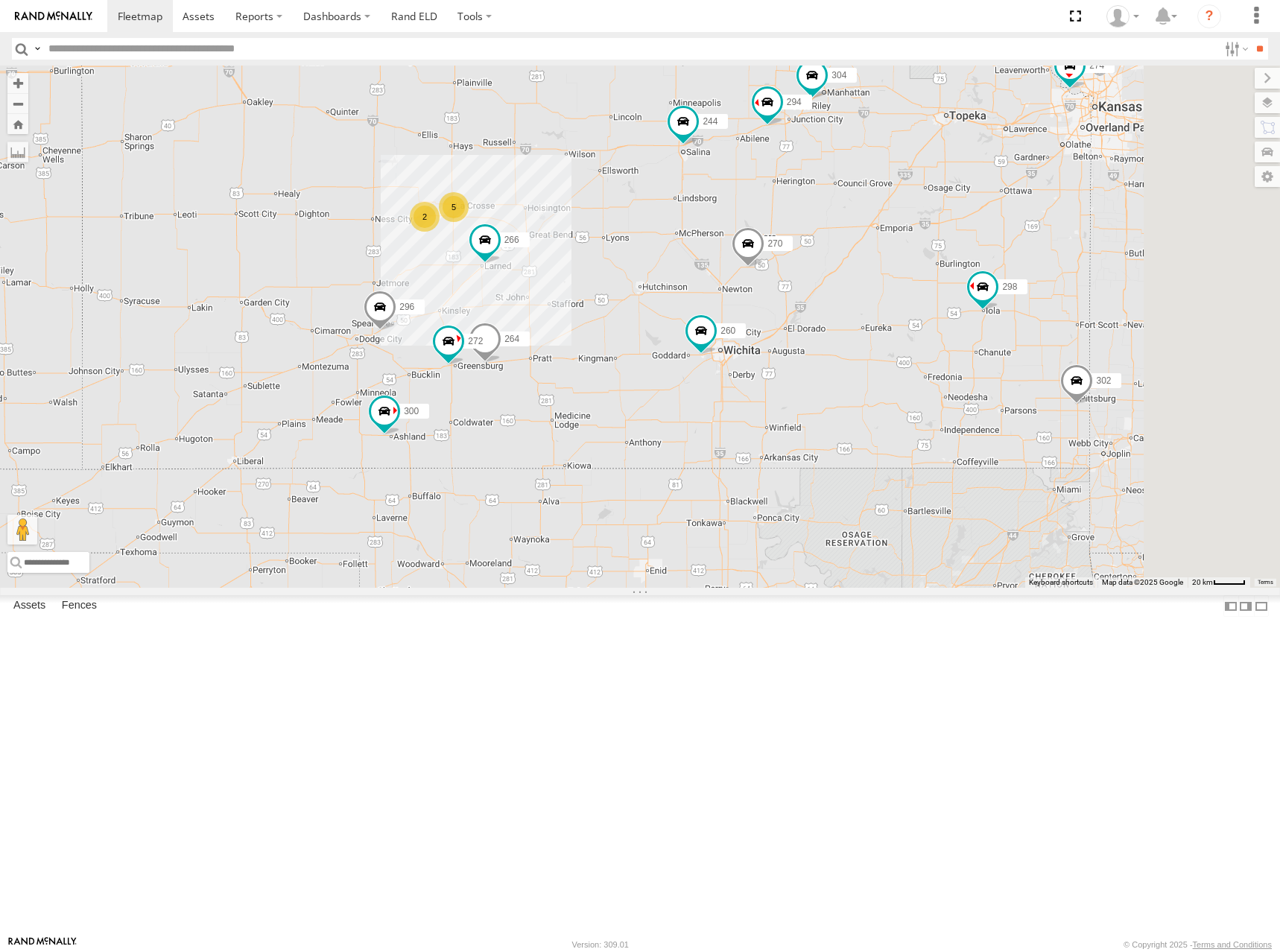
drag, startPoint x: 877, startPoint y: 376, endPoint x: 835, endPoint y: 396, distance: 46.5
click at [835, 396] on div "274 300 244 298 270 272 296 304 264 302 266 278 294 260 5 2" at bounding box center [640, 326] width 1280 height 522
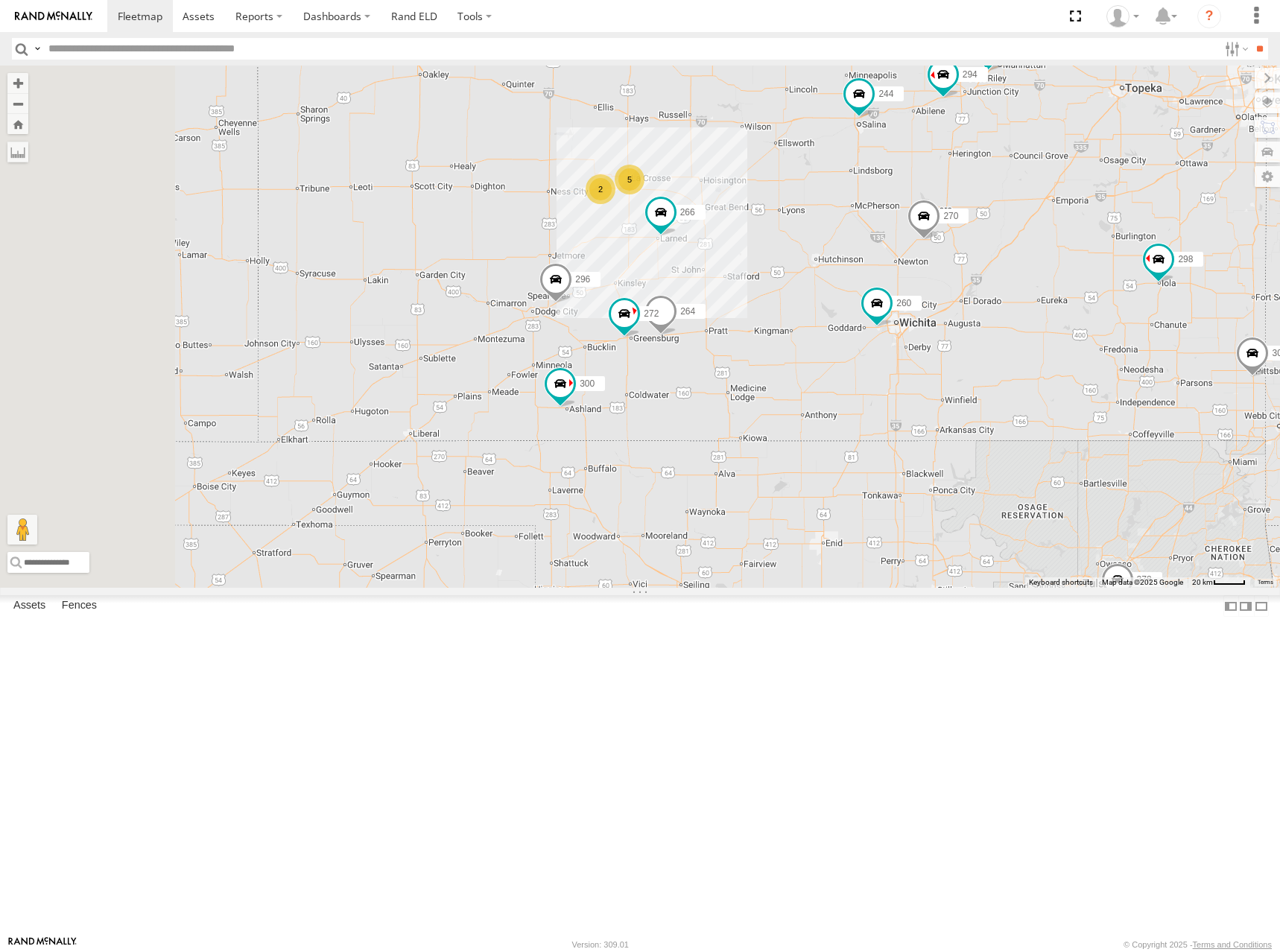
drag, startPoint x: 803, startPoint y: 403, endPoint x: 985, endPoint y: 372, distance: 184.6
click at [985, 372] on div "274 300 244 298 270 272 296 304 264 302 266 278 294 260 5 2" at bounding box center [640, 326] width 1280 height 522
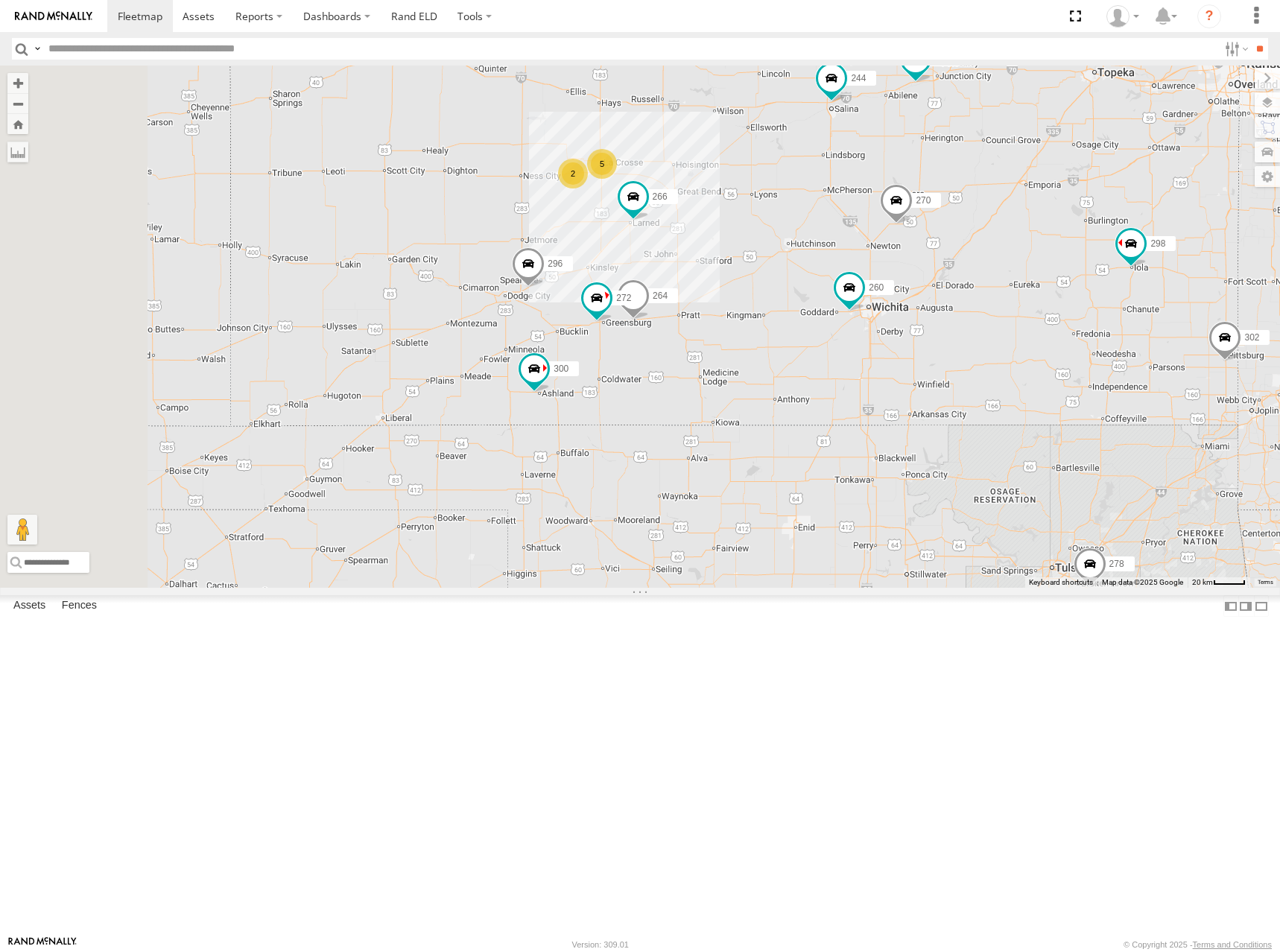
drag, startPoint x: 983, startPoint y: 326, endPoint x: 948, endPoint y: 306, distance: 40.3
click at [948, 306] on div "274 300 244 298 270 272 296 304 264 302 266 278 294 260 5 2" at bounding box center [640, 326] width 1280 height 522
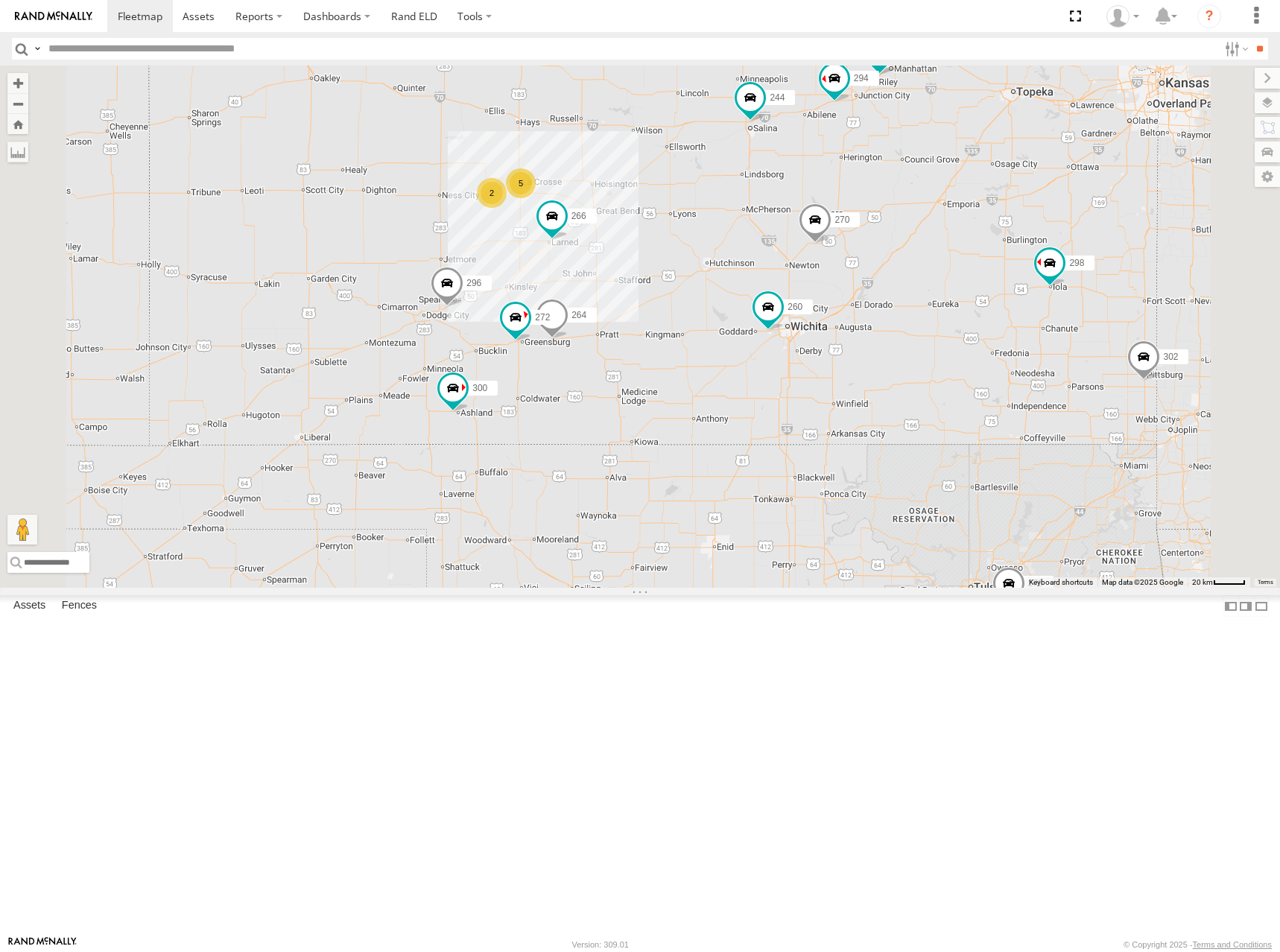
drag, startPoint x: 995, startPoint y: 146, endPoint x: 917, endPoint y: 166, distance: 80.5
click at [917, 166] on div "274 300 244 298 270 272 296 304 264 302 266 278 294 260 5 2" at bounding box center [640, 326] width 1280 height 522
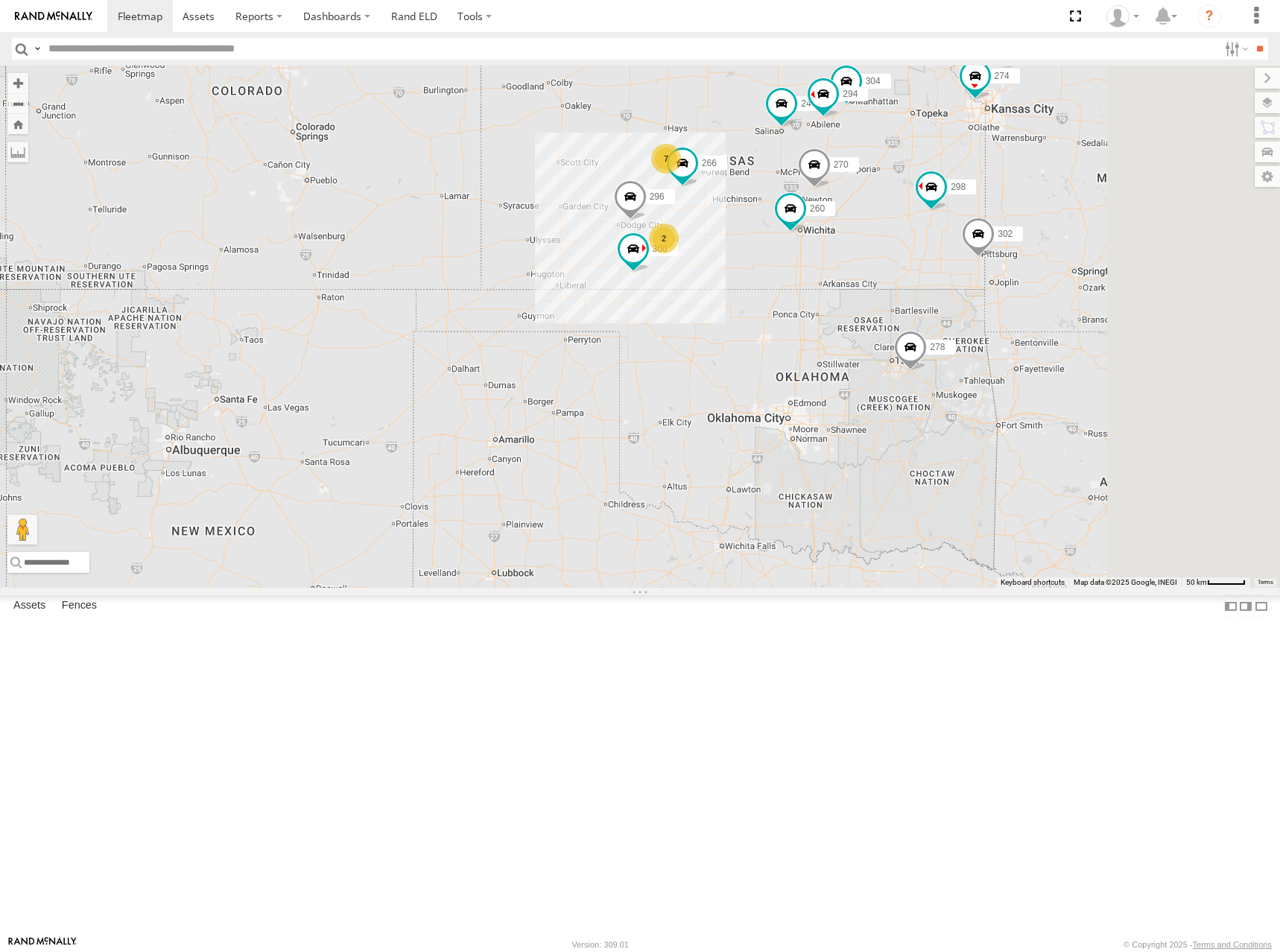
click at [1116, 302] on div "274 300 244 298 270 296 304 302 266 278 294 260 7 262 2" at bounding box center [640, 326] width 1280 height 522
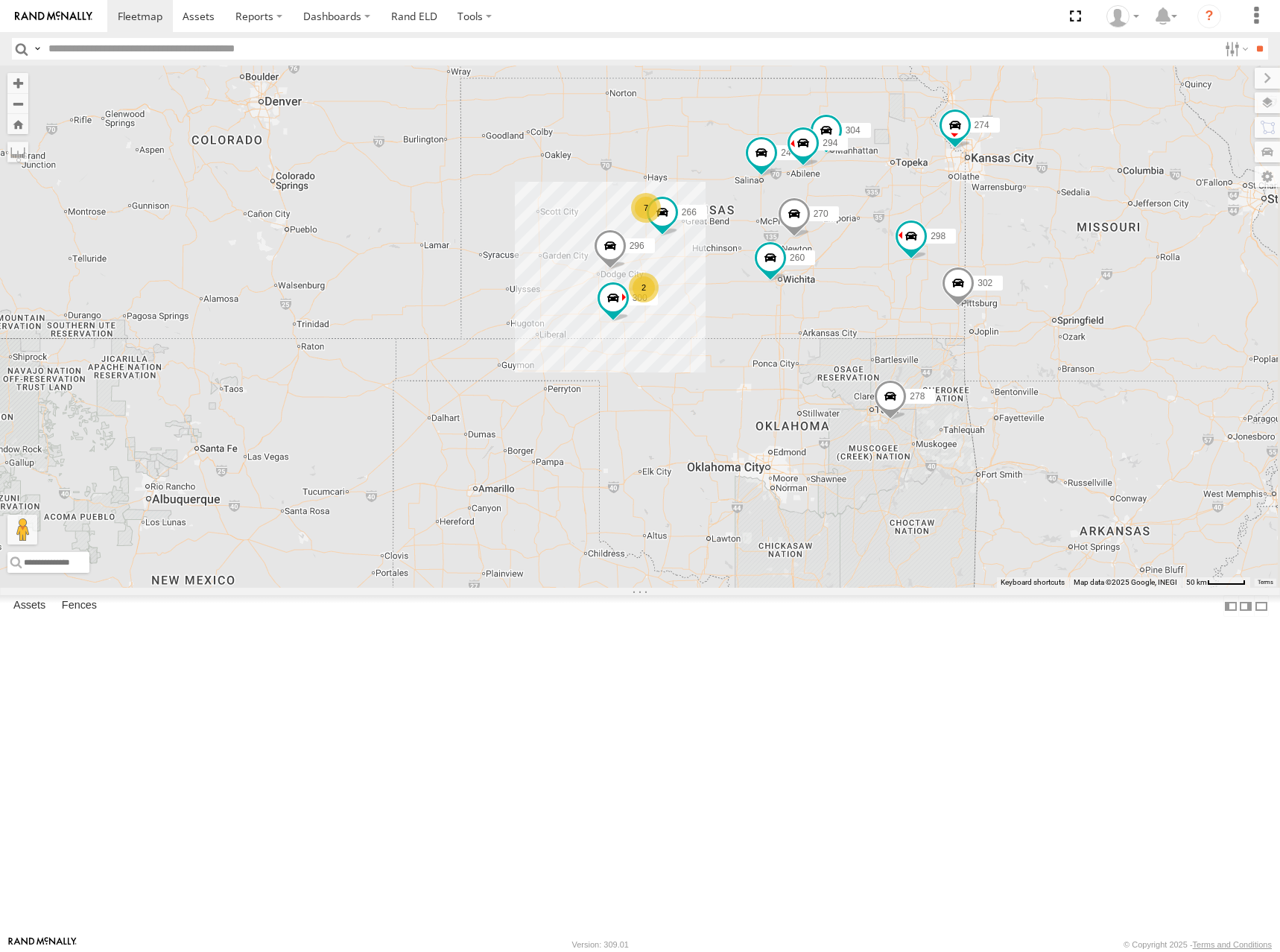
drag, startPoint x: 891, startPoint y: 126, endPoint x: 876, endPoint y: 182, distance: 58.0
click at [876, 182] on div "274 300 244 298 270 296 304 302 266 278 294 260 7 262 2" at bounding box center [640, 326] width 1280 height 522
drag, startPoint x: 988, startPoint y: 229, endPoint x: 954, endPoint y: 247, distance: 38.5
click at [954, 247] on div "274 300 244 298 270 296 304 302 266 278 294 260 7 262 2" at bounding box center [640, 326] width 1280 height 522
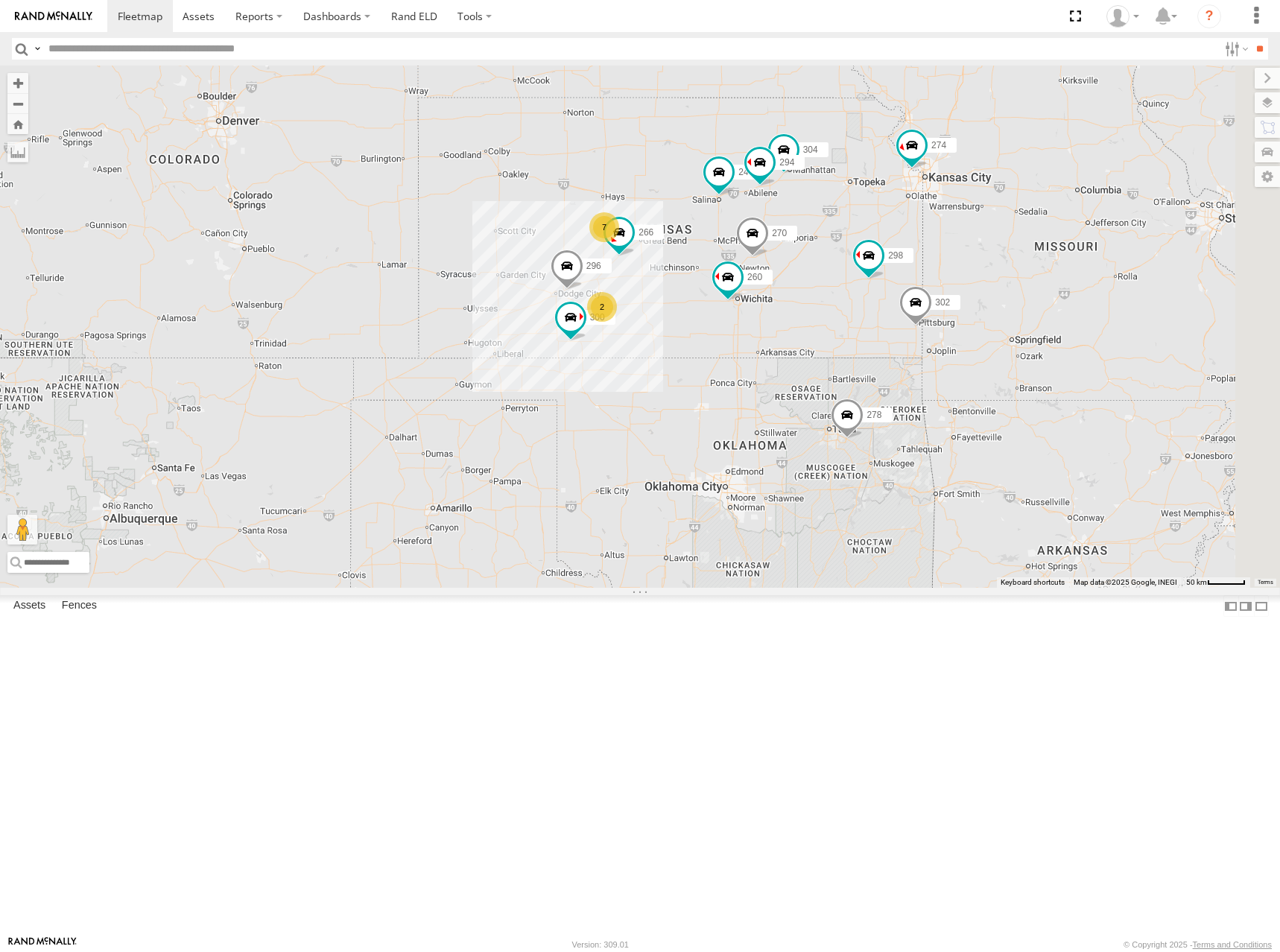
drag, startPoint x: 904, startPoint y: 275, endPoint x: 887, endPoint y: 275, distance: 17.0
click at [887, 275] on div "274 300 244 298 270 296 304 302 266 278 294 260 7 262 2" at bounding box center [640, 326] width 1280 height 522
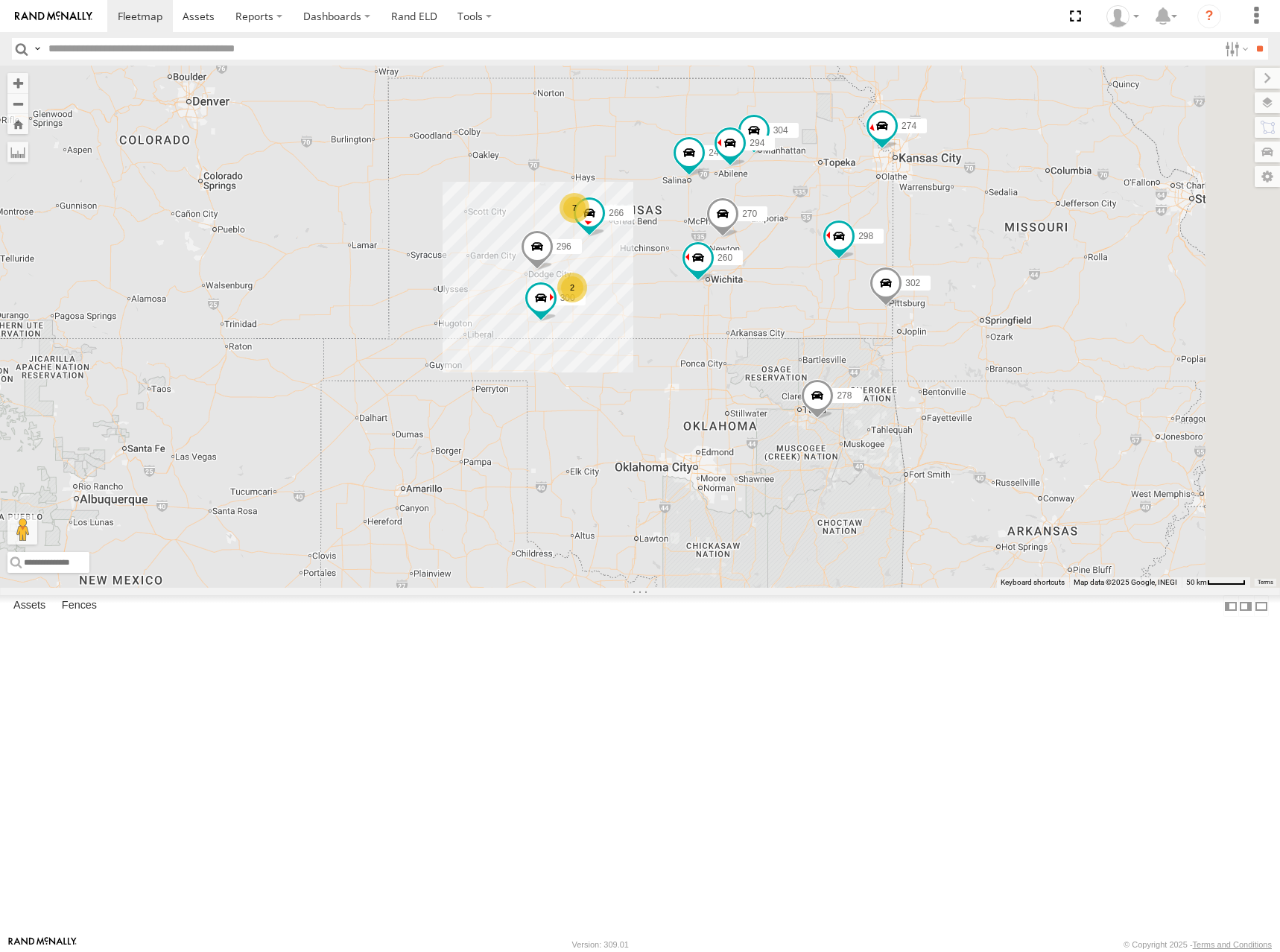
drag, startPoint x: 820, startPoint y: 301, endPoint x: 794, endPoint y: 276, distance: 36.1
click at [794, 276] on div "274 300 244 298 270 296 304 302 266 278 294 260 7 262 2 288" at bounding box center [640, 326] width 1280 height 522
click at [917, 252] on div "274 300 244 298 270 296 304 302 266 278 294 260 7 262 2 288" at bounding box center [640, 326] width 1280 height 522
drag, startPoint x: 802, startPoint y: 266, endPoint x: 797, endPoint y: 274, distance: 9.4
click at [796, 274] on div "274 300 244 298 270 296 304 302 266 278 294 260 7 262 2 288" at bounding box center [640, 326] width 1280 height 522
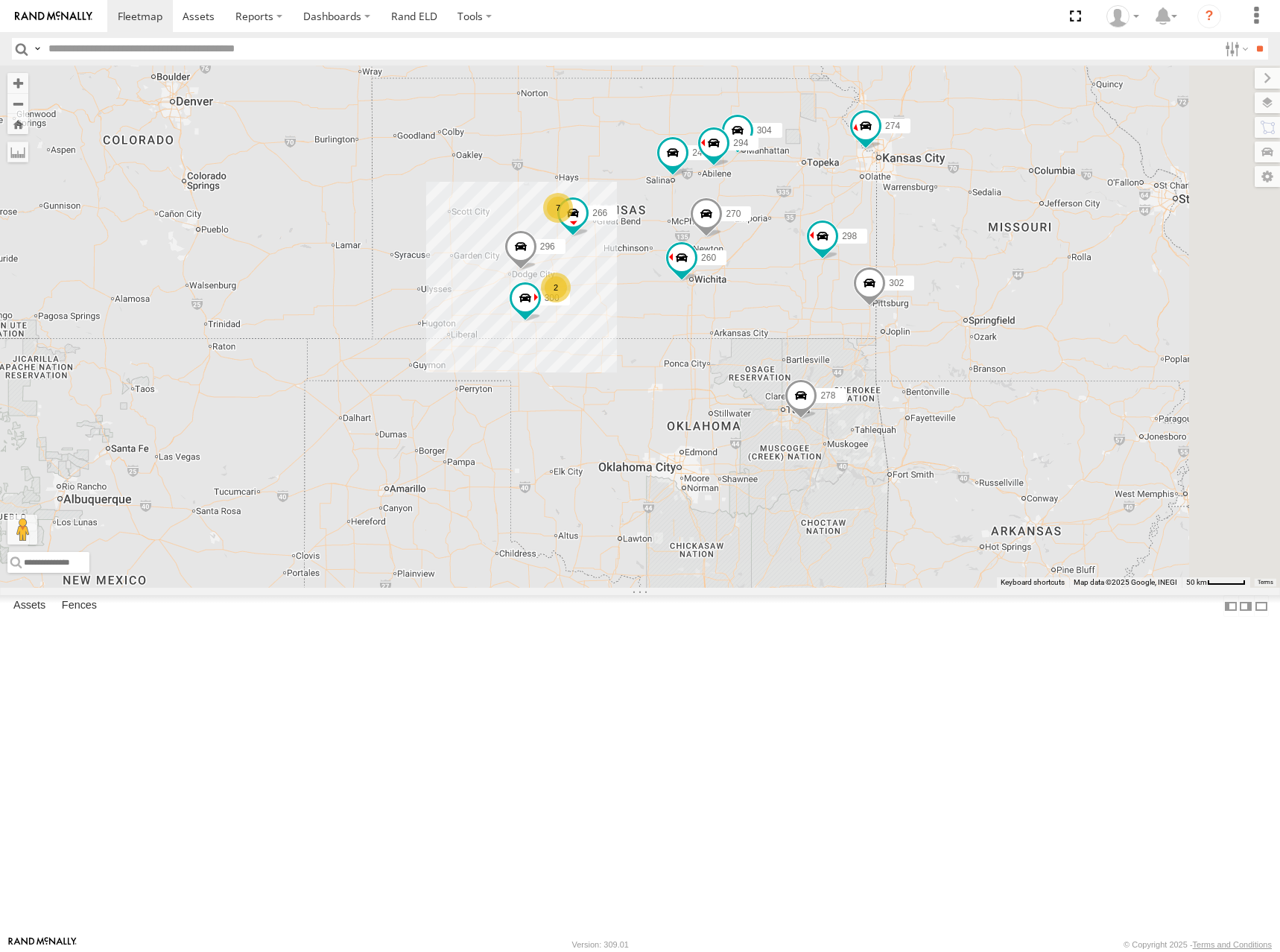
drag, startPoint x: 803, startPoint y: 272, endPoint x: 797, endPoint y: 263, distance: 10.8
click at [797, 263] on div "274 300 244 298 270 296 304 302 266 278 294 260 7 262 2 288" at bounding box center [640, 326] width 1280 height 522
drag, startPoint x: 927, startPoint y: 229, endPoint x: 926, endPoint y: 237, distance: 8.1
click at [926, 237] on div "274 300 244 298 270 296 304 302 266 278 294 260 7 262 2 288" at bounding box center [640, 326] width 1280 height 522
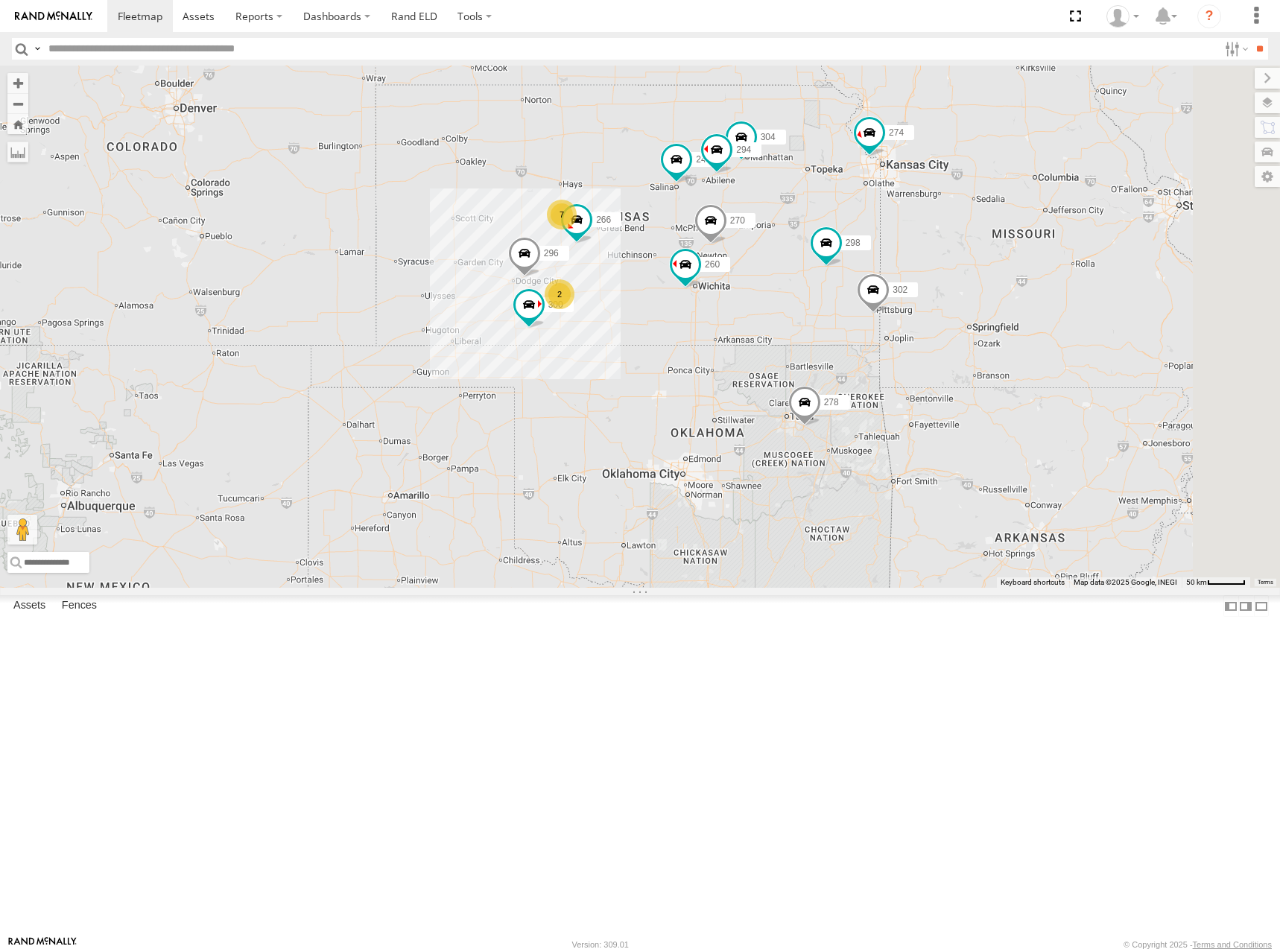
click at [814, 268] on div "274 300 244 298 270 296 304 302 266 278 294 260 7 262 2 288" at bounding box center [640, 326] width 1280 height 522
click at [820, 268] on div "274 300 244 298 270 296 304 302 266 278 294 260 7 262 2 288" at bounding box center [640, 326] width 1280 height 522
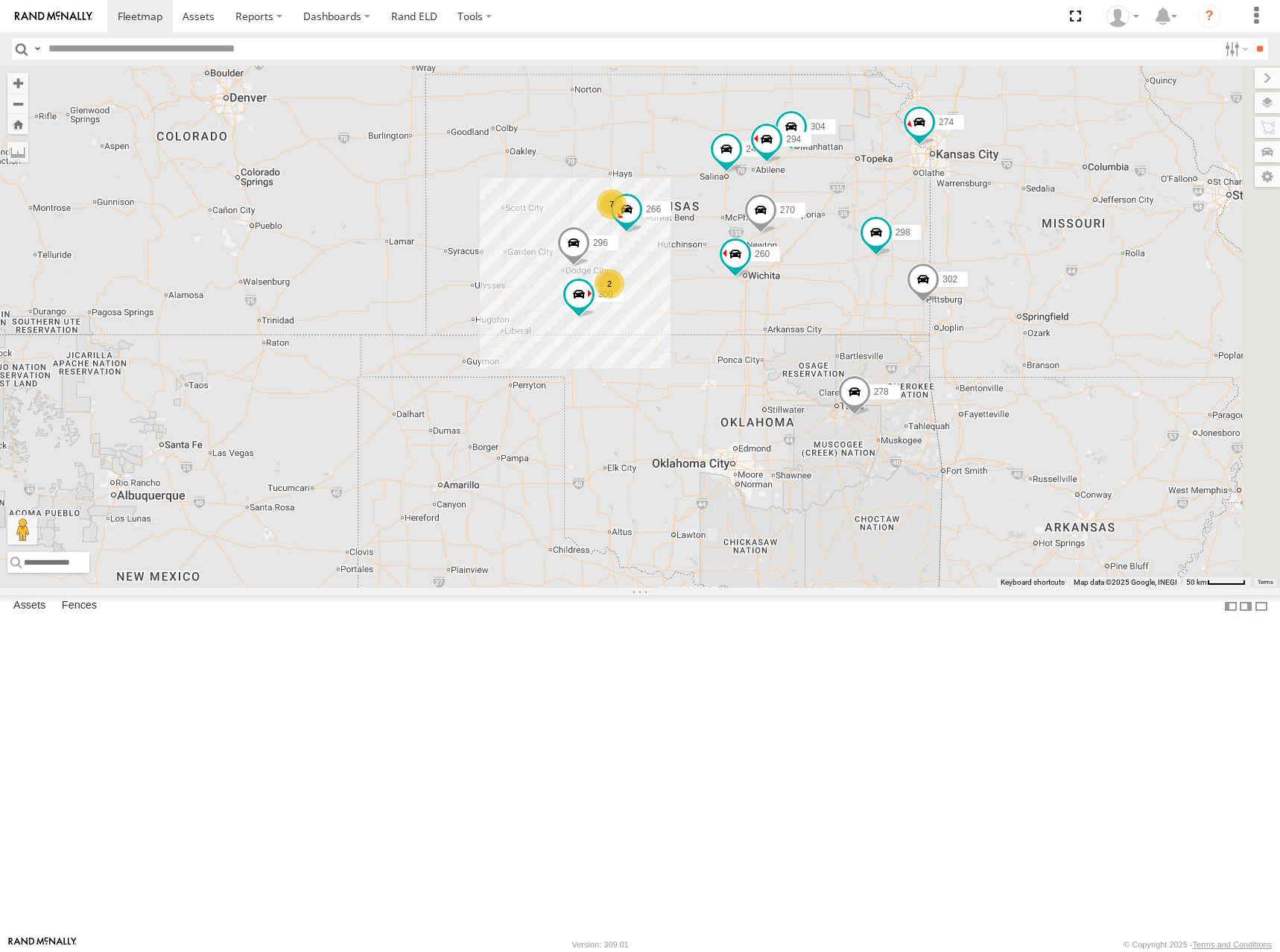
drag, startPoint x: 775, startPoint y: 330, endPoint x: 820, endPoint y: 317, distance: 46.8
click at [821, 317] on div "274 300 244 298 270 296 304 302 266 278 294 260 7 262 2 288" at bounding box center [640, 326] width 1280 height 522
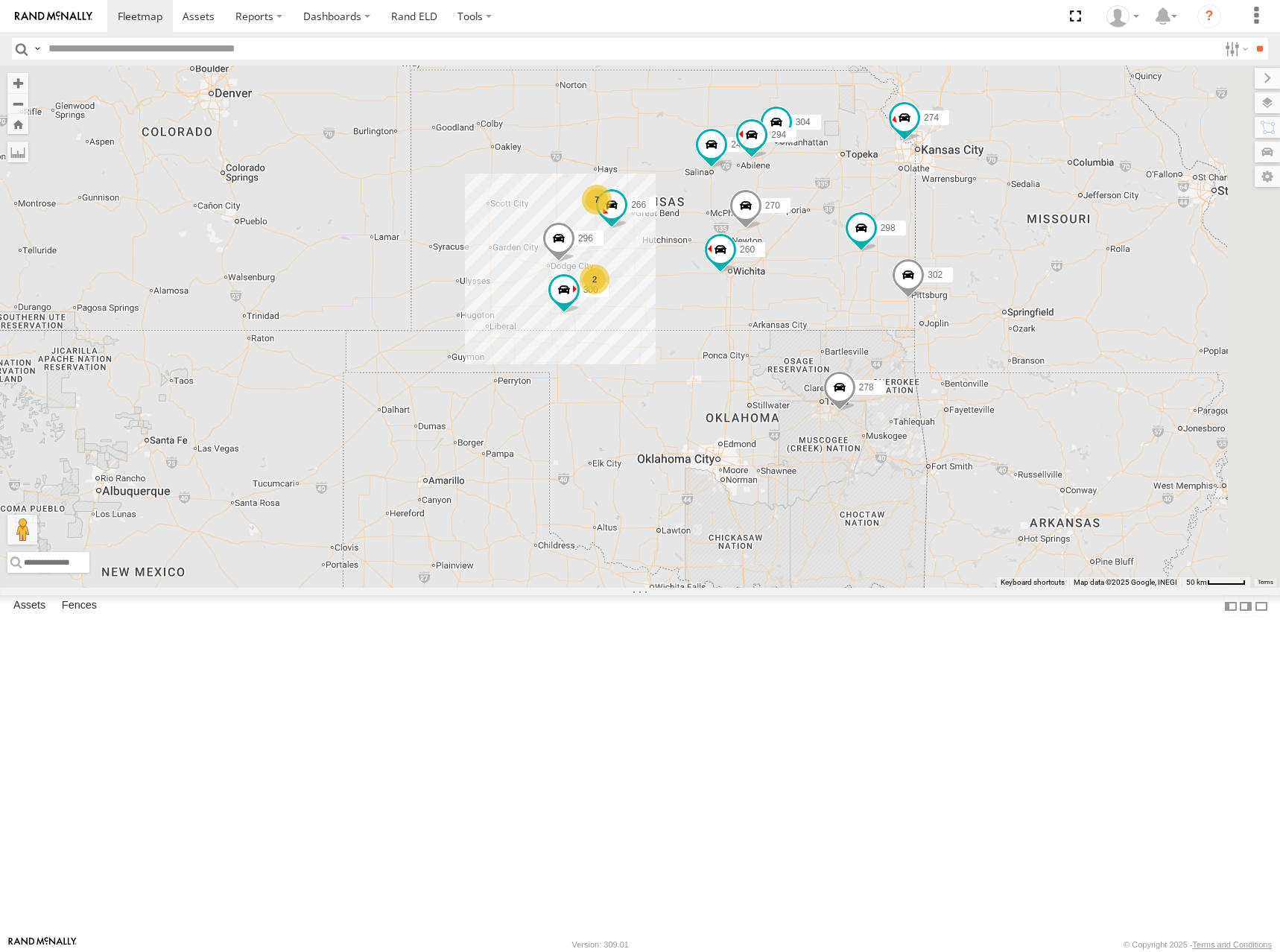
click at [826, 268] on div "274 300 244 298 270 296 304 302 266 278 294 260 7 262 2 288" at bounding box center [640, 326] width 1280 height 522
click at [934, 237] on div "274 300 244 298 270 296 304 302 266 278 294 260 7 262 2 288" at bounding box center [640, 326] width 1280 height 522
